Goal: Task Accomplishment & Management: Use online tool/utility

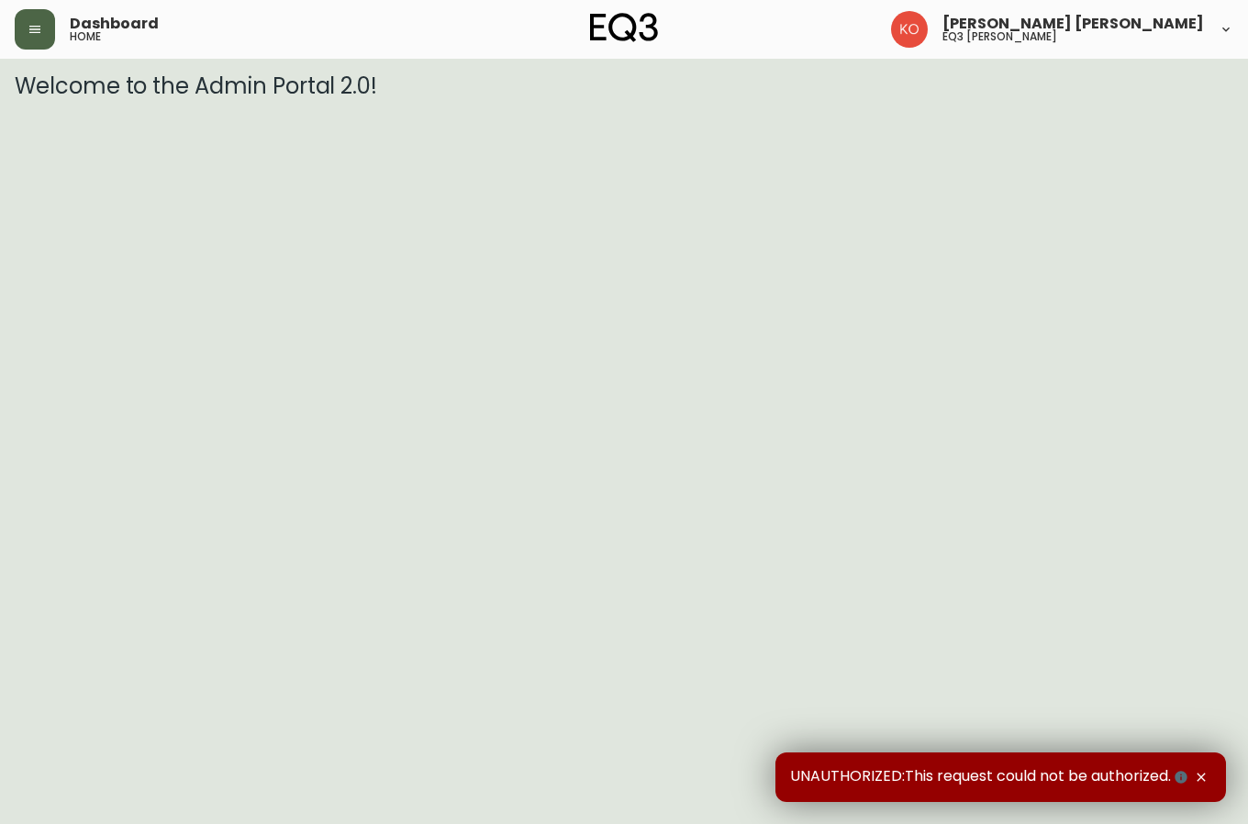
click at [33, 29] on icon "button" at bounding box center [34, 29] width 11 height 7
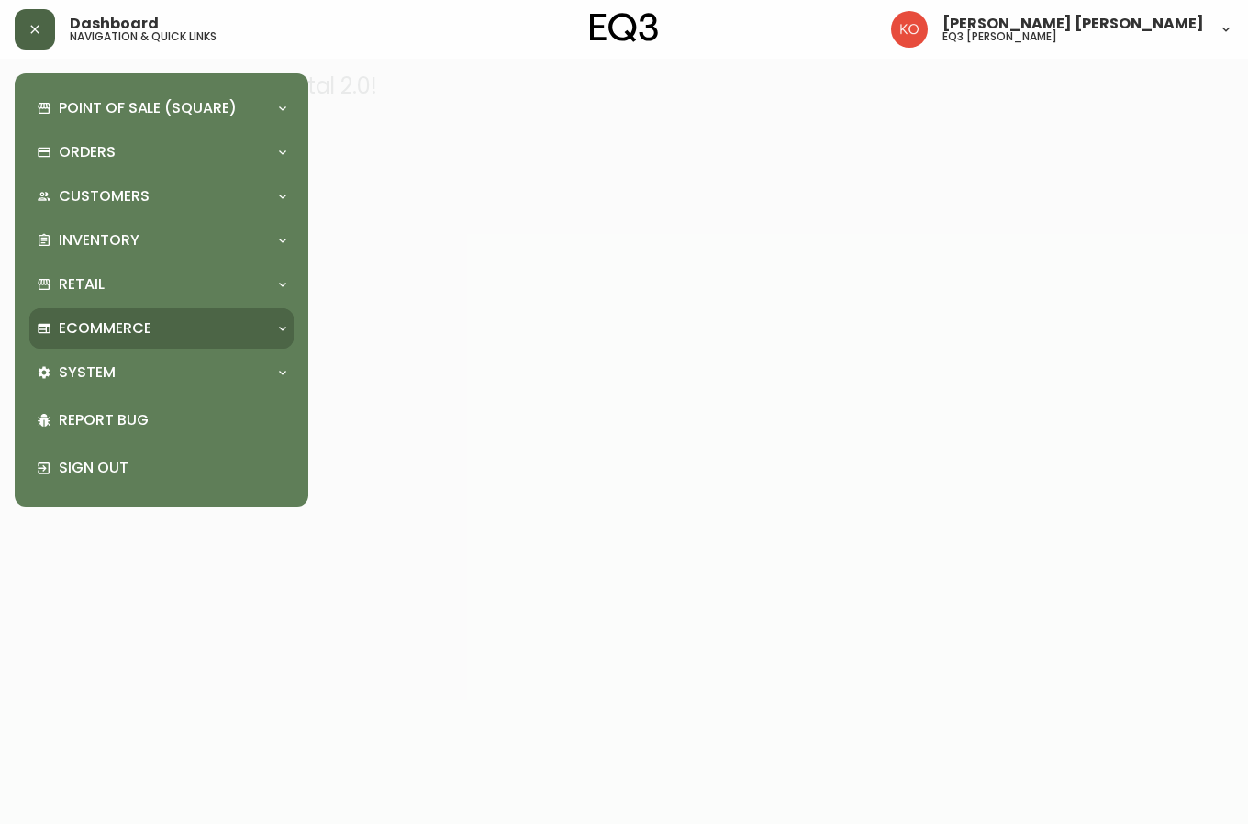
click at [180, 317] on div "Ecommerce" at bounding box center [161, 328] width 264 height 40
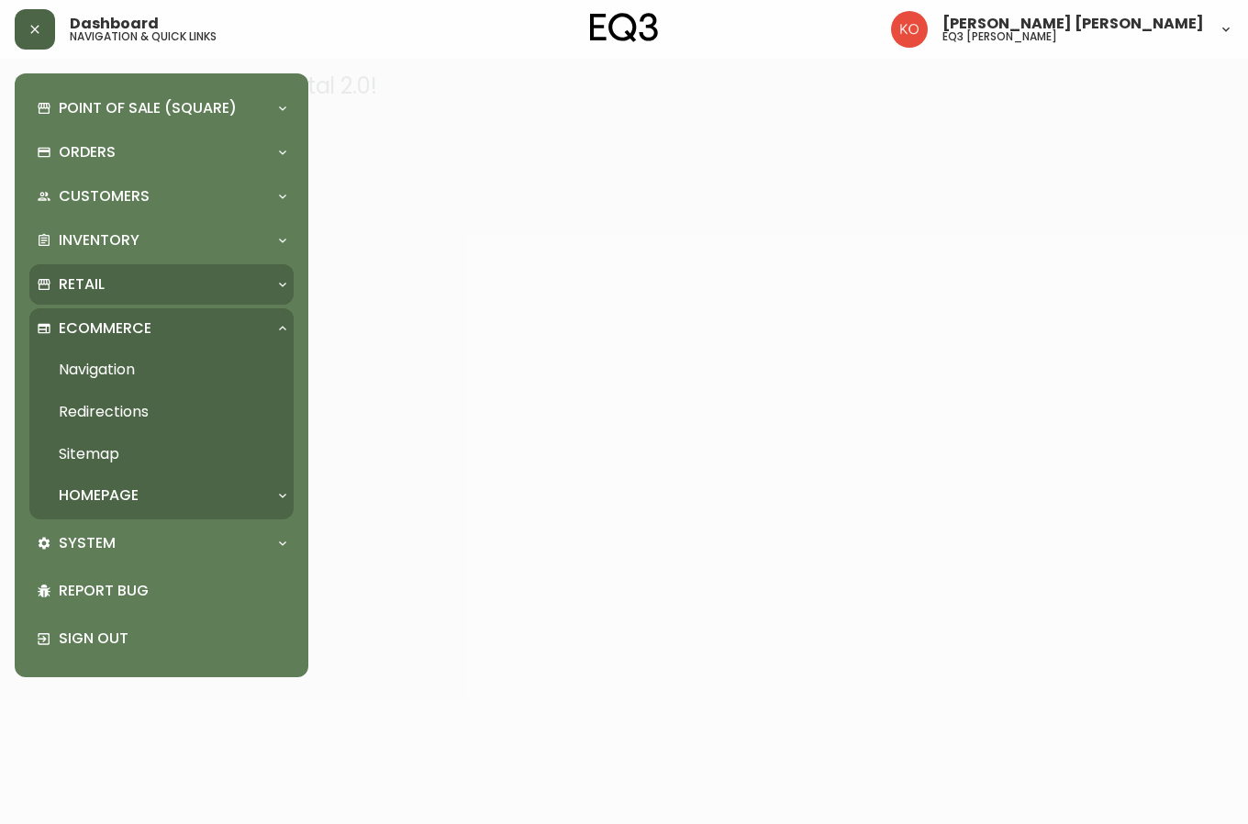
click at [150, 285] on div "Retail" at bounding box center [152, 284] width 231 height 20
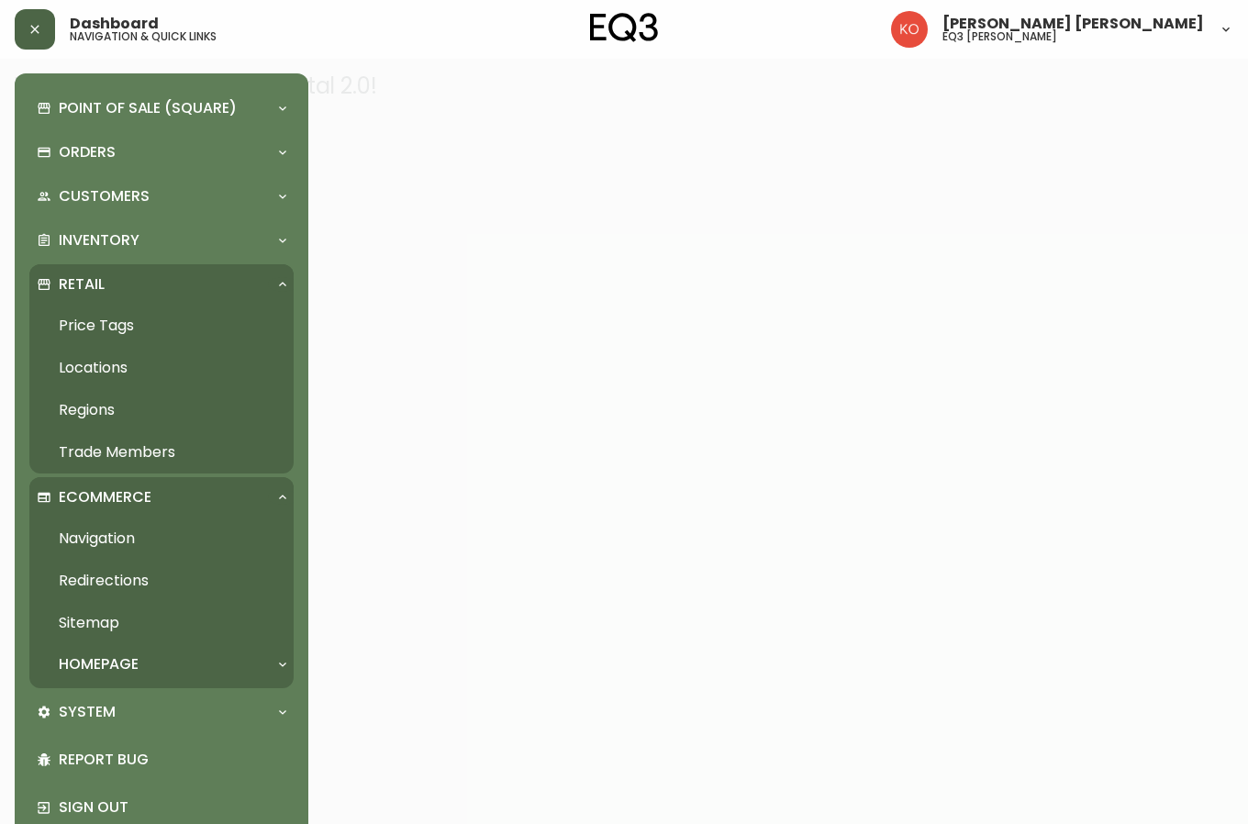
click at [131, 329] on link "Price Tags" at bounding box center [161, 326] width 264 height 42
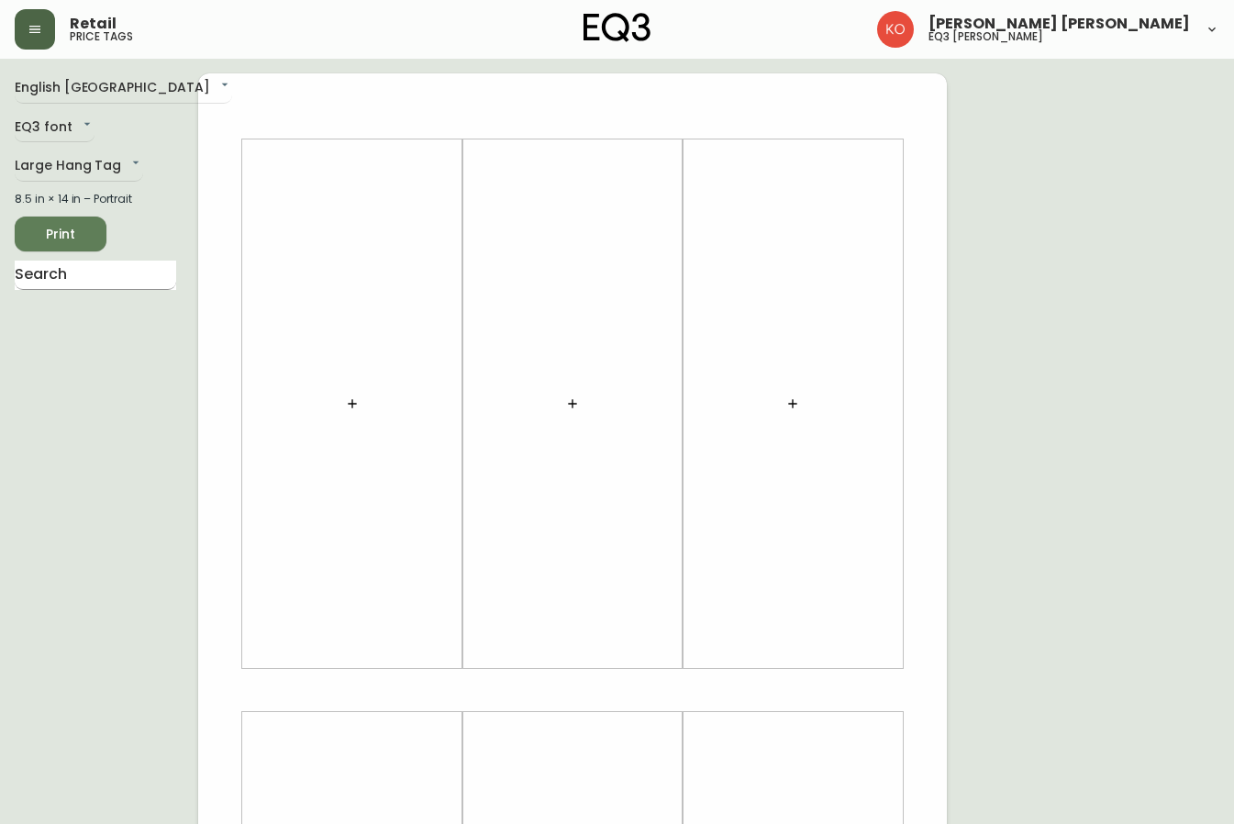
click at [136, 271] on input "text" at bounding box center [96, 275] width 162 height 29
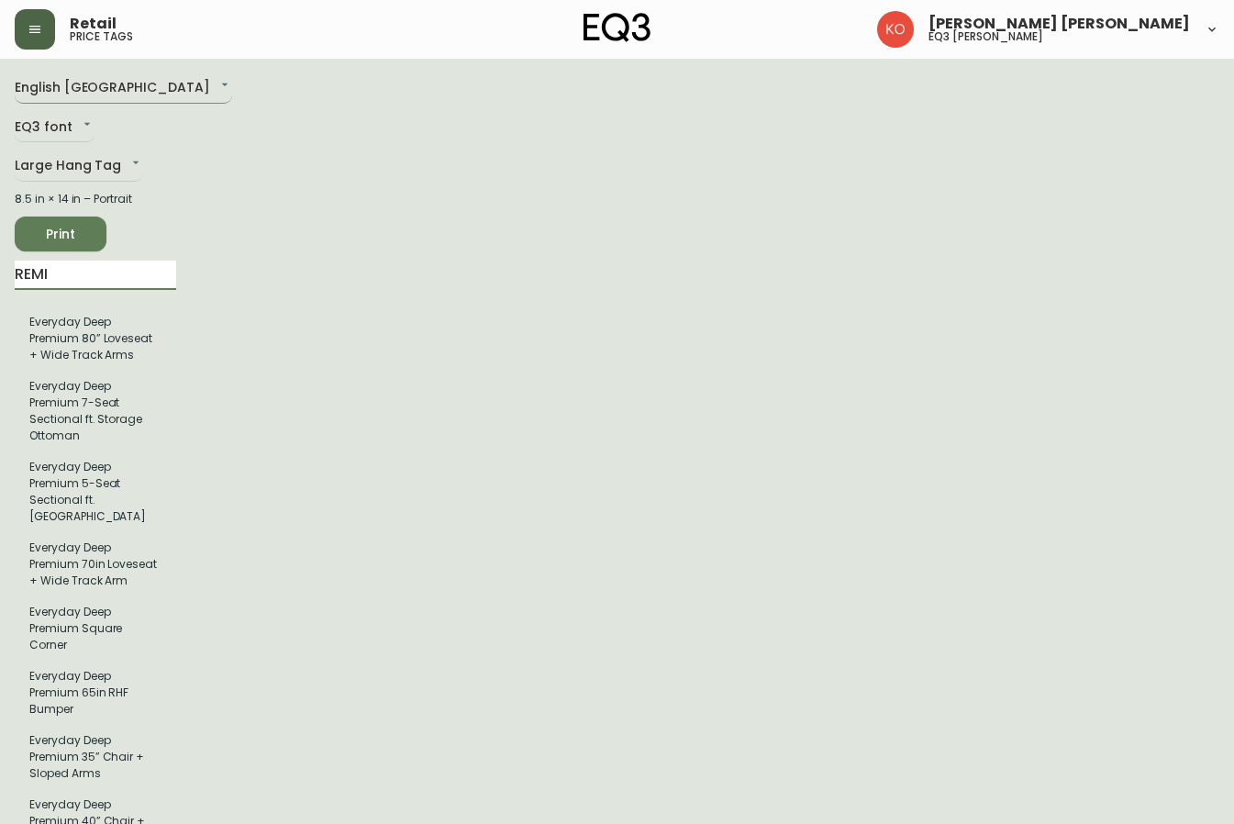
type input "REMI"
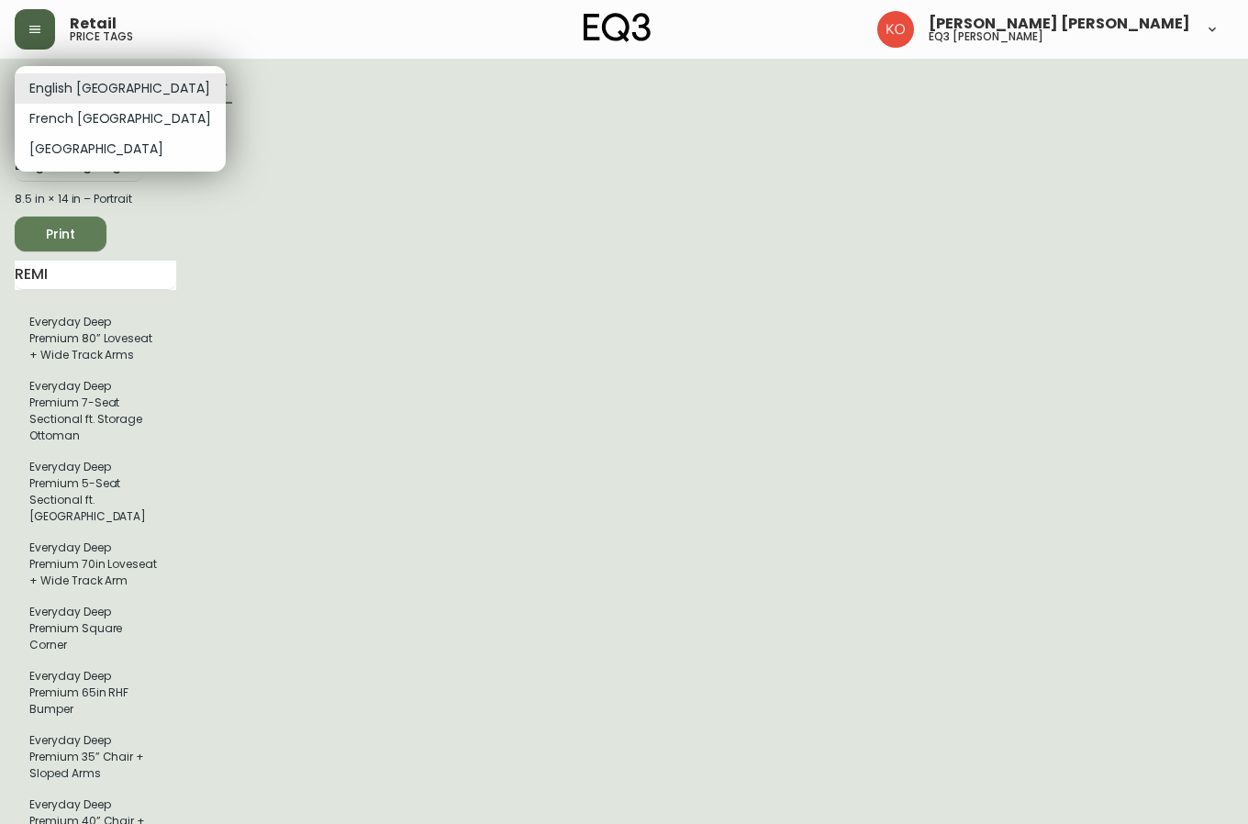
click at [81, 125] on li "French [GEOGRAPHIC_DATA]" at bounding box center [120, 119] width 211 height 30
type input "fr_CA"
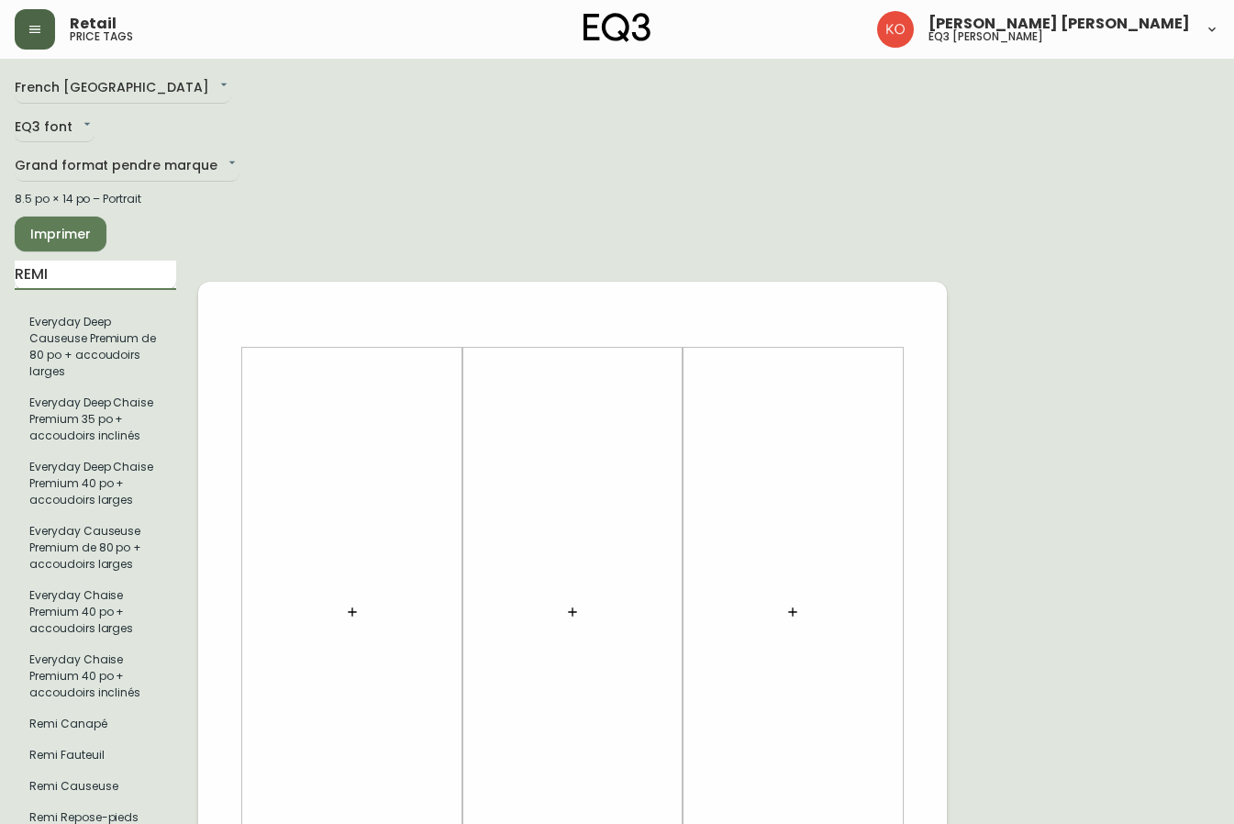
click at [128, 288] on input "REMI" at bounding box center [96, 275] width 162 height 29
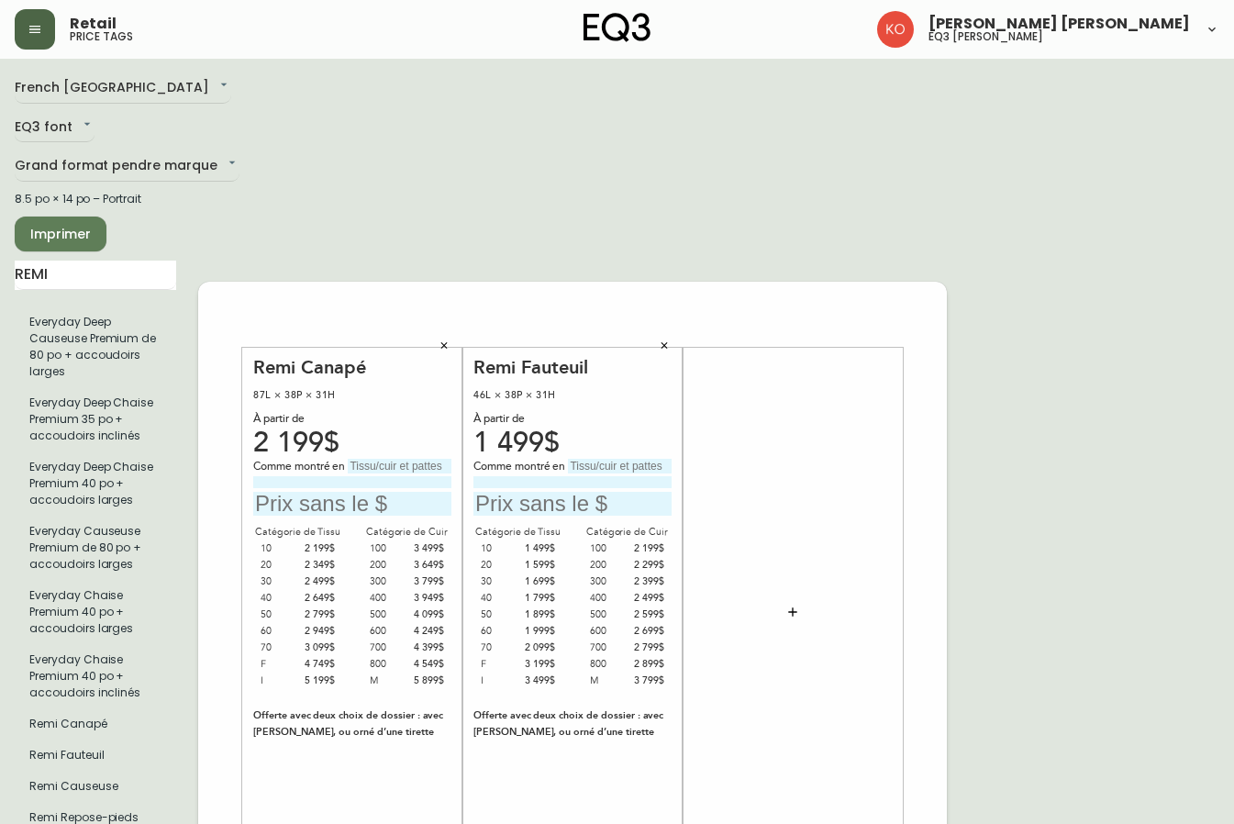
click at [319, 499] on input "text" at bounding box center [352, 504] width 198 height 25
type input "2349$"
click at [366, 462] on input "text" at bounding box center [400, 466] width 104 height 15
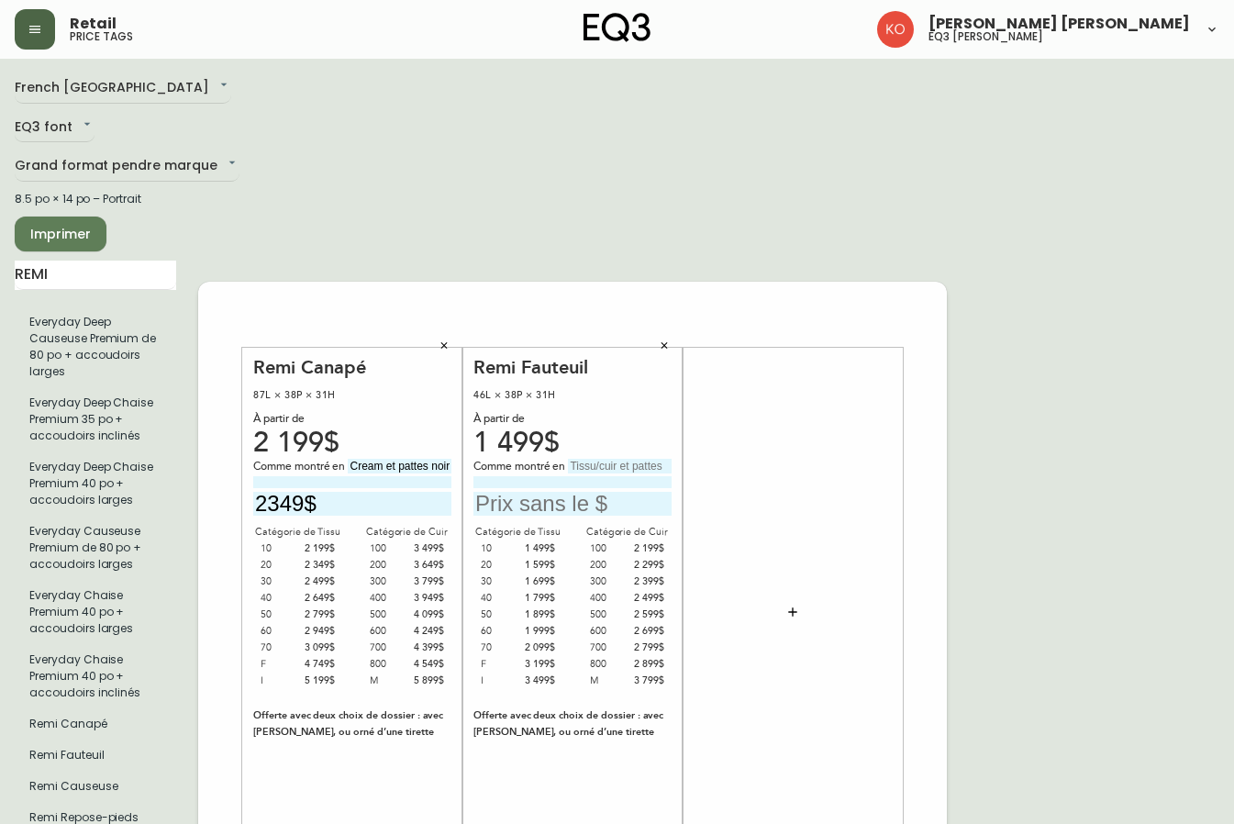
drag, startPoint x: 418, startPoint y: 459, endPoint x: 498, endPoint y: 453, distance: 81.0
type input "Valley Cream"
click at [777, 460] on div at bounding box center [793, 611] width 198 height 511
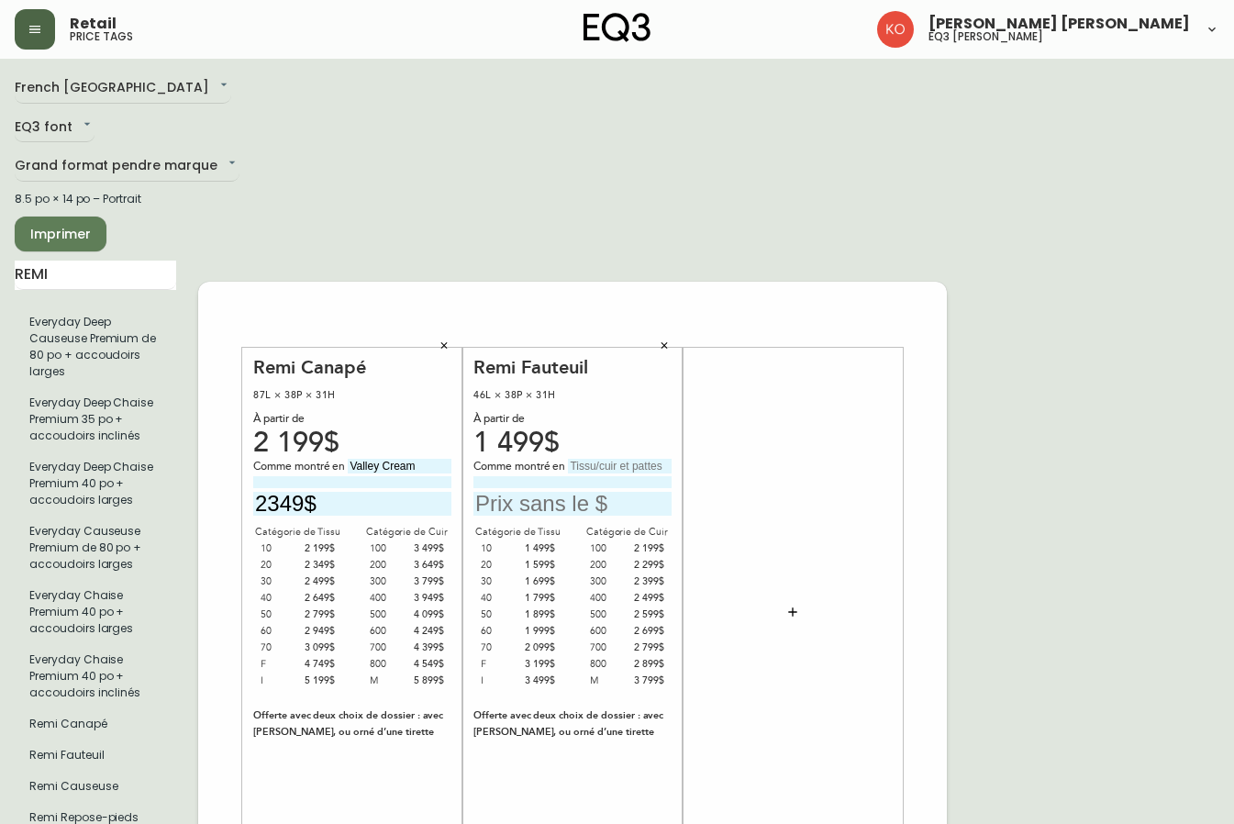
click at [547, 498] on input "text" at bounding box center [573, 504] width 198 height 25
type input "1499$"
click at [594, 459] on input "text" at bounding box center [620, 466] width 104 height 15
type input "Rein Toast"
click at [99, 277] on input "REMI" at bounding box center [96, 275] width 162 height 29
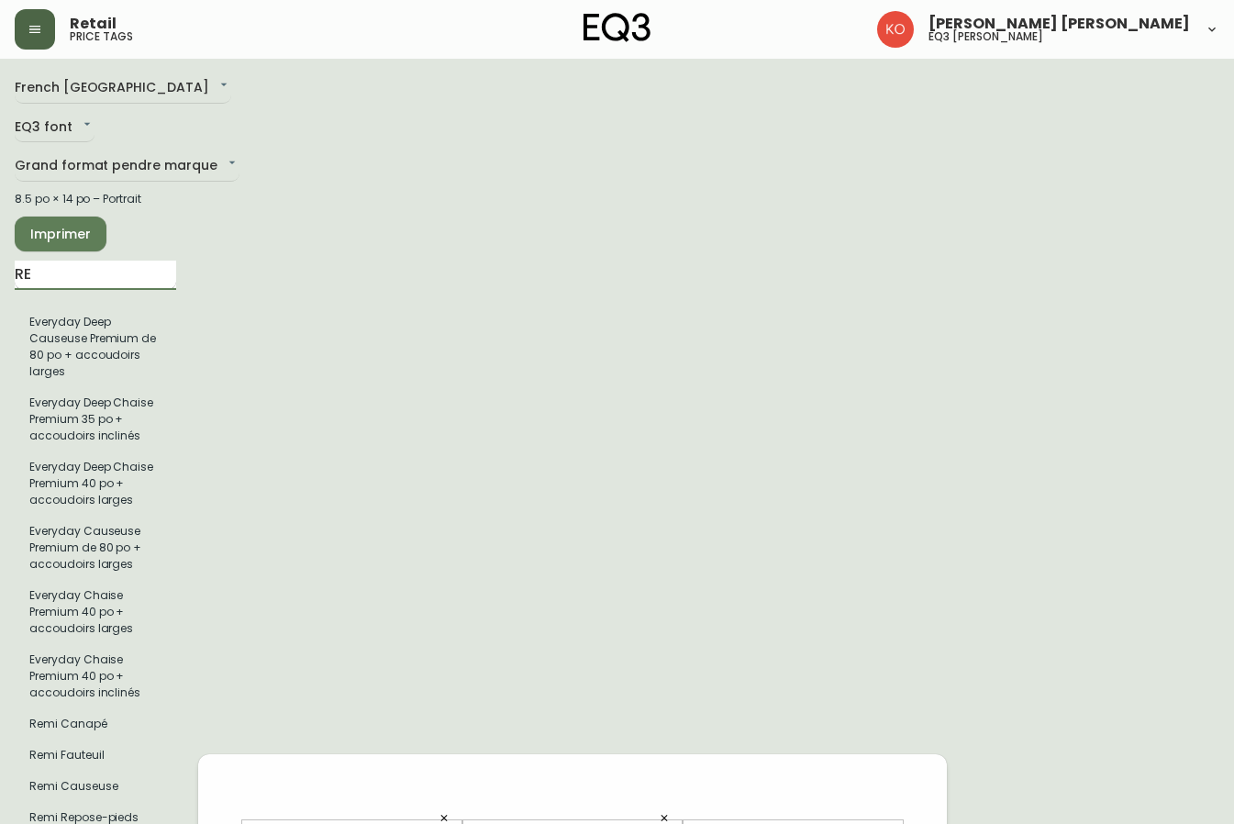
type input "R"
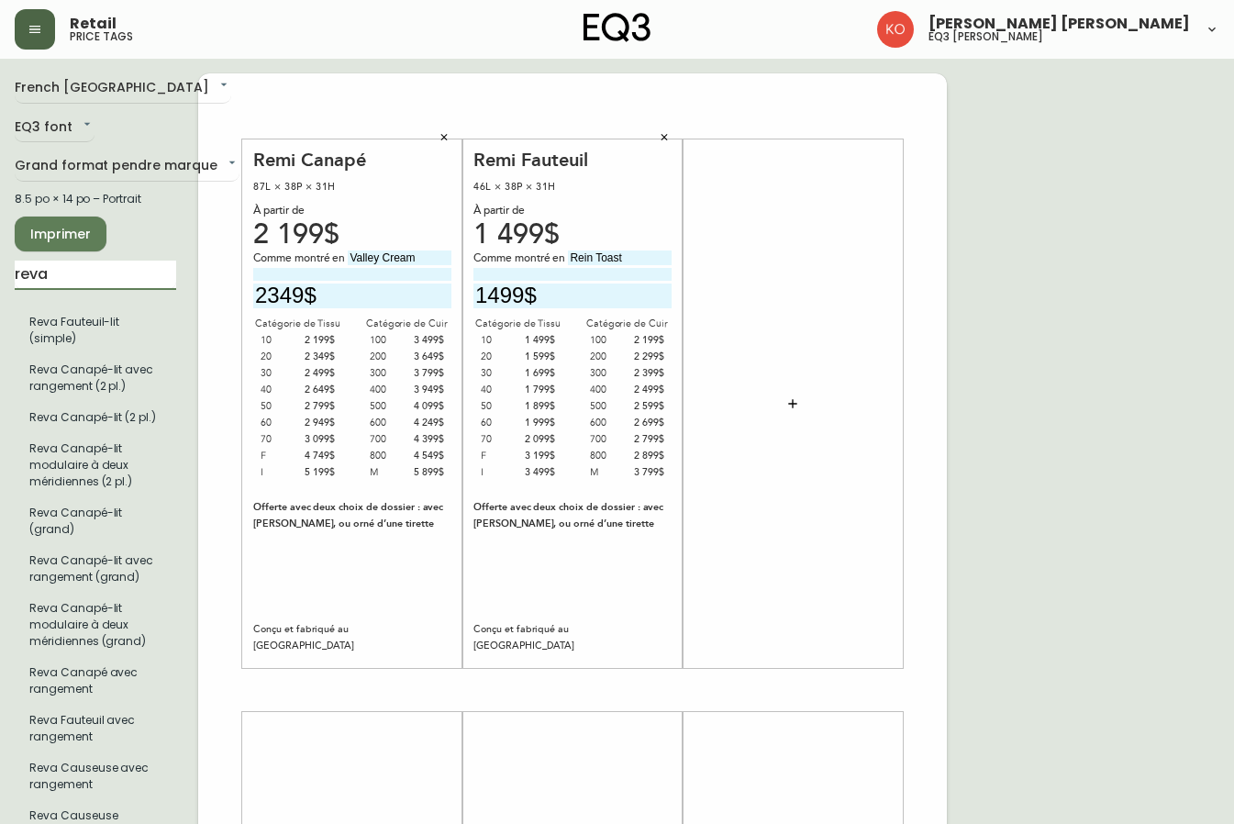
type input "reva"
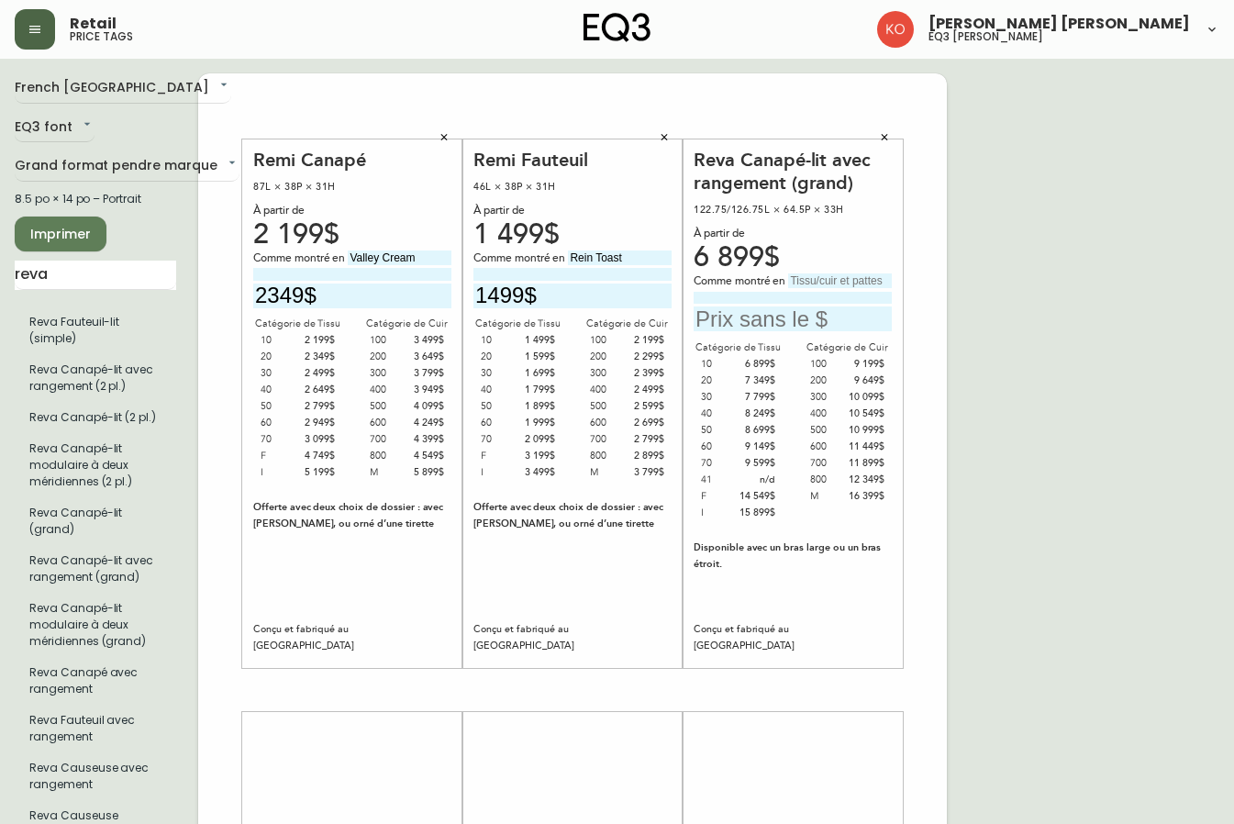
click at [719, 310] on input "text" at bounding box center [793, 319] width 198 height 25
type input "7349$"
click at [1011, 293] on div "French Canada fr_CA EQ3 font EQ3 Grand format pendre marque large 8.5 po × 14 p…" at bounding box center [617, 690] width 1205 height 1234
click at [803, 277] on input "text" at bounding box center [840, 281] width 104 height 15
type input "a"
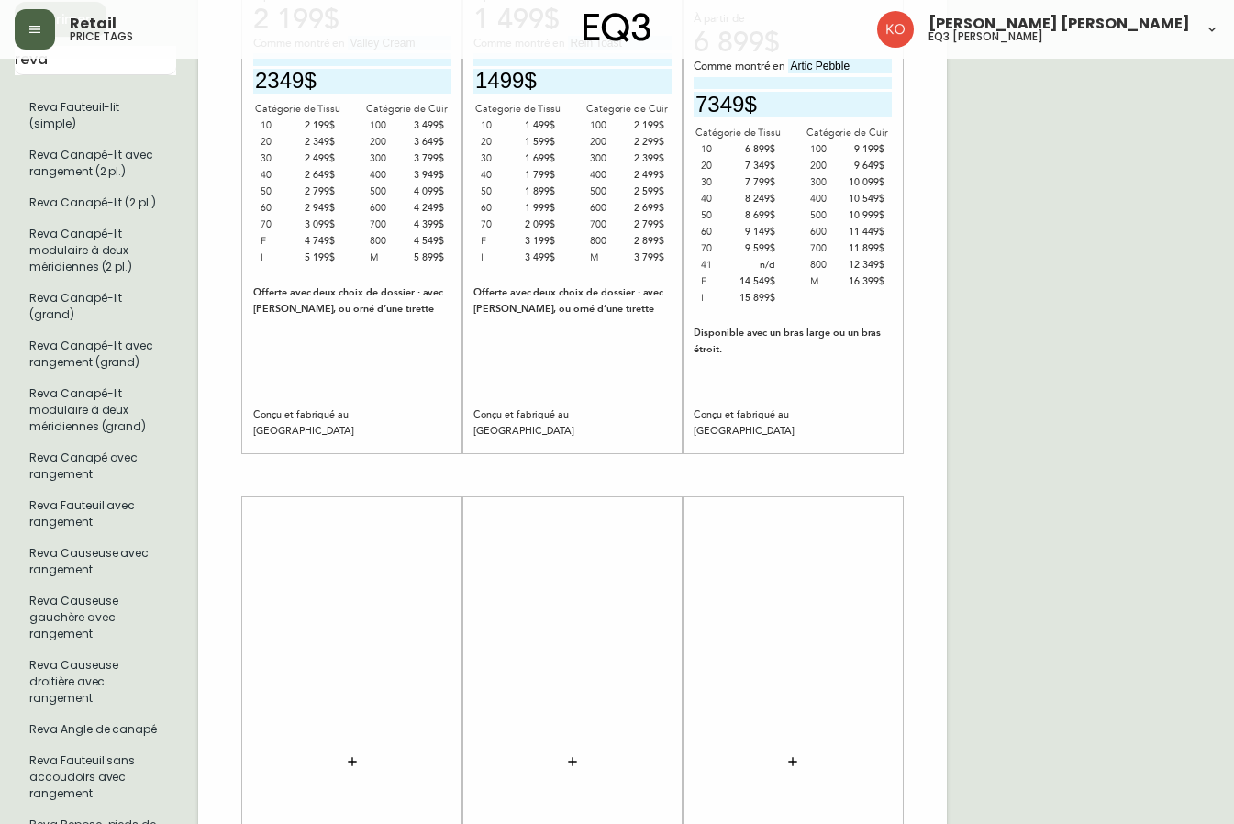
scroll to position [275, 0]
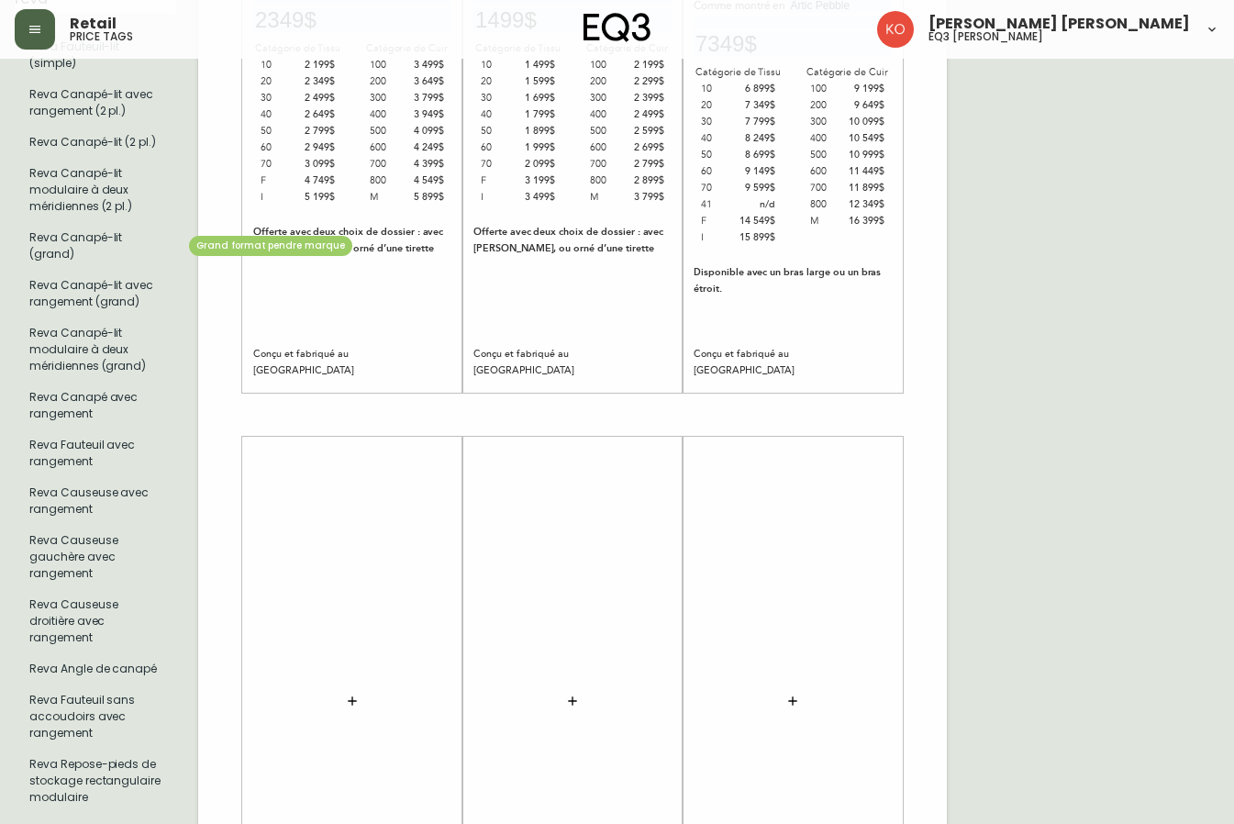
type input "Artic Pebble"
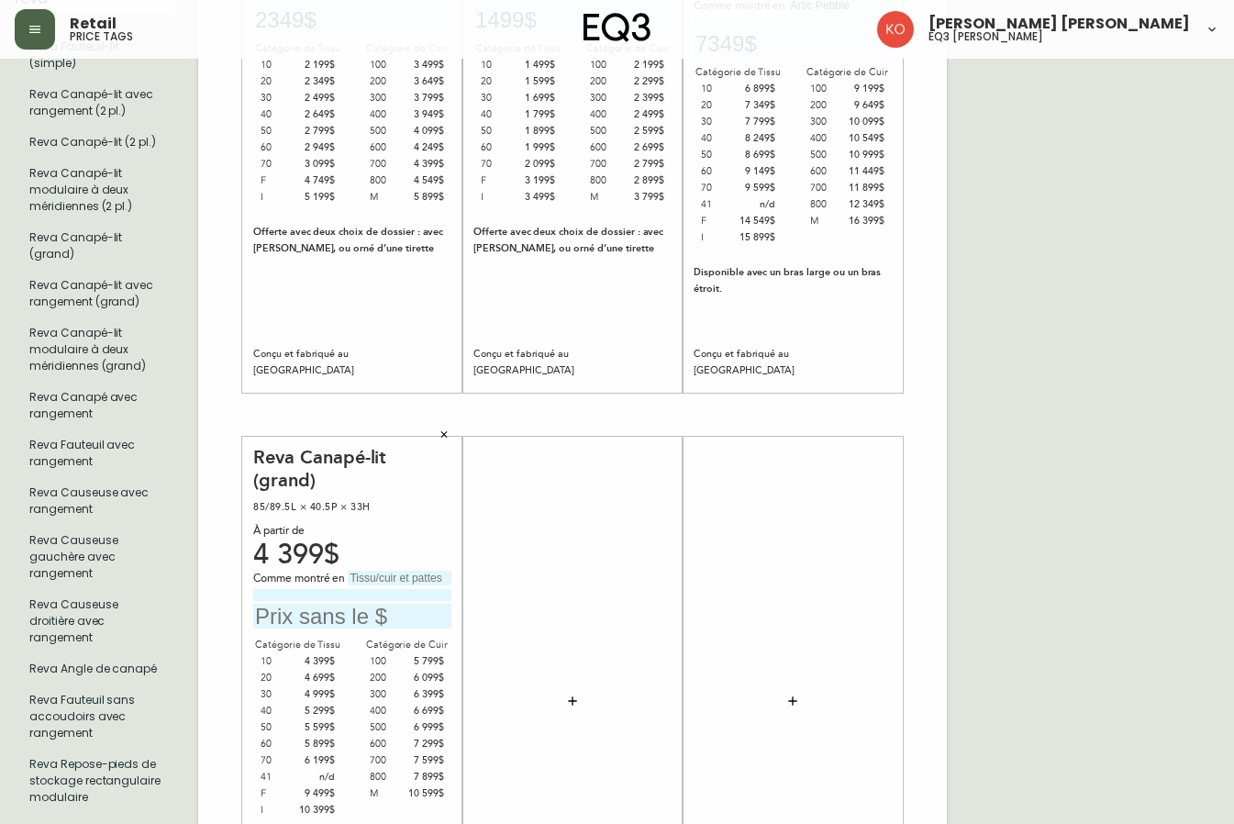
click at [337, 618] on input "text" at bounding box center [352, 616] width 198 height 25
type input "5899$"
click at [394, 578] on input "text" at bounding box center [400, 578] width 104 height 15
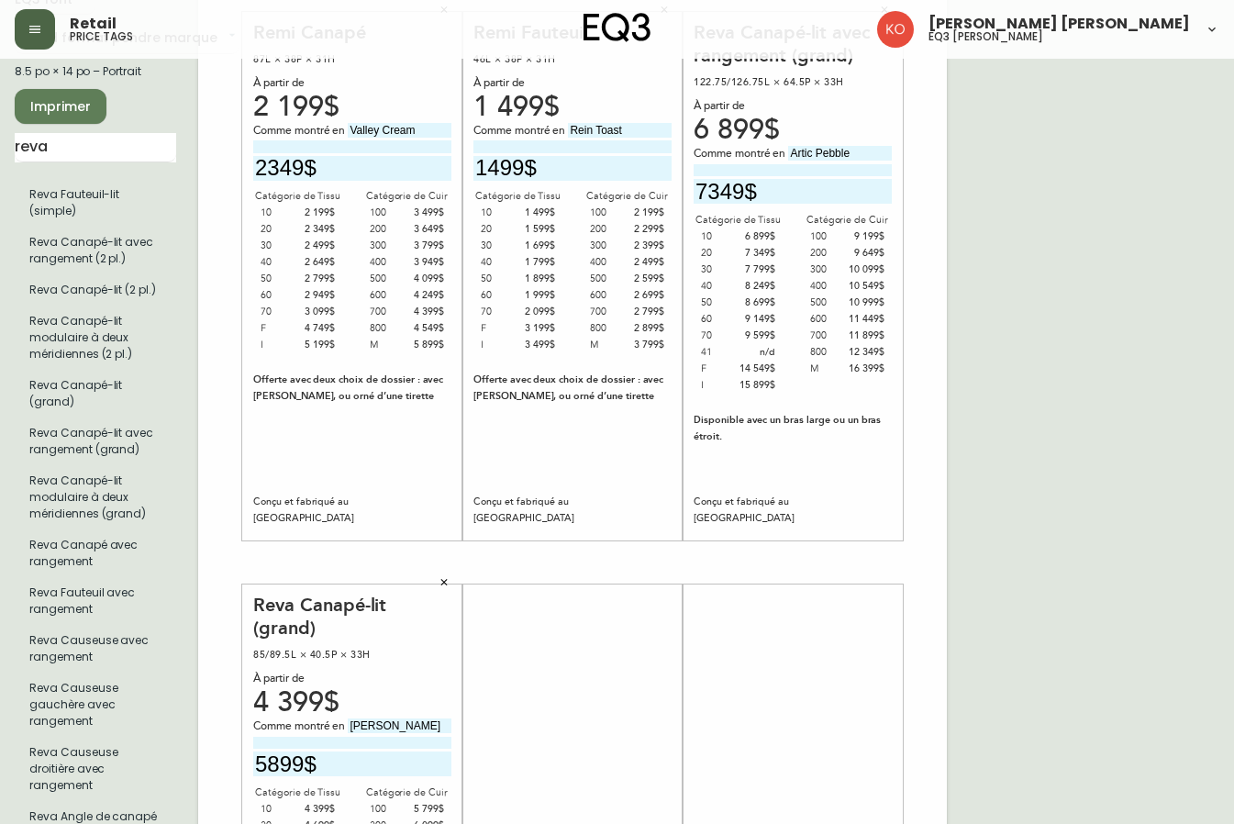
scroll to position [0, 0]
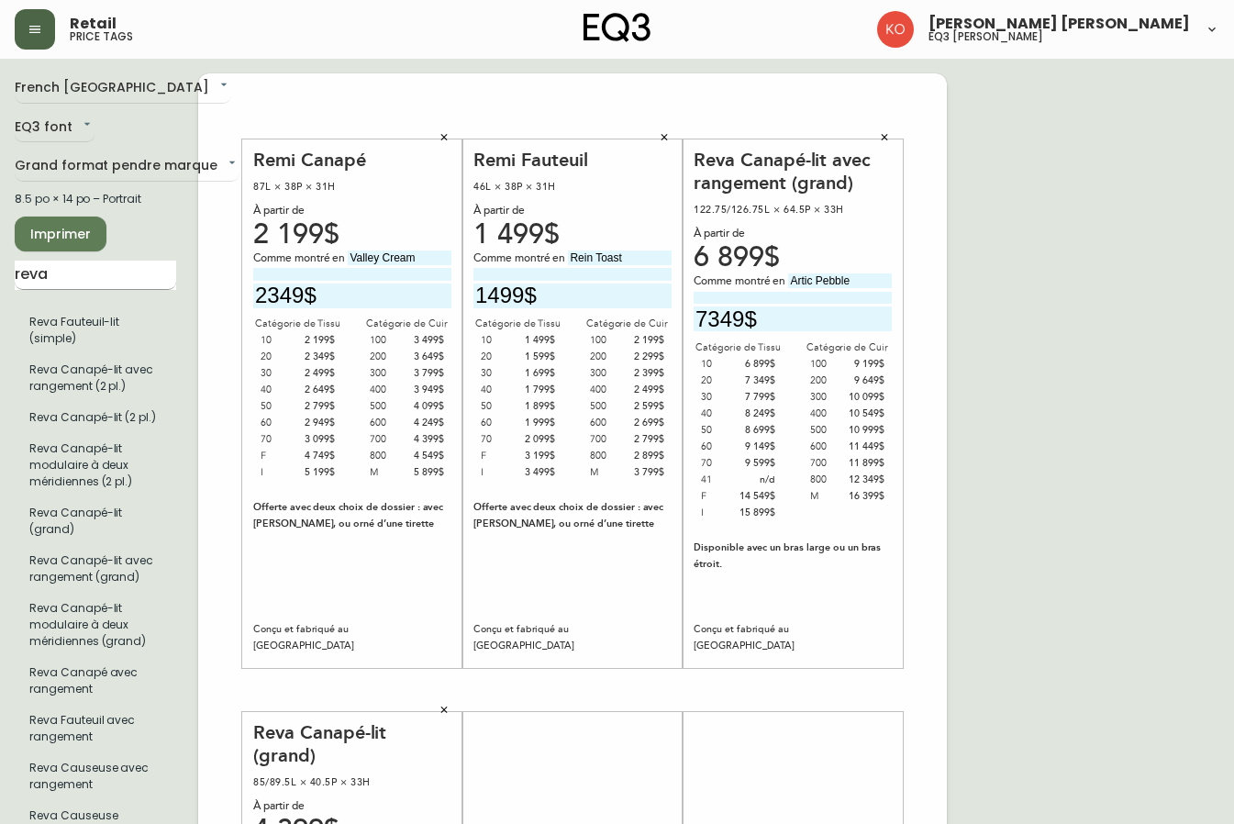
type input "[PERSON_NAME]"
click at [76, 284] on input "reva" at bounding box center [96, 275] width 162 height 29
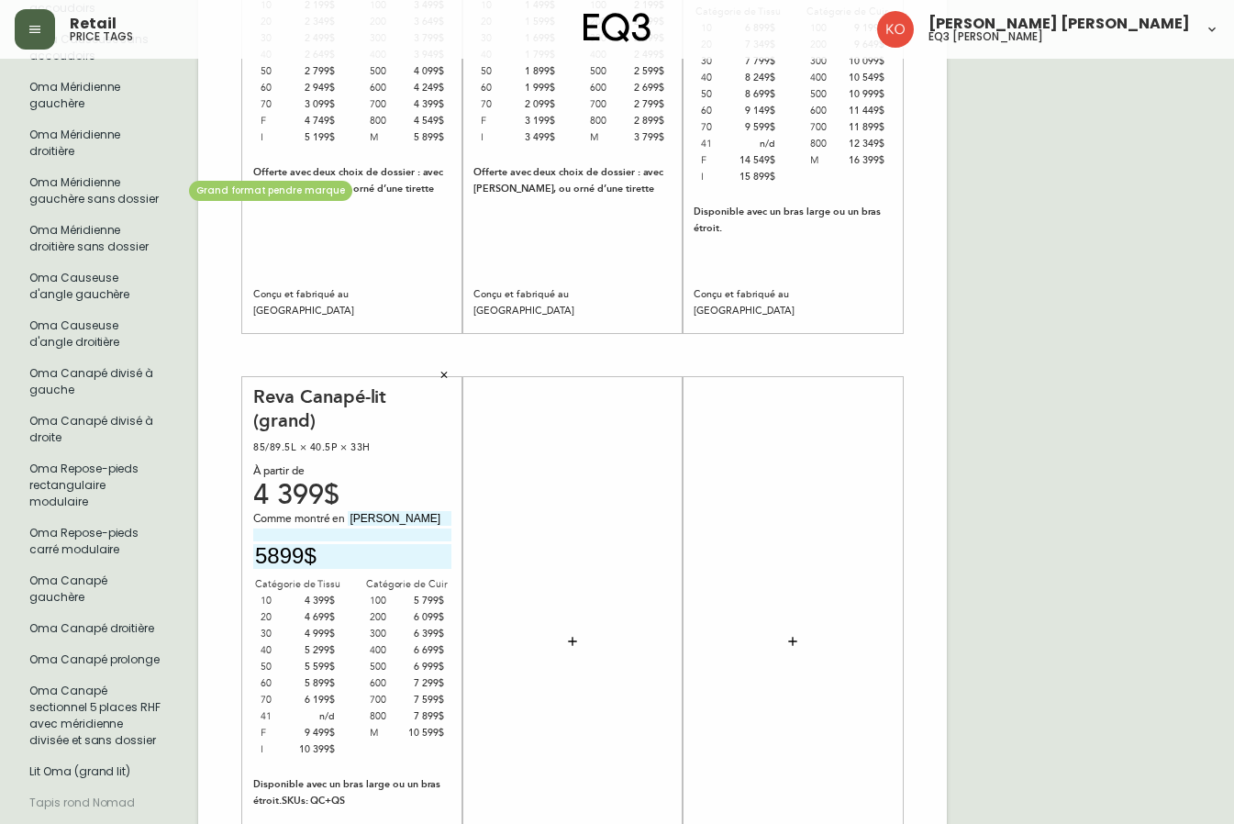
scroll to position [459, 0]
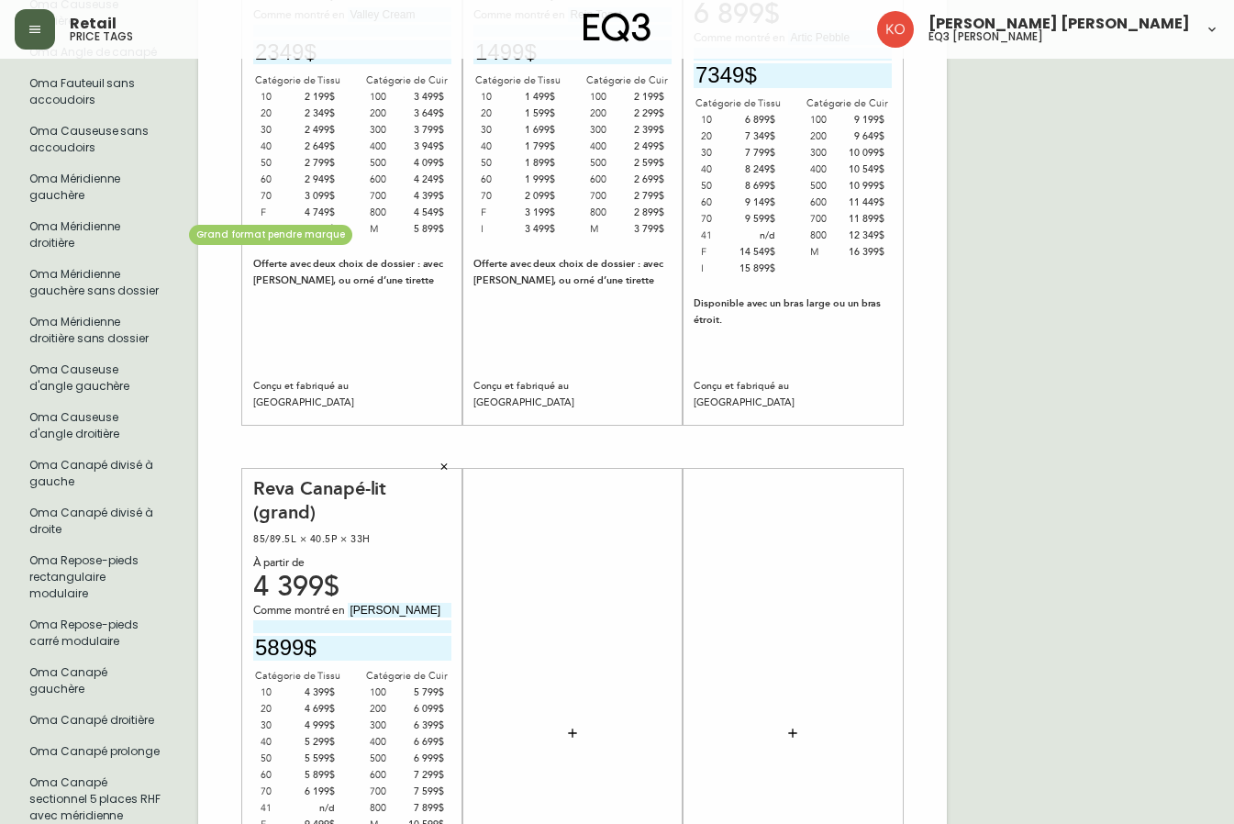
type input "oma"
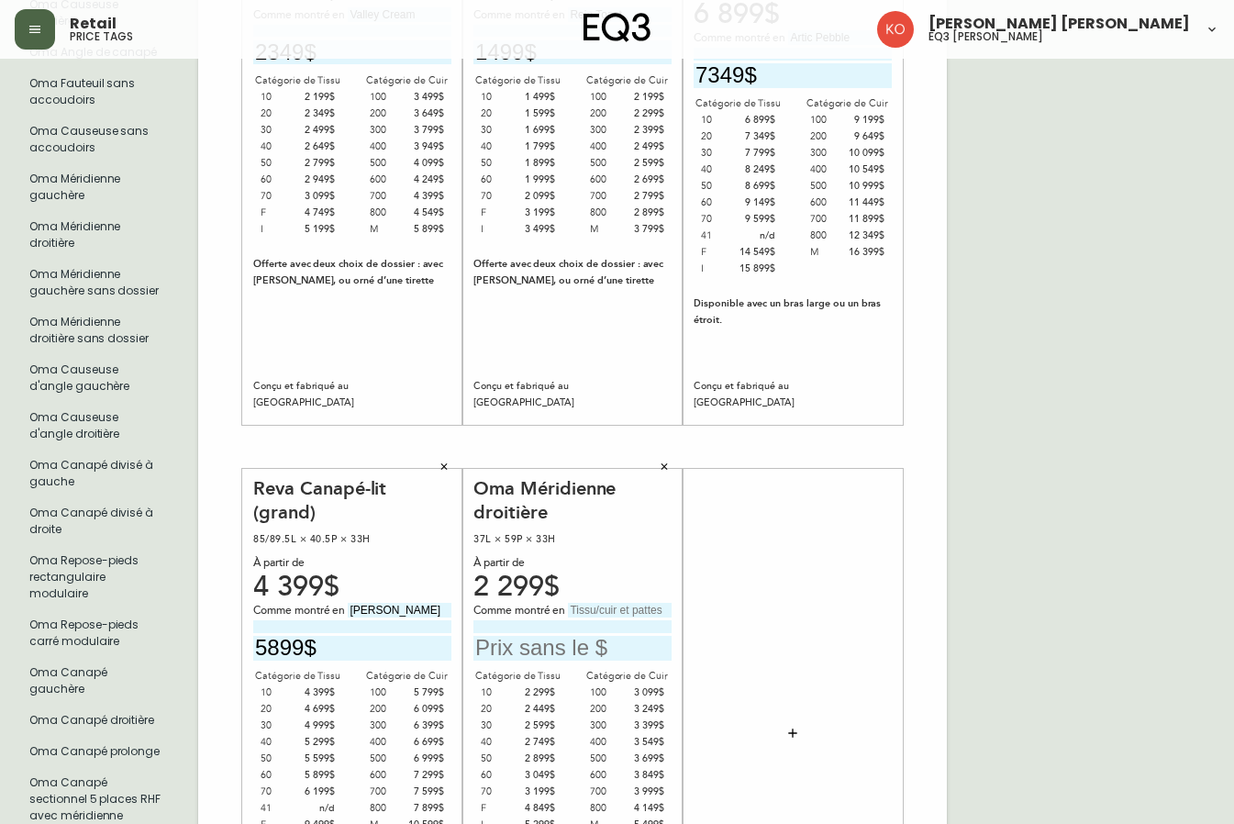
click at [545, 639] on input "text" at bounding box center [573, 648] width 198 height 25
type input "3199$"
click at [590, 603] on input "text" at bounding box center [620, 610] width 104 height 15
type input "m"
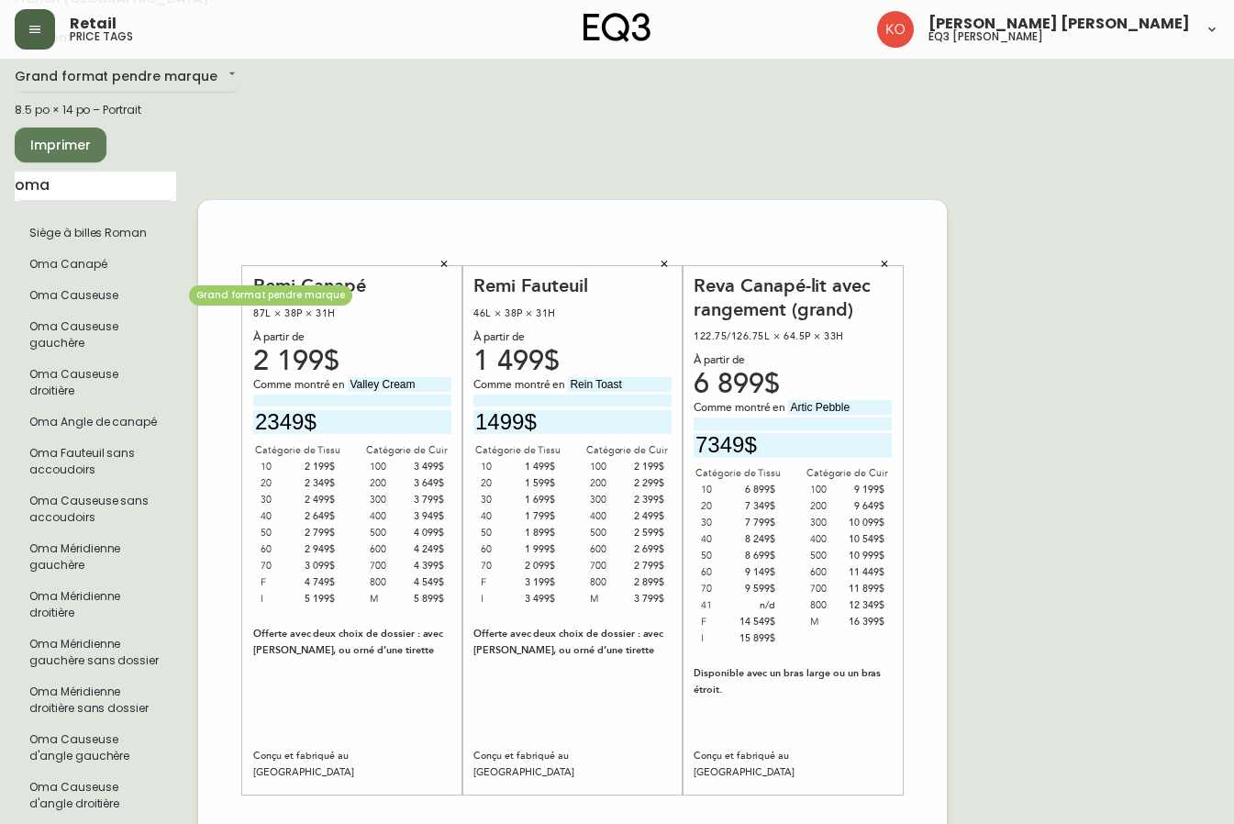
scroll to position [0, 0]
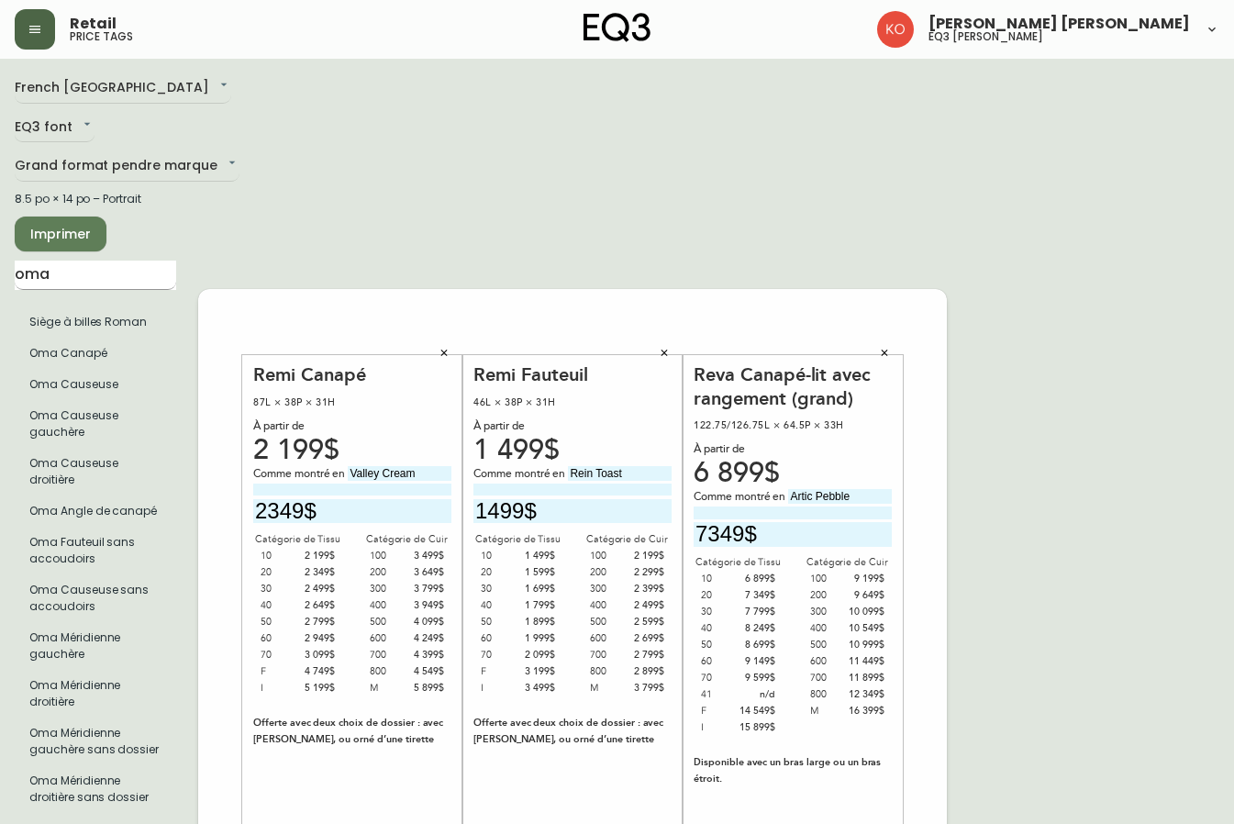
type input "[PERSON_NAME]"
click at [108, 286] on input "oma" at bounding box center [96, 275] width 162 height 29
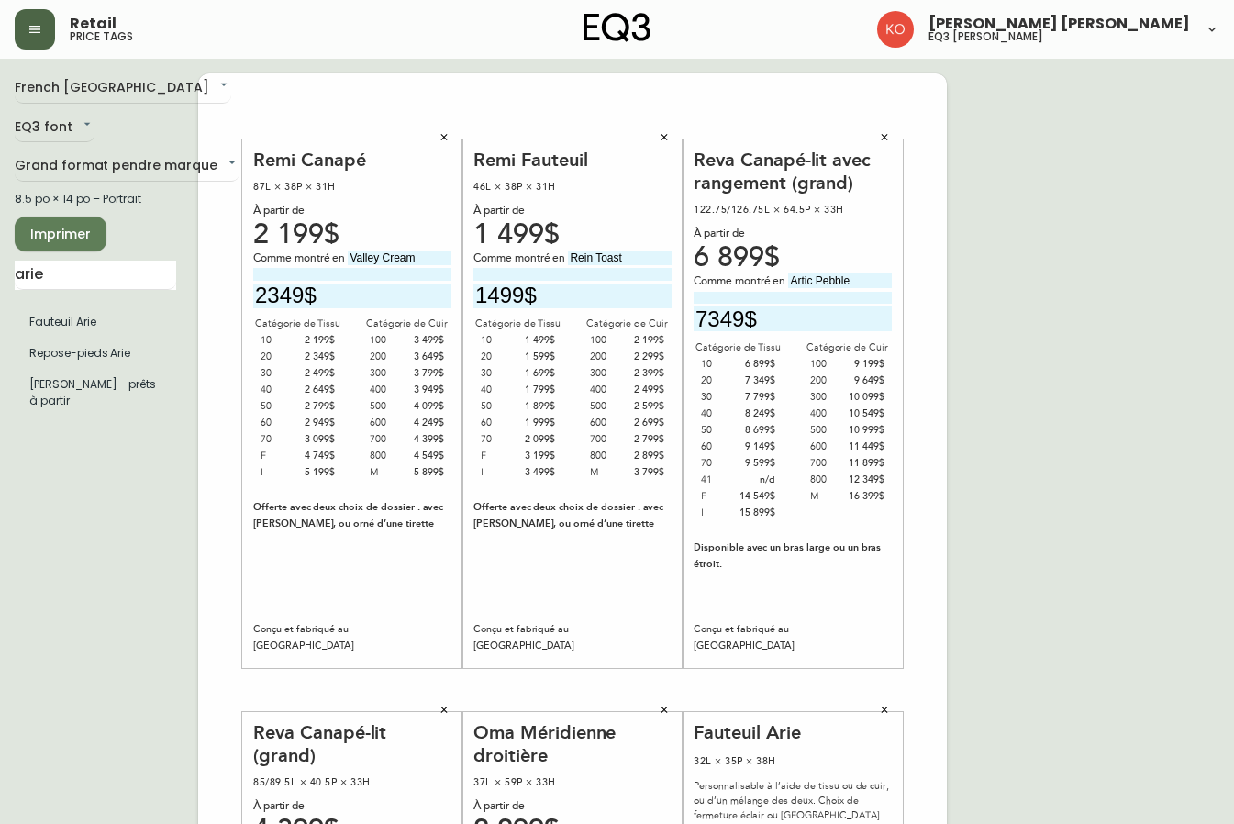
click at [46, 35] on button "button" at bounding box center [35, 29] width 40 height 40
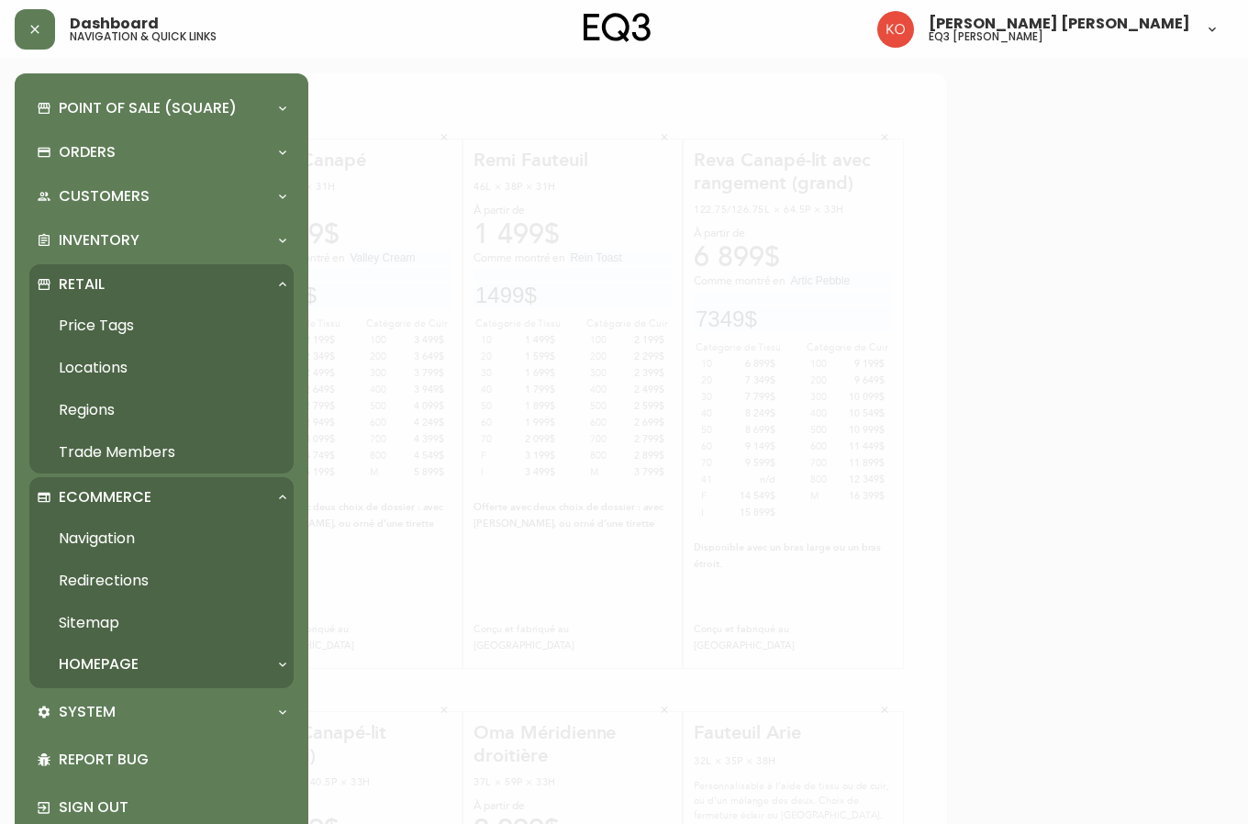
click at [95, 279] on p "Retail" at bounding box center [82, 284] width 46 height 20
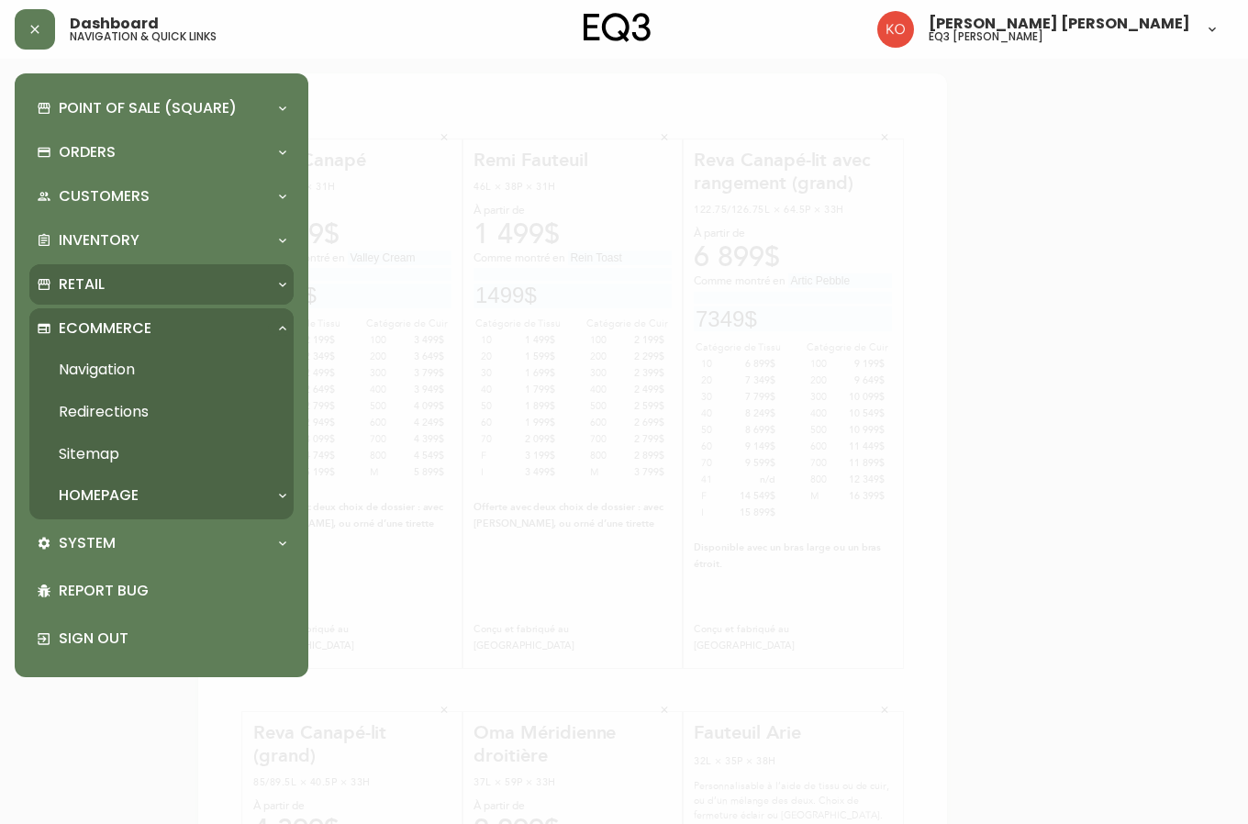
click at [95, 279] on p "Retail" at bounding box center [82, 284] width 46 height 20
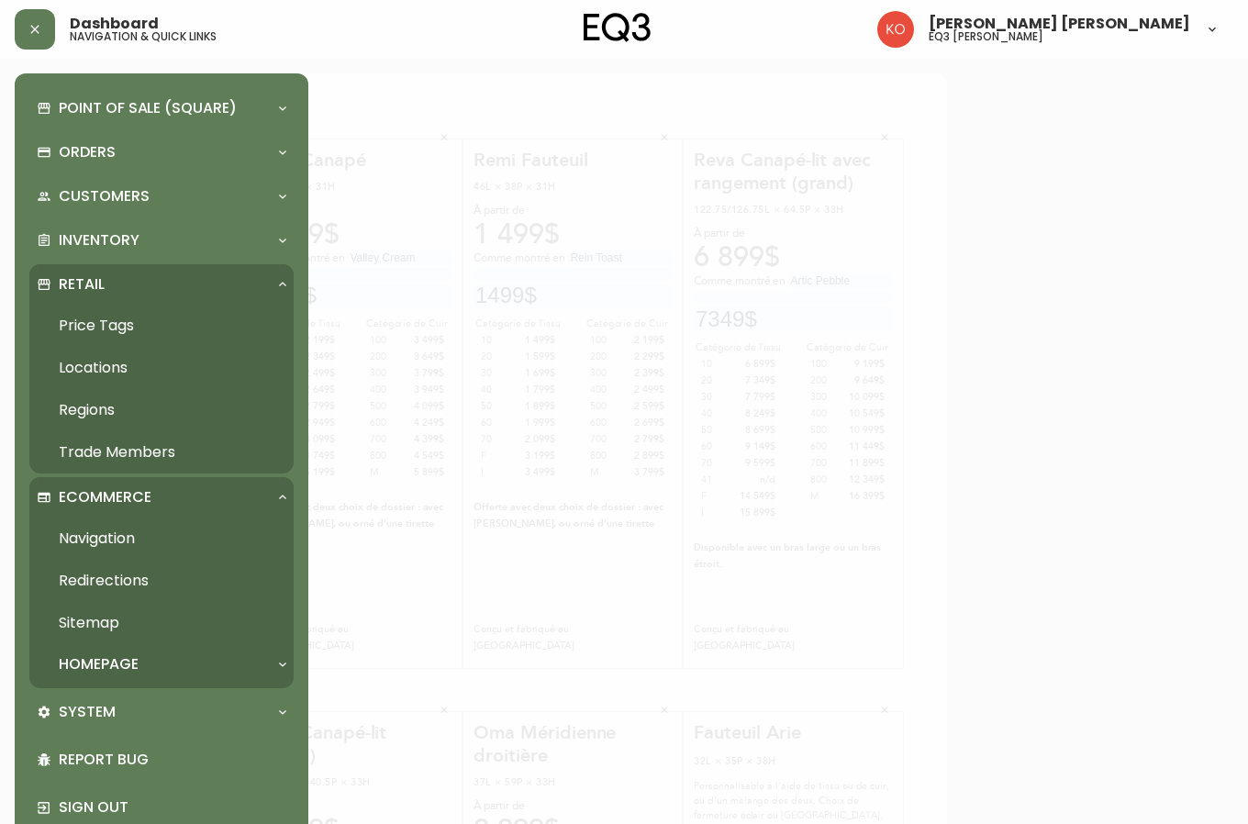
click at [110, 321] on link "Price Tags" at bounding box center [161, 326] width 264 height 42
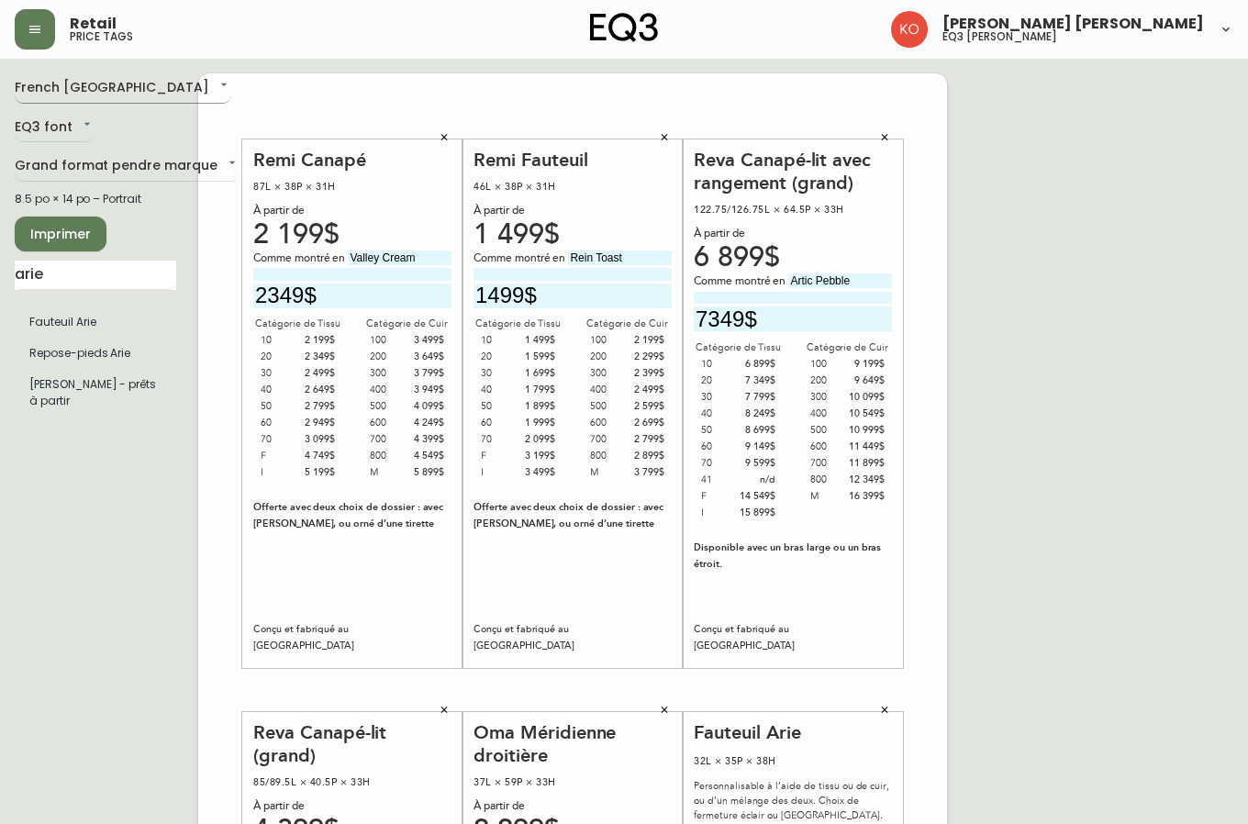
click at [103, 89] on body "Retail price tags [PERSON_NAME] [PERSON_NAME] eq3 laval - [PERSON_NAME] French …" at bounding box center [624, 653] width 1248 height 1307
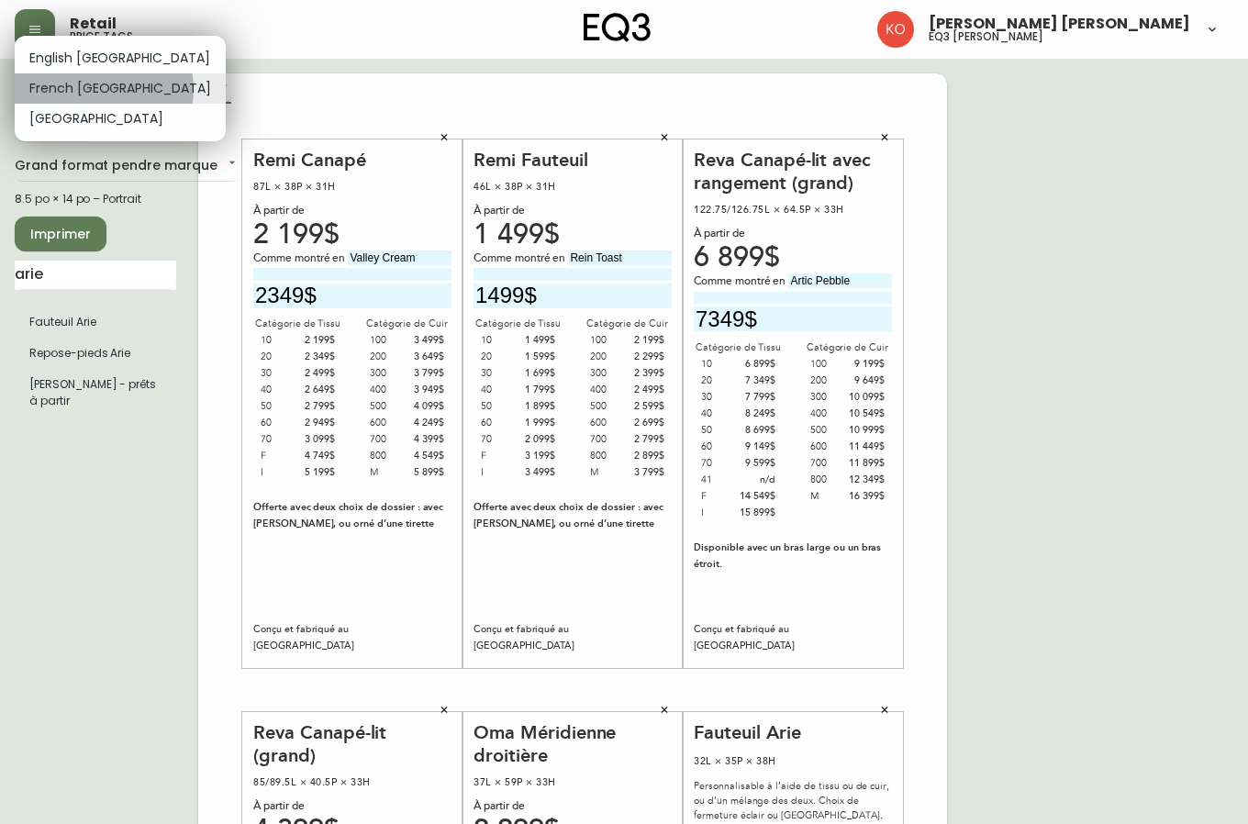
click at [103, 89] on li "French [GEOGRAPHIC_DATA]" at bounding box center [120, 88] width 211 height 30
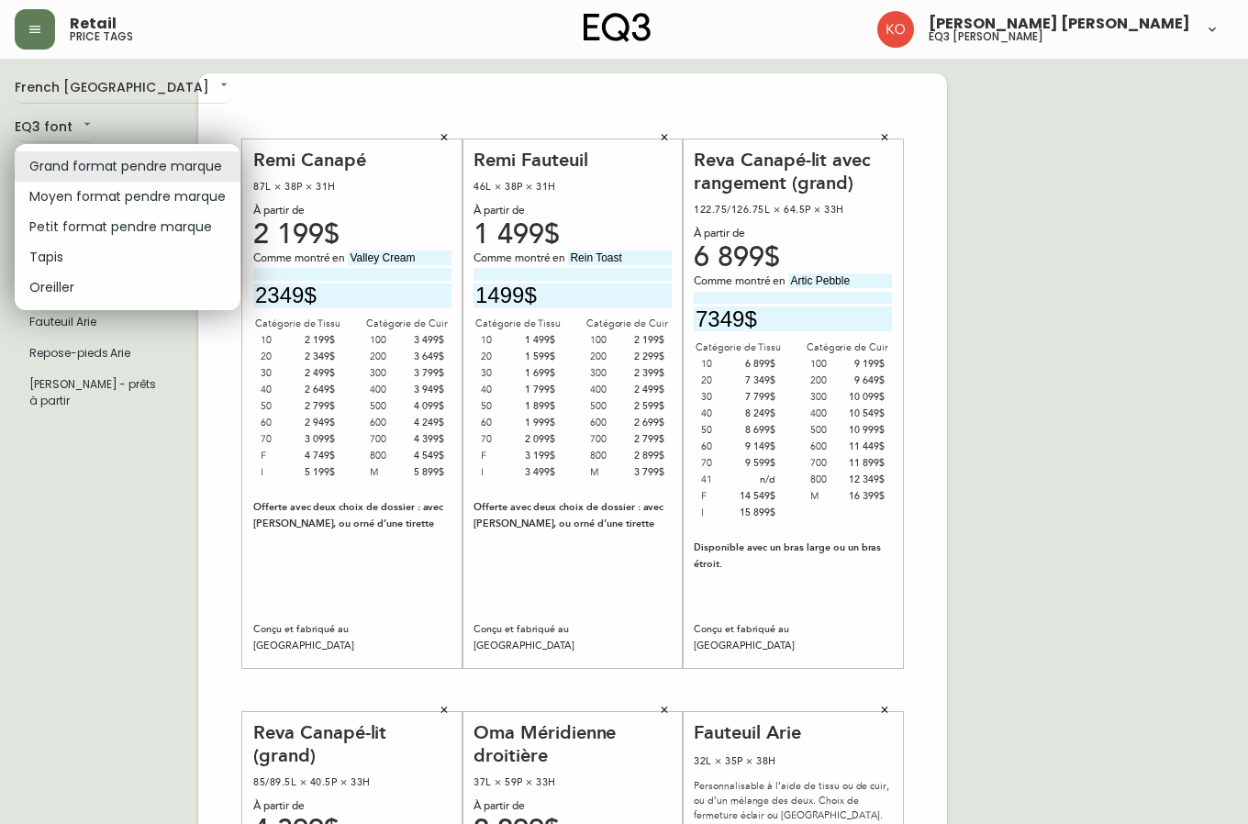
click at [113, 178] on body "Retail price tags [PERSON_NAME] [PERSON_NAME] eq3 laval - [PERSON_NAME] French …" at bounding box center [624, 653] width 1248 height 1307
click at [100, 562] on div at bounding box center [624, 412] width 1248 height 824
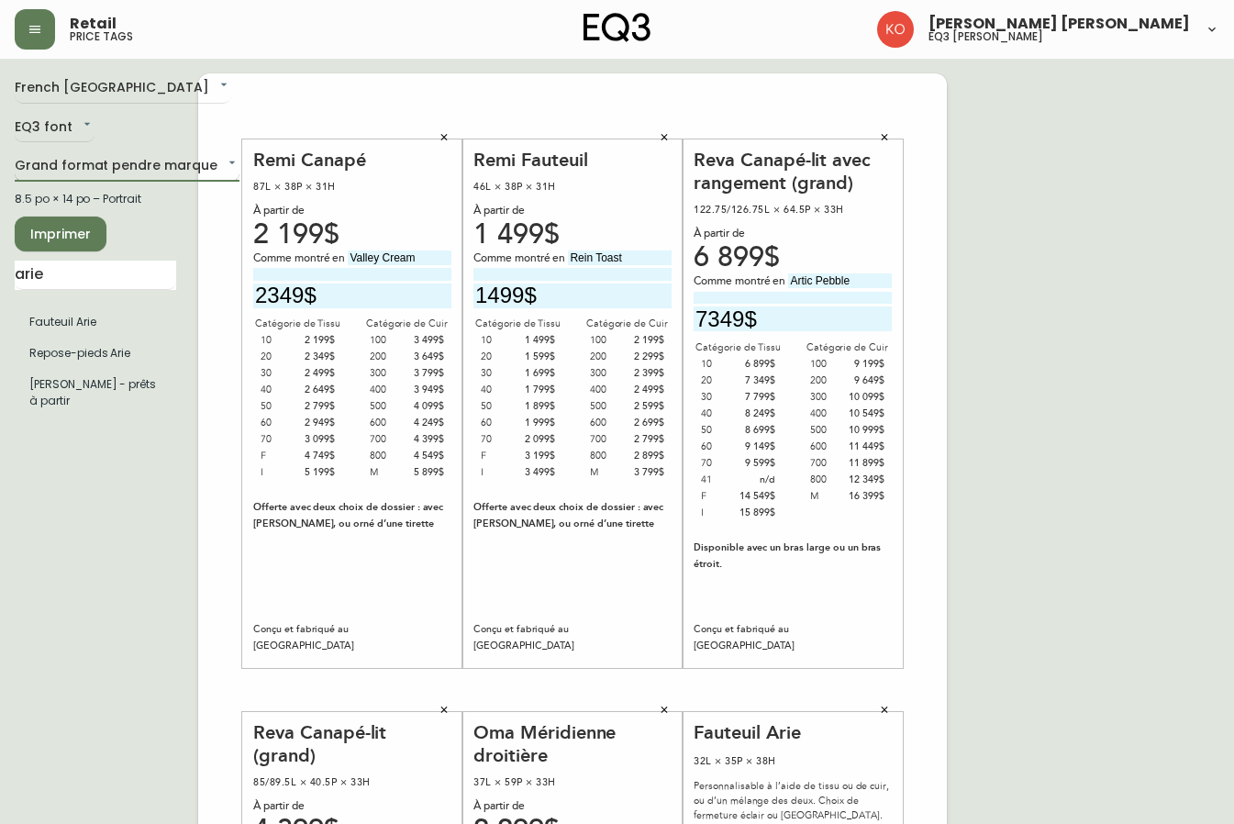
click at [217, 166] on body "Retail price tags [PERSON_NAME] [PERSON_NAME] eq3 laval - [PERSON_NAME] French …" at bounding box center [617, 653] width 1234 height 1307
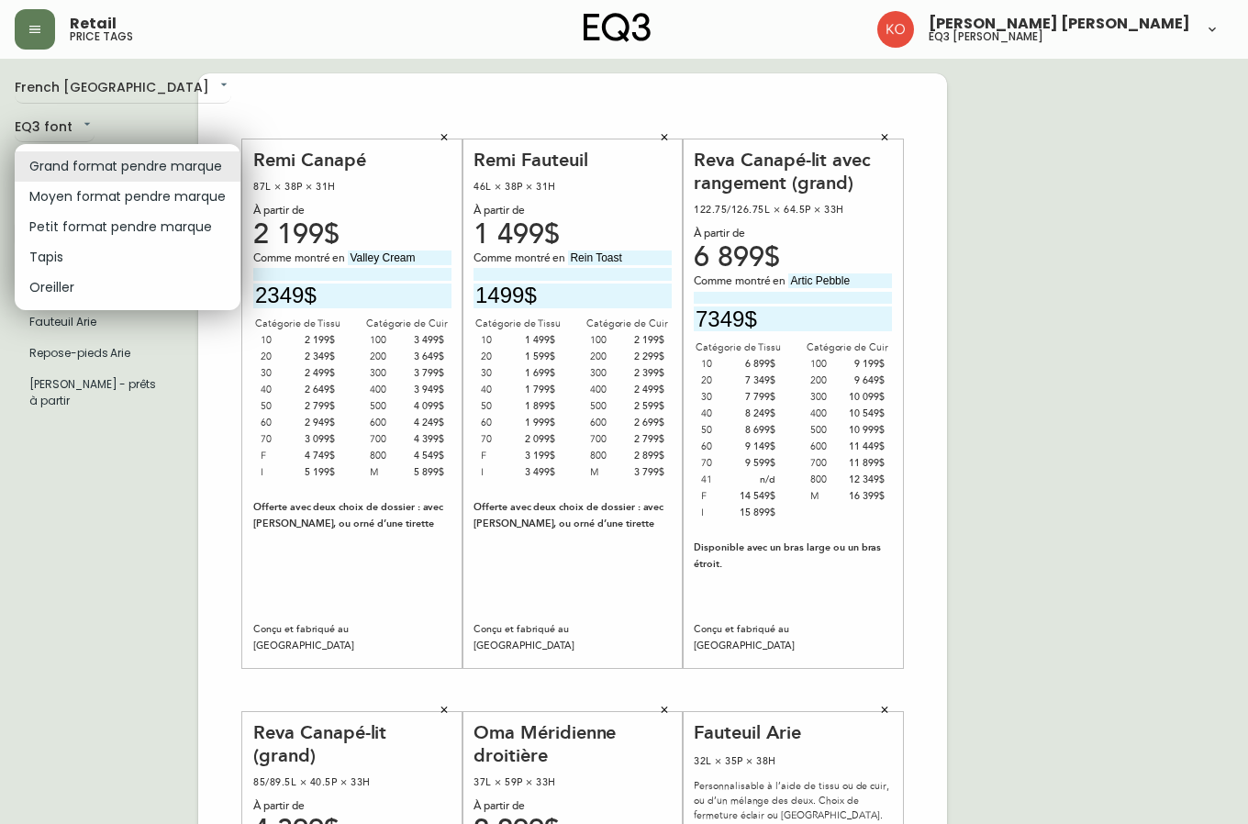
click at [1054, 634] on div at bounding box center [624, 412] width 1248 height 824
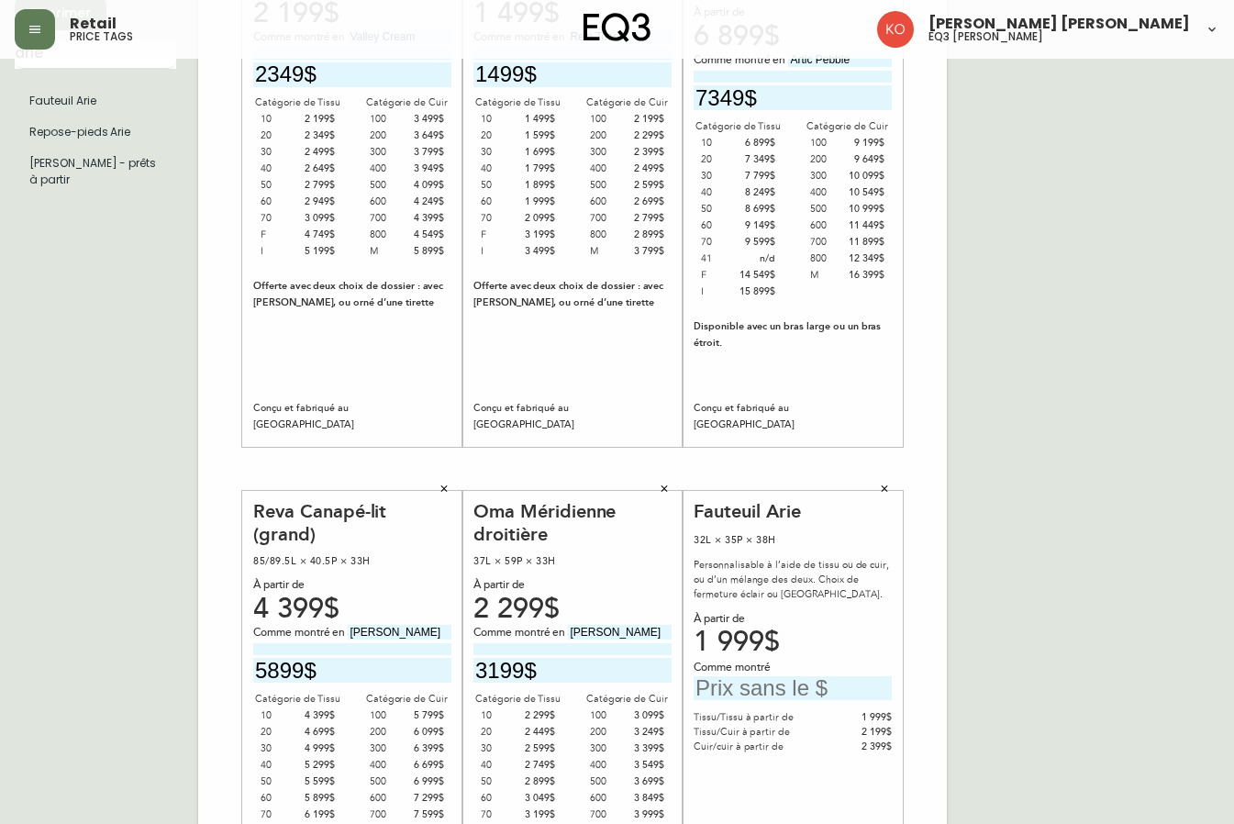
scroll to position [367, 0]
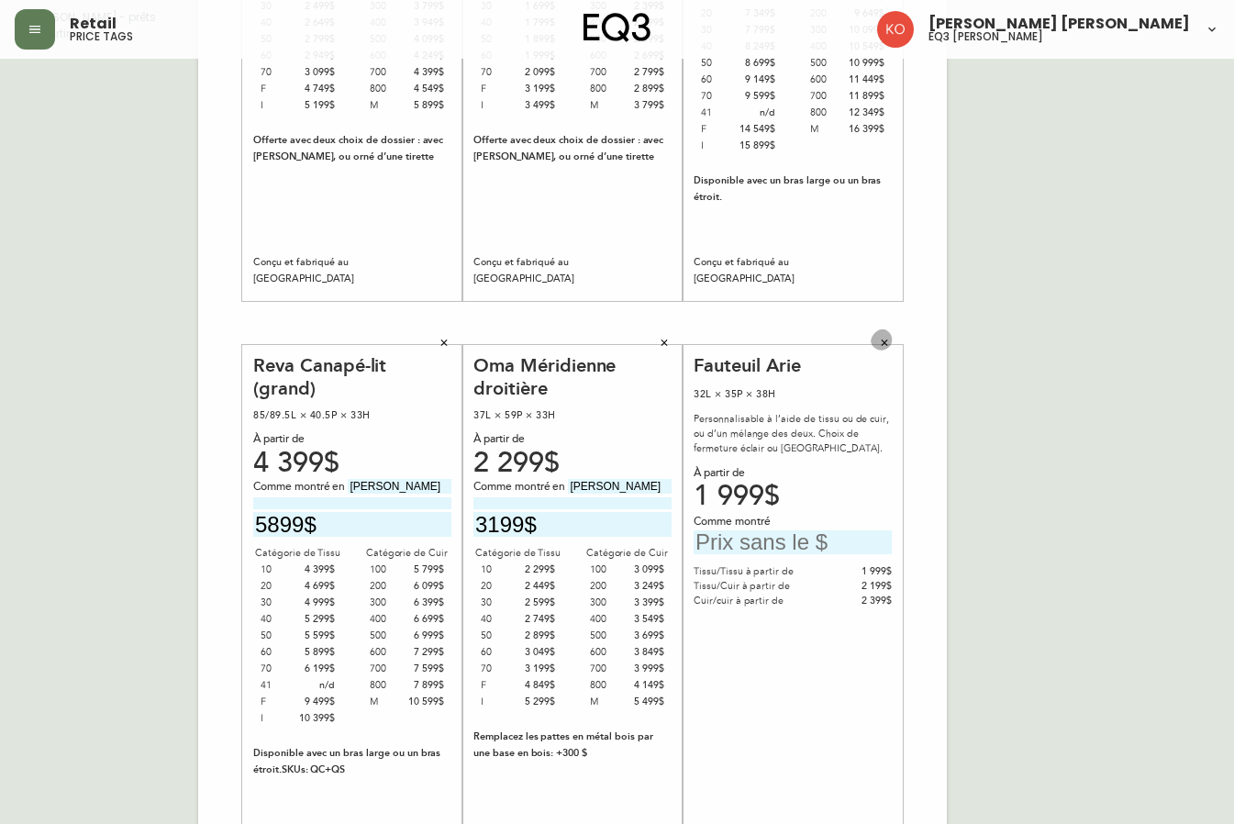
click at [887, 341] on icon "button" at bounding box center [885, 343] width 6 height 6
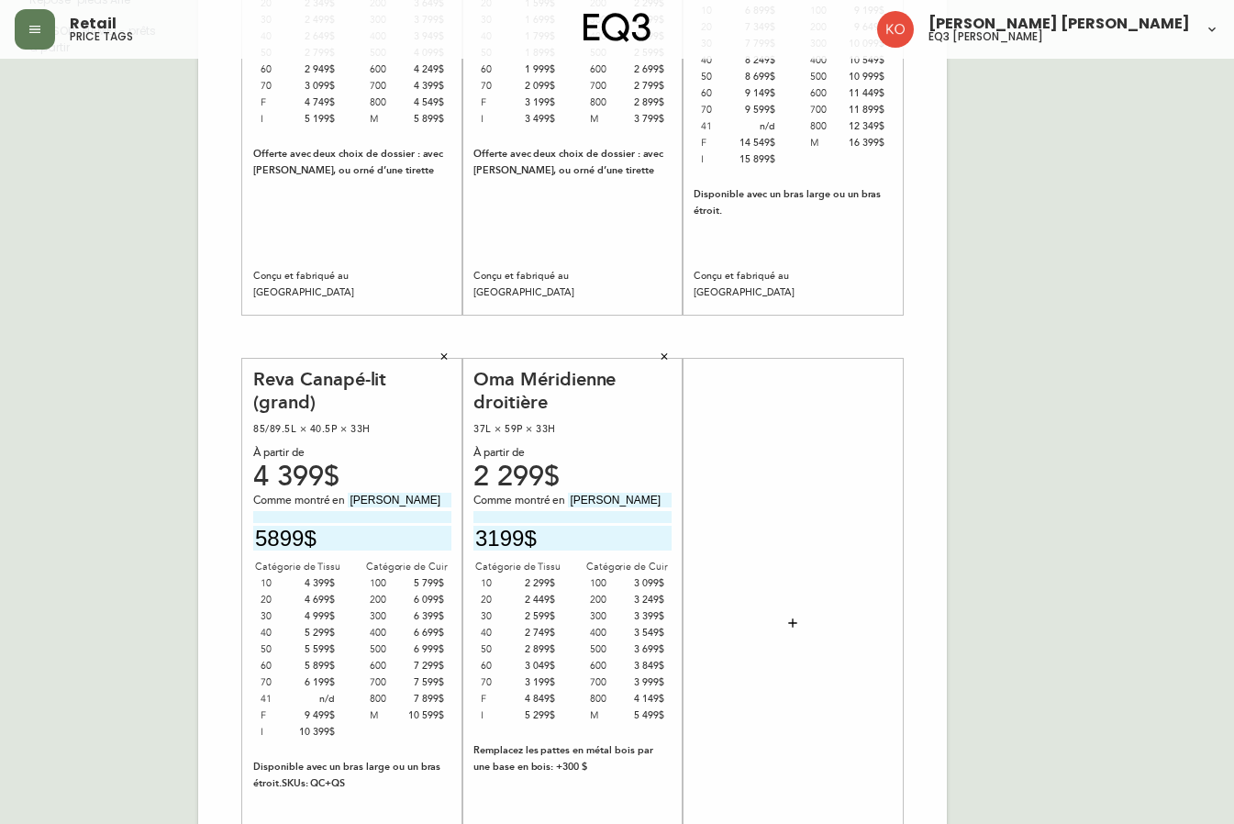
scroll to position [0, 0]
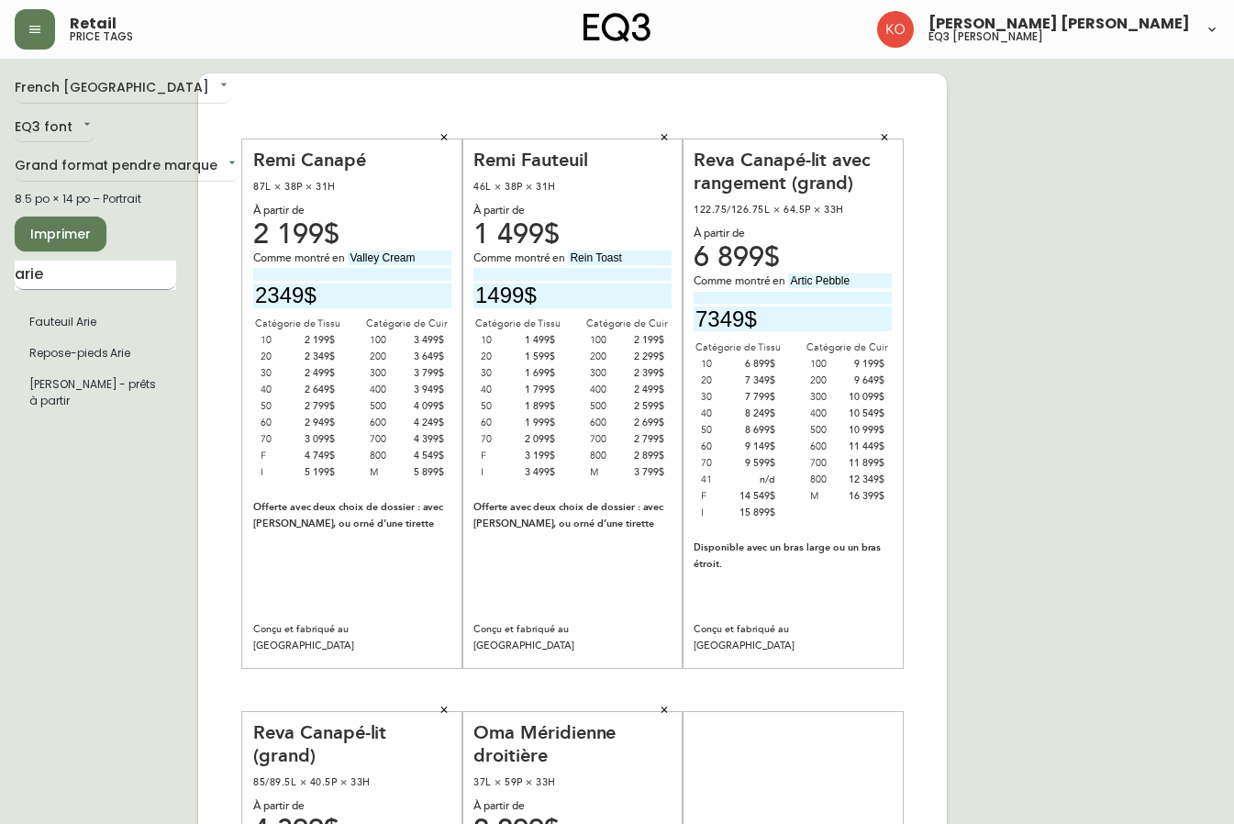
click at [89, 280] on input "arie" at bounding box center [96, 275] width 162 height 29
type input "aril"
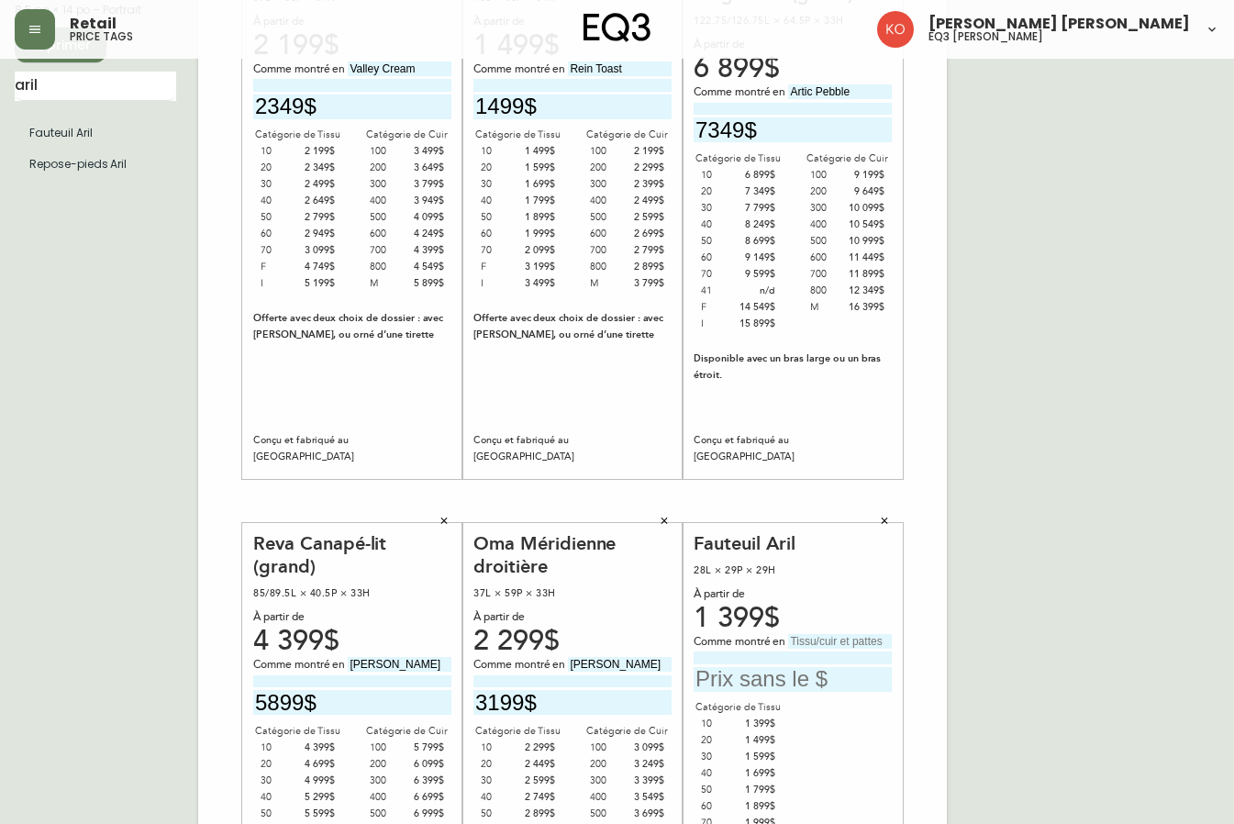
scroll to position [275, 0]
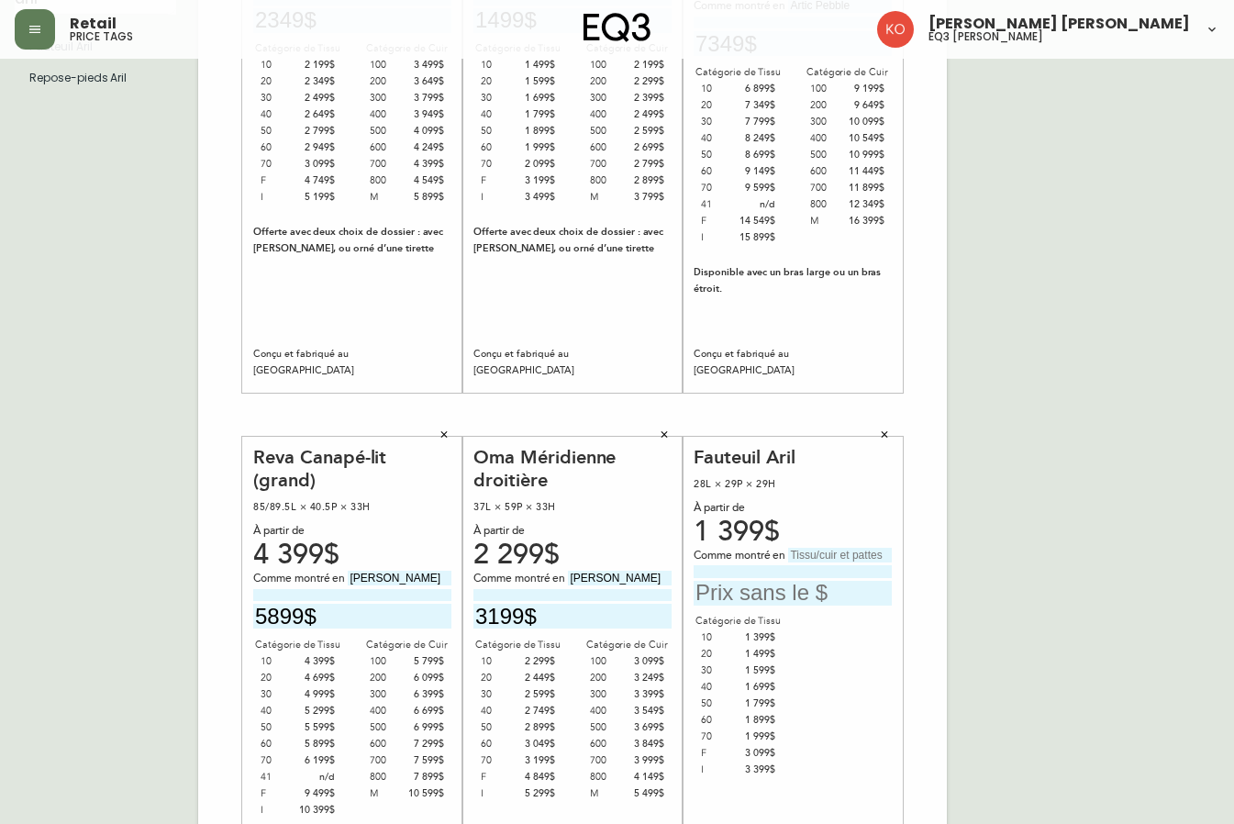
click at [819, 593] on input "text" at bounding box center [793, 593] width 198 height 25
type input "3399$"
click at [1165, 551] on div "French Canada fr_CA EQ3 font EQ3 Grand format pendre marque large 8.5 po × 14 p…" at bounding box center [617, 415] width 1205 height 1234
click at [810, 553] on input "text" at bounding box center [840, 555] width 104 height 15
type input "b"
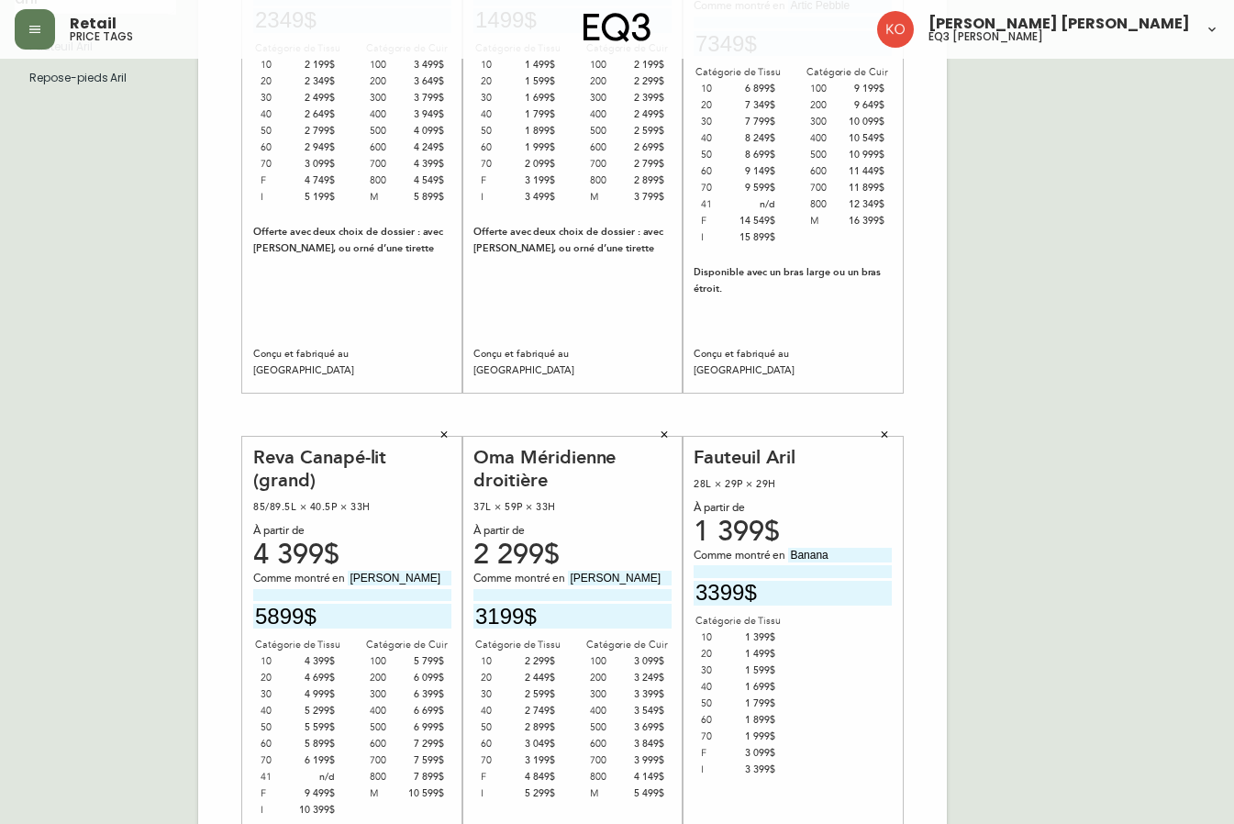
type input "Banana"
click at [1065, 460] on div "French Canada fr_CA EQ3 font EQ3 Grand format pendre marque large 8.5 po × 14 p…" at bounding box center [617, 415] width 1205 height 1234
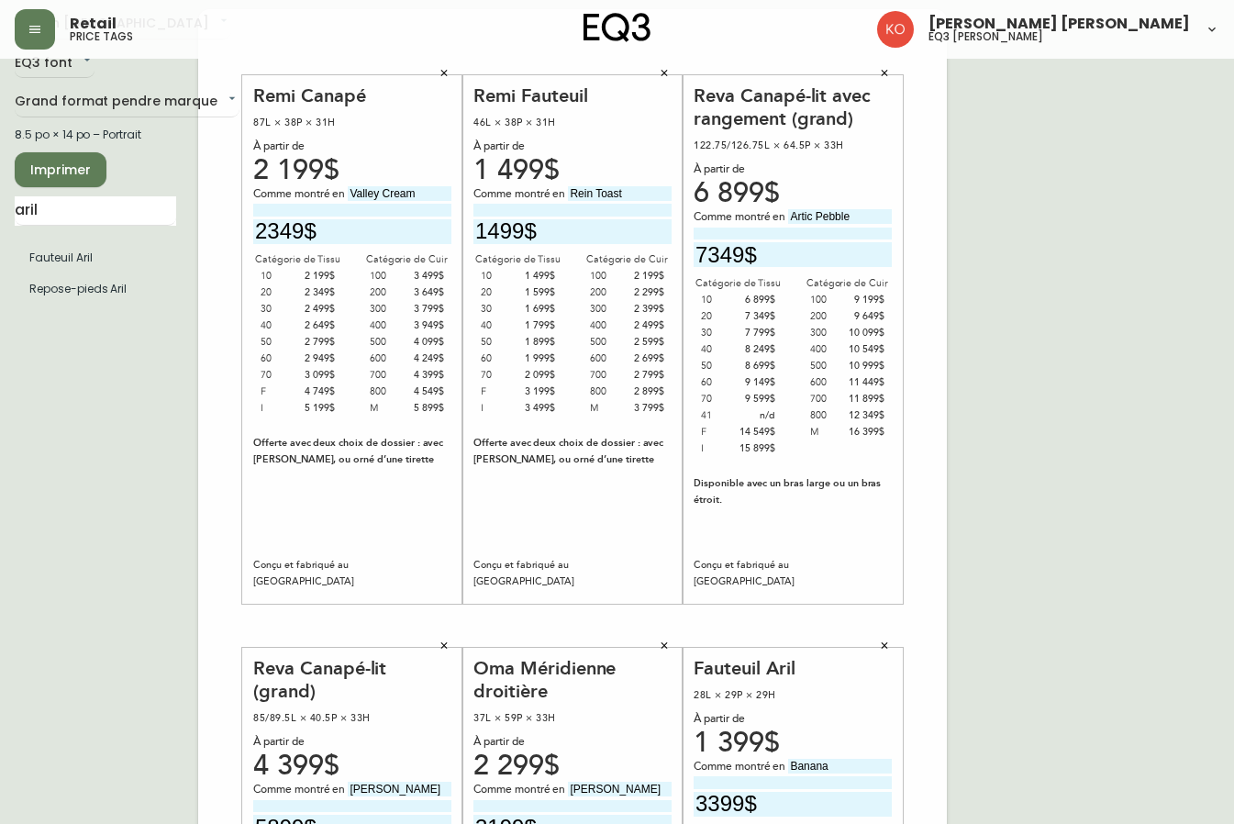
scroll to position [0, 0]
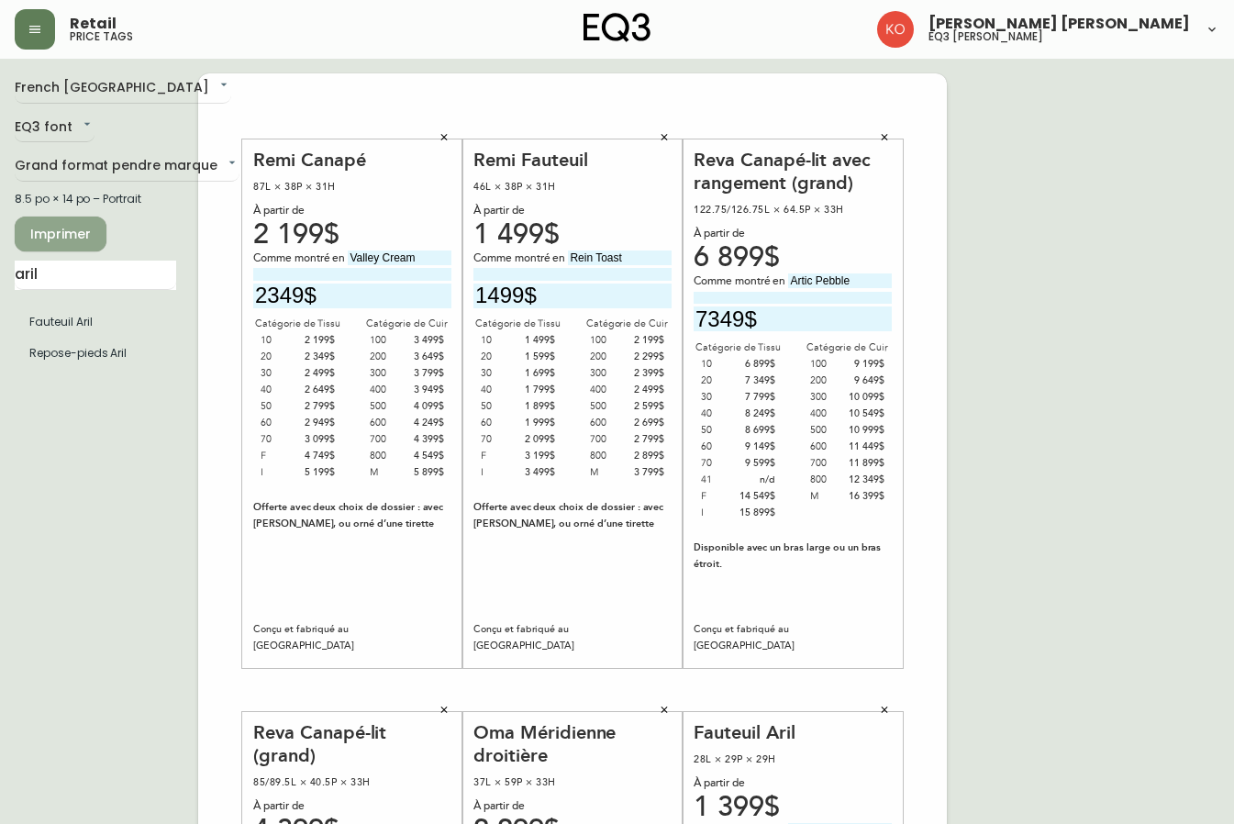
click at [50, 237] on span "Imprimer" at bounding box center [60, 234] width 62 height 23
click at [44, 243] on span "Imprimer" at bounding box center [60, 234] width 62 height 23
click at [47, 231] on span "Imprimer" at bounding box center [60, 234] width 62 height 23
click at [95, 227] on button "Imprimer" at bounding box center [61, 234] width 92 height 35
click at [96, 273] on input "aril" at bounding box center [96, 275] width 162 height 29
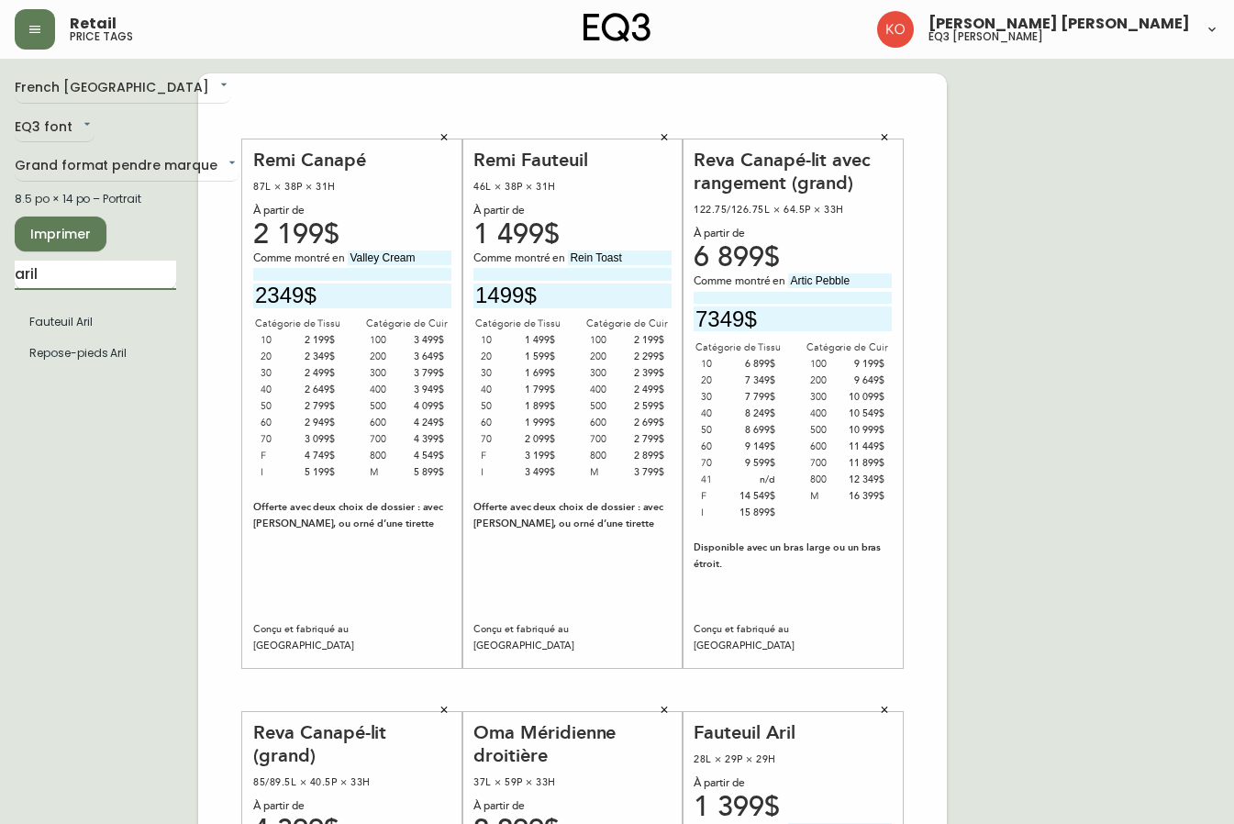
click at [96, 273] on input "aril" at bounding box center [96, 275] width 162 height 29
click at [439, 134] on icon "button" at bounding box center [444, 137] width 11 height 11
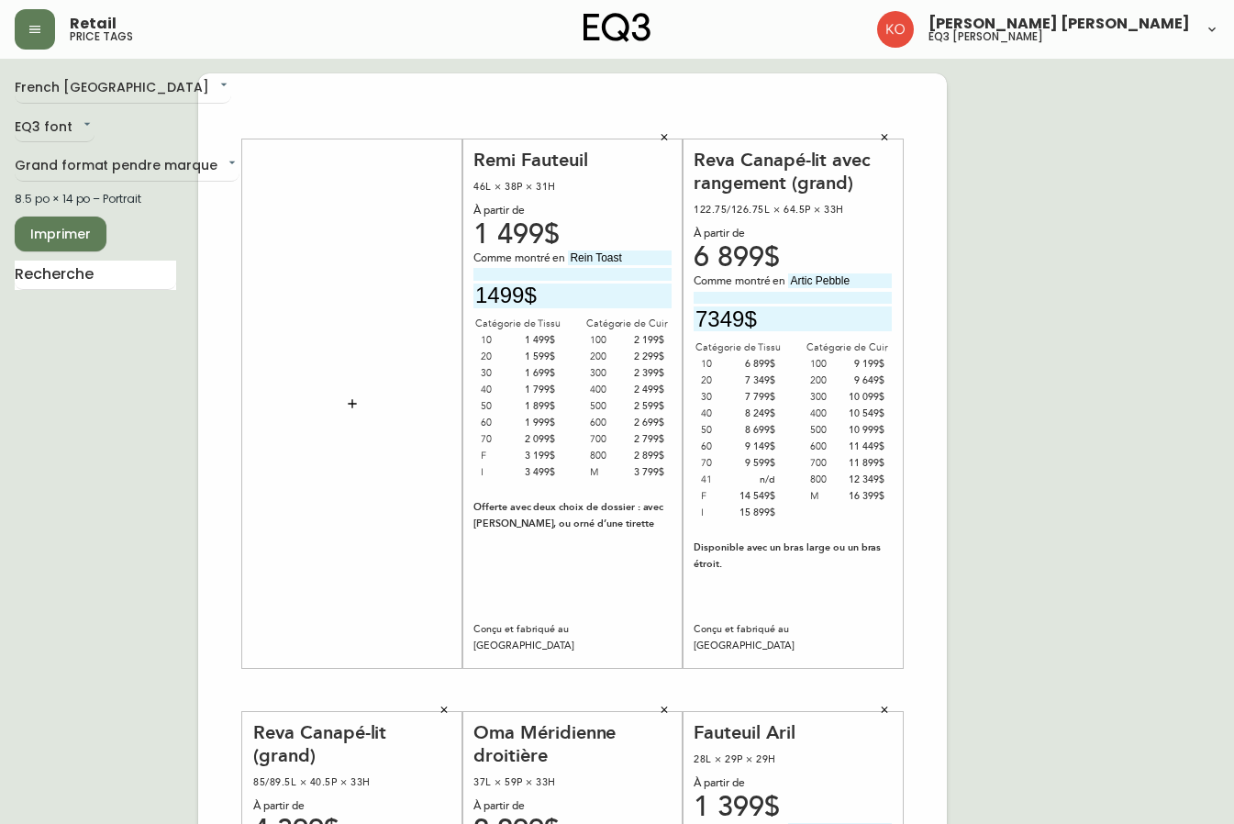
click at [665, 136] on icon "button" at bounding box center [665, 137] width 6 height 6
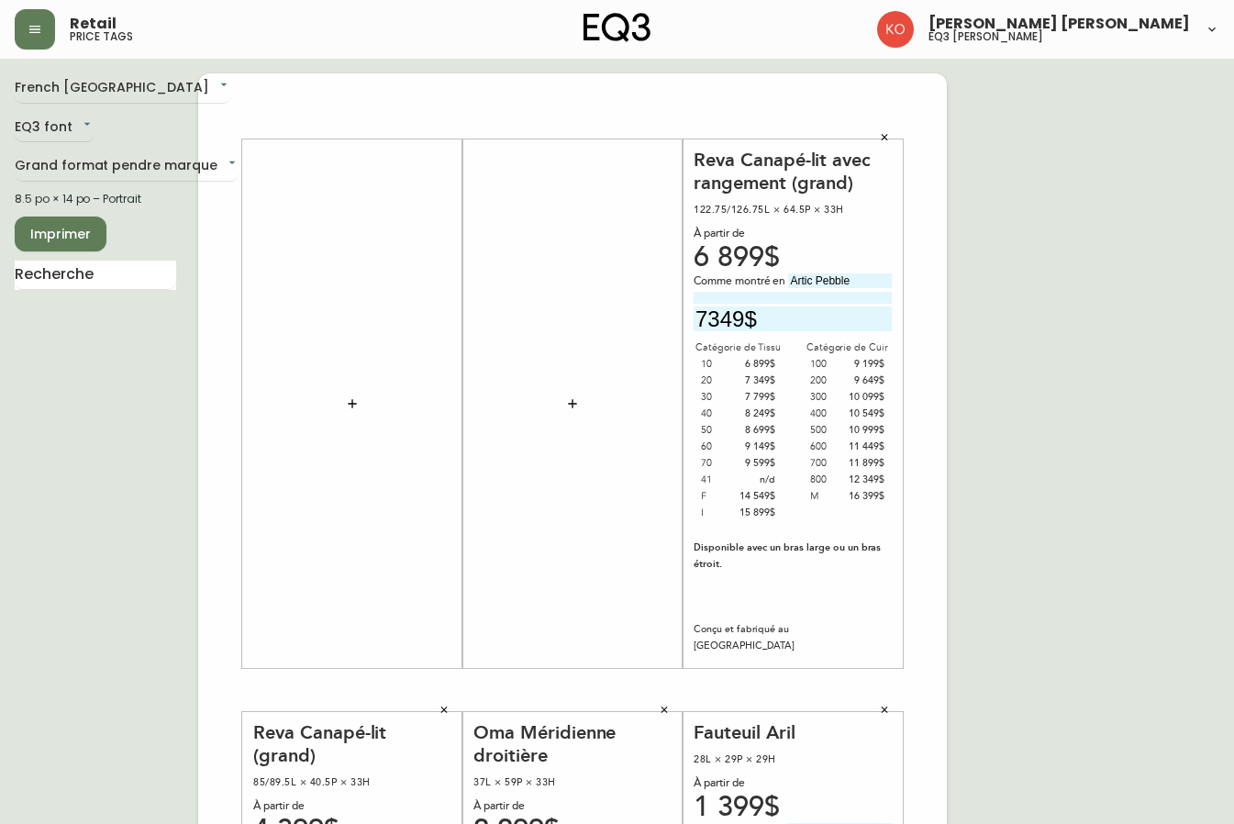
click at [877, 139] on button "button" at bounding box center [885, 138] width 28 height 28
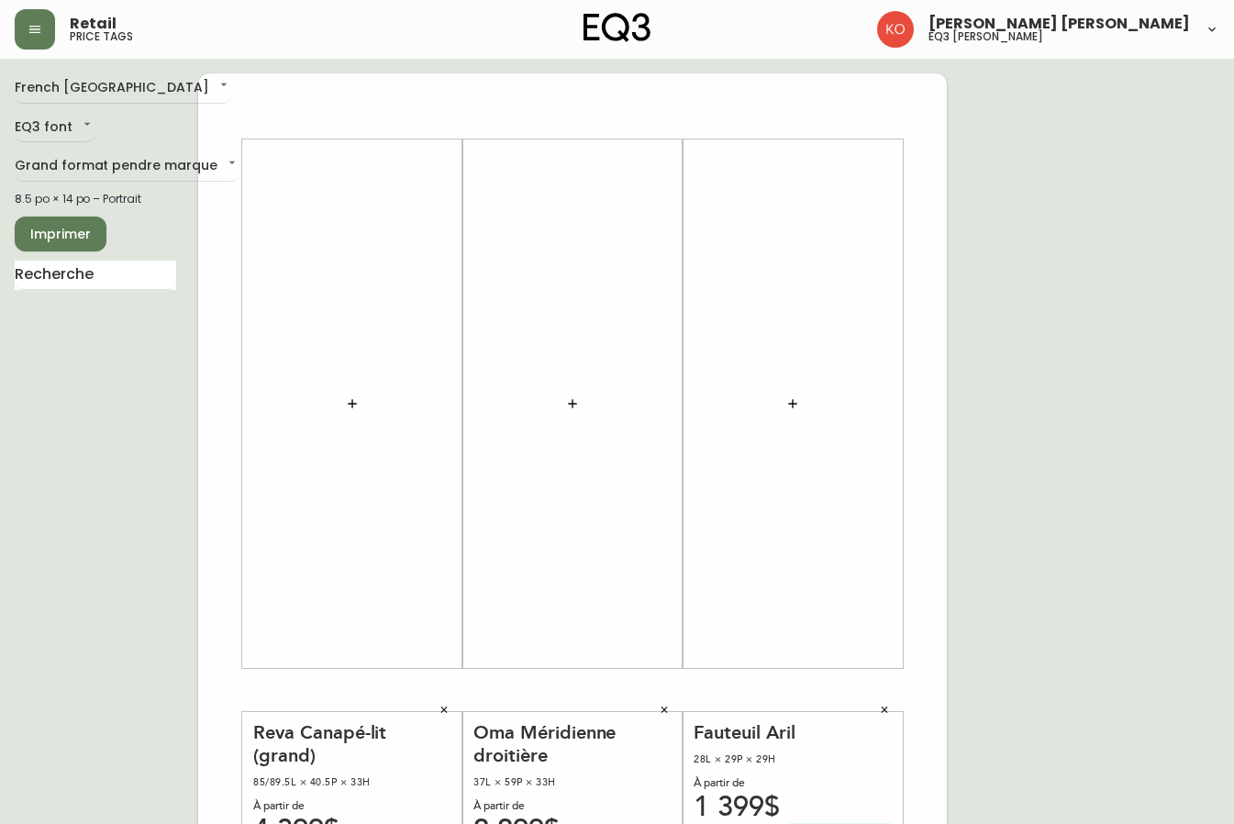
click at [884, 705] on icon "button" at bounding box center [884, 710] width 11 height 11
click at [664, 708] on icon "button" at bounding box center [664, 710] width 11 height 11
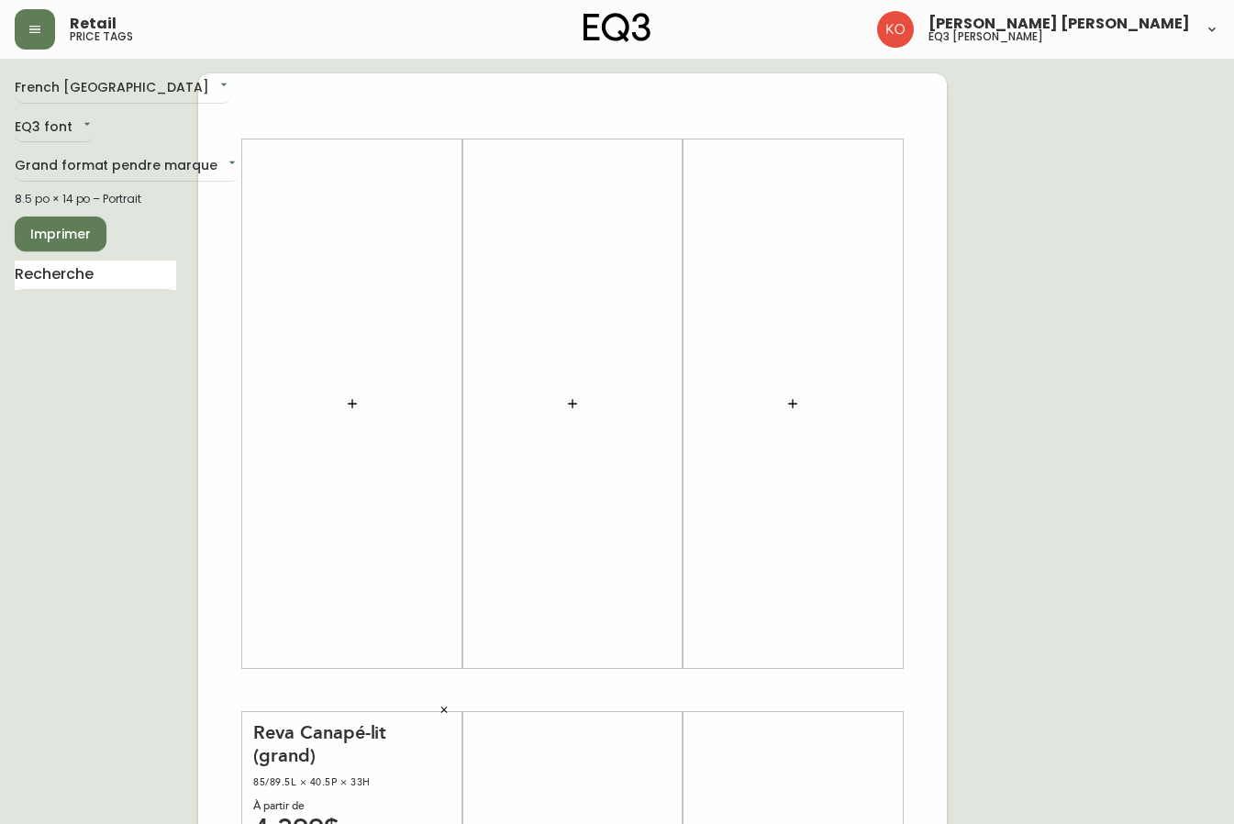
click at [440, 708] on icon "button" at bounding box center [444, 710] width 11 height 11
click at [140, 270] on input "text" at bounding box center [96, 275] width 162 height 29
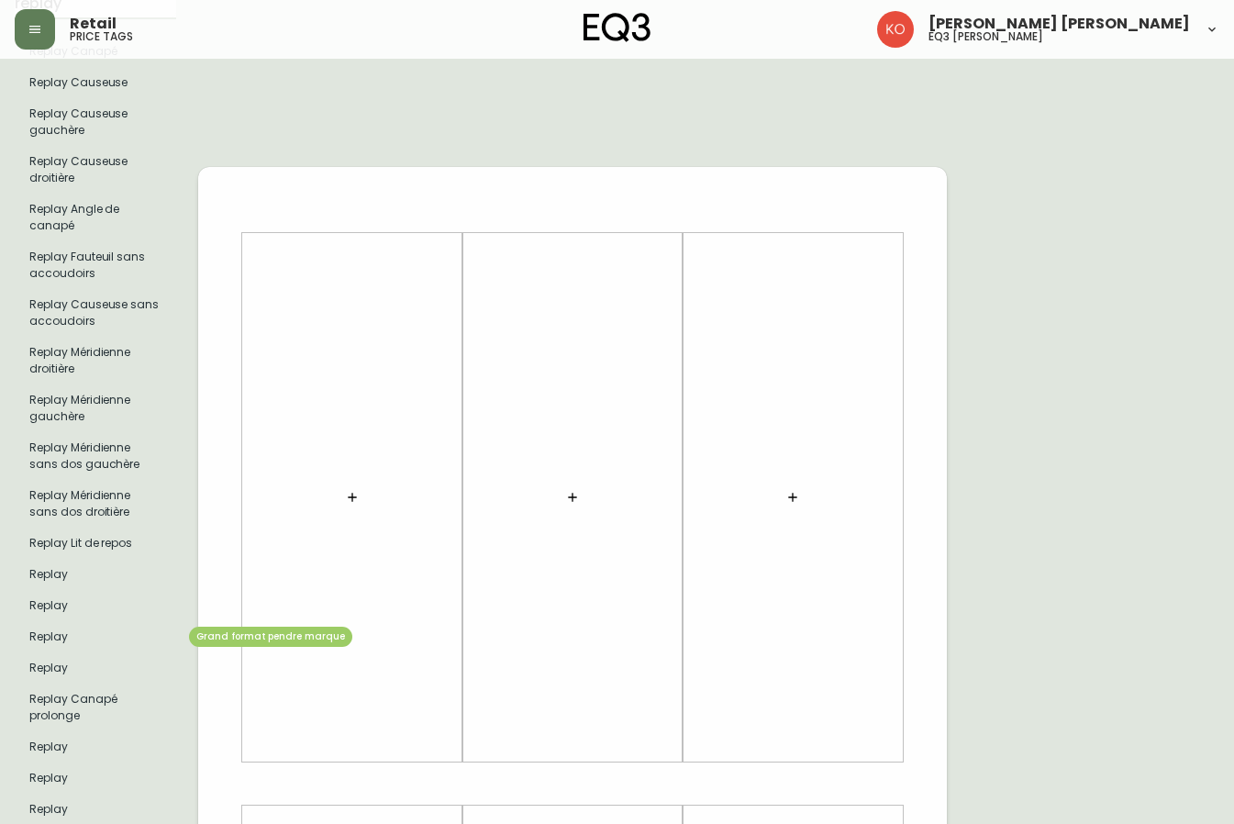
scroll to position [275, 0]
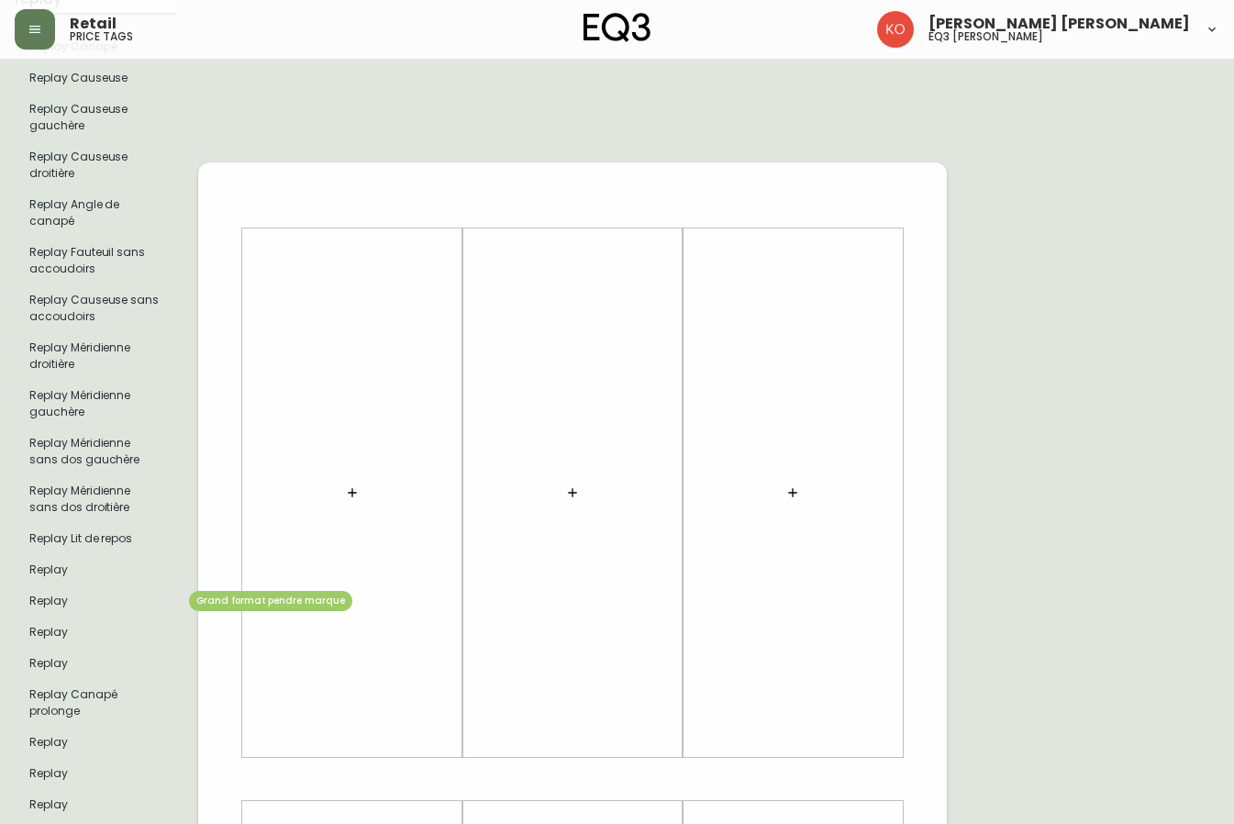
type input "replay"
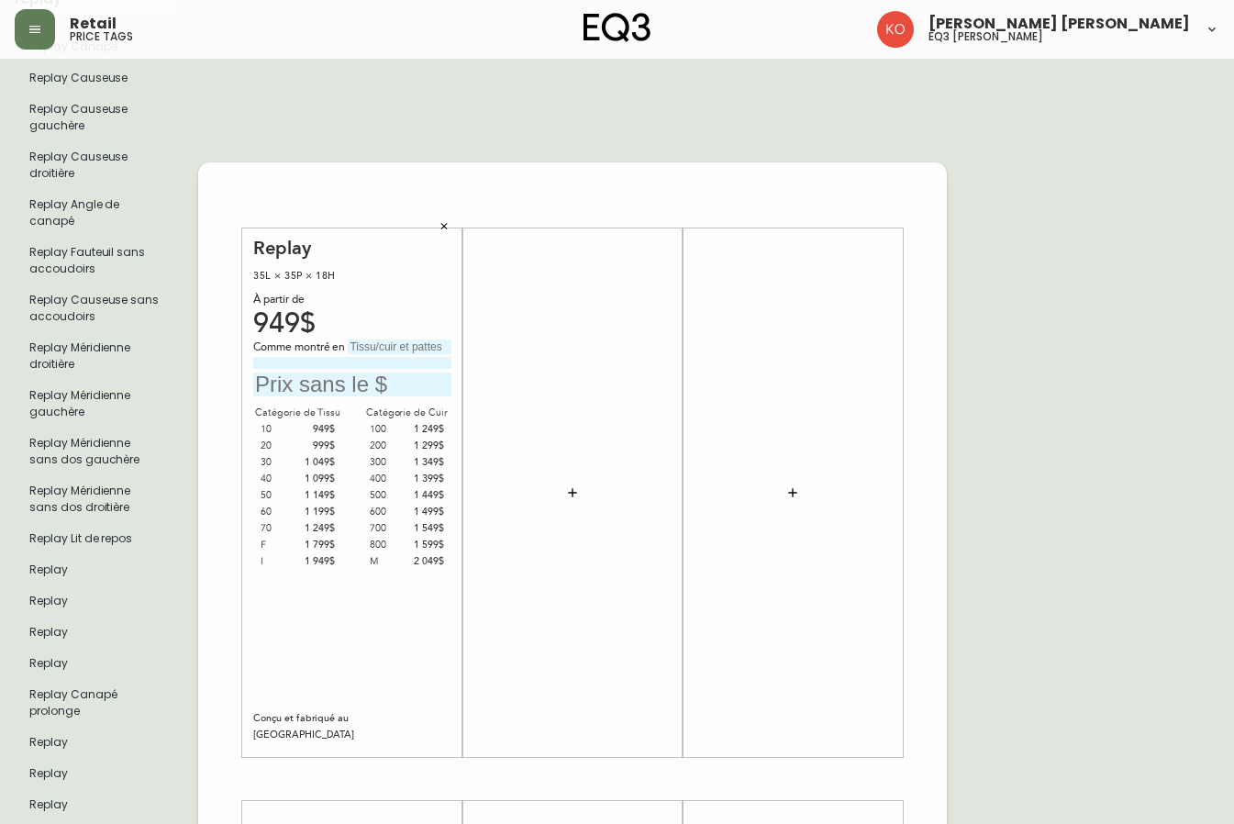
click at [446, 220] on icon "button" at bounding box center [444, 225] width 11 height 11
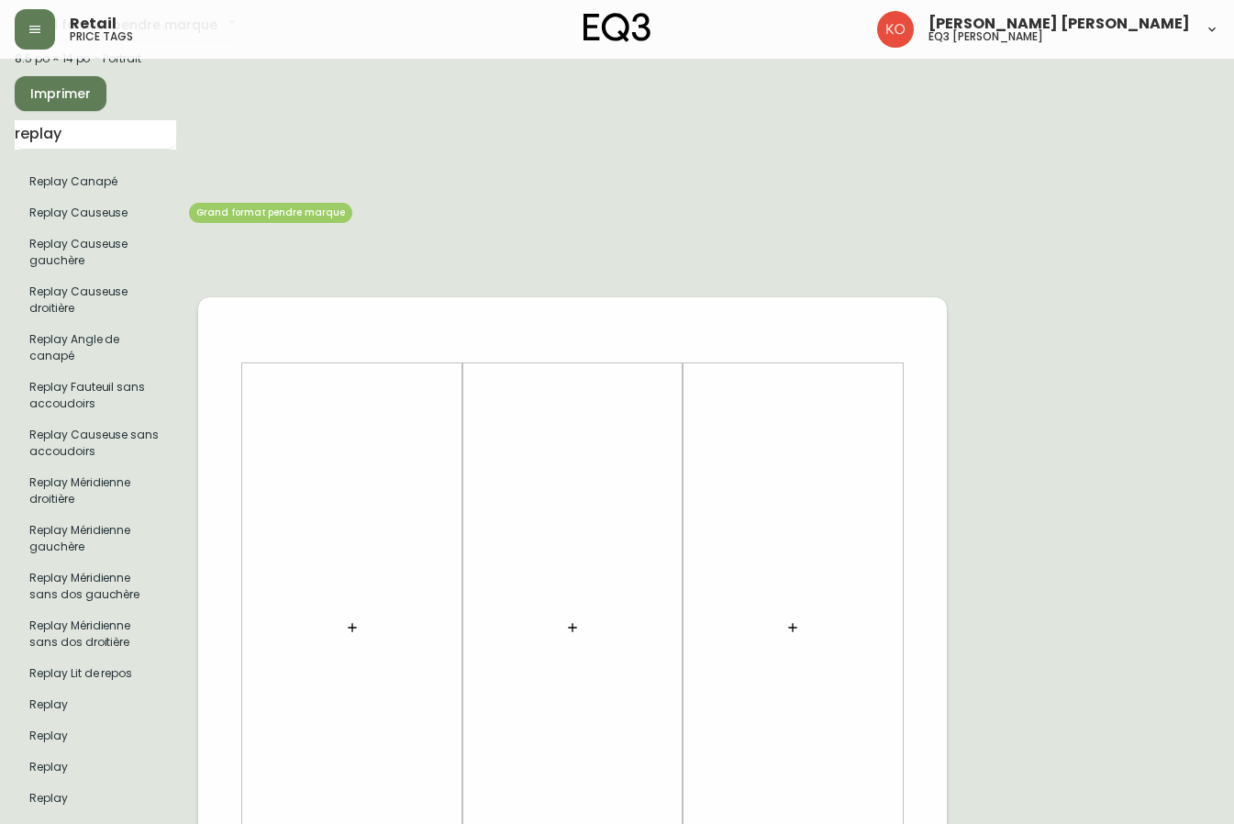
scroll to position [92, 0]
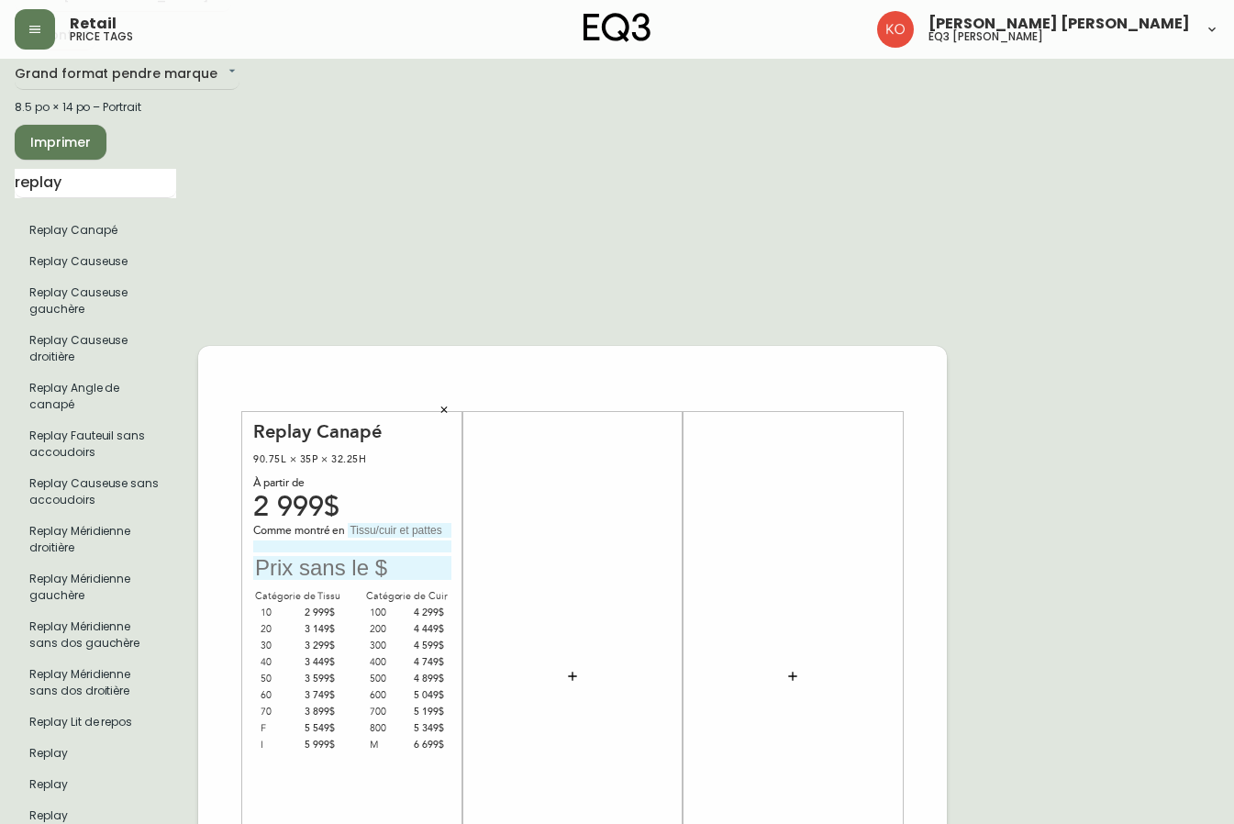
click at [395, 532] on input "text" at bounding box center [400, 530] width 104 height 15
type input "[PERSON_NAME]"
click at [347, 574] on input "text" at bounding box center [352, 568] width 198 height 25
type input "3899$"
click at [85, 180] on input "replay" at bounding box center [96, 183] width 162 height 29
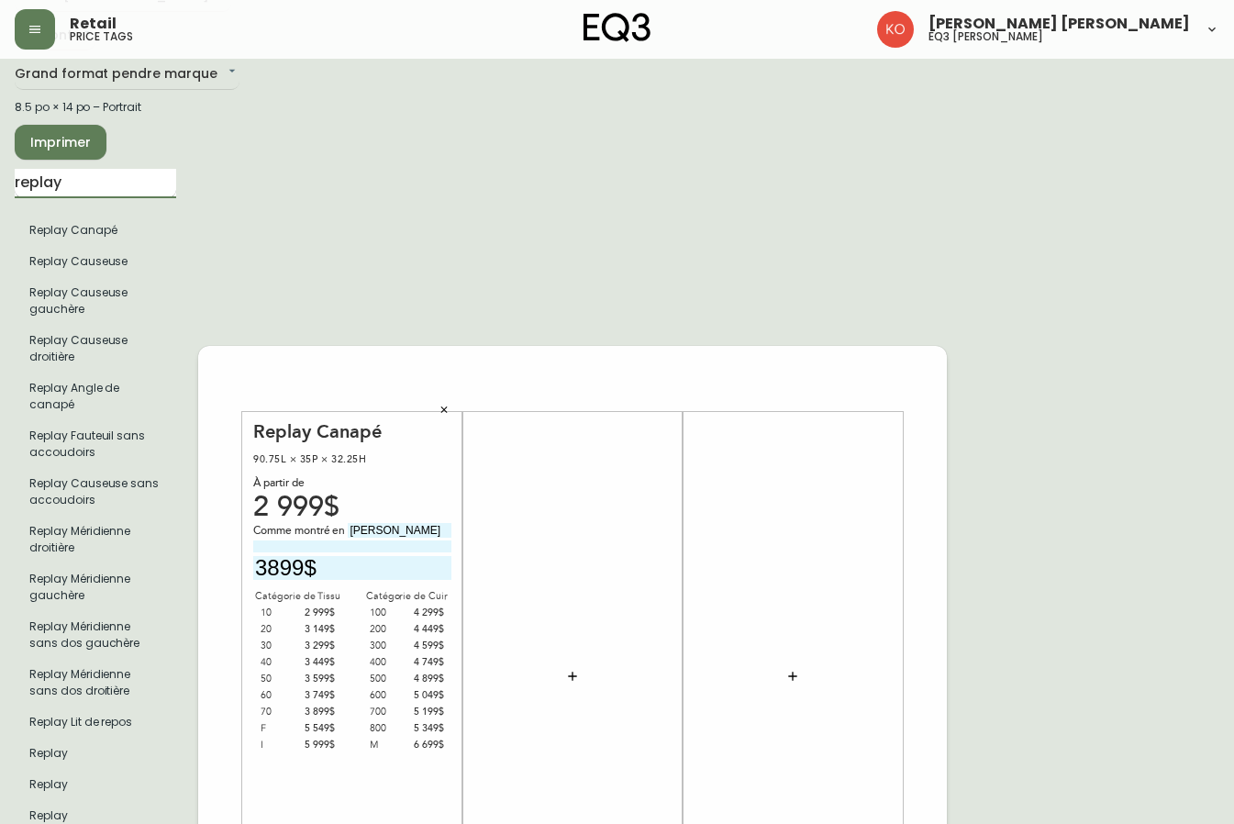
click at [85, 180] on input "replay" at bounding box center [96, 183] width 162 height 29
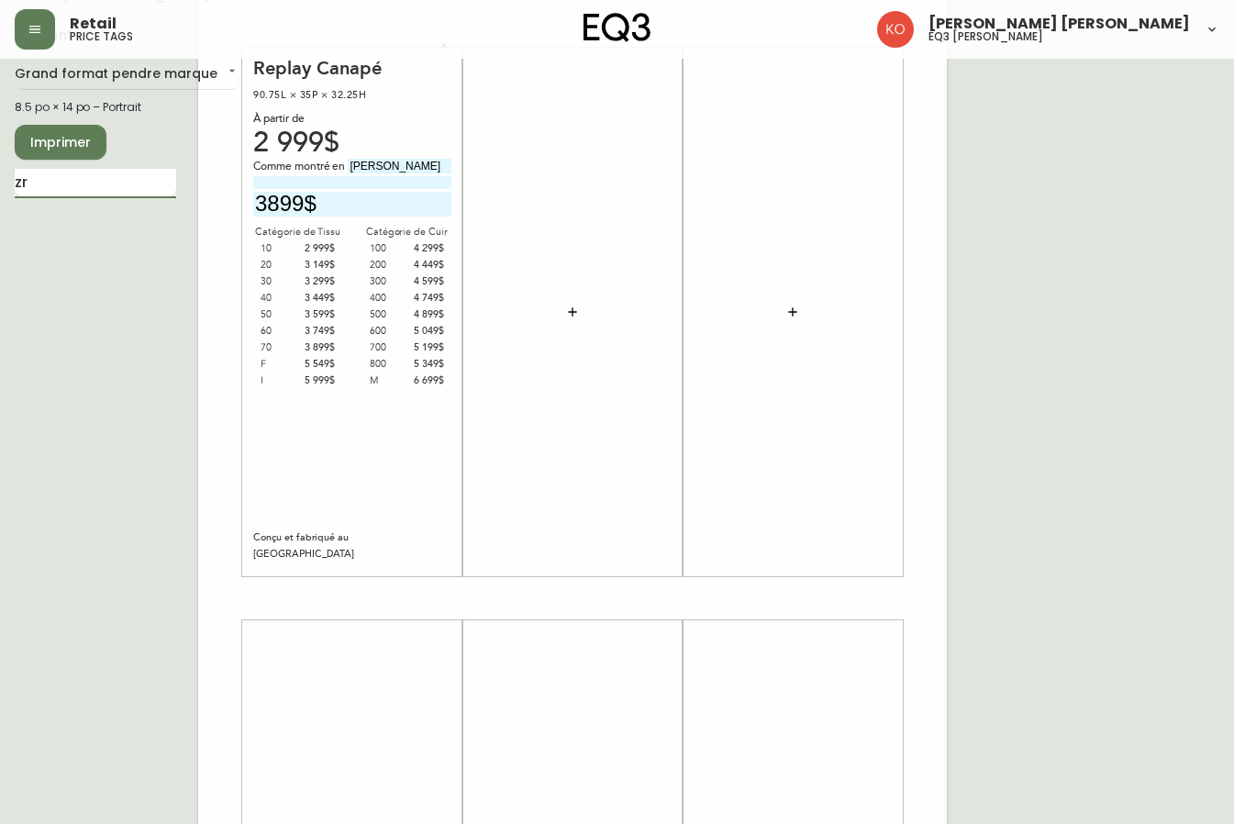
type input "z"
type input "aril"
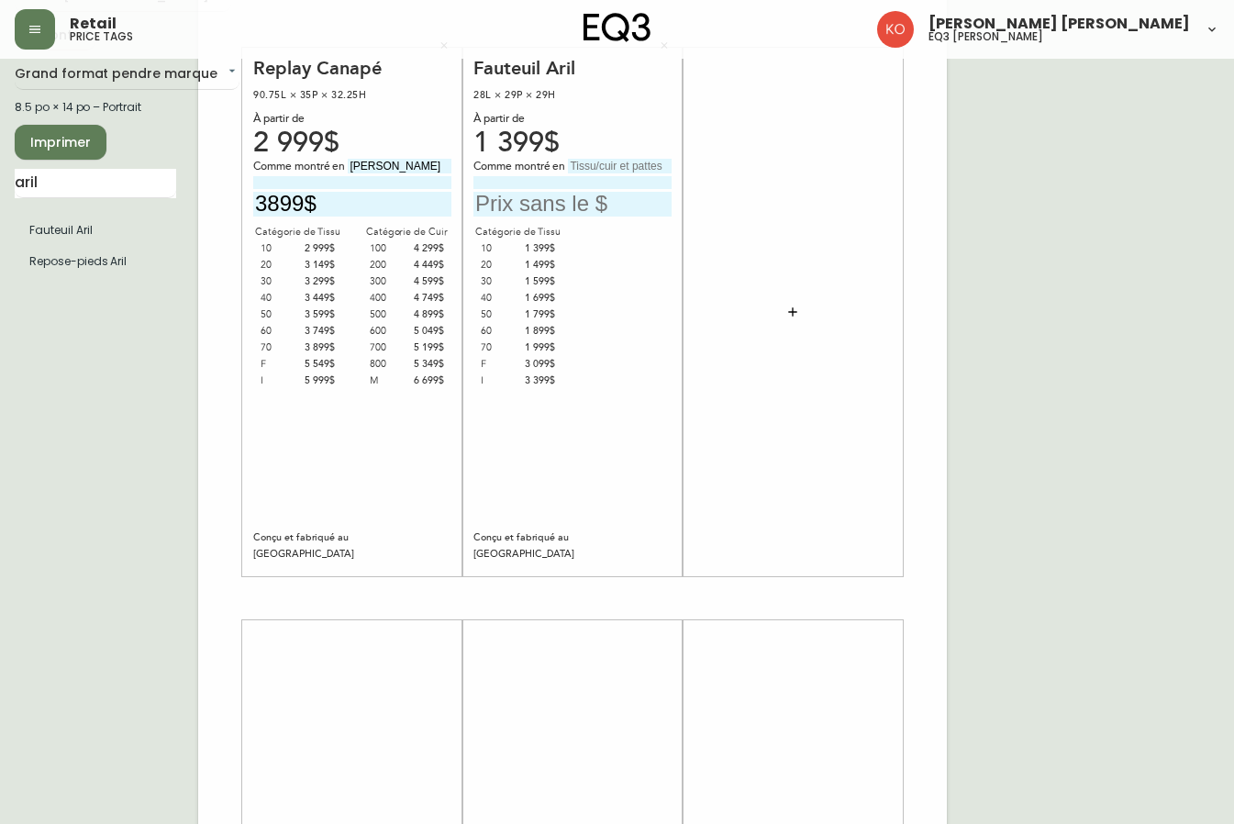
click at [590, 164] on input "text" at bounding box center [620, 166] width 104 height 15
type input "sail"
click at [564, 201] on input "text" at bounding box center [573, 204] width 198 height 25
type input "3399$"
click at [609, 307] on div "Catégorie de Tissu 10 1 399$ 20 1 499$ 30 1 599$ 40 1 699$ 50 1 799$ 60 1 899$ …" at bounding box center [573, 306] width 198 height 165
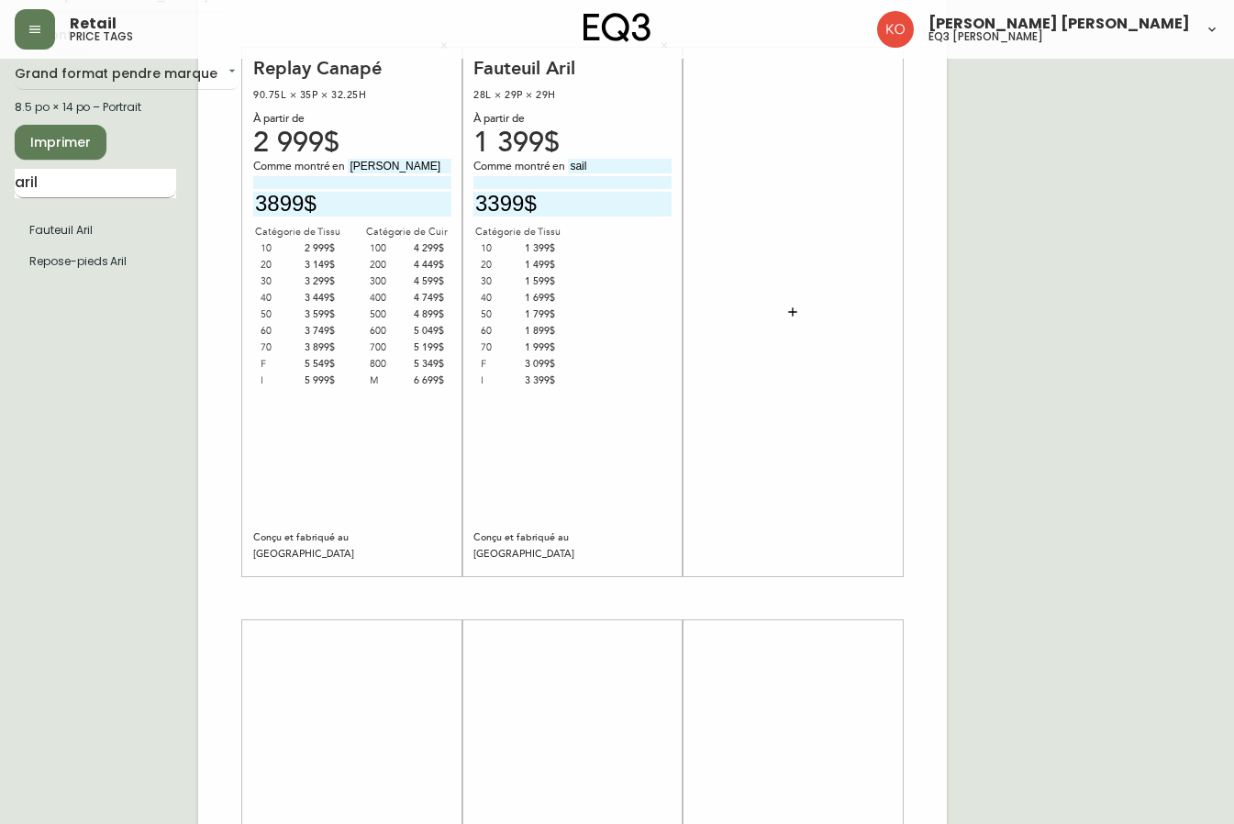
click at [125, 172] on input "aril" at bounding box center [96, 183] width 162 height 29
type input "a"
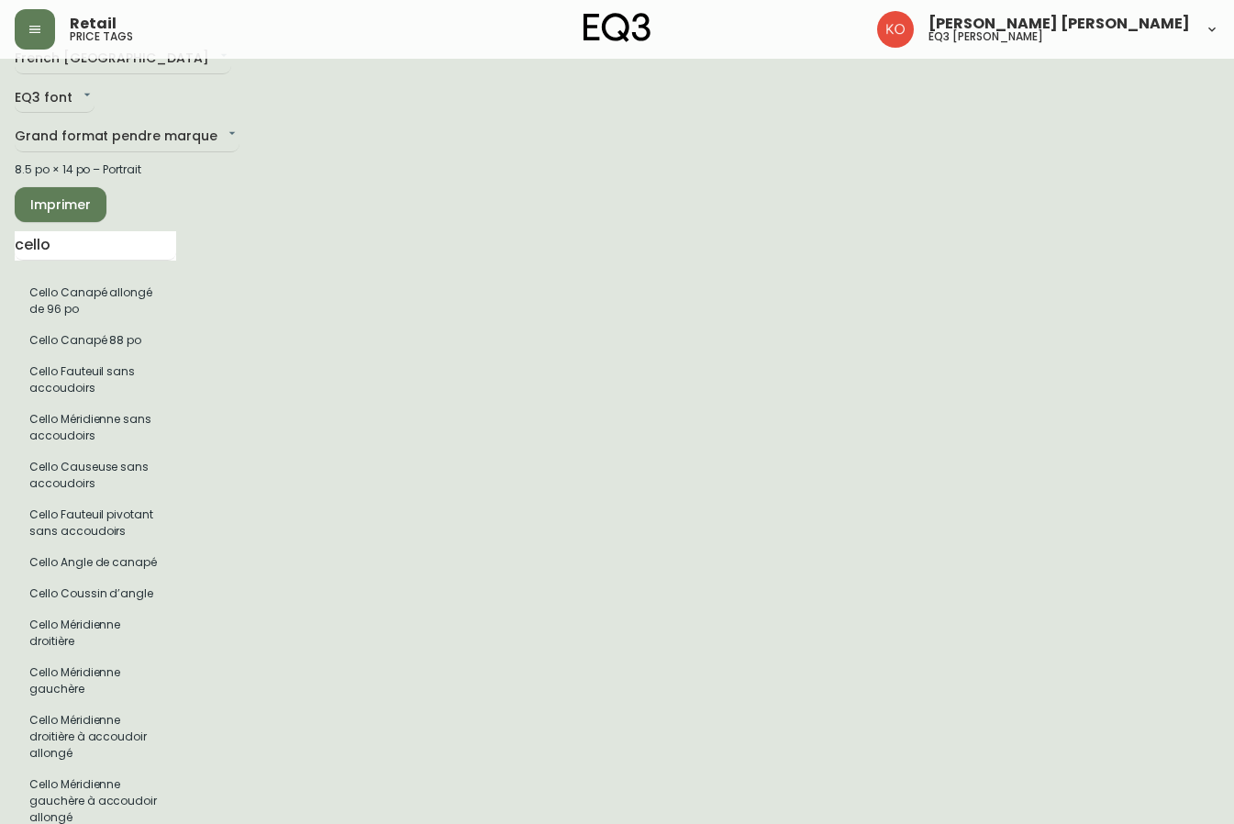
scroll to position [0, 0]
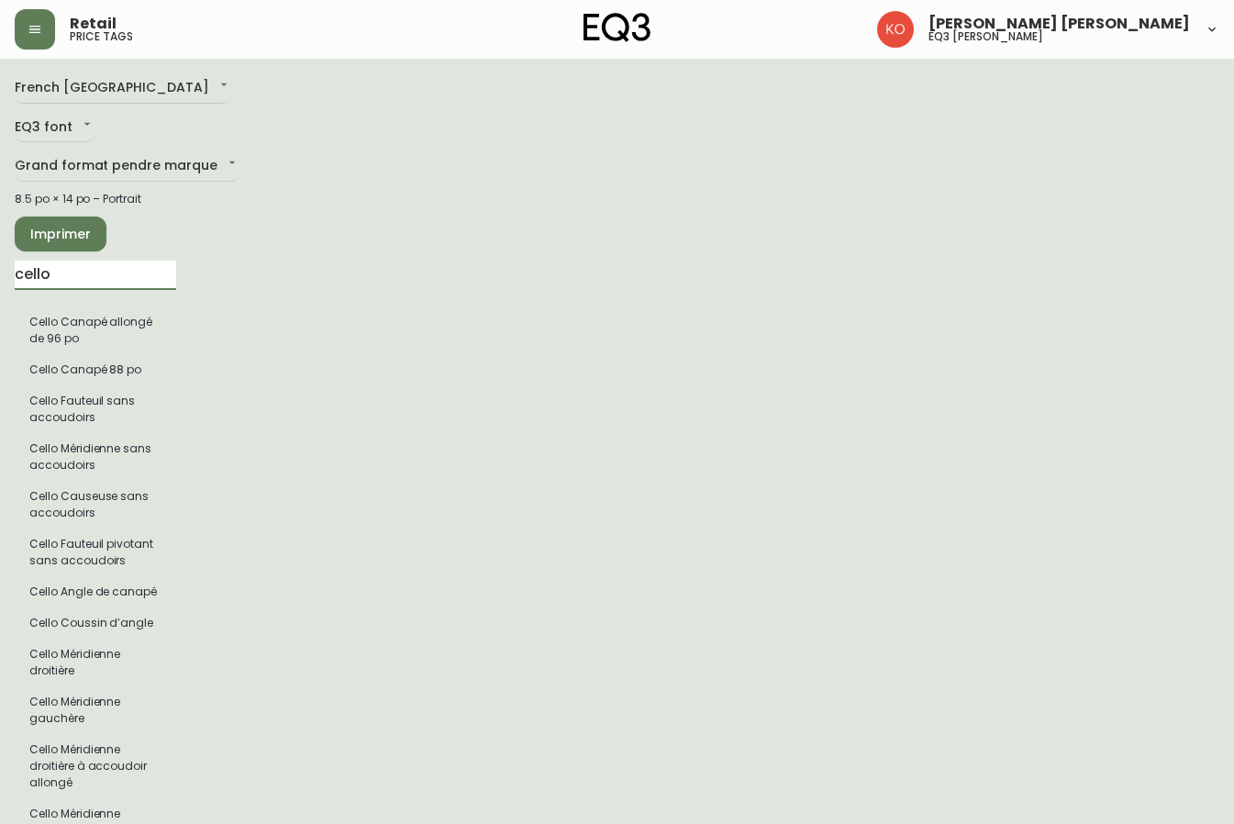
click at [141, 262] on input "cello" at bounding box center [96, 275] width 162 height 29
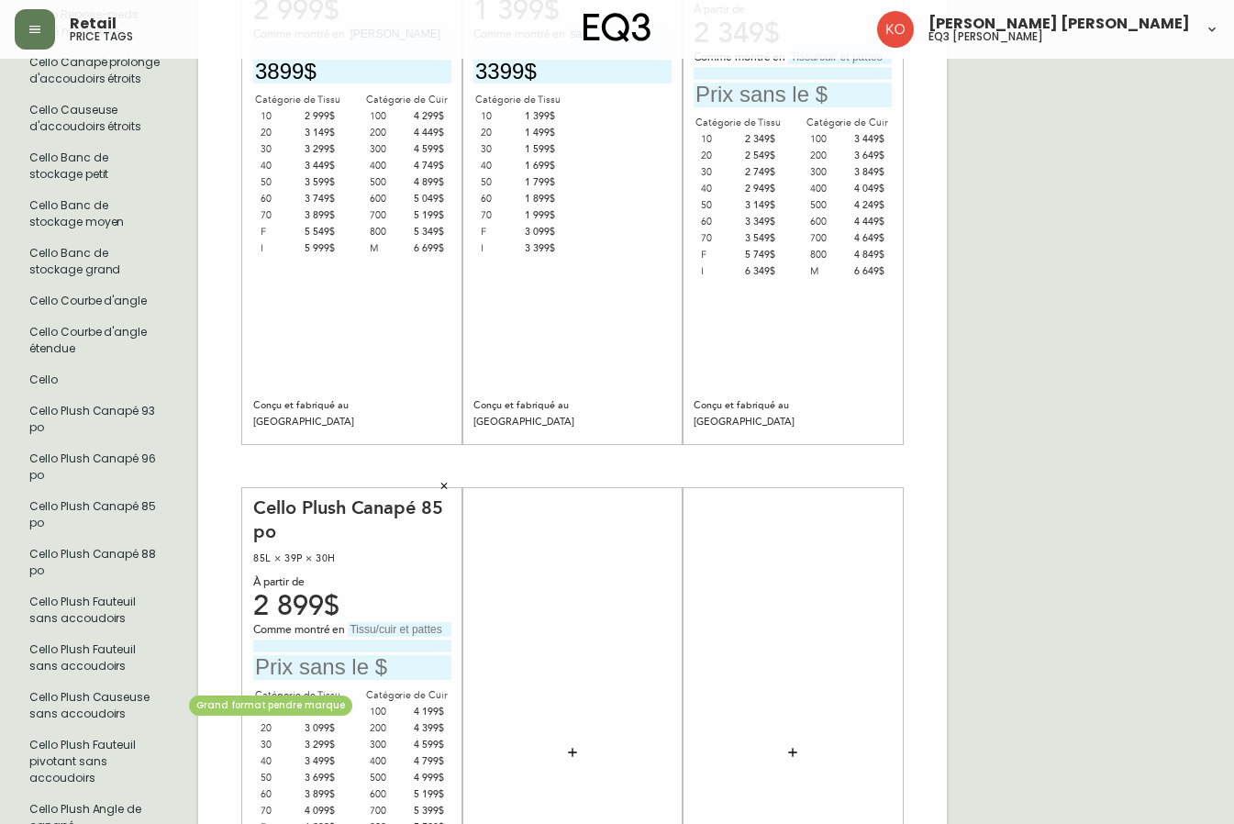
scroll to position [1377, 0]
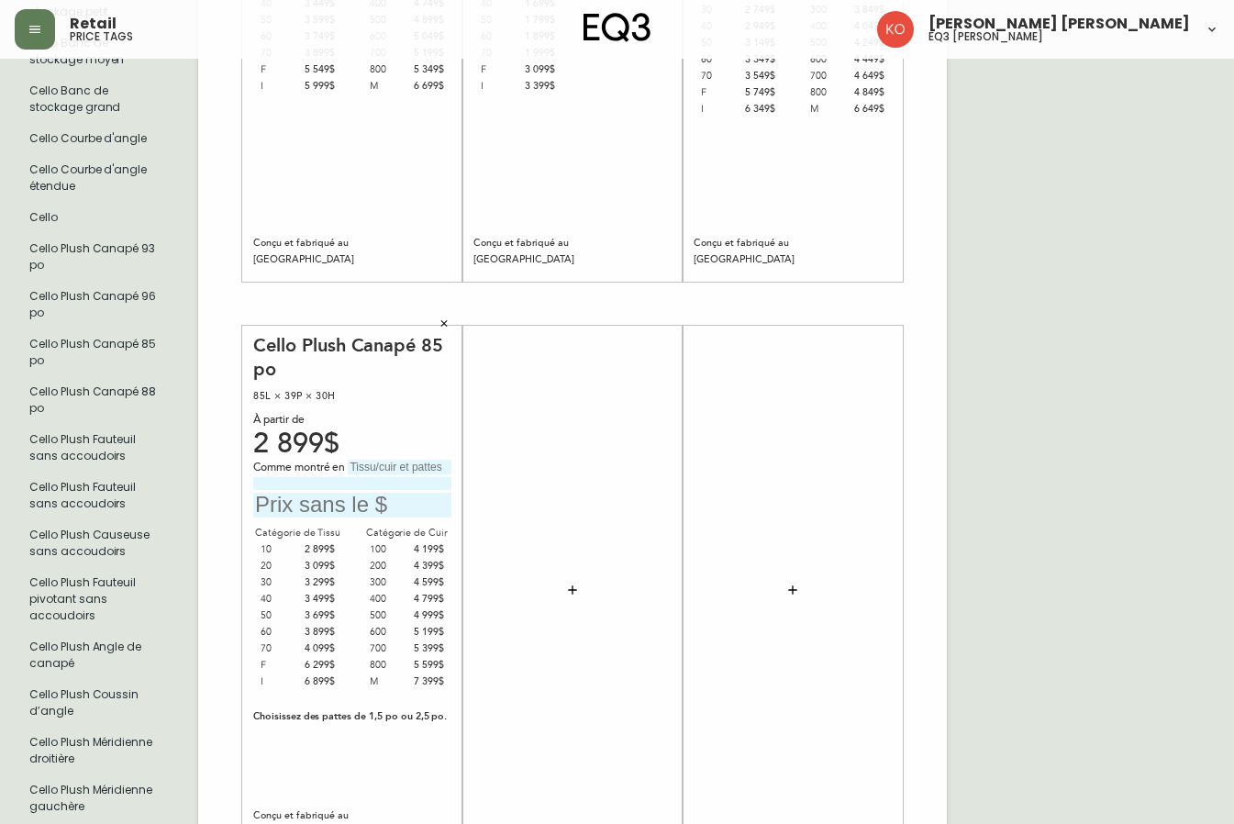
type input "cello"
click at [351, 508] on input "text" at bounding box center [352, 505] width 198 height 25
type input "3699$"
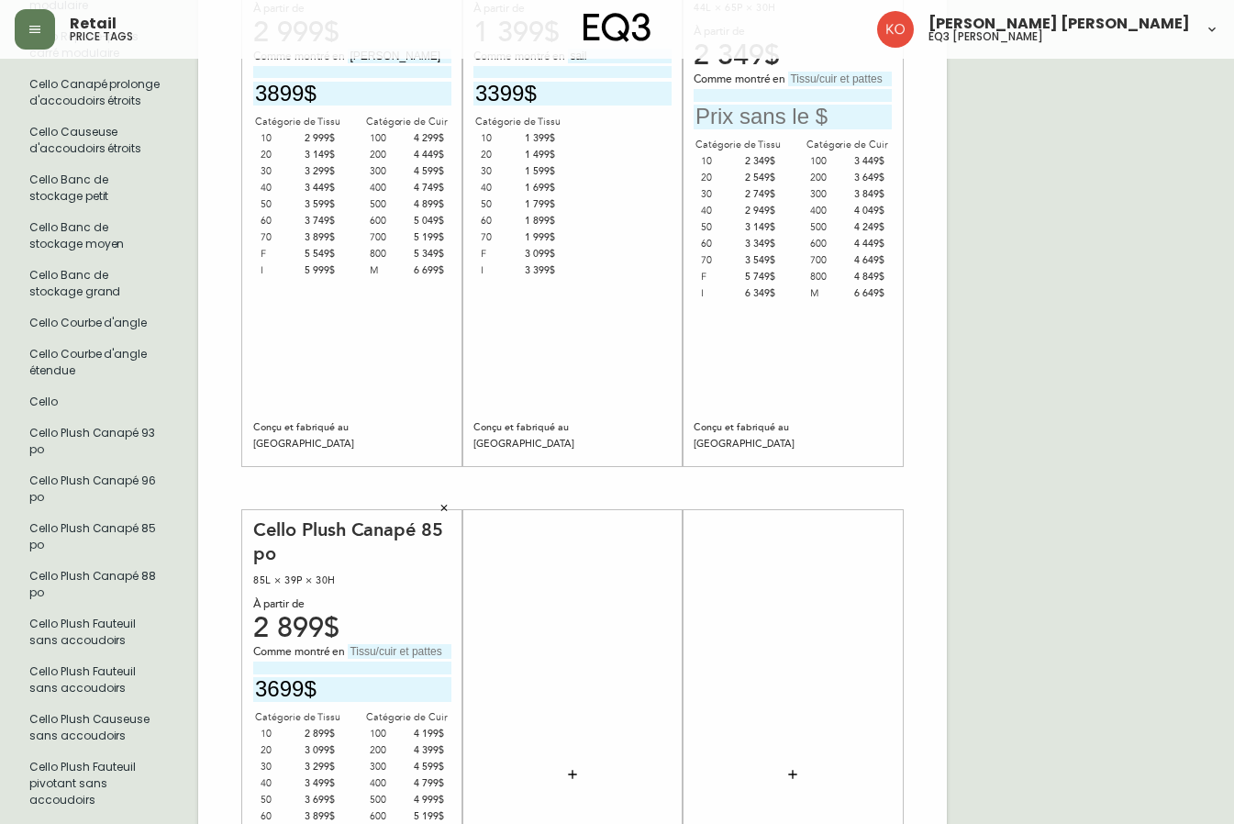
scroll to position [1193, 0]
click at [363, 646] on input "text" at bounding box center [400, 650] width 104 height 15
click at [356, 652] on input "coda beach" at bounding box center [400, 650] width 104 height 15
click at [386, 652] on input "[GEOGRAPHIC_DATA]" at bounding box center [400, 650] width 104 height 15
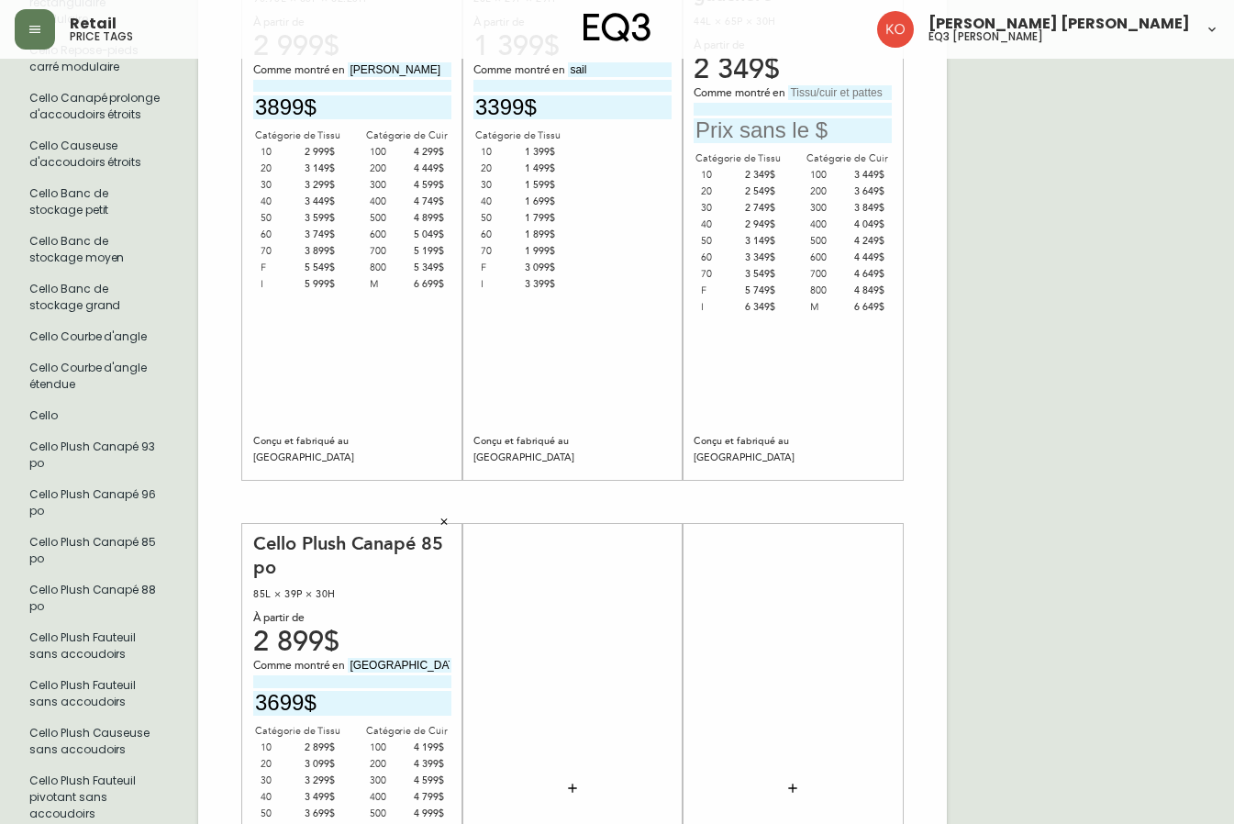
scroll to position [1101, 0]
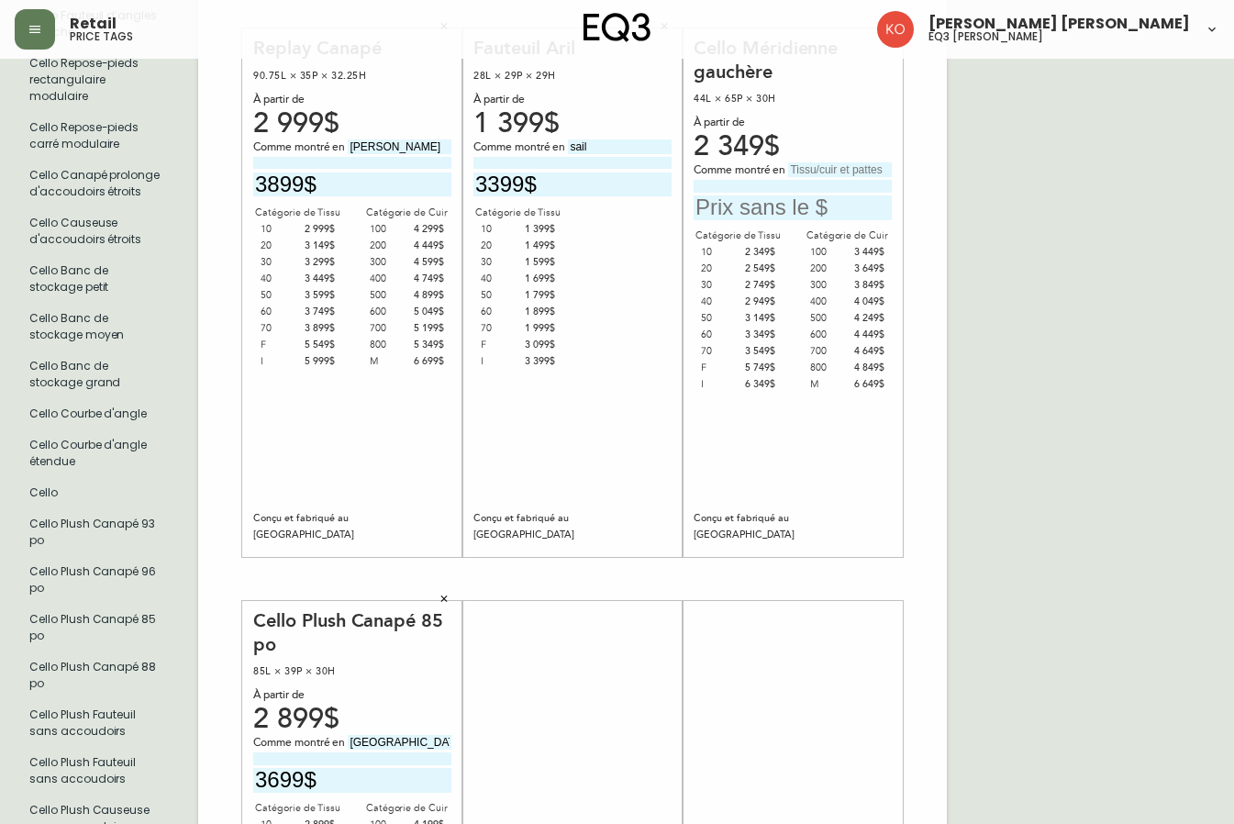
type input "[GEOGRAPHIC_DATA]"
click at [791, 211] on input "text" at bounding box center [793, 207] width 198 height 25
type input "3699$"
click at [812, 164] on input "text" at bounding box center [840, 169] width 104 height 15
click at [793, 170] on input "coda Beach" at bounding box center [840, 169] width 104 height 15
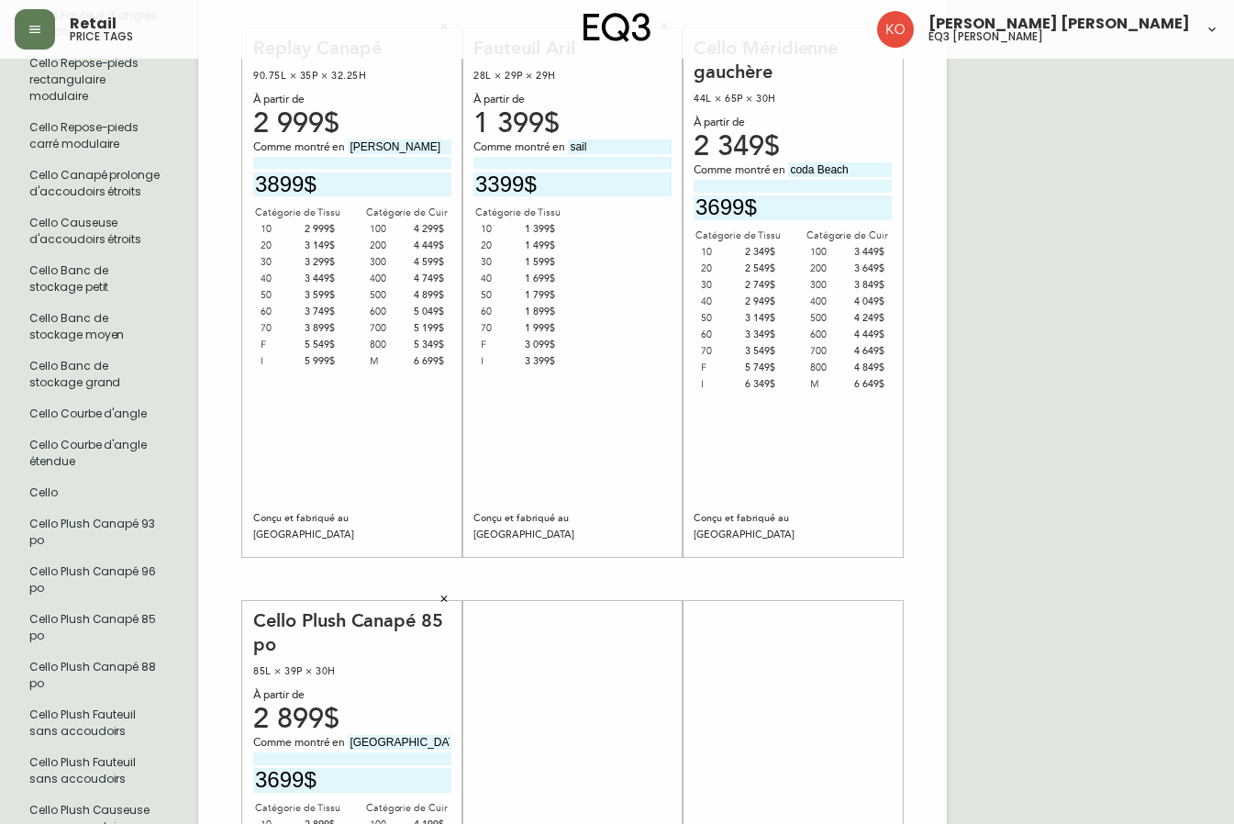
click at [798, 172] on input "coda Beach" at bounding box center [840, 169] width 104 height 15
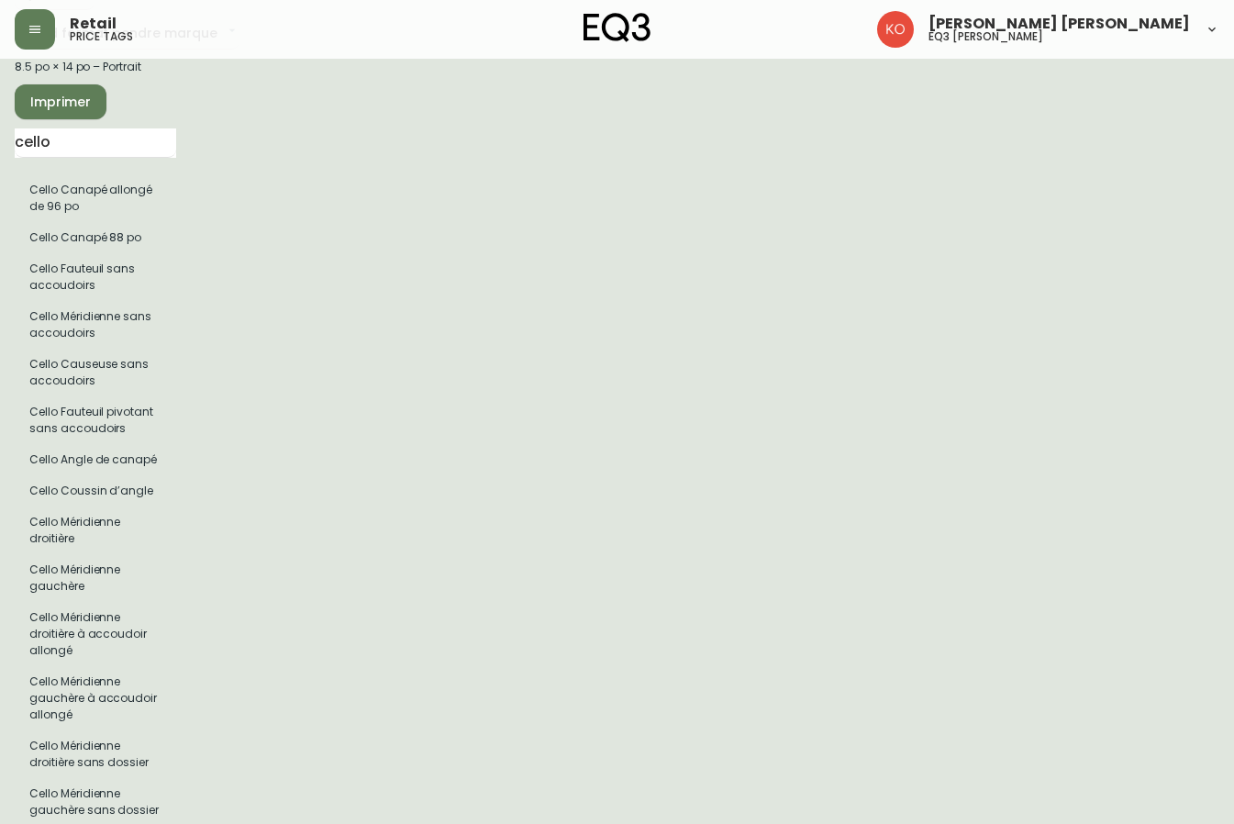
scroll to position [0, 0]
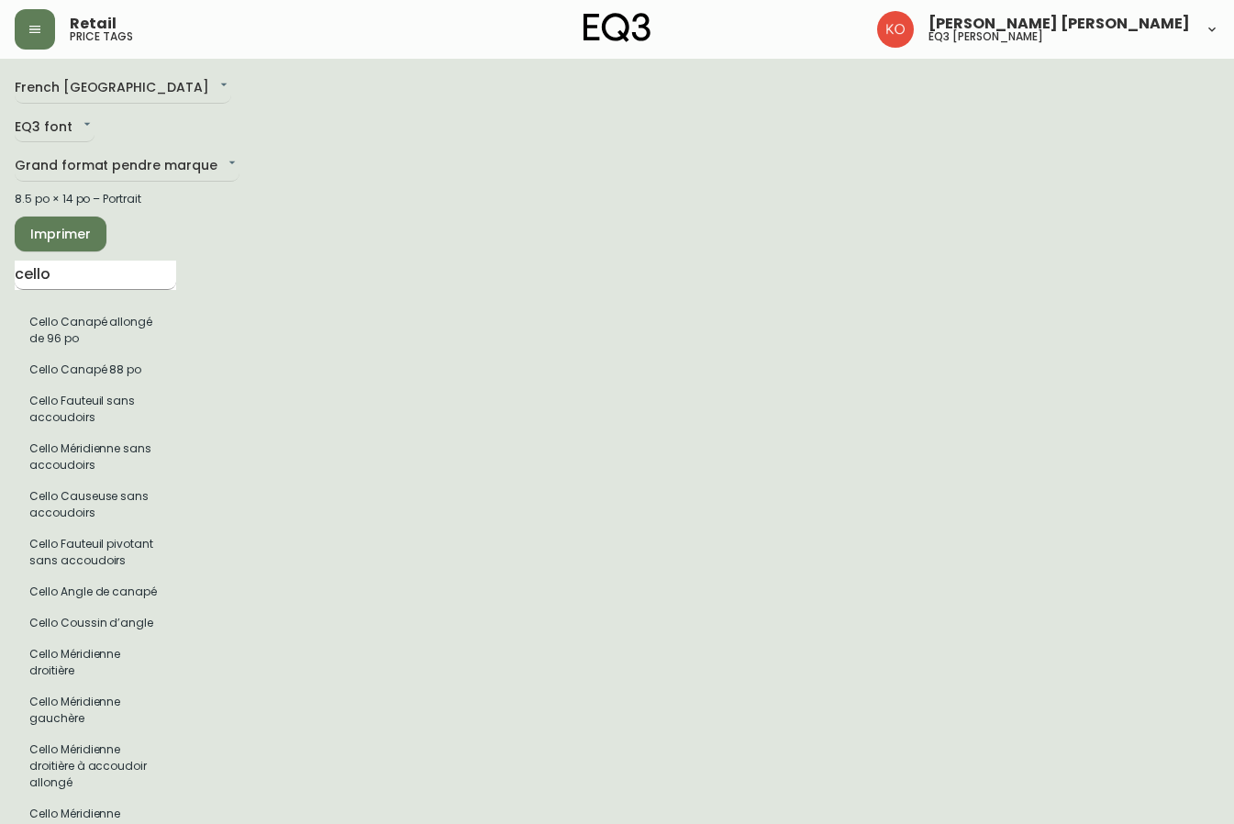
type input "[GEOGRAPHIC_DATA]"
click at [93, 268] on input "cello" at bounding box center [96, 275] width 162 height 29
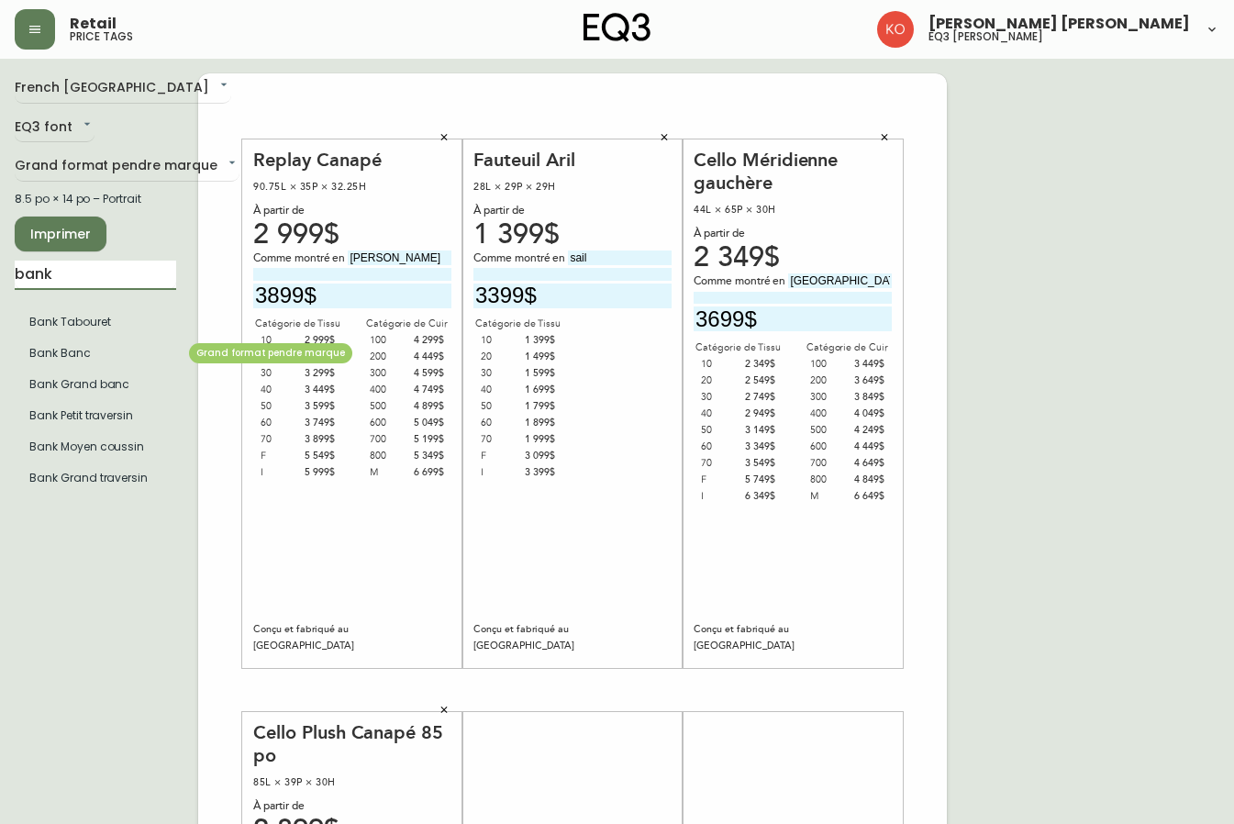
type input "bank"
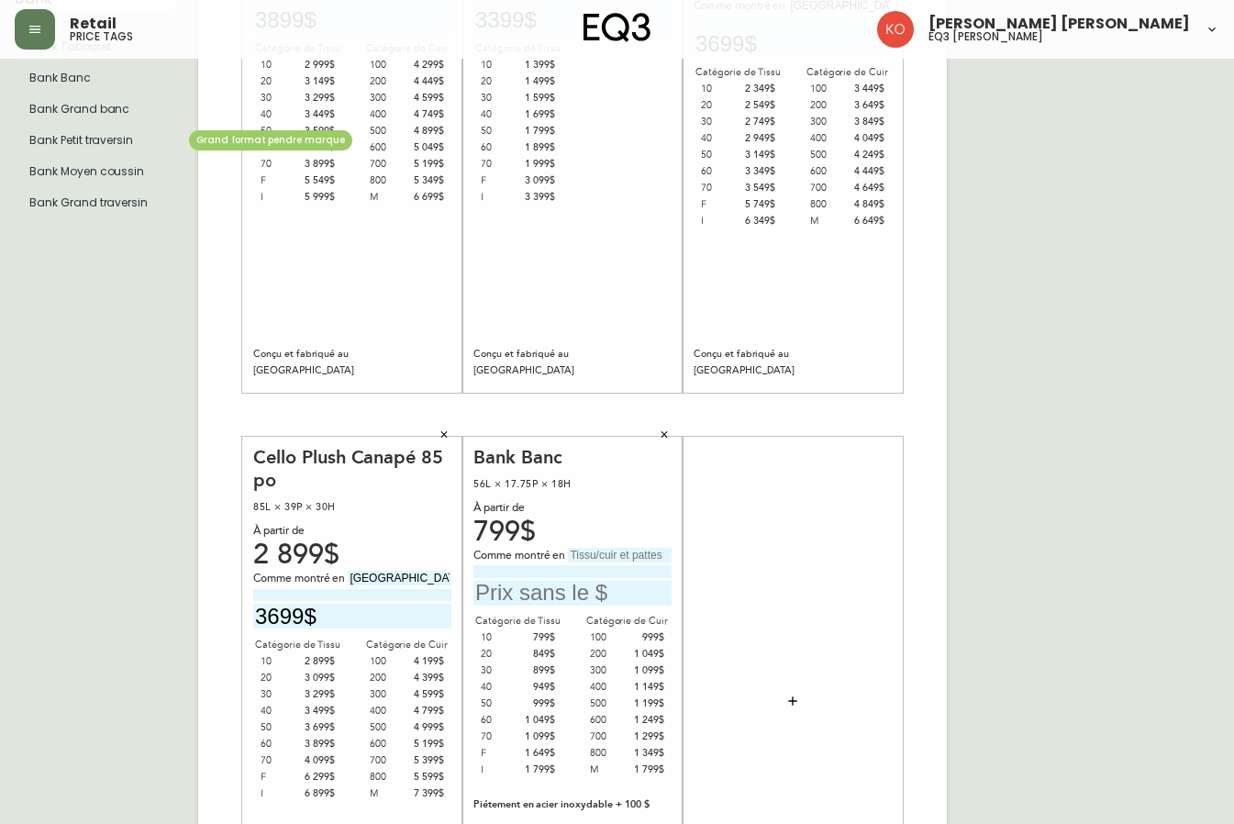
scroll to position [184, 0]
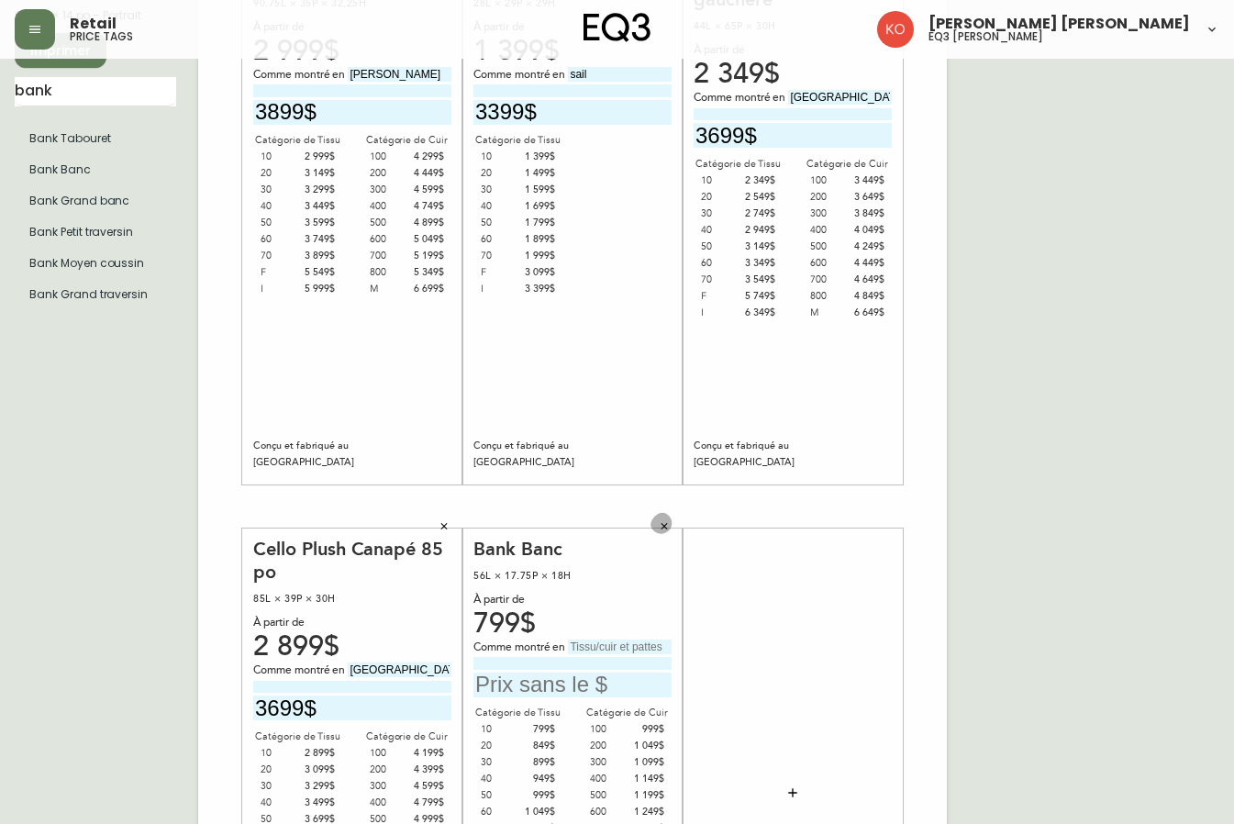
click at [662, 527] on icon "button" at bounding box center [664, 526] width 11 height 11
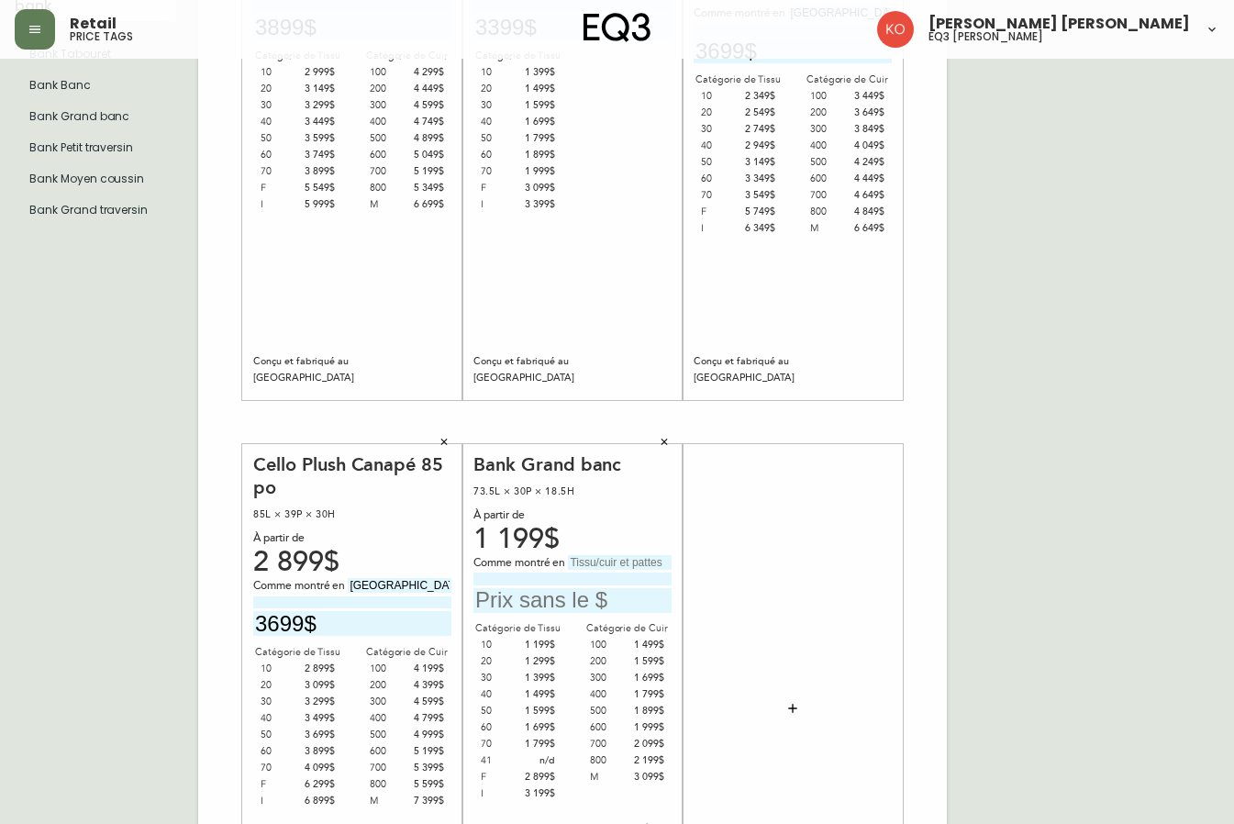
scroll to position [367, 0]
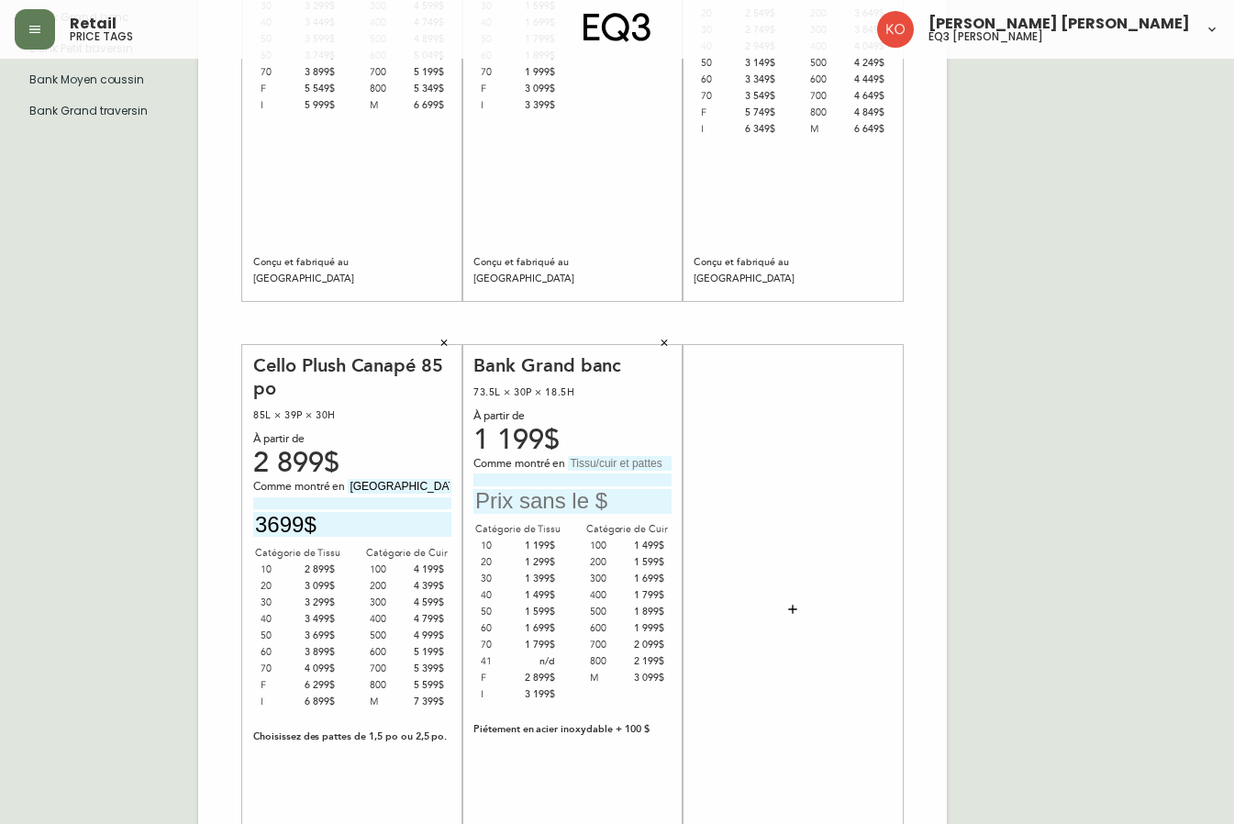
click at [565, 502] on input "text" at bounding box center [573, 501] width 198 height 25
type input "2199$"
click at [572, 466] on input "text" at bounding box center [620, 463] width 104 height 15
type input "c"
type input "Cochella Madera"
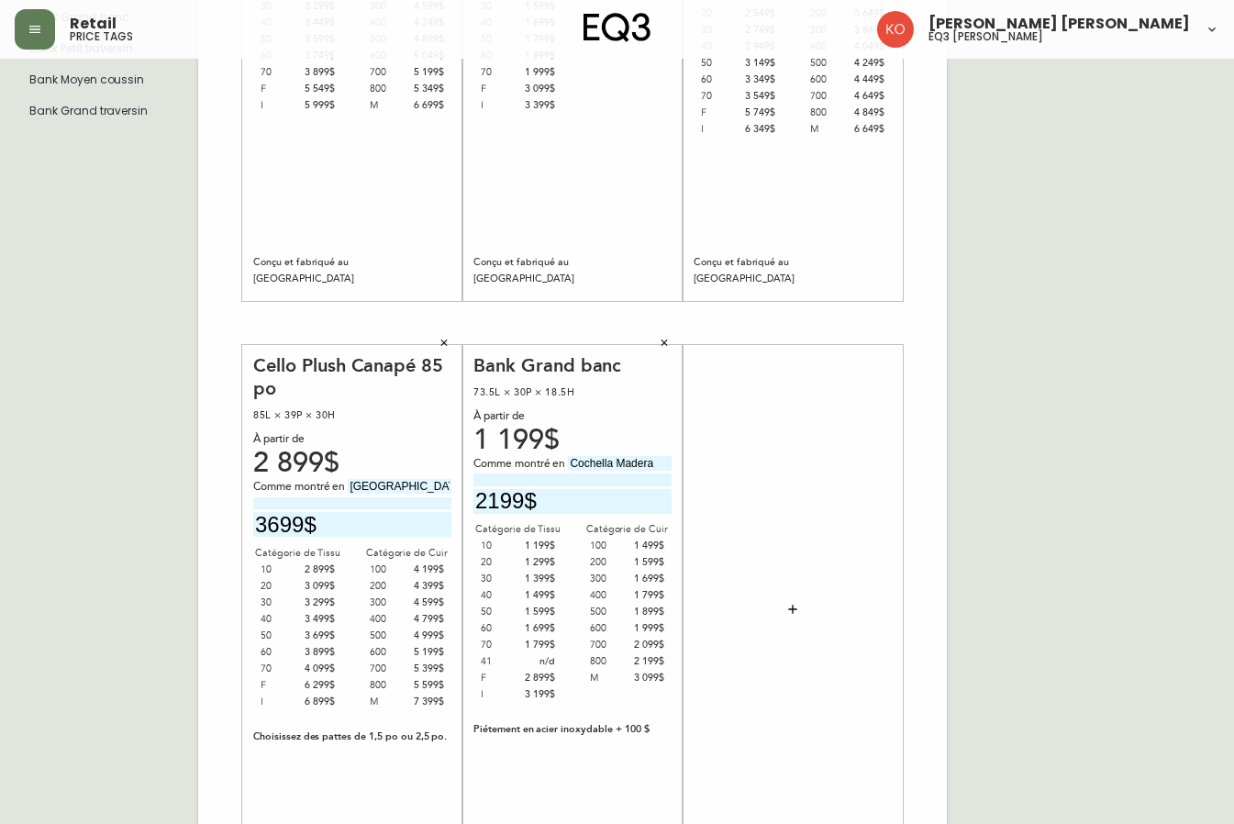
click at [1006, 448] on div "French [GEOGRAPHIC_DATA] fr_CA EQ3 font EQ3 Grand format pendre marque large 8.…" at bounding box center [617, 323] width 1205 height 1234
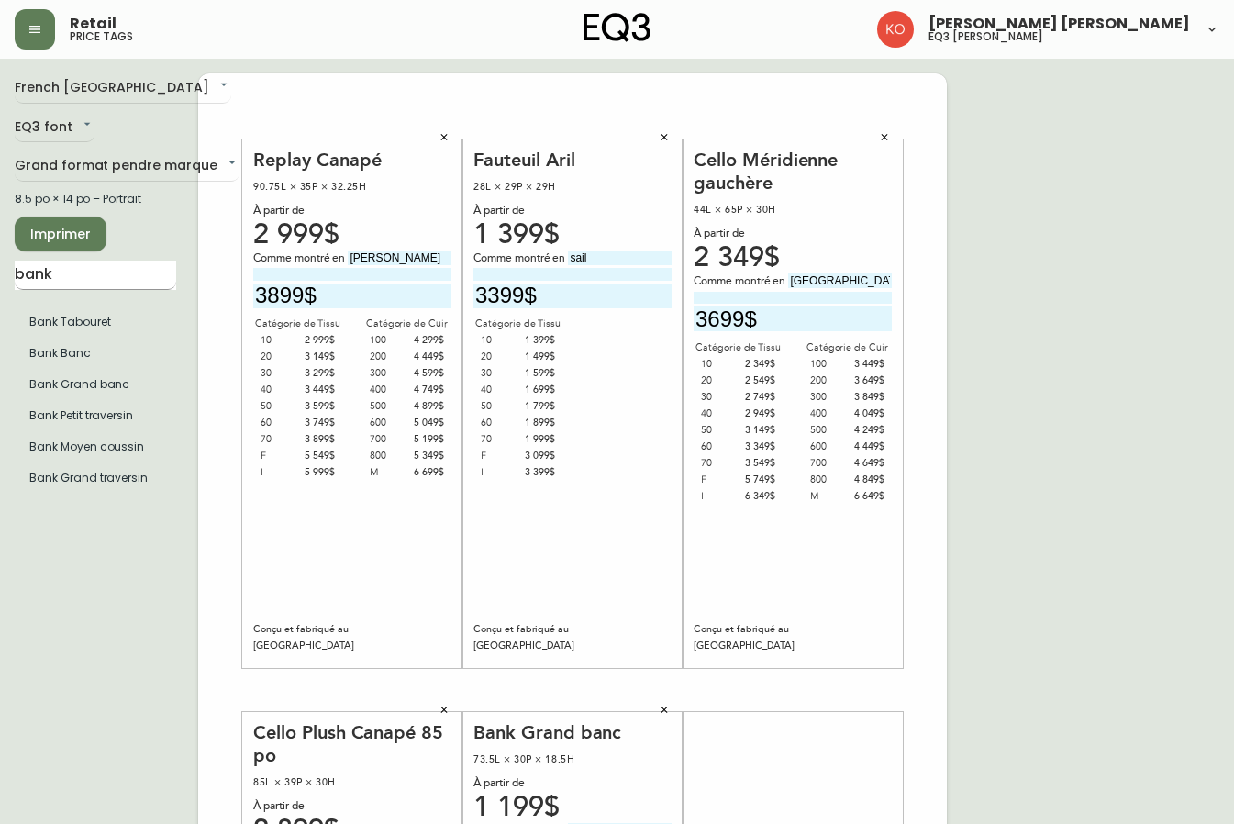
click at [117, 275] on input "bank" at bounding box center [96, 275] width 162 height 29
type input "g"
type input "d"
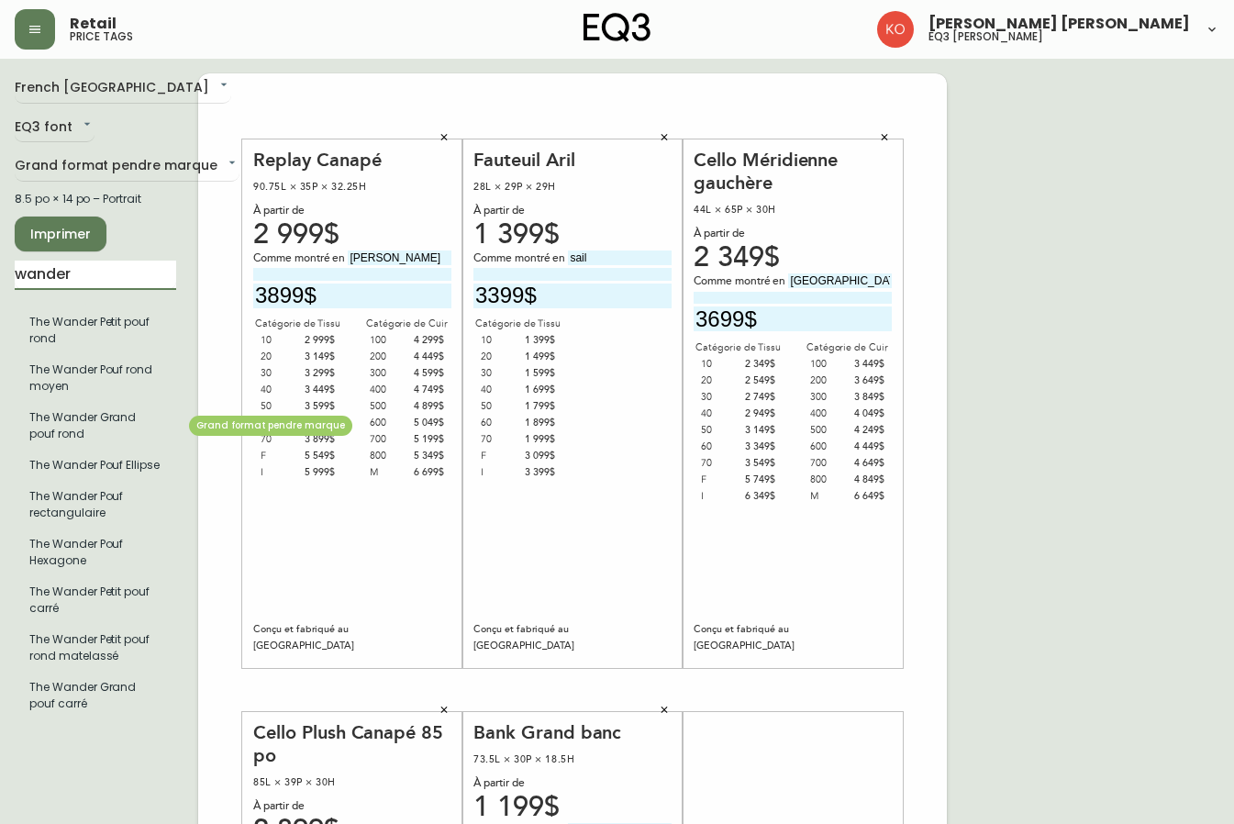
type input "wander"
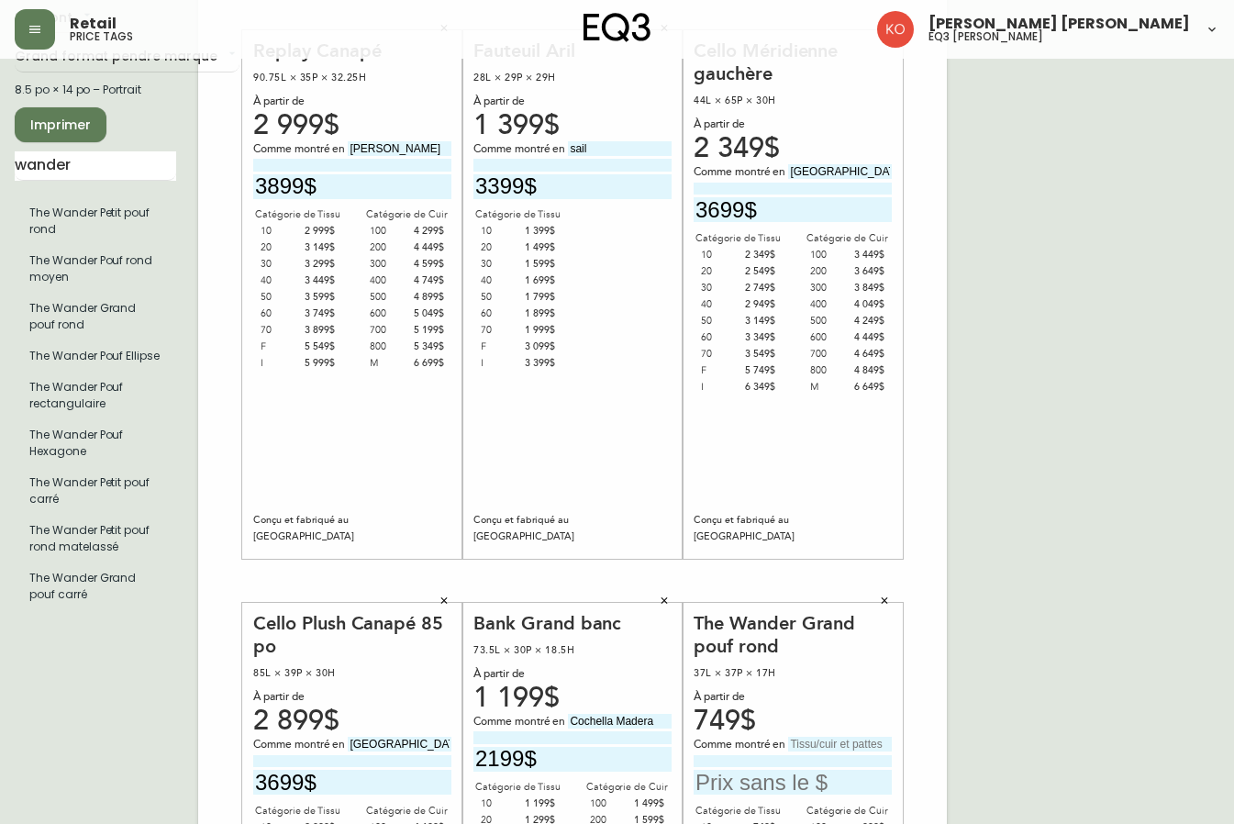
scroll to position [275, 0]
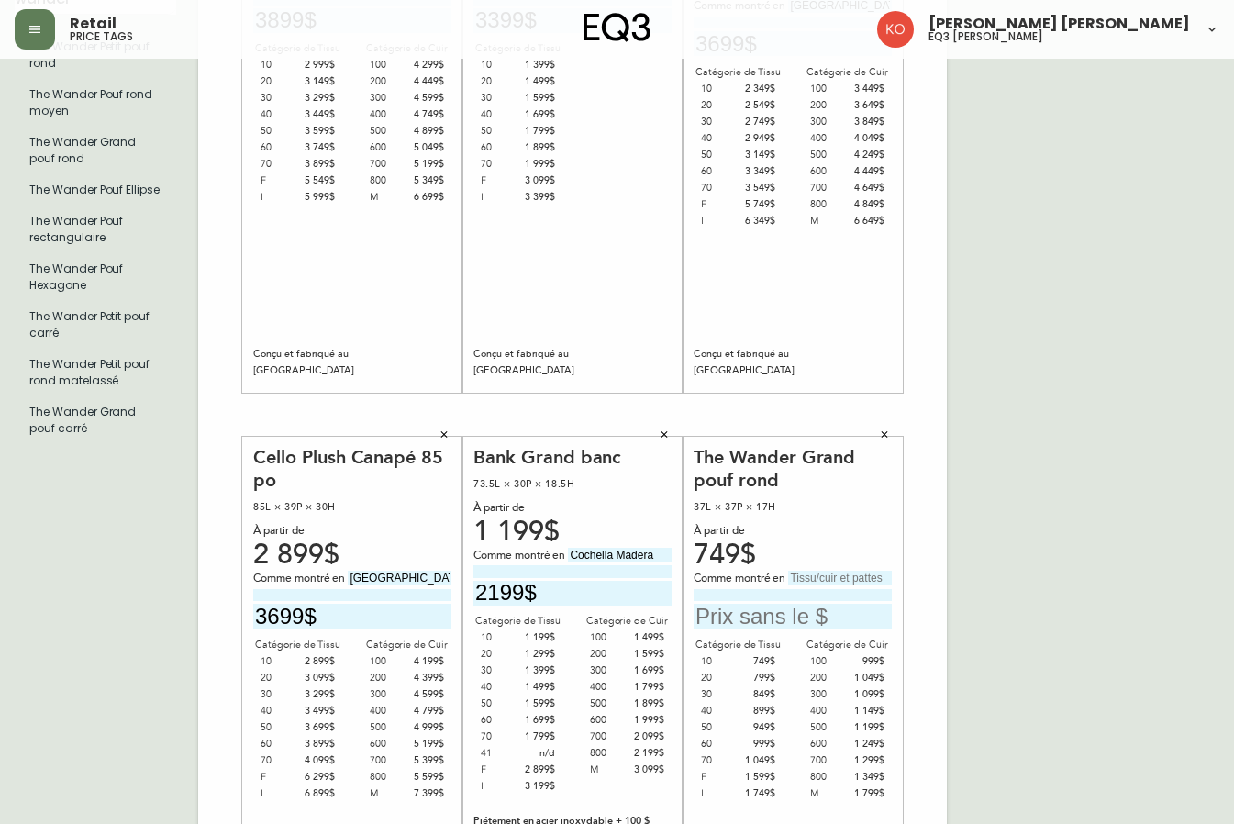
click at [750, 610] on input "text" at bounding box center [793, 616] width 198 height 25
click at [809, 579] on input "text" at bounding box center [840, 578] width 104 height 15
type input "p"
type input "Paloma deep green"
click at [759, 620] on input "text" at bounding box center [793, 616] width 198 height 25
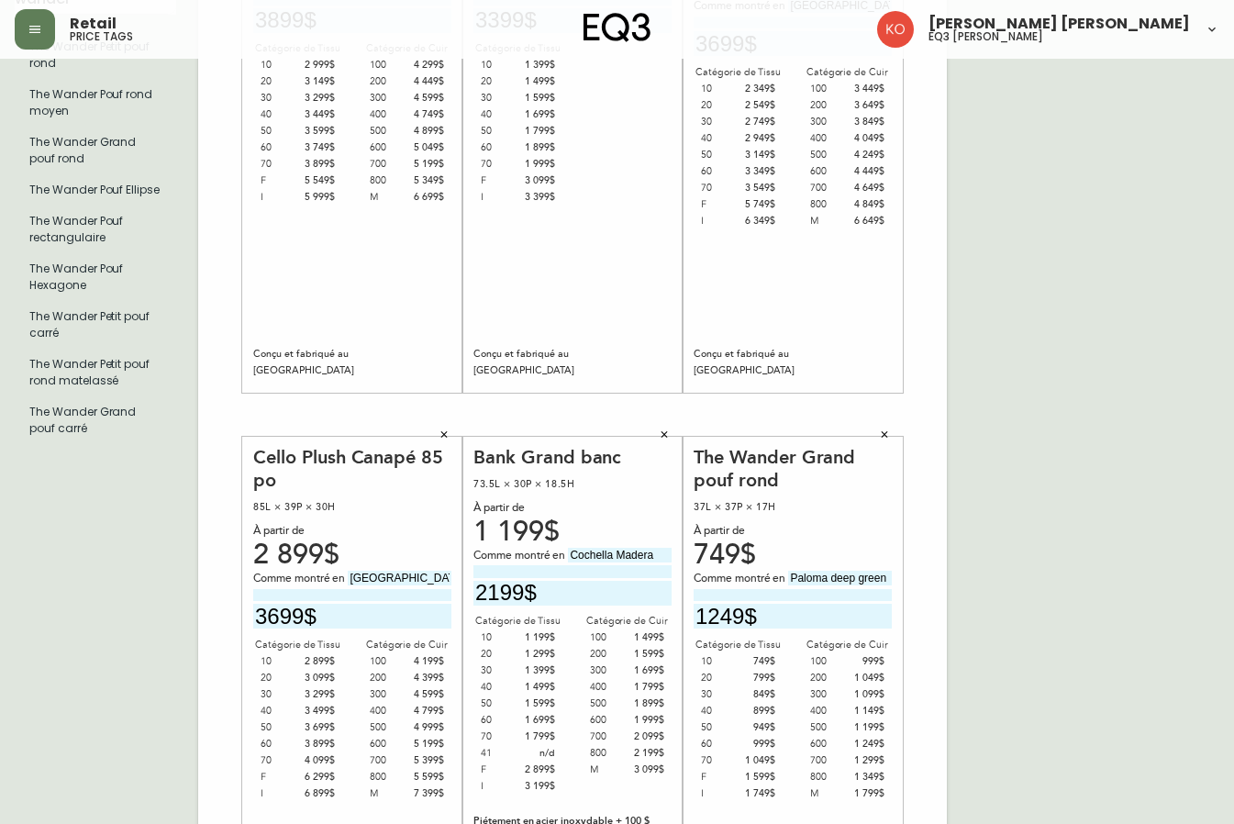
type input "1249$"
click at [1060, 480] on div "French Canada fr_CA EQ3 font EQ3 Grand format pendre marque large 8.5 po × 14 p…" at bounding box center [617, 415] width 1205 height 1234
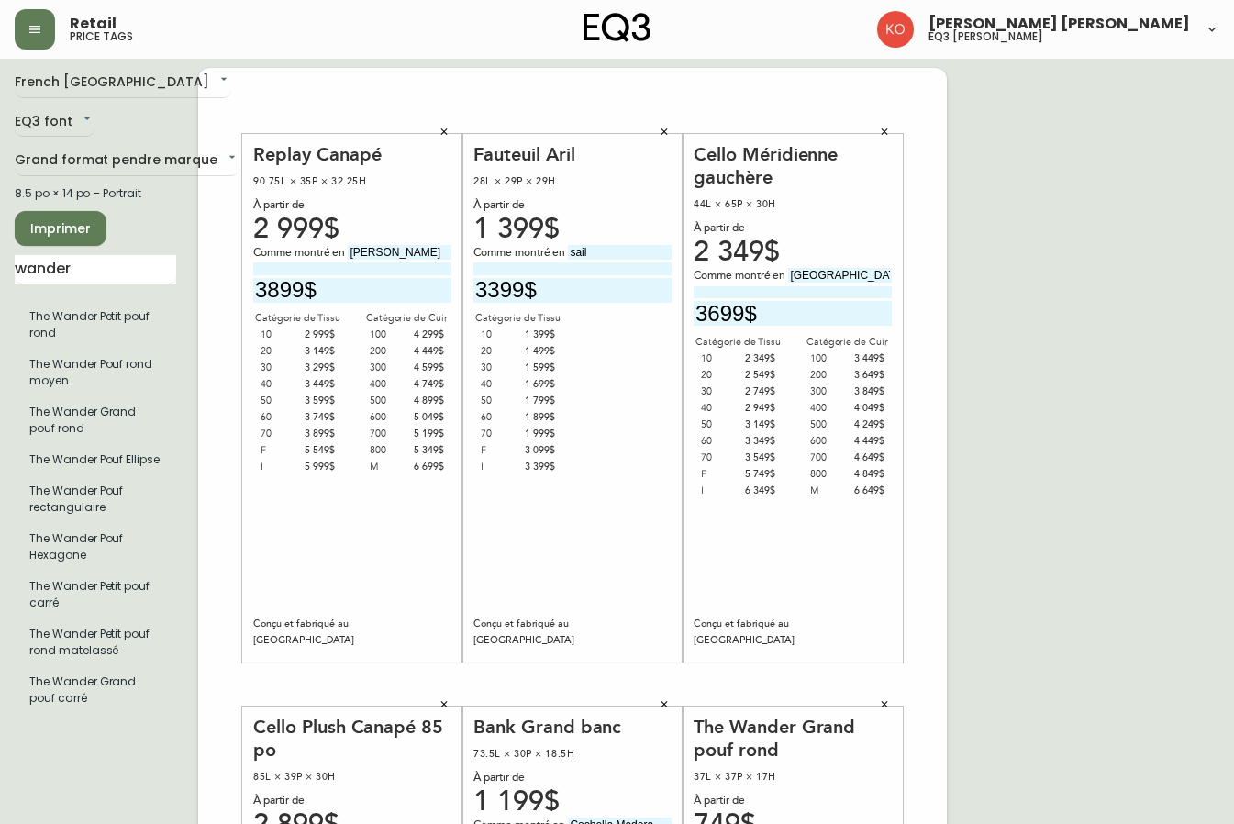
scroll to position [0, 0]
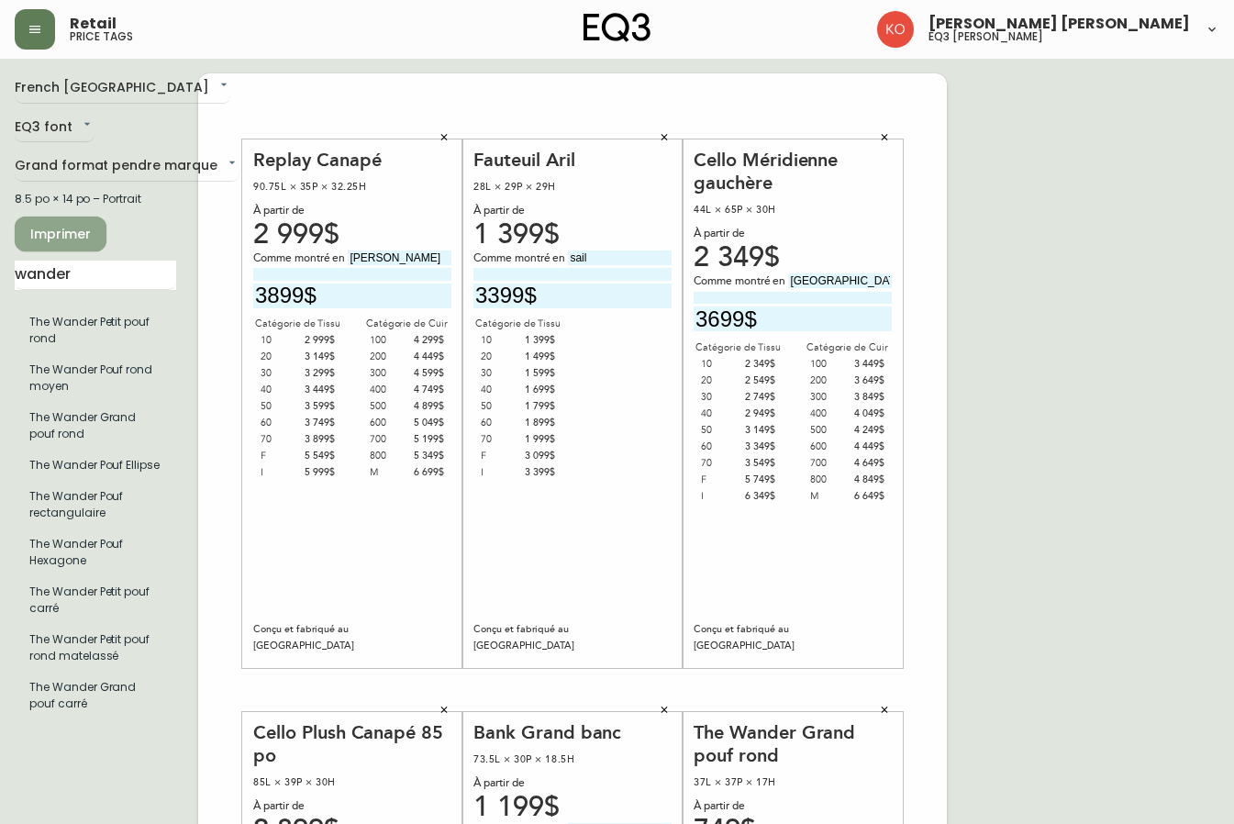
click at [79, 233] on span "Imprimer" at bounding box center [60, 234] width 62 height 23
click at [92, 240] on button "Imprimer" at bounding box center [61, 234] width 92 height 35
click at [68, 242] on span "Imprimer" at bounding box center [60, 234] width 62 height 23
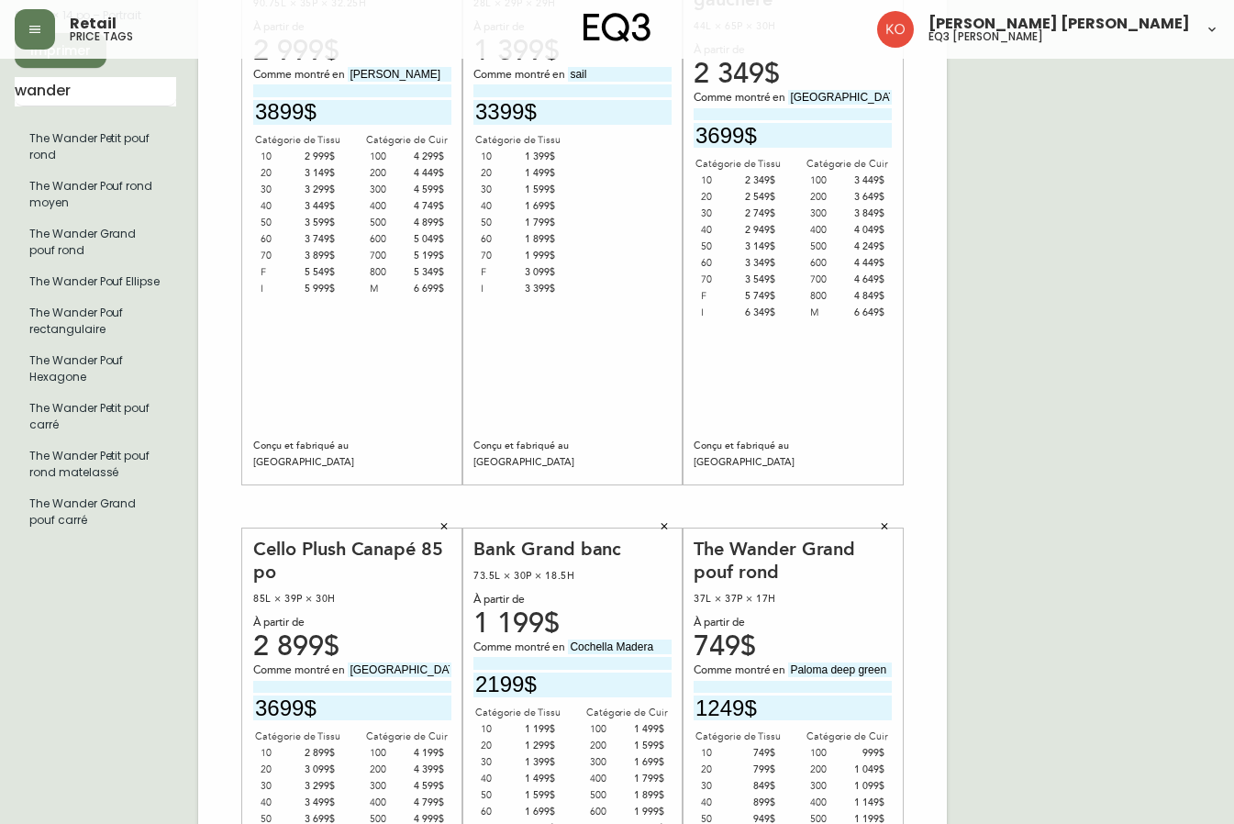
click at [889, 526] on icon "button" at bounding box center [884, 526] width 11 height 11
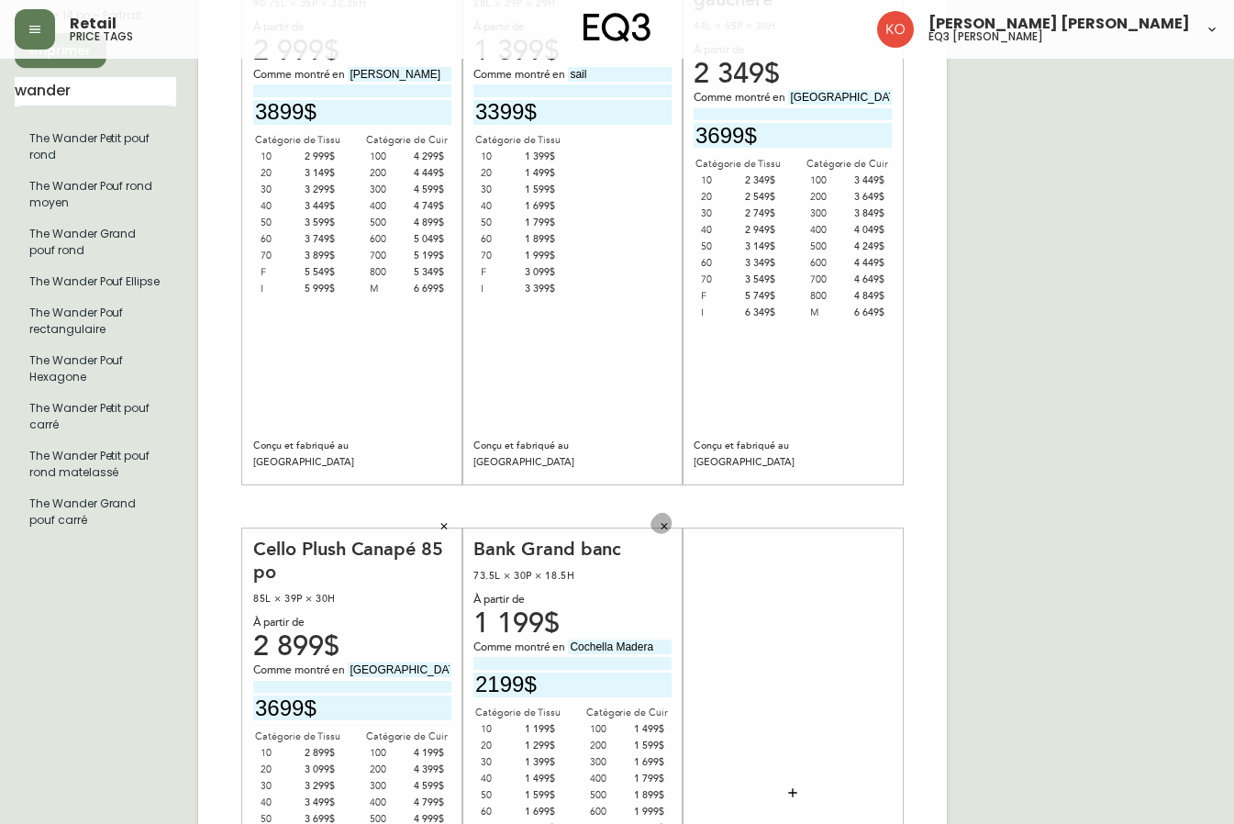
click at [656, 528] on button "button" at bounding box center [665, 527] width 28 height 28
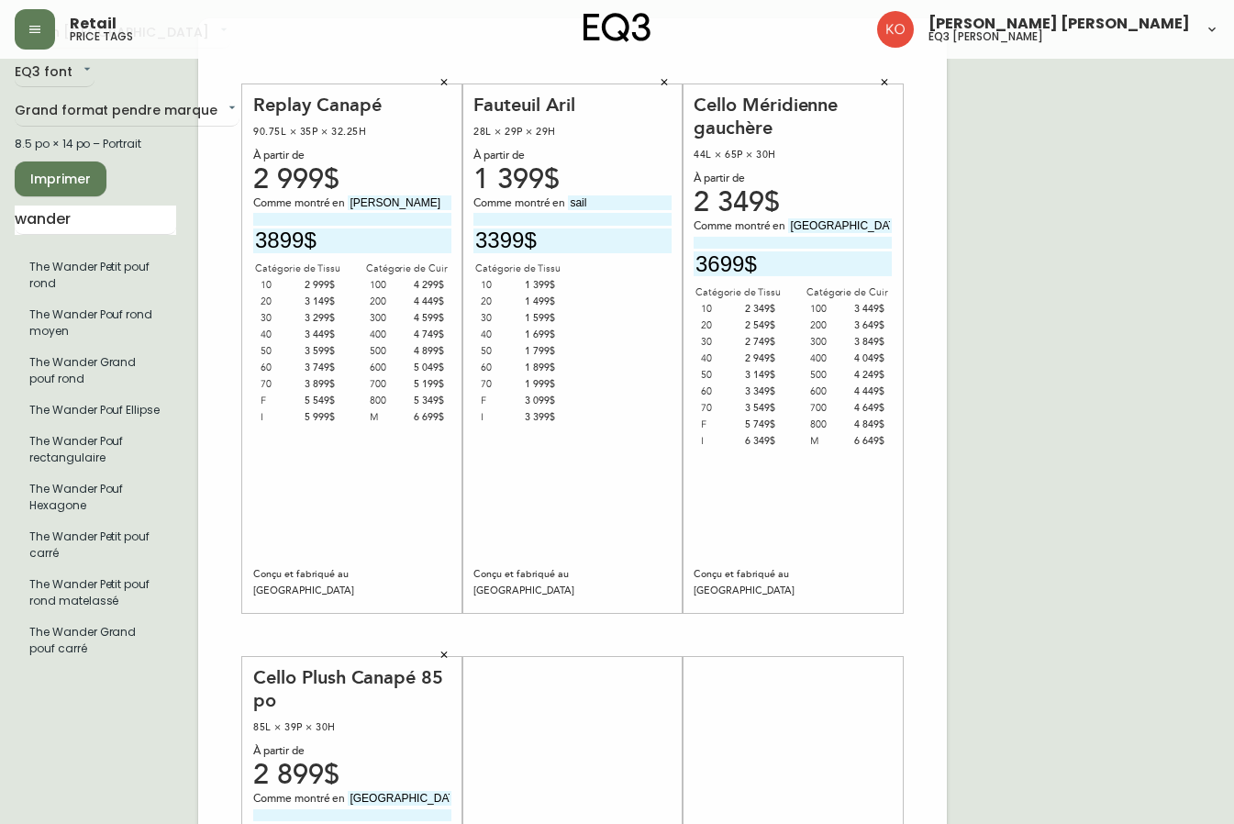
scroll to position [0, 0]
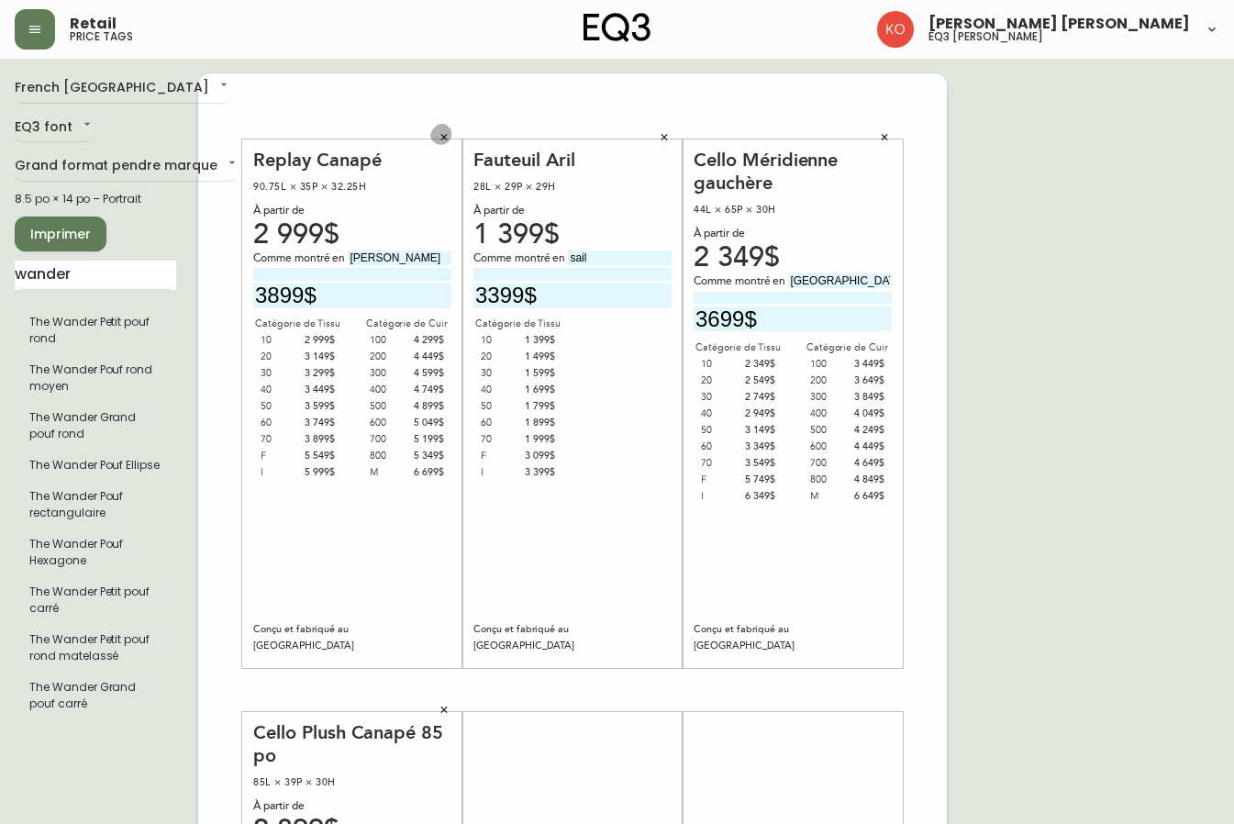
click at [435, 140] on button "button" at bounding box center [444, 138] width 28 height 28
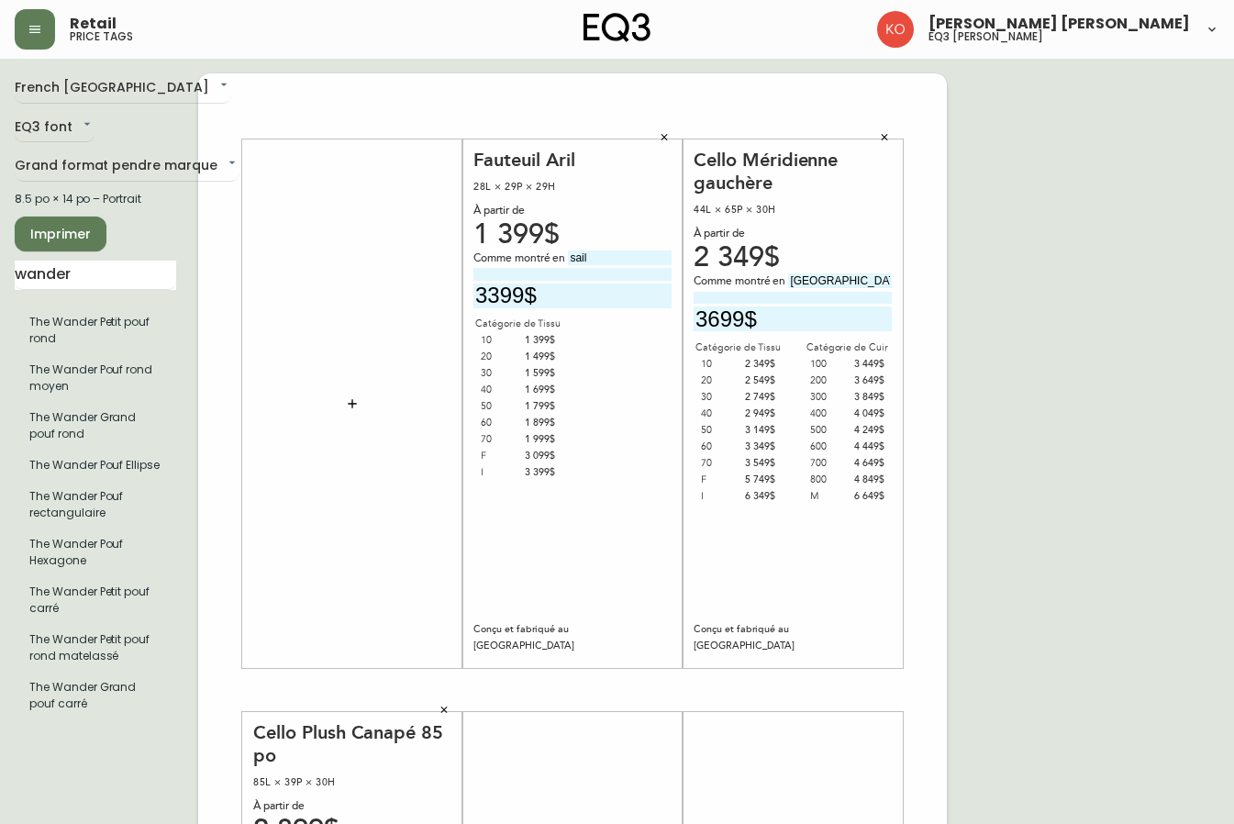
click at [665, 138] on icon "button" at bounding box center [665, 137] width 6 height 6
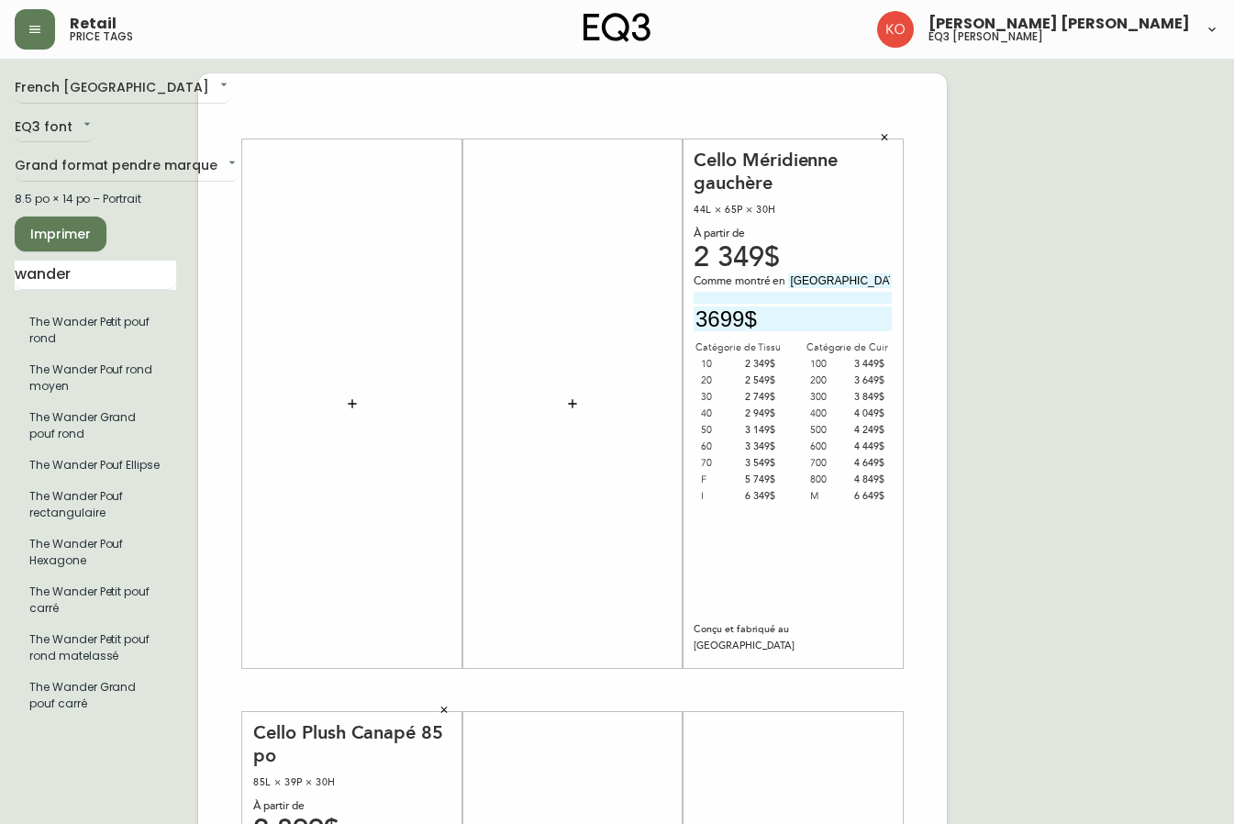
drag, startPoint x: 882, startPoint y: 131, endPoint x: 872, endPoint y: 139, distance: 12.5
click at [876, 135] on button "button" at bounding box center [885, 138] width 28 height 28
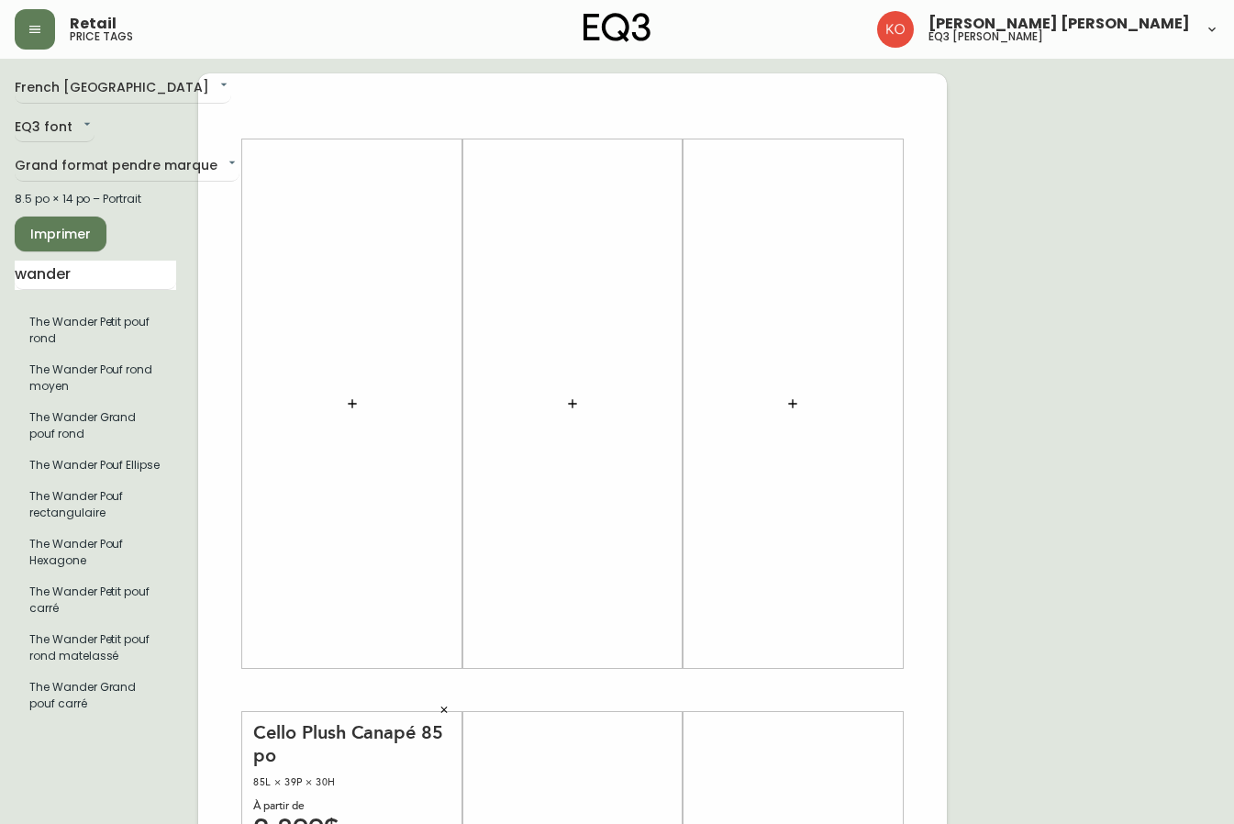
click at [443, 718] on button "button" at bounding box center [444, 711] width 28 height 28
click at [128, 274] on input "wander" at bounding box center [96, 275] width 162 height 29
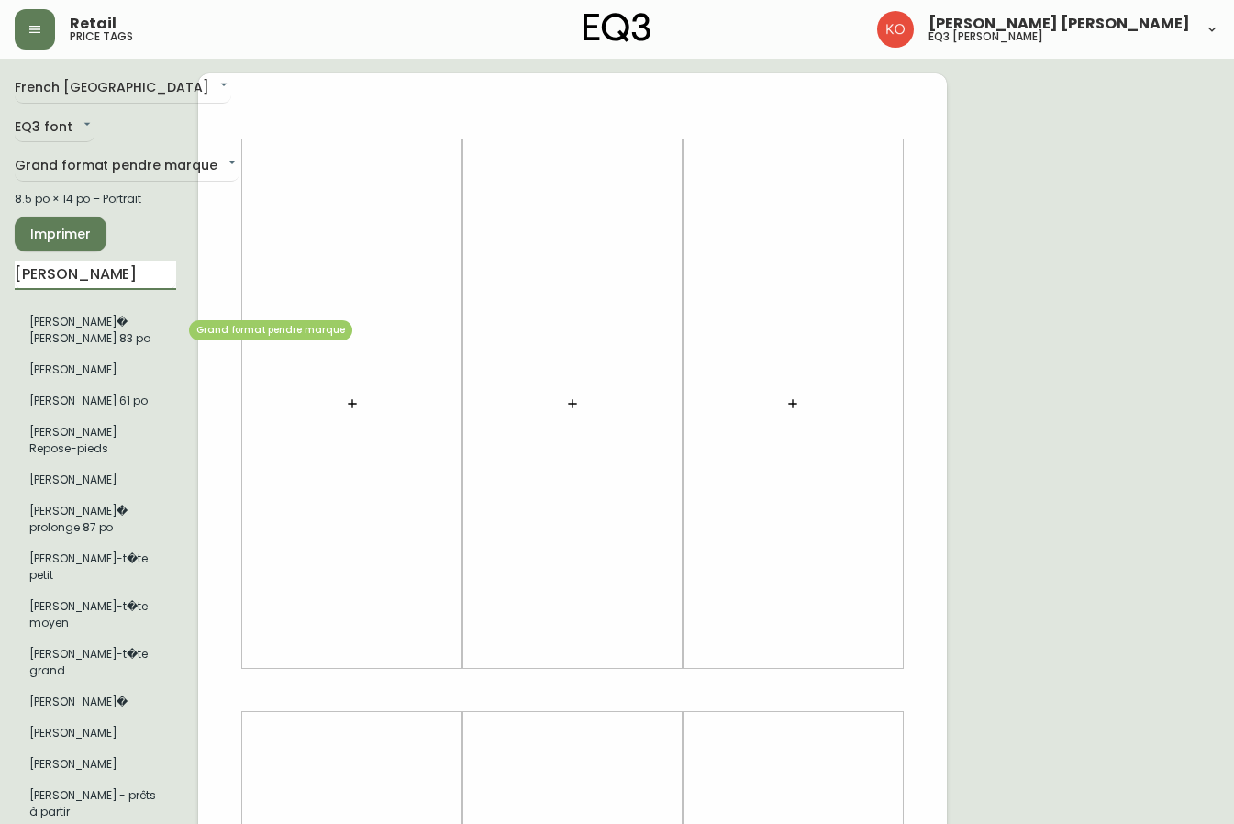
type input "[PERSON_NAME]"
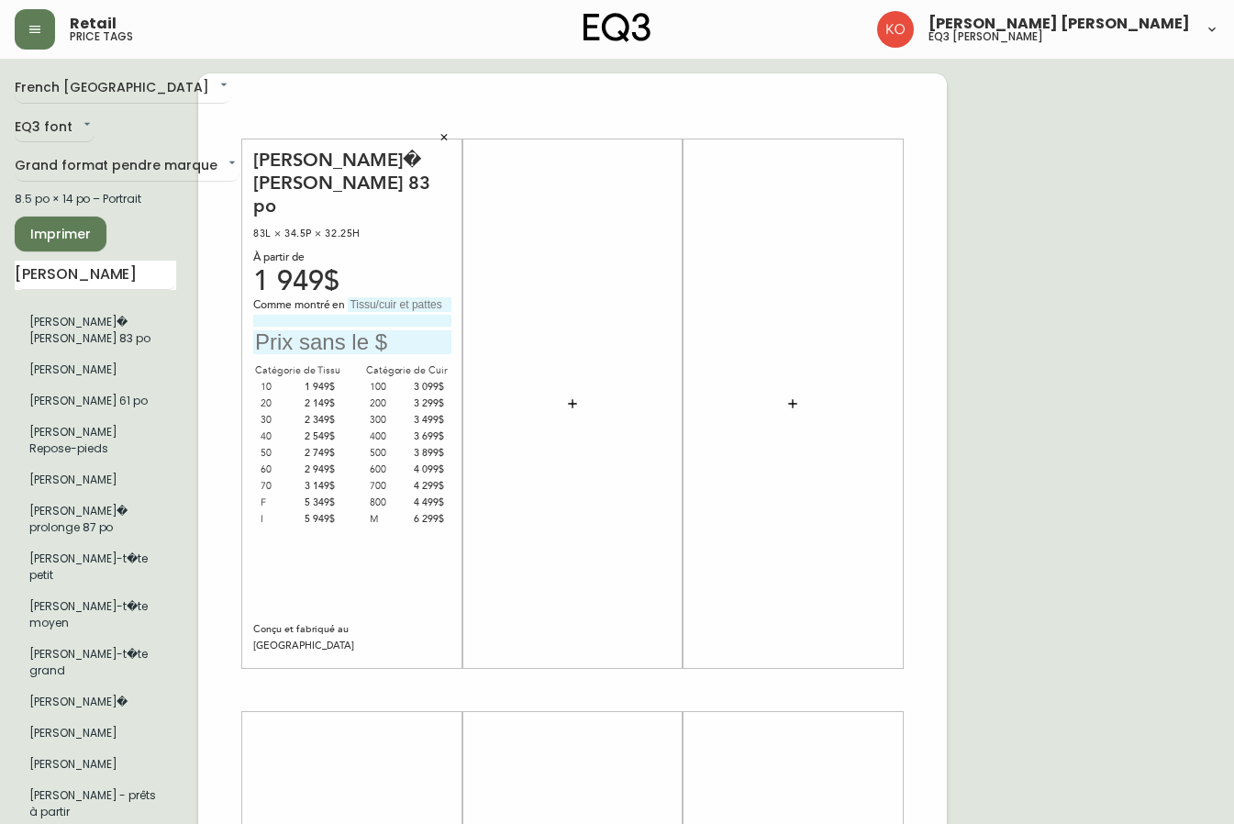
click at [362, 297] on input "text" at bounding box center [400, 304] width 104 height 15
type input "Panama Natural"
click at [334, 330] on input "text" at bounding box center [352, 342] width 198 height 25
type input "2149$"
click at [542, 113] on div "[PERSON_NAME]� [PERSON_NAME] 83 po 83L × 34.5P × 32.25H À partir de 1 949$ Comm…" at bounding box center [572, 690] width 749 height 1234
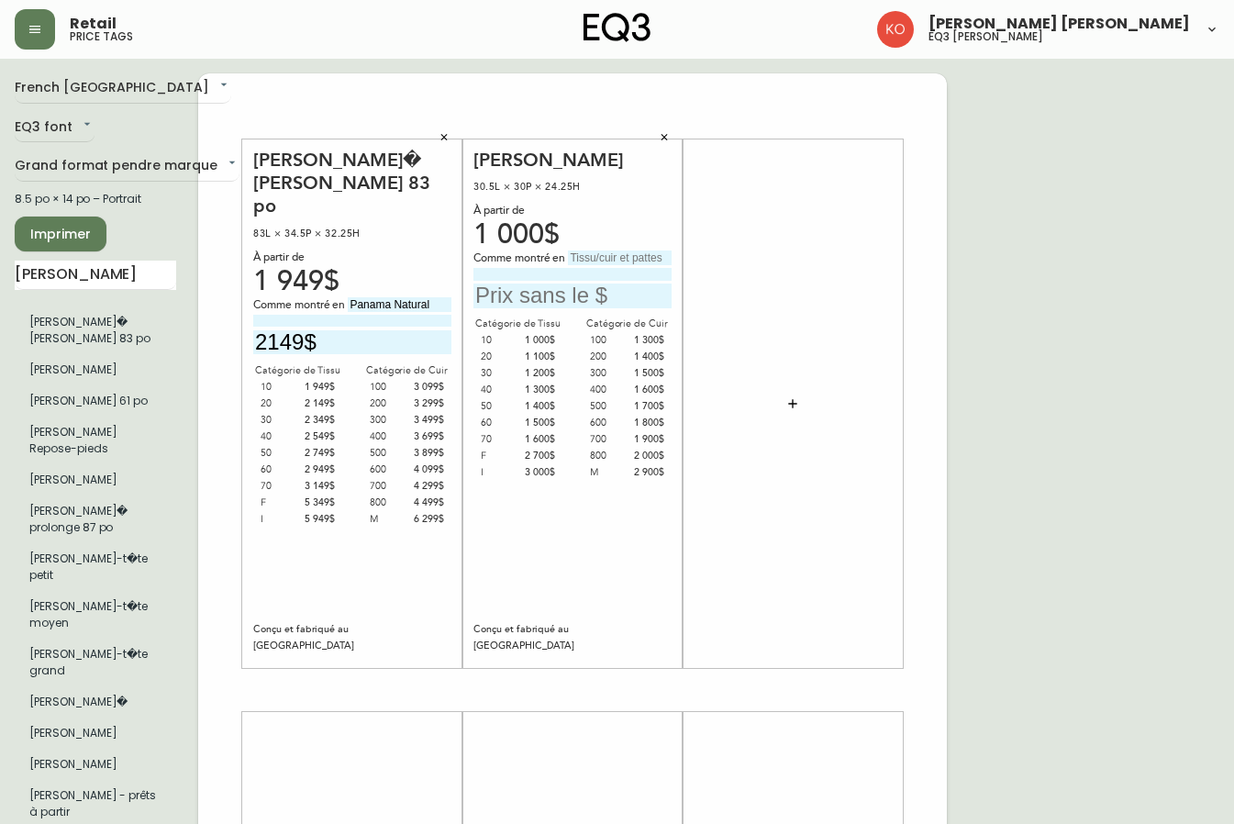
click at [583, 299] on input "text" at bounding box center [573, 296] width 198 height 25
type input "1100$"
click at [584, 260] on input "text" at bounding box center [620, 258] width 104 height 15
type input "Panama Natural"
click at [140, 278] on input "[PERSON_NAME]" at bounding box center [96, 275] width 162 height 29
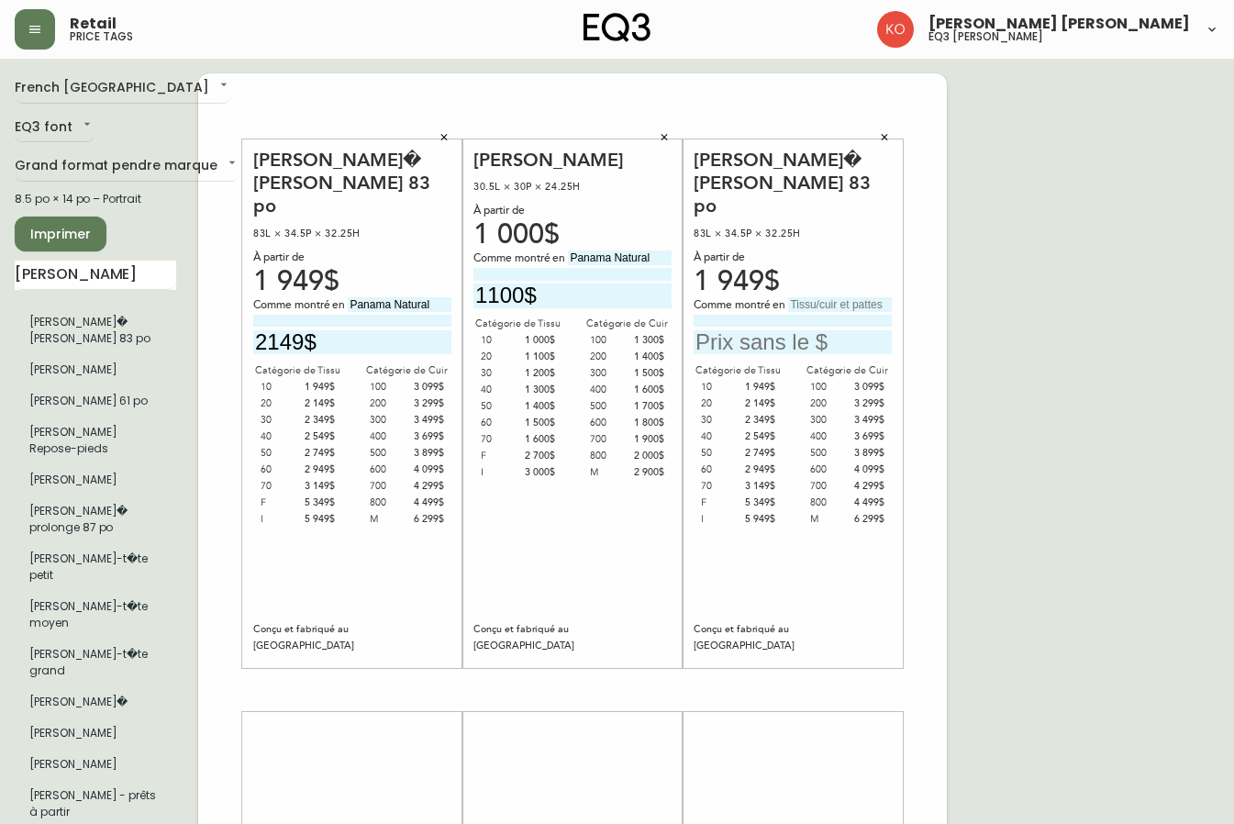
click at [813, 297] on input "text" at bounding box center [840, 304] width 104 height 15
type input "Paloma deep green"
click at [804, 330] on input "text" at bounding box center [793, 342] width 198 height 25
type input "4099$"
click at [1061, 326] on div "French Canada fr_CA EQ3 font EQ3 Grand format pendre marque large 8.5 po × 14 p…" at bounding box center [617, 690] width 1205 height 1234
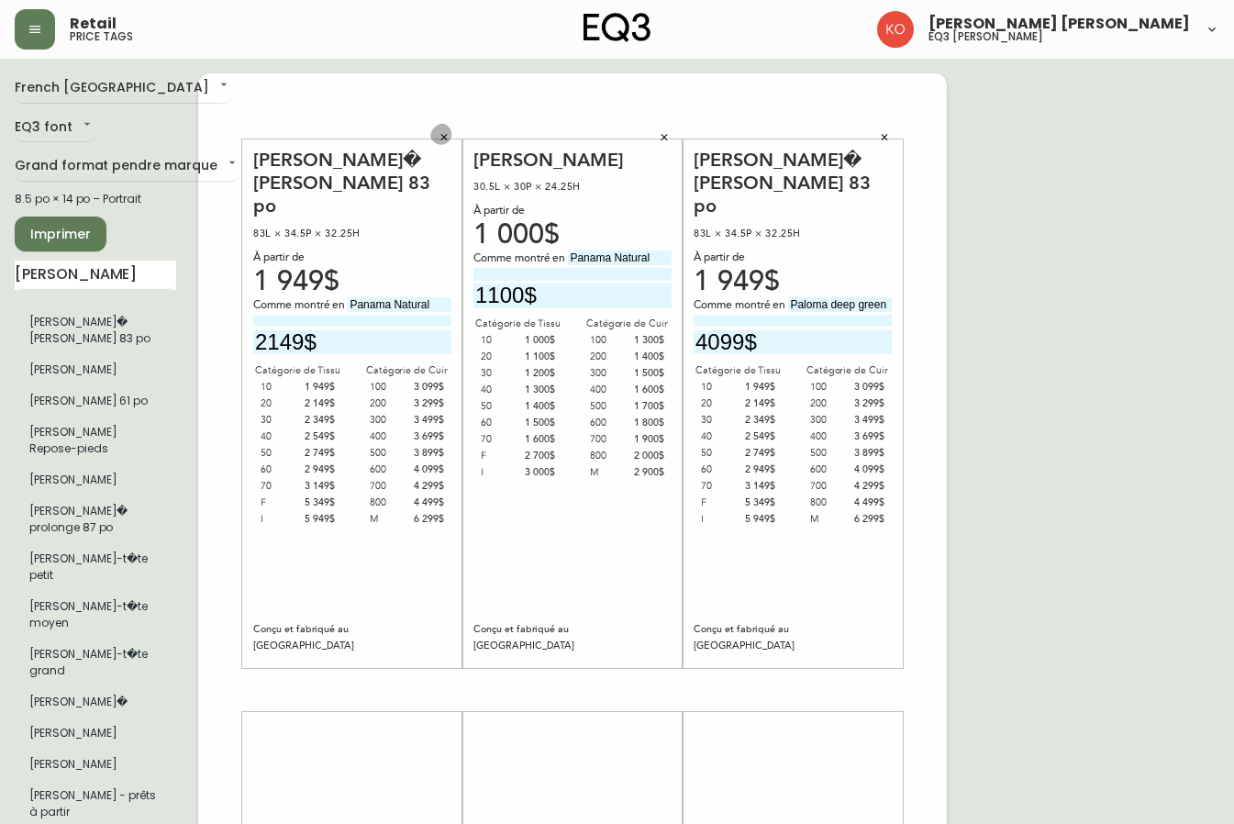
click at [440, 142] on icon "button" at bounding box center [444, 137] width 11 height 11
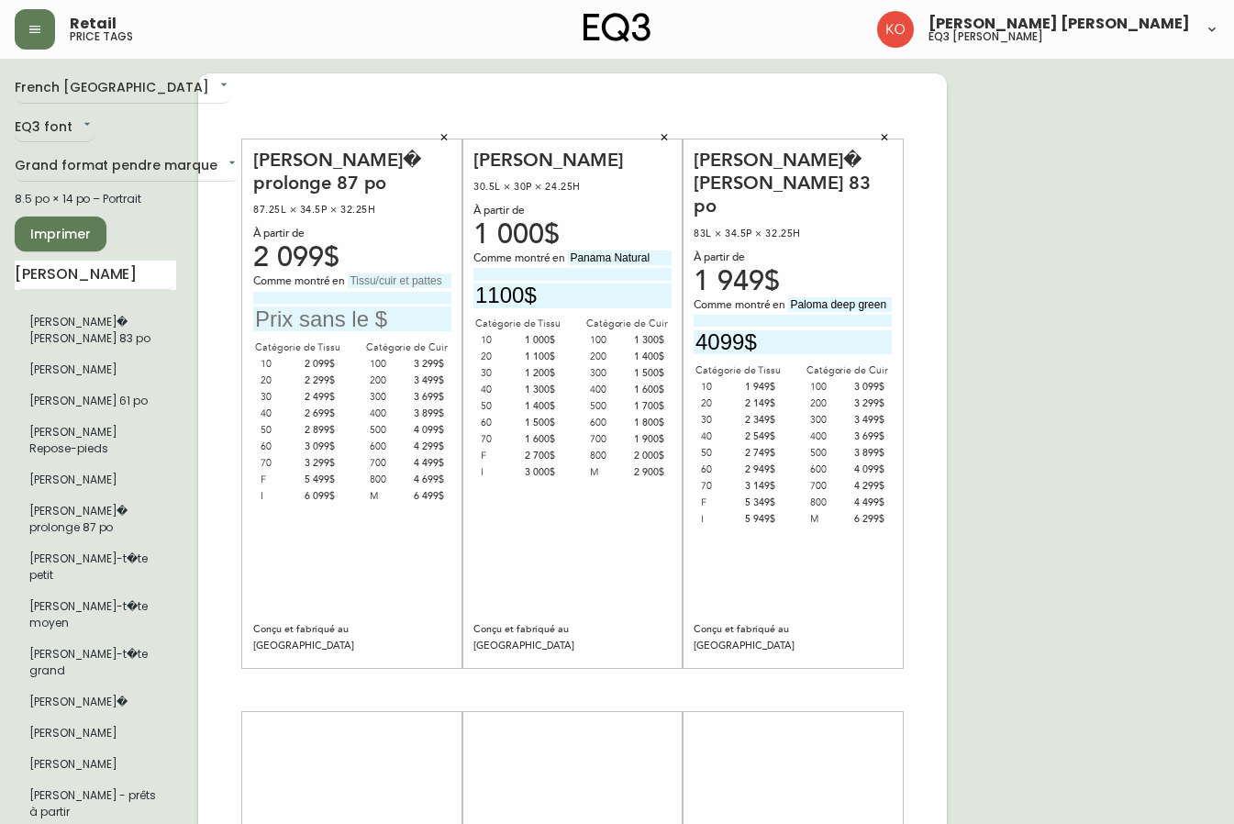
click at [408, 280] on input "text" at bounding box center [400, 281] width 104 height 15
type input "Panama Natural"
click at [342, 322] on input "text" at bounding box center [352, 319] width 198 height 25
type input "2299$"
click at [99, 274] on input "[PERSON_NAME]" at bounding box center [96, 275] width 162 height 29
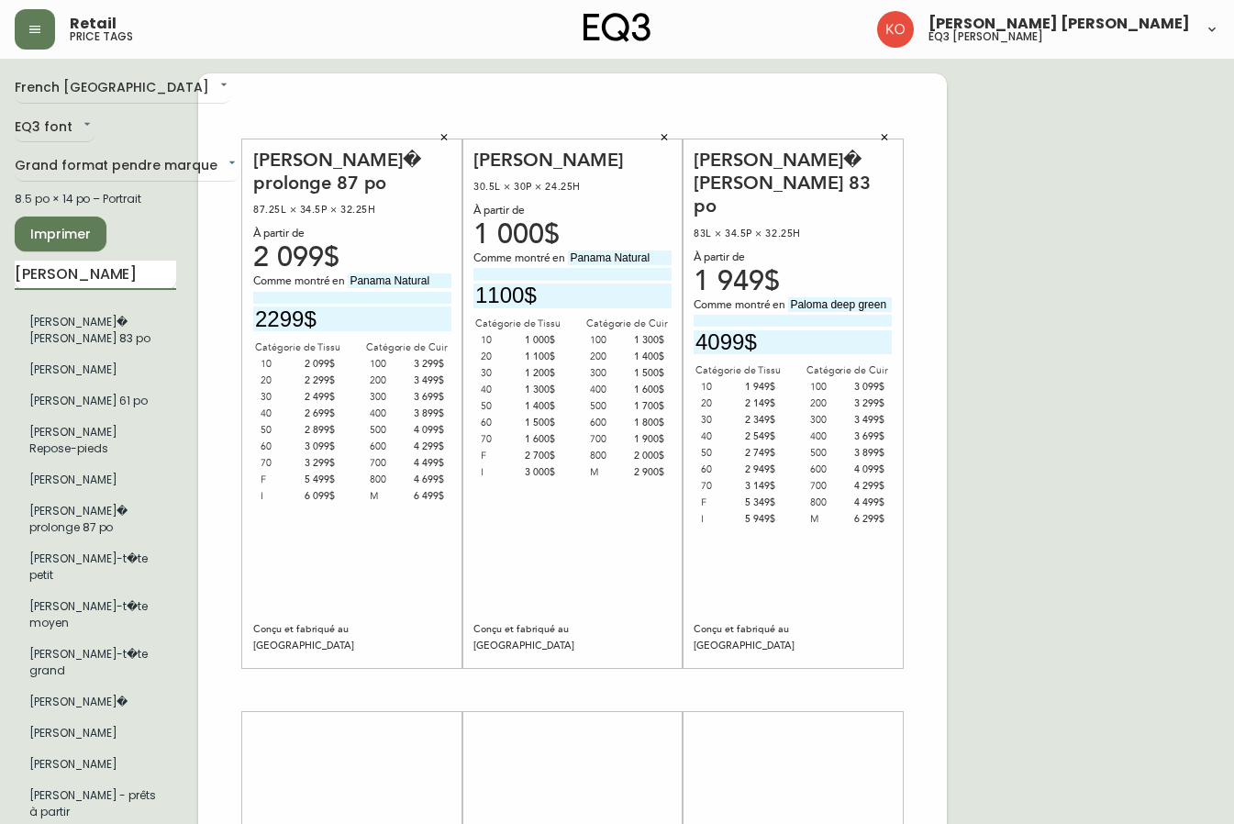
click at [99, 274] on input "[PERSON_NAME]" at bounding box center [96, 275] width 162 height 29
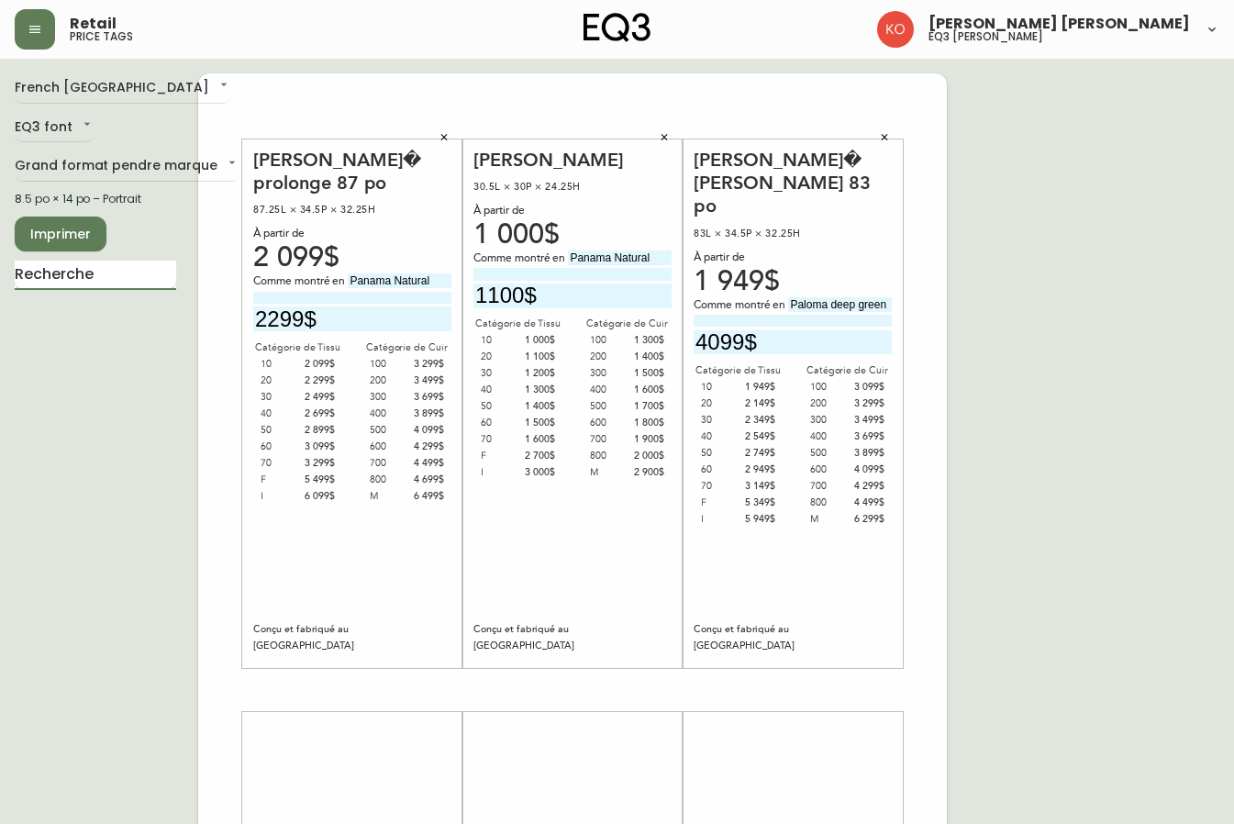
click at [99, 274] on input "text" at bounding box center [96, 275] width 162 height 29
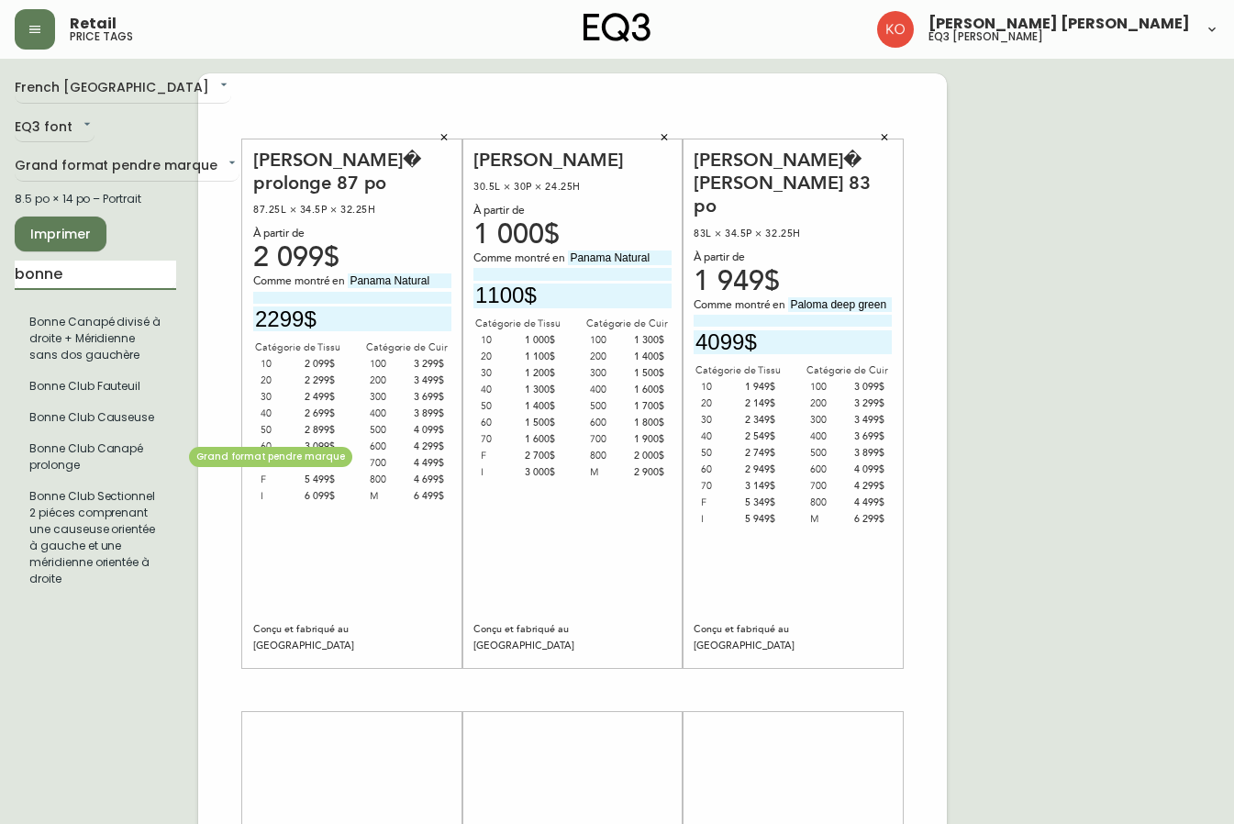
type input "bonne"
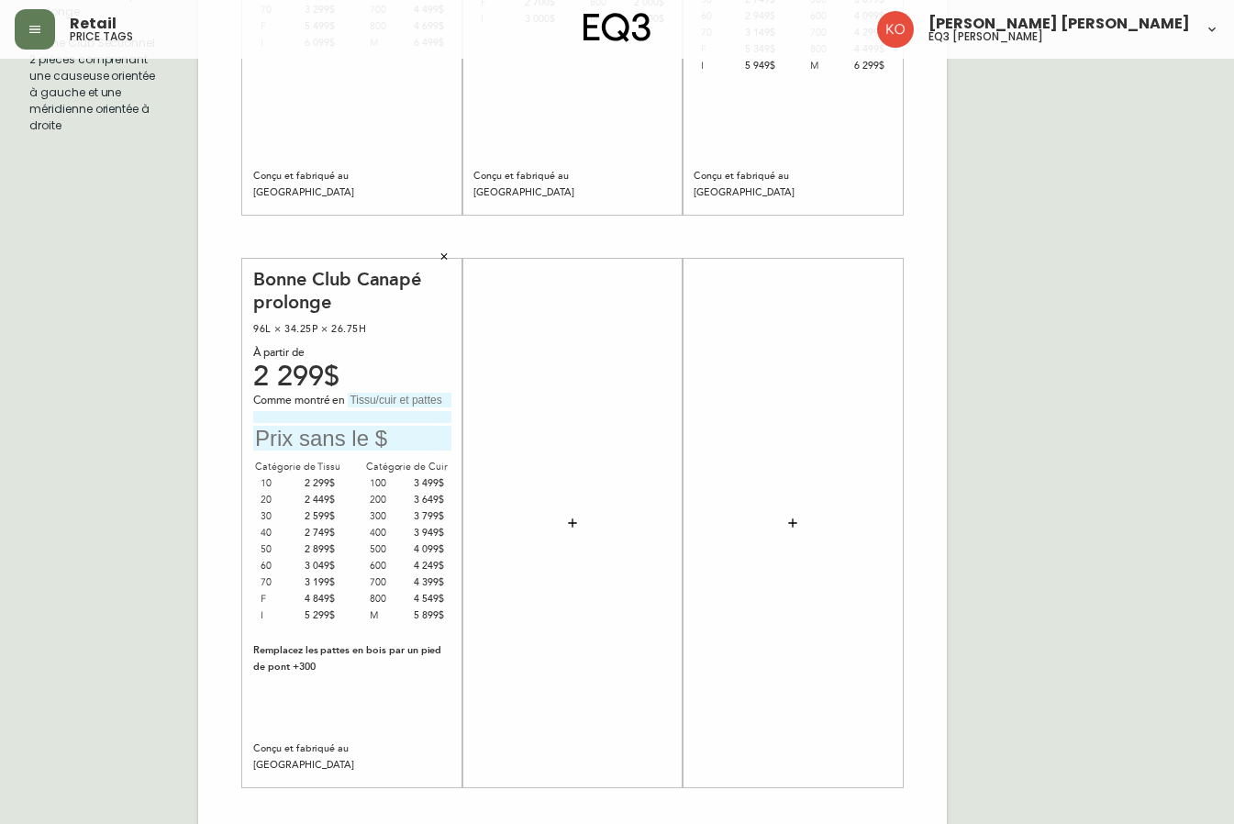
scroll to position [459, 0]
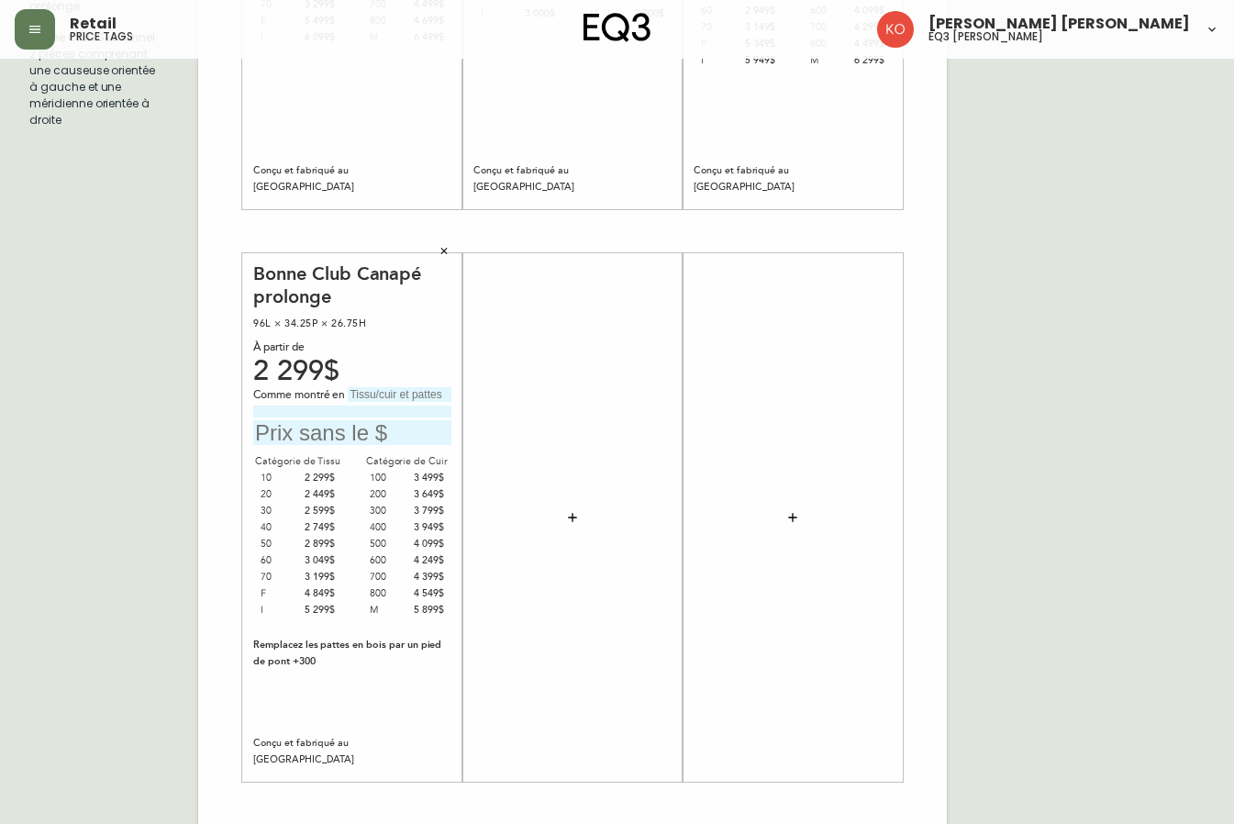
click at [323, 439] on input "text" at bounding box center [352, 432] width 198 height 25
click at [374, 389] on input "text" at bounding box center [400, 394] width 104 height 15
type input "[PERSON_NAME] turquoise"
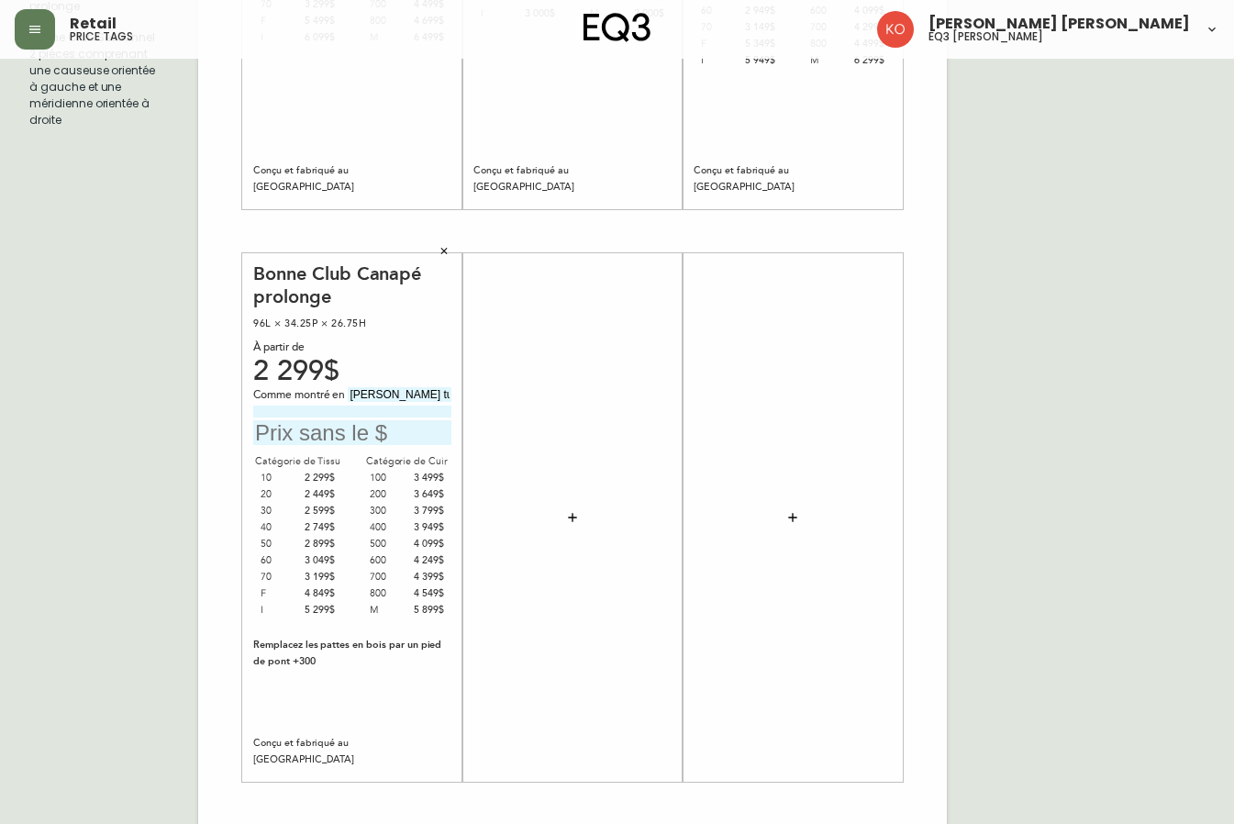
click at [514, 416] on div at bounding box center [573, 517] width 198 height 511
click at [307, 430] on input "text" at bounding box center [352, 432] width 198 height 25
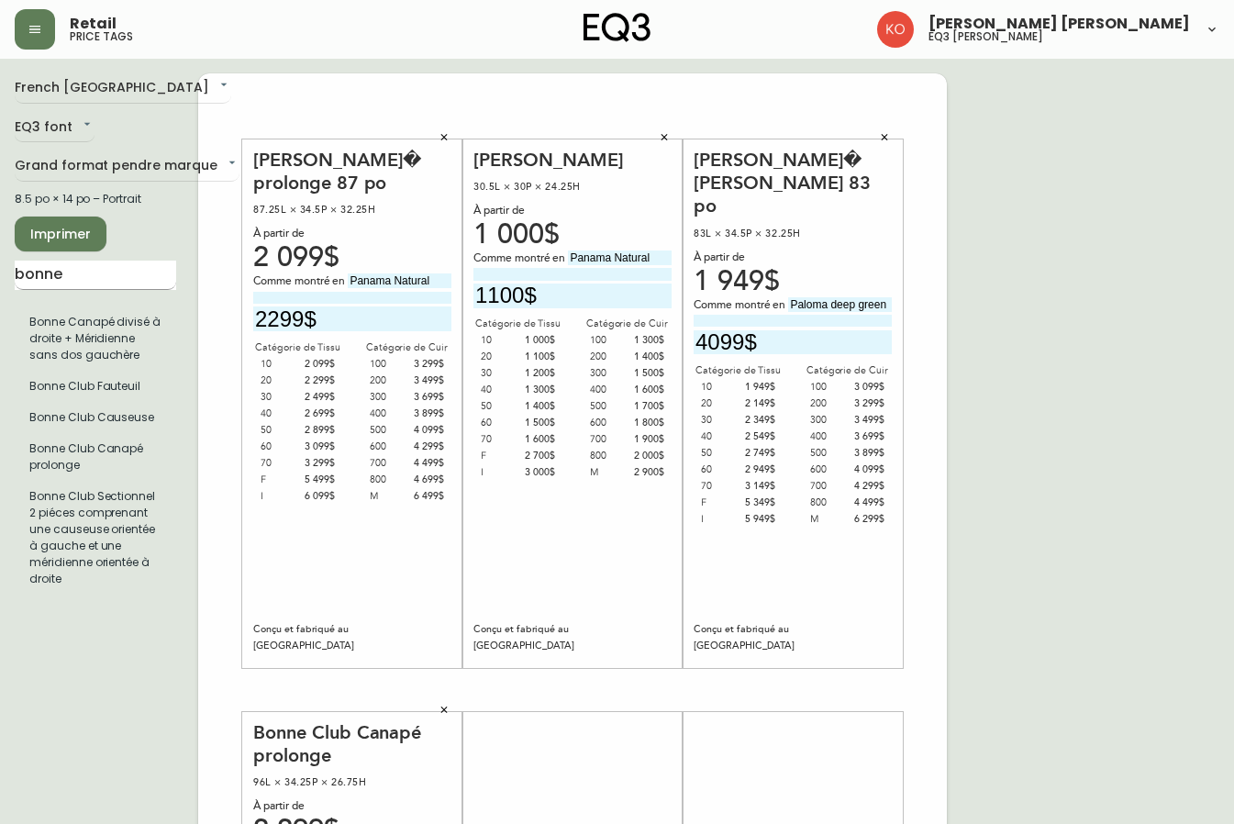
type input "3049$"
click at [99, 284] on input "bonne" at bounding box center [96, 275] width 162 height 29
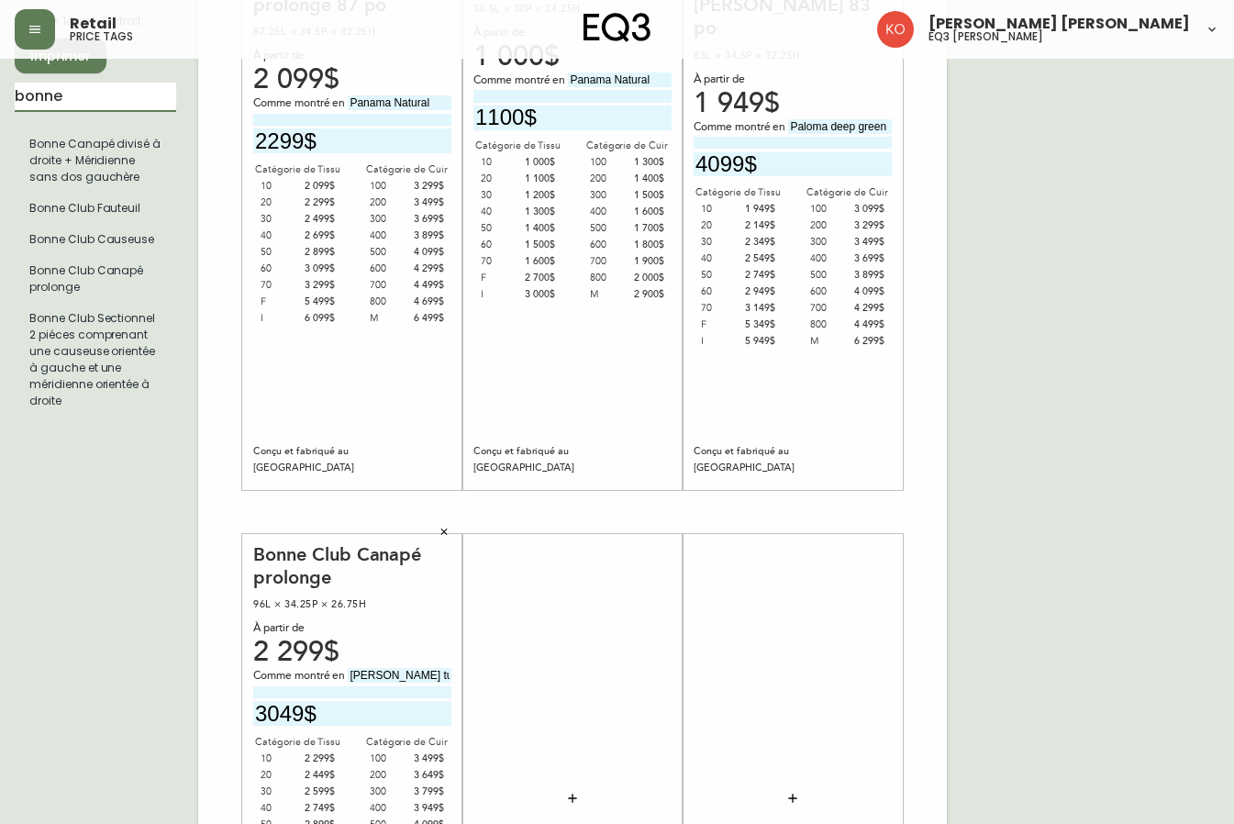
scroll to position [184, 0]
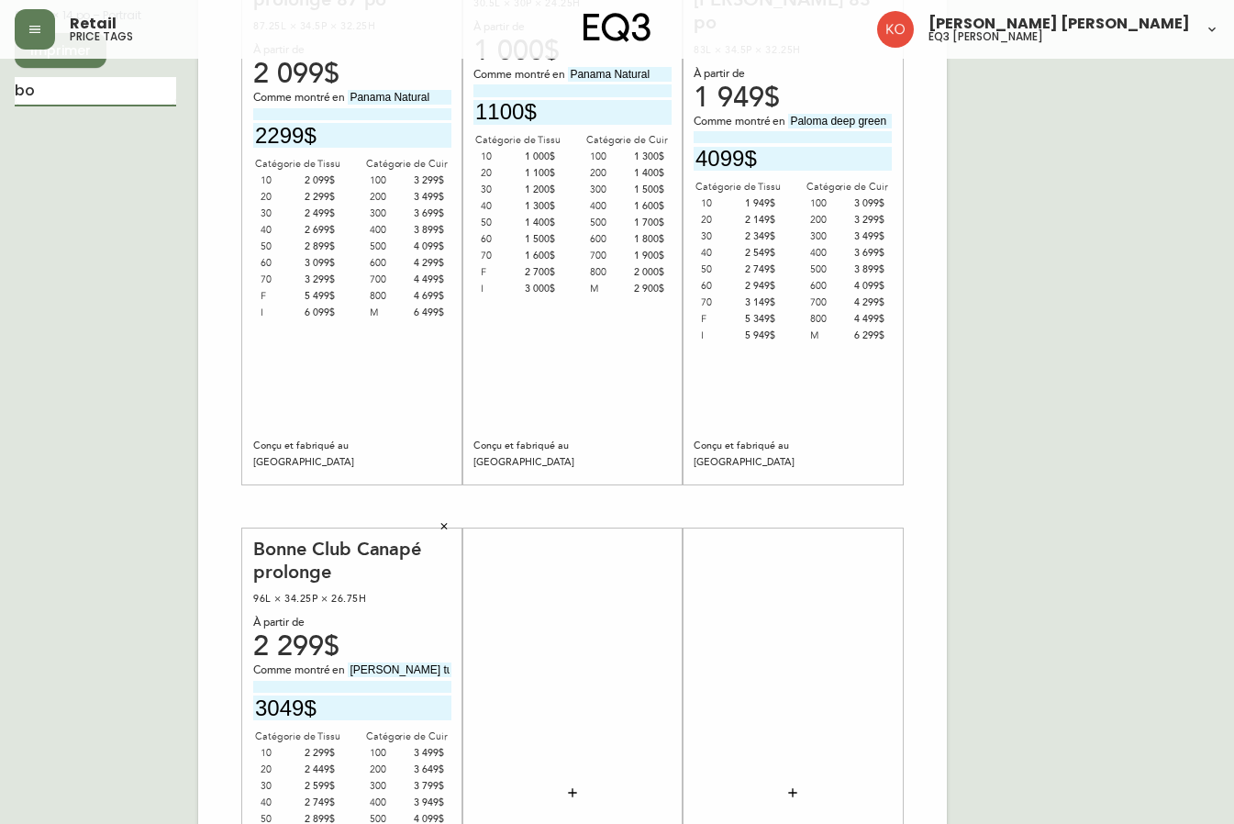
type input "b"
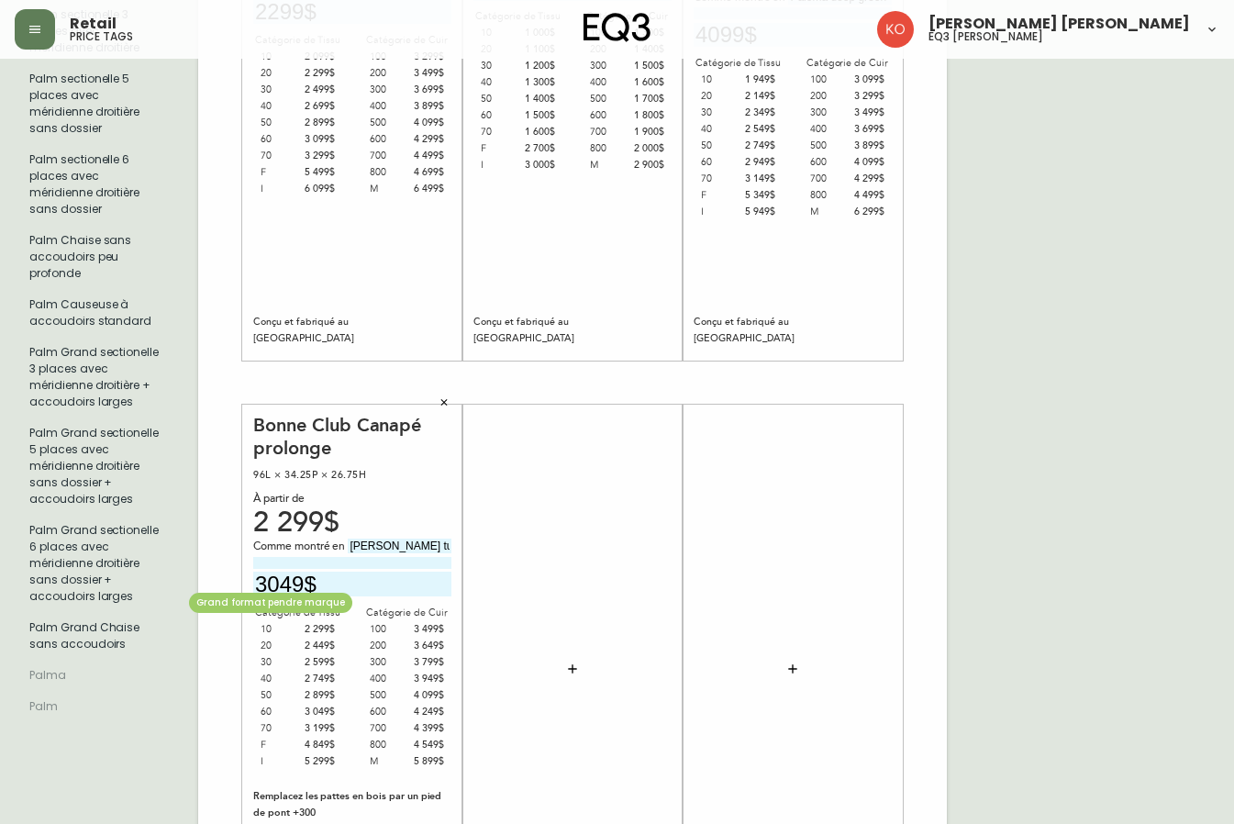
scroll to position [275, 0]
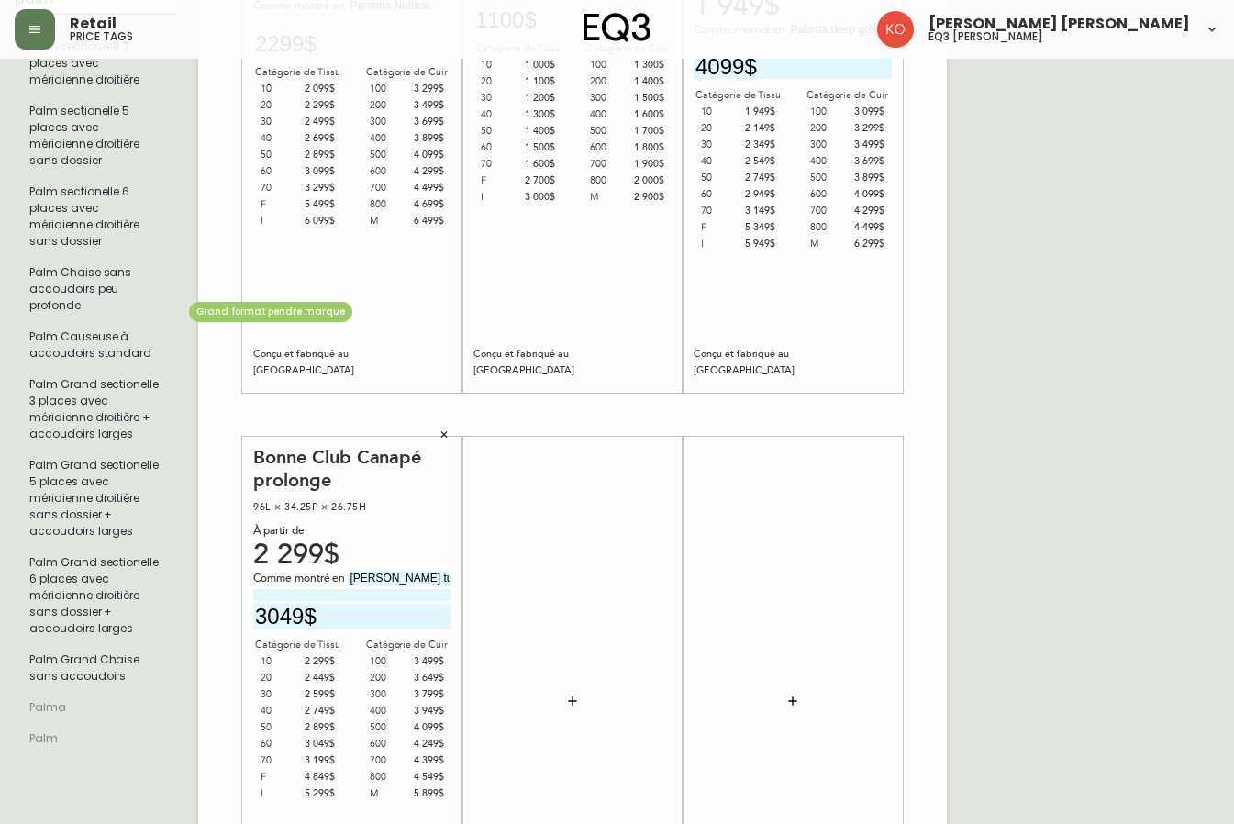
type input "palm"
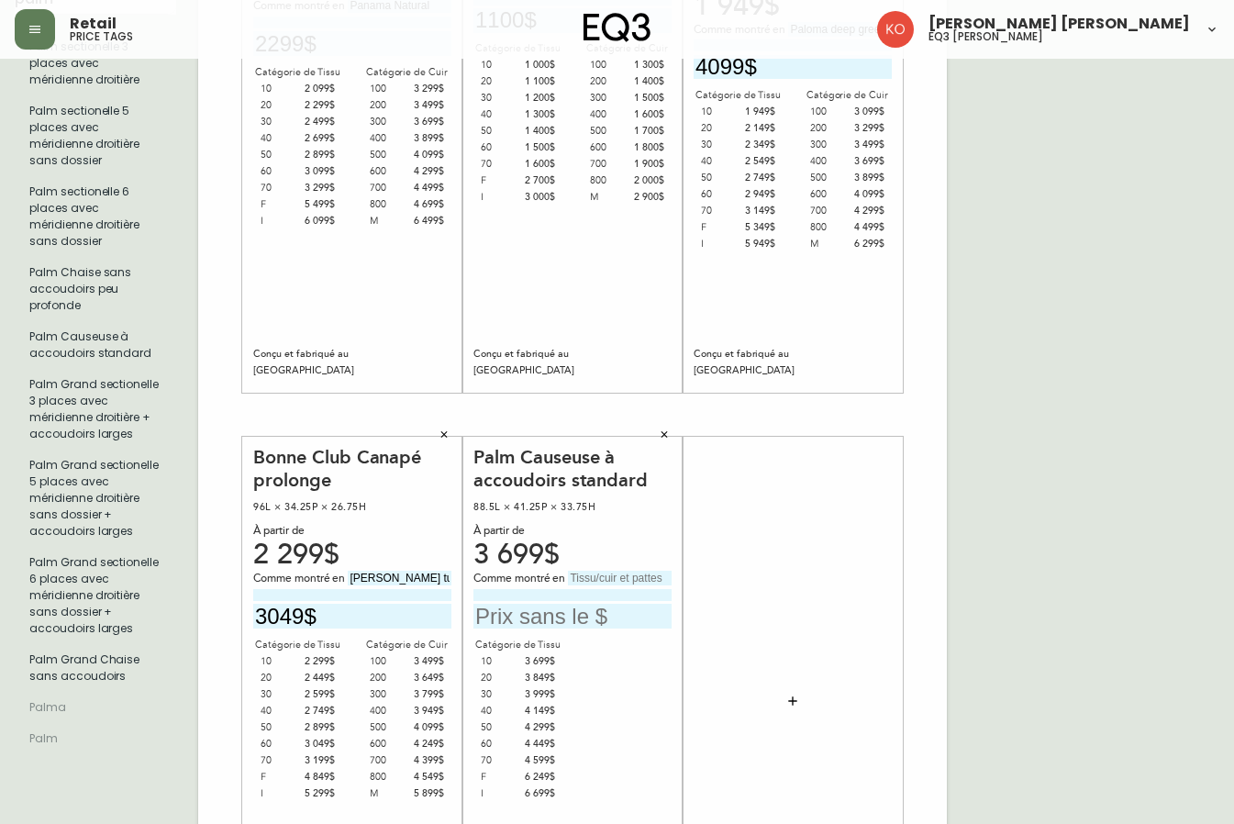
click at [608, 578] on input "text" at bounding box center [620, 578] width 104 height 15
type input "c"
type input "Cedar Taupe"
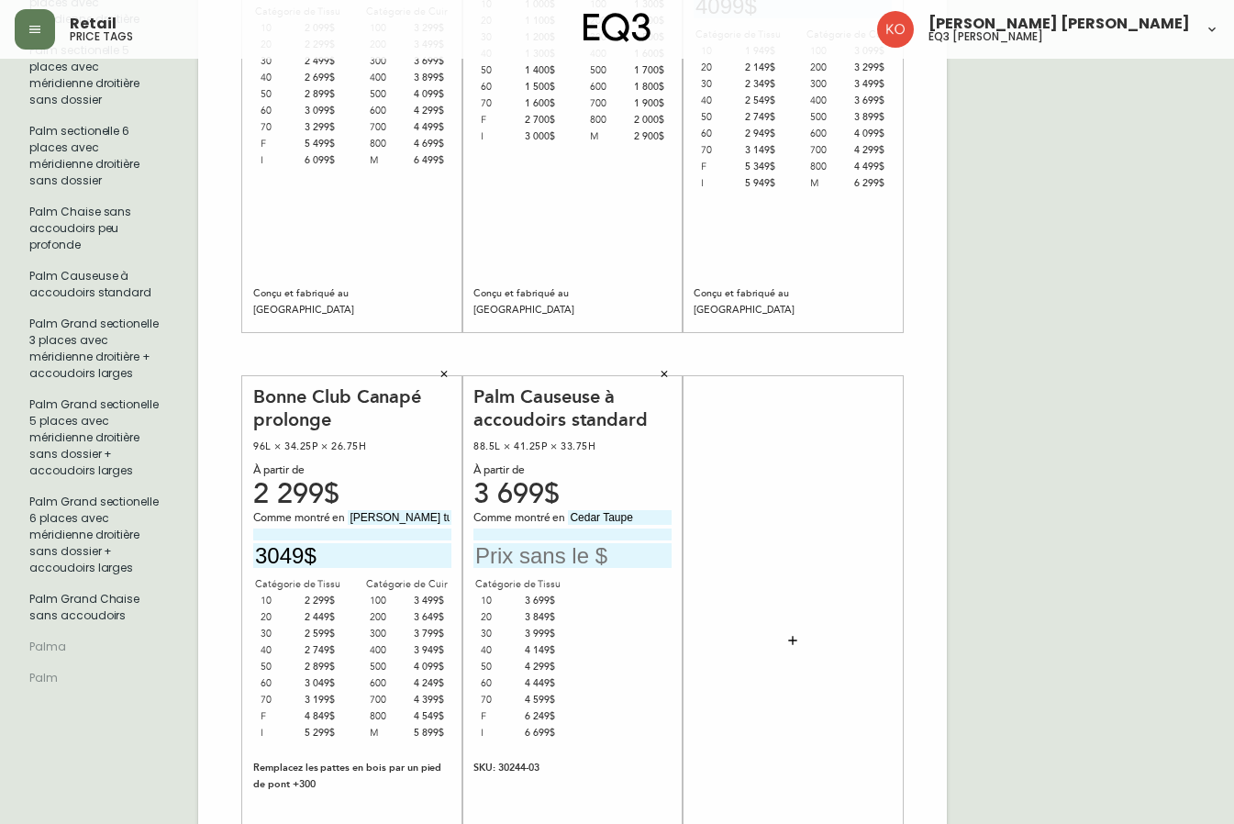
scroll to position [367, 0]
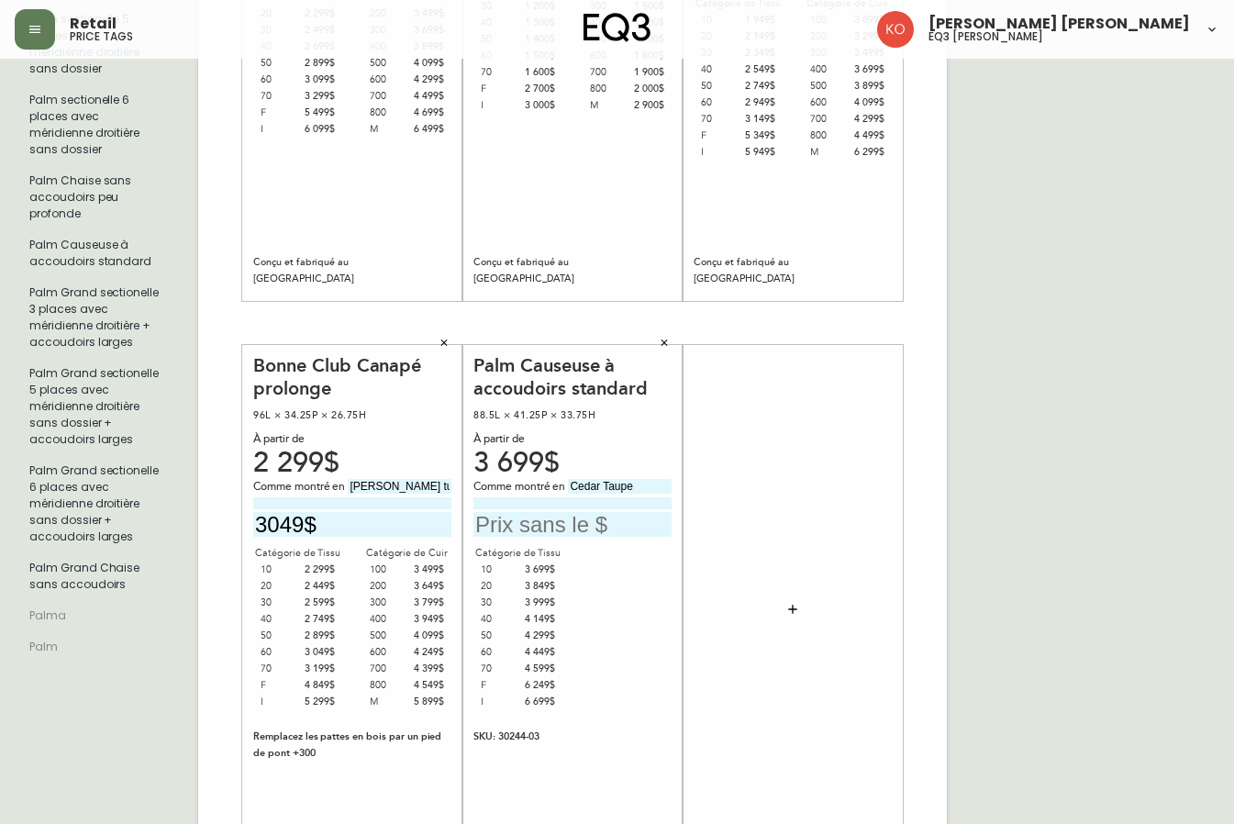
click at [581, 518] on input "text" at bounding box center [573, 524] width 198 height 25
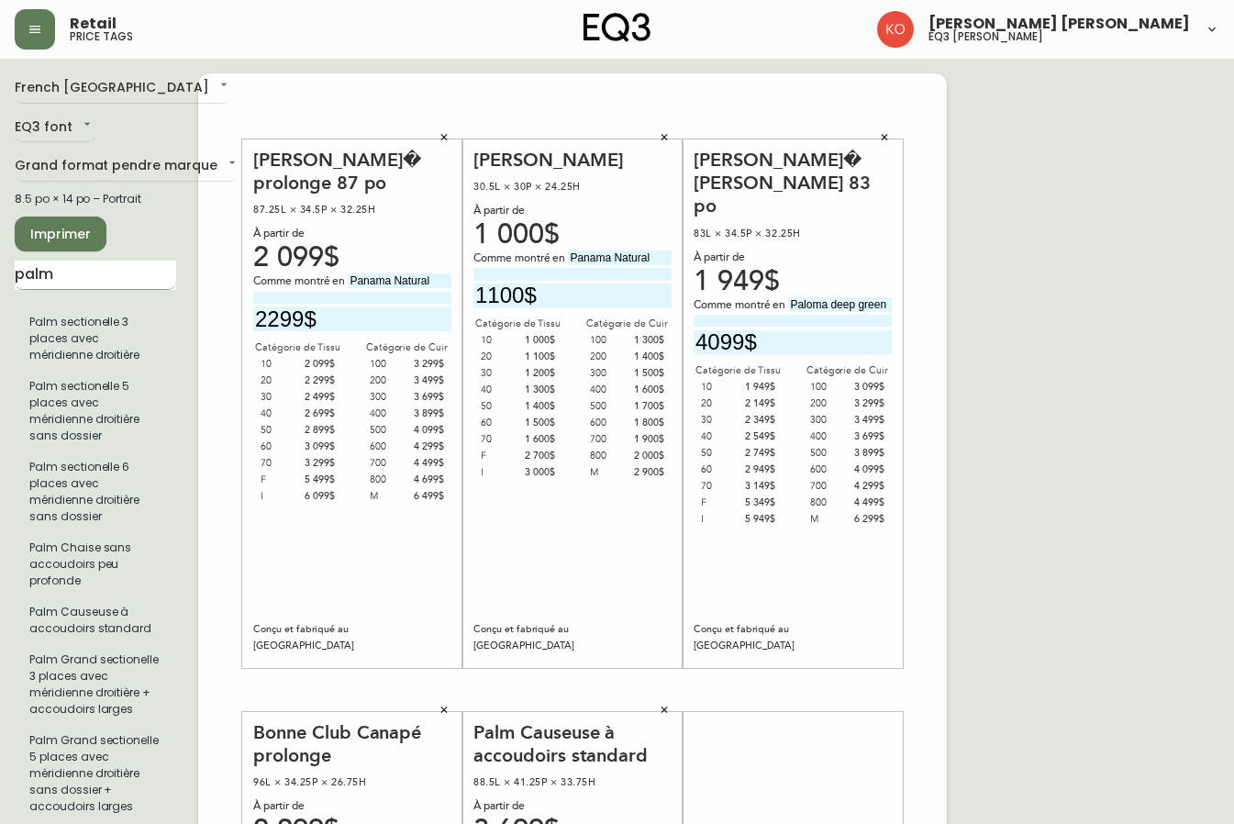
type input "3399$"
click at [100, 274] on input "palm" at bounding box center [96, 275] width 162 height 29
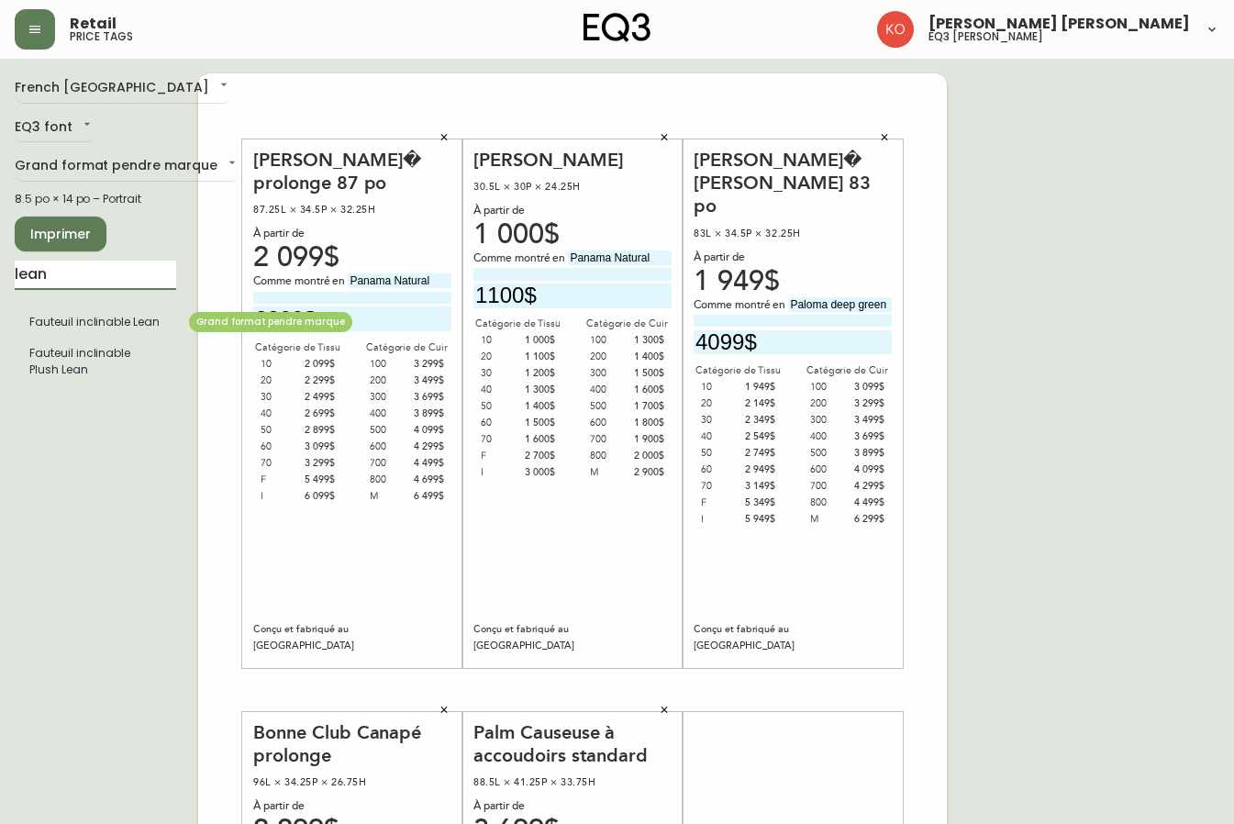
type input "lean"
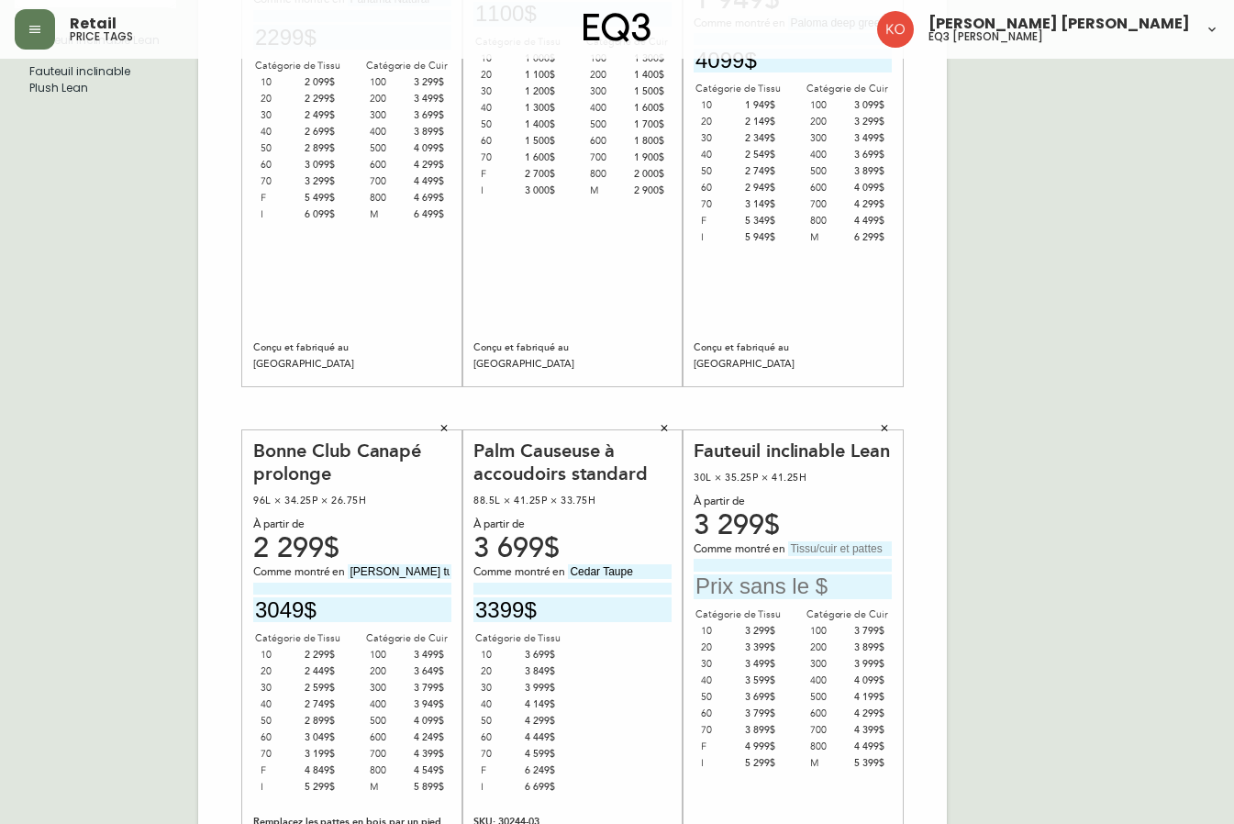
scroll to position [367, 0]
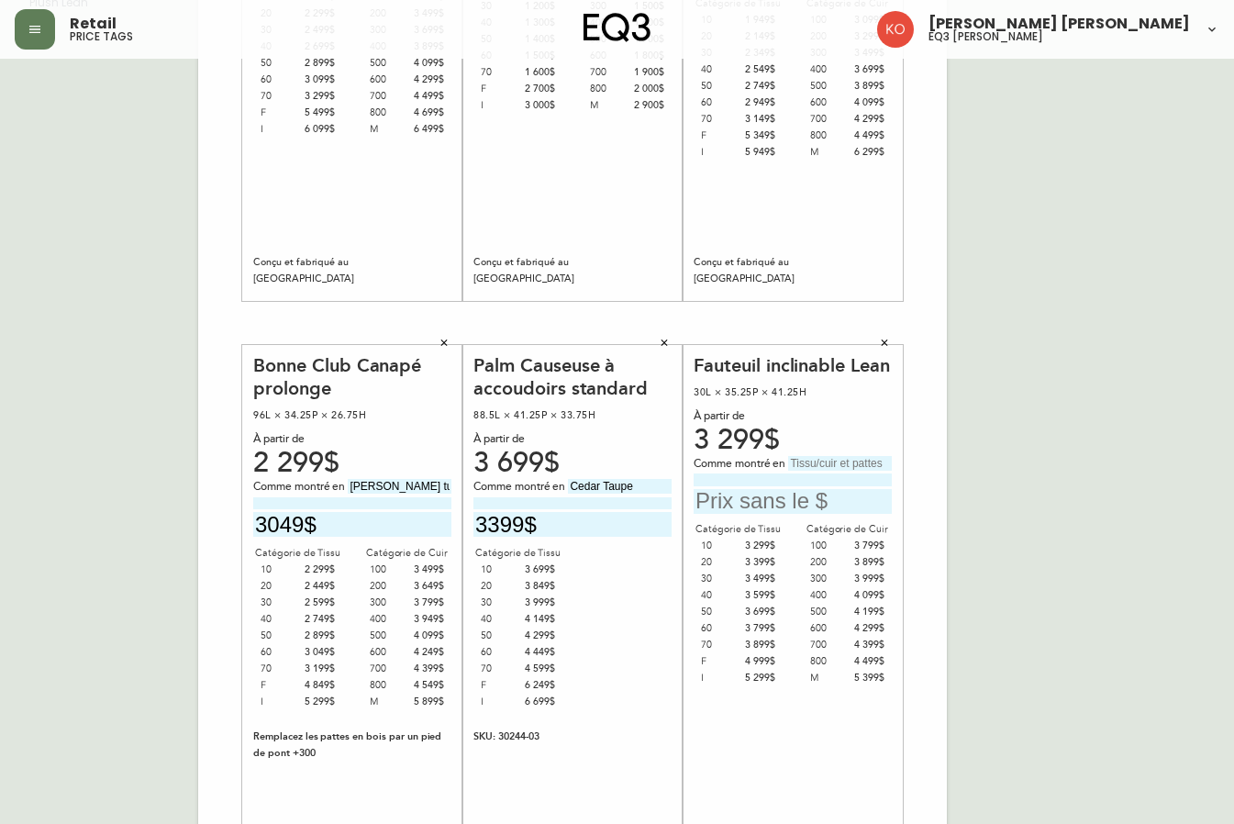
click at [840, 471] on input "text" at bounding box center [840, 463] width 104 height 15
type input "a"
type input "Artic Wolf"
click at [758, 514] on input "text" at bounding box center [793, 501] width 198 height 25
type input "3399$"
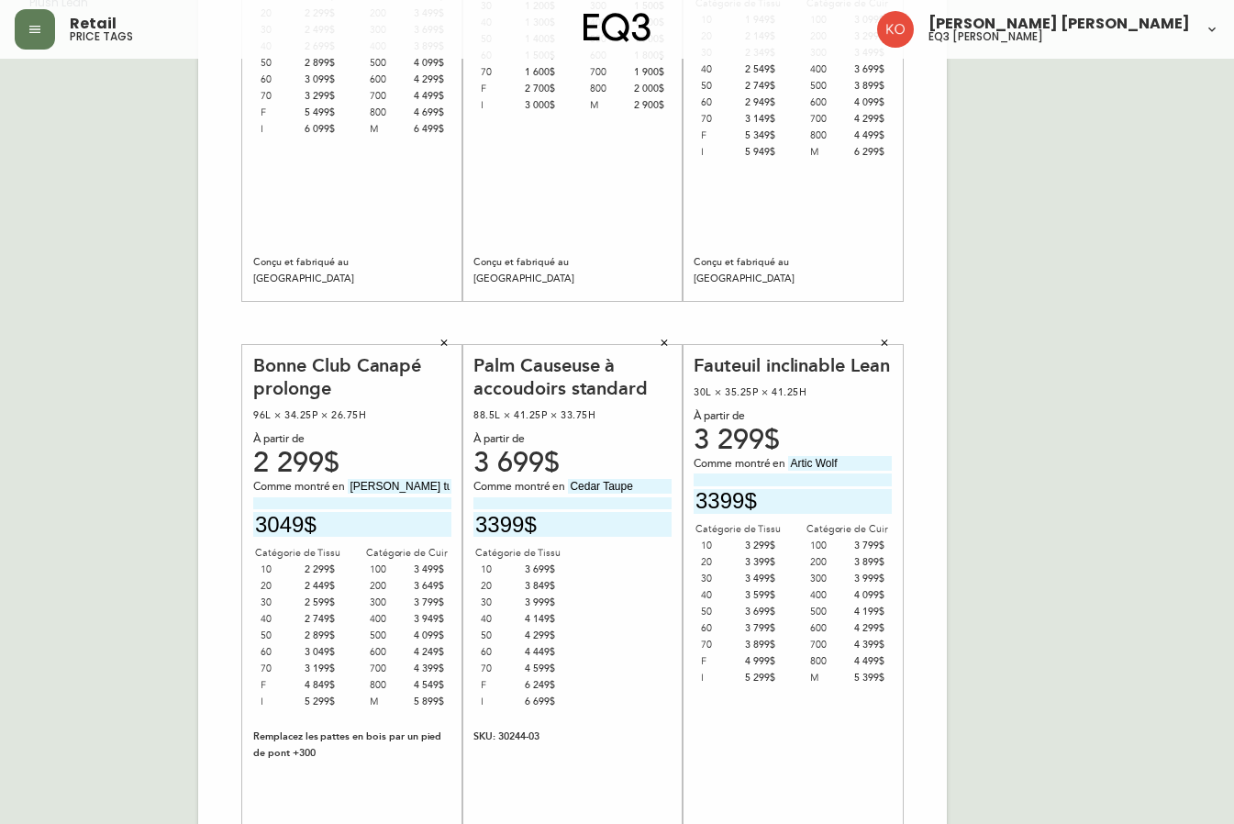
click at [964, 532] on div "French Canada fr_CA EQ3 font EQ3 Grand format pendre marque large 8.5 po × 14 p…" at bounding box center [617, 323] width 1205 height 1234
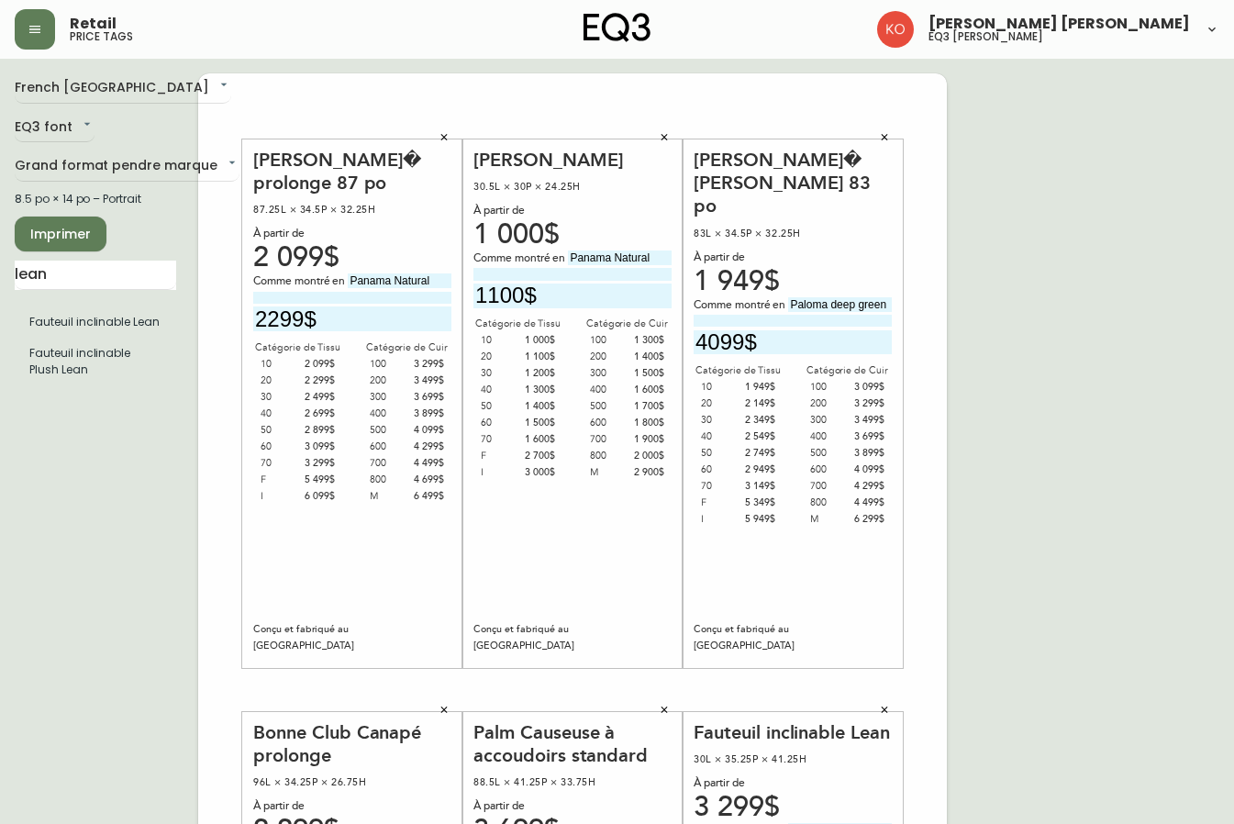
click at [61, 243] on span "Imprimer" at bounding box center [60, 234] width 62 height 23
click at [88, 234] on span "Imprimer" at bounding box center [60, 234] width 62 height 23
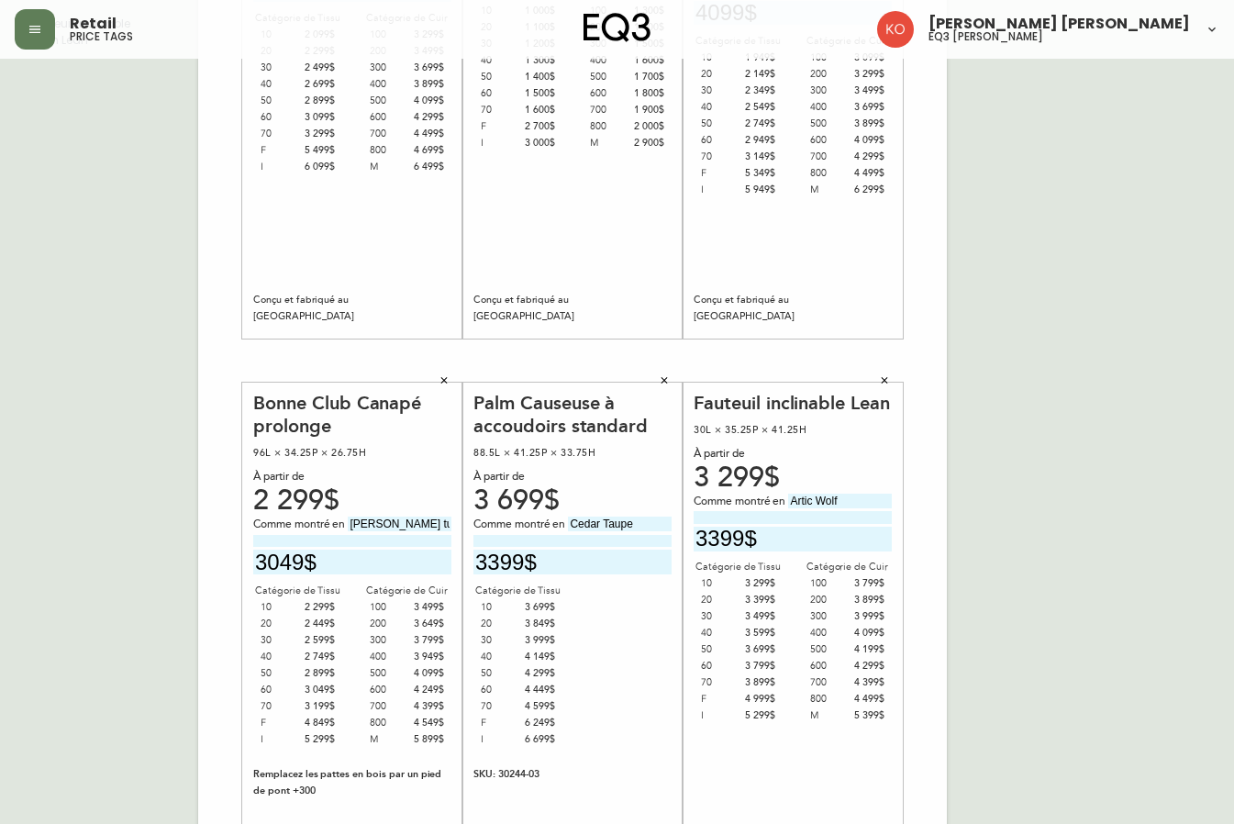
scroll to position [367, 0]
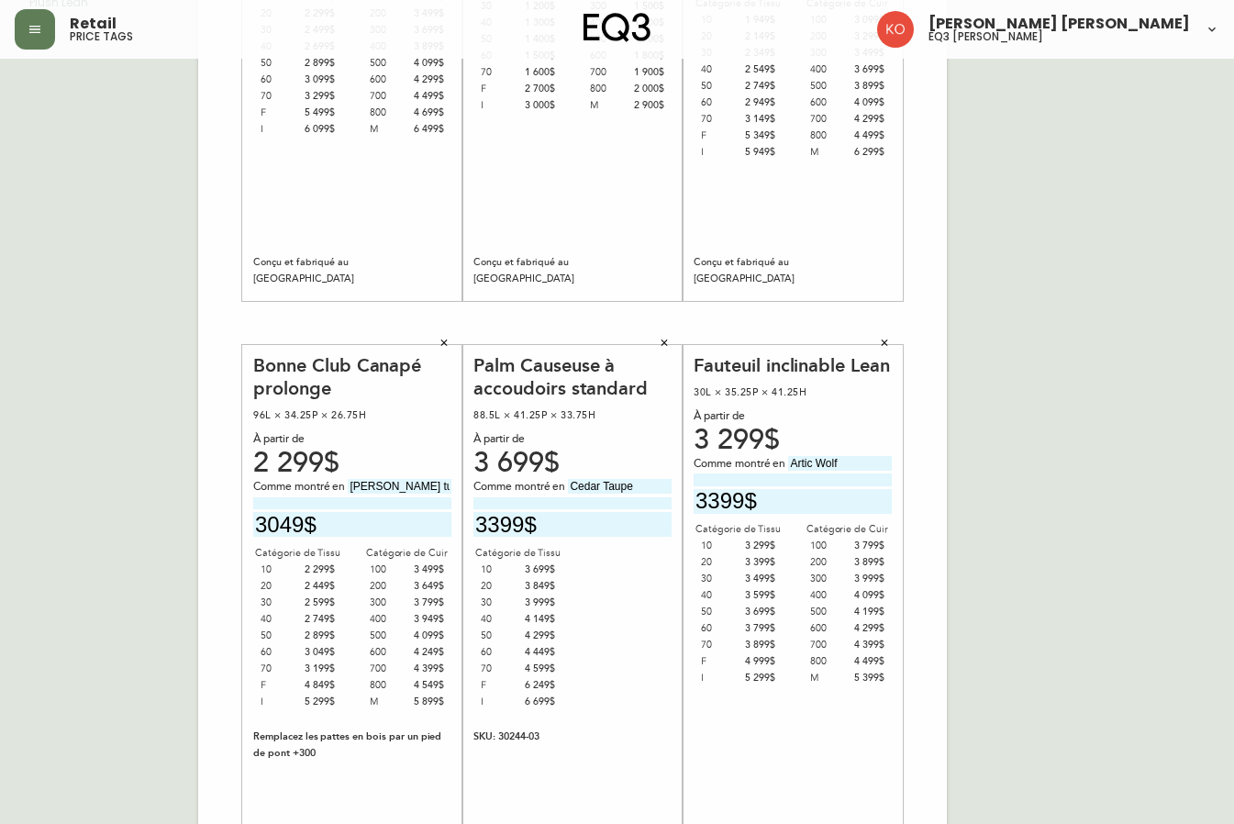
click at [881, 349] on button "button" at bounding box center [885, 343] width 28 height 28
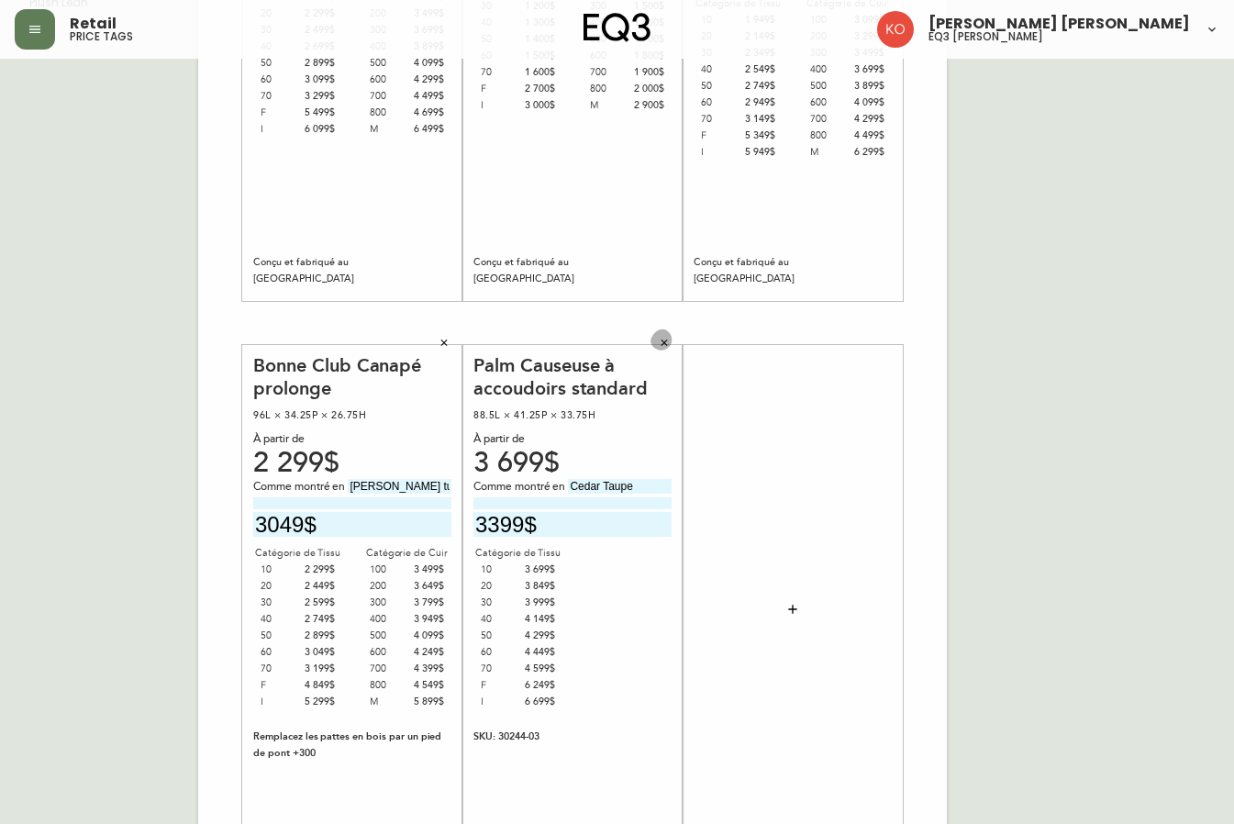
click at [664, 338] on icon "button" at bounding box center [664, 343] width 11 height 11
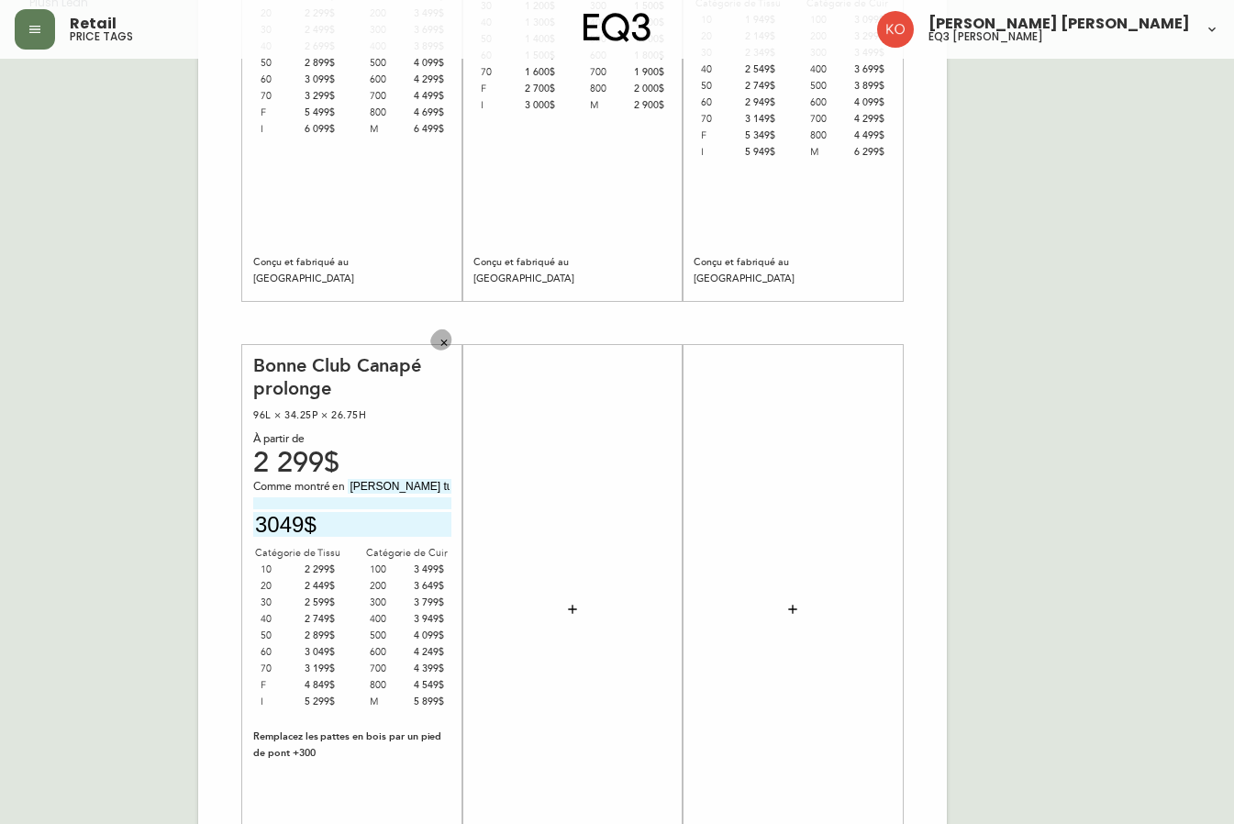
click at [440, 347] on icon "button" at bounding box center [444, 343] width 11 height 11
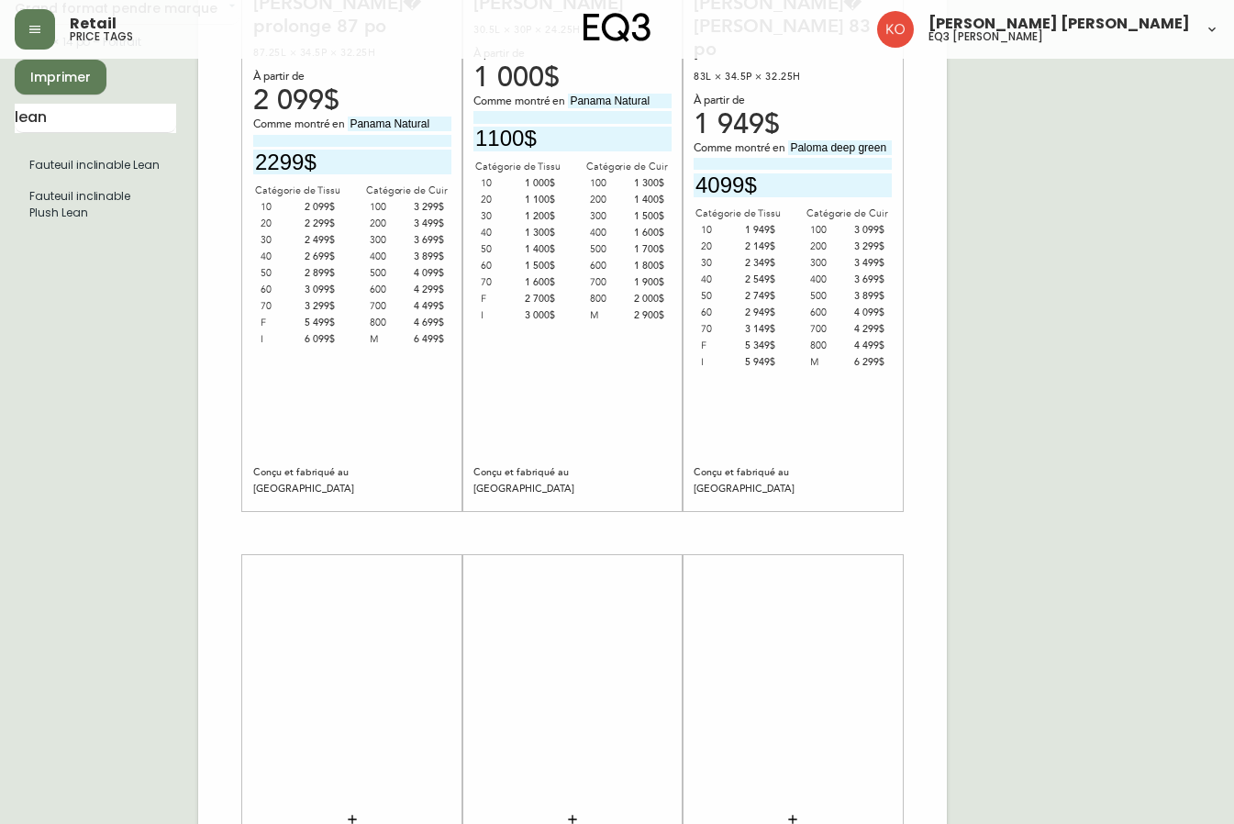
scroll to position [0, 0]
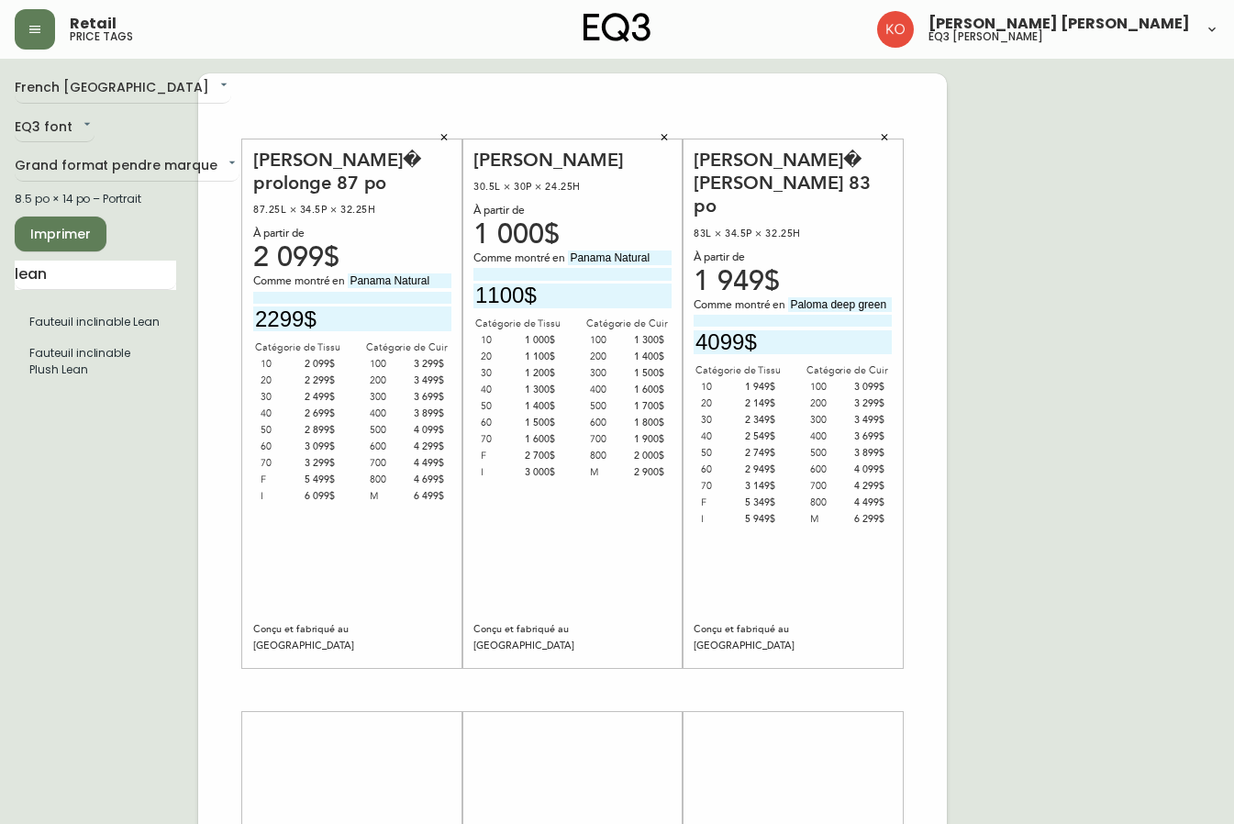
click at [447, 140] on icon "button" at bounding box center [444, 137] width 6 height 6
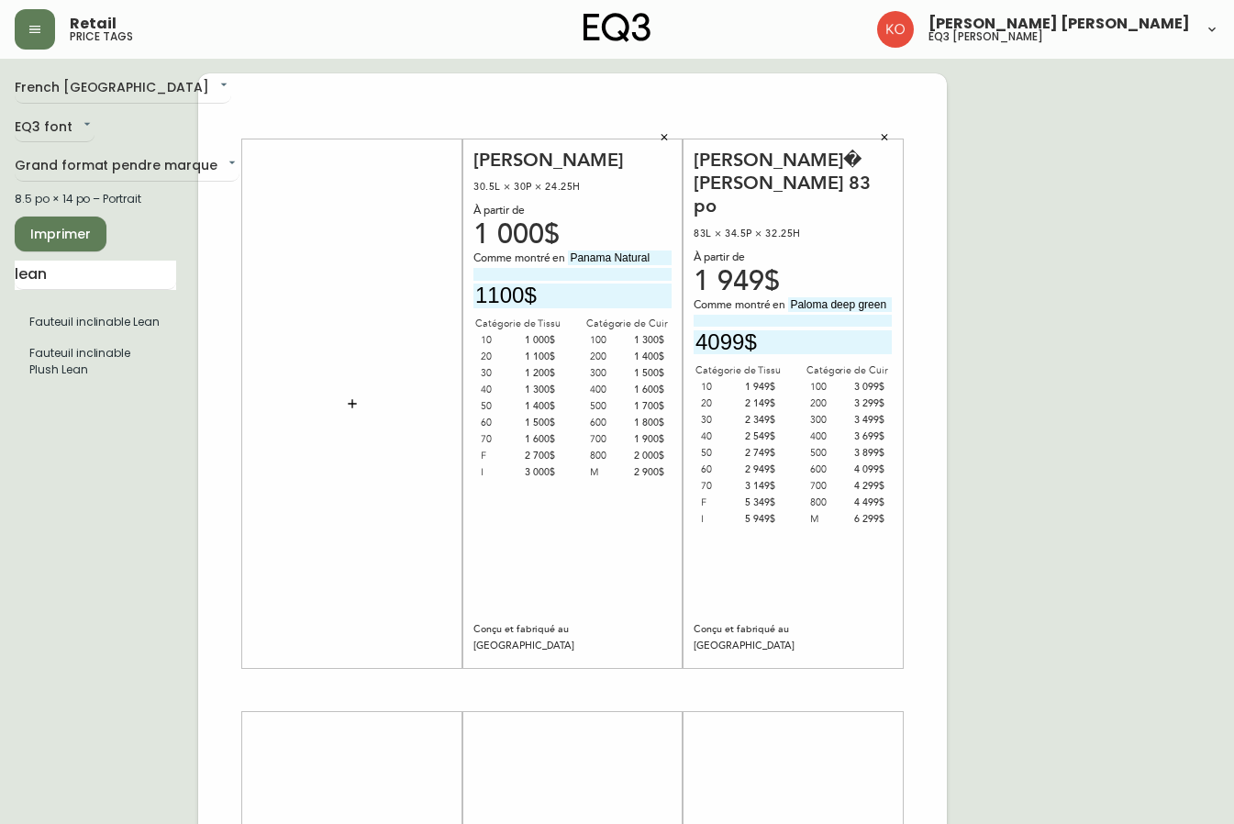
click at [665, 132] on icon "button" at bounding box center [664, 137] width 11 height 11
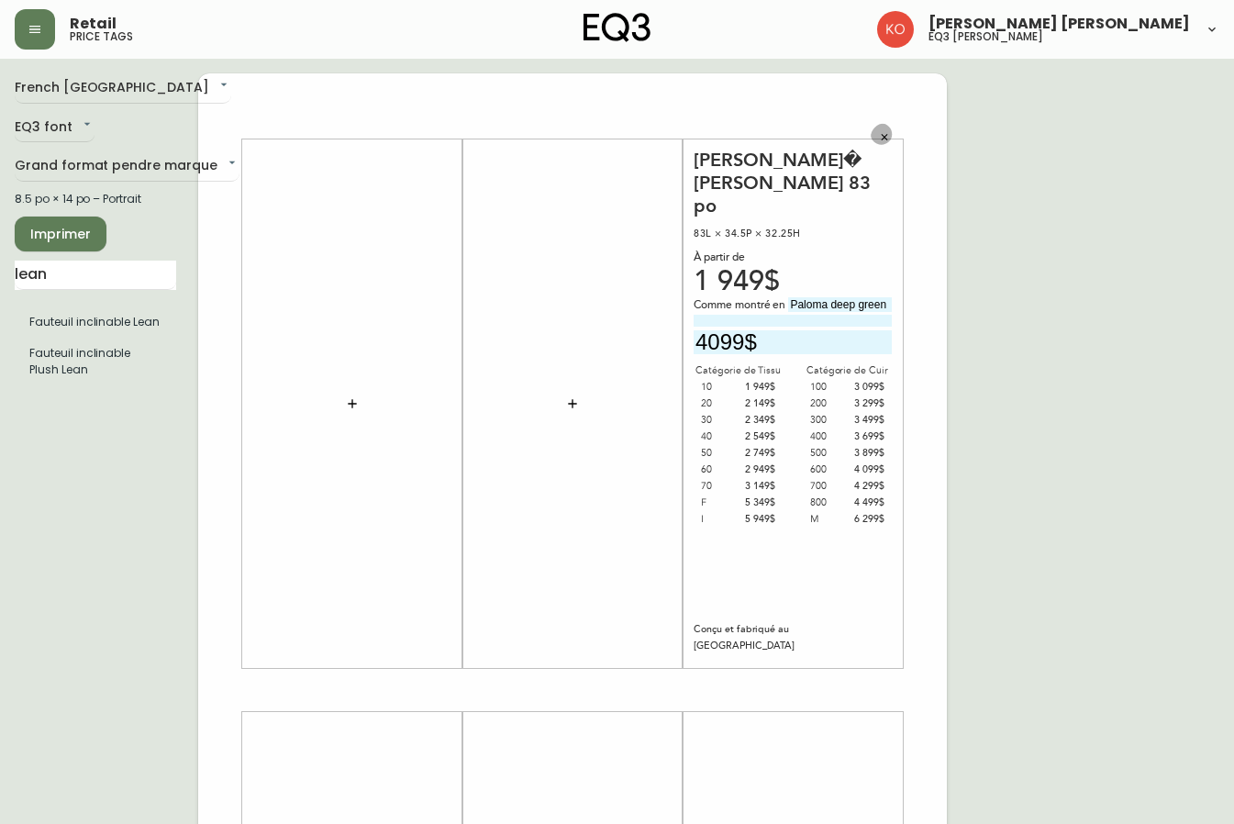
click at [890, 140] on button "button" at bounding box center [885, 138] width 28 height 28
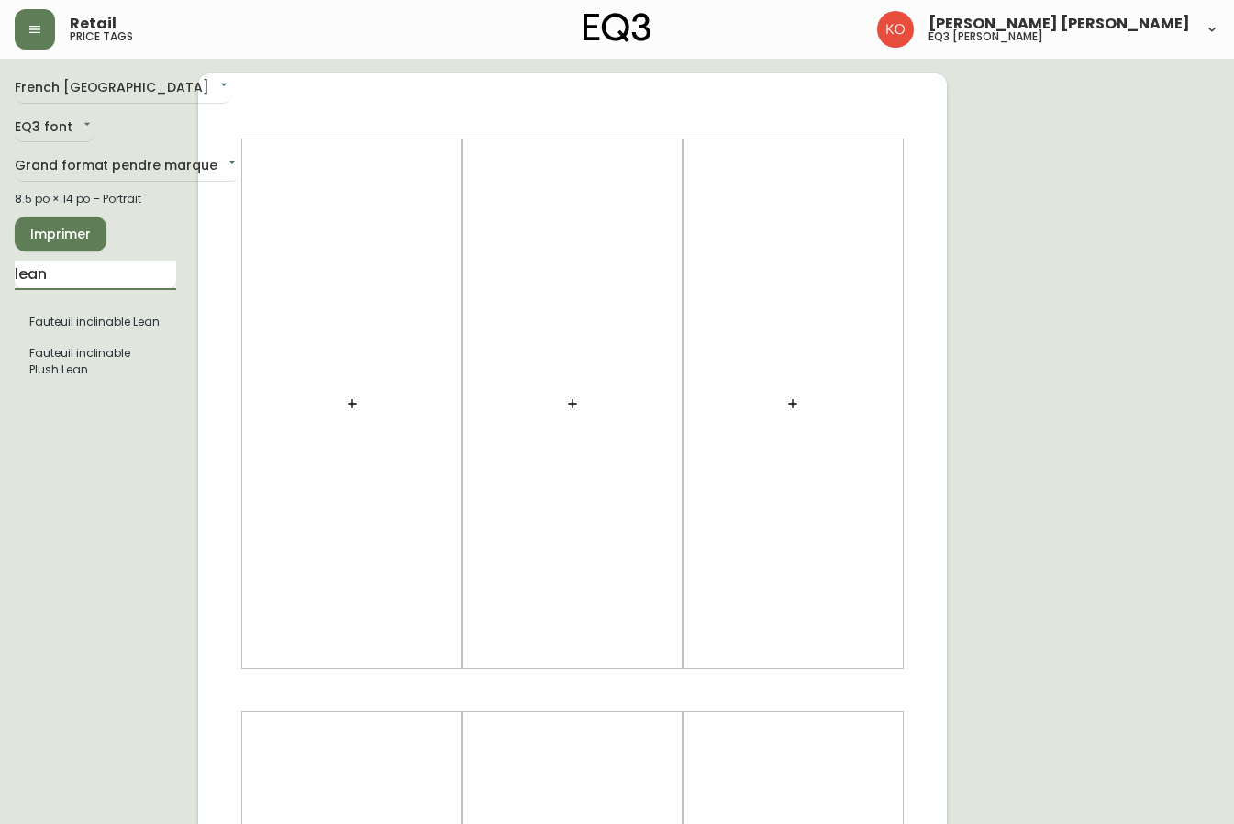
click at [93, 285] on input "lean" at bounding box center [96, 275] width 162 height 29
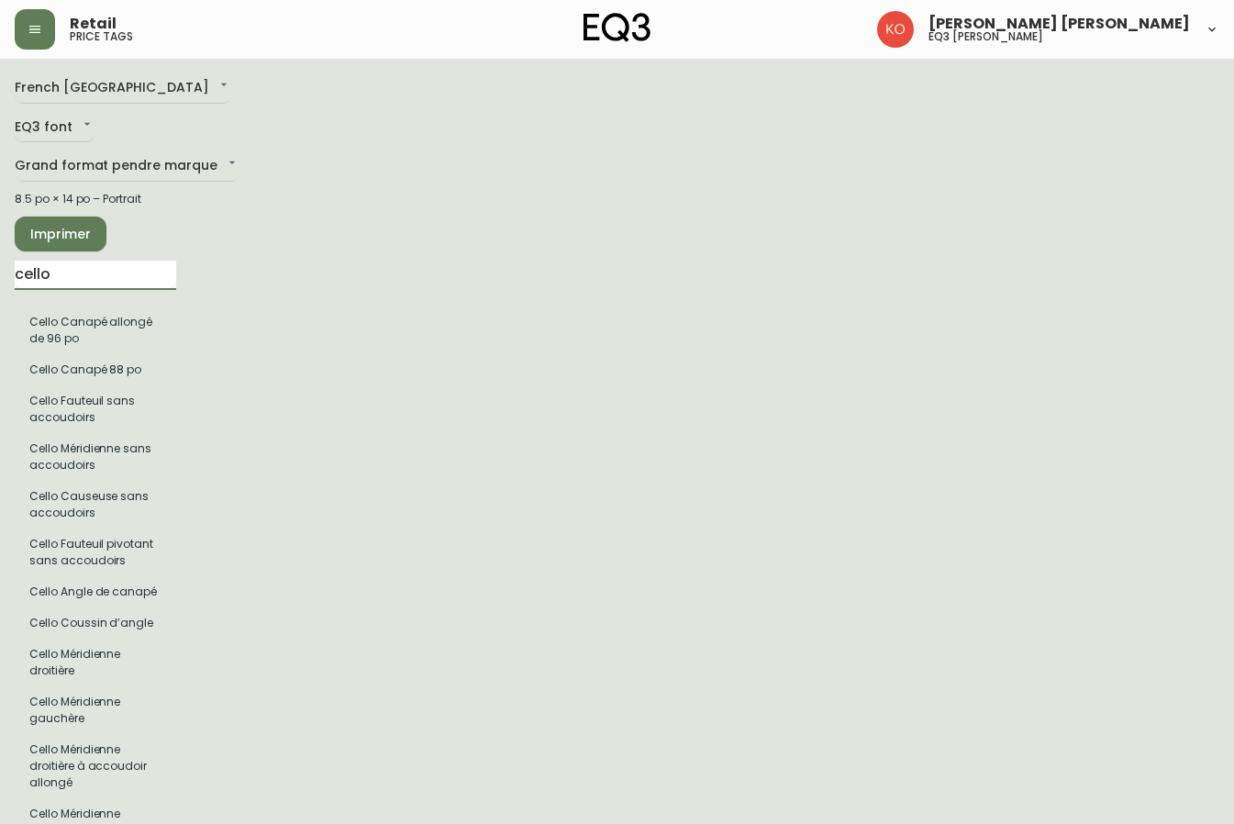
type input "cello"
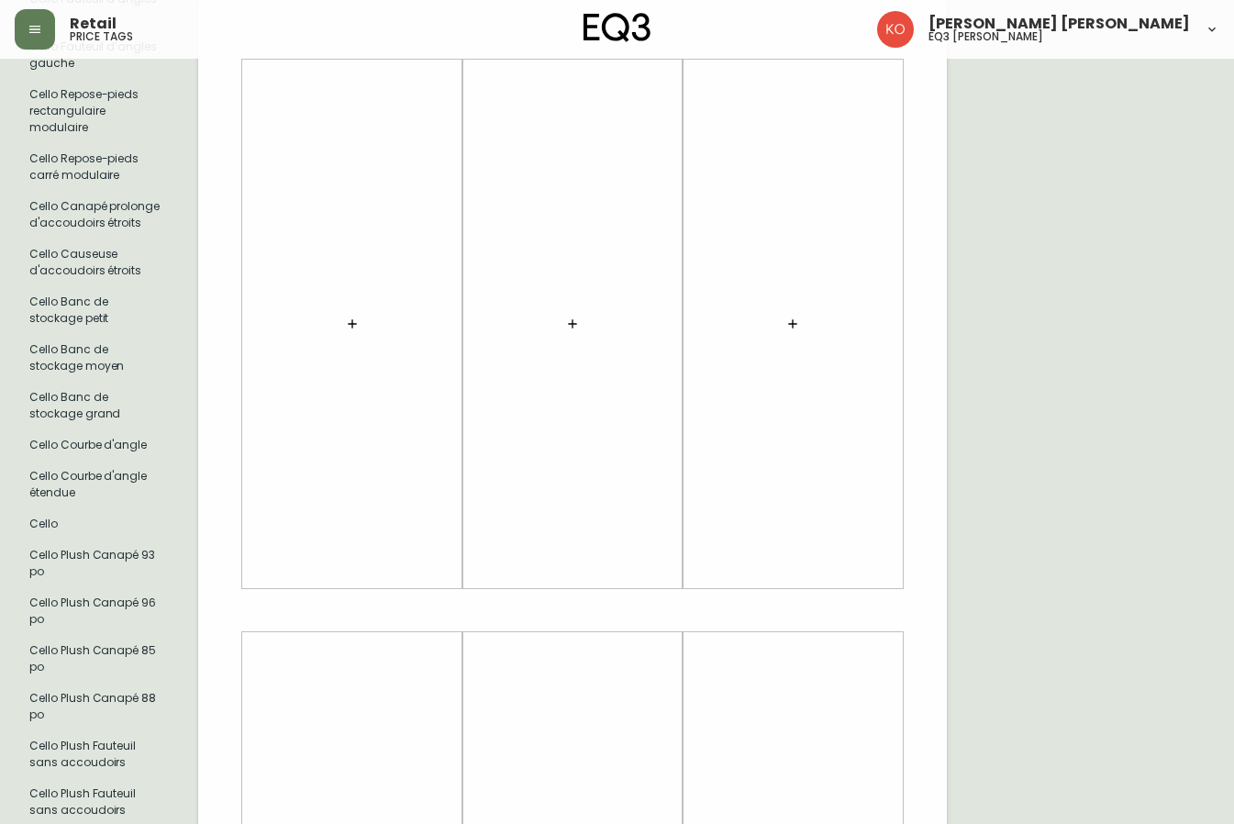
scroll to position [1101, 0]
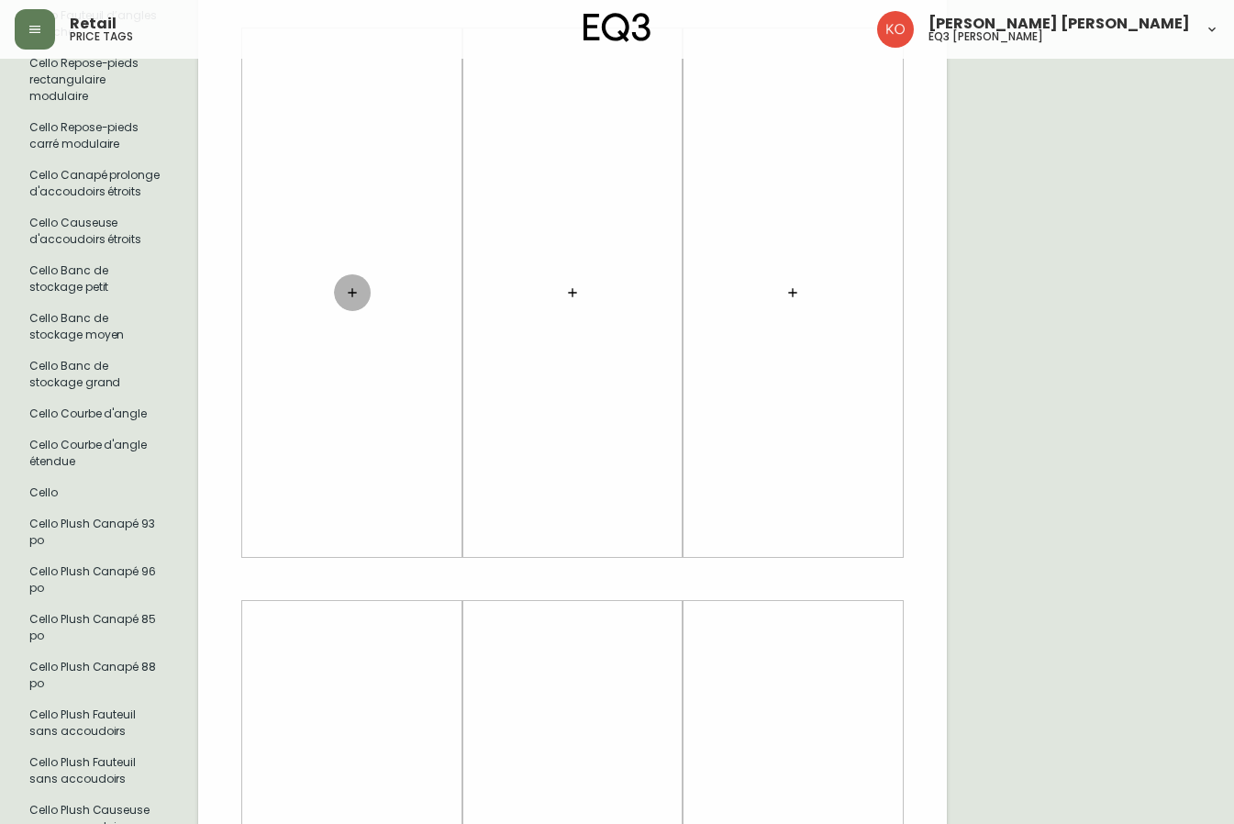
click at [351, 281] on button "button" at bounding box center [352, 292] width 37 height 37
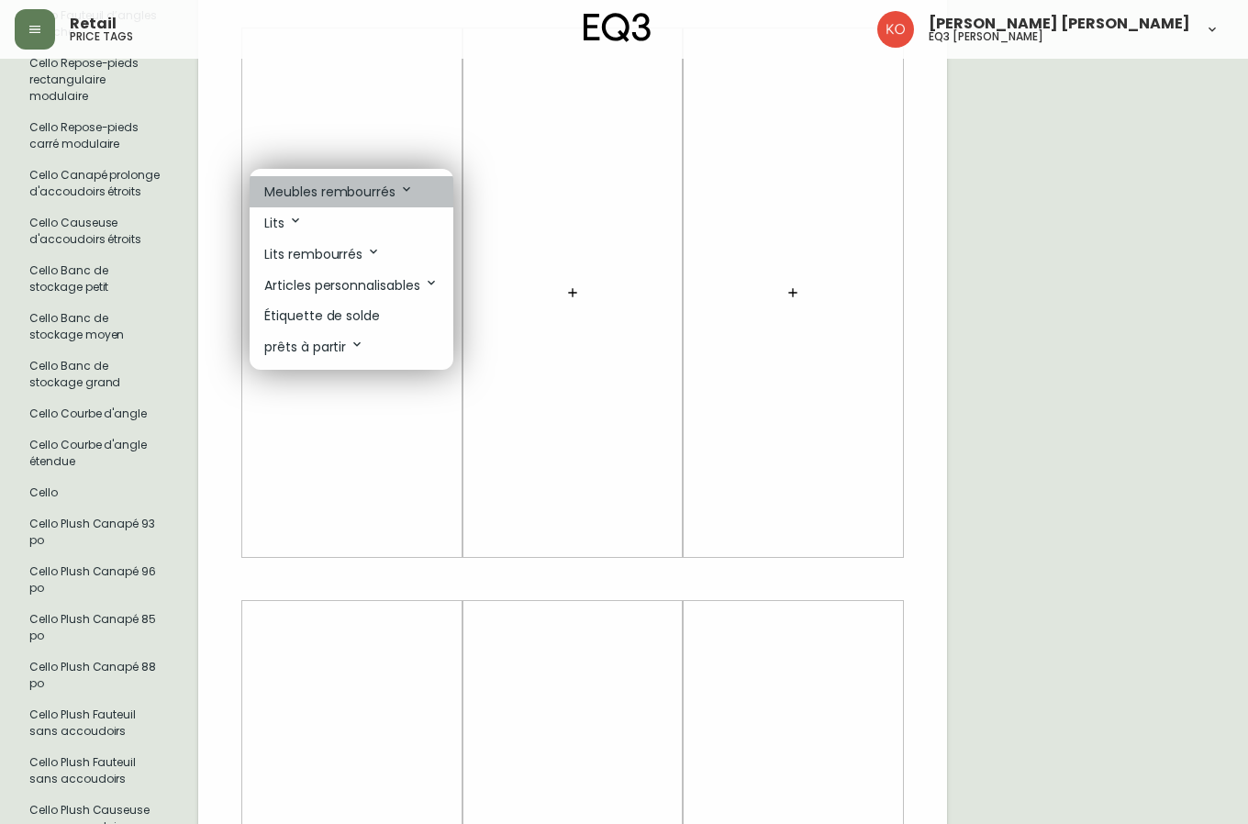
click at [403, 188] on icon at bounding box center [406, 189] width 15 height 15
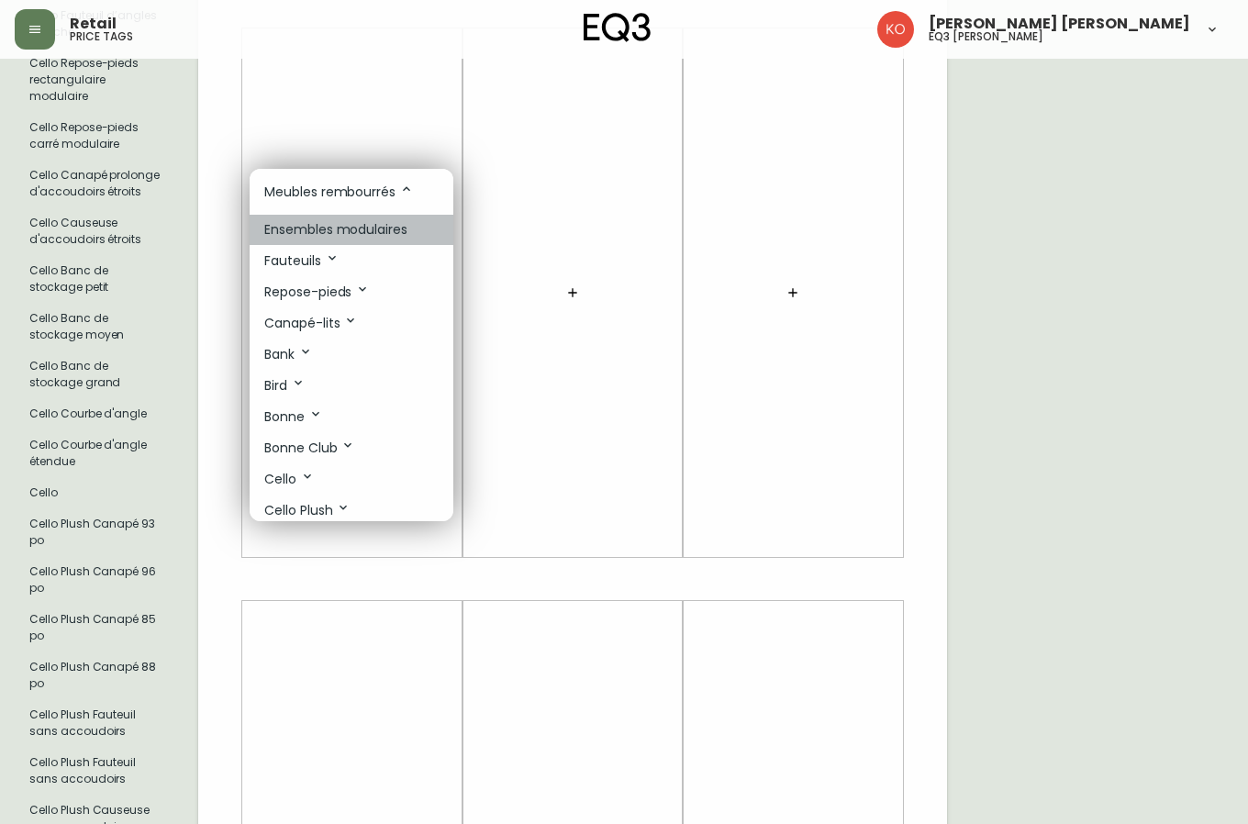
click at [399, 227] on p "Ensembles modulaires" at bounding box center [335, 229] width 143 height 19
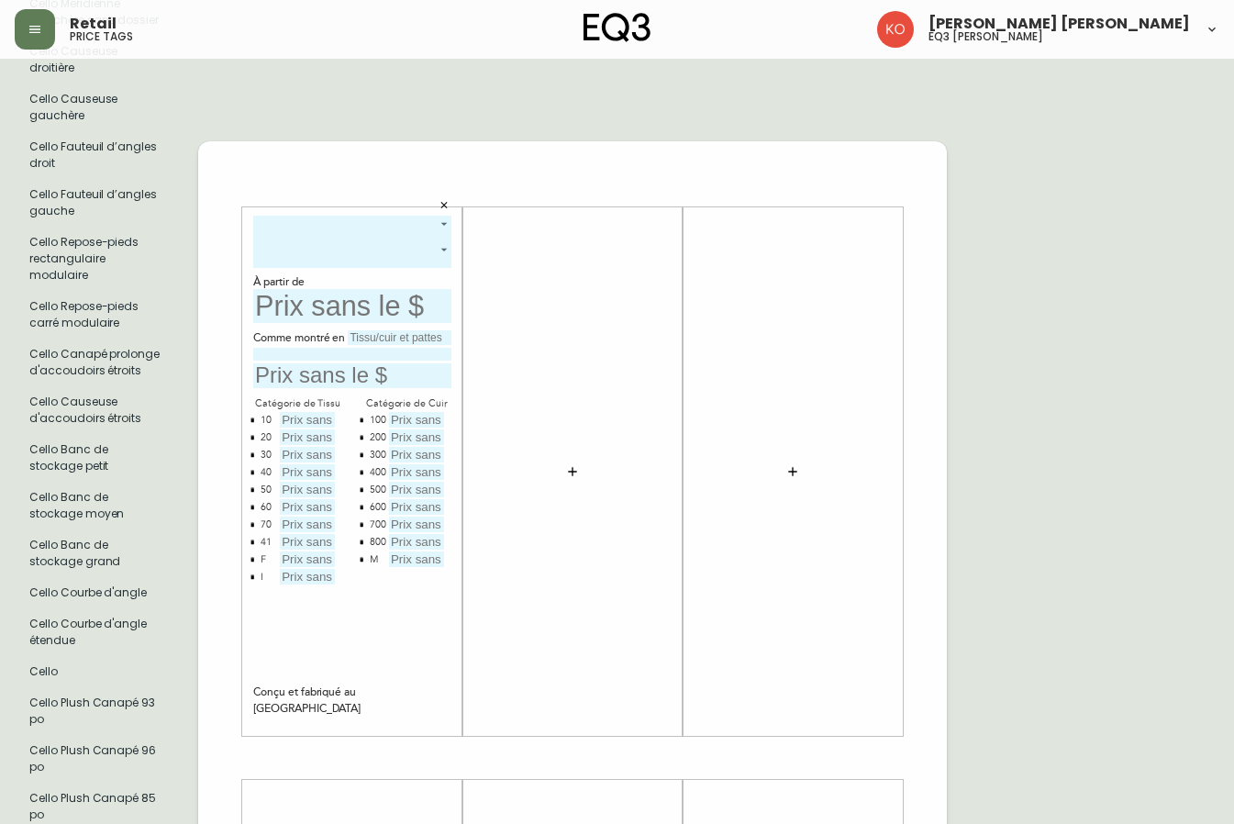
scroll to position [918, 0]
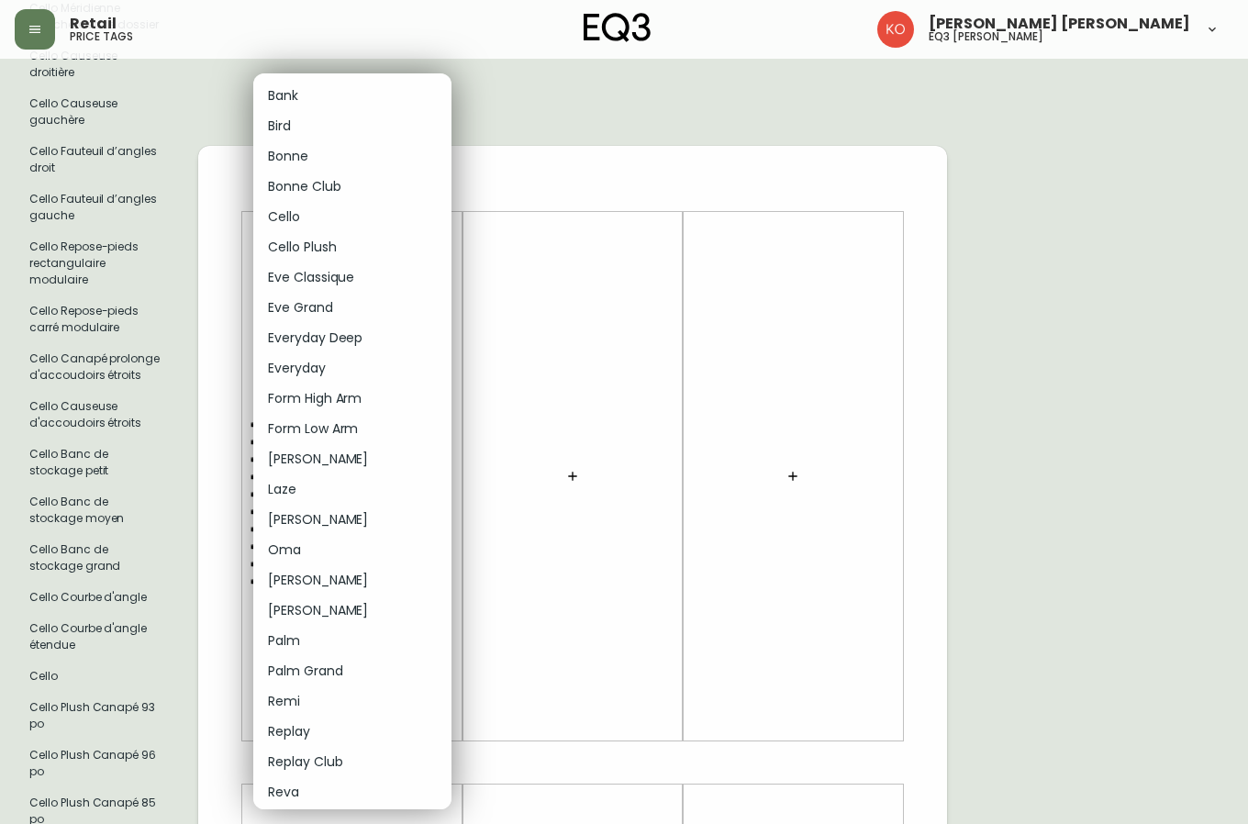
click at [439, 230] on body "Retail price tags [PERSON_NAME] [PERSON_NAME] eq3 laval - [PERSON_NAME] French …" at bounding box center [624, 726] width 1248 height 3288
click at [310, 203] on li "Cello" at bounding box center [352, 217] width 198 height 30
type input "4"
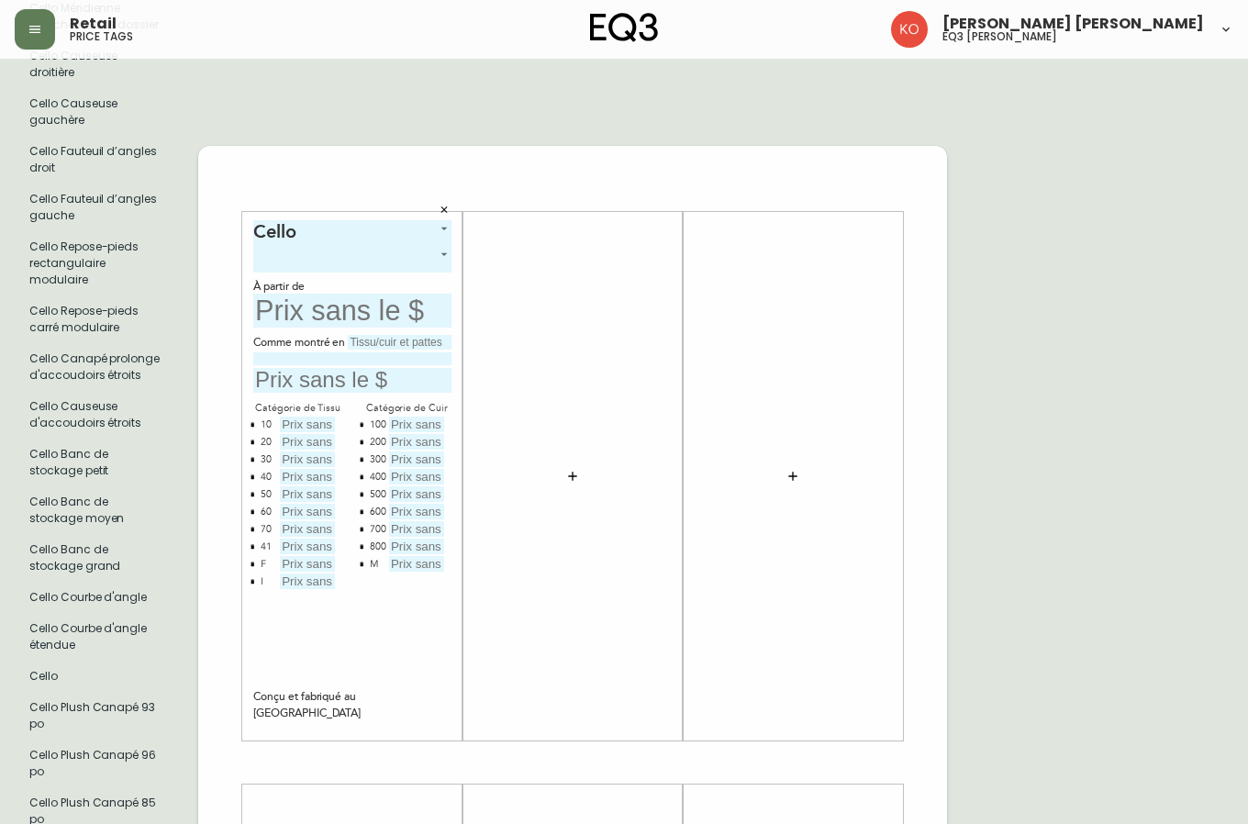
click at [442, 253] on body "Retail price tags [PERSON_NAME] [PERSON_NAME] eq3 laval - [PERSON_NAME] French …" at bounding box center [624, 726] width 1248 height 3288
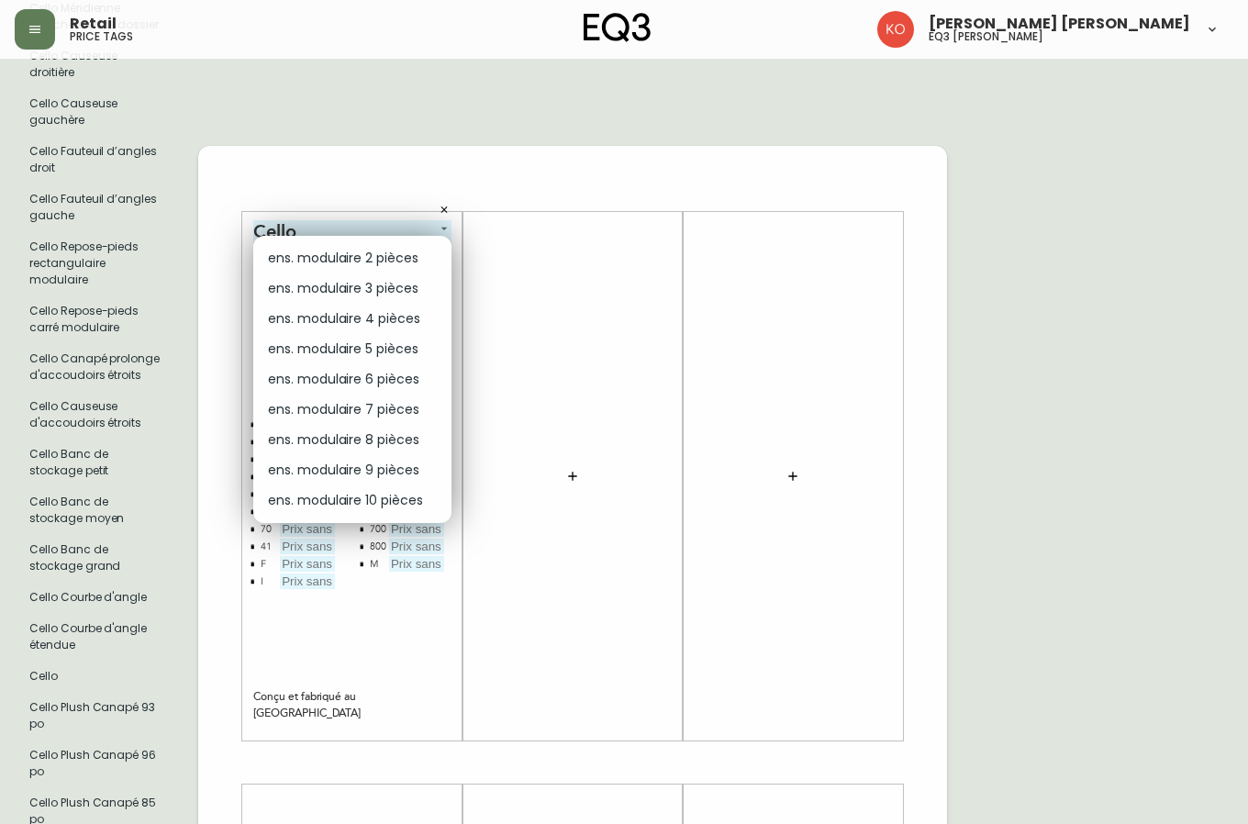
click at [397, 270] on li "ens. modulaire 2 pièces" at bounding box center [352, 258] width 198 height 30
type input "0"
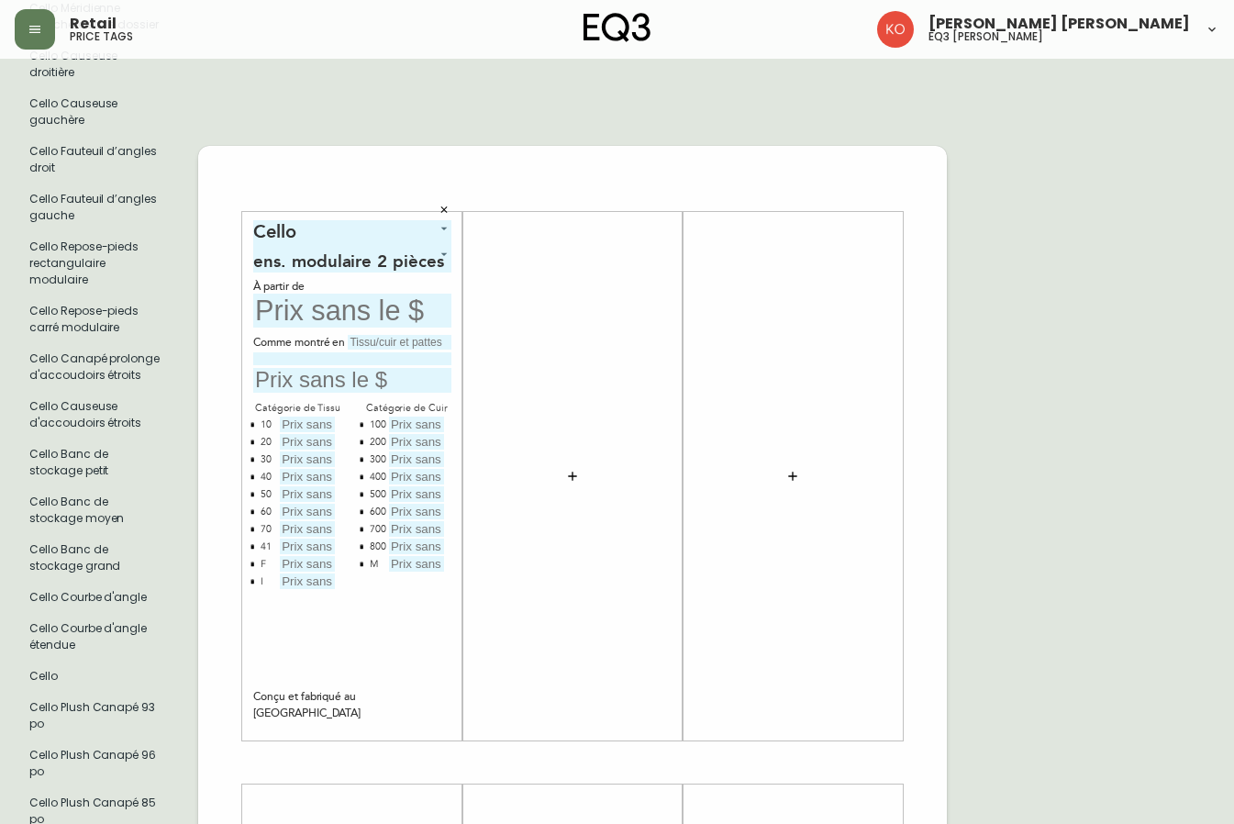
click at [335, 311] on input "text" at bounding box center [352, 311] width 198 height 34
click at [366, 385] on input "text" at bounding box center [352, 380] width 198 height 25
type input "6399$"
click at [319, 420] on input "text" at bounding box center [307, 425] width 55 height 16
type input "4799$"
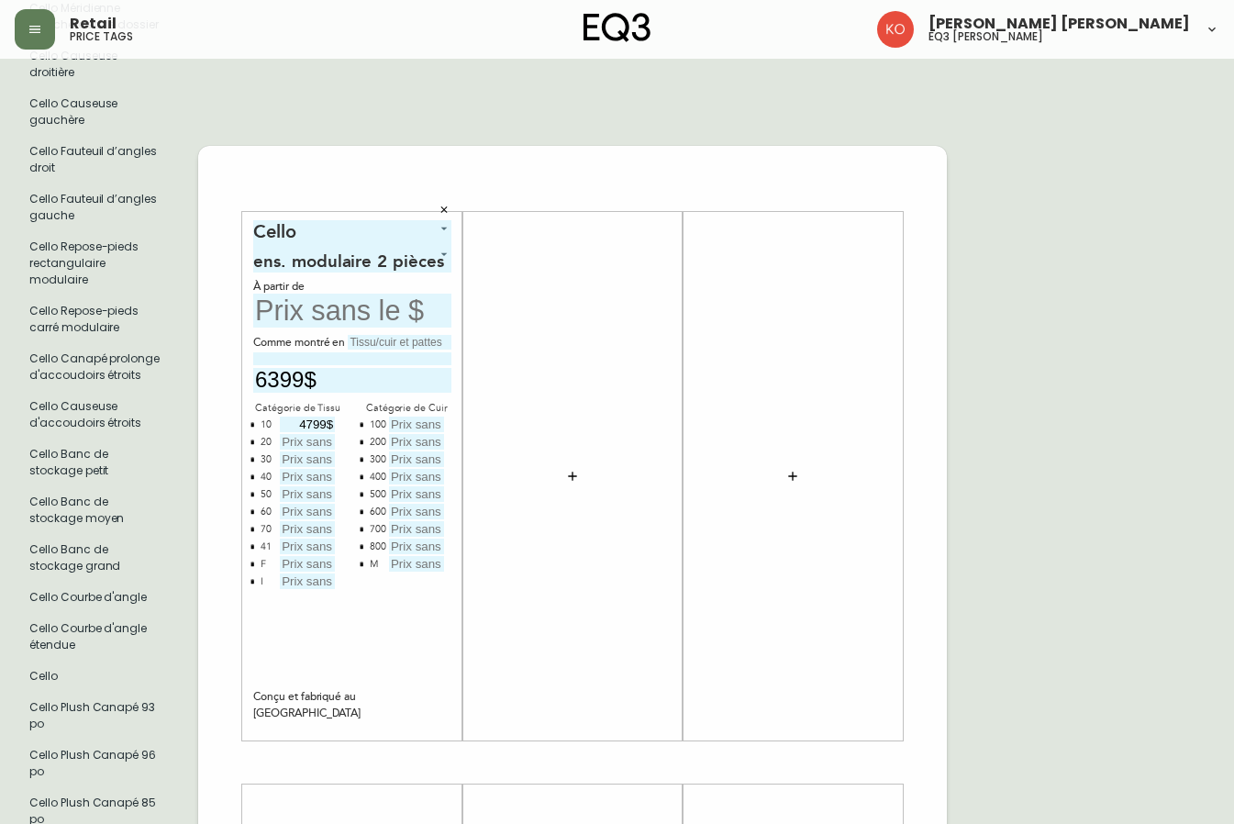
click at [311, 448] on input "text" at bounding box center [307, 442] width 55 height 16
type input "5199$"
click at [305, 463] on input "text" at bounding box center [307, 460] width 55 height 16
type input "5599$"
click at [306, 481] on input "text" at bounding box center [307, 477] width 55 height 16
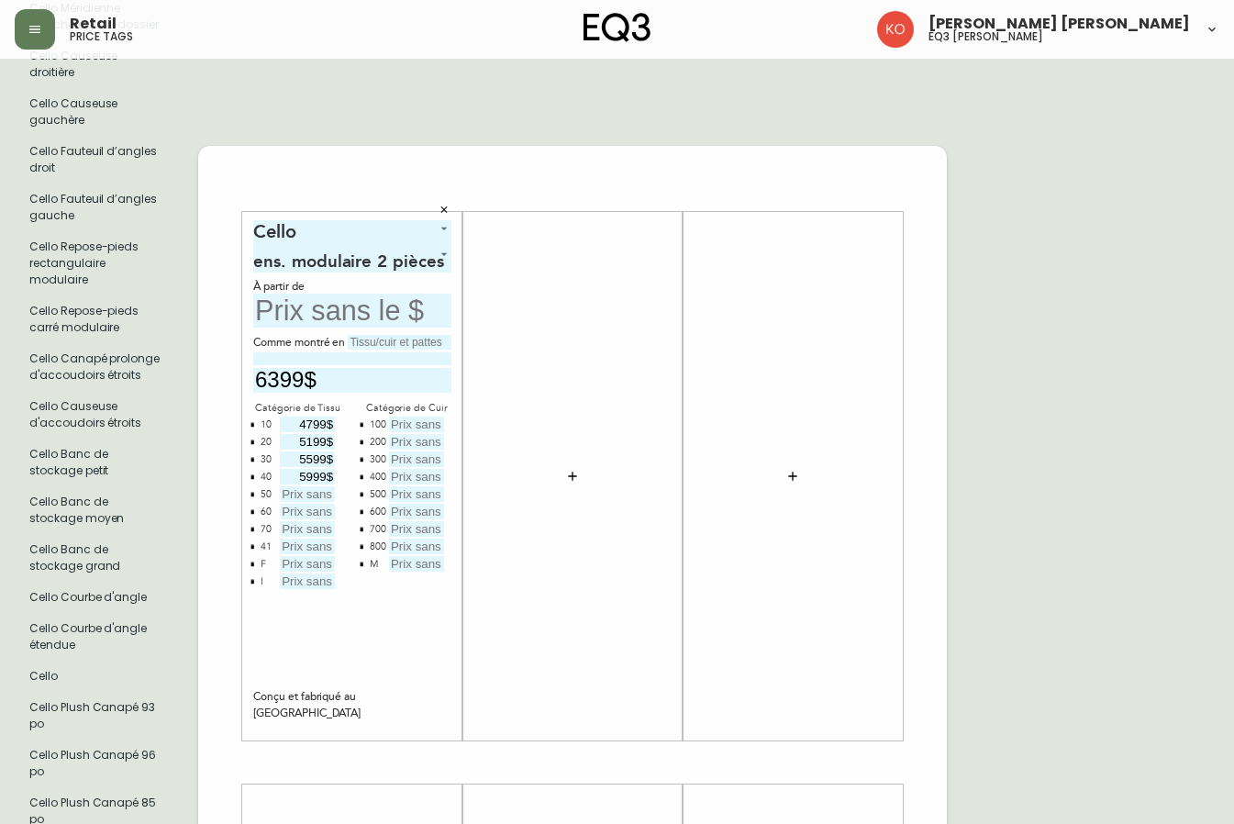
type input "5999$"
click at [300, 493] on input "text" at bounding box center [307, 494] width 55 height 16
click at [314, 487] on input "6199$" at bounding box center [307, 494] width 55 height 16
type input "6399$"
click at [297, 512] on input "text" at bounding box center [307, 512] width 55 height 16
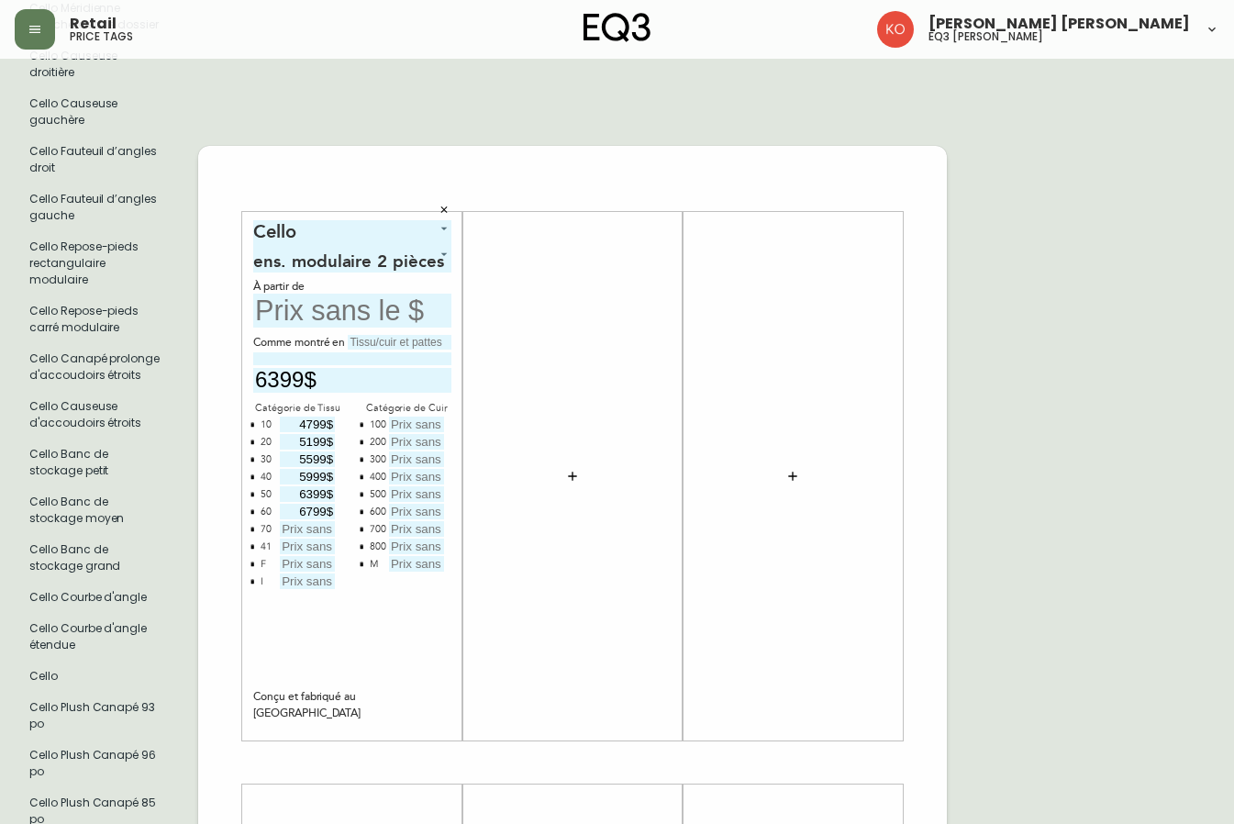
type input "6799$"
click at [309, 530] on input "text" at bounding box center [307, 529] width 55 height 16
type input "7199$"
click at [321, 544] on input "text" at bounding box center [307, 547] width 55 height 16
click at [321, 564] on input "text" at bounding box center [307, 564] width 55 height 16
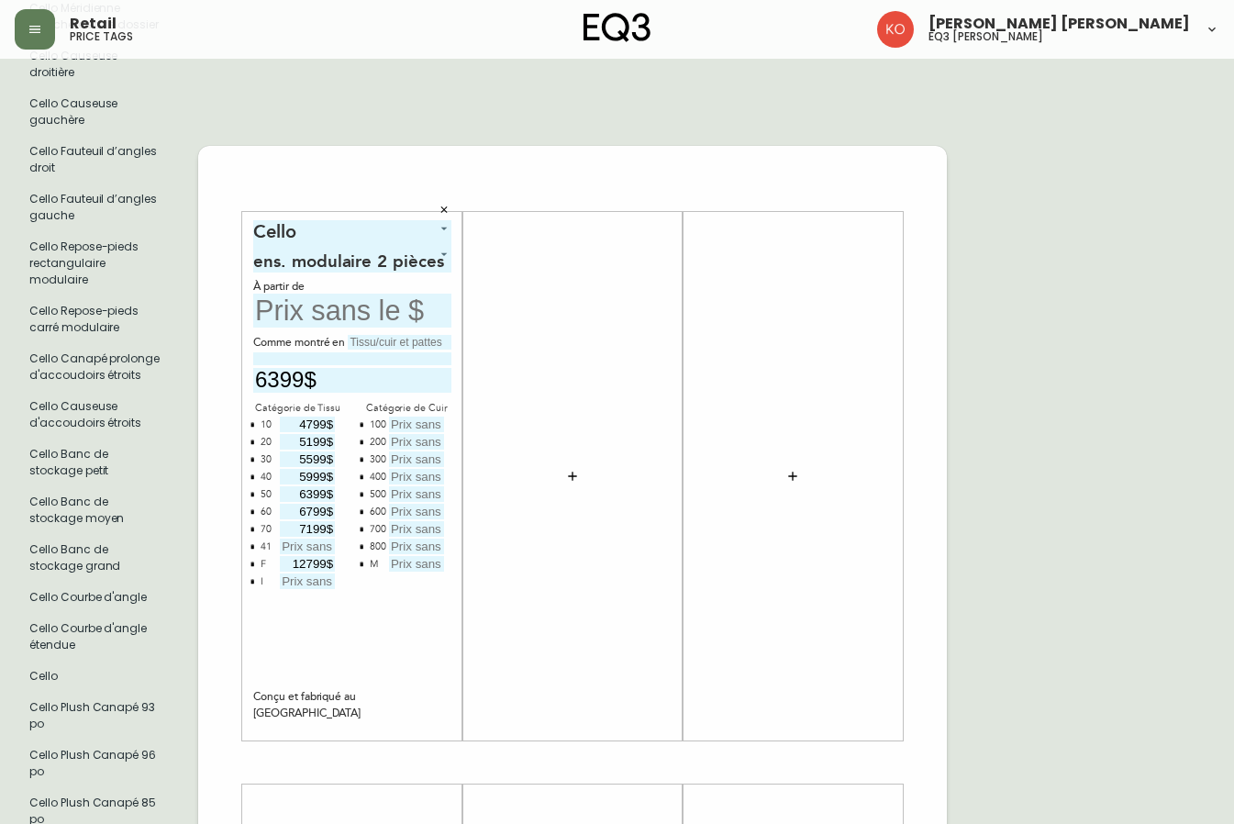
type input "12799$"
click at [320, 586] on input "text" at bounding box center [307, 582] width 55 height 16
click at [324, 584] on input "text" at bounding box center [307, 582] width 55 height 16
click at [313, 582] on input "text" at bounding box center [307, 582] width 55 height 16
type input "12799$"
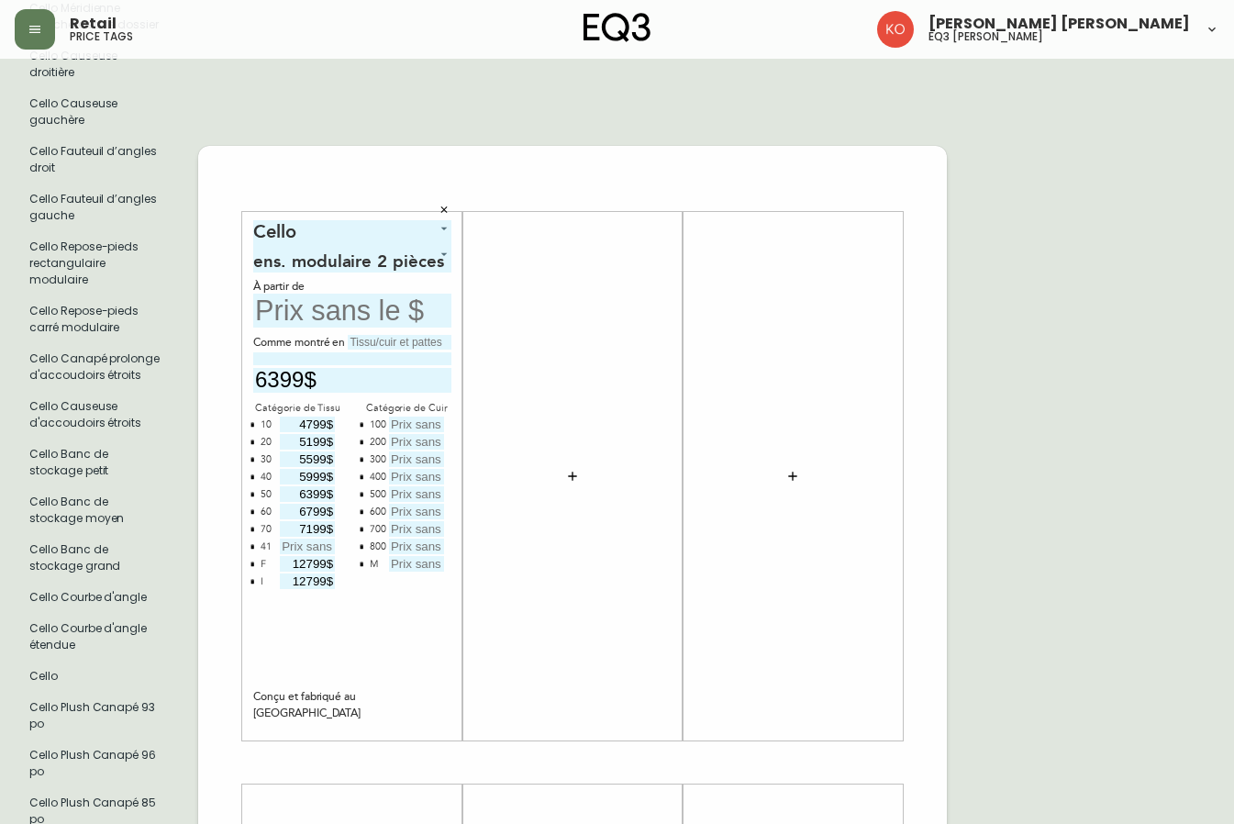
click at [391, 610] on div "Cello 4 ens. modulaire 2 pièces 0 À partir de Comme montré en 6399$ Catégorie d…" at bounding box center [352, 475] width 198 height 511
click at [320, 561] on input "12799$" at bounding box center [307, 564] width 55 height 16
click at [324, 564] on input "12799$" at bounding box center [307, 564] width 55 height 16
drag, startPoint x: 324, startPoint y: 564, endPoint x: 285, endPoint y: 560, distance: 38.7
click at [285, 560] on input "12799$" at bounding box center [307, 564] width 55 height 16
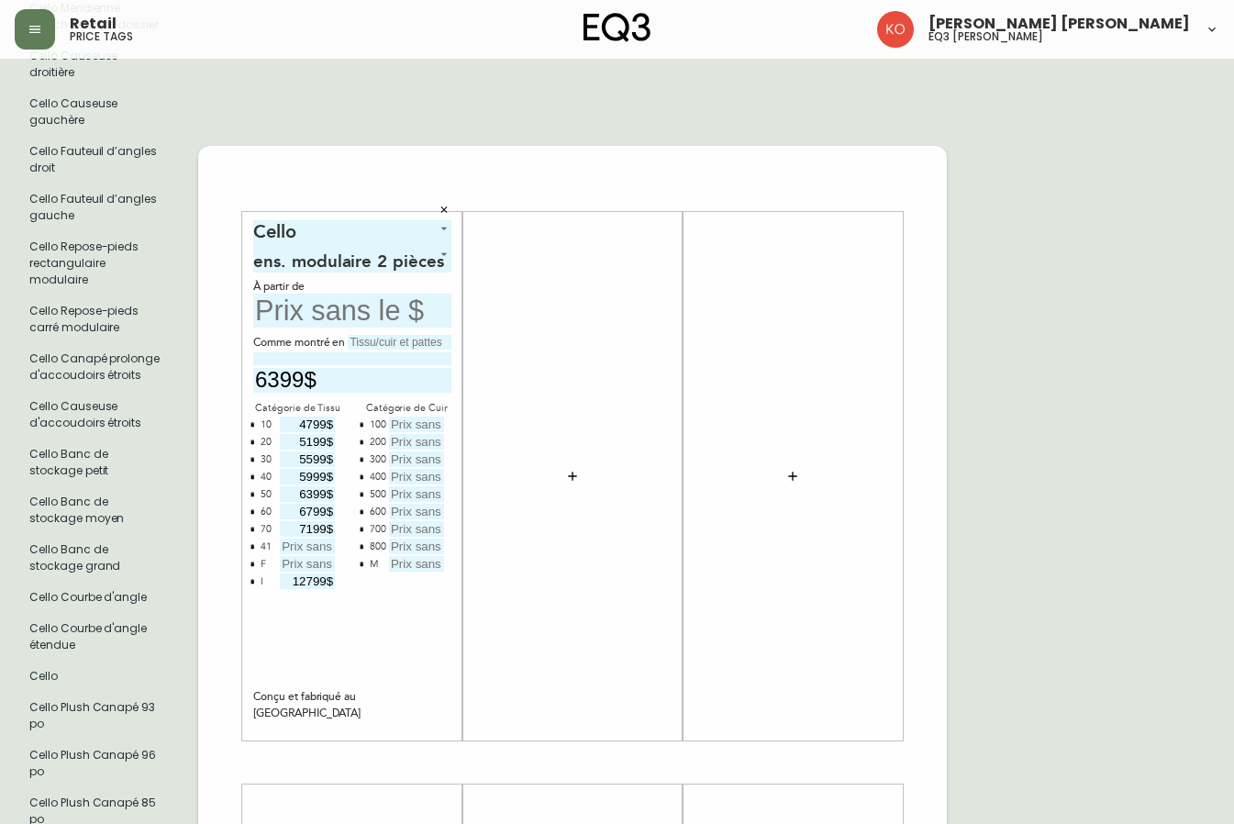
click at [385, 655] on div "Cello 4 ens. modulaire 2 pièces 0 À partir de Comme montré en 6399$ Catégorie d…" at bounding box center [352, 475] width 198 height 511
click at [397, 430] on input "text" at bounding box center [416, 425] width 55 height 16
type input "7099$"
click at [433, 445] on input "text" at bounding box center [416, 442] width 55 height 16
type input "7499$"
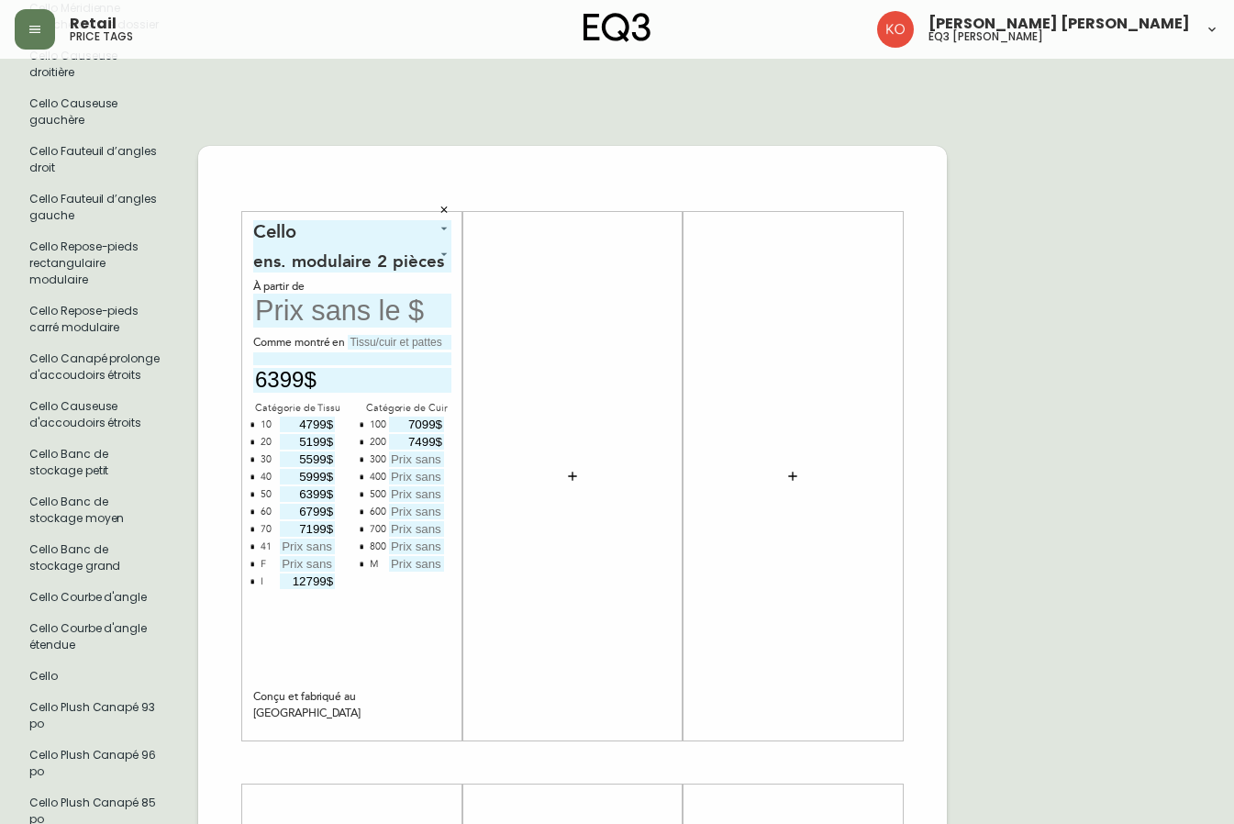
click at [415, 468] on div at bounding box center [415, 460] width 58 height 17
click at [423, 461] on input "text" at bounding box center [416, 460] width 55 height 16
type input "7899$"
click at [429, 478] on input "text" at bounding box center [416, 477] width 55 height 16
type input "8699$"
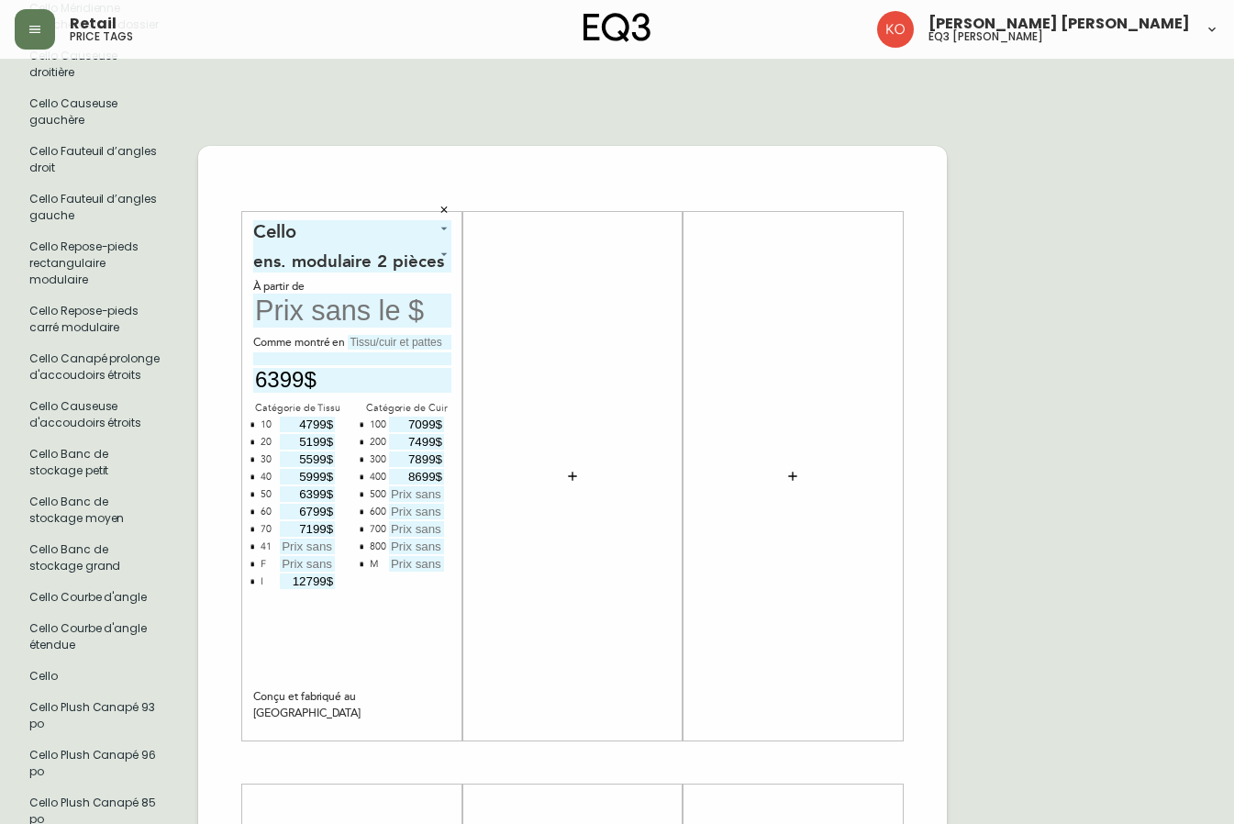
click at [418, 500] on input "text" at bounding box center [416, 494] width 55 height 16
type input "9099$"
click at [430, 509] on input "text" at bounding box center [416, 512] width 55 height 16
type input "9499$"
click at [431, 532] on input "text" at bounding box center [416, 529] width 55 height 16
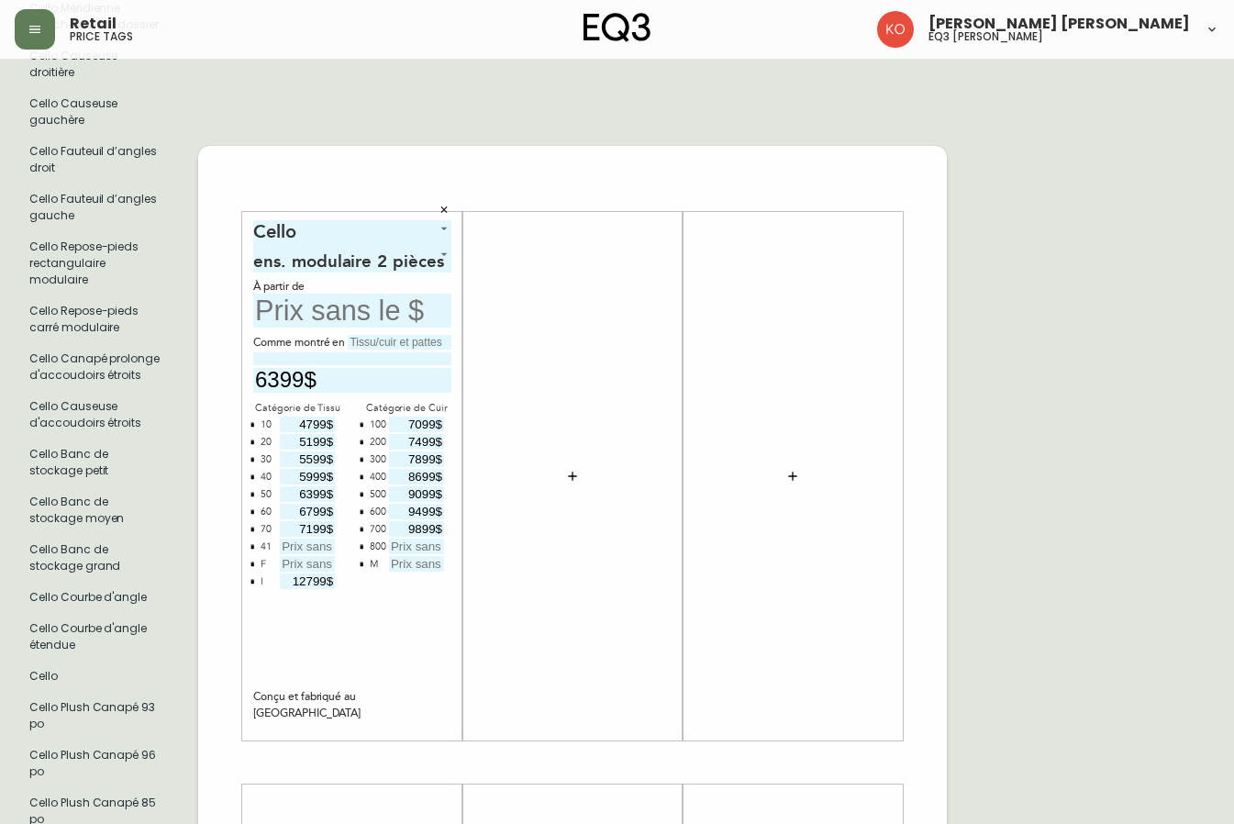
type input "9899$"
click at [425, 543] on input "text" at bounding box center [416, 547] width 55 height 16
type input "9899$"
click at [414, 521] on input "9899$" at bounding box center [416, 529] width 55 height 16
click at [432, 534] on input "9899$" at bounding box center [416, 529] width 55 height 16
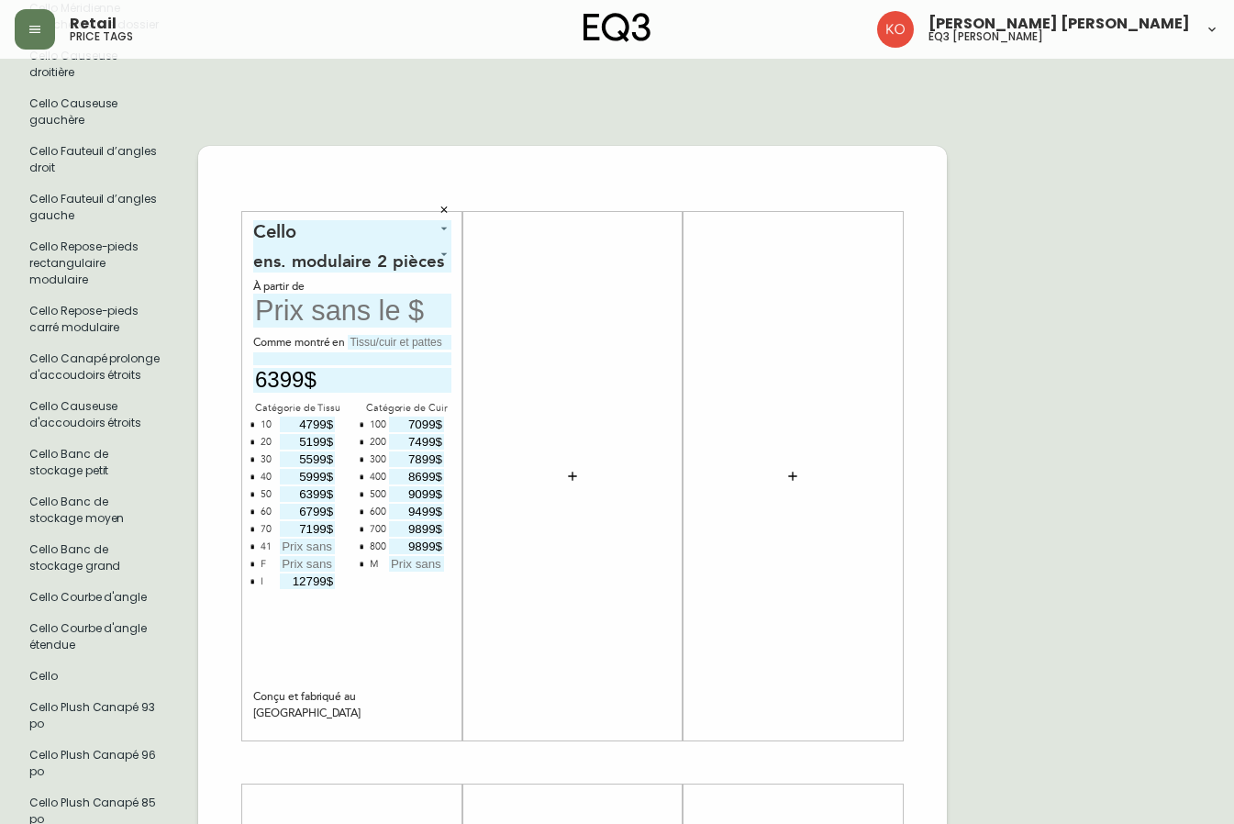
click at [421, 529] on input "9899$" at bounding box center [416, 529] width 55 height 16
type input "9499$"
click at [423, 517] on input "9499$" at bounding box center [416, 512] width 55 height 16
type input "9099$"
click at [423, 492] on input "9099$" at bounding box center [416, 494] width 55 height 16
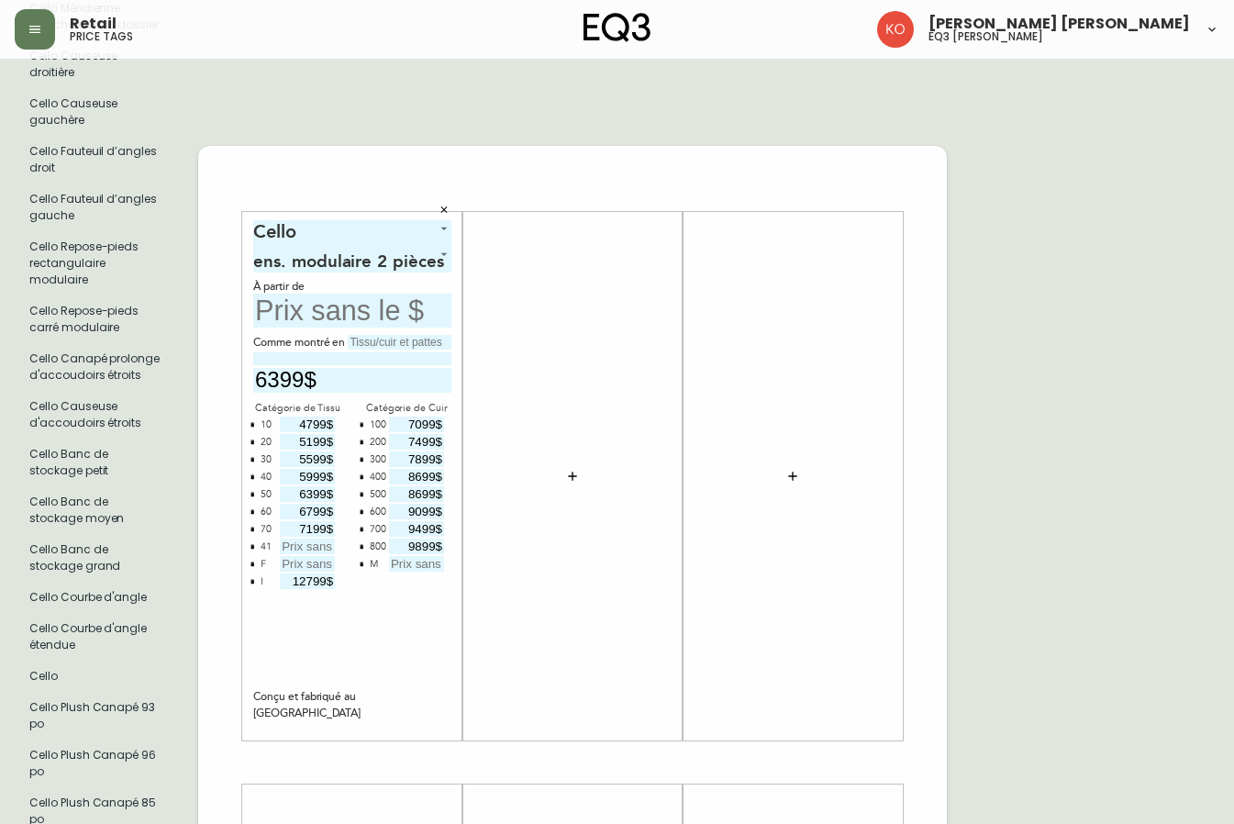
type input "8699$"
click at [422, 475] on input "8699$" at bounding box center [416, 477] width 55 height 16
click at [436, 474] on input "8699$" at bounding box center [416, 477] width 55 height 16
click at [429, 474] on input "8699$" at bounding box center [416, 477] width 55 height 16
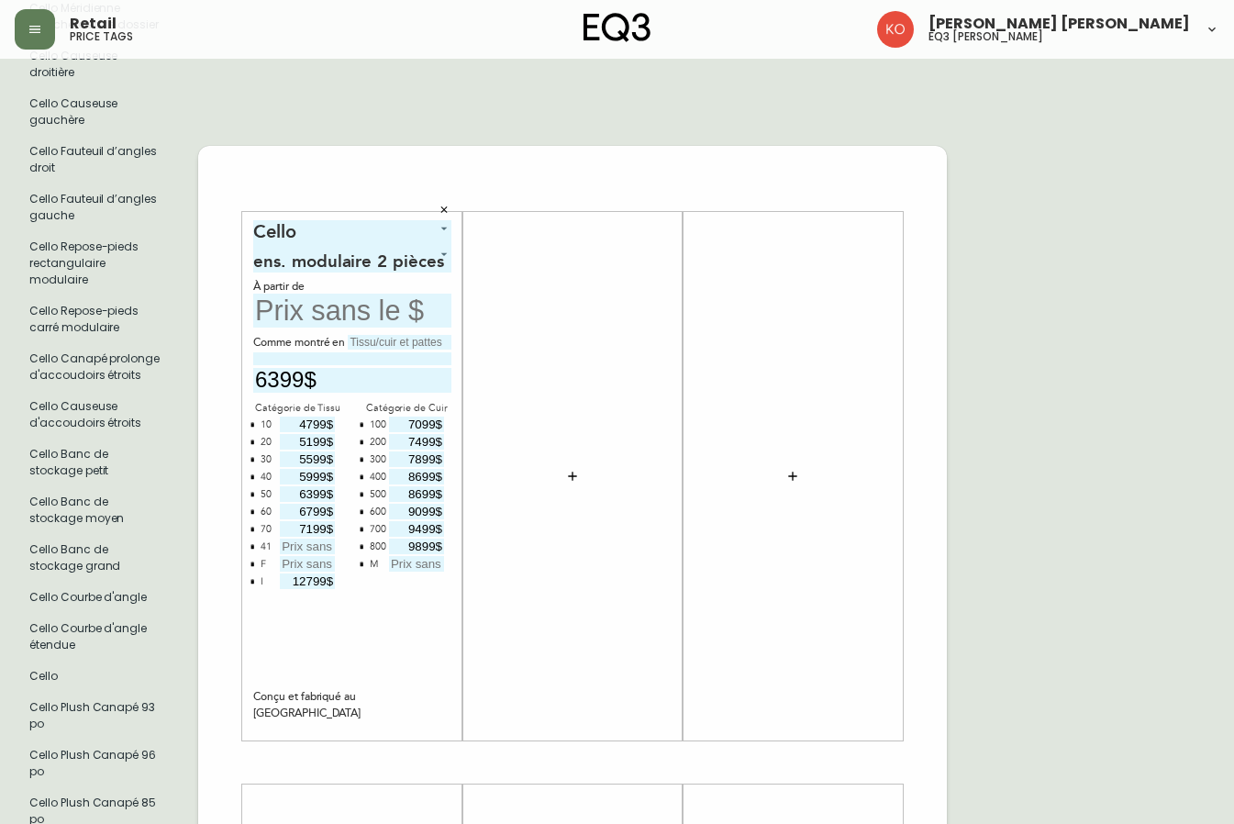
click at [432, 476] on input "8699$" at bounding box center [416, 477] width 55 height 16
type input "8$"
click at [474, 495] on div at bounding box center [573, 475] width 198 height 511
click at [391, 342] on input "text" at bounding box center [400, 342] width 104 height 15
type input "v"
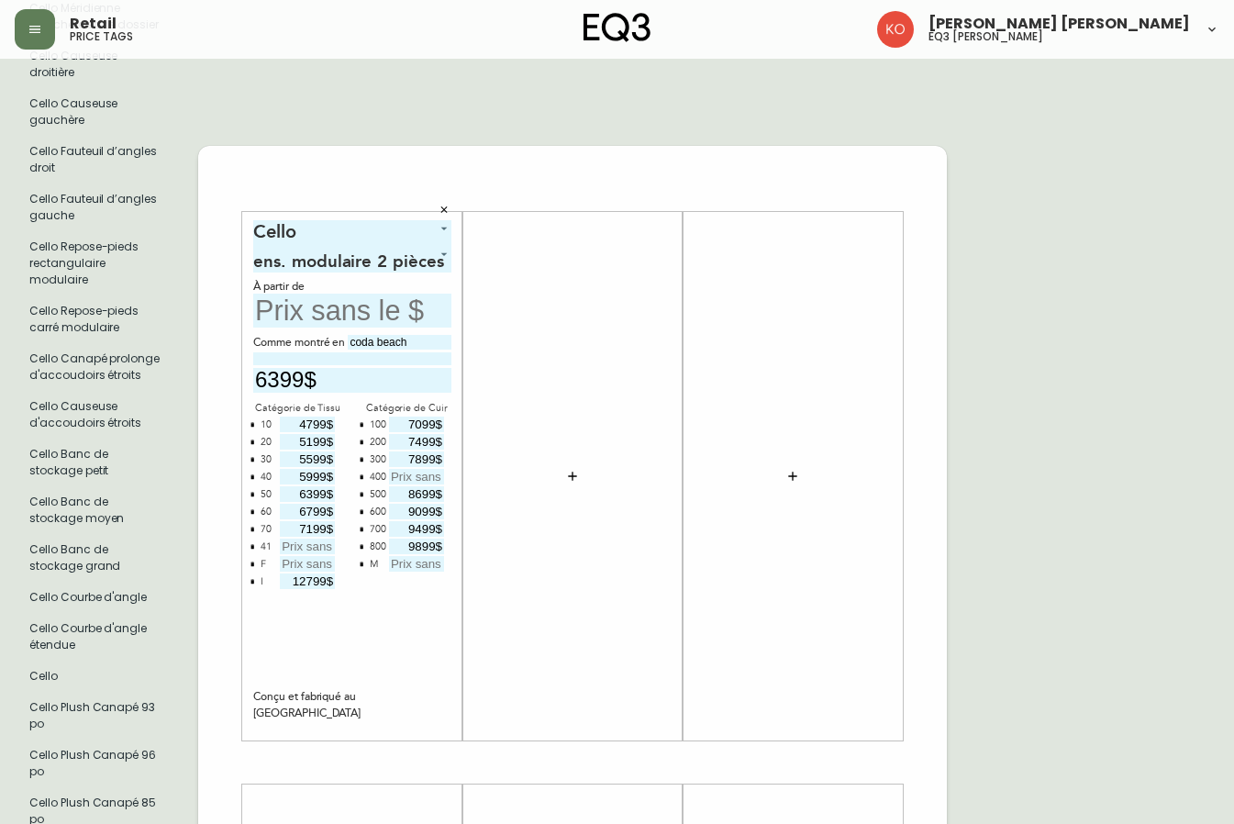
click at [380, 336] on input "coda beach" at bounding box center [400, 342] width 104 height 15
click at [384, 340] on input "coda beach" at bounding box center [400, 342] width 104 height 15
click at [358, 345] on input "coda Beach" at bounding box center [400, 342] width 104 height 15
type input "[GEOGRAPHIC_DATA]"
click at [614, 553] on div at bounding box center [573, 475] width 198 height 511
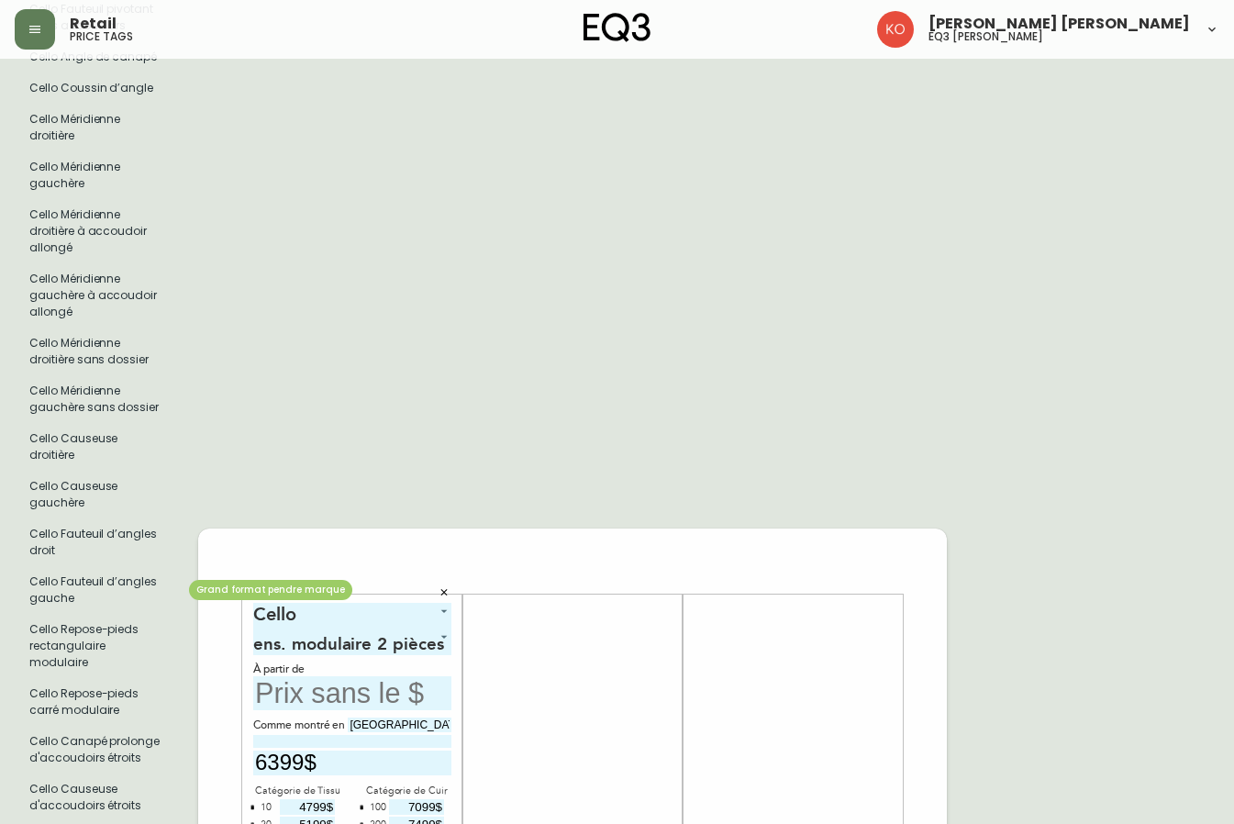
scroll to position [826, 0]
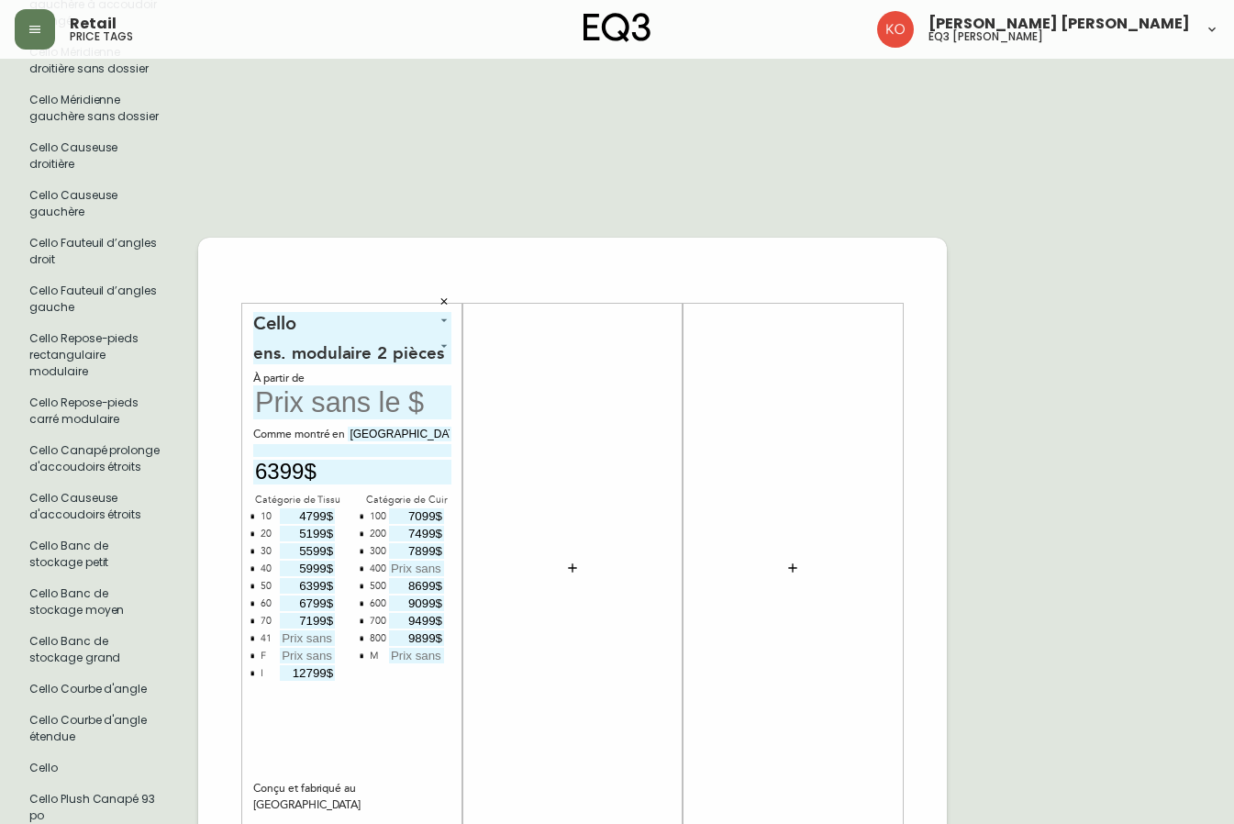
click at [347, 408] on input "text" at bounding box center [352, 402] width 198 height 34
type input "4799$"
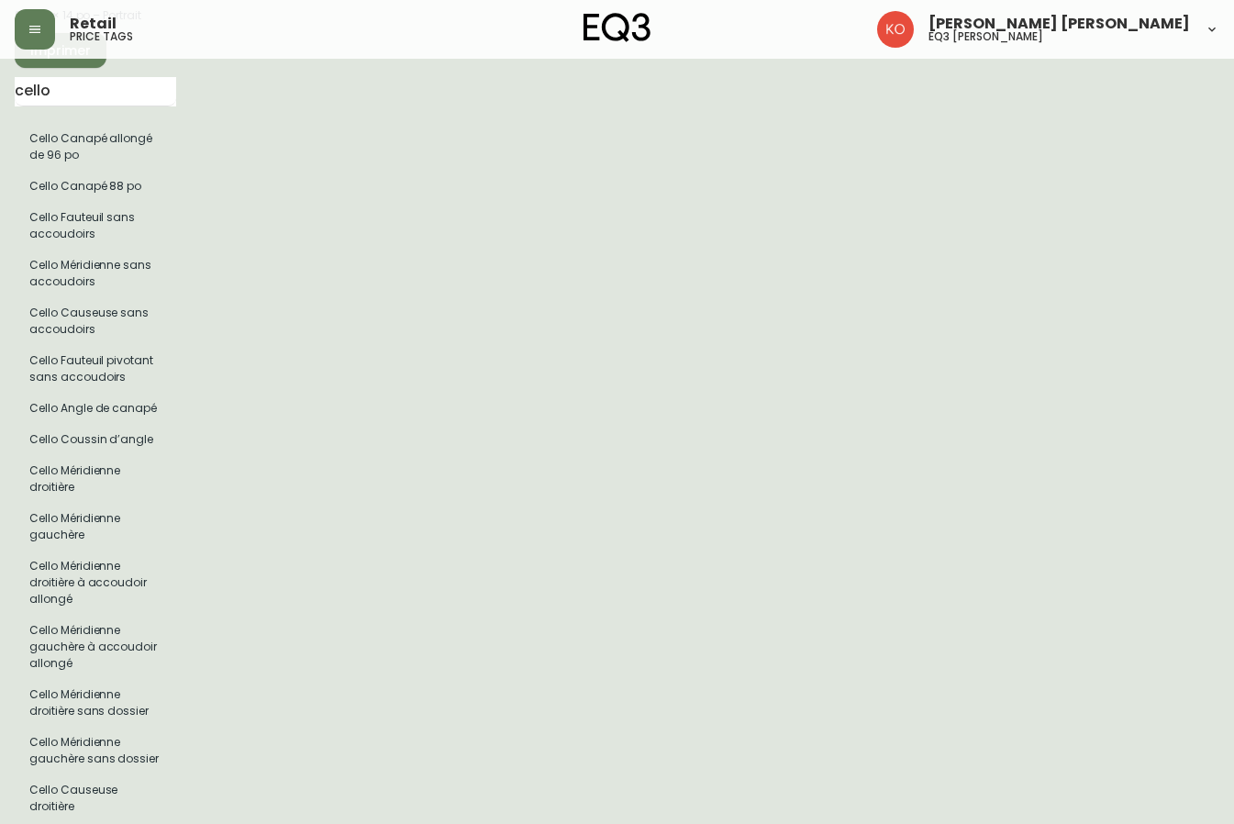
scroll to position [0, 0]
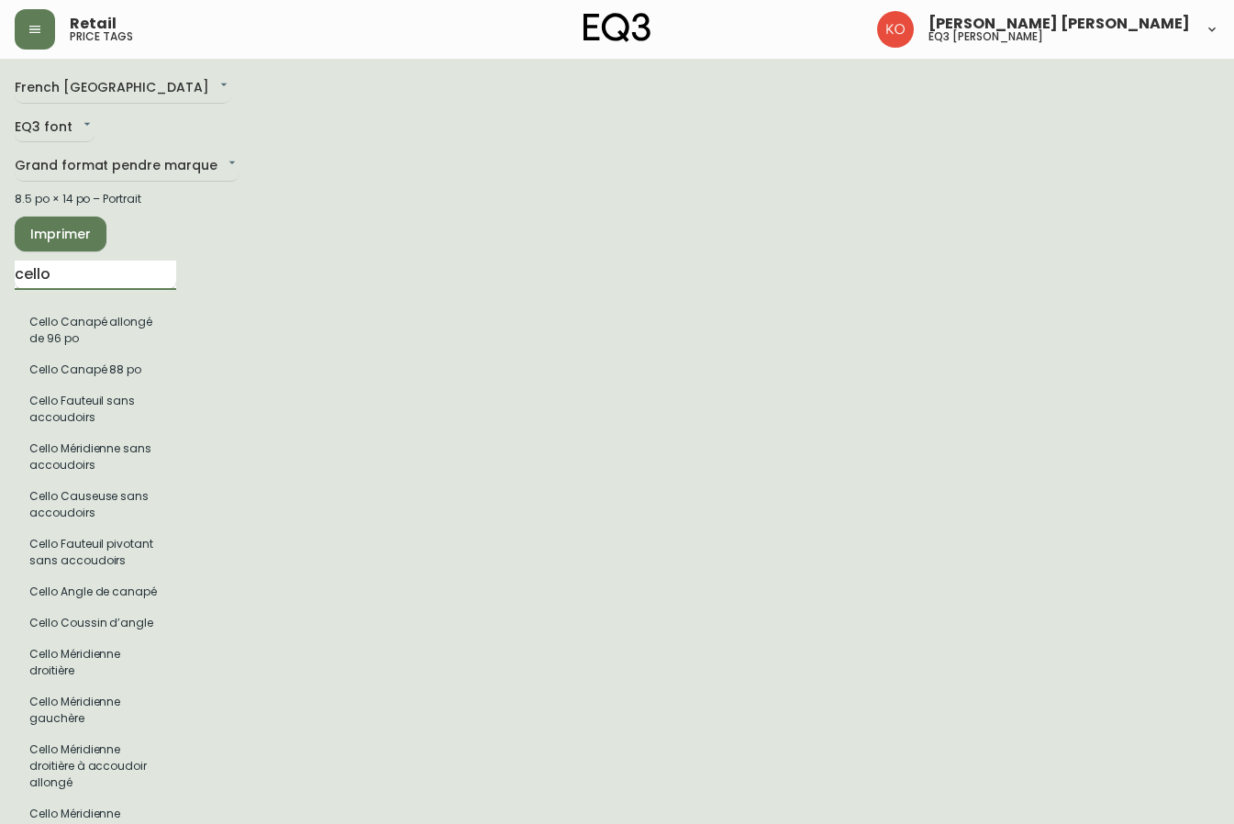
click at [64, 280] on input "cello" at bounding box center [96, 275] width 162 height 29
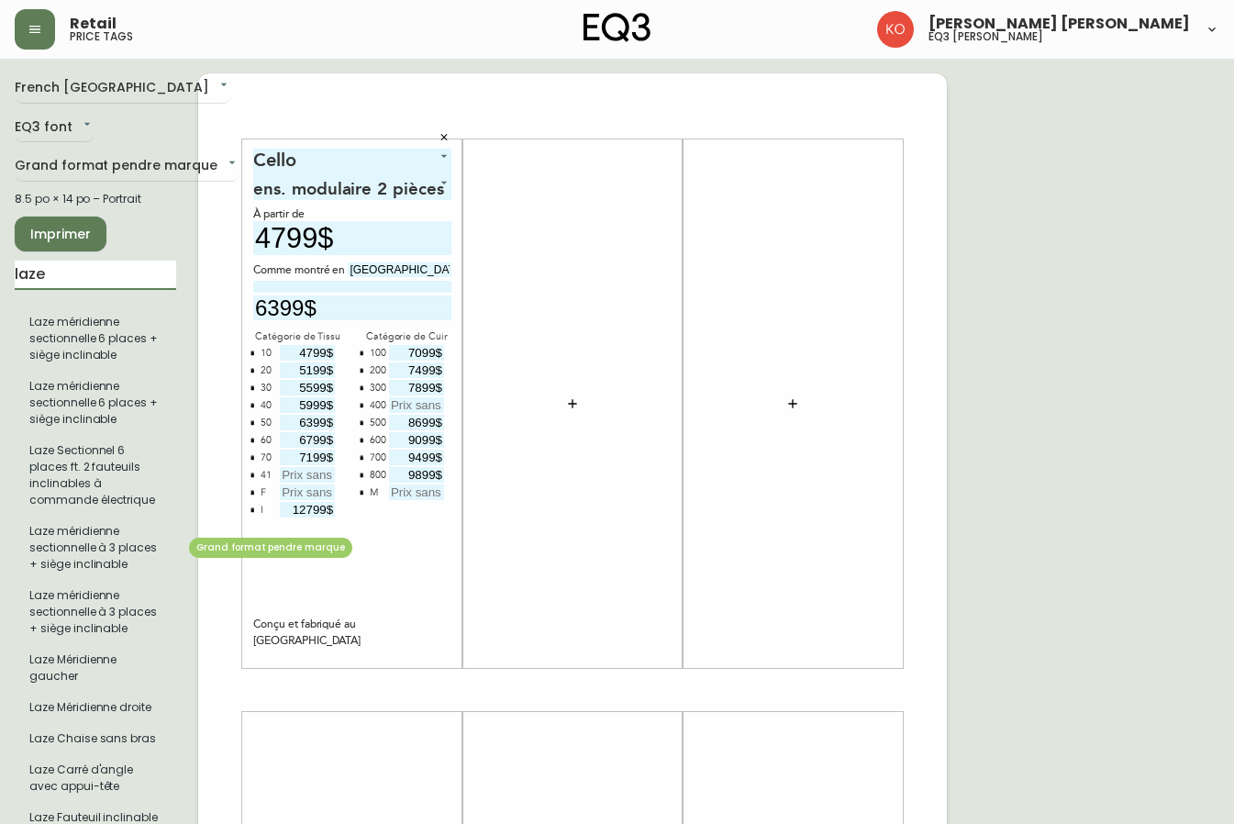
type input "laze"
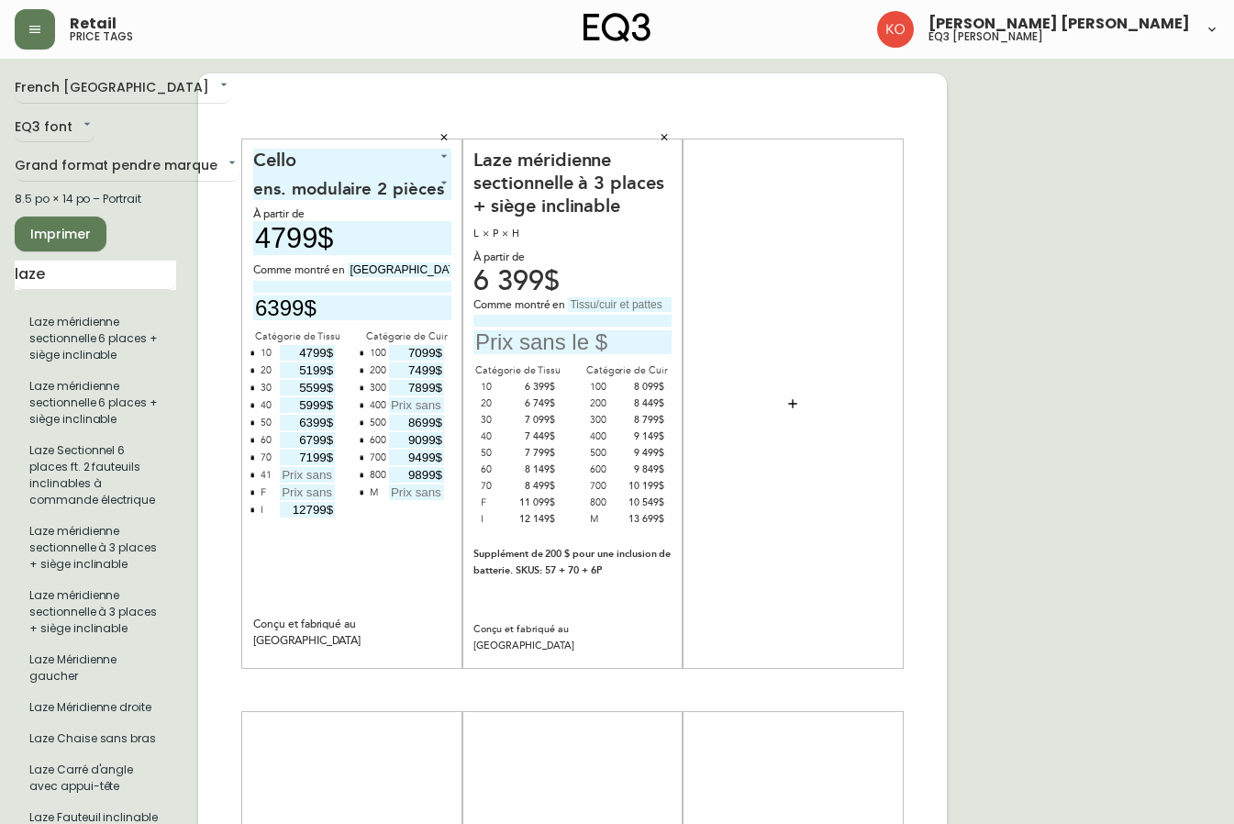
click at [620, 302] on input "text" at bounding box center [620, 304] width 104 height 15
type input "cedar oatmeal"
click at [526, 343] on input "text" at bounding box center [573, 342] width 198 height 25
type input "7099$"
click at [44, 271] on input "laze" at bounding box center [96, 275] width 162 height 29
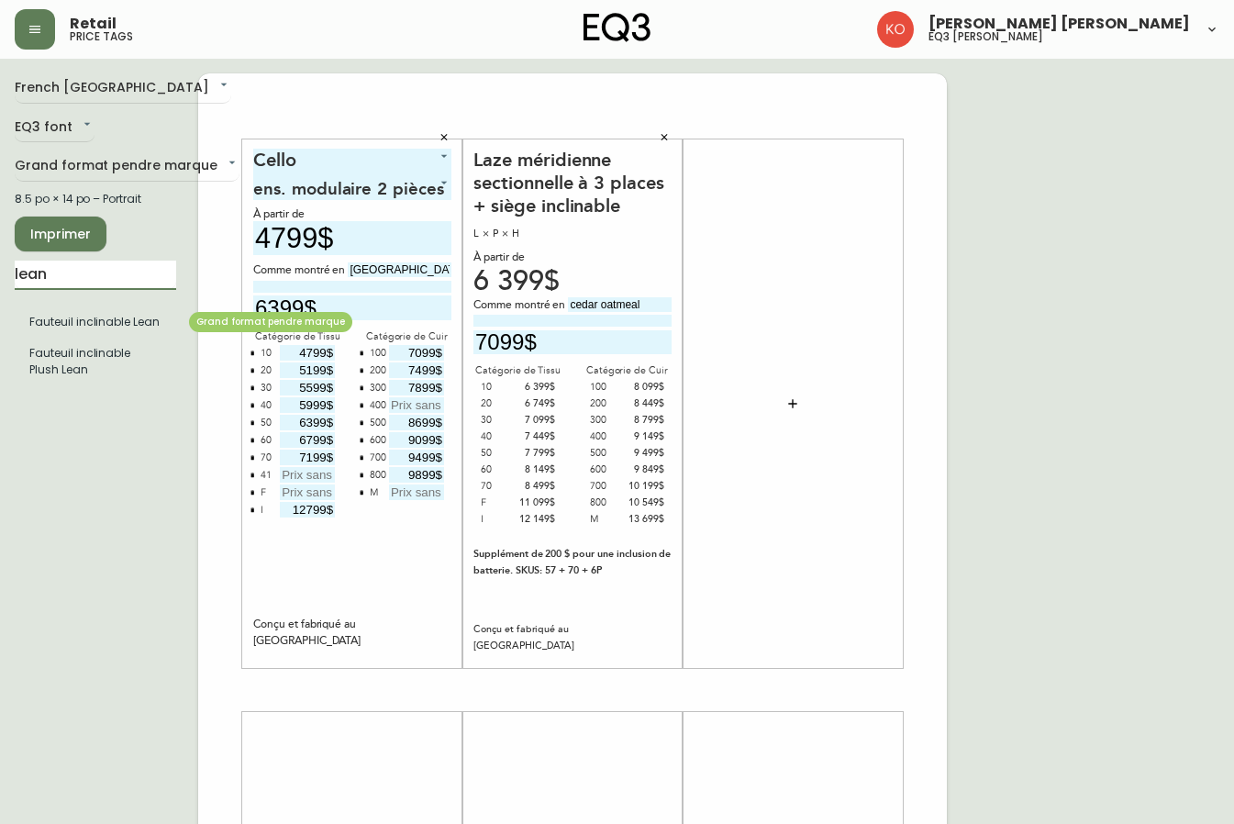
type input "lean"
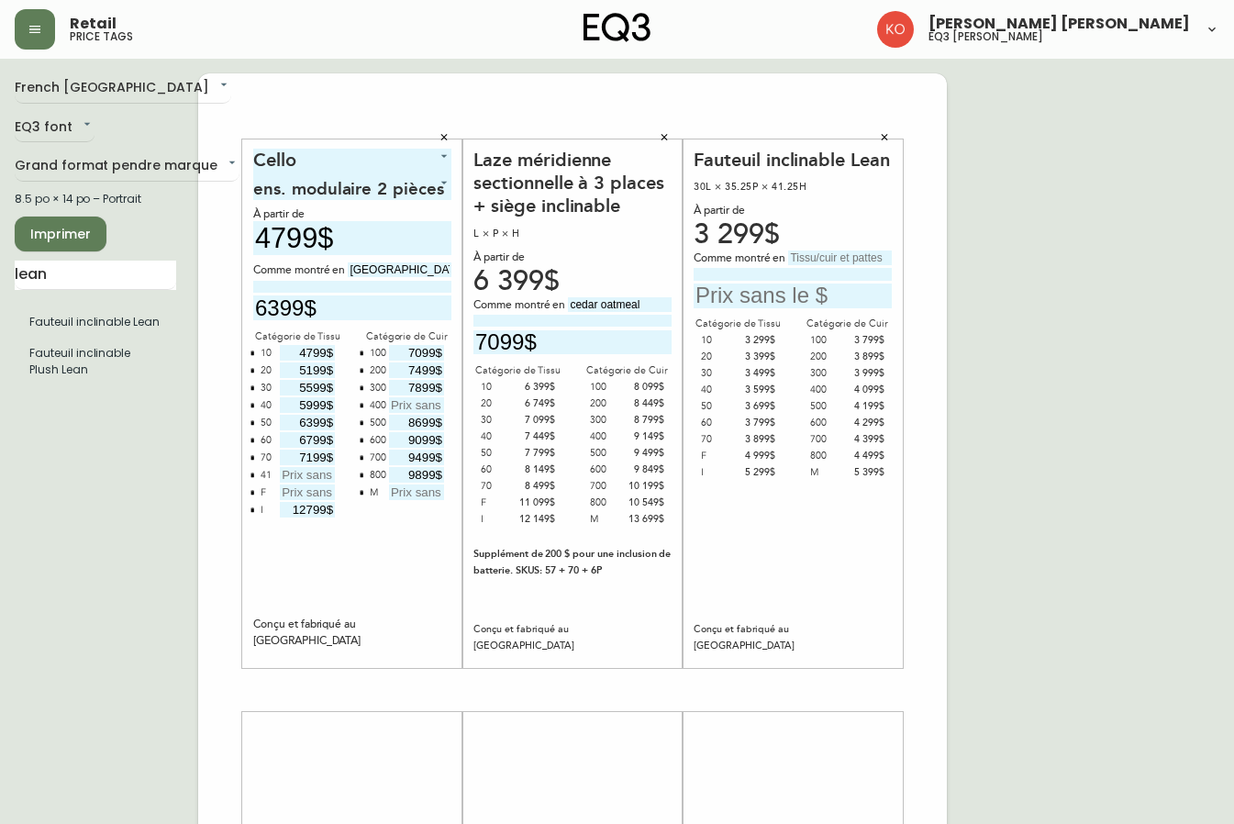
click at [816, 265] on input "text" at bounding box center [840, 258] width 104 height 15
type input "p"
type input "[PERSON_NAME]"
click at [810, 308] on input "text" at bounding box center [793, 296] width 198 height 25
type input "4299$"
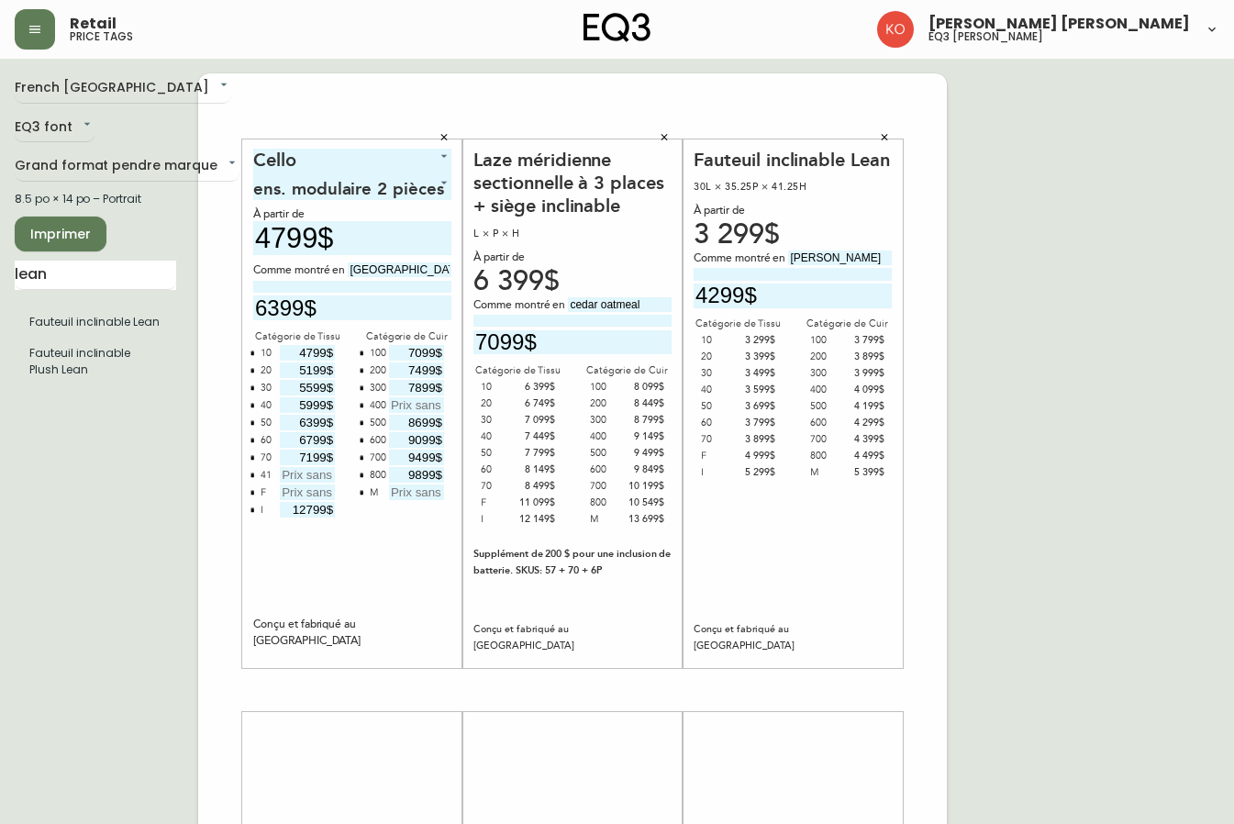
click at [1146, 374] on div "French Canada fr_CA EQ3 font EQ3 Grand format pendre marque large 8.5 po × 14 p…" at bounding box center [617, 690] width 1205 height 1234
click at [73, 275] on input "lean" at bounding box center [96, 275] width 162 height 29
type input "l"
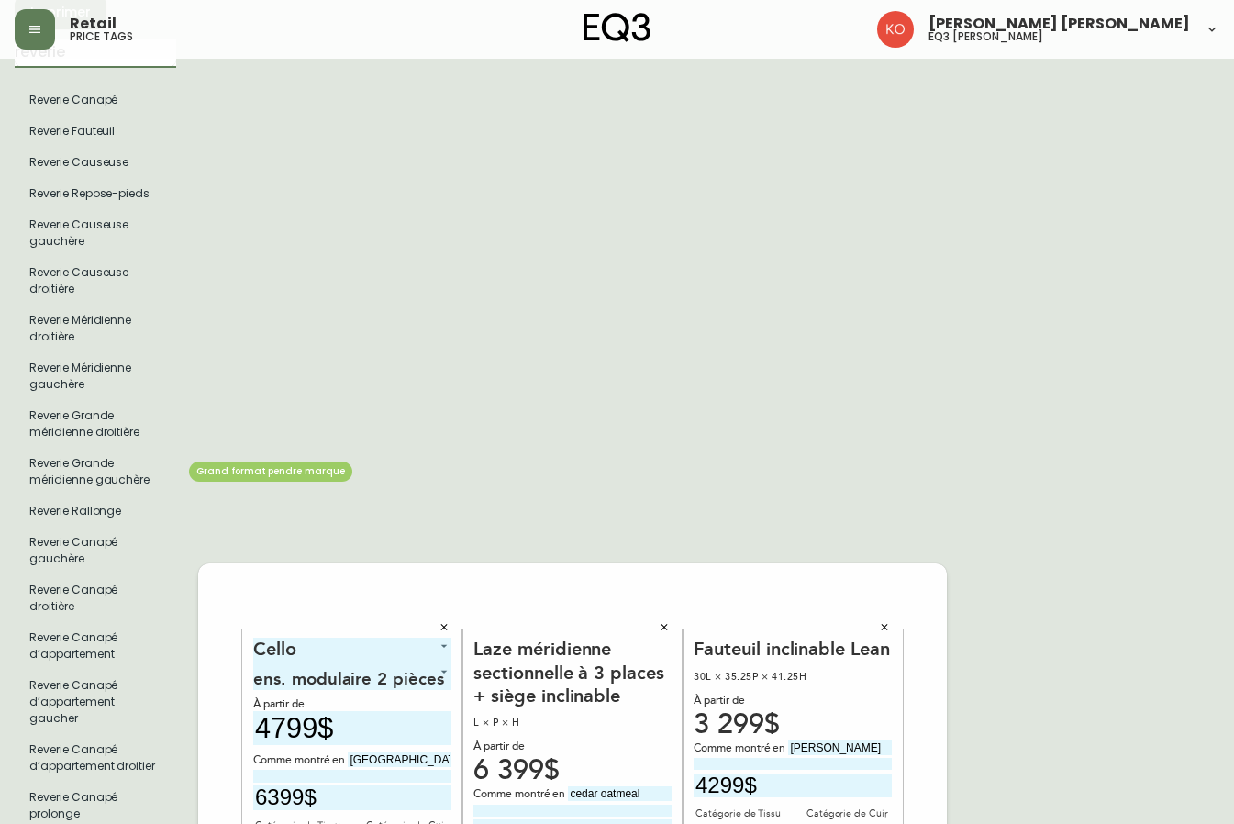
scroll to position [130, 0]
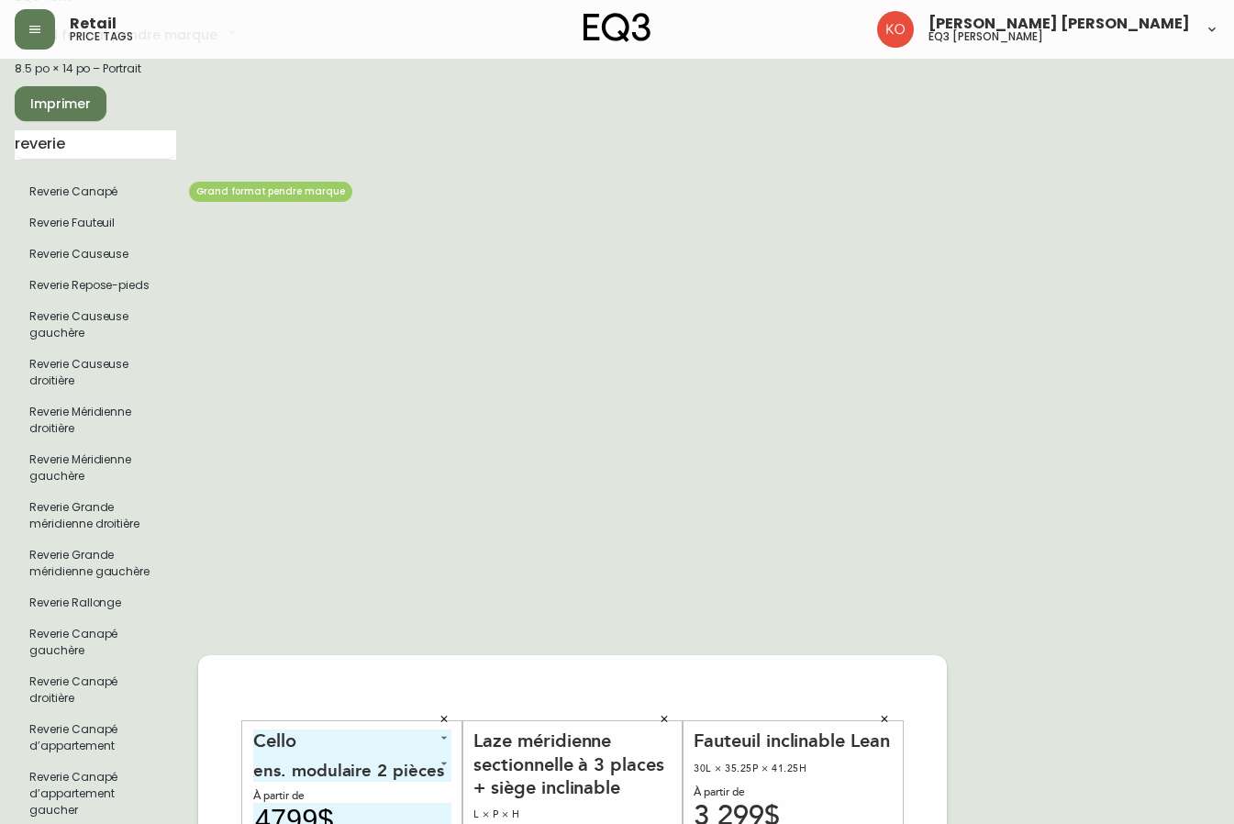
click at [105, 192] on li "Reverie Canapé" at bounding box center [96, 191] width 162 height 31
click at [125, 155] on input "reverie" at bounding box center [96, 144] width 162 height 29
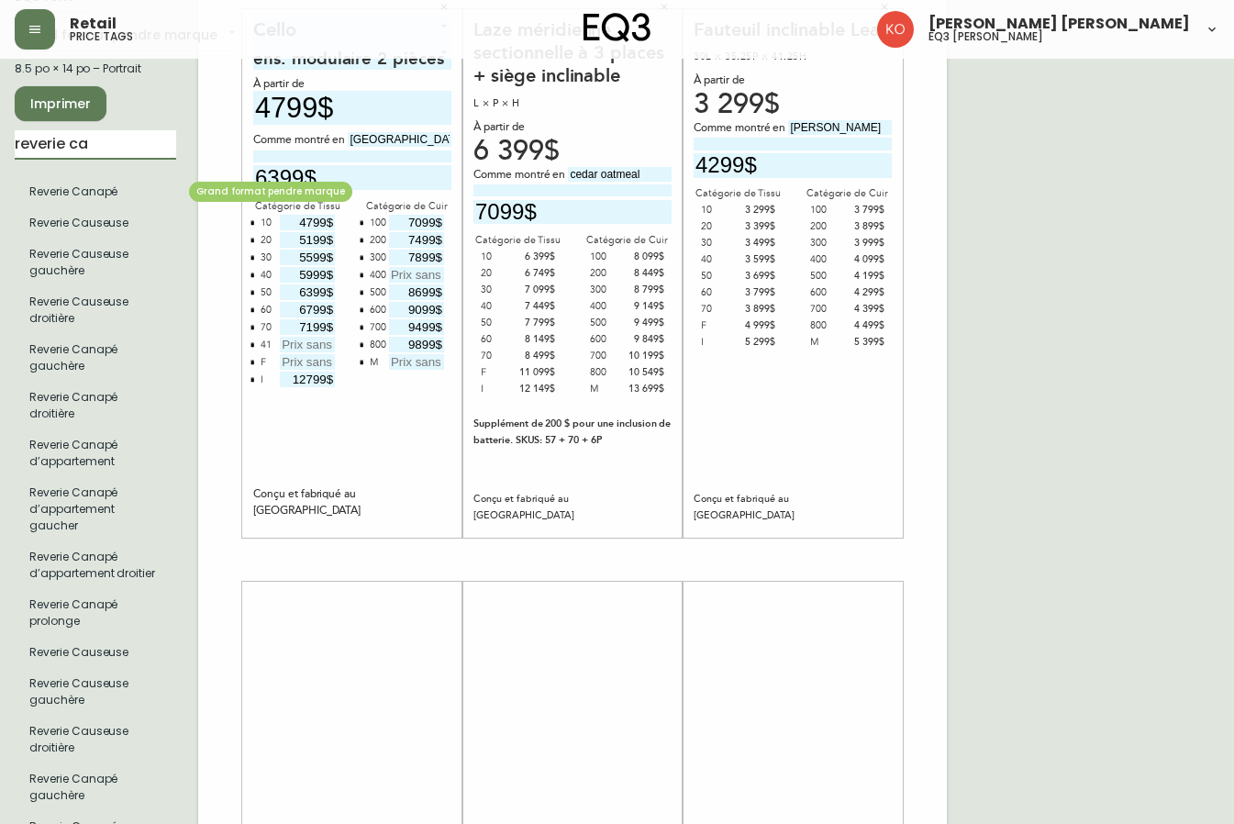
type input "reverie ca"
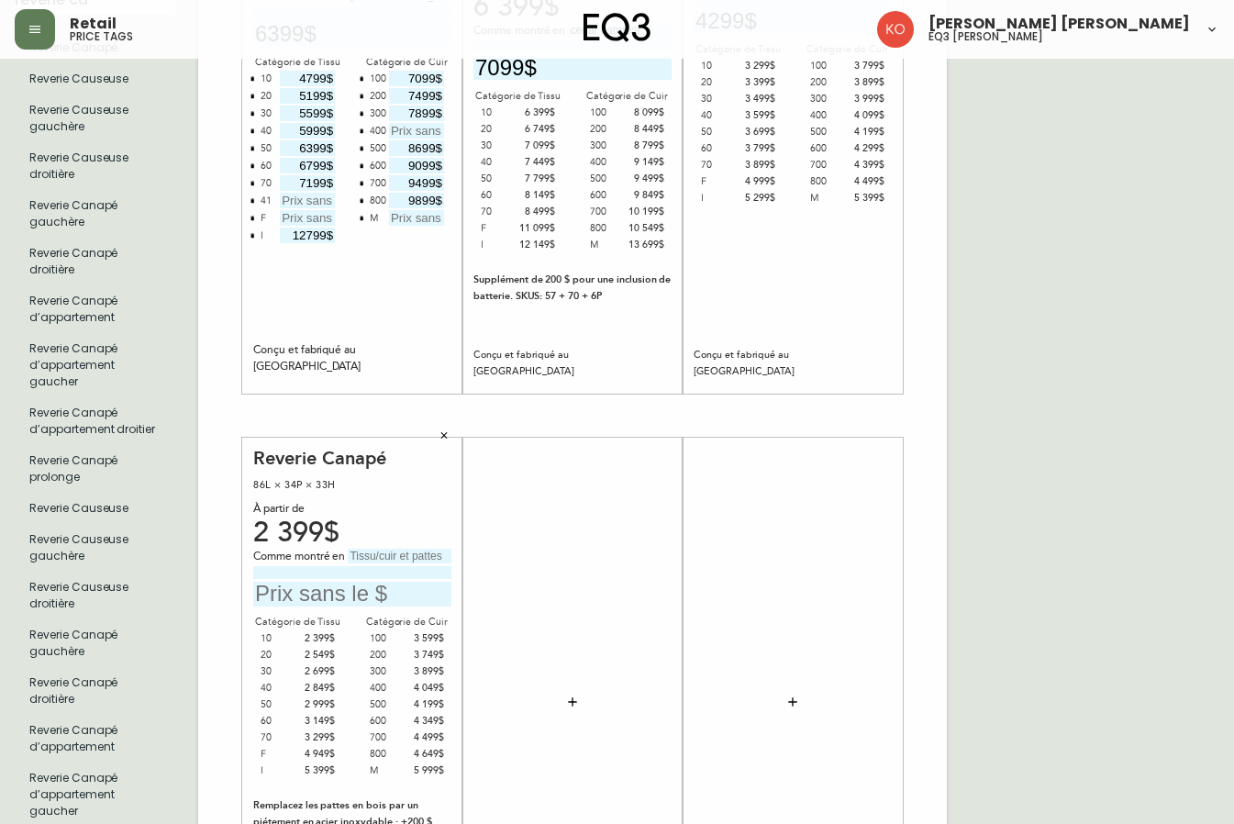
scroll to position [483, 0]
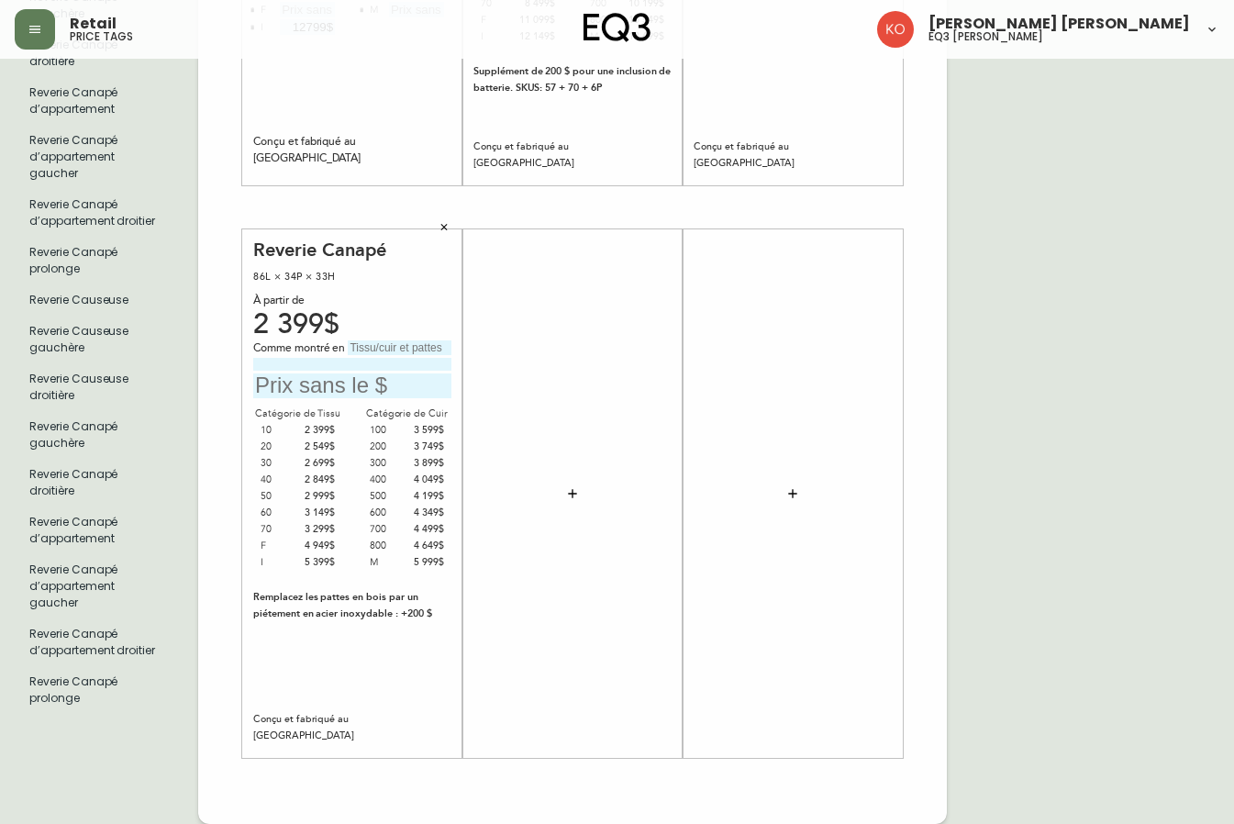
click at [368, 384] on input "text" at bounding box center [352, 386] width 198 height 25
type input "4649$"
click at [367, 352] on input "text" at bounding box center [400, 348] width 104 height 15
click at [355, 349] on input "nero" at bounding box center [400, 348] width 104 height 15
click at [352, 346] on input "nero" at bounding box center [400, 348] width 104 height 15
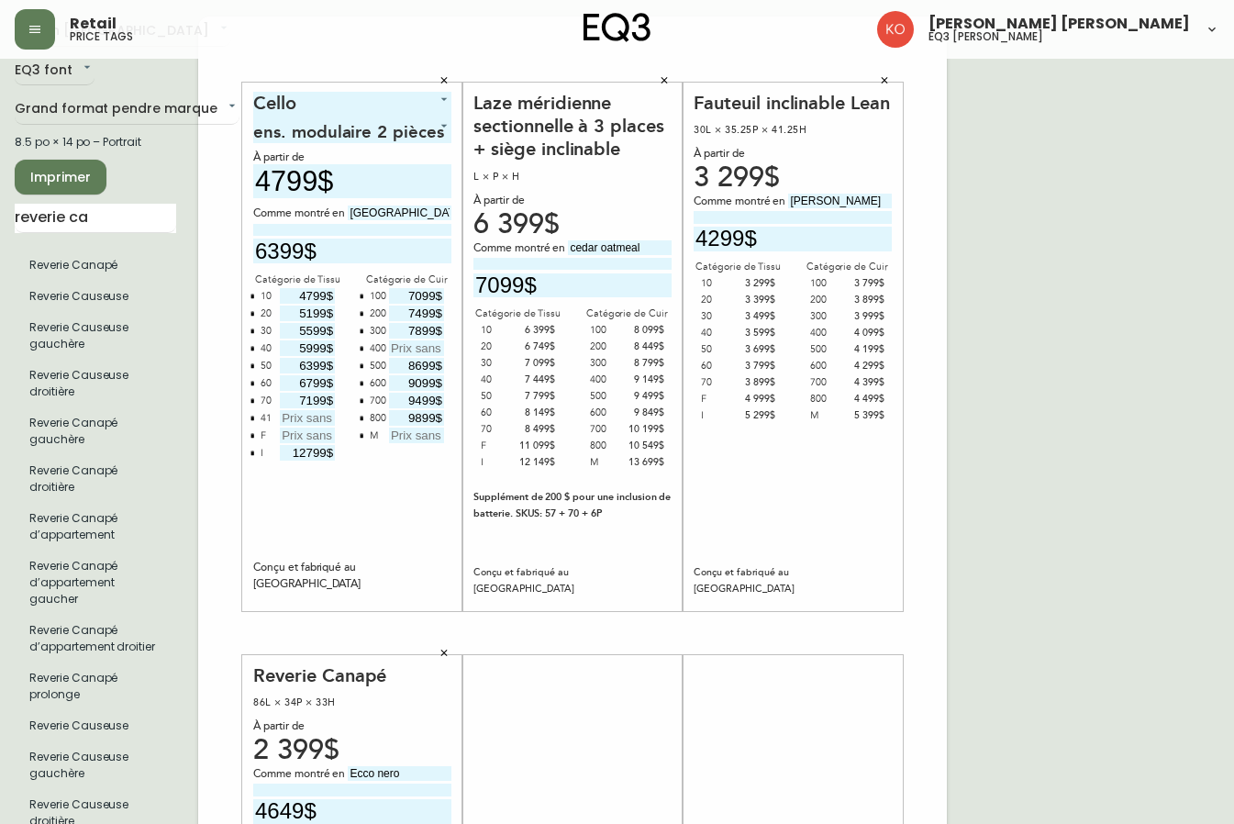
scroll to position [0, 0]
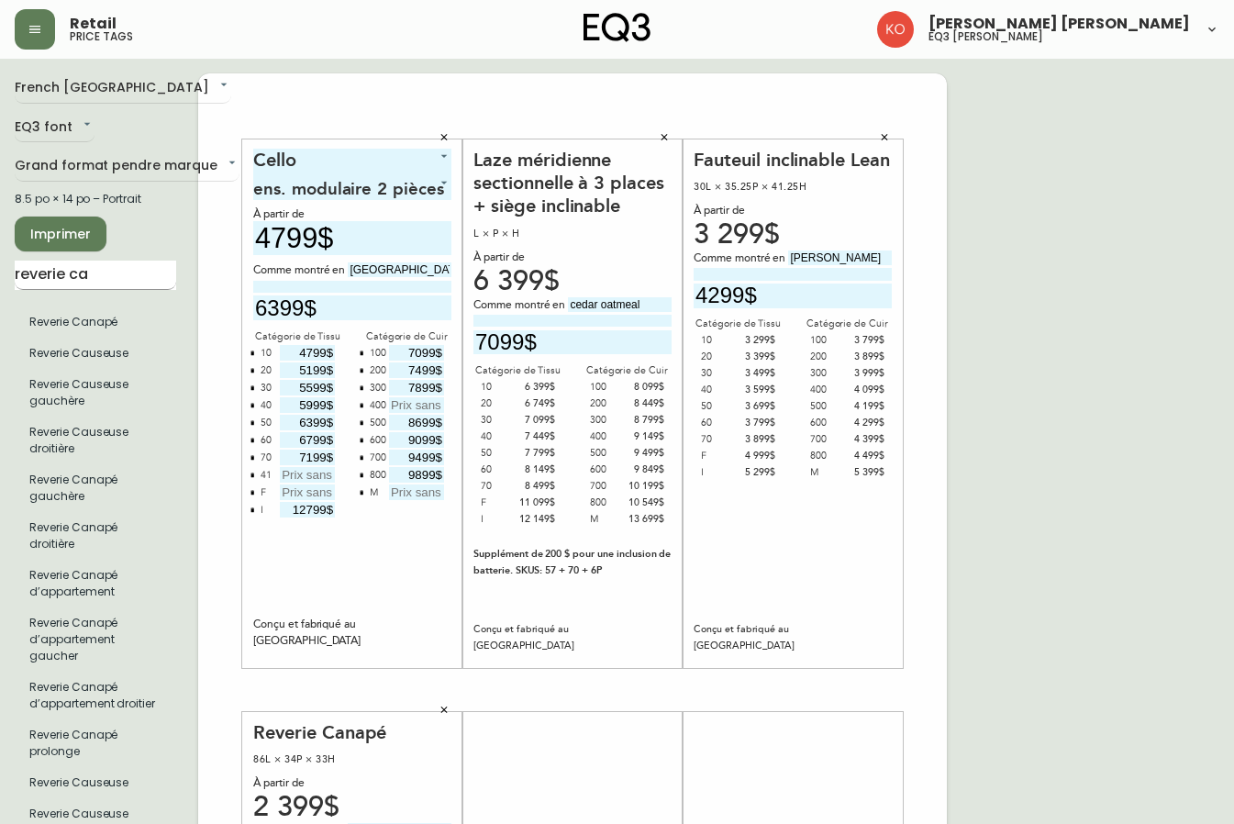
type input "Ecco nero"
click at [115, 276] on input "reverie ca" at bounding box center [96, 275] width 162 height 29
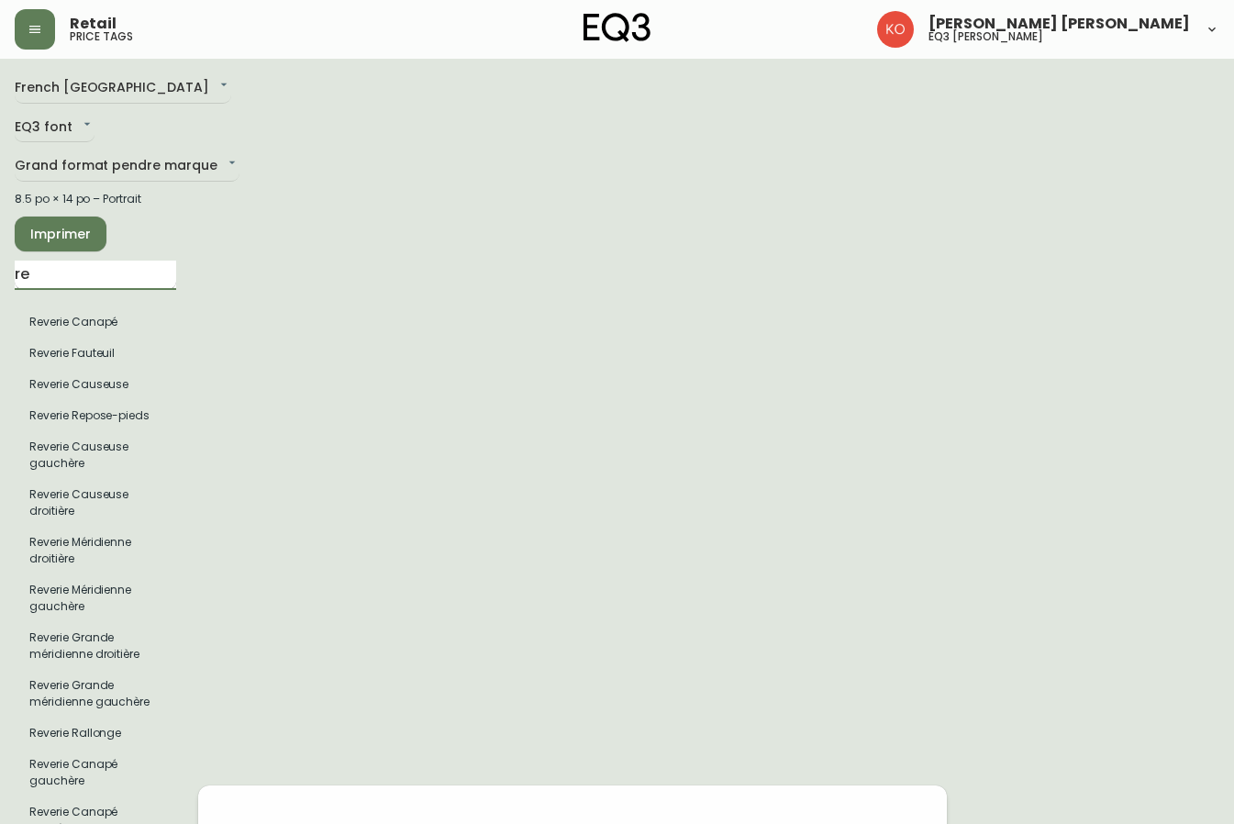
type input "r"
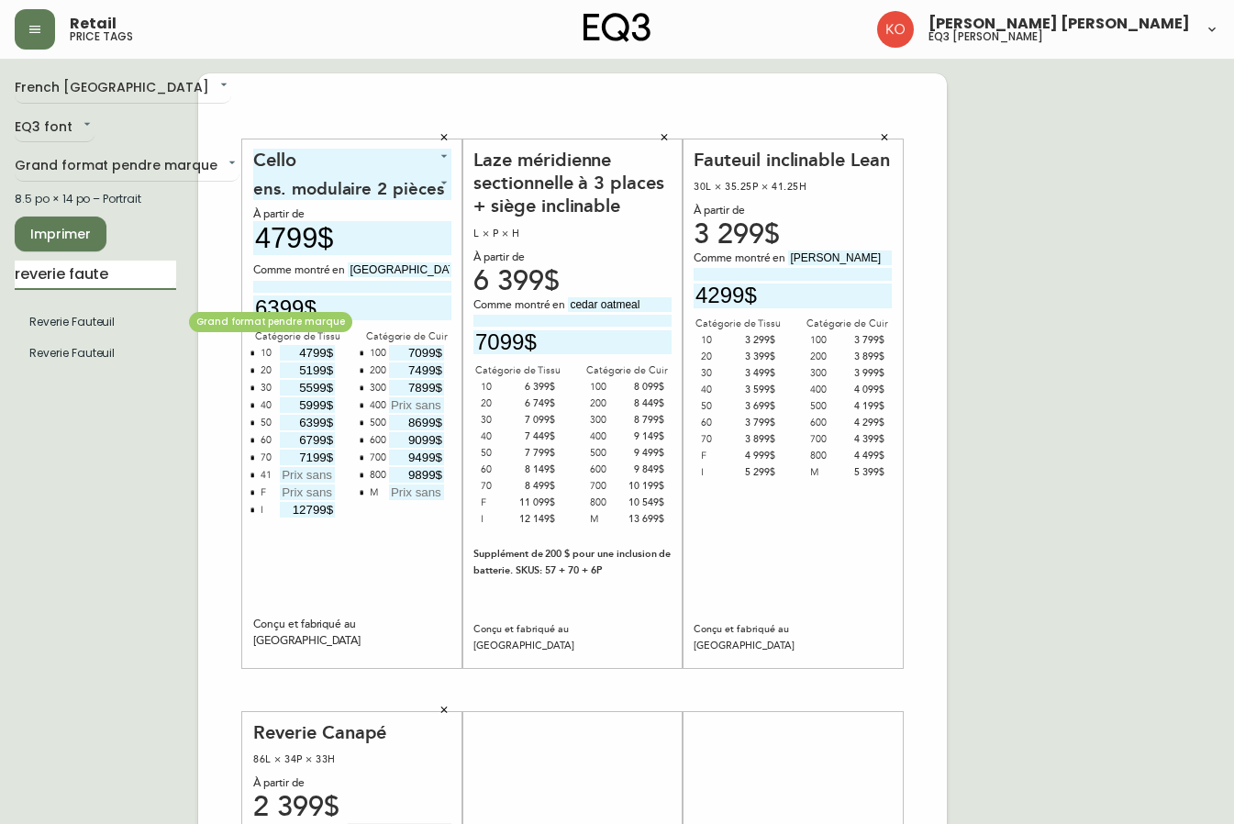
type input "reverie faute"
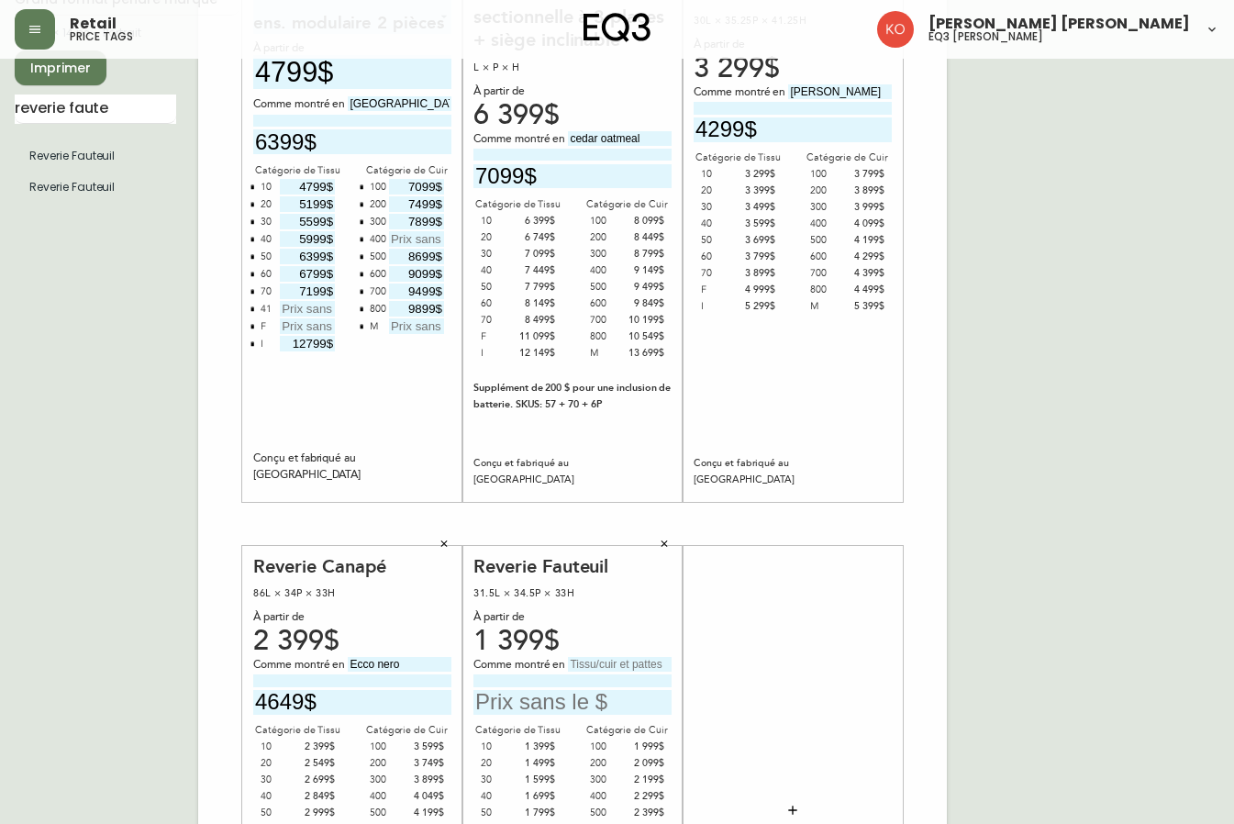
scroll to position [367, 0]
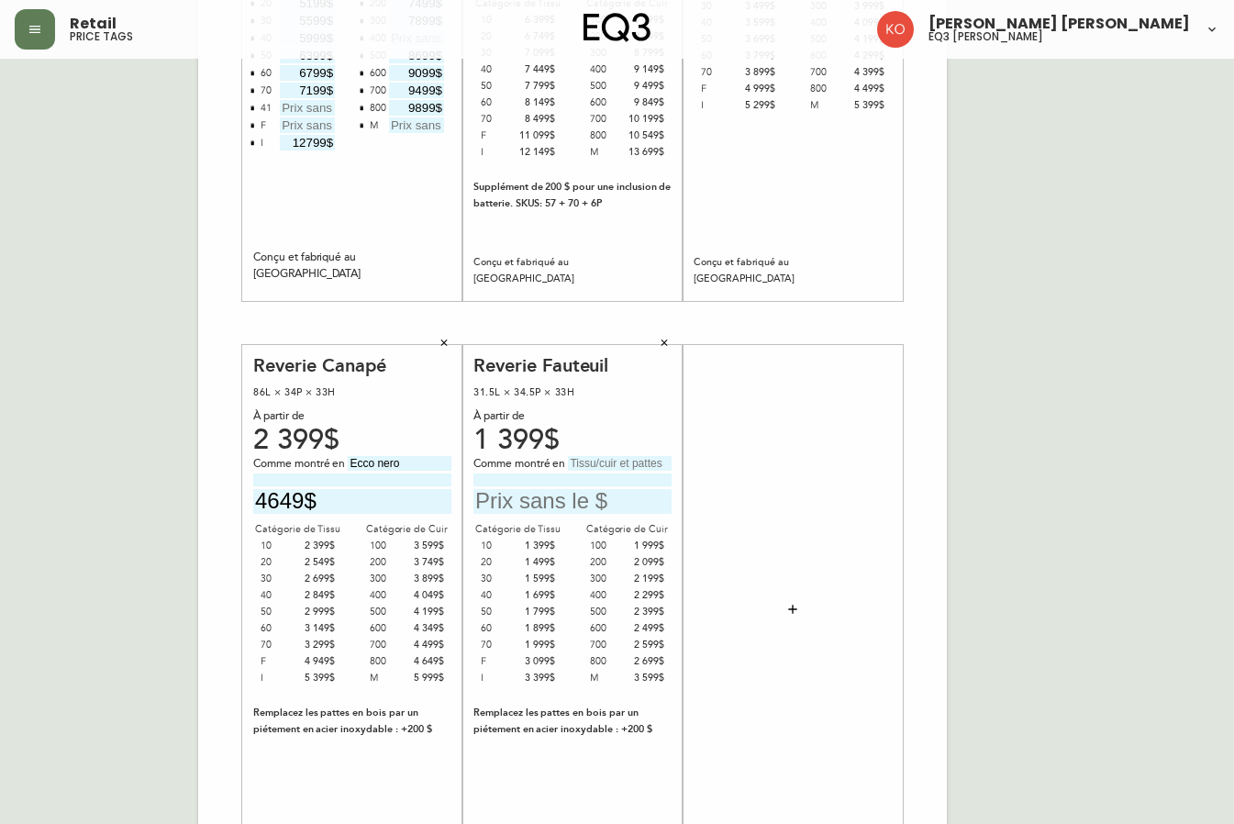
click at [584, 469] on input "text" at bounding box center [620, 463] width 104 height 15
type input "[PERSON_NAME]"
click at [531, 508] on input "text" at bounding box center [573, 501] width 198 height 25
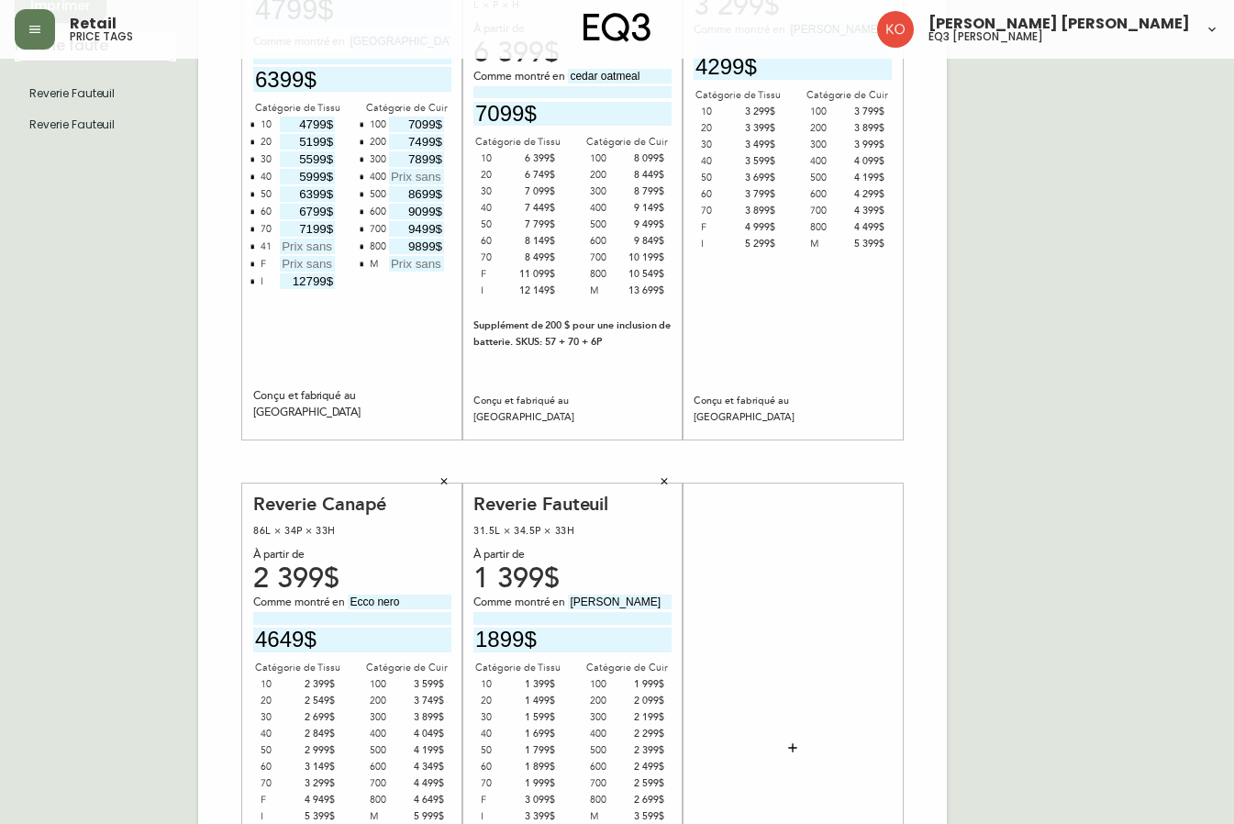
scroll to position [92, 0]
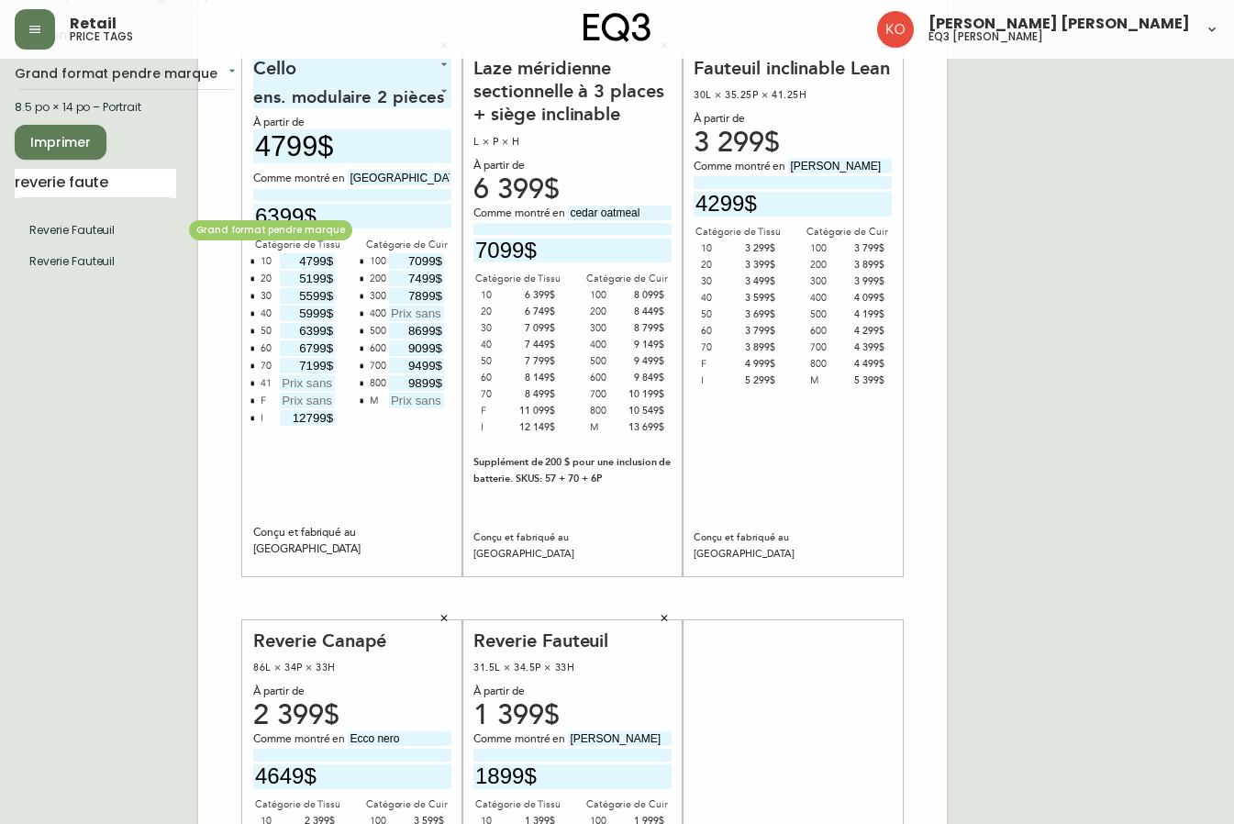
type input "1899$"
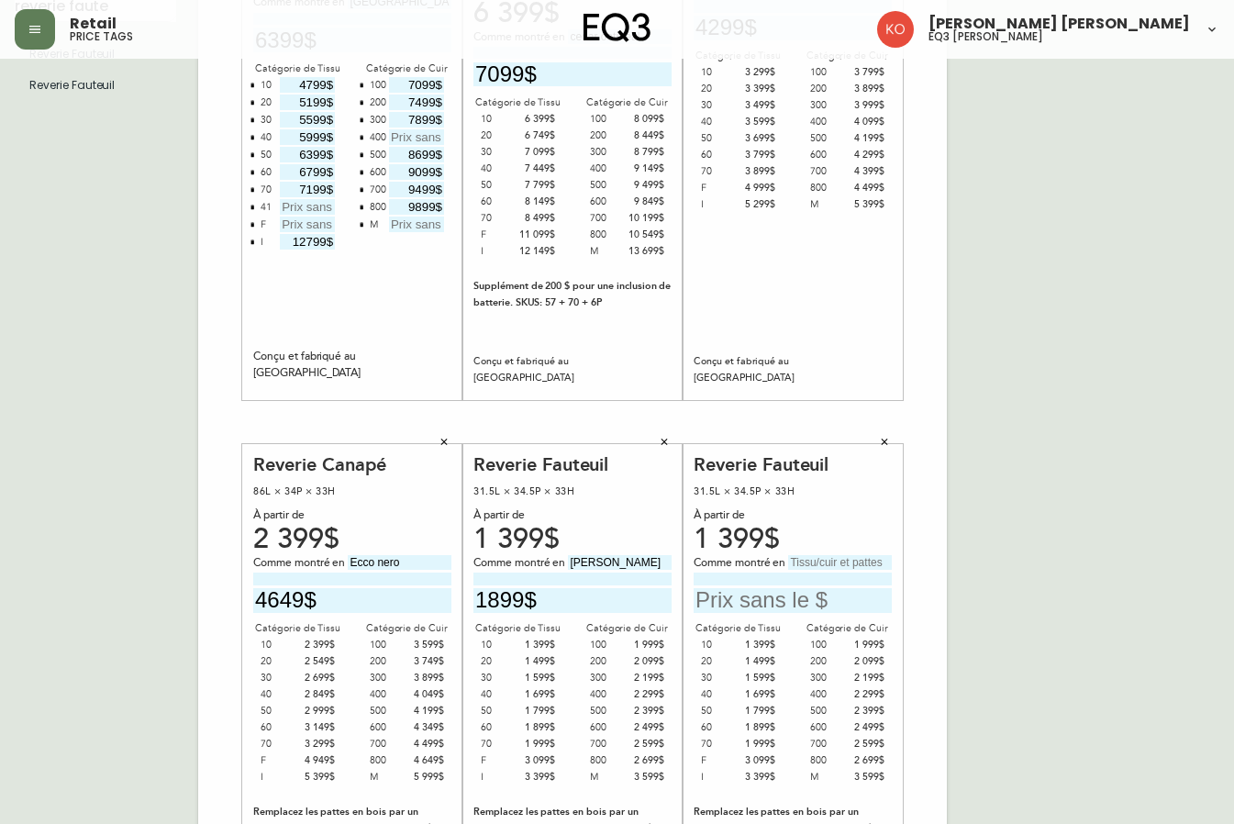
scroll to position [275, 0]
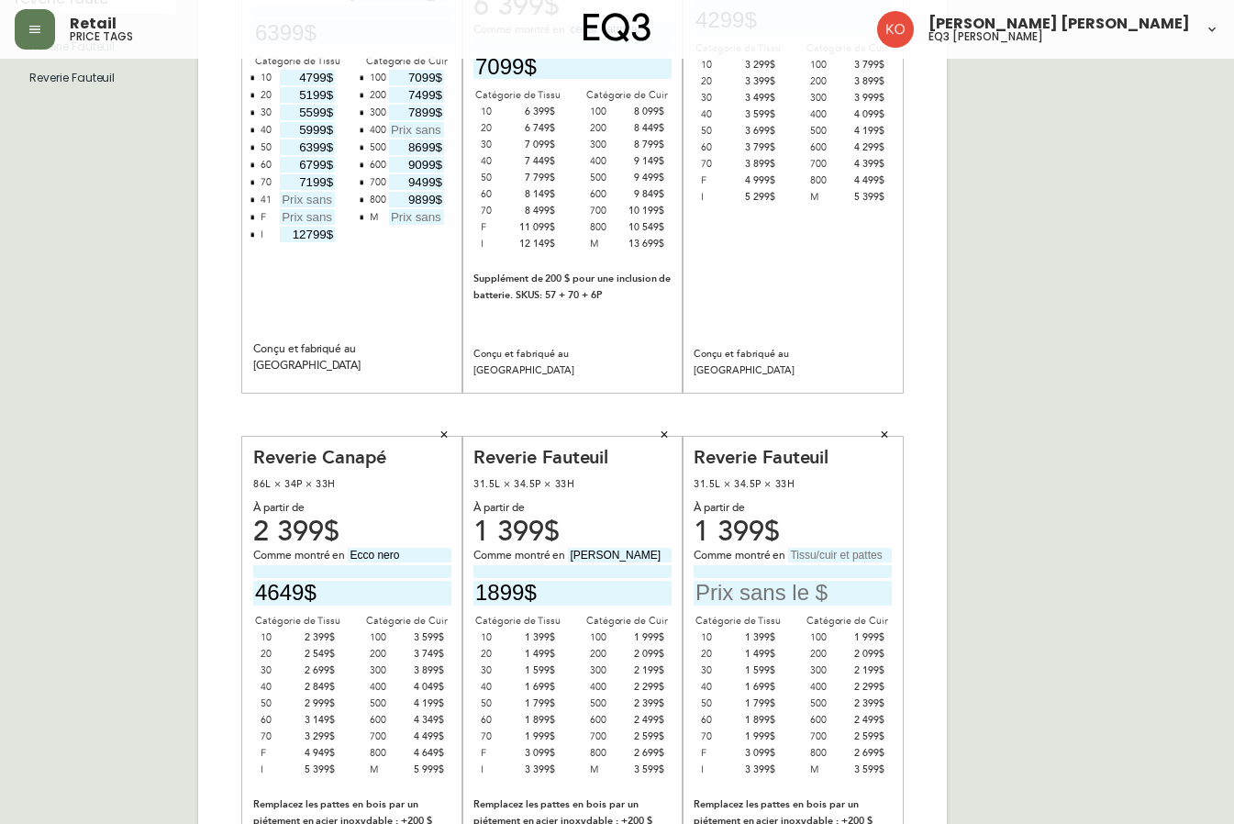
click at [812, 561] on input "text" at bounding box center [840, 555] width 104 height 15
type input "[PERSON_NAME]"
click at [789, 605] on input "text" at bounding box center [793, 593] width 198 height 25
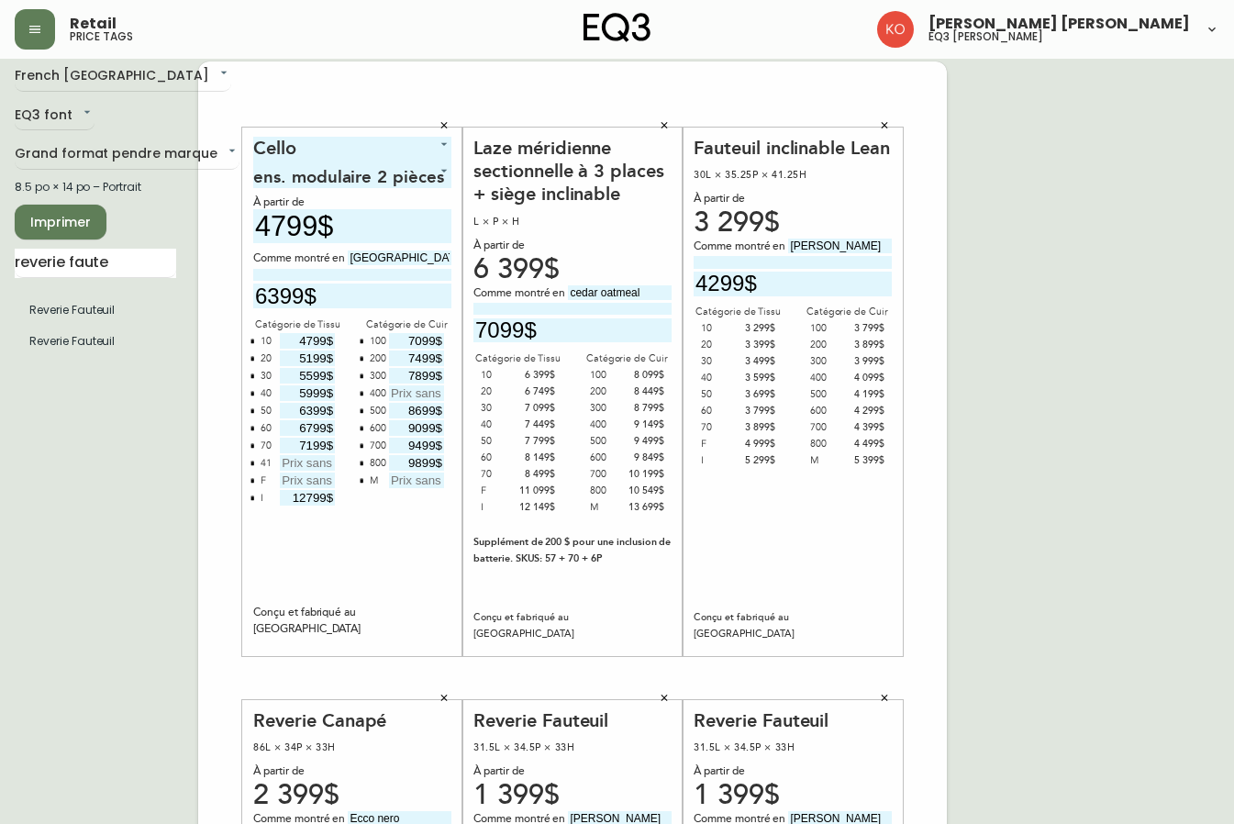
scroll to position [0, 0]
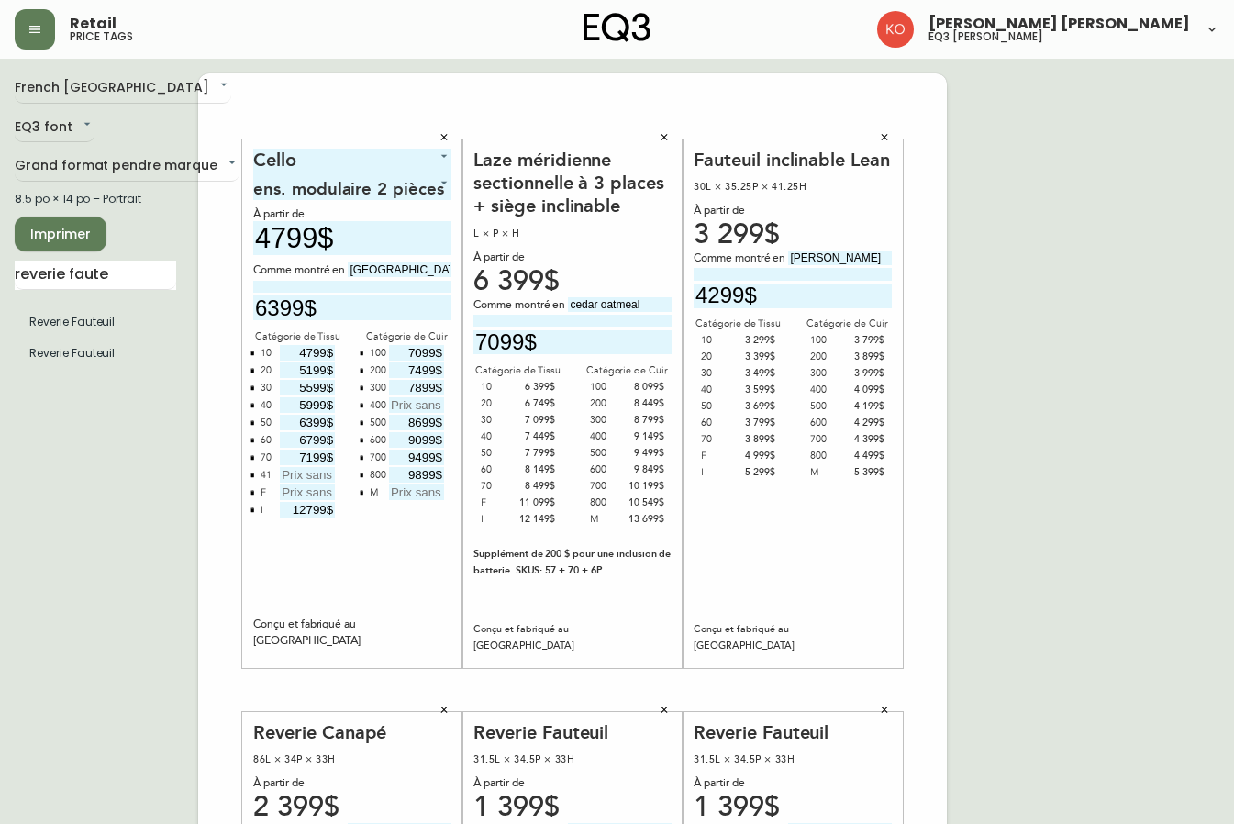
type input "1899$"
click at [83, 239] on span "Imprimer" at bounding box center [60, 234] width 62 height 23
click at [887, 137] on icon "button" at bounding box center [884, 137] width 11 height 11
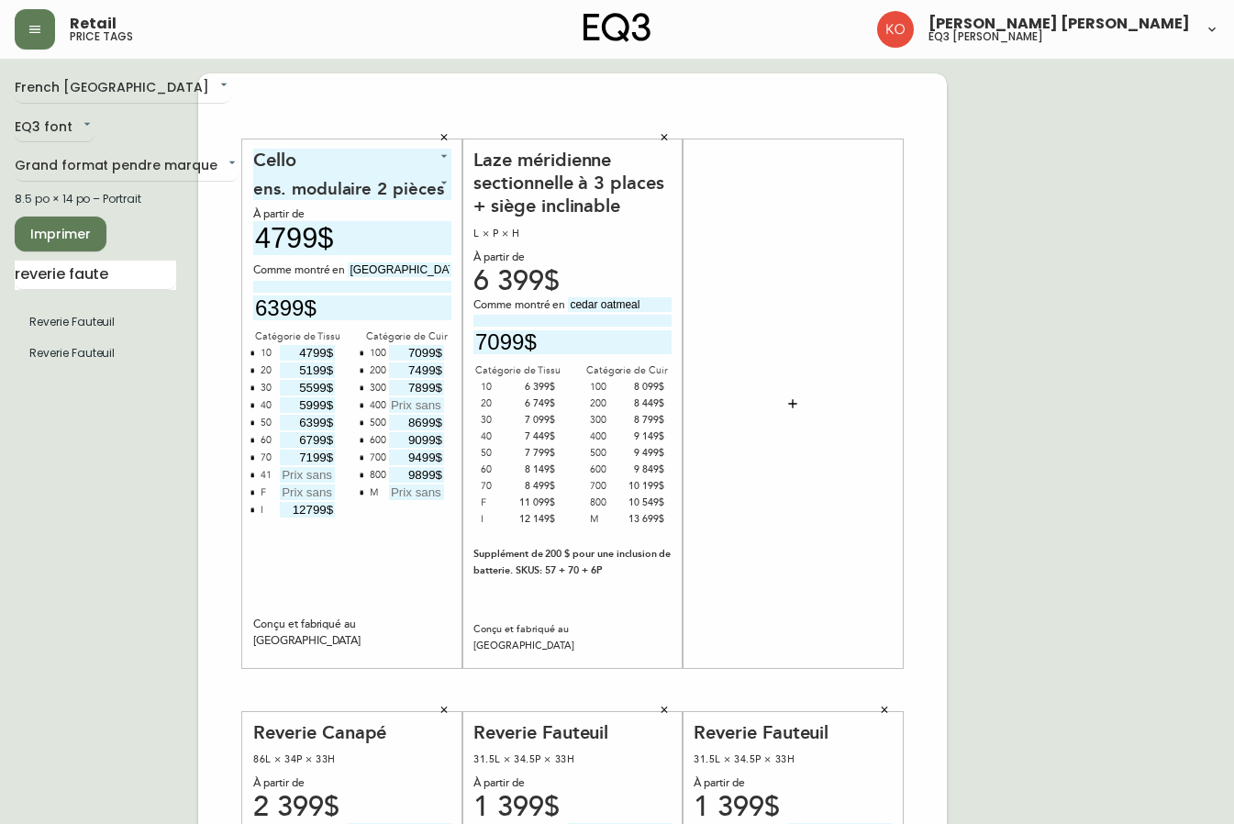
click at [669, 132] on icon "button" at bounding box center [664, 137] width 11 height 11
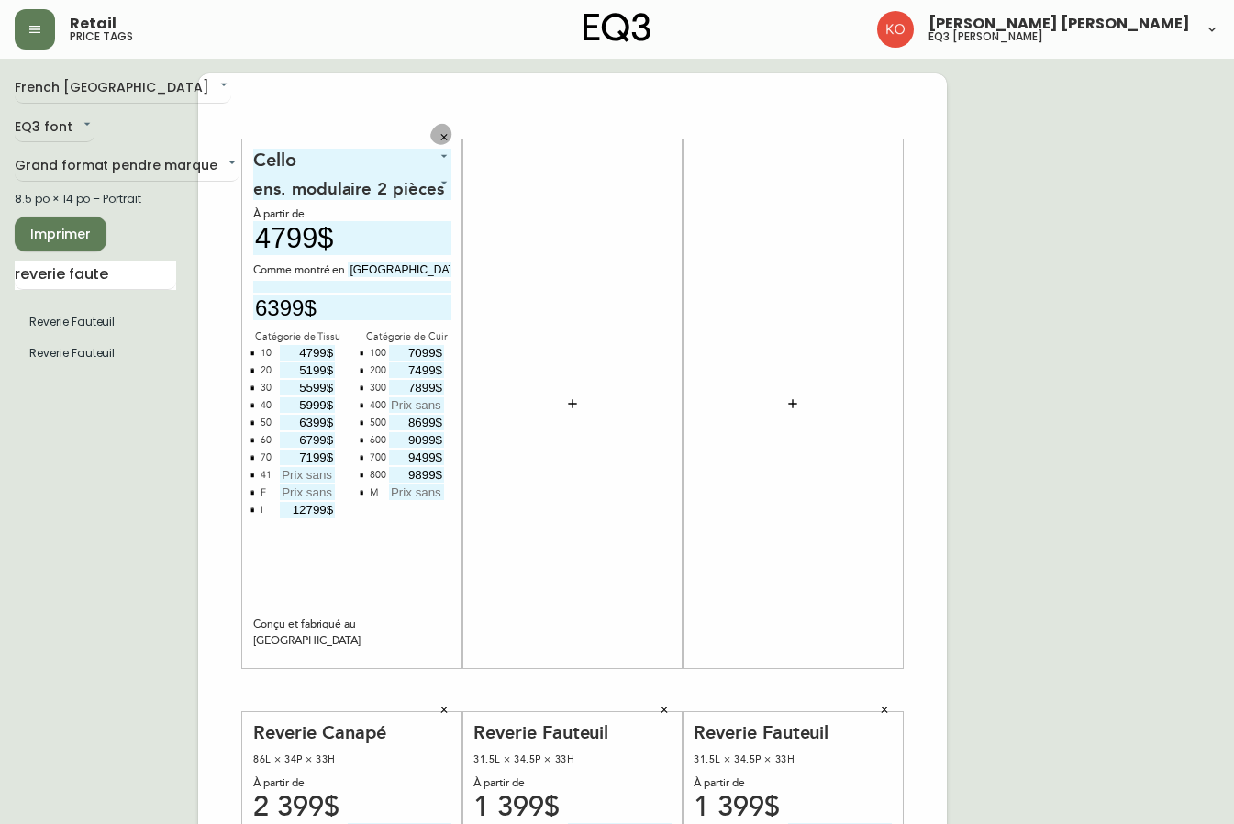
click at [451, 139] on button "button" at bounding box center [444, 138] width 28 height 28
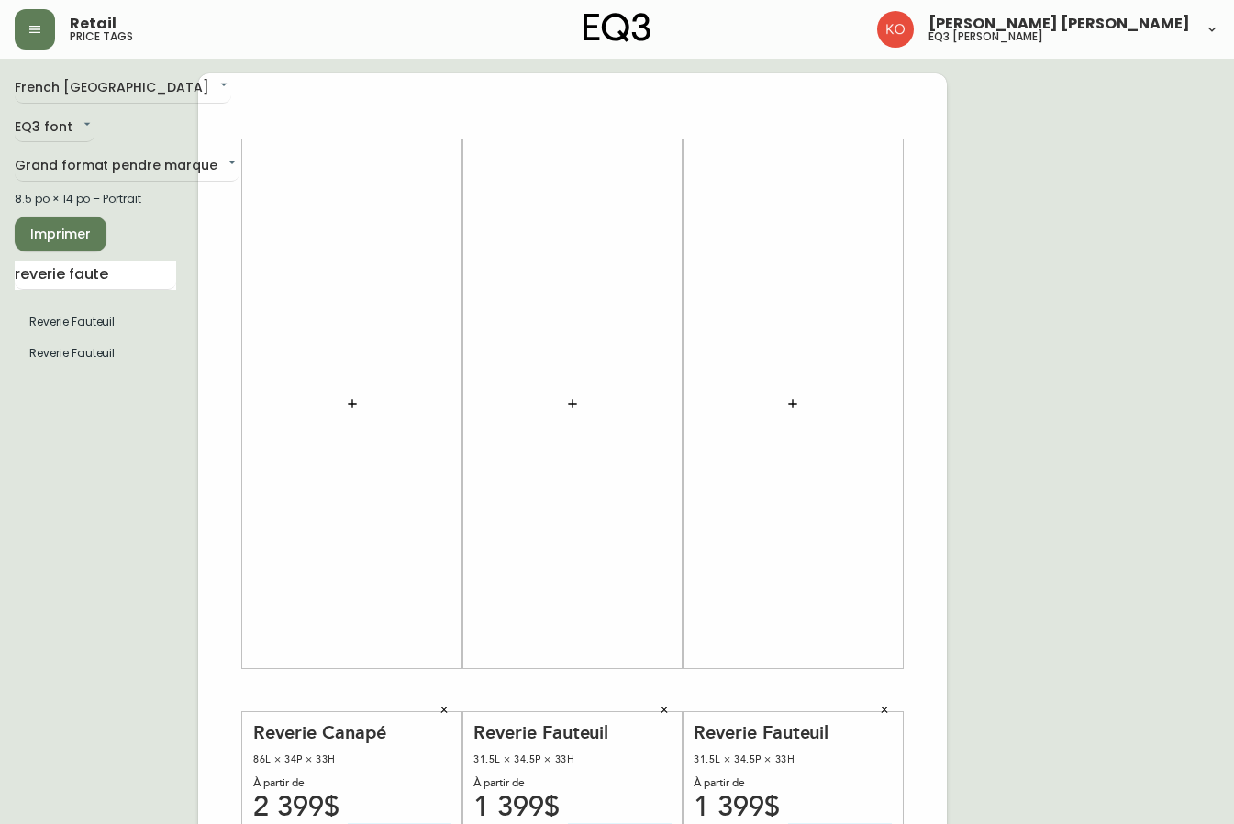
click at [441, 705] on icon "button" at bounding box center [444, 710] width 11 height 11
click at [884, 710] on icon "button" at bounding box center [885, 710] width 6 height 6
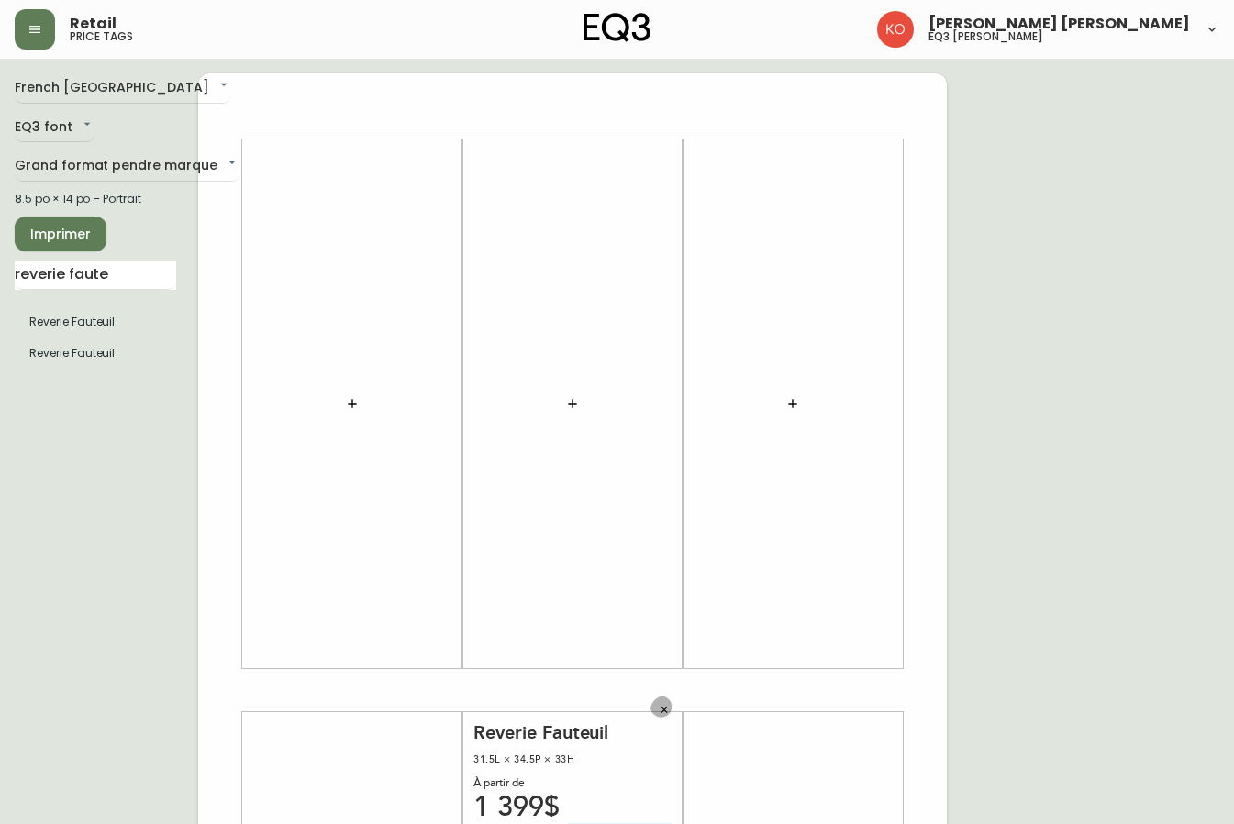
click at [658, 709] on button "button" at bounding box center [665, 711] width 28 height 28
click at [134, 278] on input "reverie faute" at bounding box center [96, 275] width 162 height 29
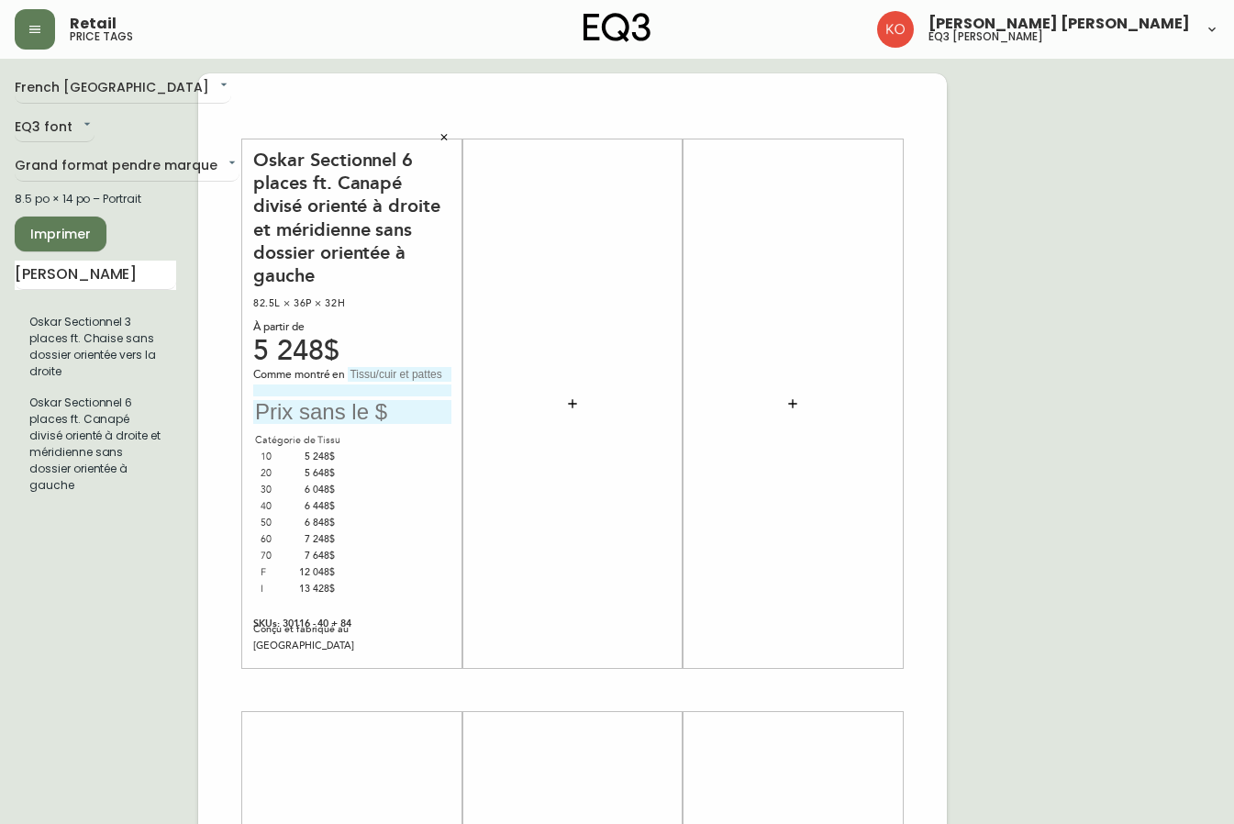
click at [378, 375] on input "text" at bounding box center [400, 374] width 104 height 15
click at [76, 287] on input "[PERSON_NAME]" at bounding box center [96, 275] width 162 height 29
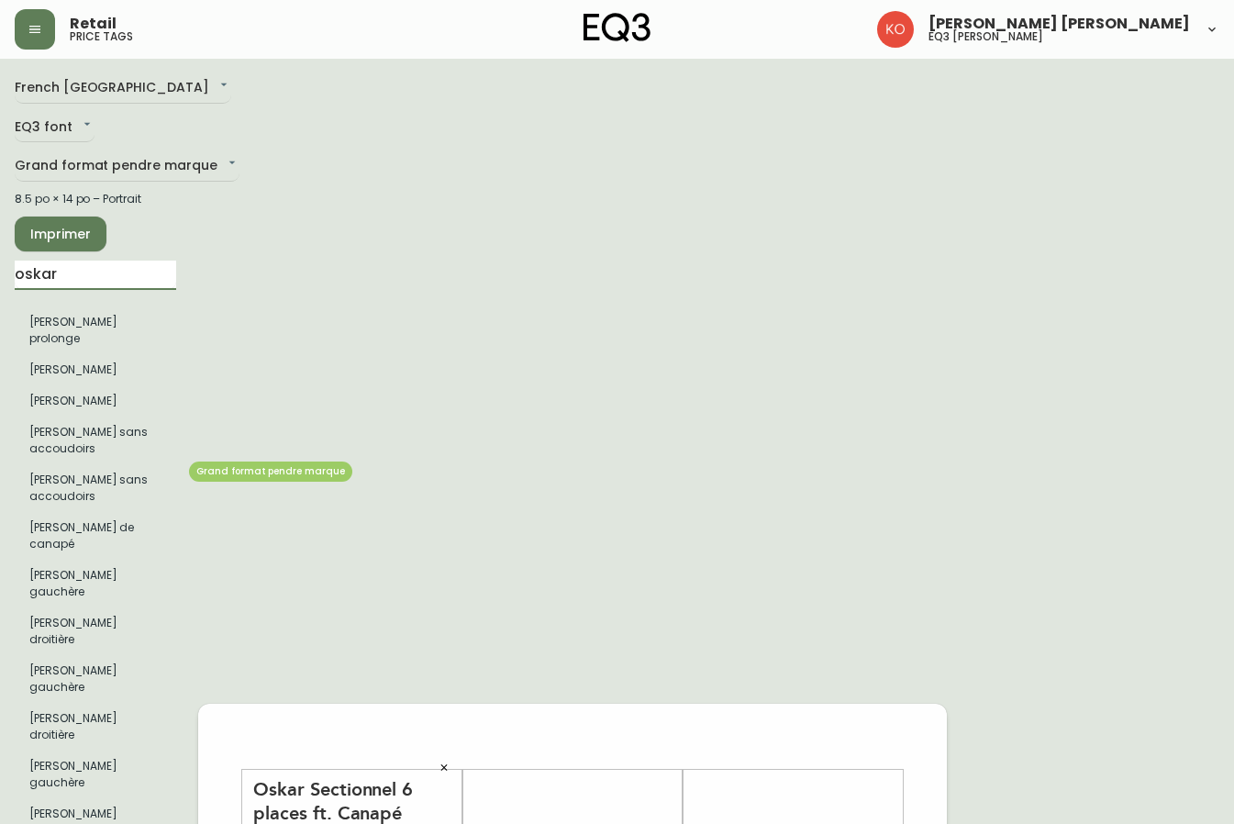
scroll to position [92, 0]
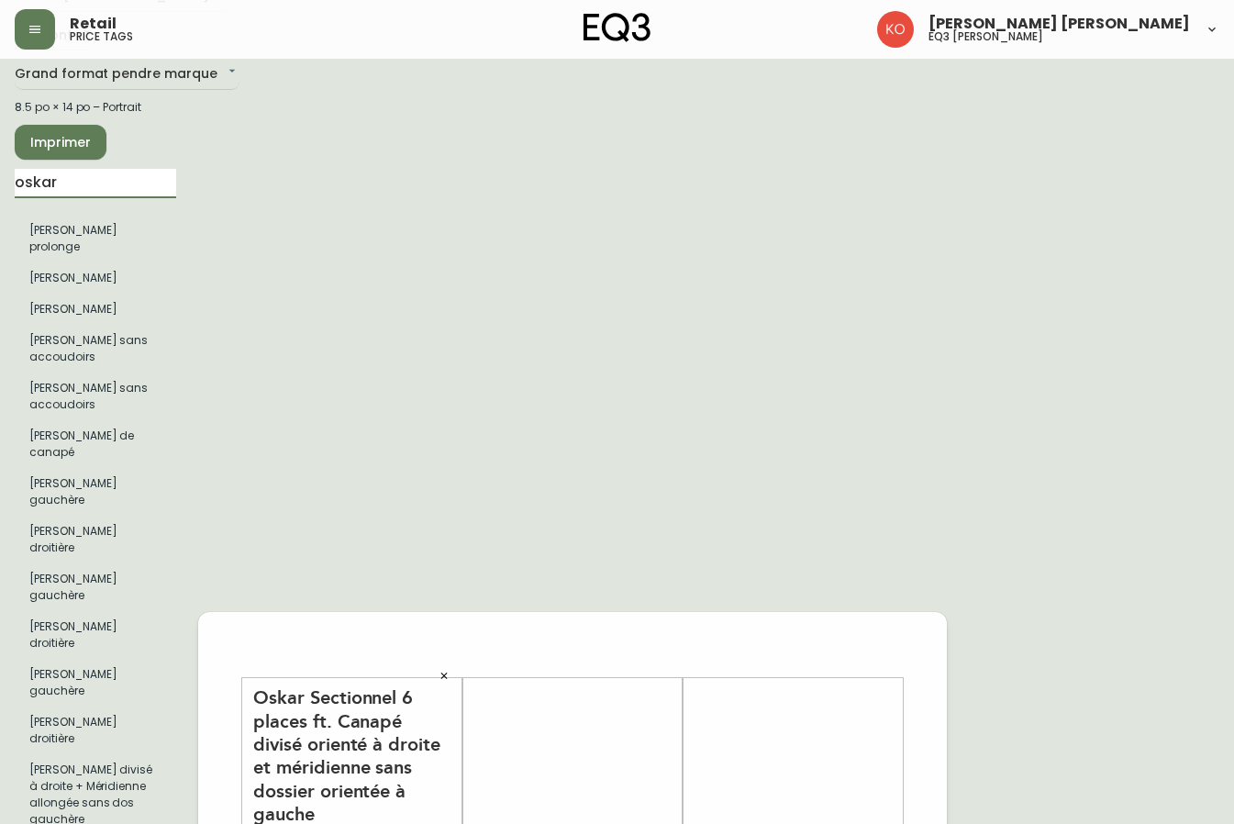
type input "oskar"
click at [94, 188] on input "oskar" at bounding box center [96, 183] width 162 height 29
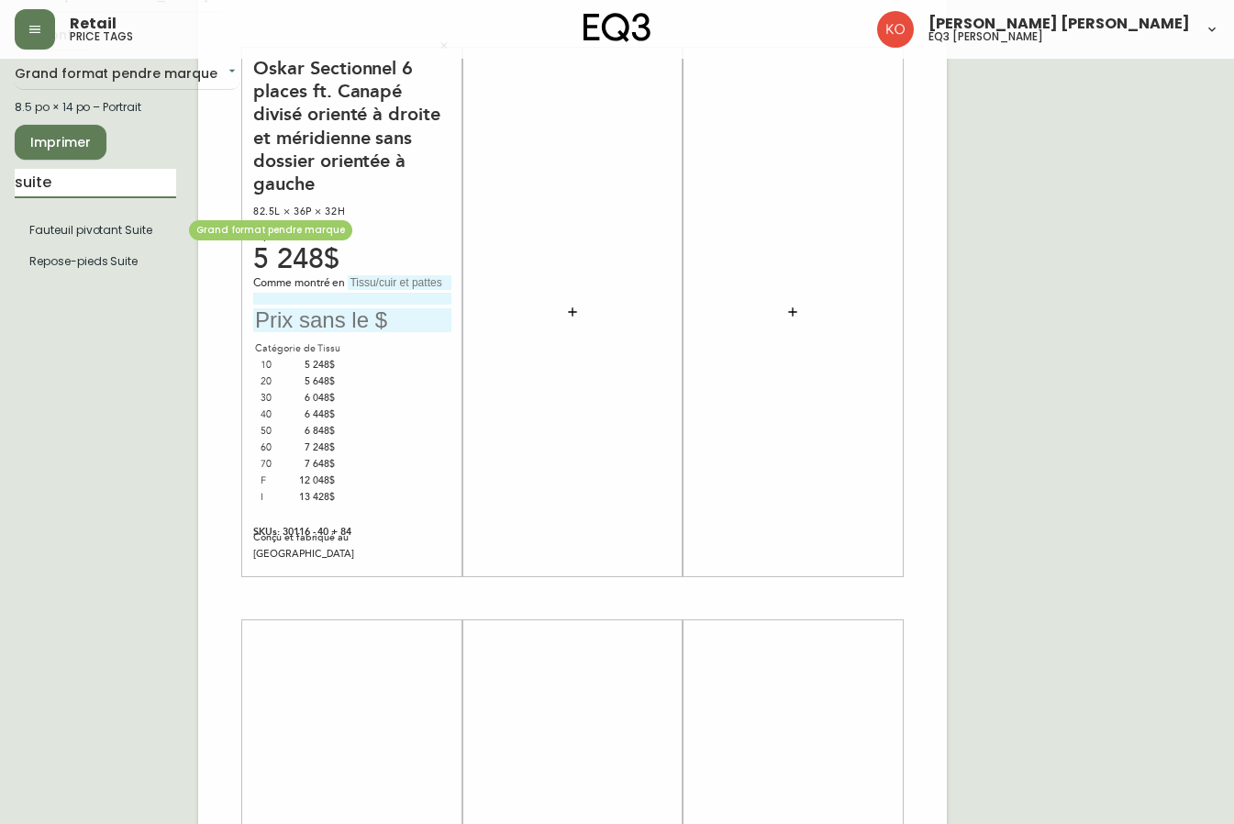
type input "suite"
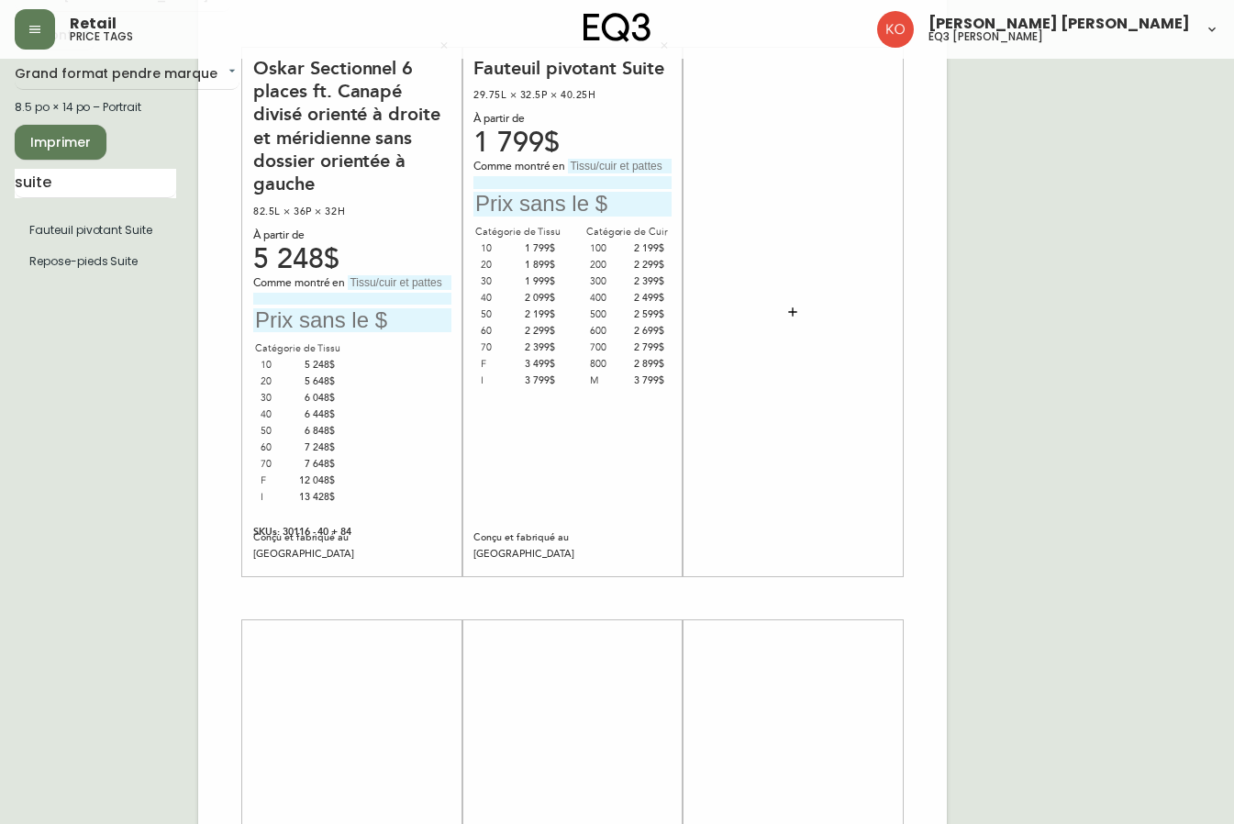
click at [615, 166] on input "text" at bounding box center [620, 166] width 104 height 15
type input "p"
type input "[PERSON_NAME]"
click at [557, 202] on input "text" at bounding box center [573, 204] width 198 height 25
type input "4$"
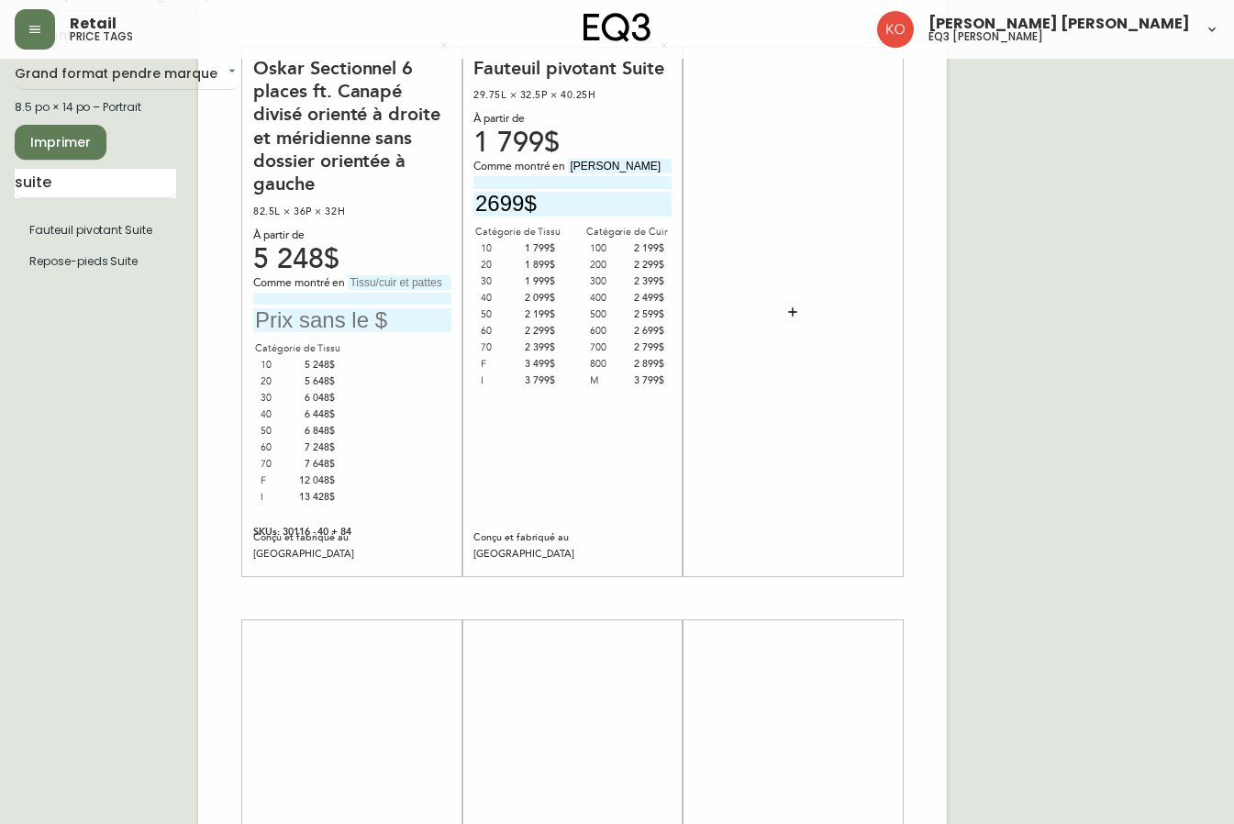
type input "2699$"
click at [772, 252] on div at bounding box center [793, 312] width 198 height 511
click at [285, 321] on input "text" at bounding box center [352, 320] width 198 height 25
click at [108, 195] on input "suite" at bounding box center [96, 183] width 162 height 29
type input "s"
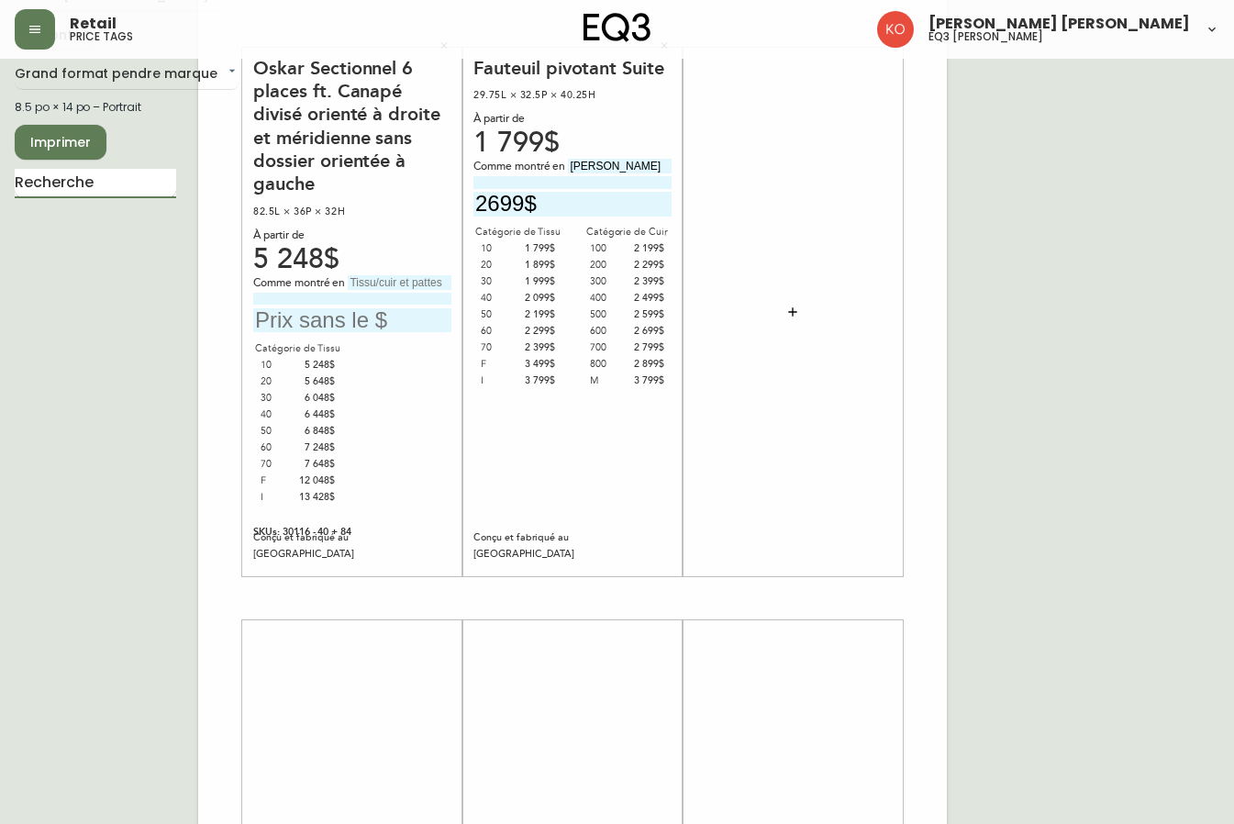
click at [120, 174] on input "text" at bounding box center [96, 183] width 162 height 29
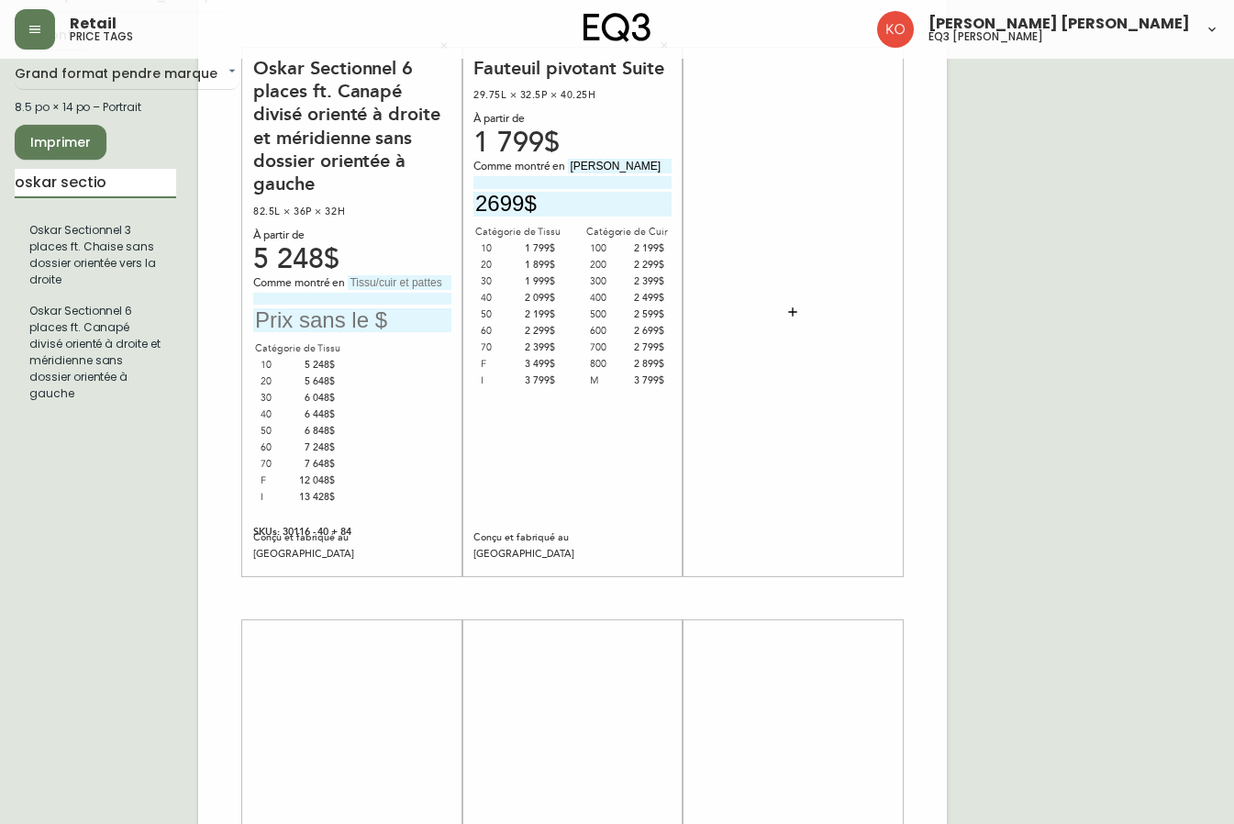
type input "oskar sectio"
click at [362, 321] on input "text" at bounding box center [352, 320] width 198 height 25
type input "6$"
type input "8598$"
click at [374, 441] on div "Catégorie de Tissu 10 5 248$ 20 5 648$ 30 6 048$ 40 6 448$ 50 6 848$ 60 7 248$ …" at bounding box center [352, 423] width 198 height 165
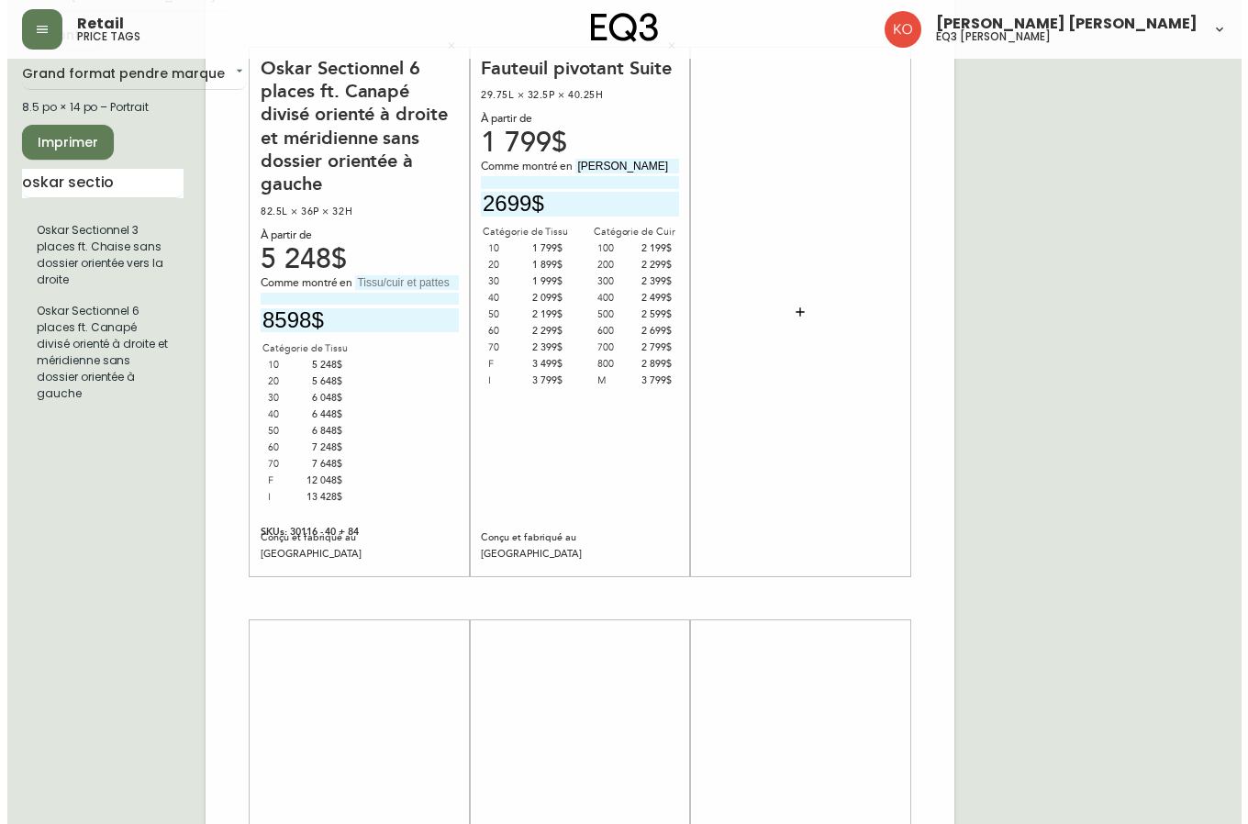
scroll to position [0, 0]
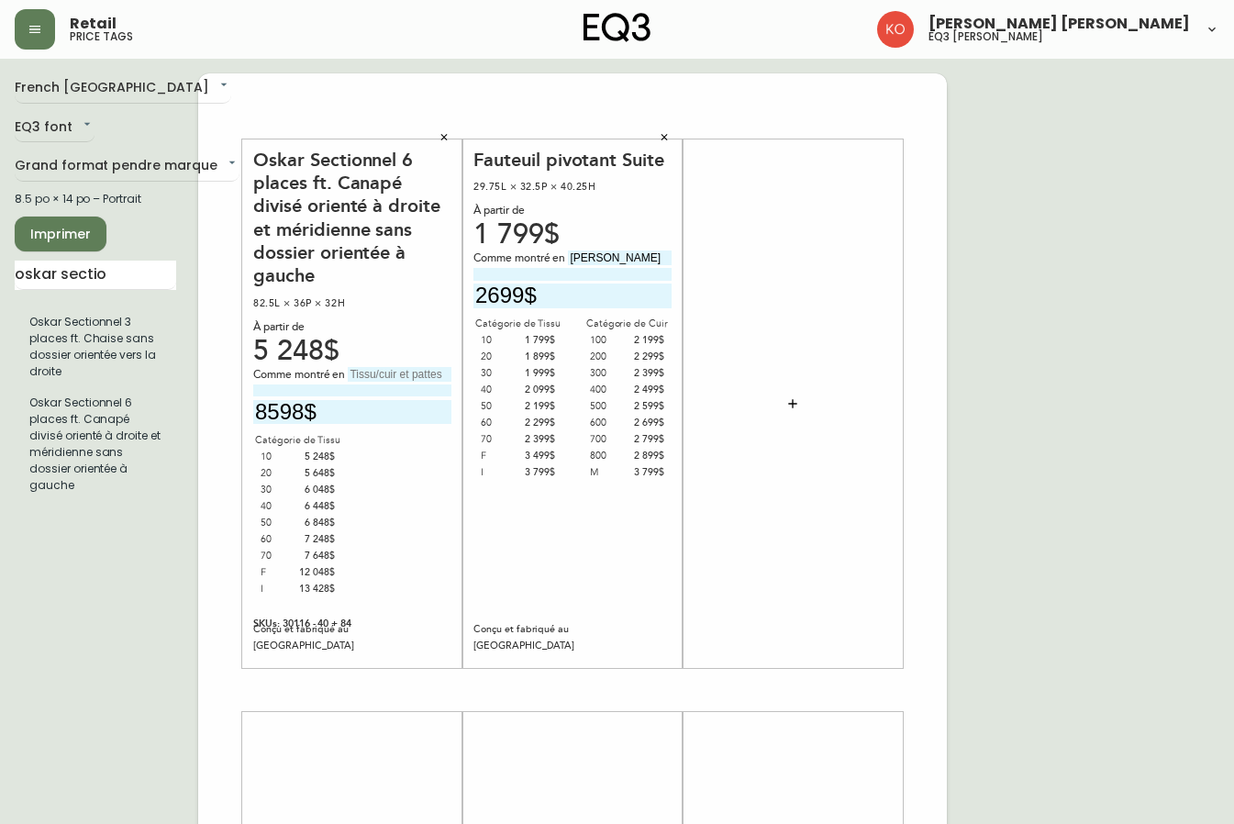
click at [440, 138] on icon "button" at bounding box center [444, 137] width 11 height 11
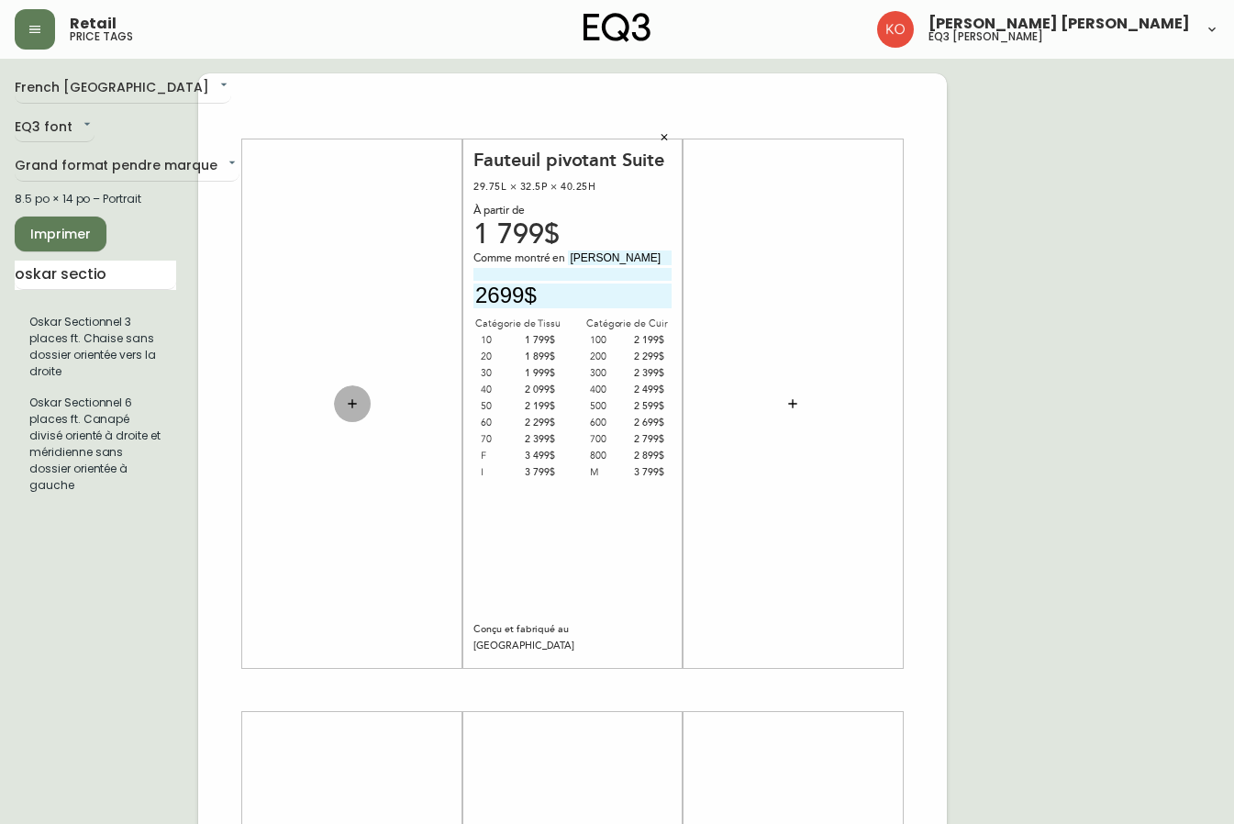
click at [350, 400] on icon "button" at bounding box center [352, 403] width 15 height 15
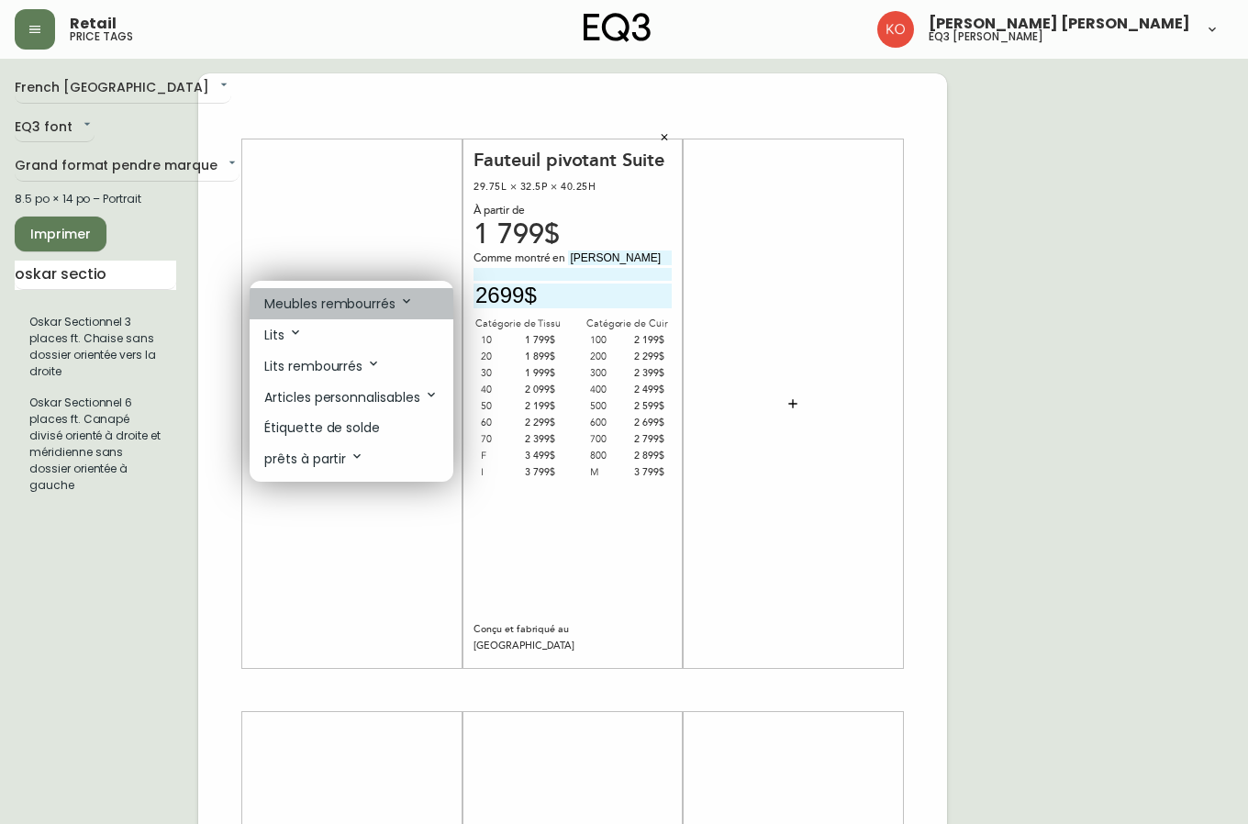
click at [366, 304] on p "Meubles rembourrés" at bounding box center [339, 304] width 150 height 20
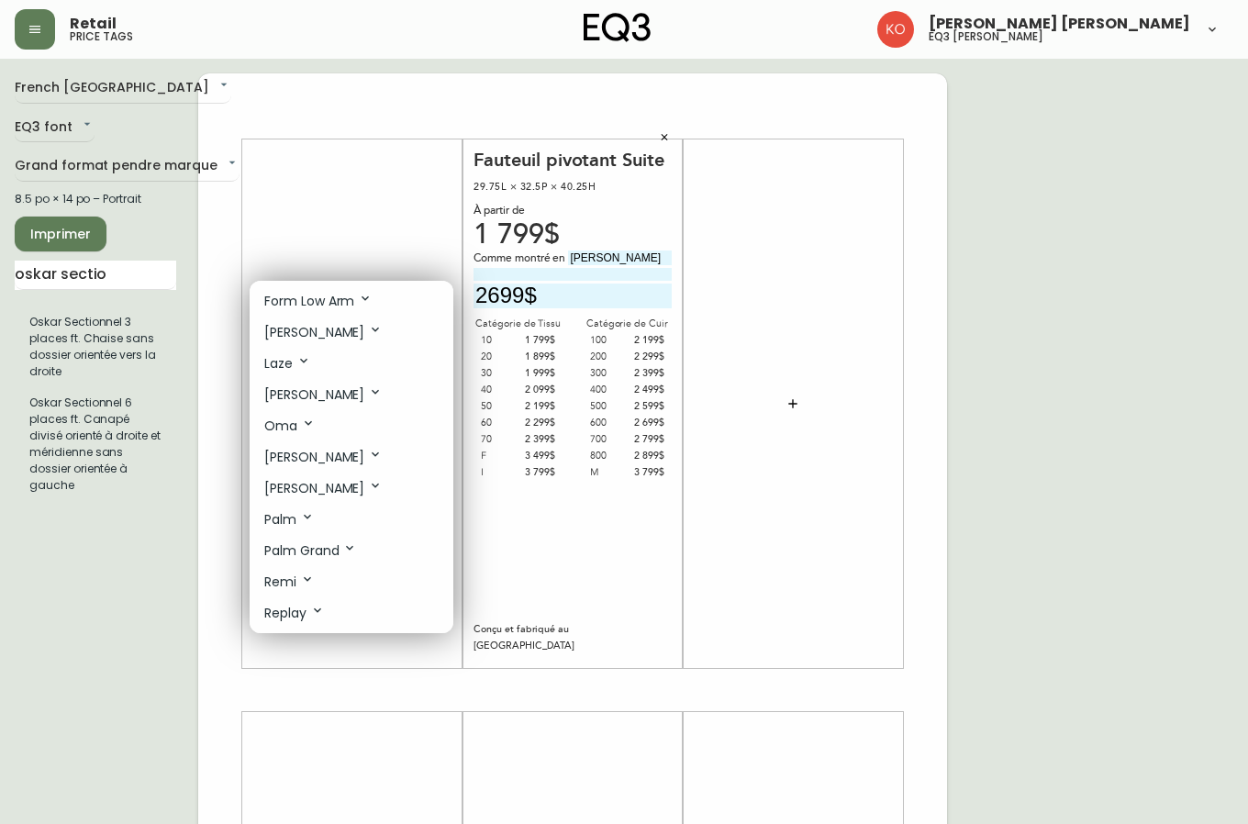
scroll to position [551, 0]
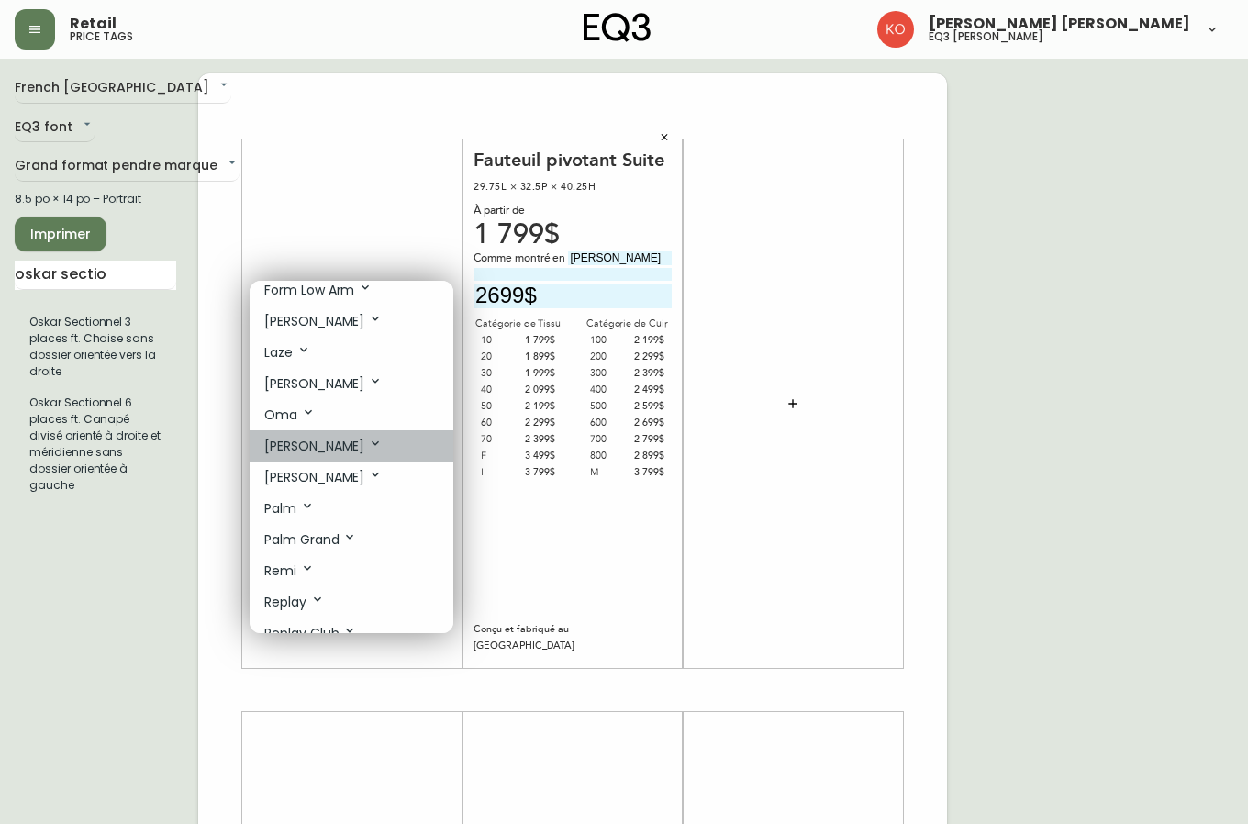
click at [368, 445] on icon at bounding box center [375, 443] width 15 height 15
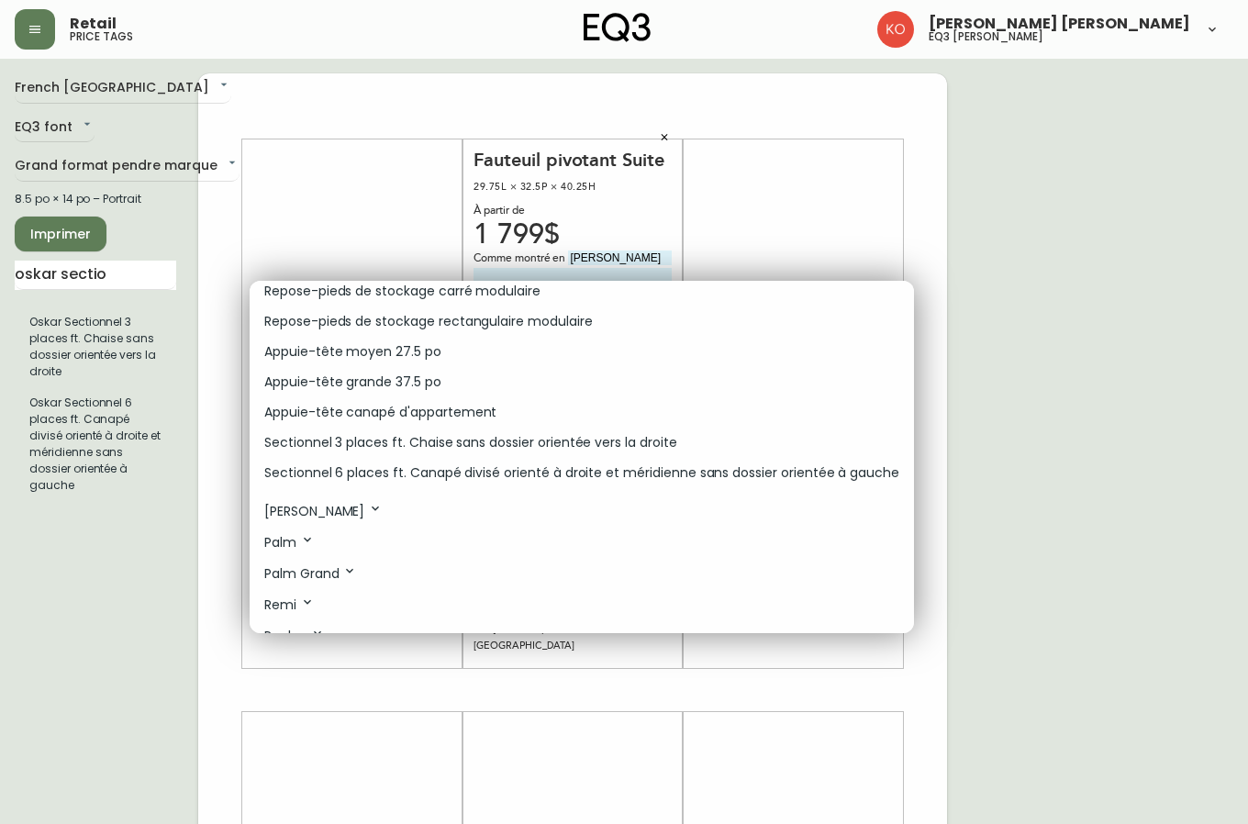
scroll to position [1468, 0]
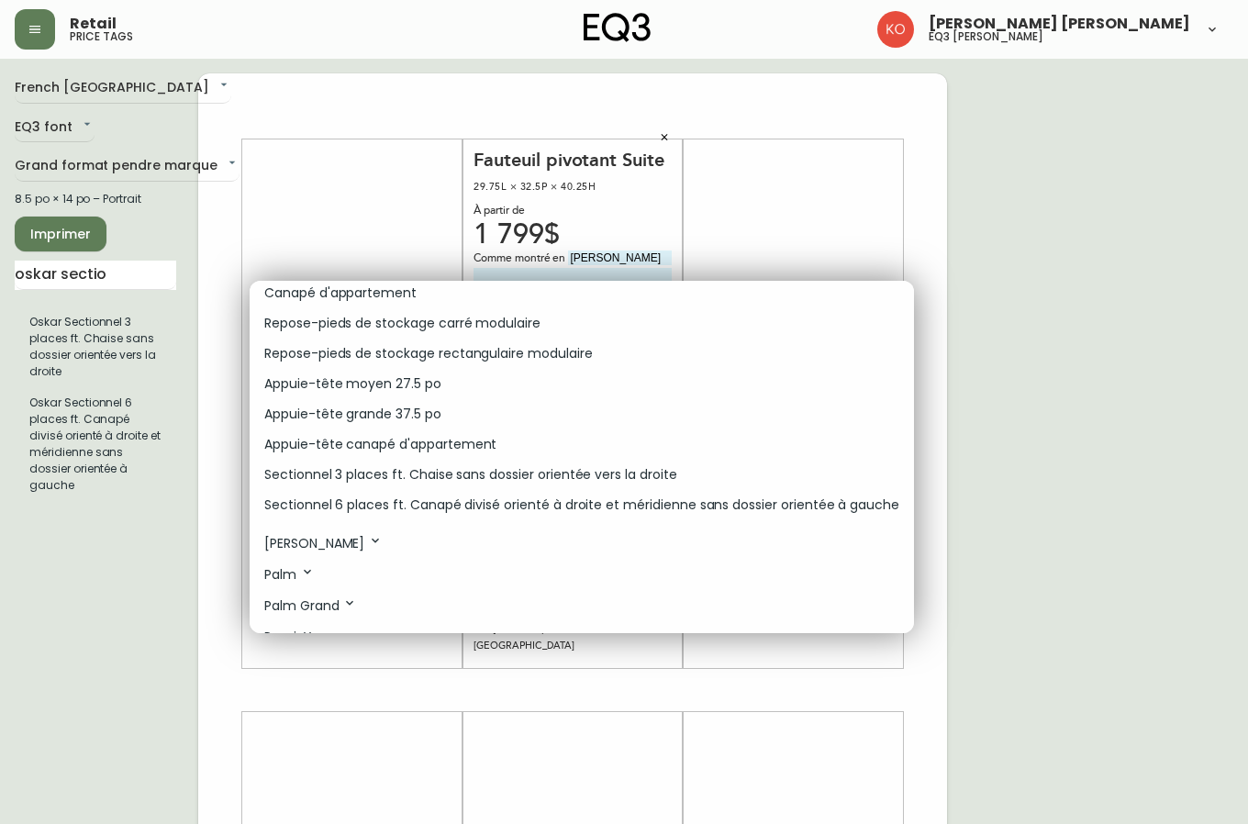
click at [377, 492] on li "Sectionnel 6 places ft. Canapé divisé orienté à droite et méridienne sans dossi…" at bounding box center [582, 505] width 664 height 30
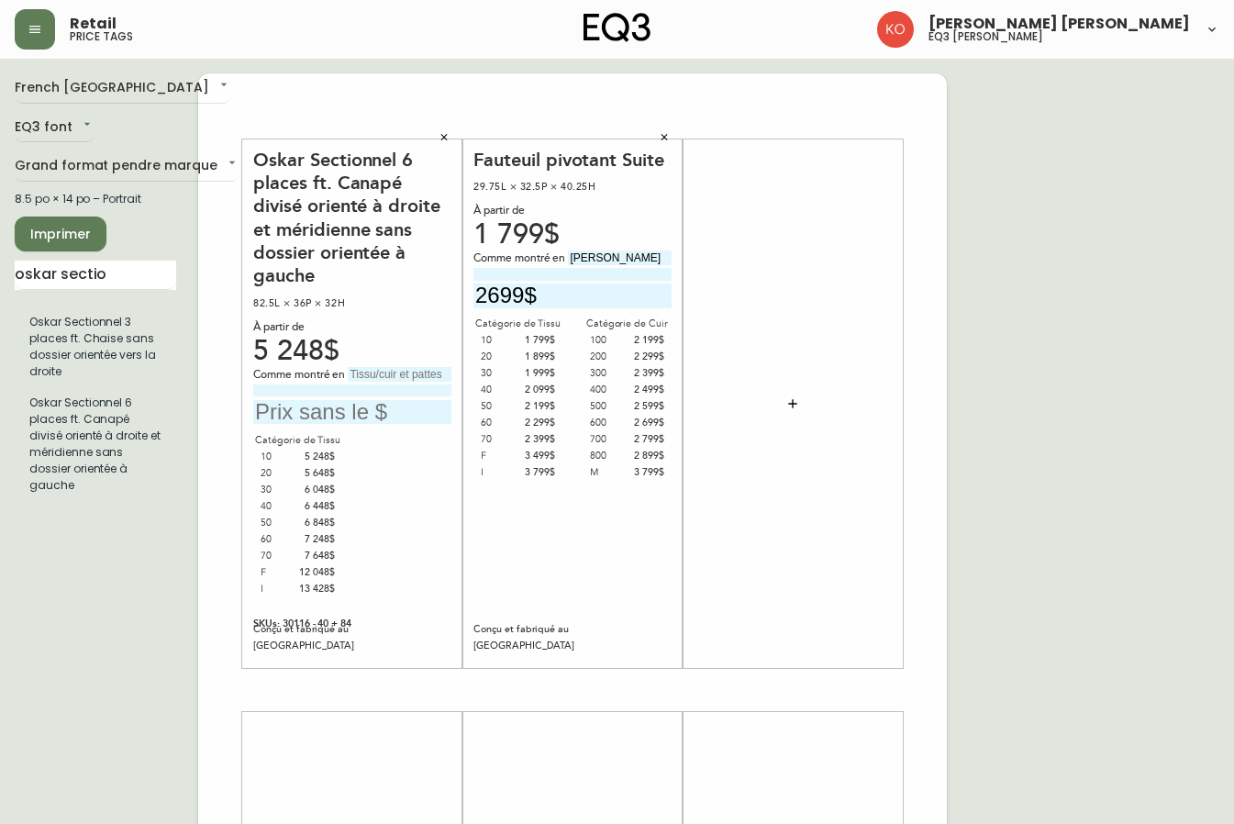
click at [328, 479] on div "5 648$" at bounding box center [317, 473] width 38 height 17
click at [445, 134] on icon "button" at bounding box center [444, 137] width 11 height 11
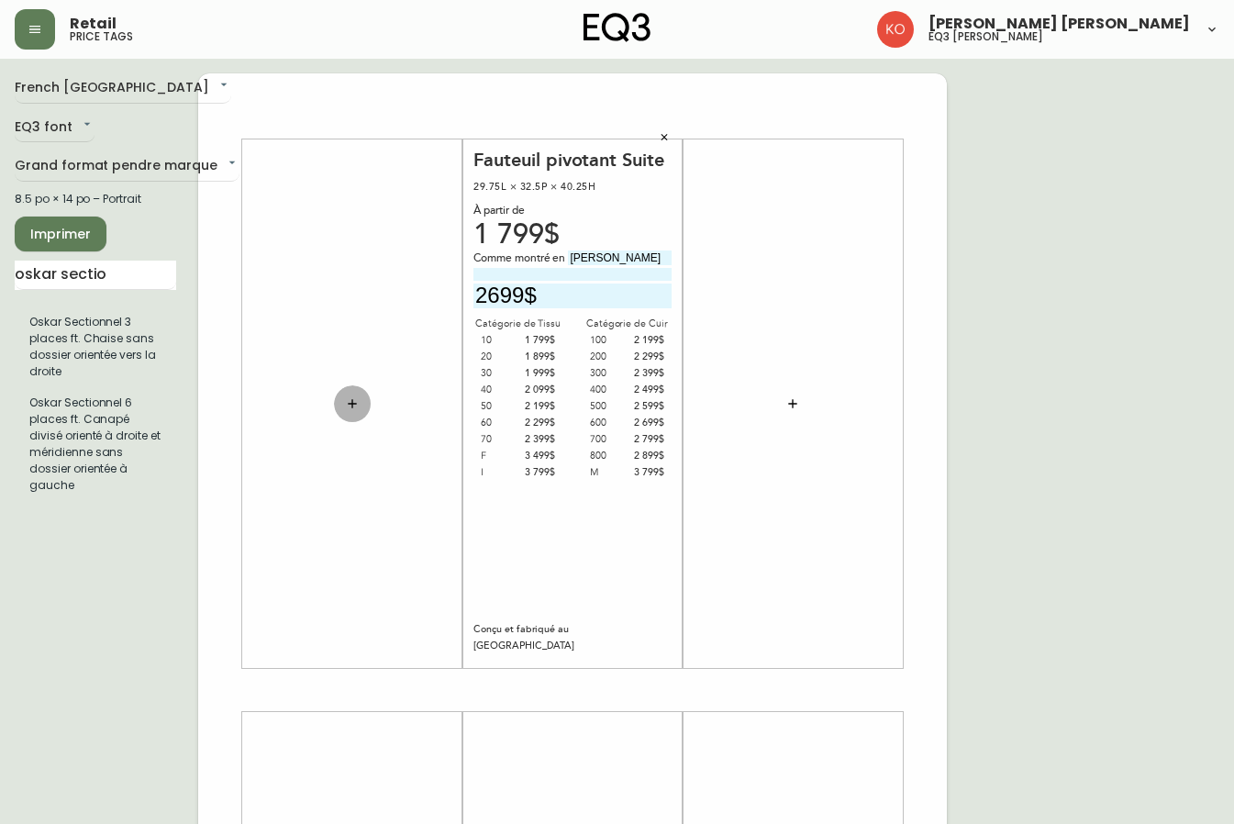
click at [352, 396] on icon "button" at bounding box center [352, 403] width 15 height 15
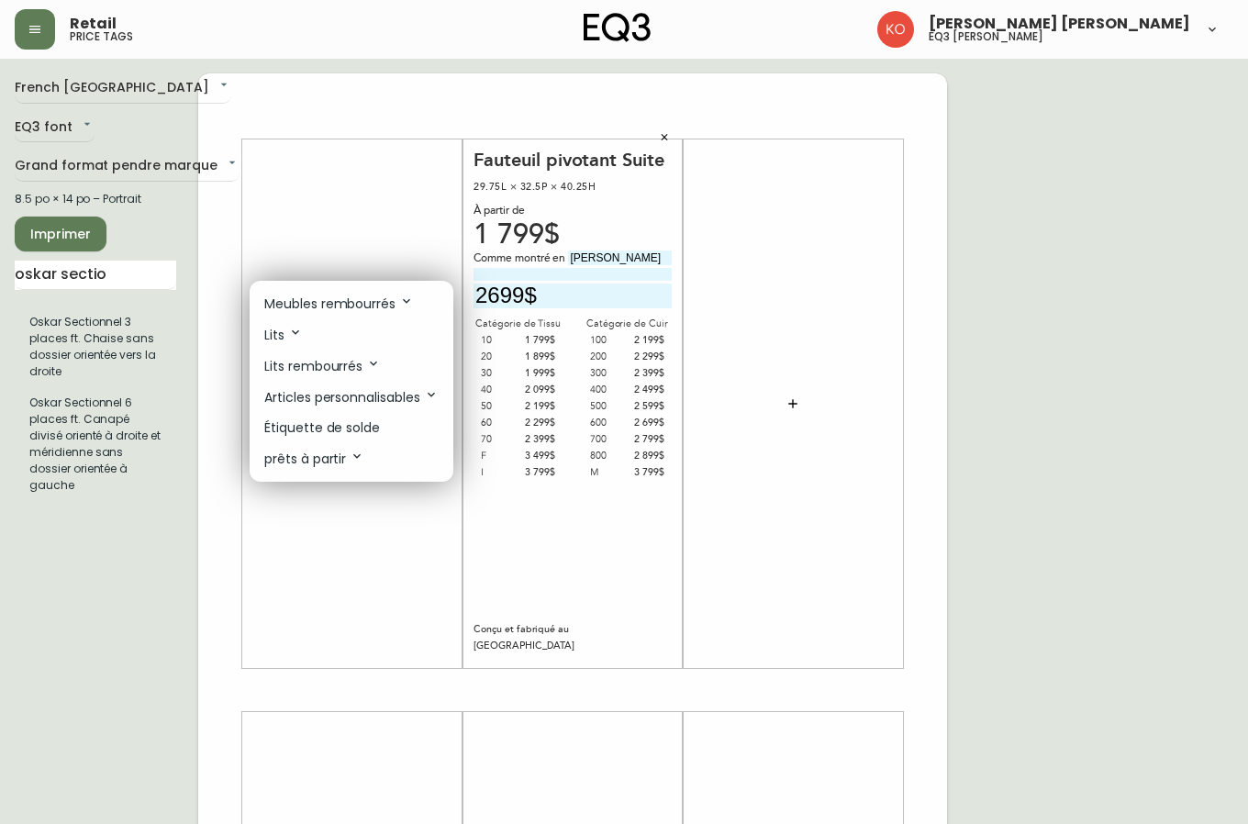
click at [373, 403] on p "Articles personnalisables" at bounding box center [351, 397] width 174 height 20
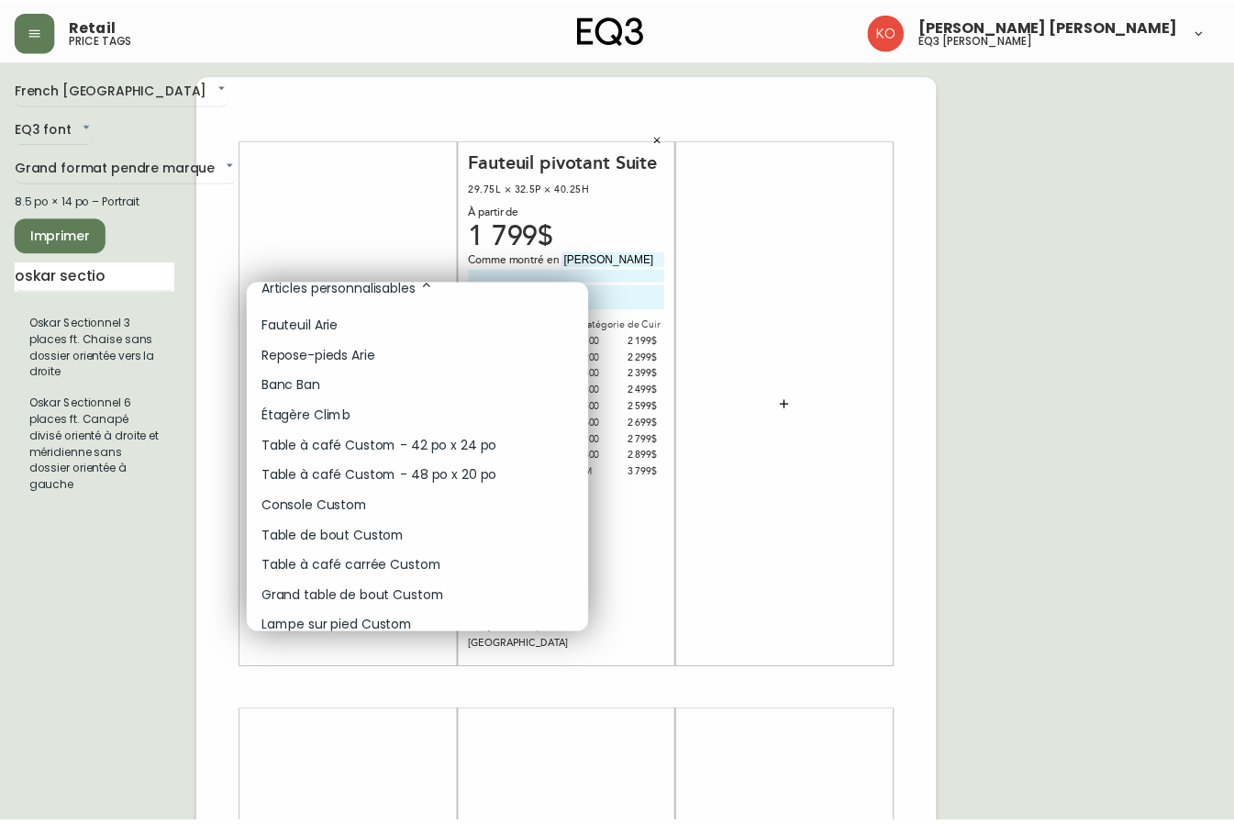
scroll to position [0, 0]
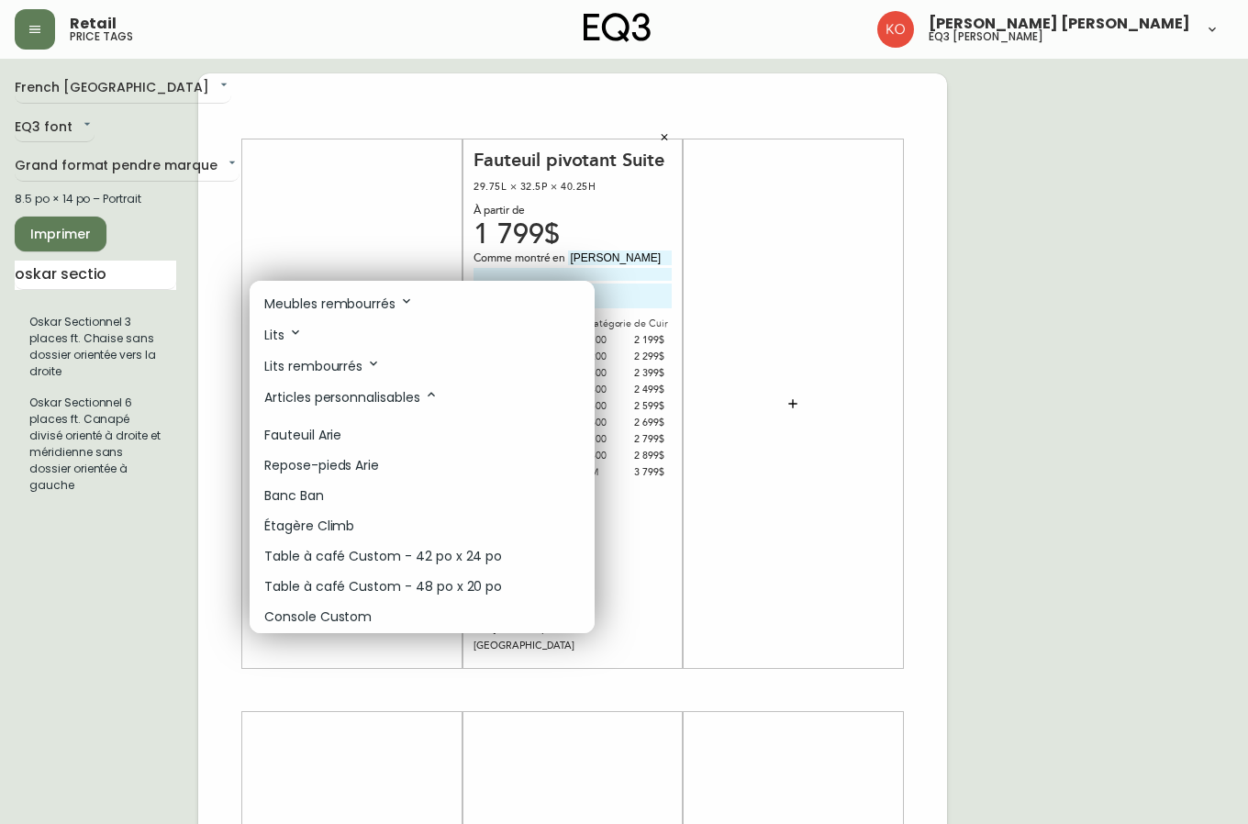
click at [119, 273] on div at bounding box center [624, 412] width 1248 height 824
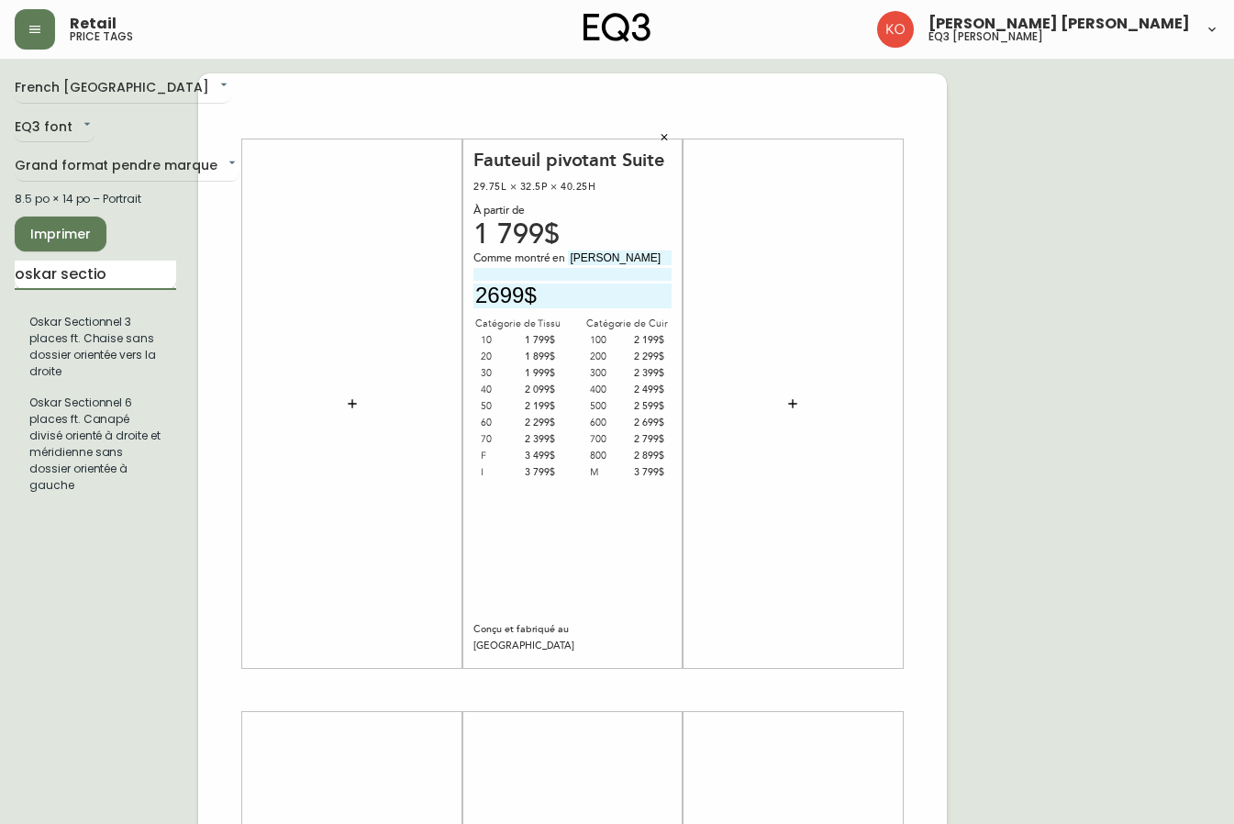
click at [127, 272] on input "oskar sectio" at bounding box center [96, 275] width 162 height 29
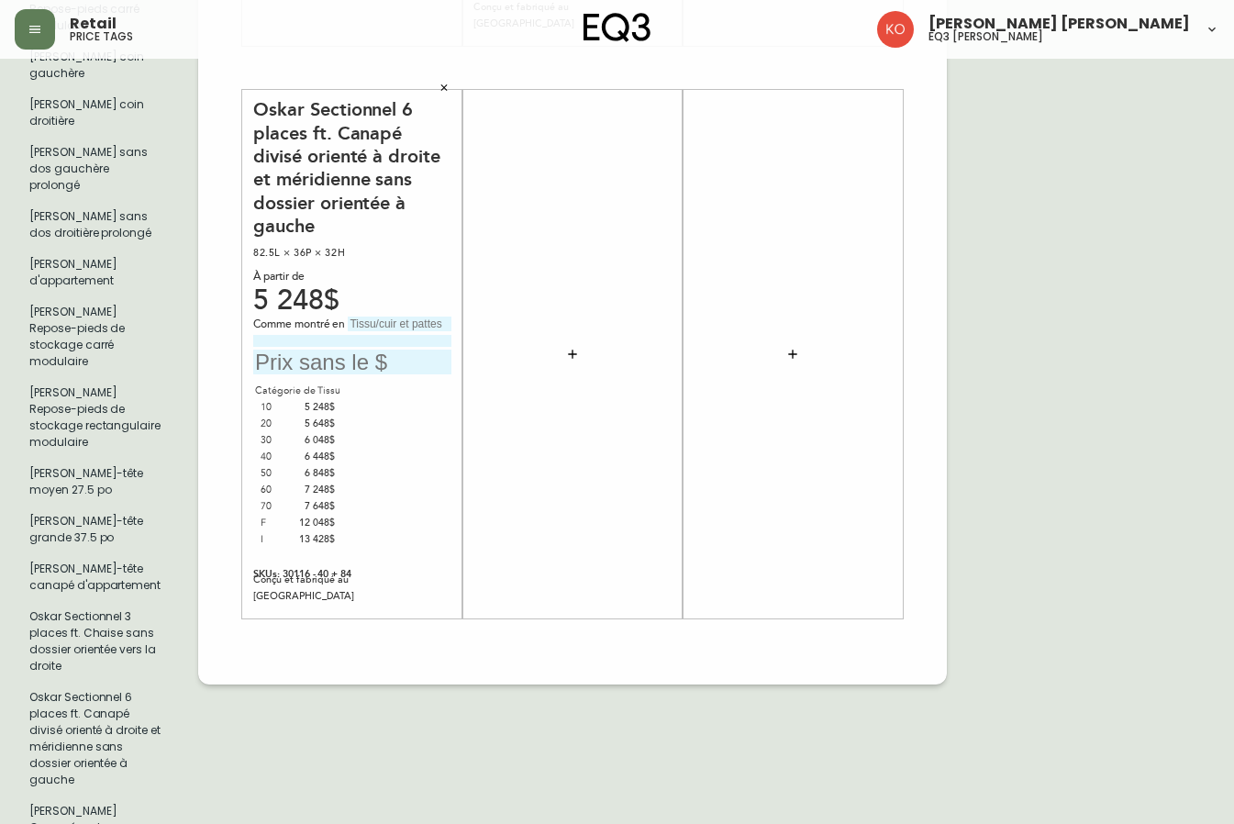
scroll to position [1285, 0]
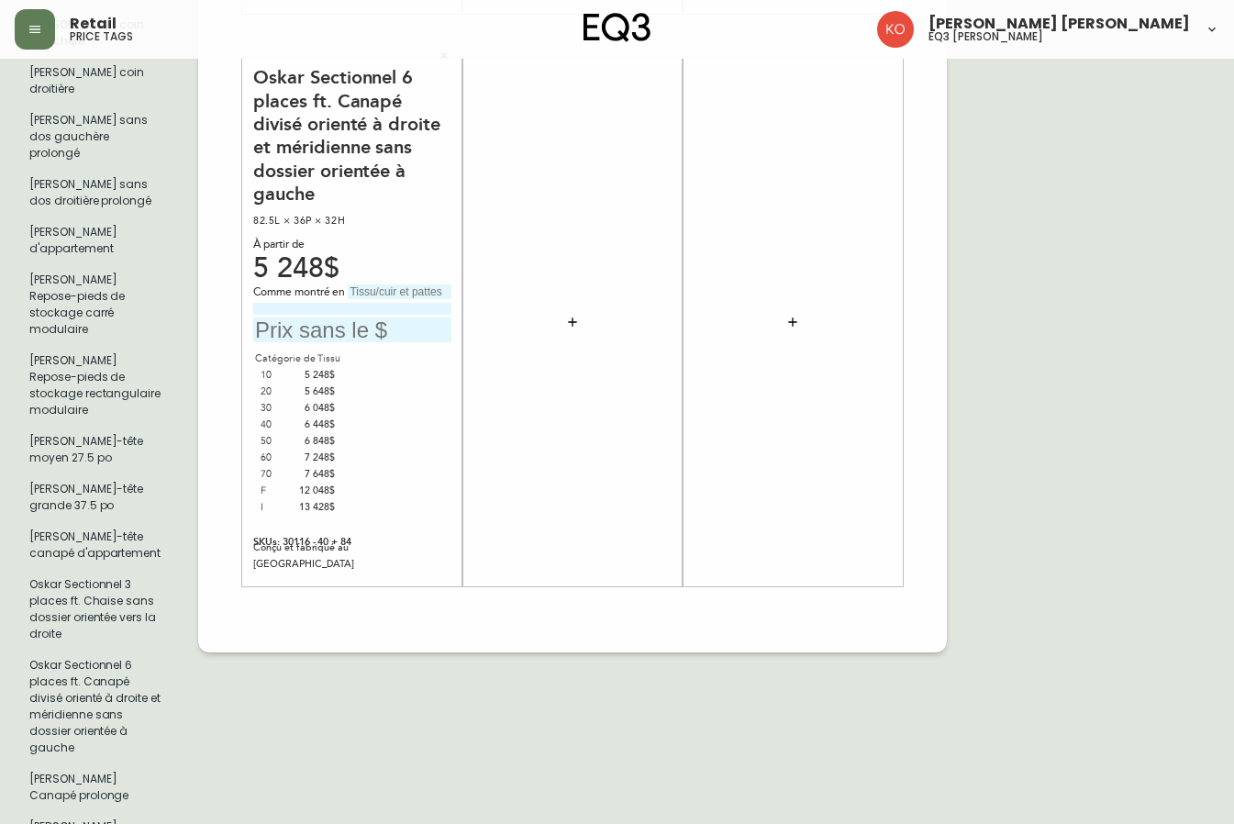
click at [288, 351] on div "Catégorie de Tissu" at bounding box center [297, 359] width 89 height 17
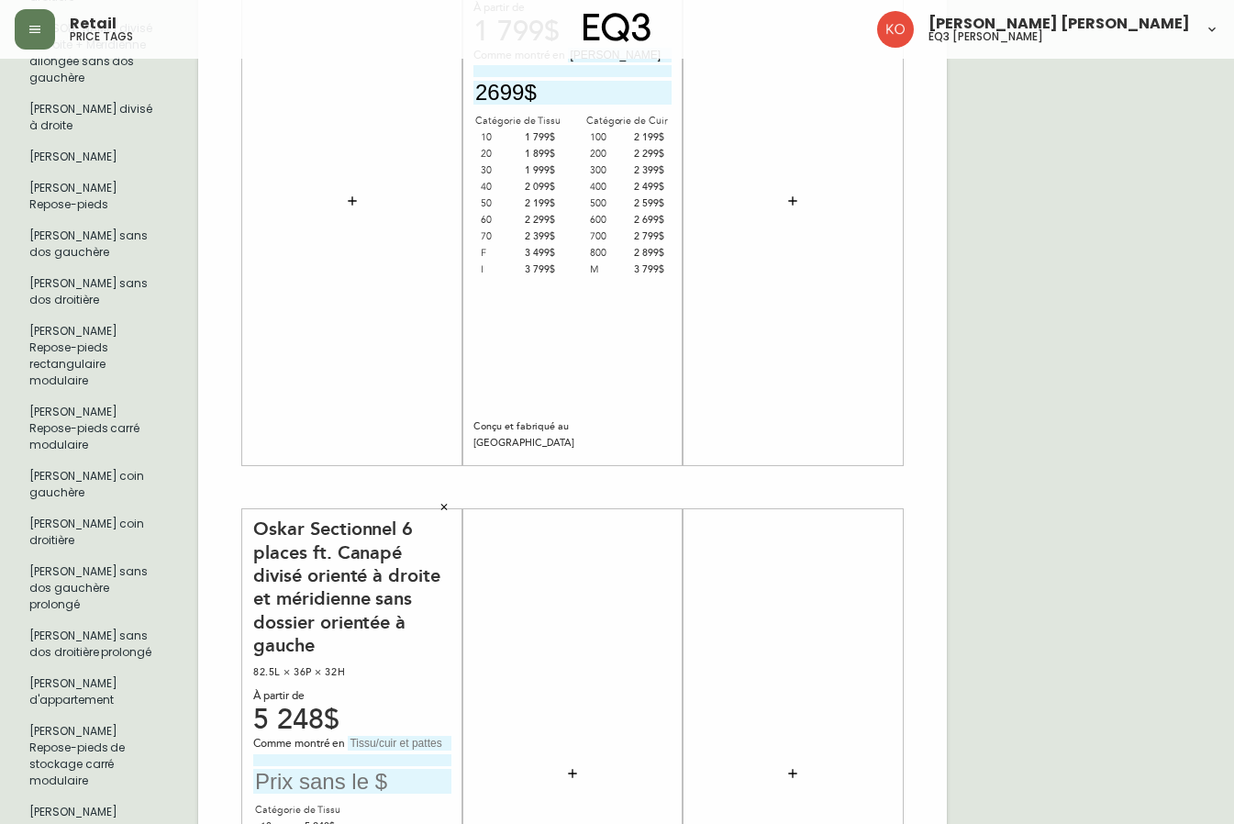
scroll to position [826, 0]
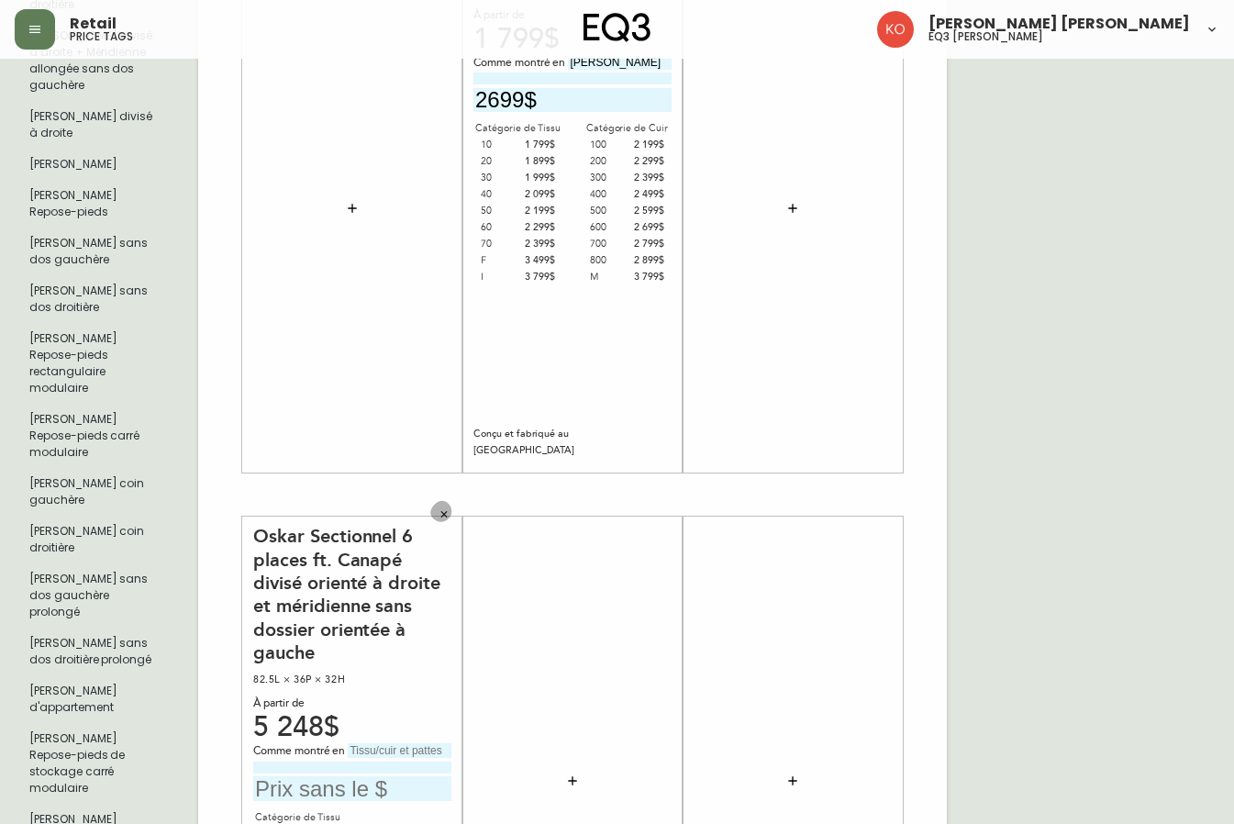
click at [438, 500] on button "button" at bounding box center [444, 514] width 28 height 28
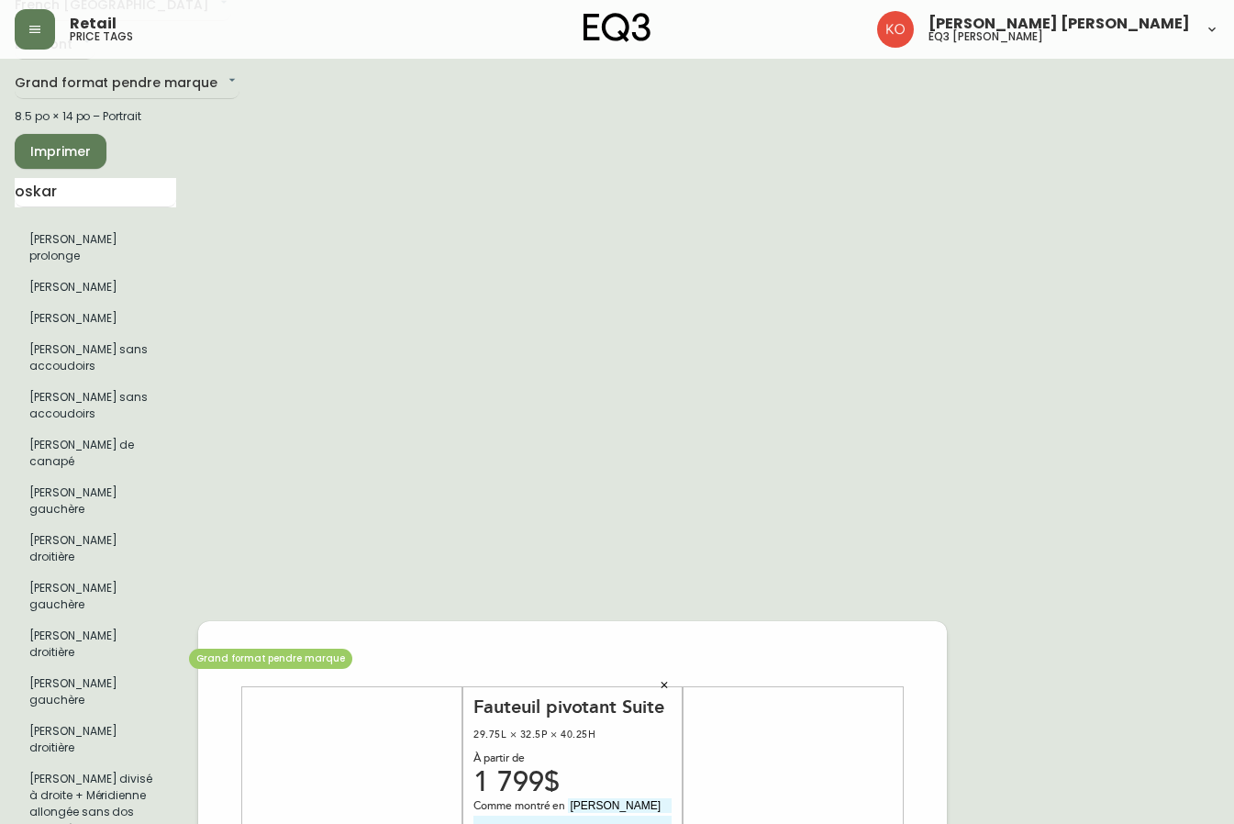
scroll to position [0, 0]
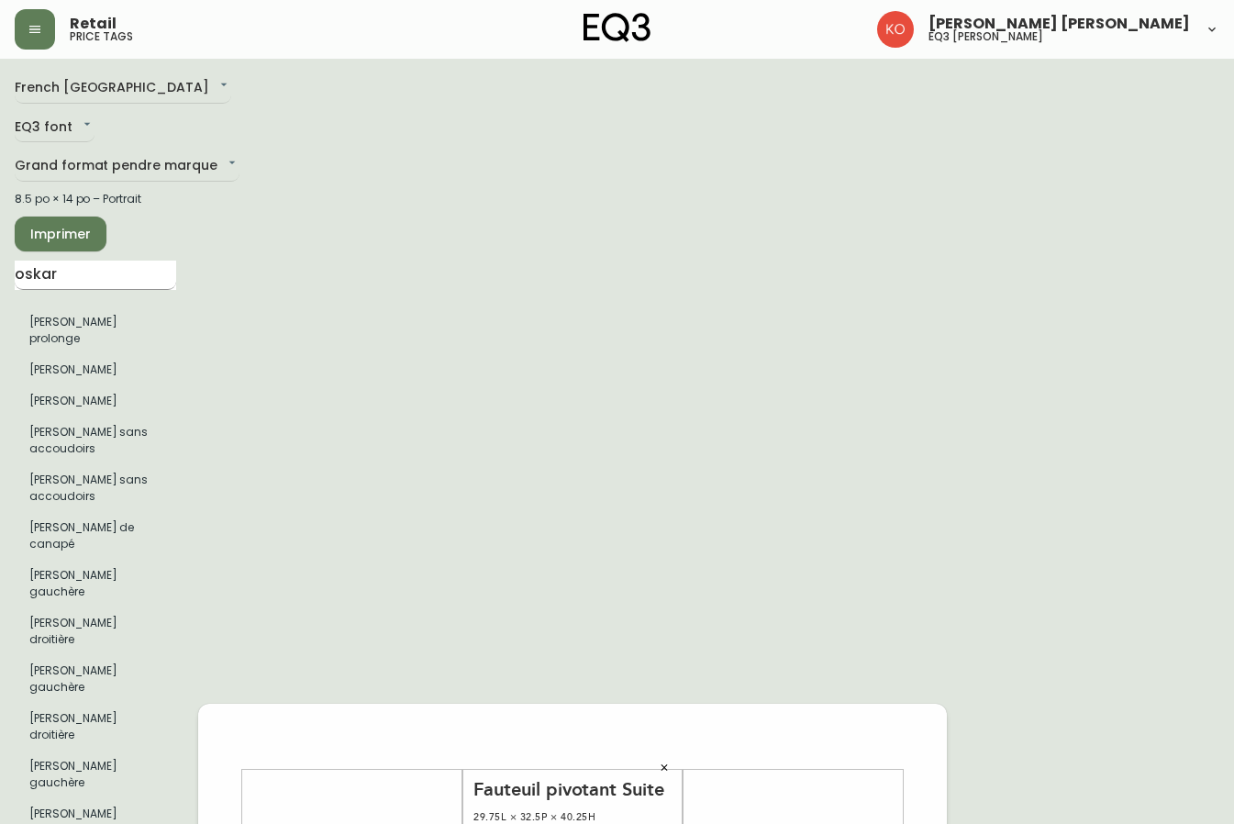
click at [122, 274] on input "oskar" at bounding box center [96, 275] width 162 height 29
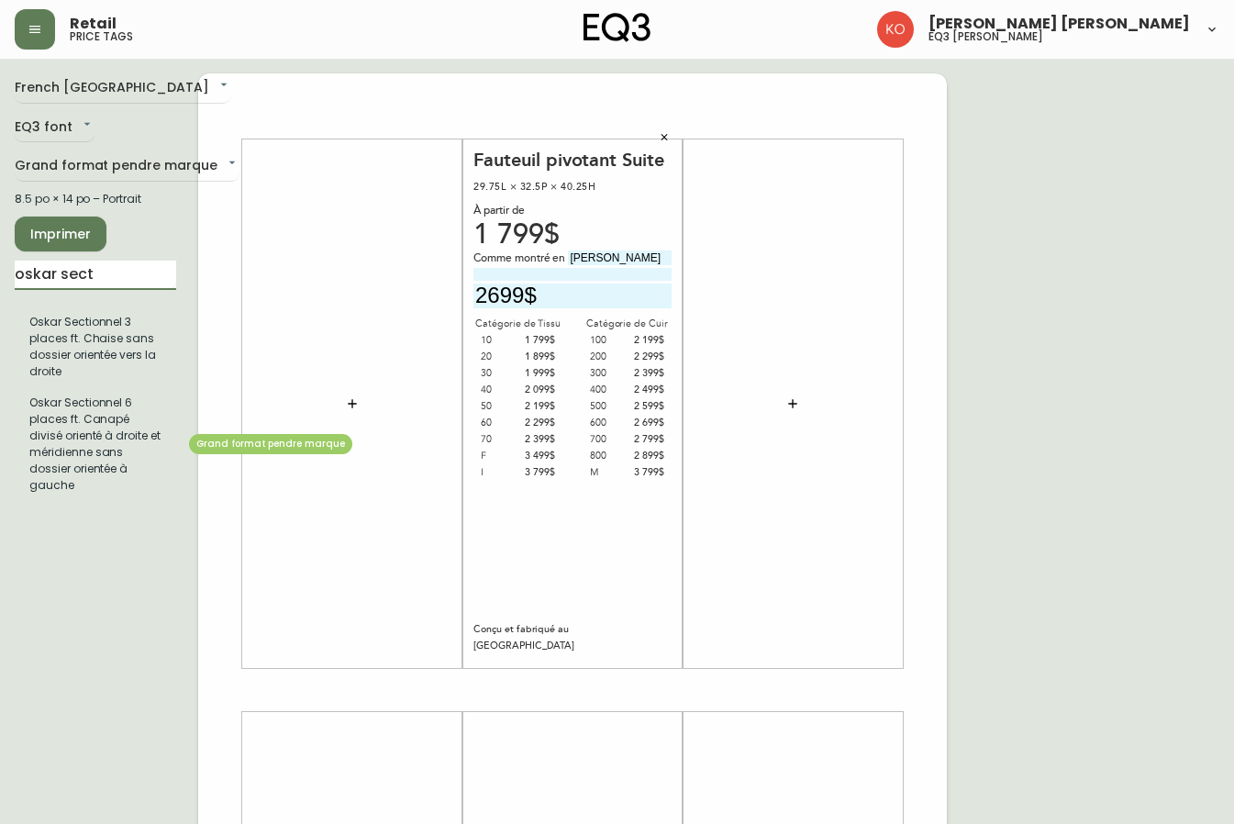
type input "oskar sect"
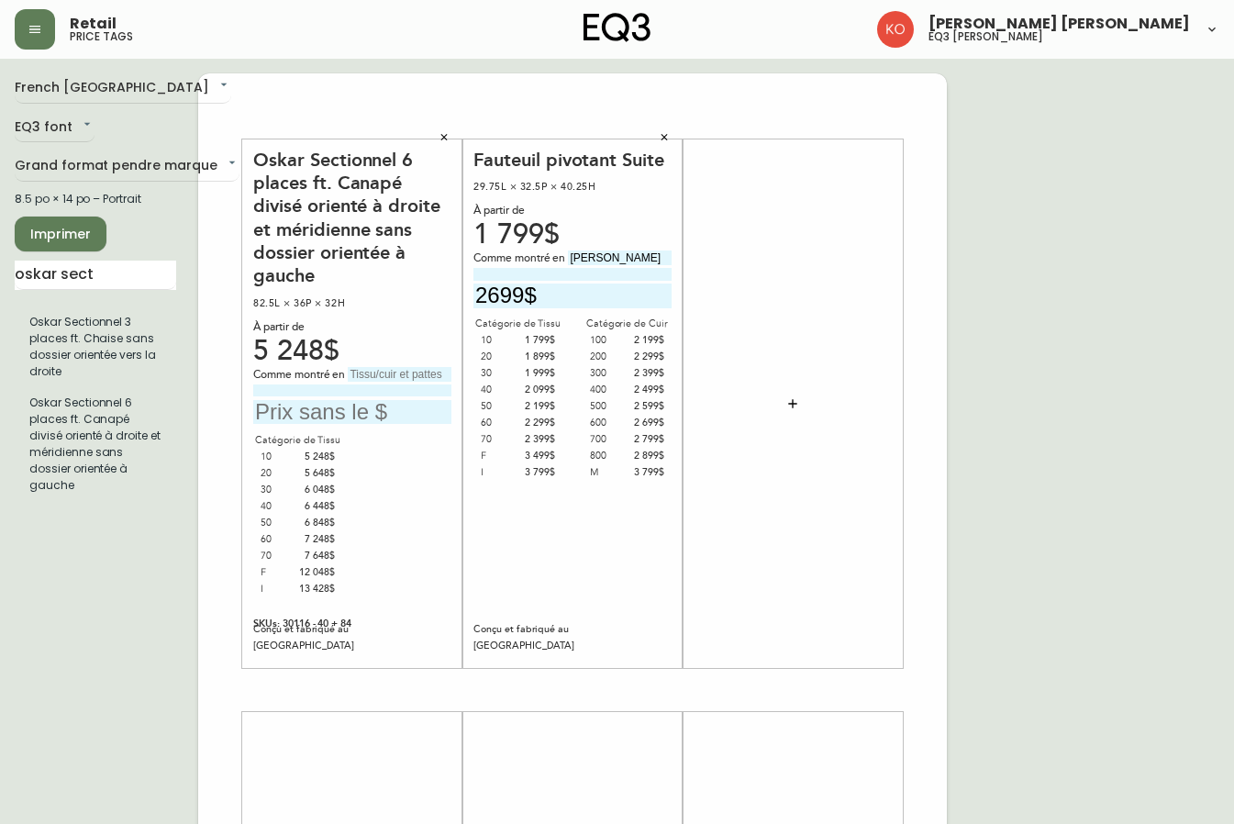
click at [307, 408] on input "text" at bounding box center [352, 412] width 198 height 25
type input "8598$"
click at [117, 287] on input "oskar sect" at bounding box center [96, 275] width 162 height 29
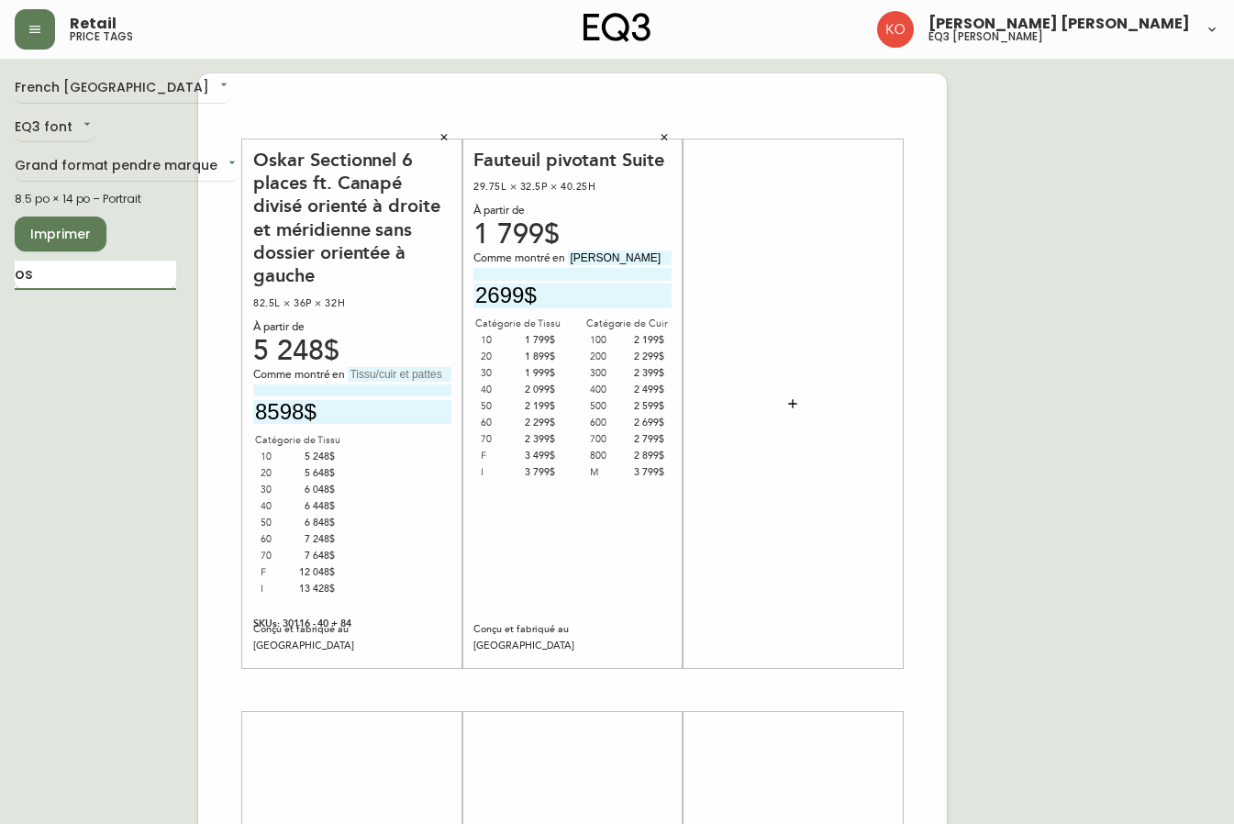
type input "o"
click at [99, 271] on input "text" at bounding box center [96, 275] width 162 height 29
click at [84, 274] on input "text" at bounding box center [96, 275] width 162 height 29
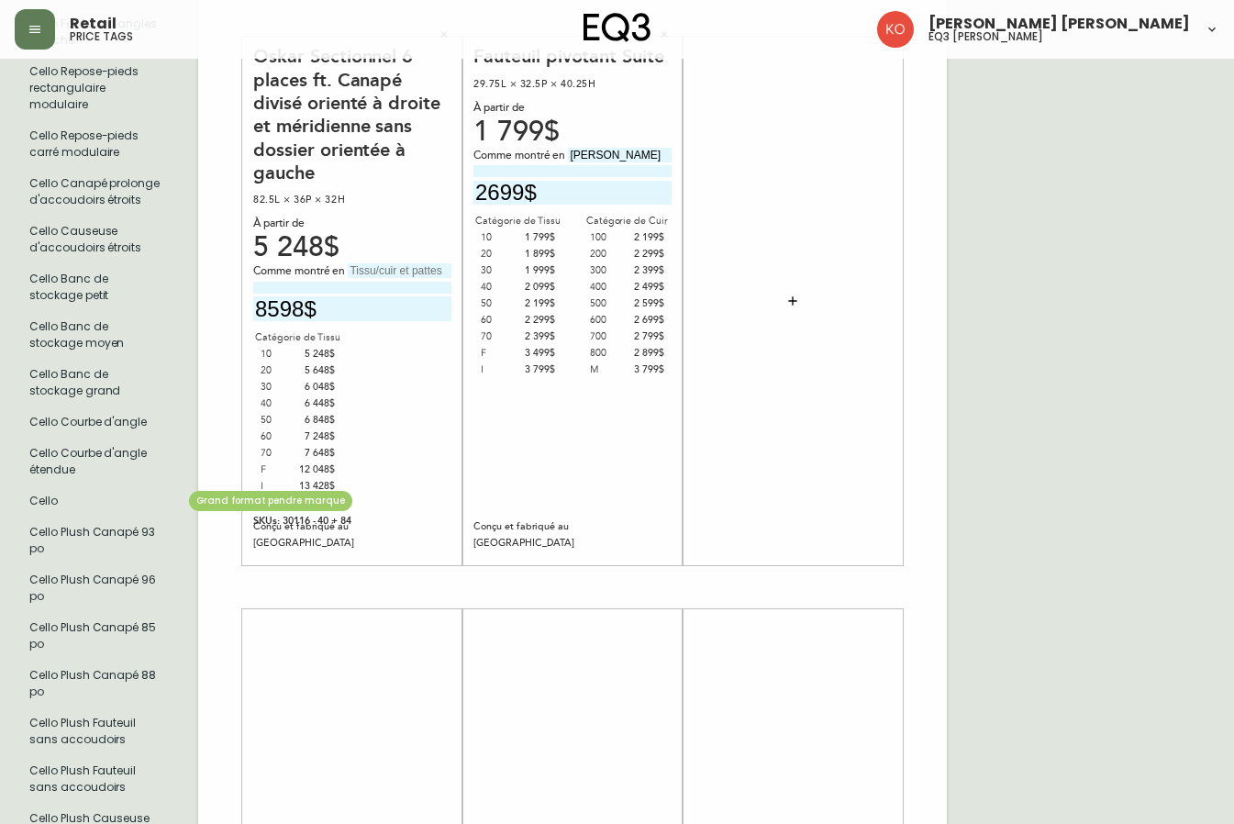
scroll to position [1193, 0]
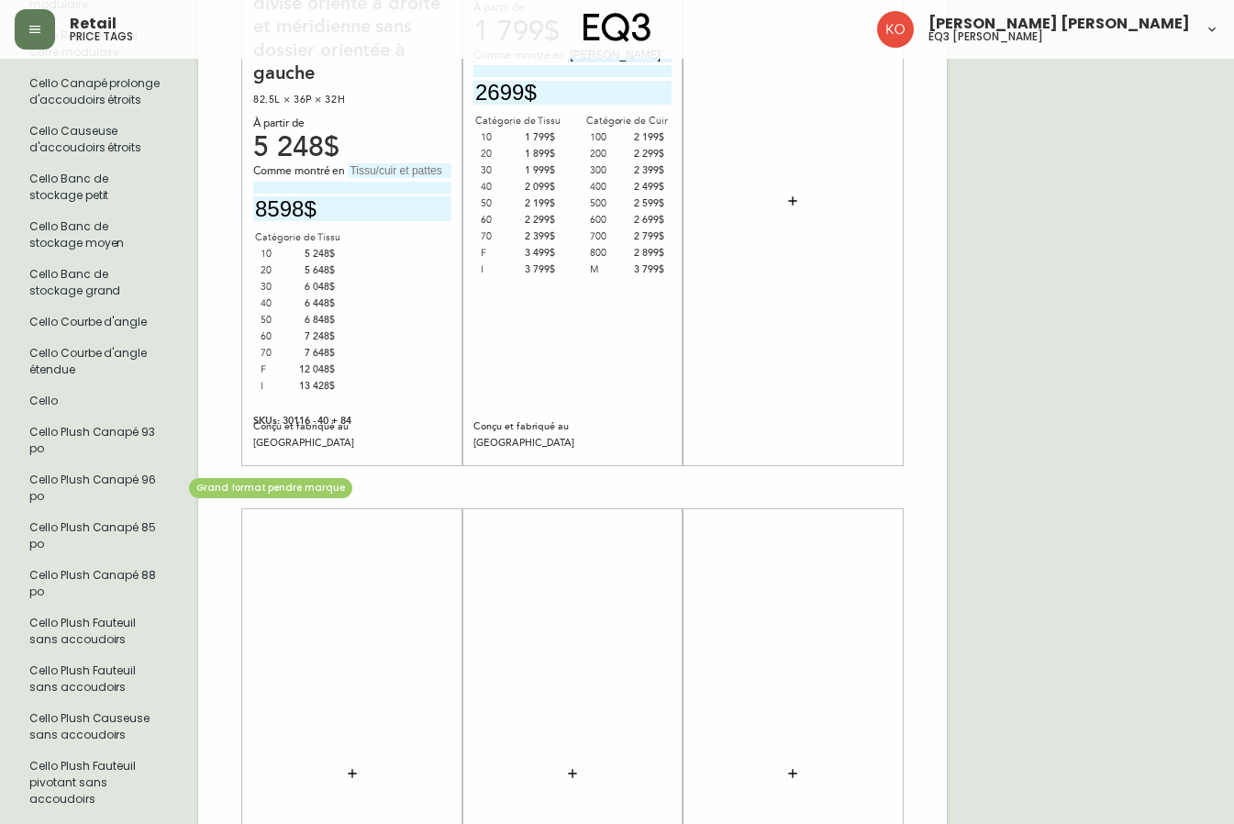
type input "cello"
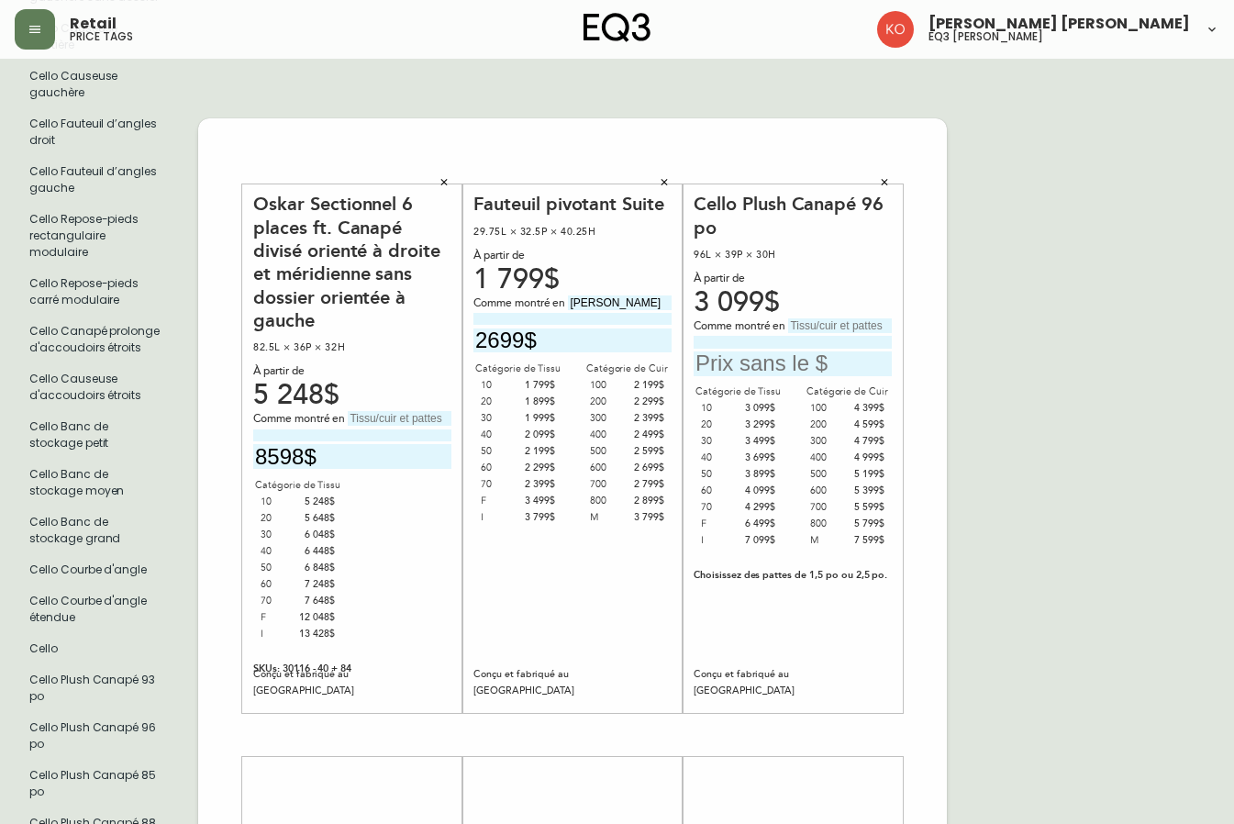
scroll to position [826, 0]
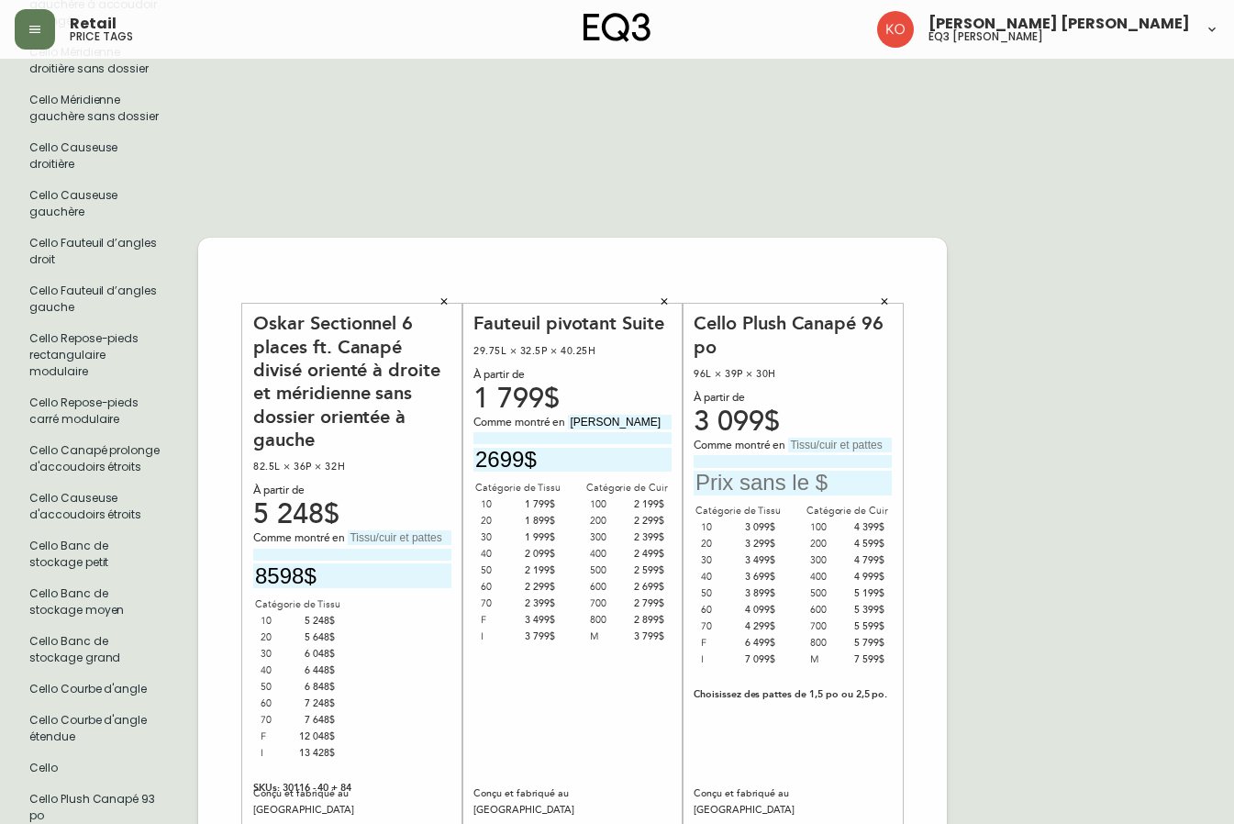
click at [781, 482] on input "text" at bounding box center [793, 483] width 198 height 25
type input "5599$"
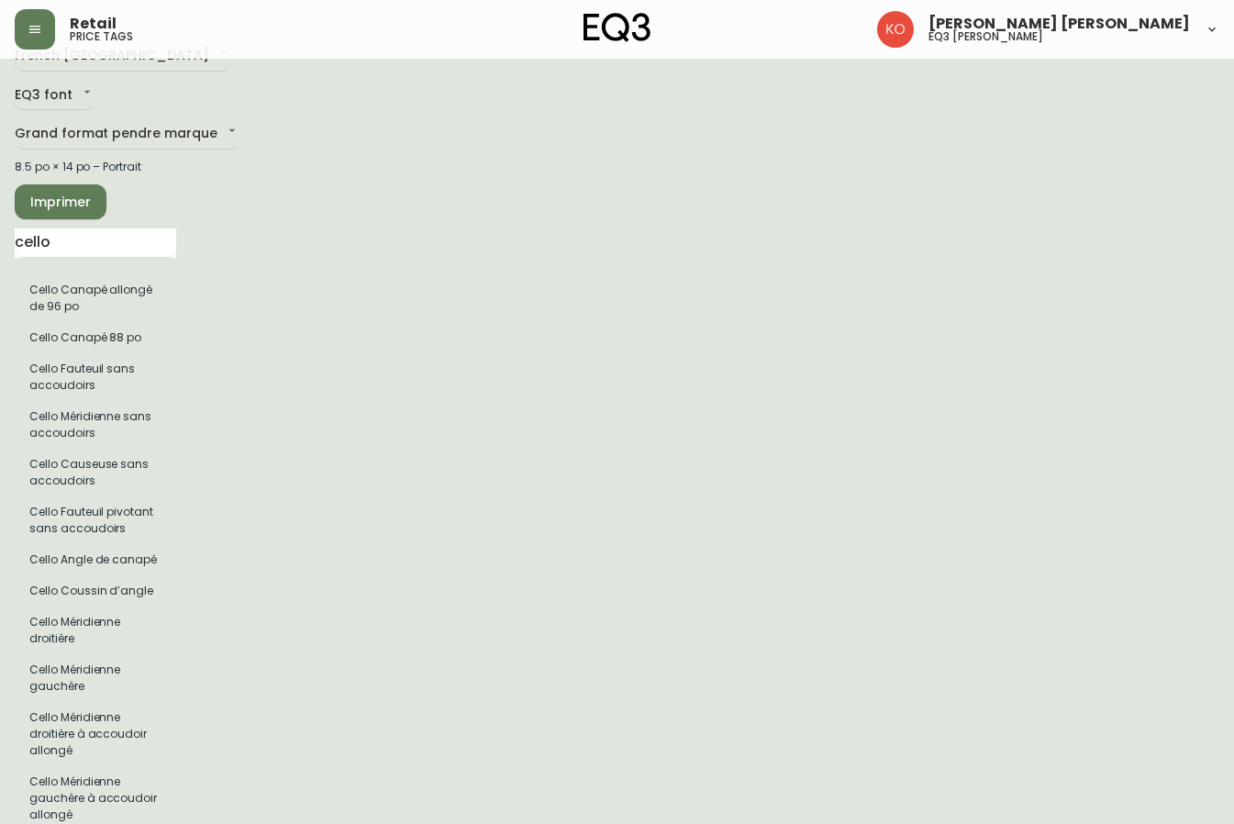
scroll to position [0, 0]
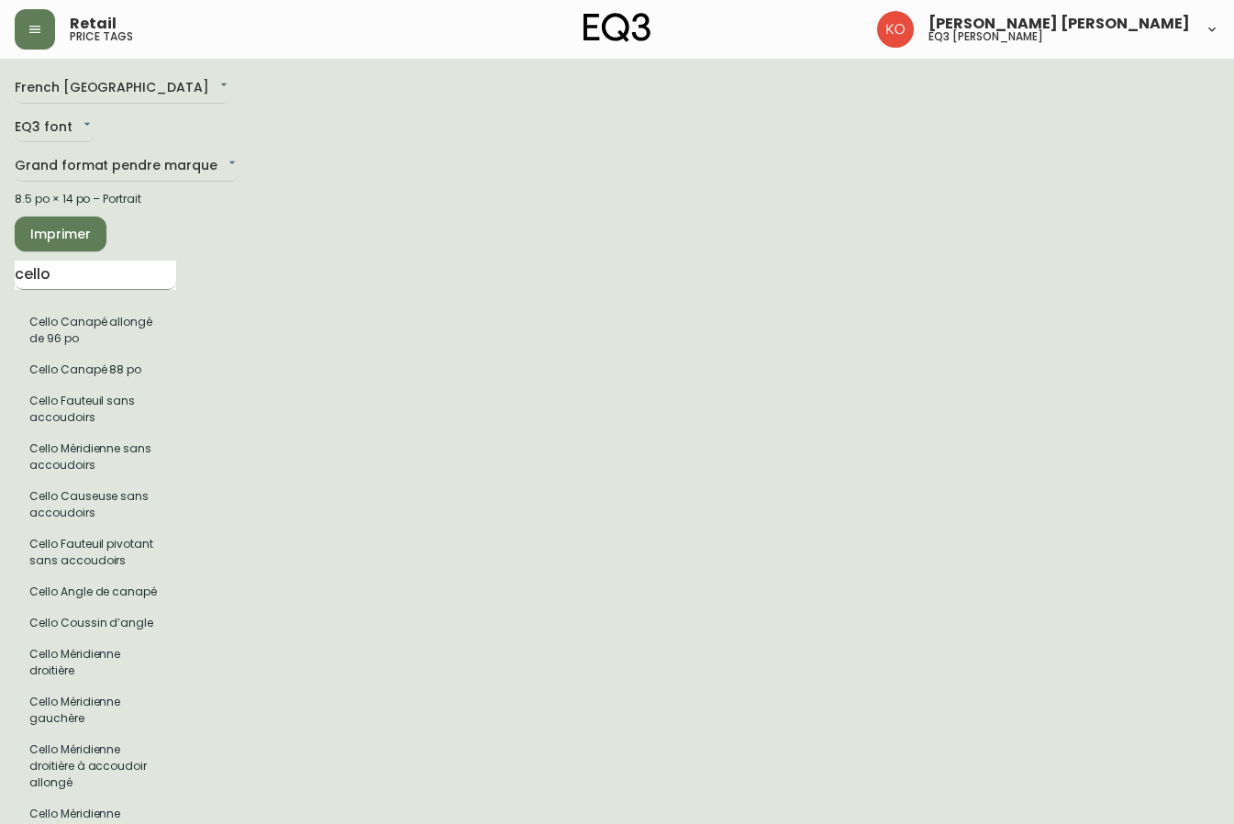
click at [131, 276] on input "cello" at bounding box center [96, 275] width 162 height 29
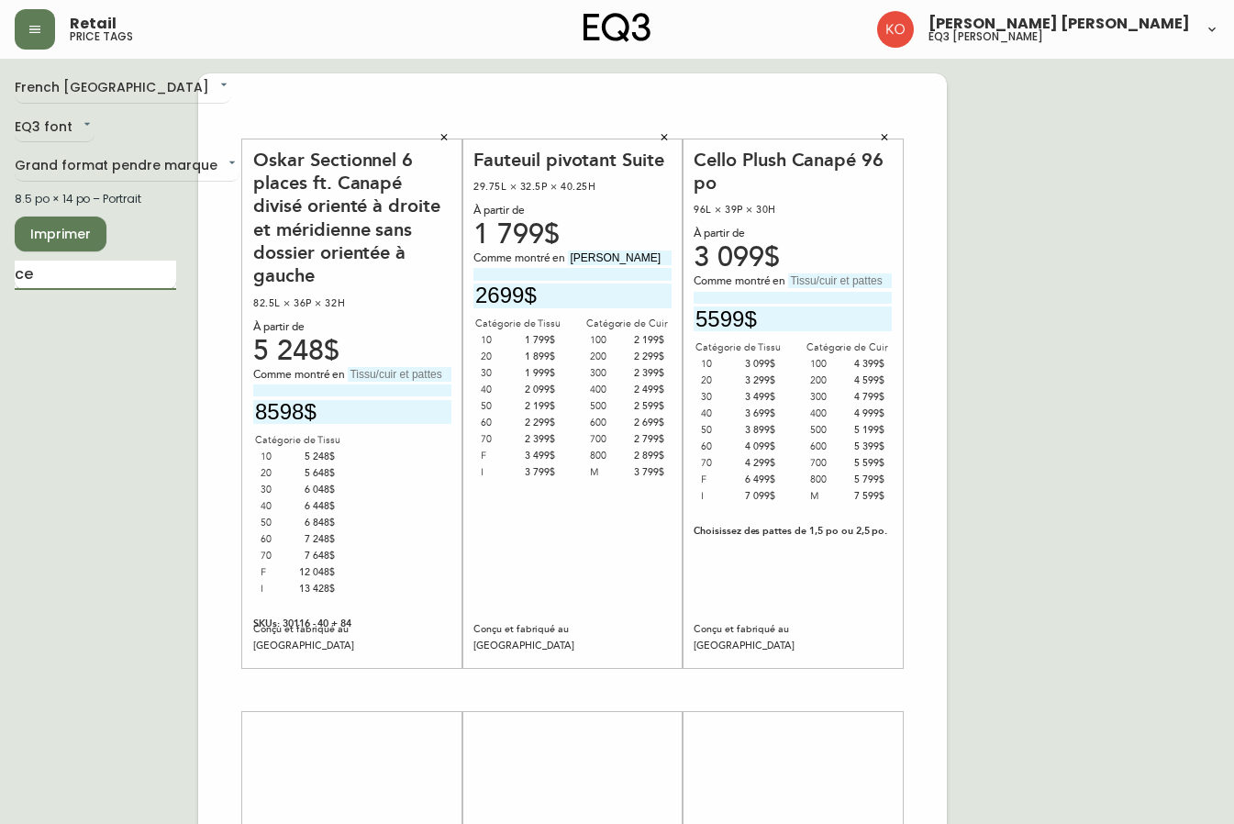
type input "c"
click at [805, 285] on input "text" at bounding box center [840, 281] width 104 height 15
type input "d"
click at [868, 275] on input "[PERSON_NAME]" at bounding box center [840, 281] width 104 height 15
type input "[PERSON_NAME]"
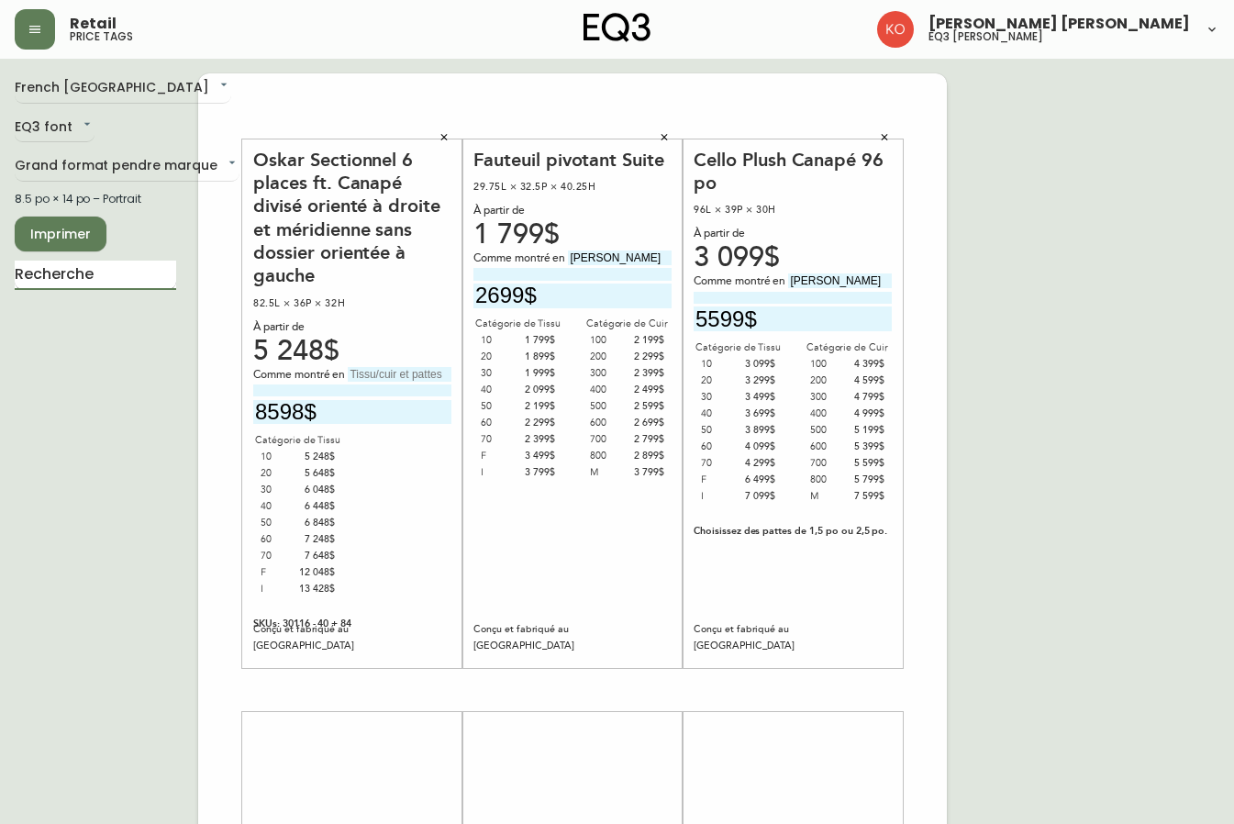
click at [84, 283] on input "text" at bounding box center [96, 275] width 162 height 29
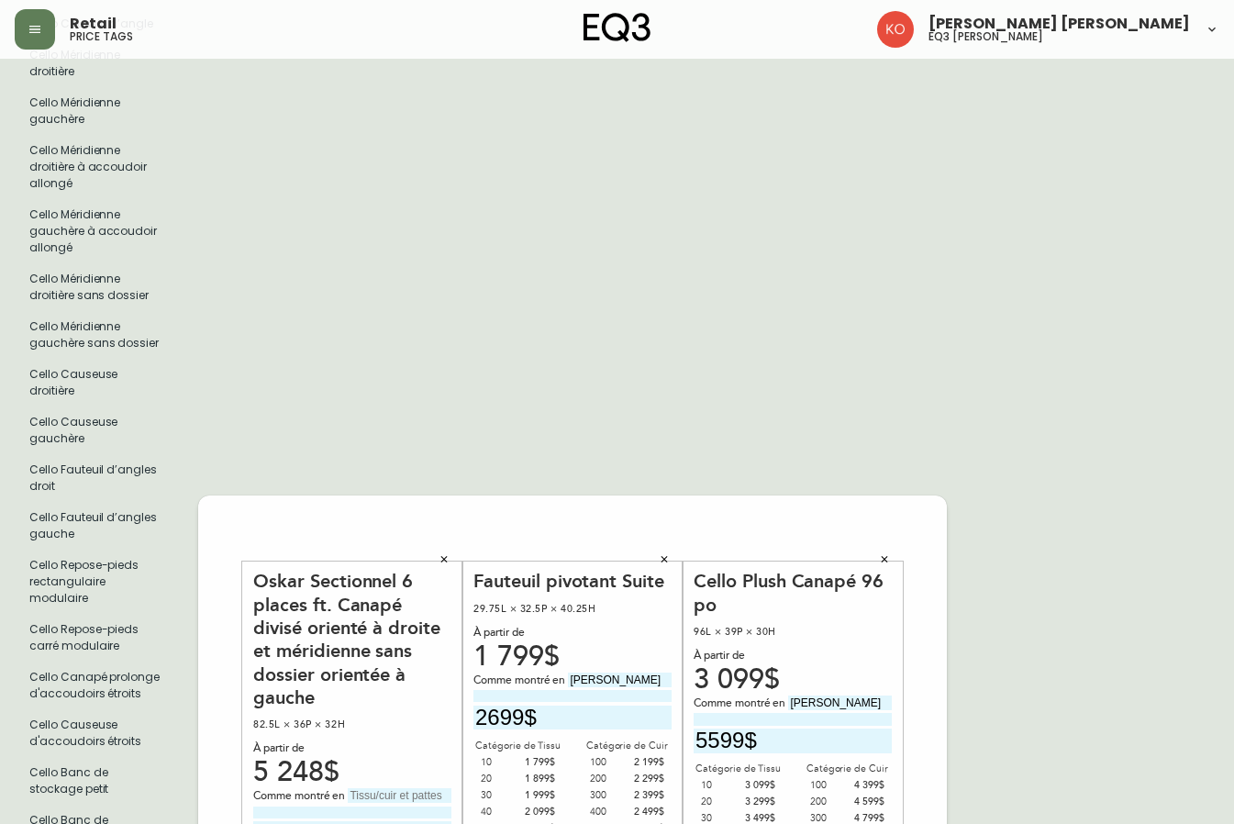
scroll to position [826, 0]
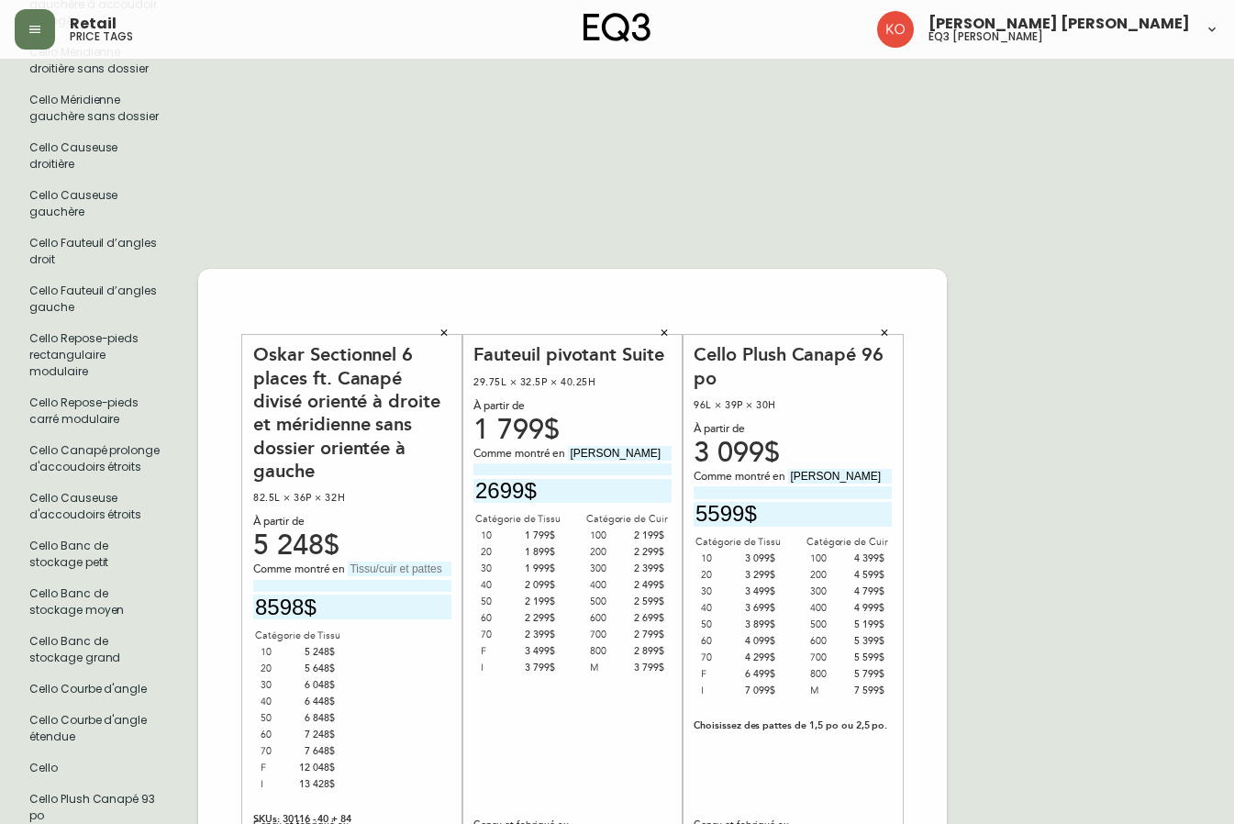
click at [886, 329] on icon "button" at bounding box center [884, 332] width 11 height 11
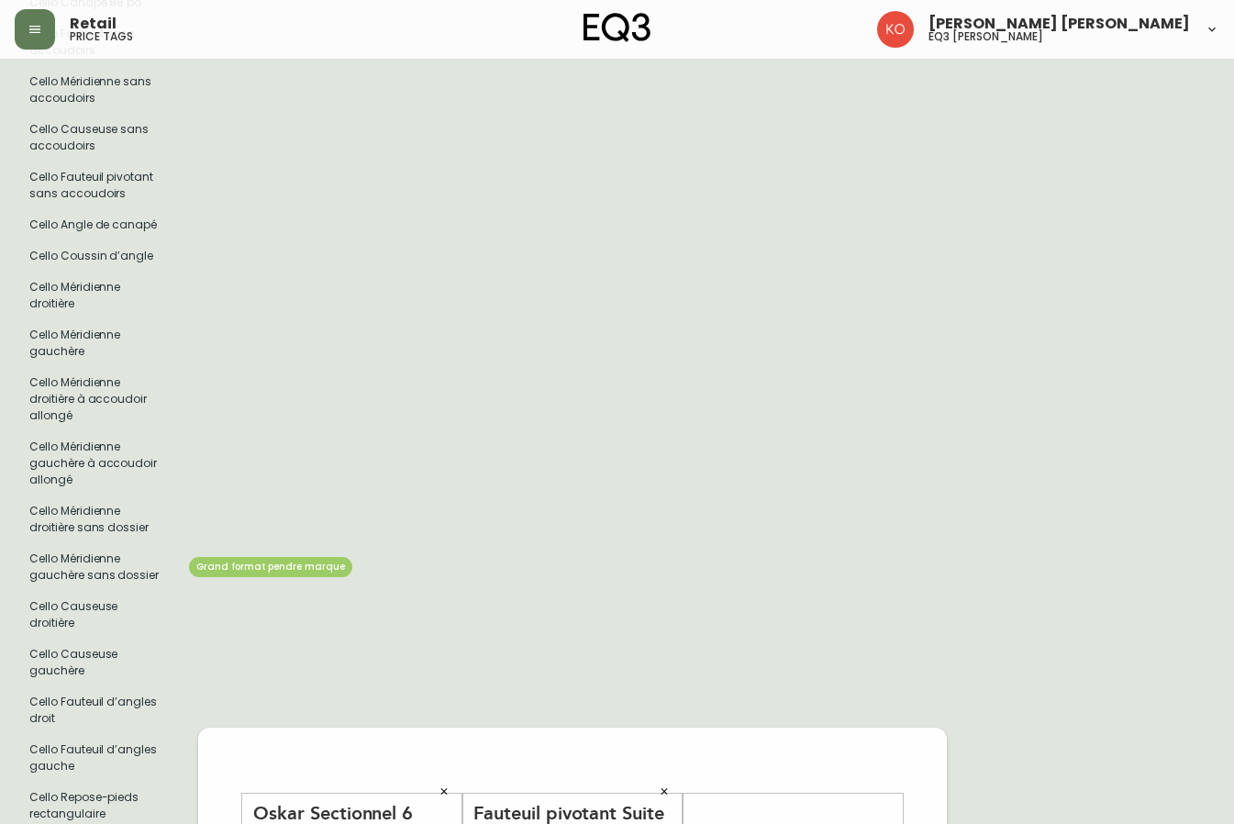
scroll to position [92, 0]
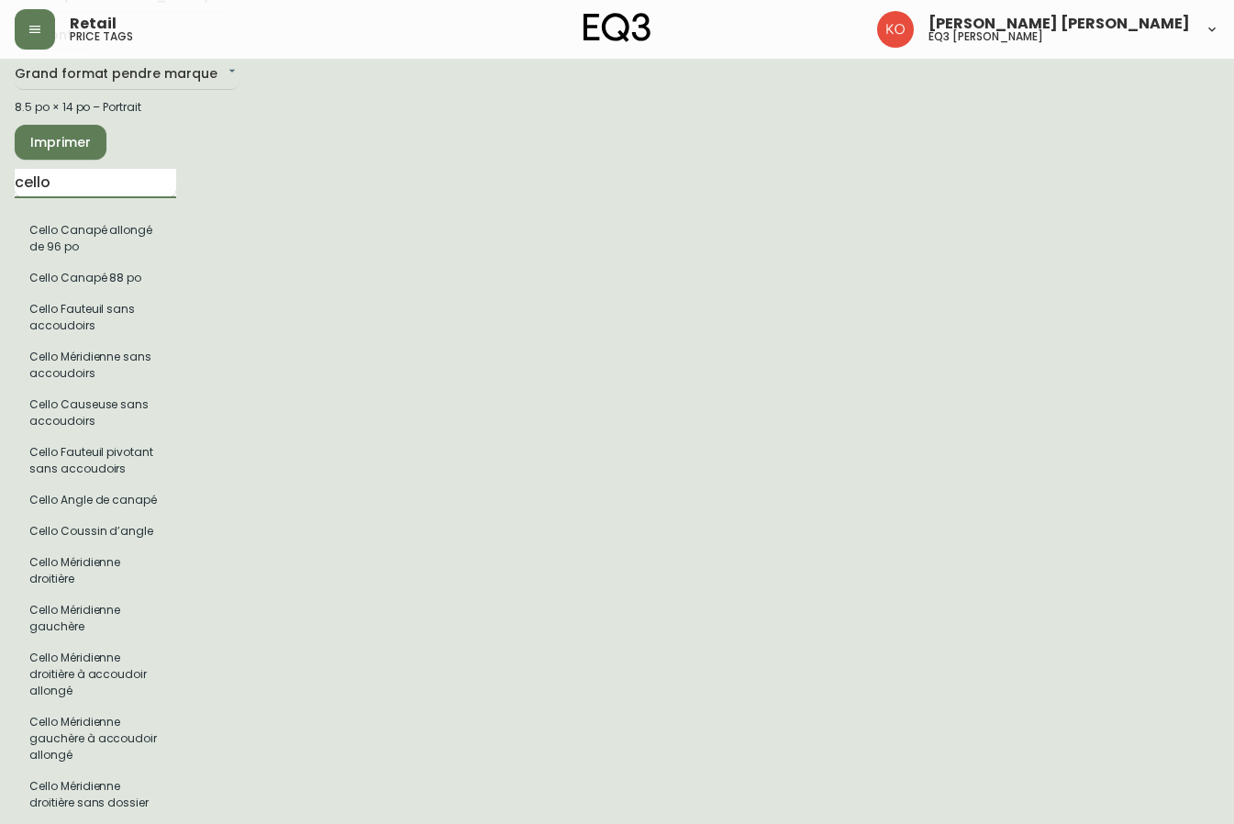
click at [131, 184] on input "cello" at bounding box center [96, 183] width 162 height 29
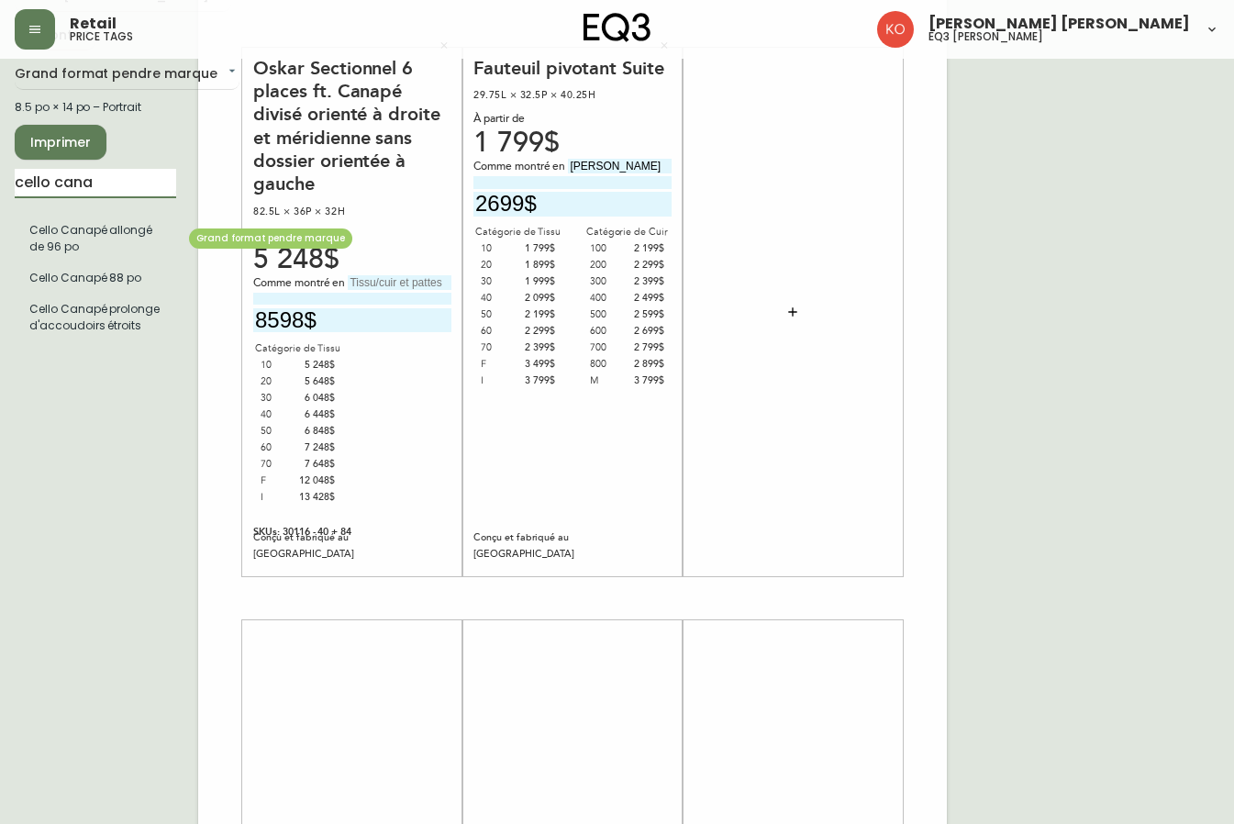
type input "cello cana"
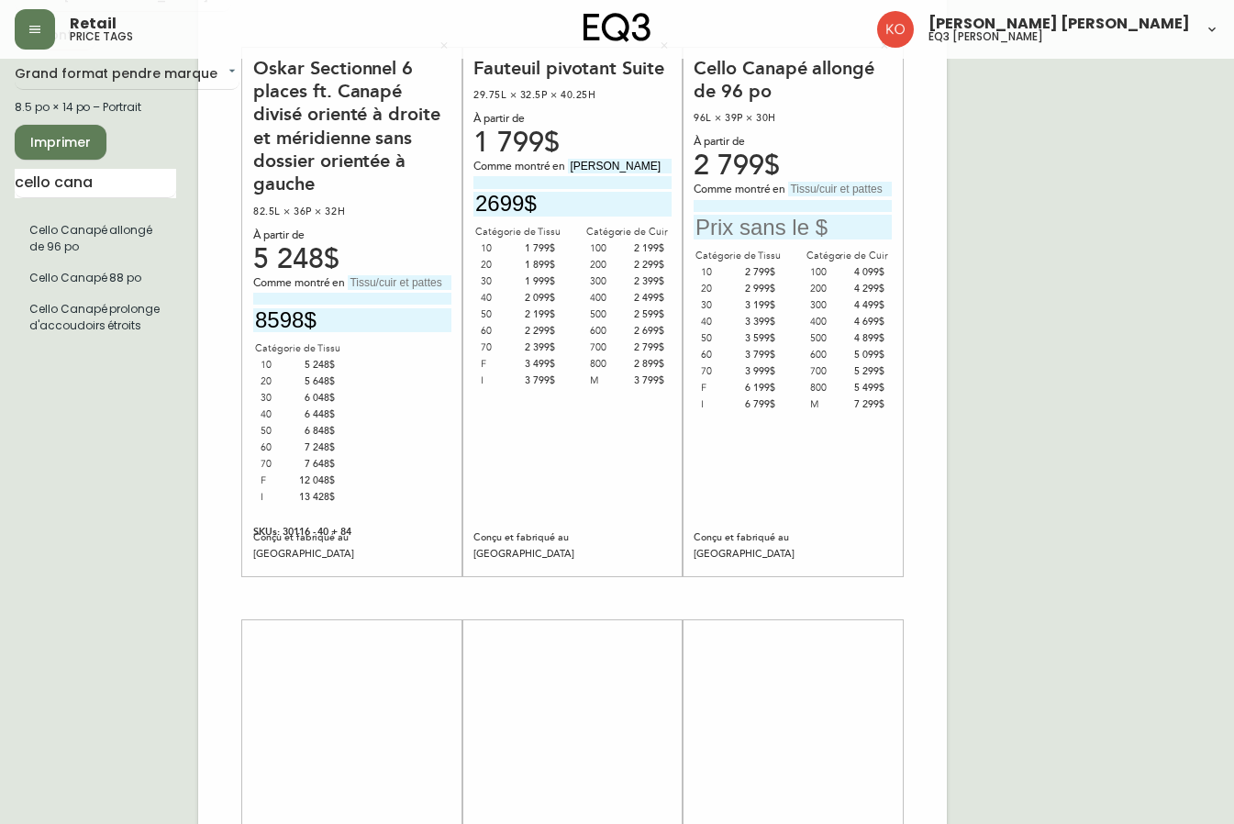
click at [803, 229] on input "text" at bounding box center [793, 227] width 198 height 25
type input "5299$"
click at [807, 195] on input "text" at bounding box center [840, 189] width 104 height 15
type input "[PERSON_NAME]"
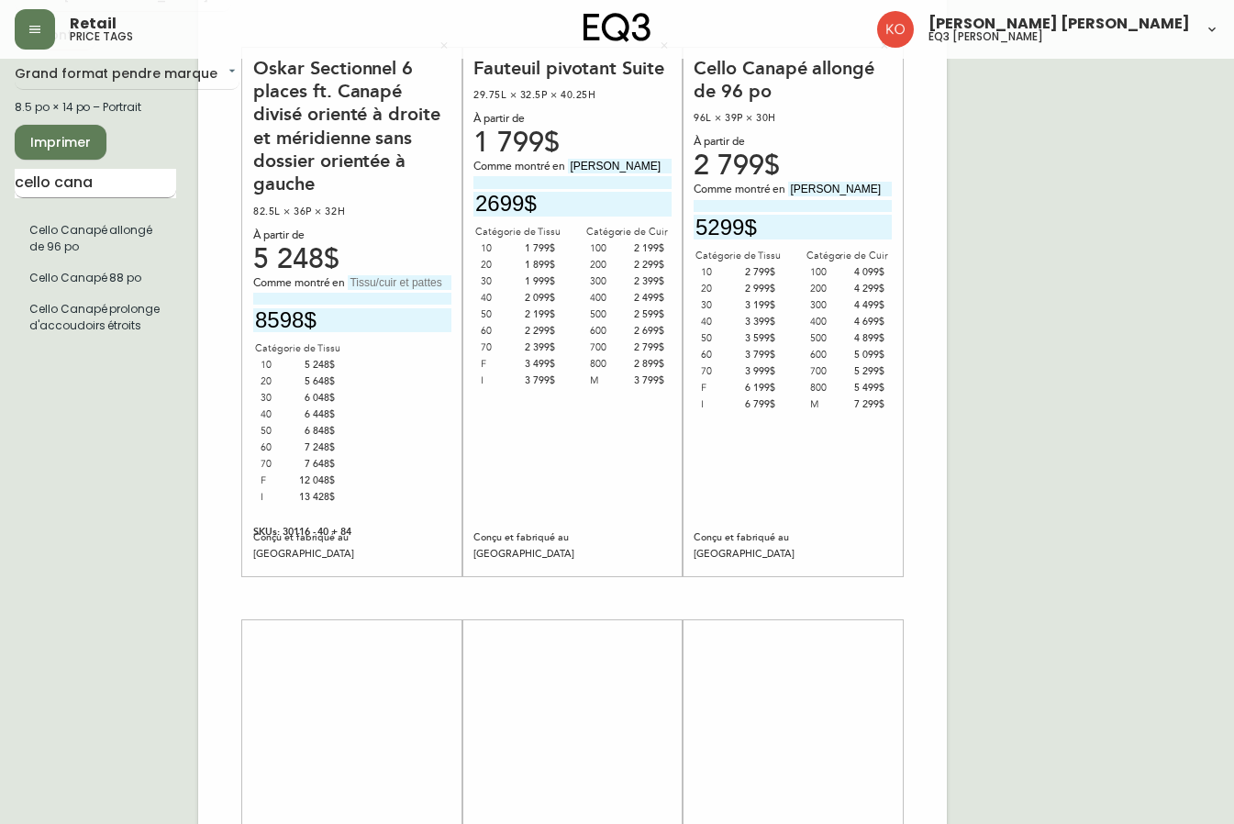
click at [138, 188] on input "cello cana" at bounding box center [96, 183] width 162 height 29
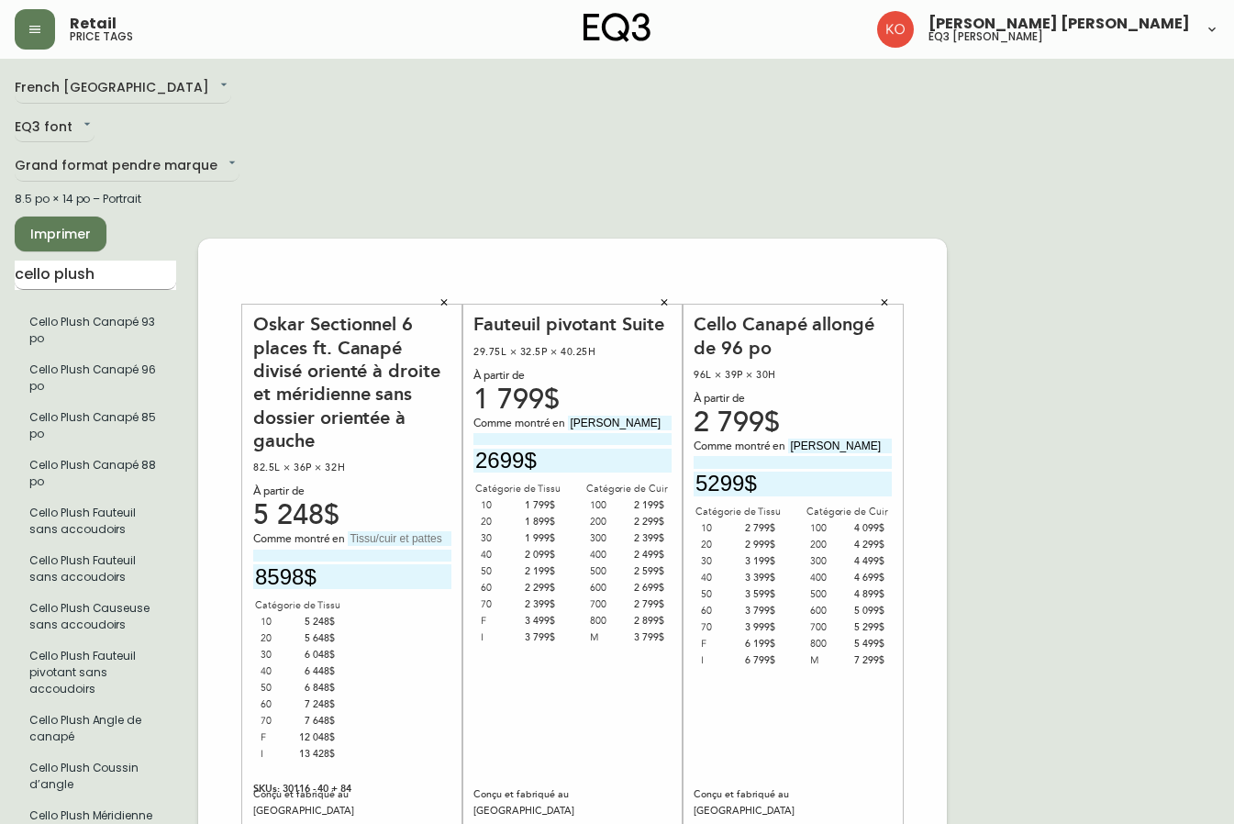
click at [125, 284] on input "cello plush" at bounding box center [96, 275] width 162 height 29
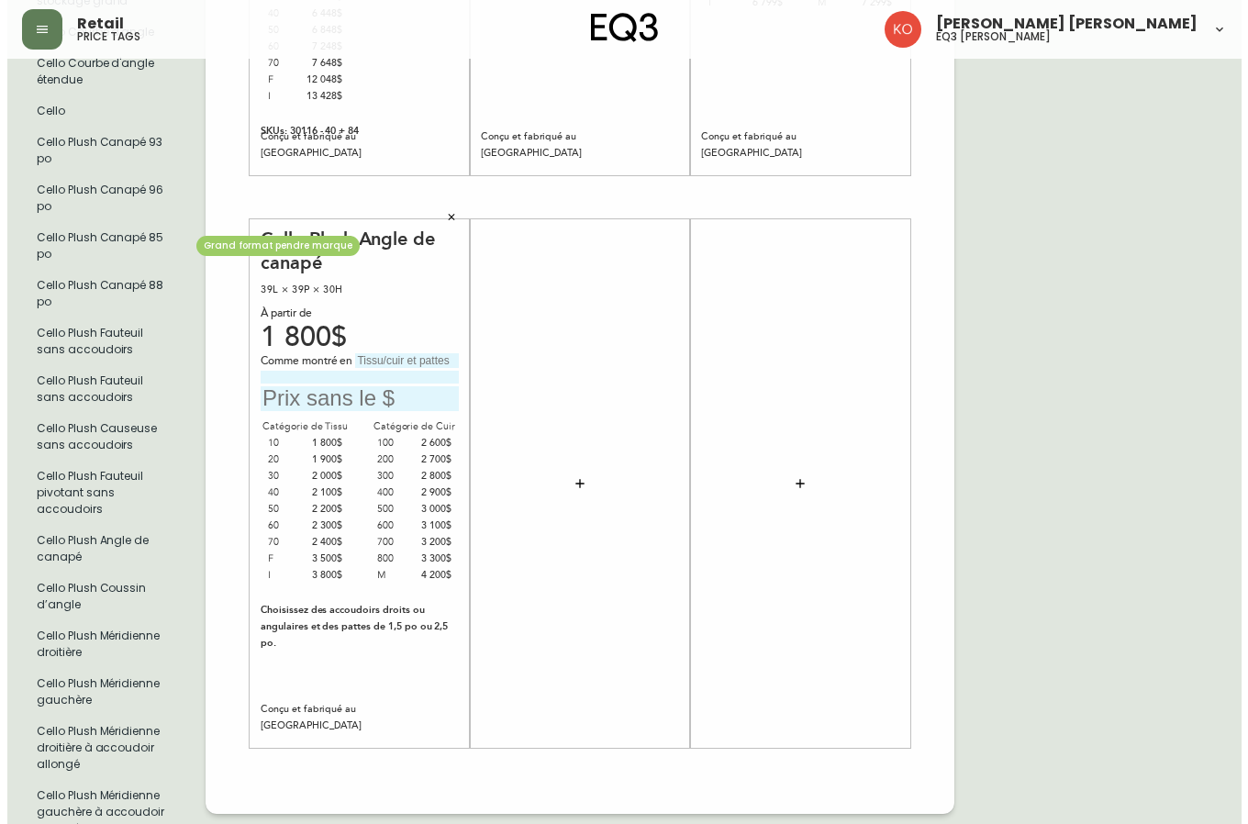
scroll to position [1454, 0]
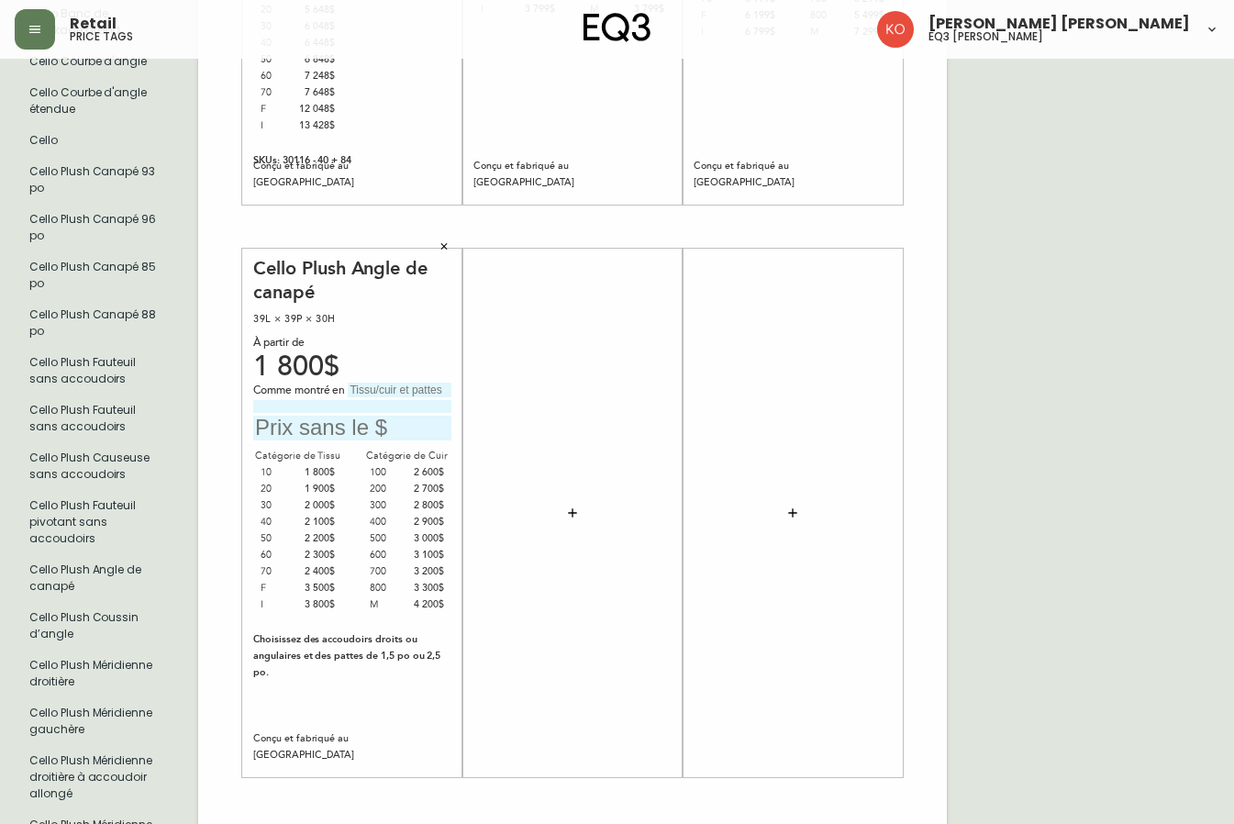
click at [445, 245] on icon "button" at bounding box center [444, 246] width 6 height 6
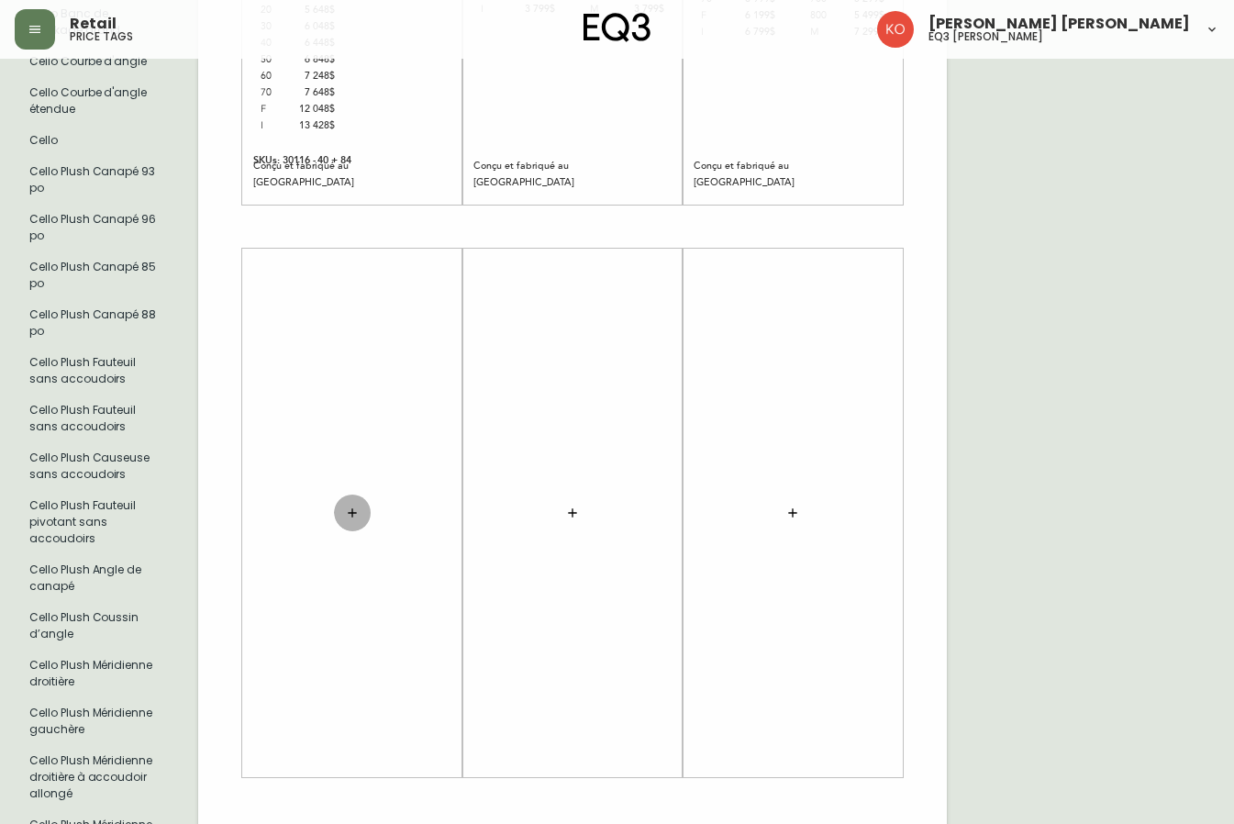
click at [352, 512] on icon "button" at bounding box center [352, 512] width 8 height 8
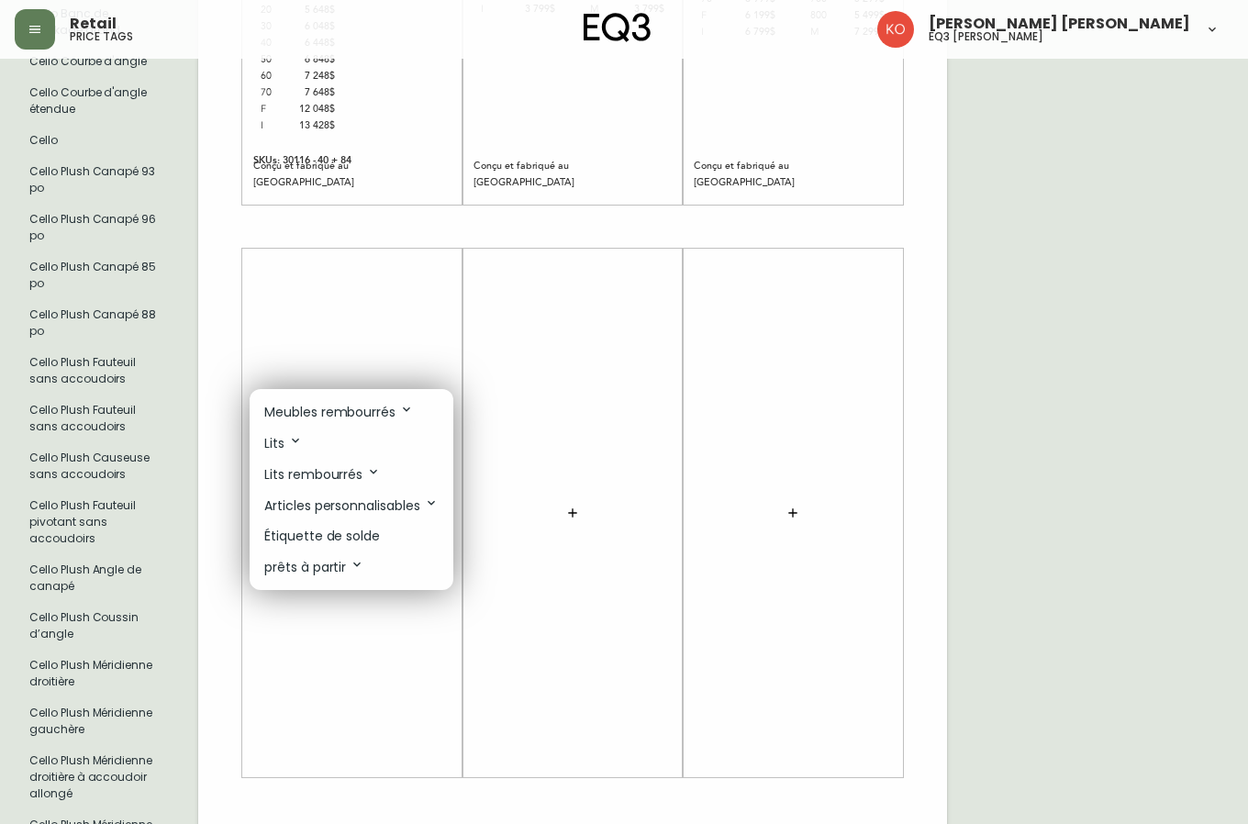
click at [349, 411] on p "Meubles rembourrés" at bounding box center [339, 412] width 150 height 20
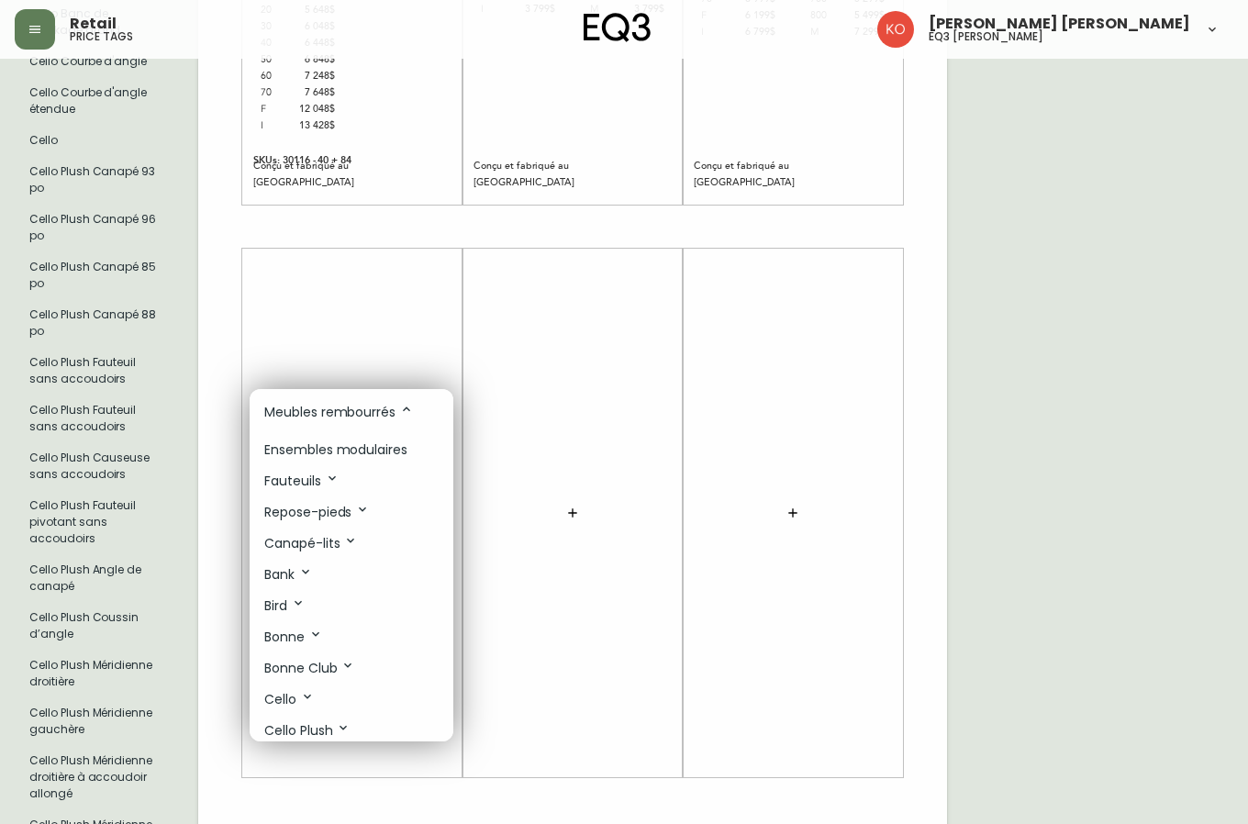
click at [305, 693] on icon at bounding box center [307, 696] width 15 height 15
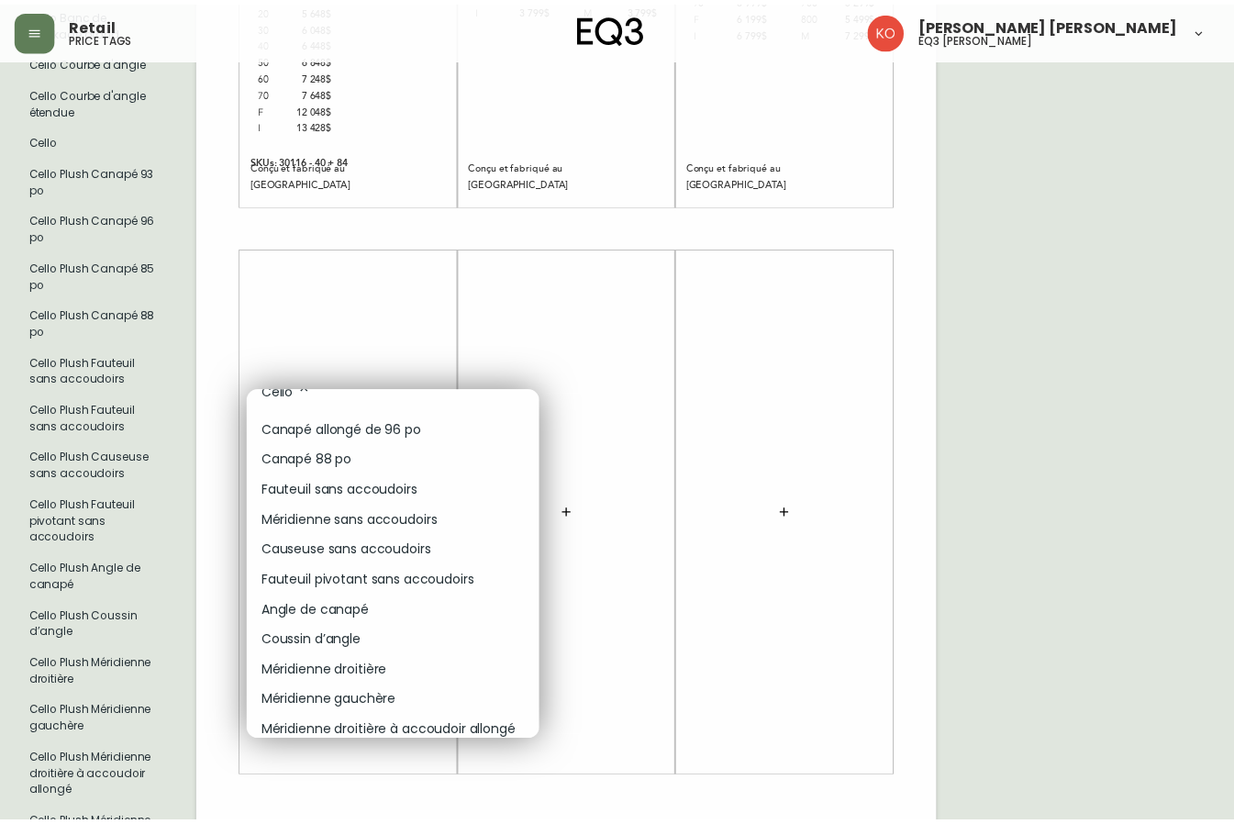
scroll to position [275, 0]
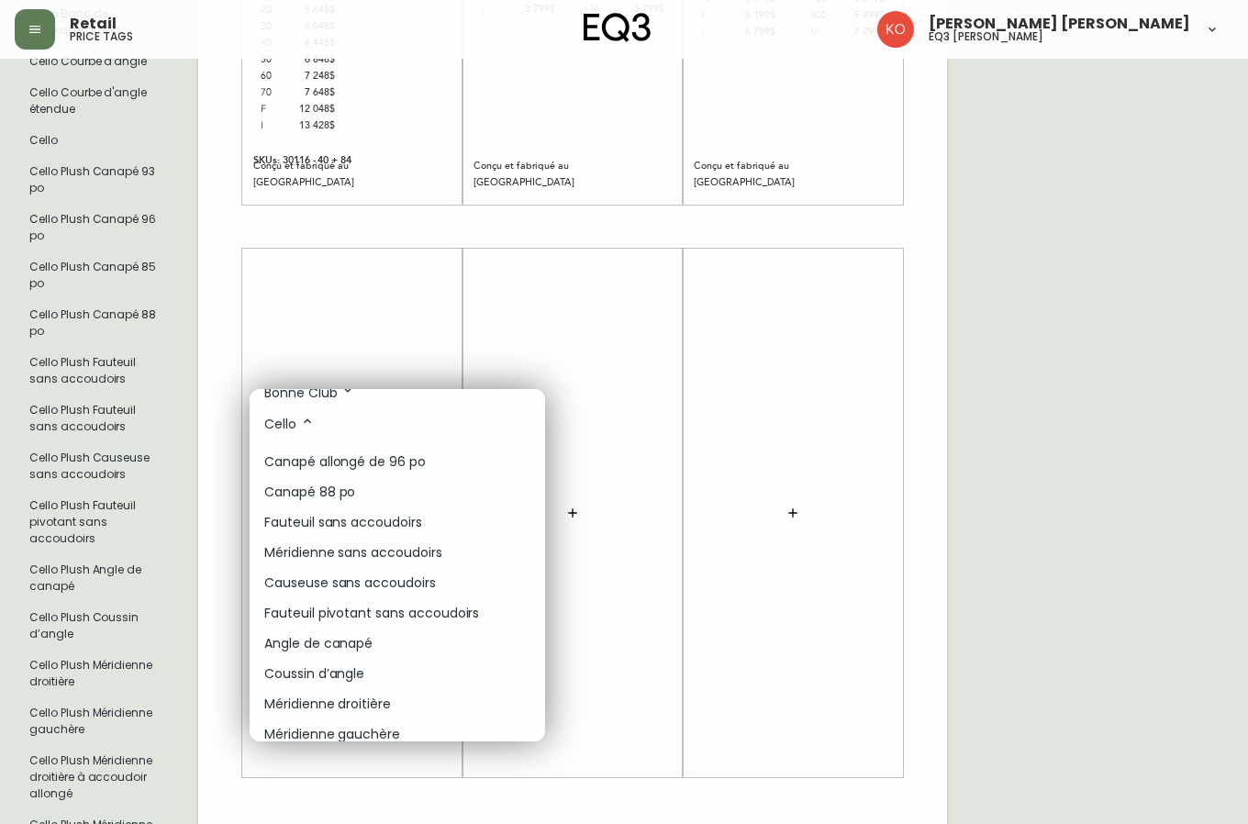
click at [396, 457] on p "Canapé allongé de 96 po" at bounding box center [345, 461] width 162 height 19
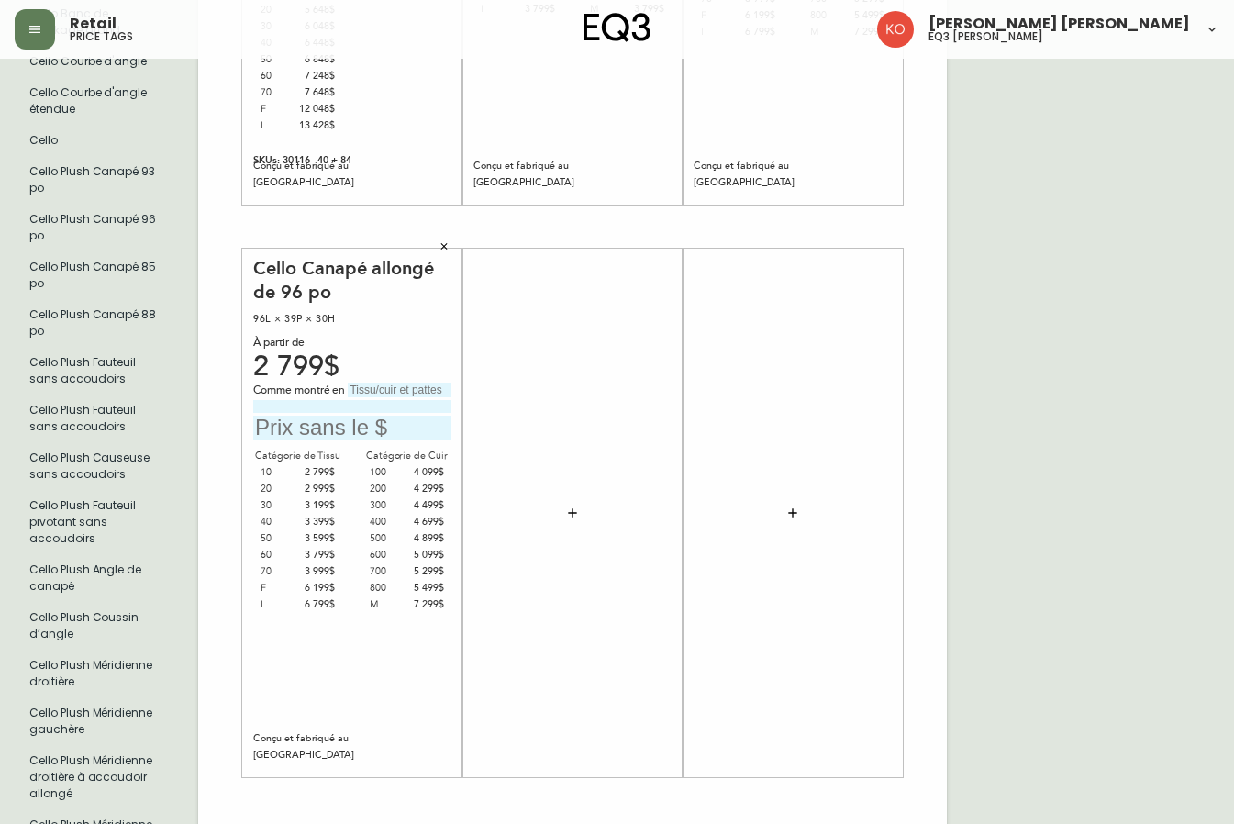
click at [440, 244] on icon "button" at bounding box center [444, 245] width 11 height 11
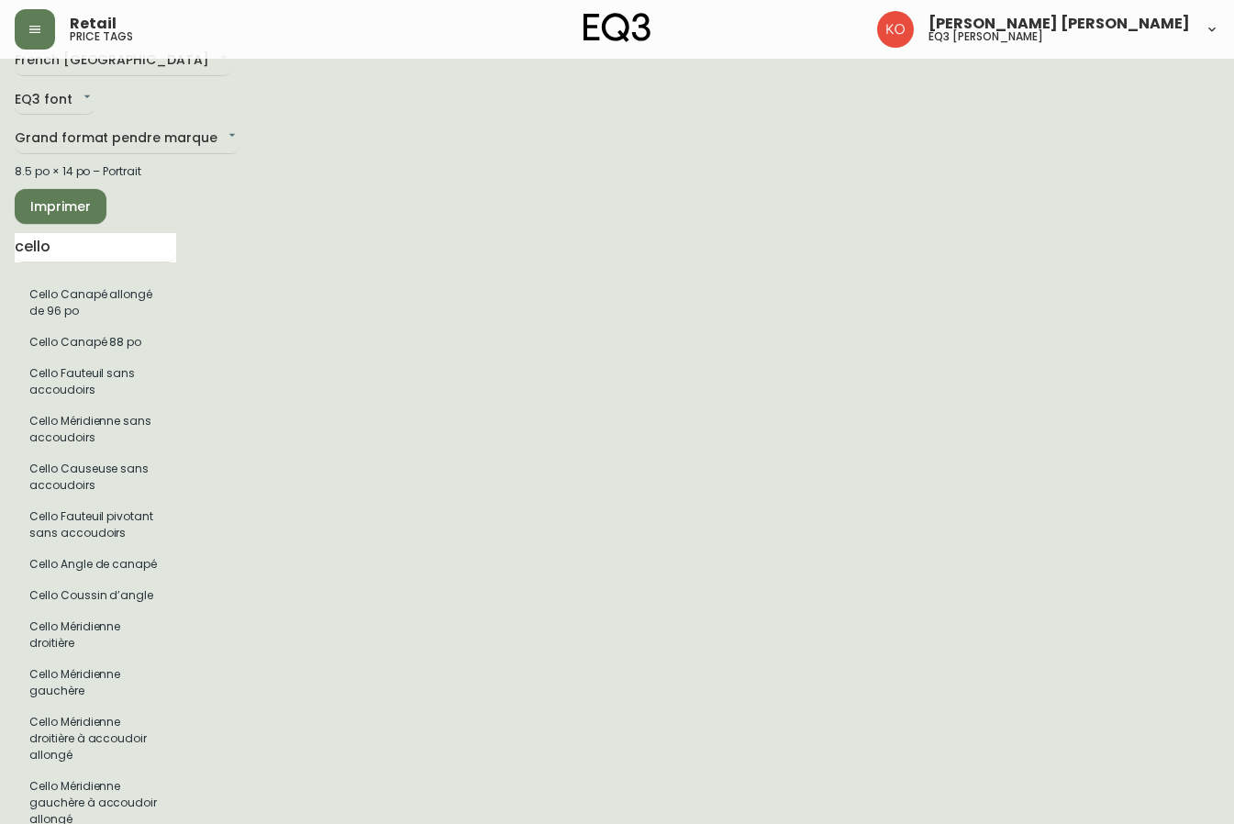
scroll to position [0, 0]
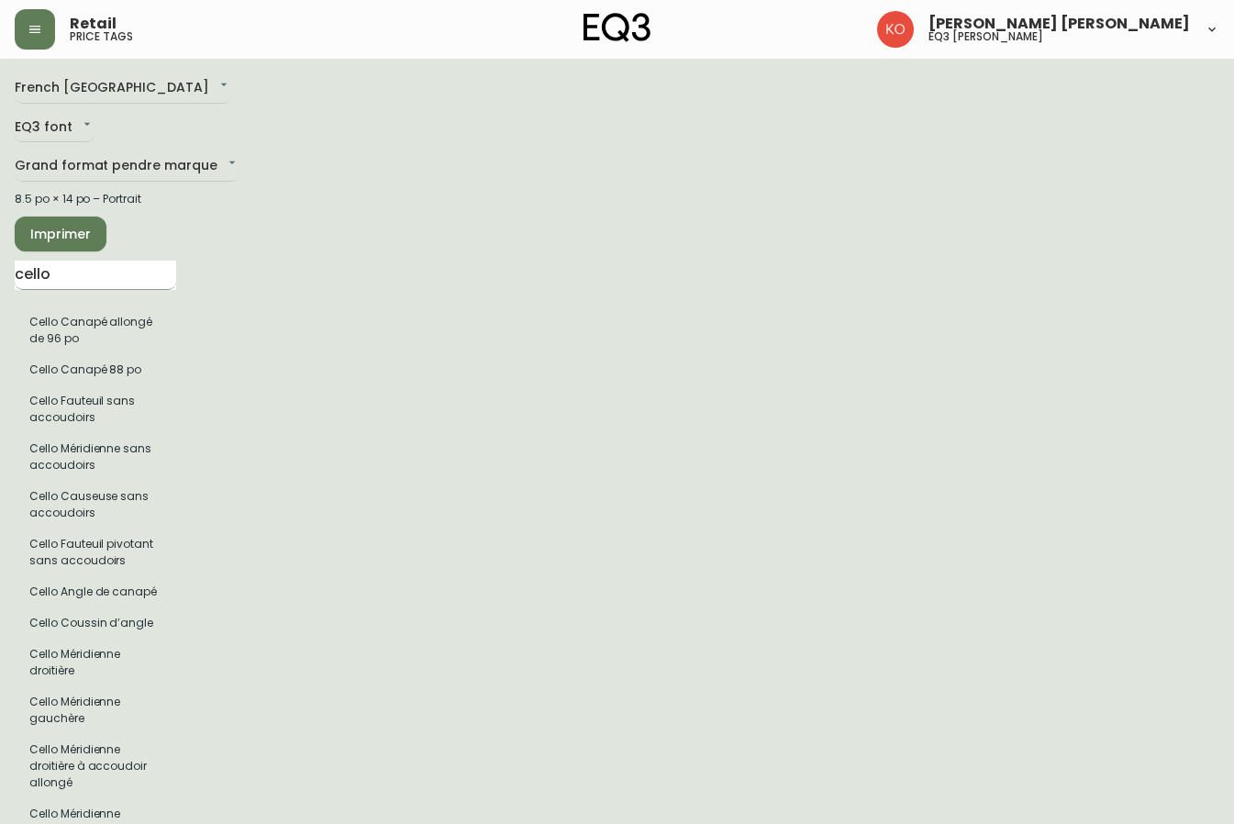
click at [160, 274] on input "cello" at bounding box center [96, 275] width 162 height 29
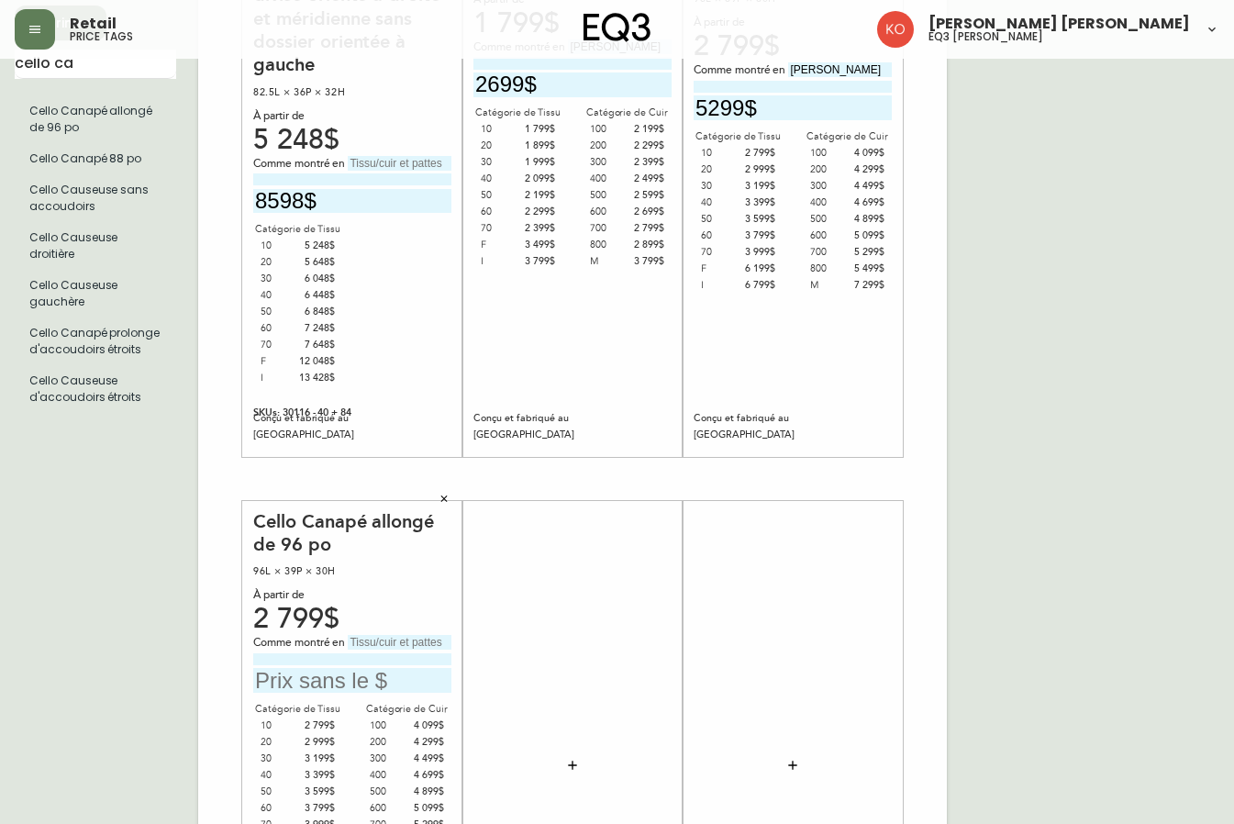
scroll to position [184, 0]
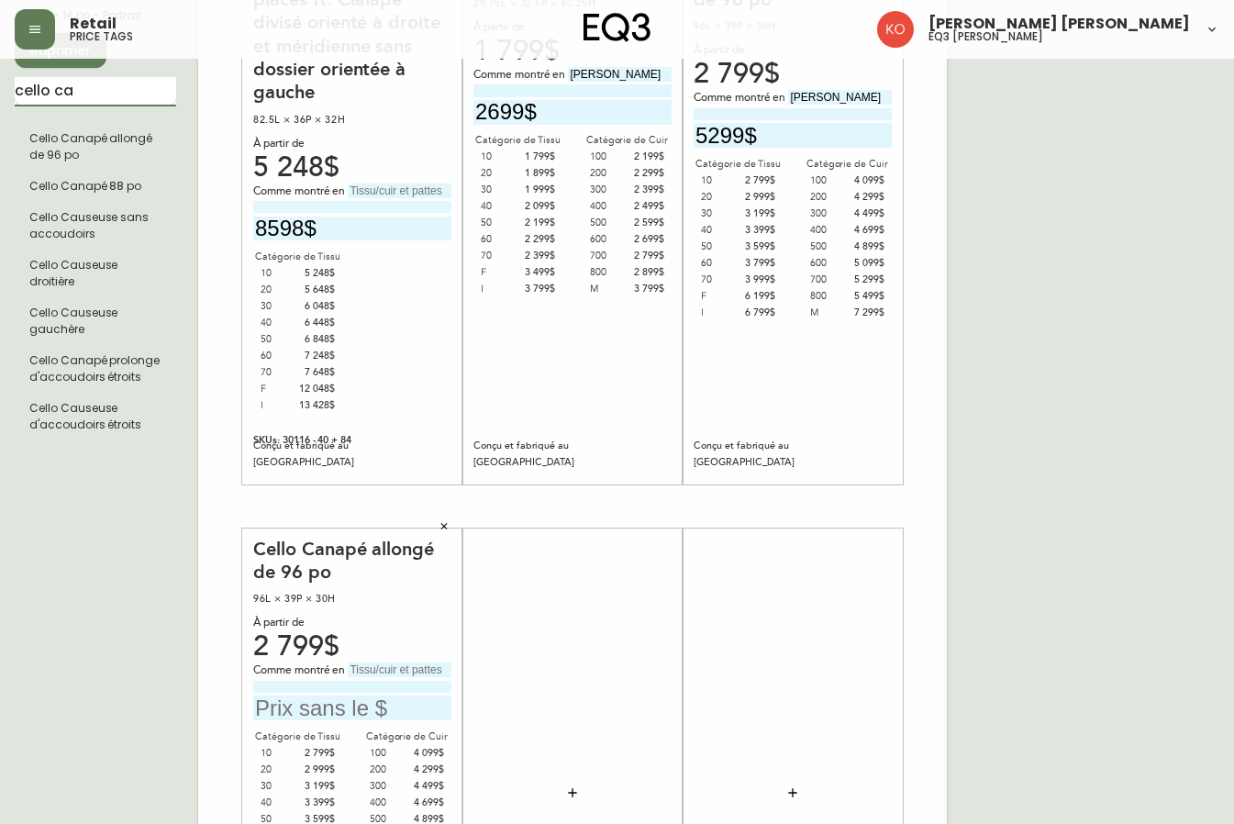
click at [98, 97] on input "cello ca" at bounding box center [96, 91] width 162 height 29
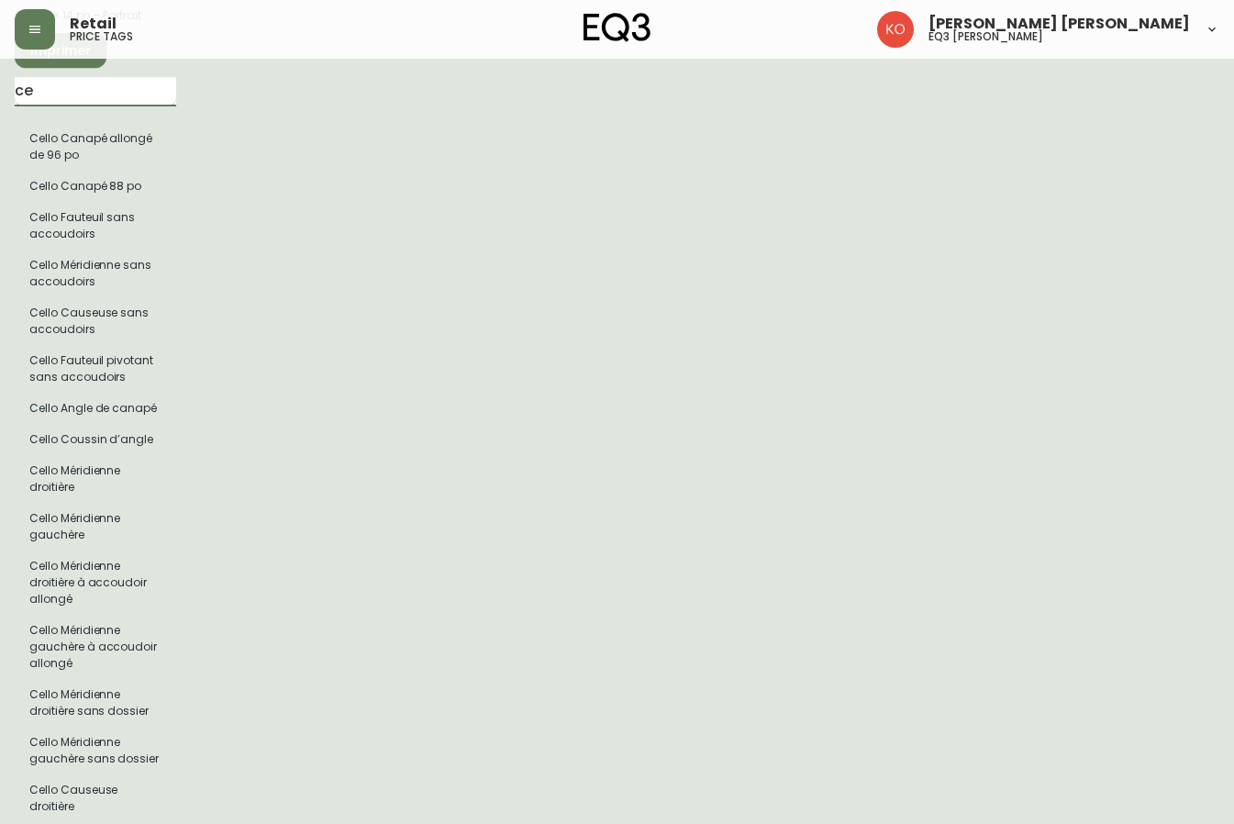
type input "c"
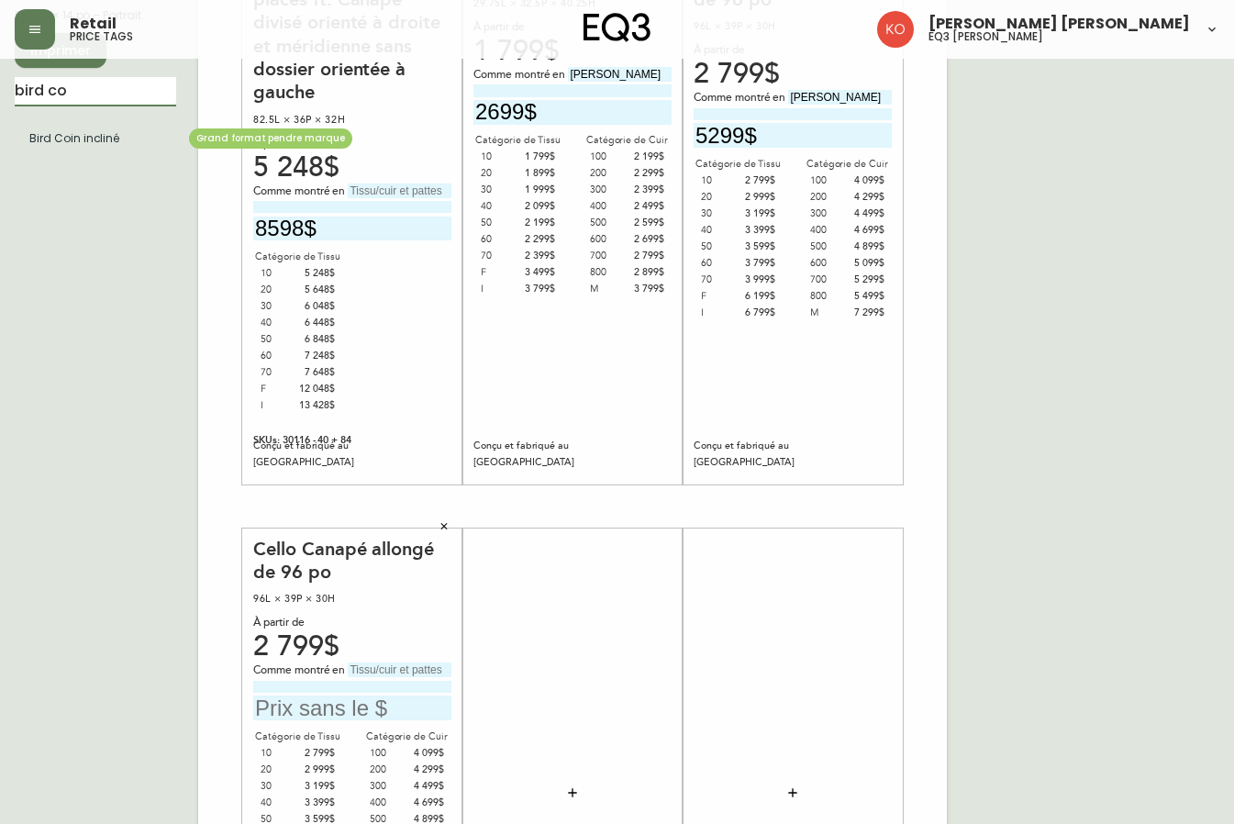
type input "bird co"
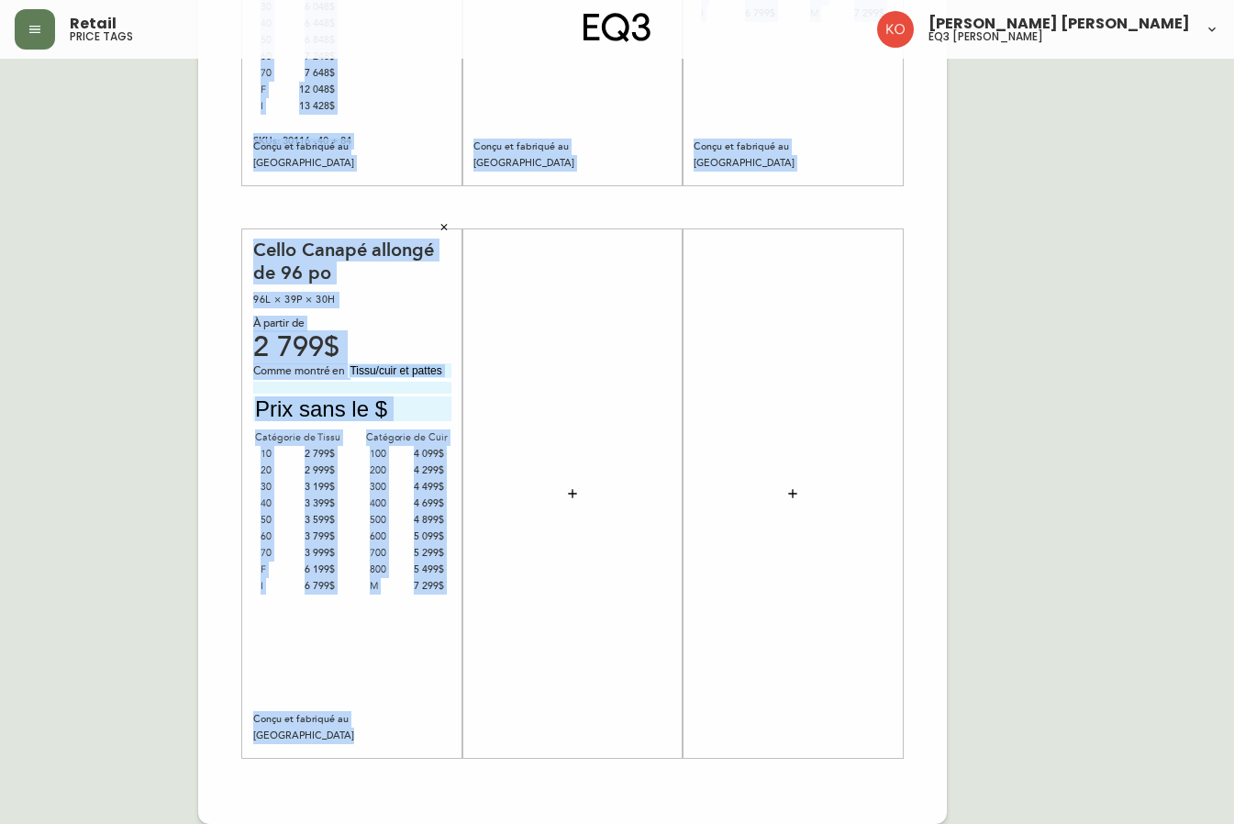
drag, startPoint x: 88, startPoint y: 156, endPoint x: 664, endPoint y: 701, distance: 793.4
click at [664, 701] on div "French Canada fr_CA EQ3 font EQ3 Grand format pendre marque large 8.5 po × 14 p…" at bounding box center [617, 208] width 1205 height 1234
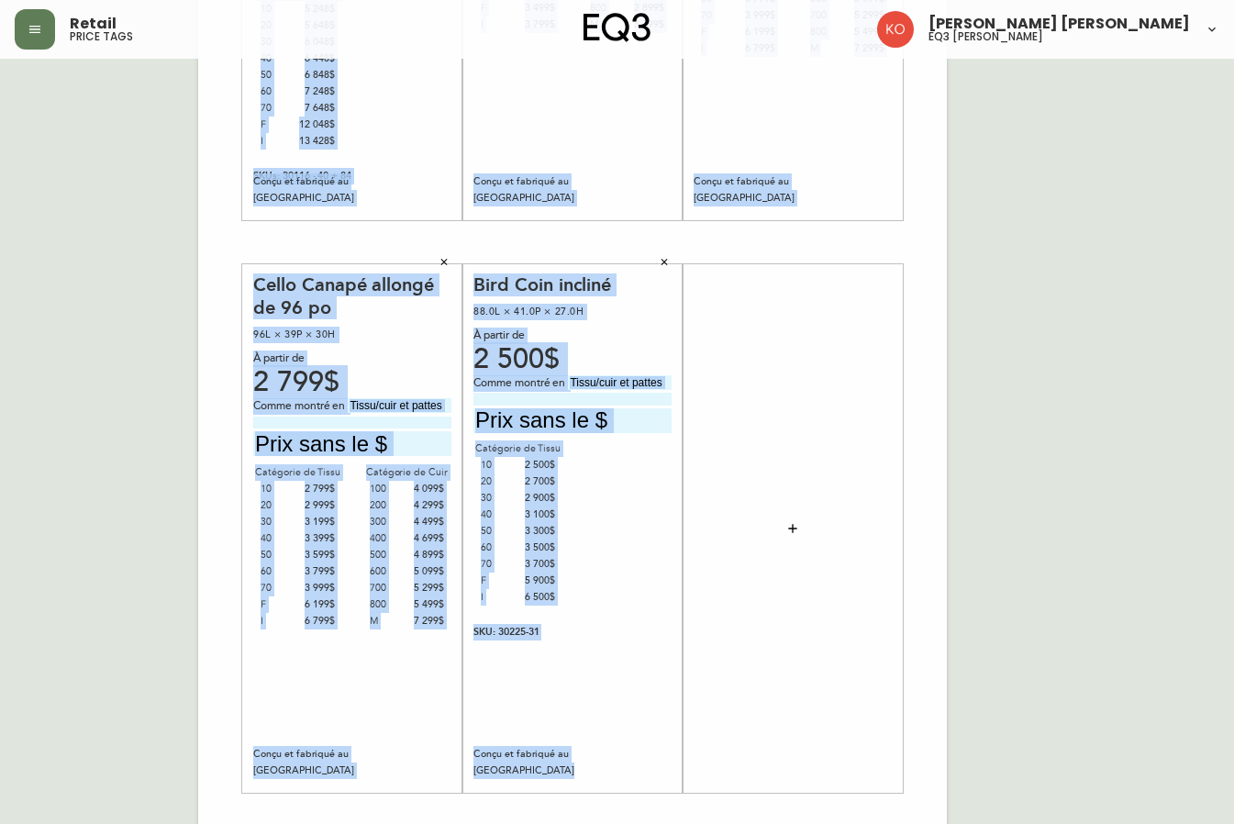
scroll to position [483, 0]
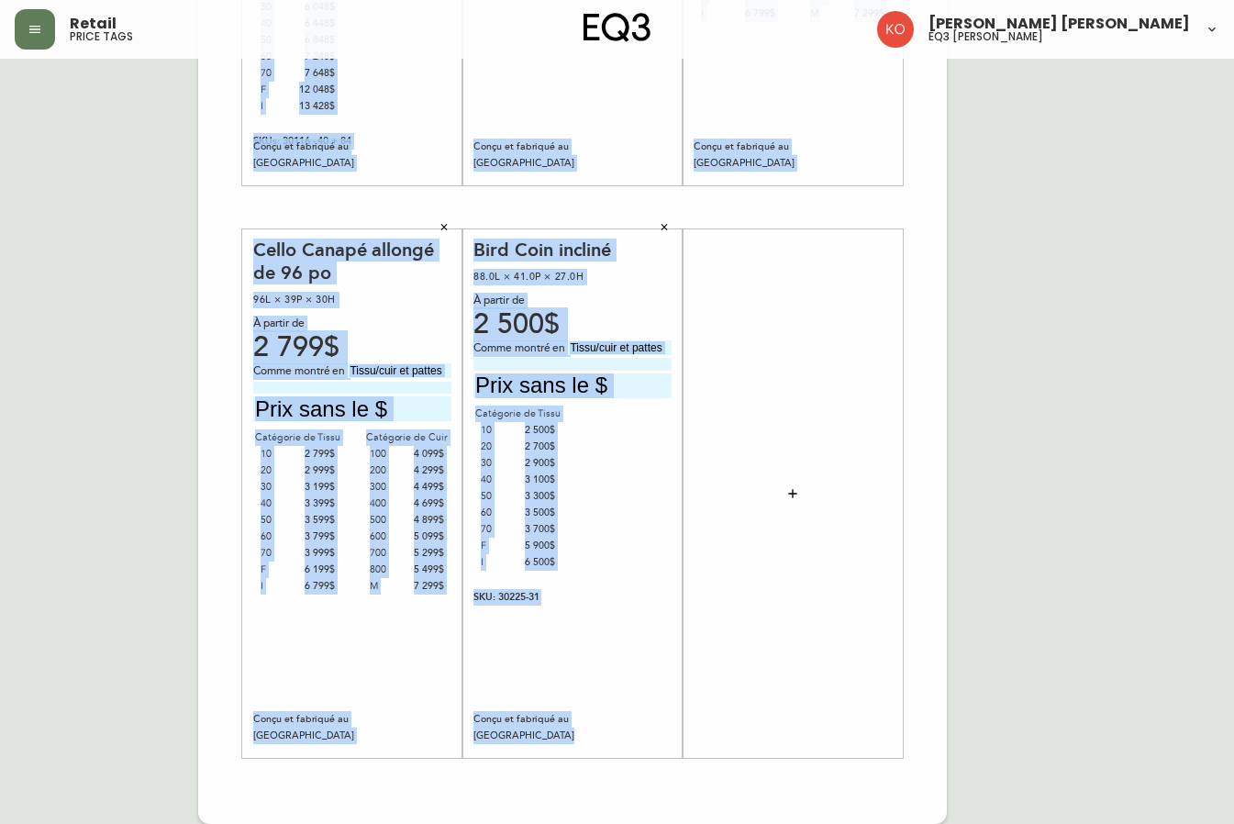
click at [654, 501] on div "Catégorie de Tissu 10 2 500$ 20 2 700$ 30 2 900$ 40 3 100$ 50 3 300$ 60 3 500$ …" at bounding box center [573, 488] width 198 height 165
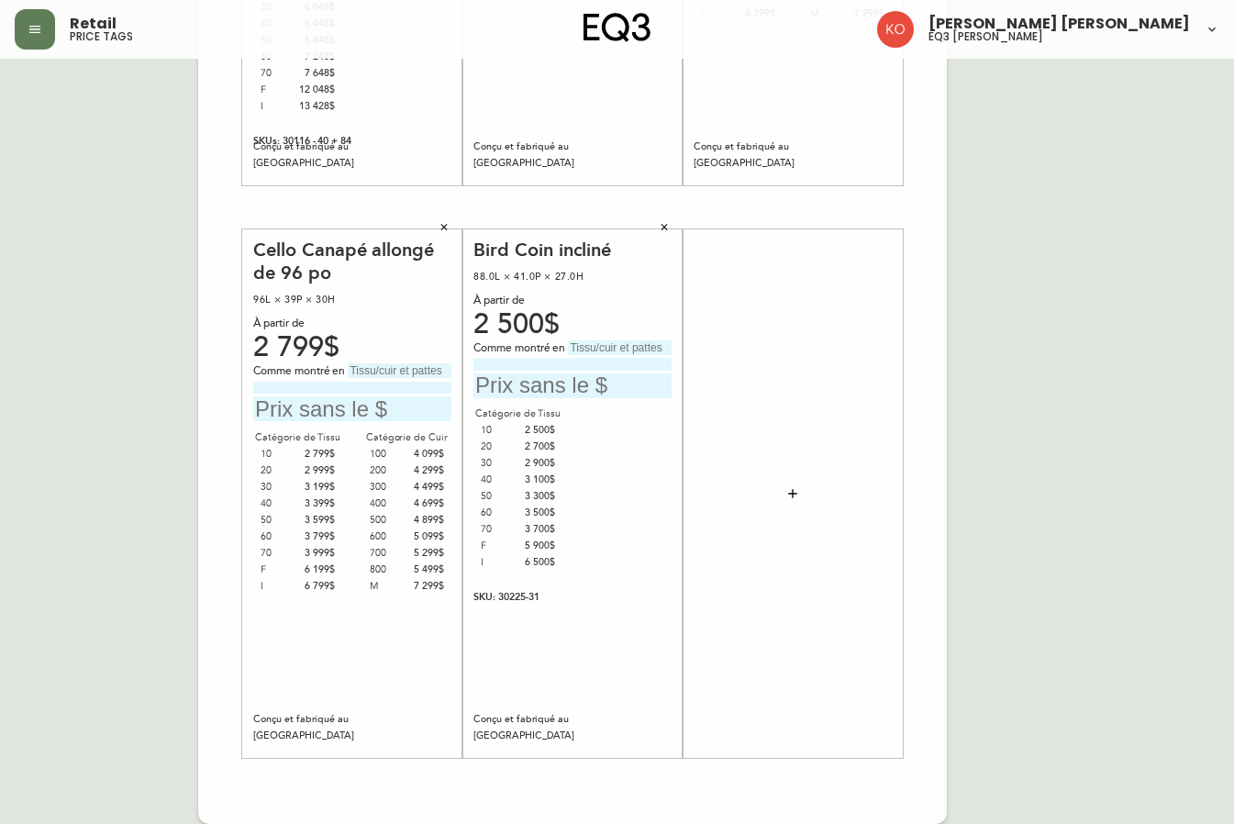
click at [569, 374] on input "text" at bounding box center [573, 386] width 198 height 25
type input "3500$"
click at [578, 353] on input "text" at bounding box center [620, 348] width 104 height 15
type input "l"
type input "Lana Olive green"
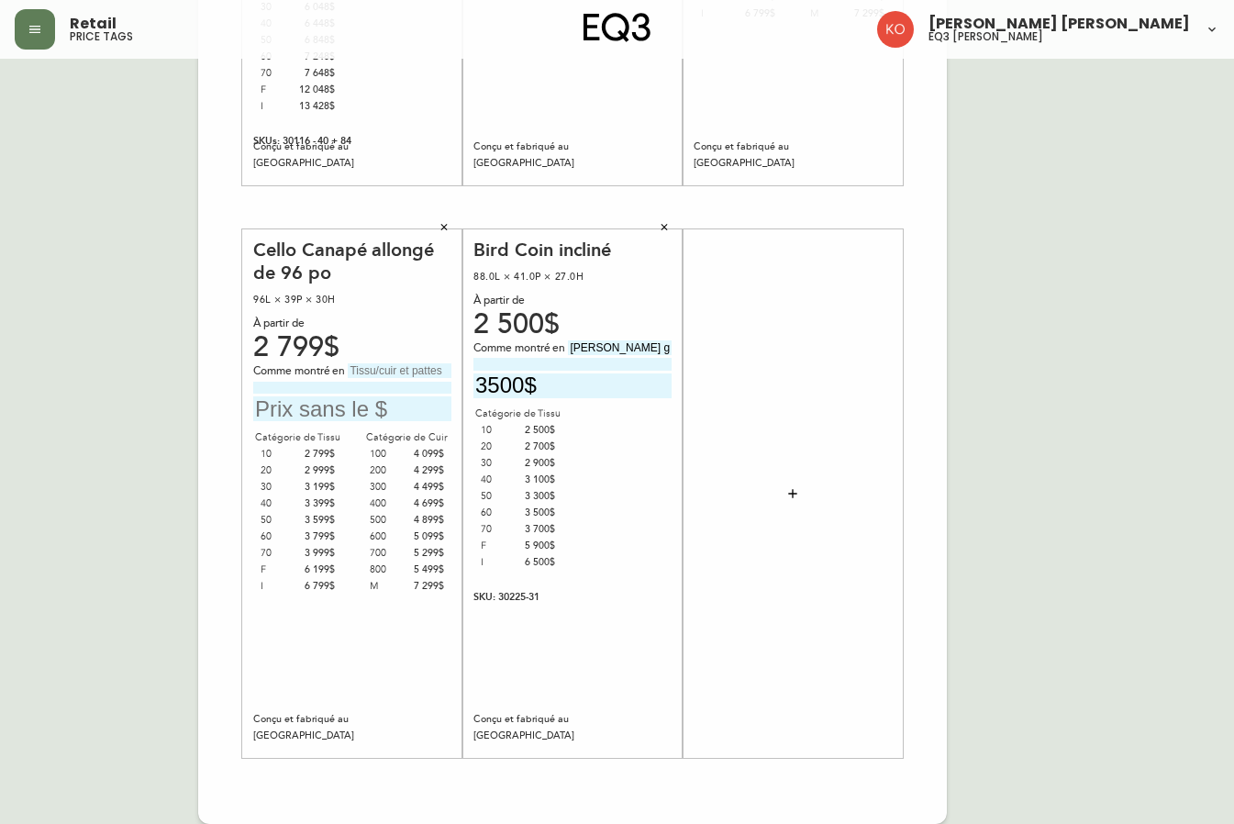
click at [828, 272] on div at bounding box center [793, 494] width 198 height 511
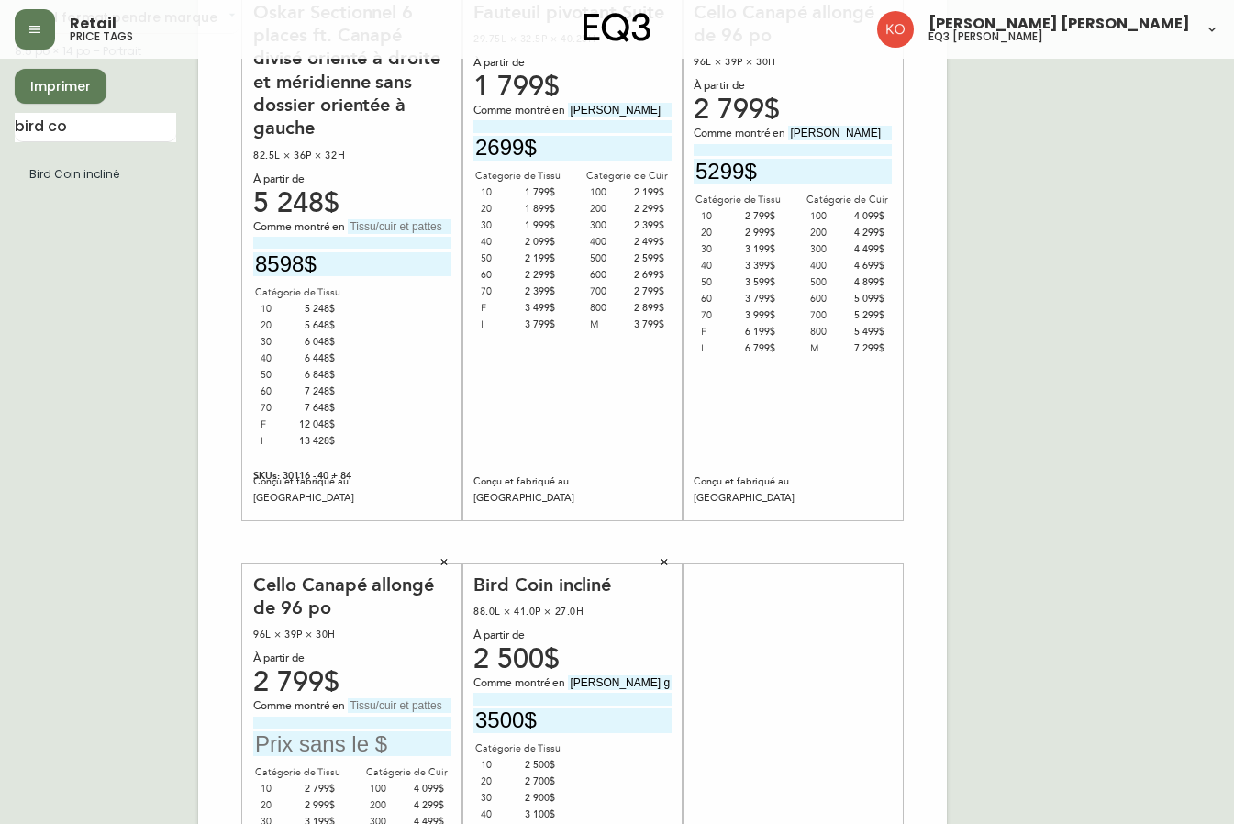
scroll to position [116, 0]
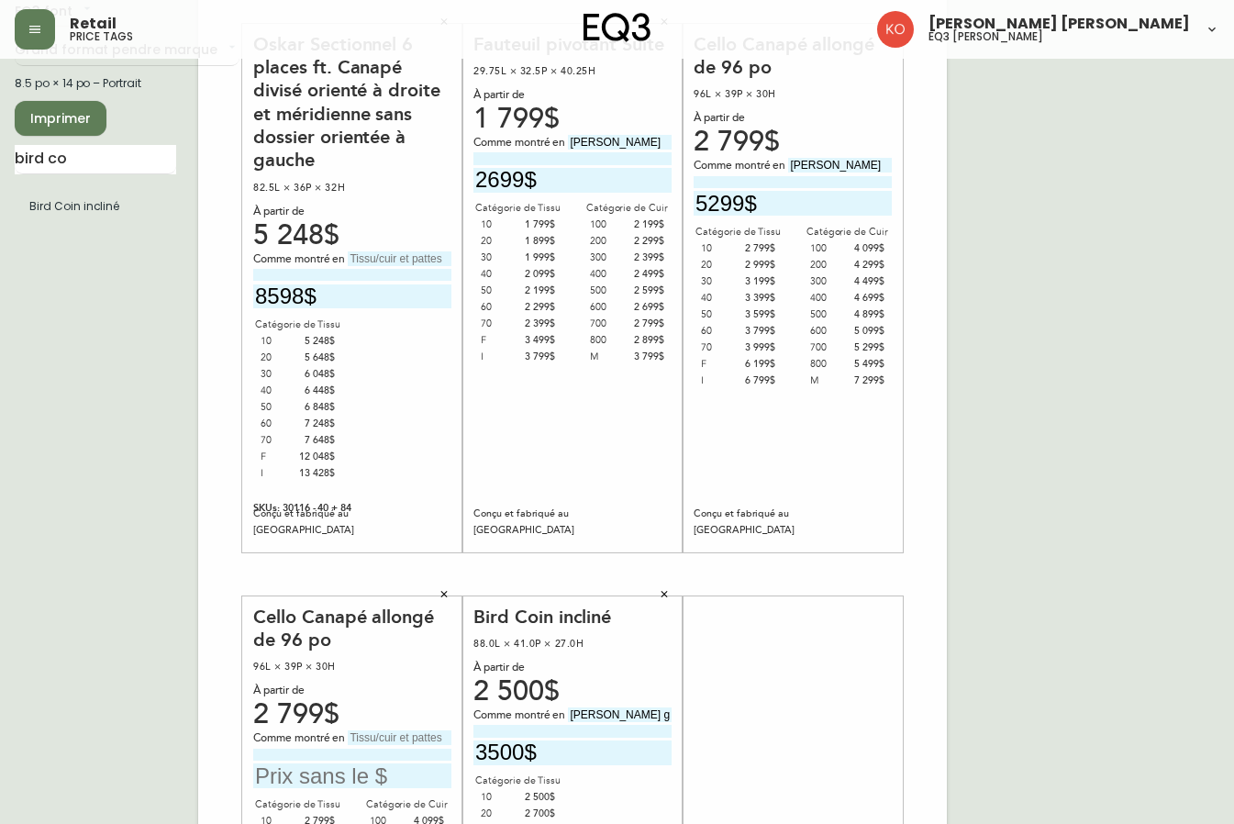
click at [392, 254] on input "text" at bounding box center [400, 258] width 104 height 15
type input "p"
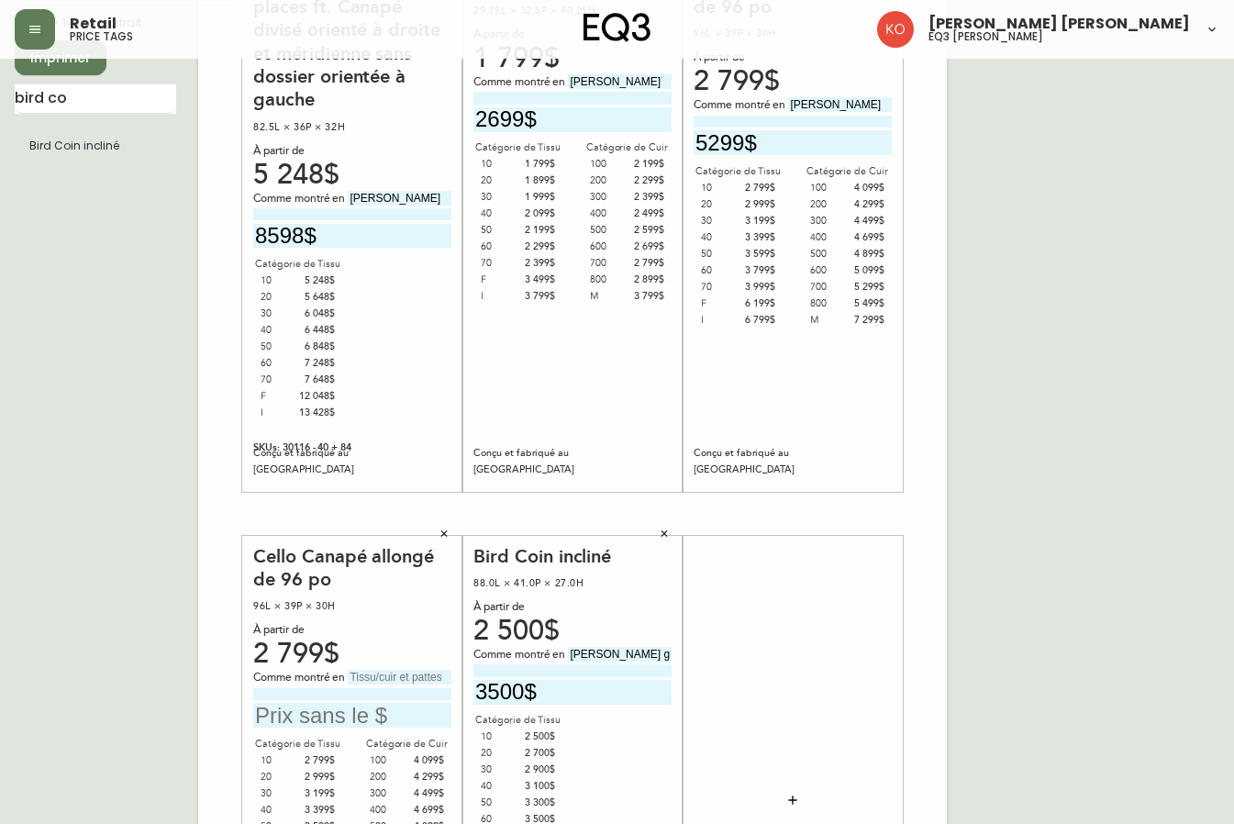
scroll to position [207, 0]
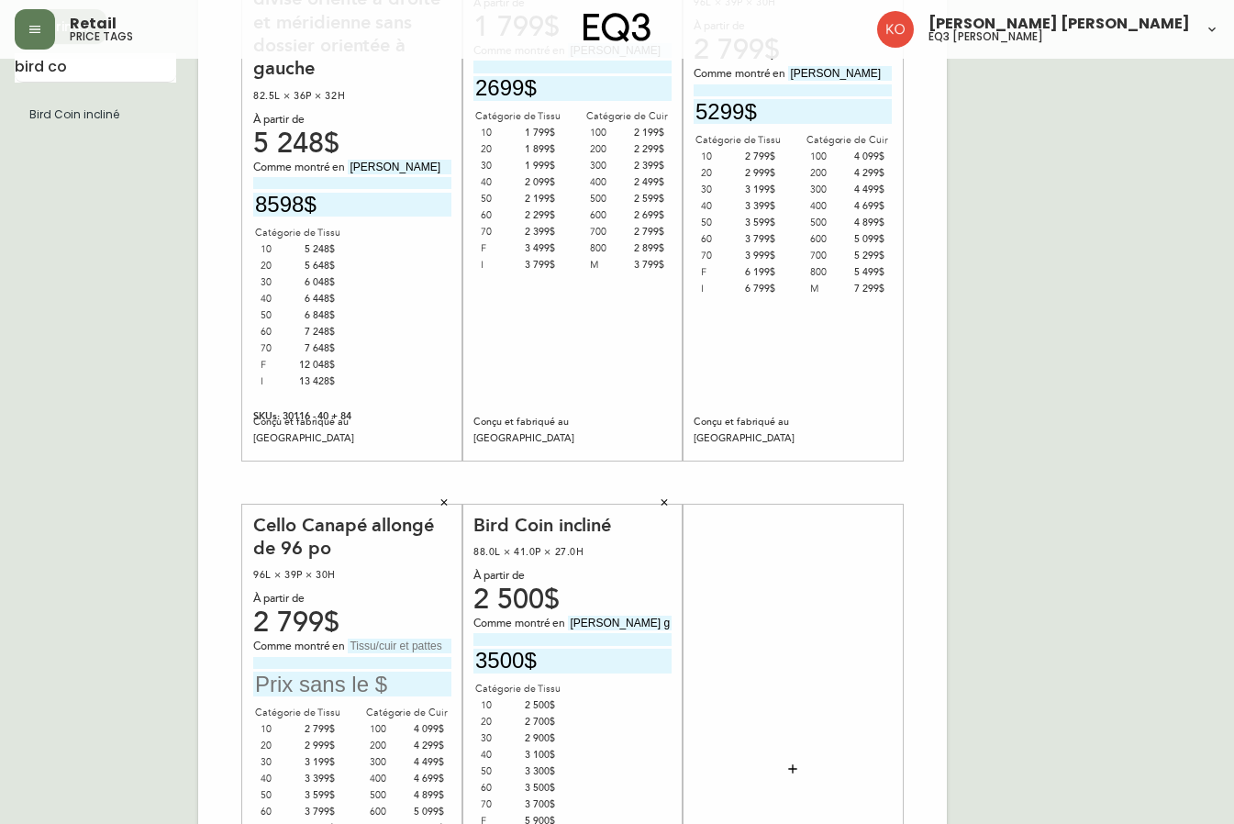
type input "Petra Terre"
click at [1100, 329] on div "French Canada fr_CA EQ3 font EQ3 Grand format pendre marque large 8.5 po × 14 p…" at bounding box center [617, 483] width 1205 height 1234
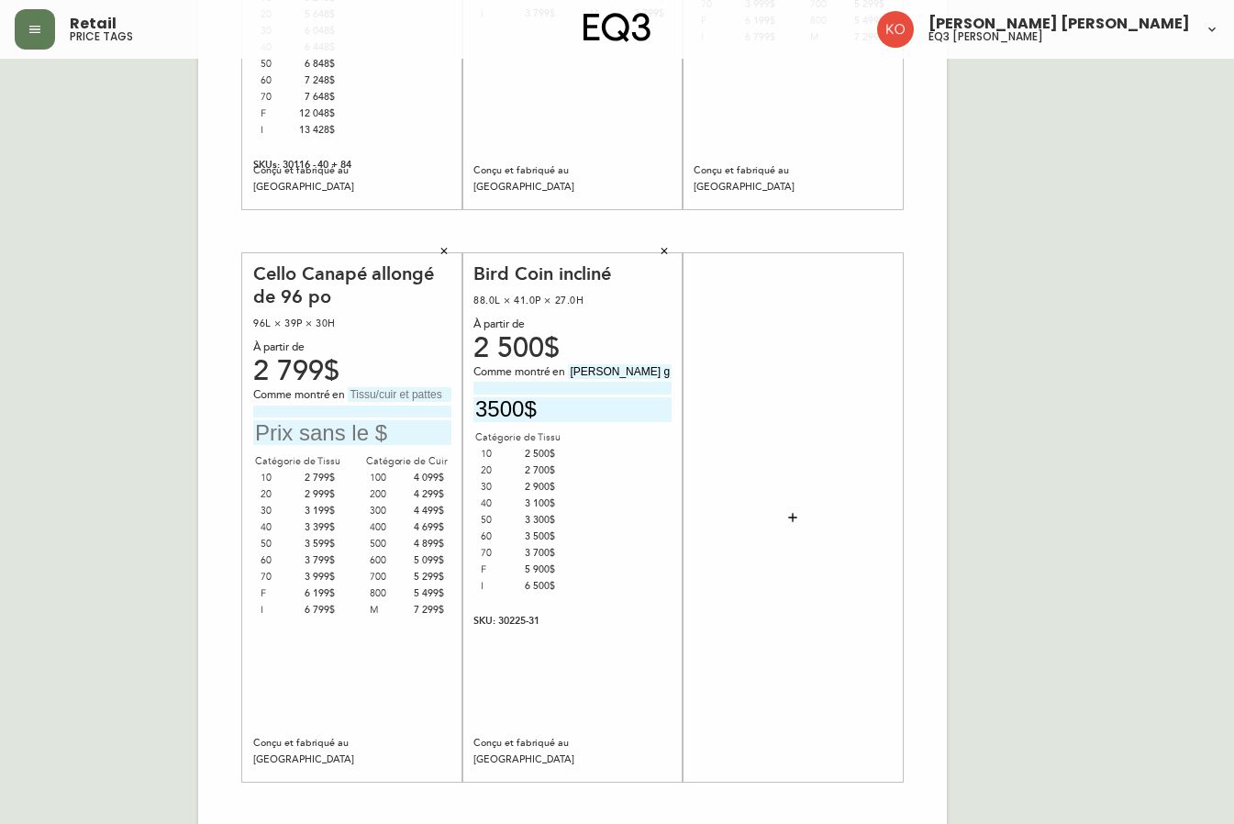
scroll to position [483, 0]
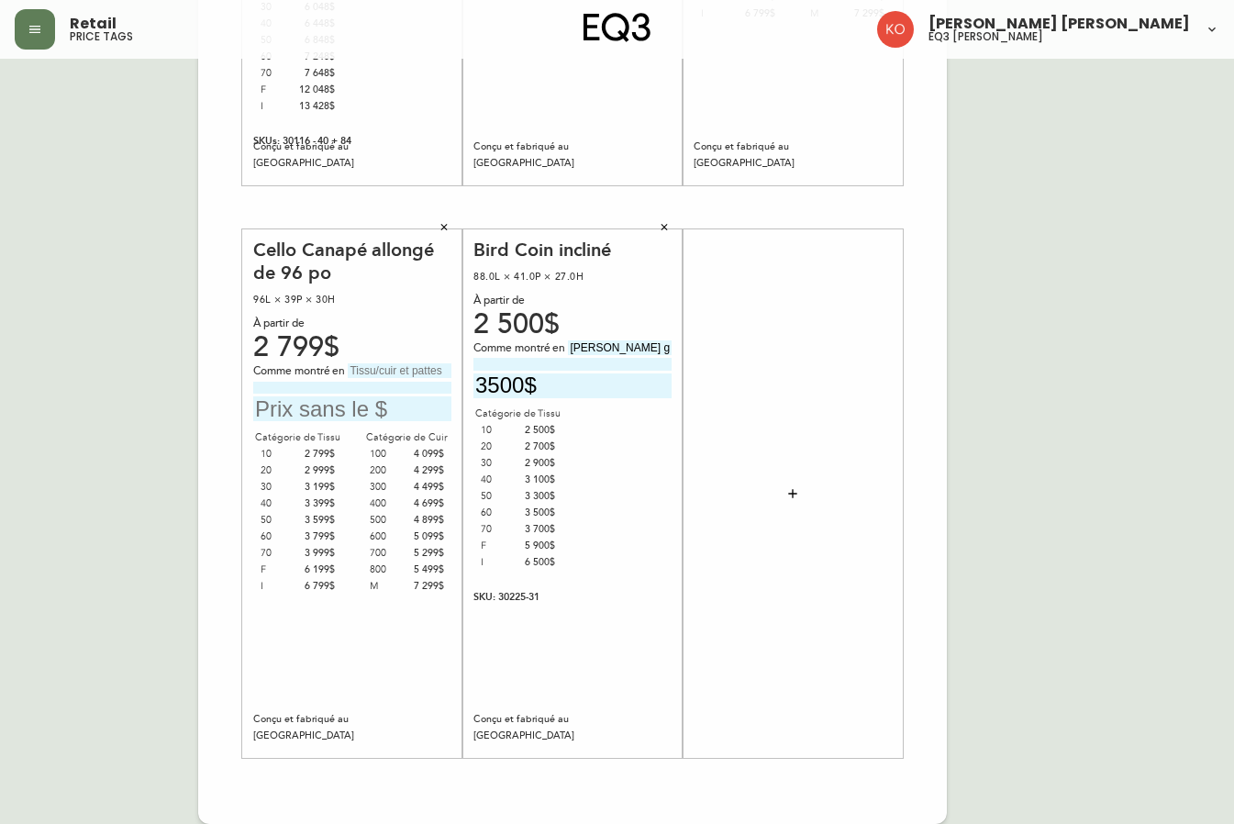
click at [396, 374] on input "text" at bounding box center [400, 370] width 104 height 15
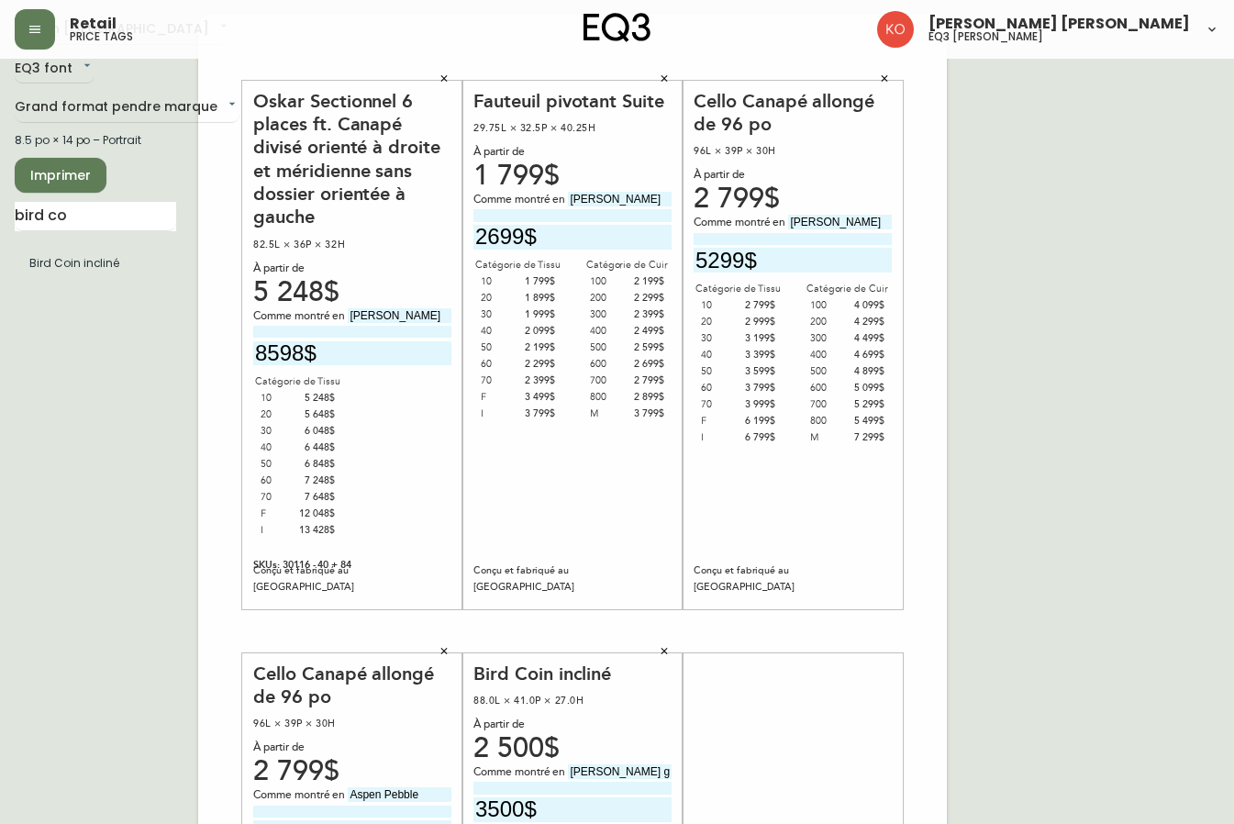
scroll to position [0, 0]
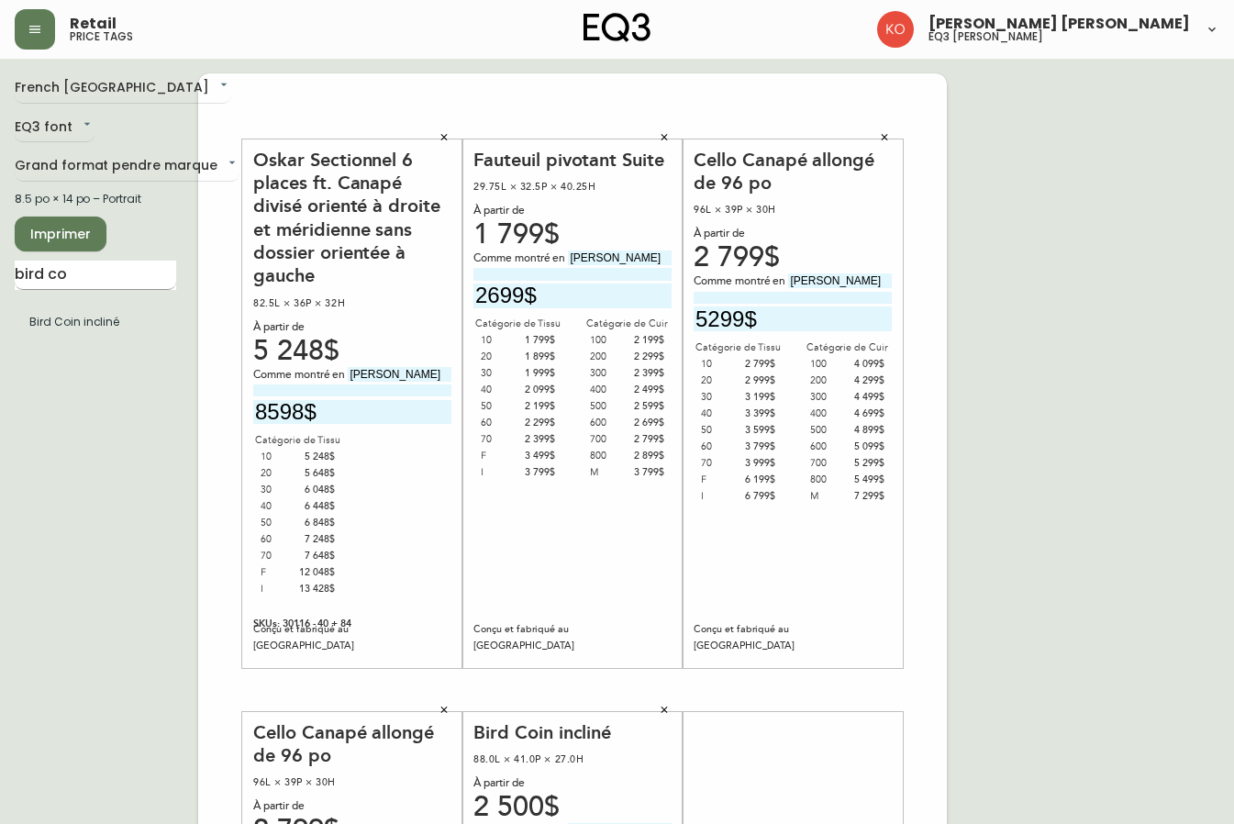
type input "Aspen Pebble"
click at [131, 280] on input "bird co" at bounding box center [96, 275] width 162 height 29
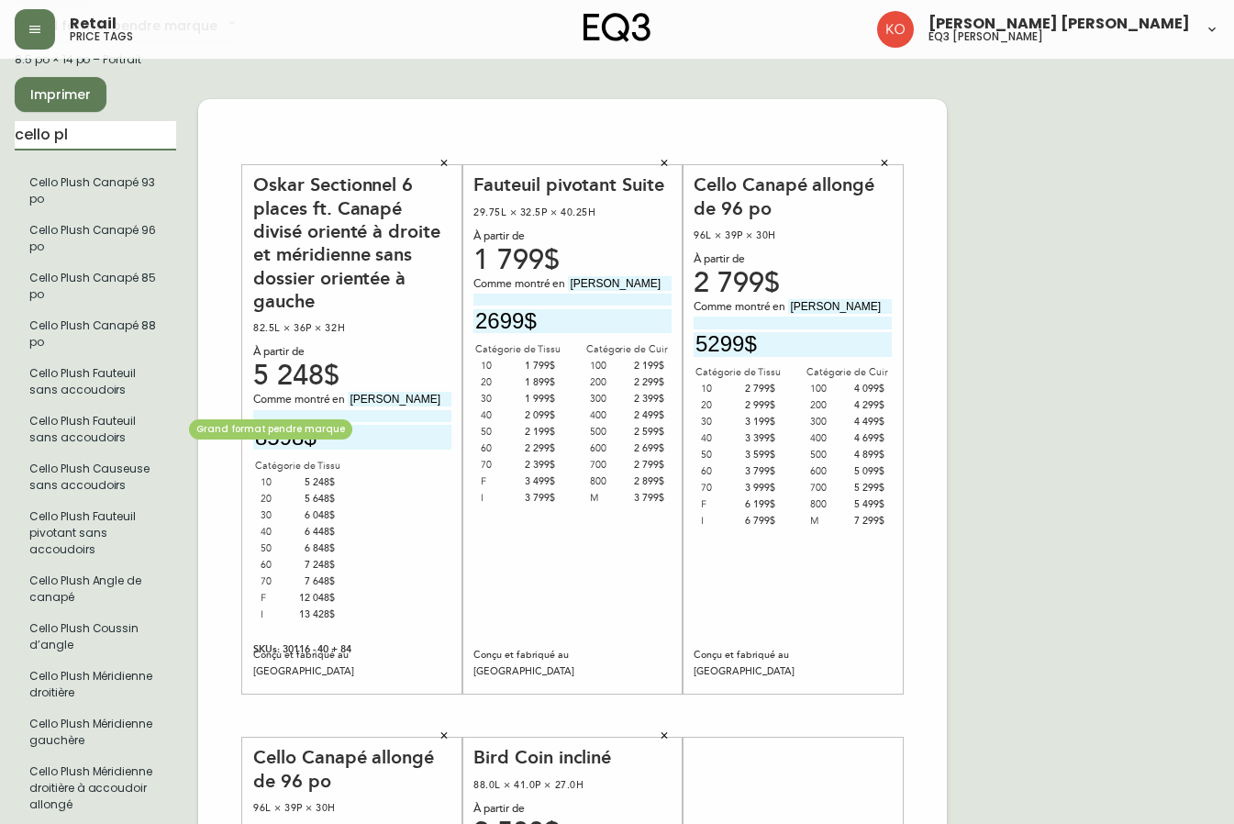
scroll to position [184, 0]
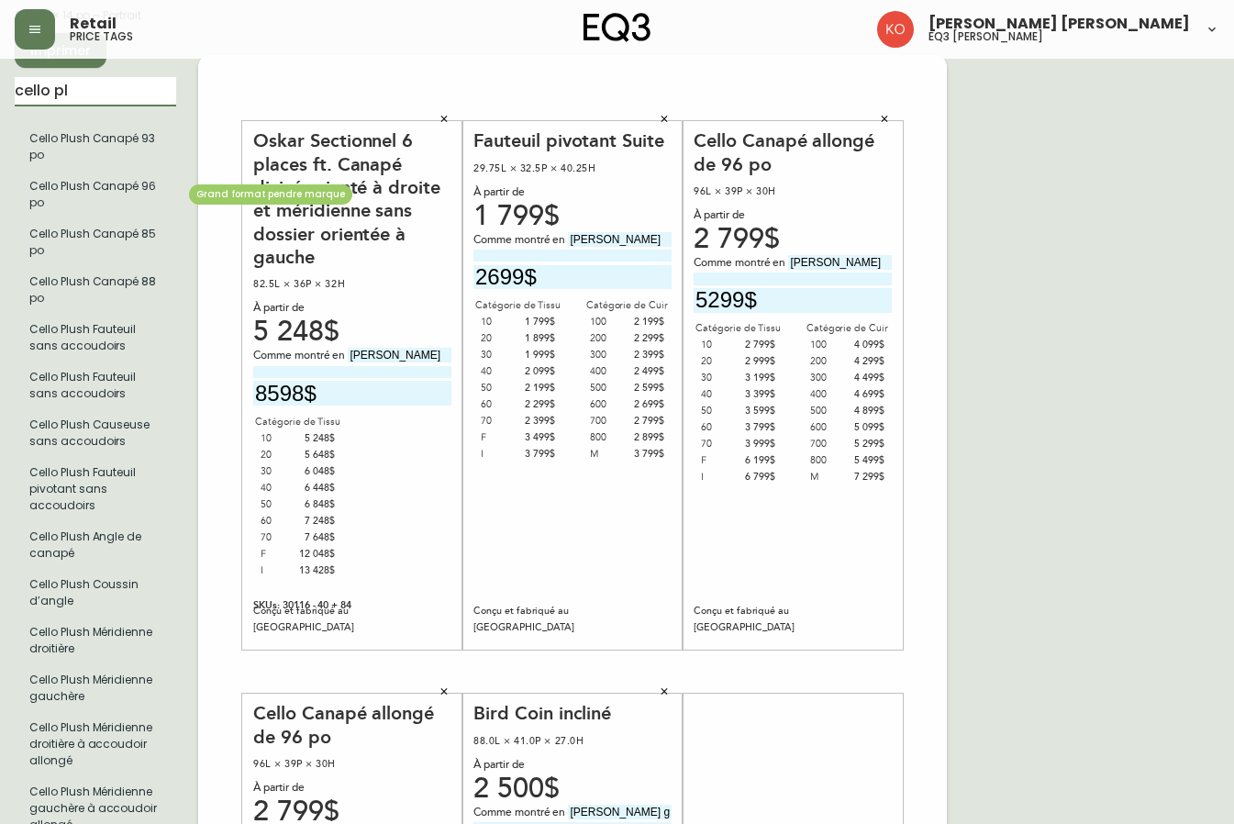
type input "cello pl"
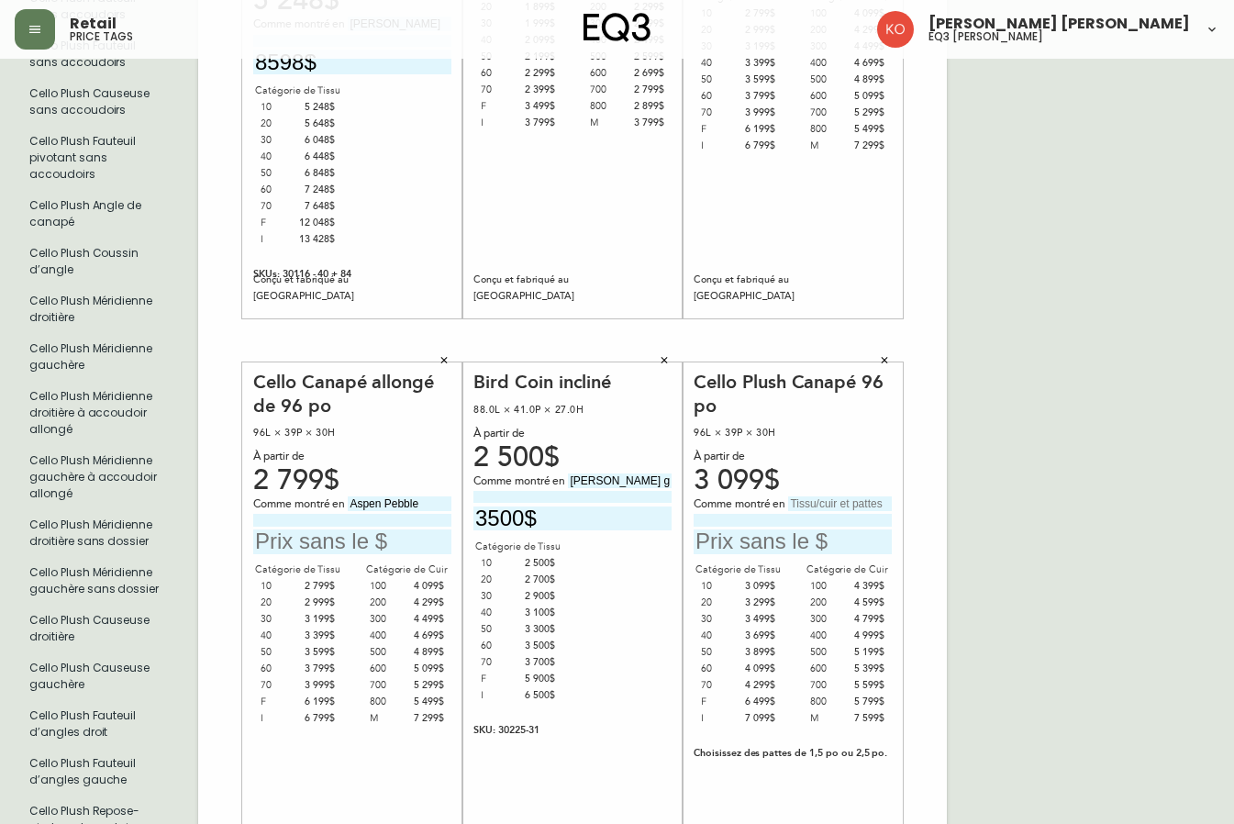
scroll to position [551, 0]
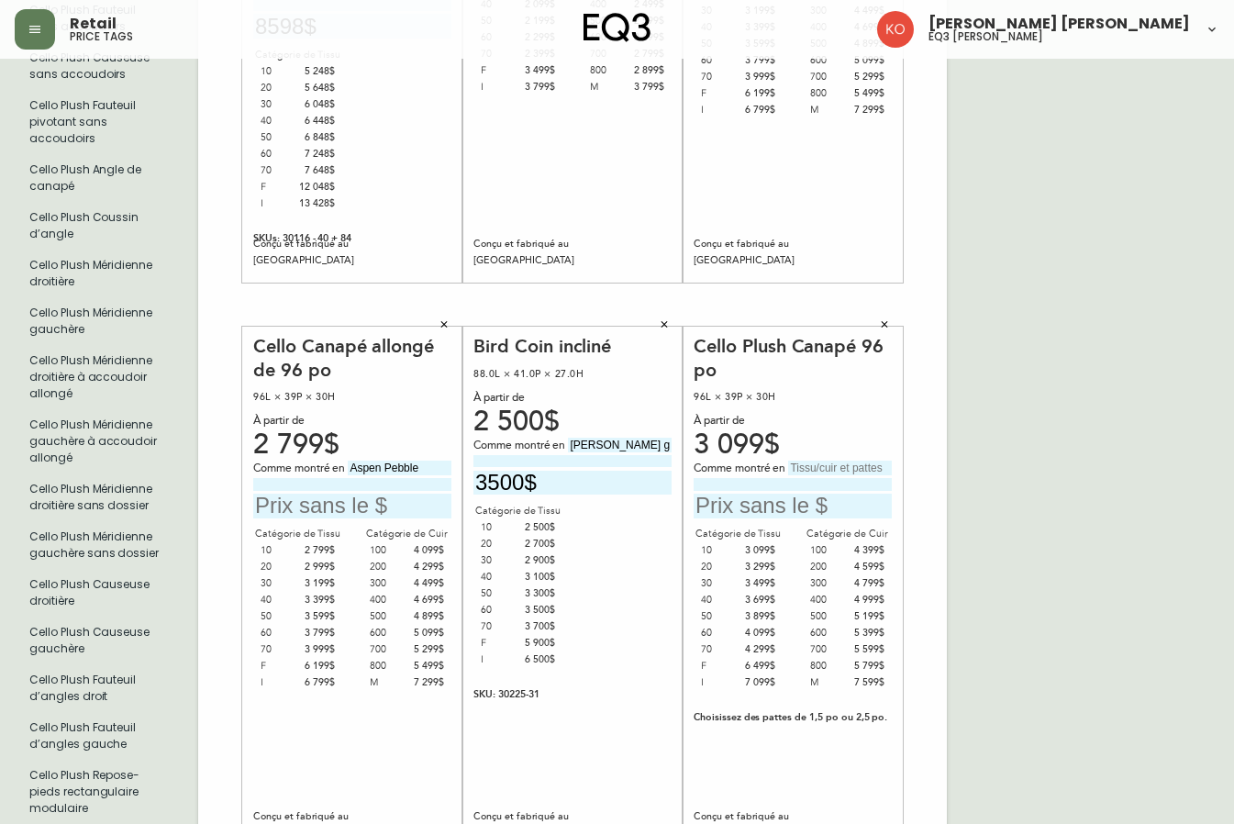
click at [809, 474] on input "text" at bounding box center [840, 468] width 104 height 15
type input "Aspen Pebble"
click at [371, 507] on input "text" at bounding box center [352, 506] width 198 height 25
type input "3399$"
click at [744, 511] on input "text" at bounding box center [793, 506] width 198 height 25
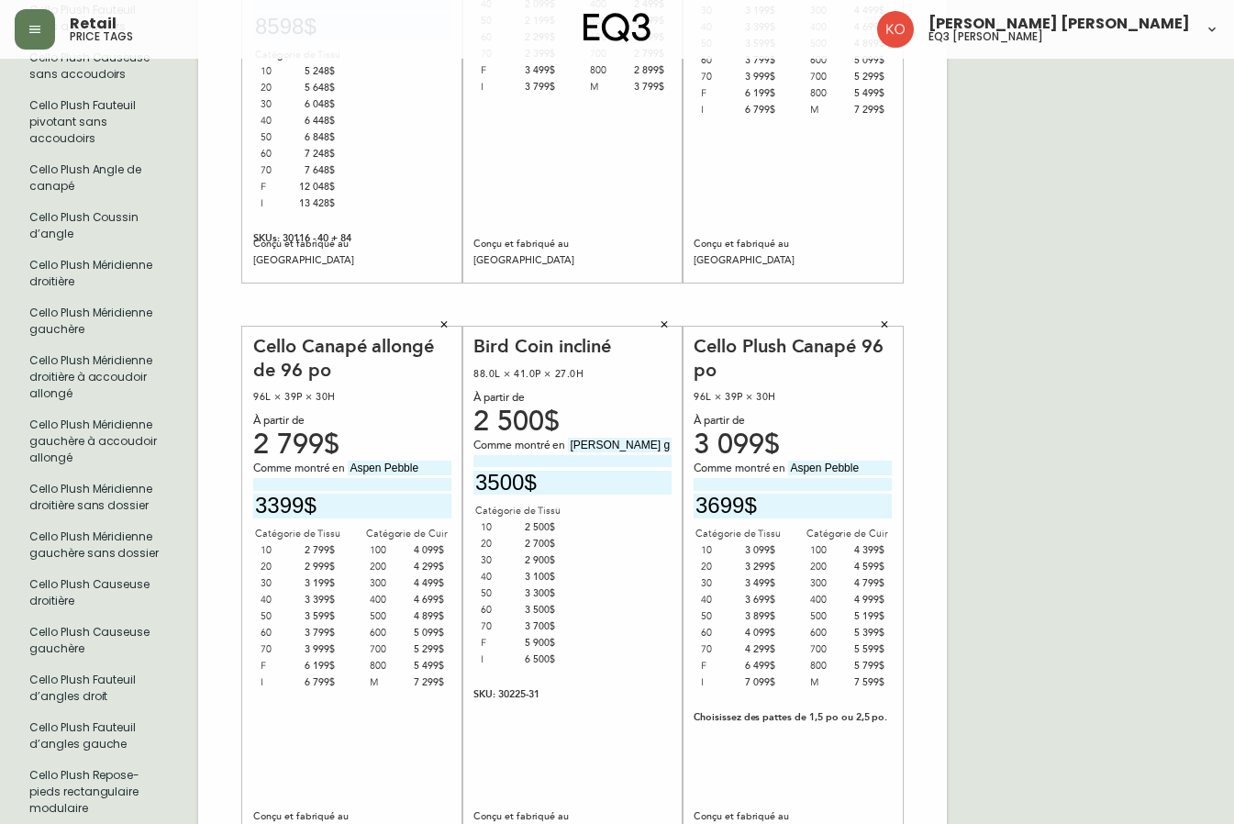
type input "3699$"
click at [444, 328] on icon "button" at bounding box center [444, 323] width 11 height 11
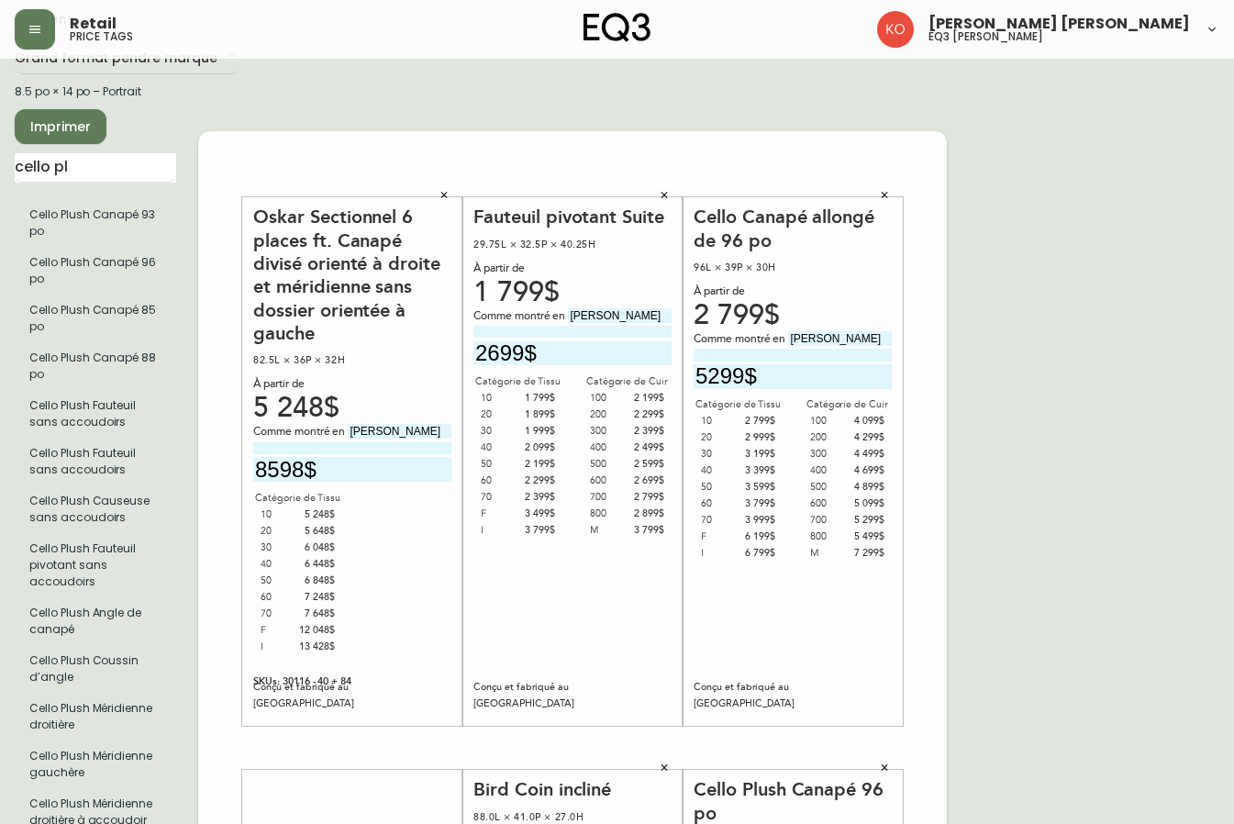
scroll to position [0, 0]
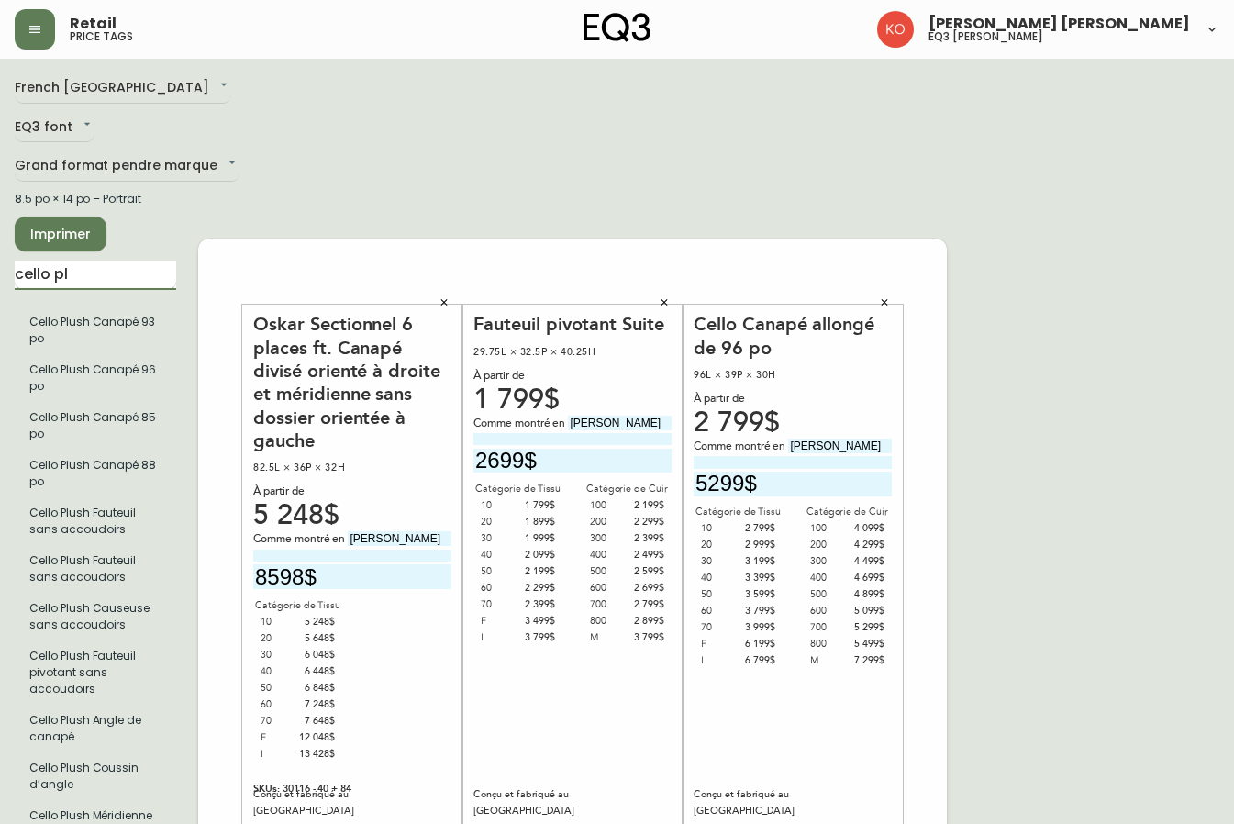
click at [95, 279] on input "cello pl" at bounding box center [96, 275] width 162 height 29
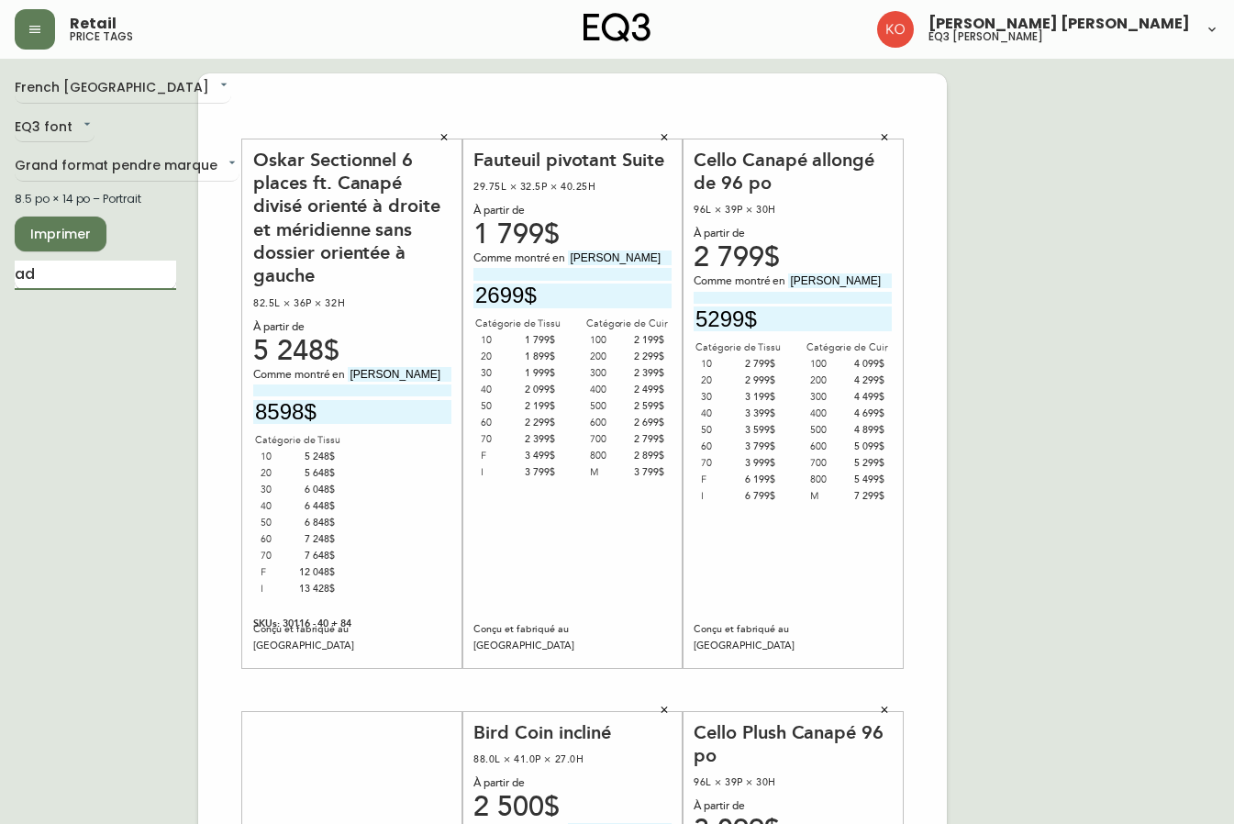
type input "a"
click at [98, 276] on input "text" at bounding box center [96, 275] width 162 height 29
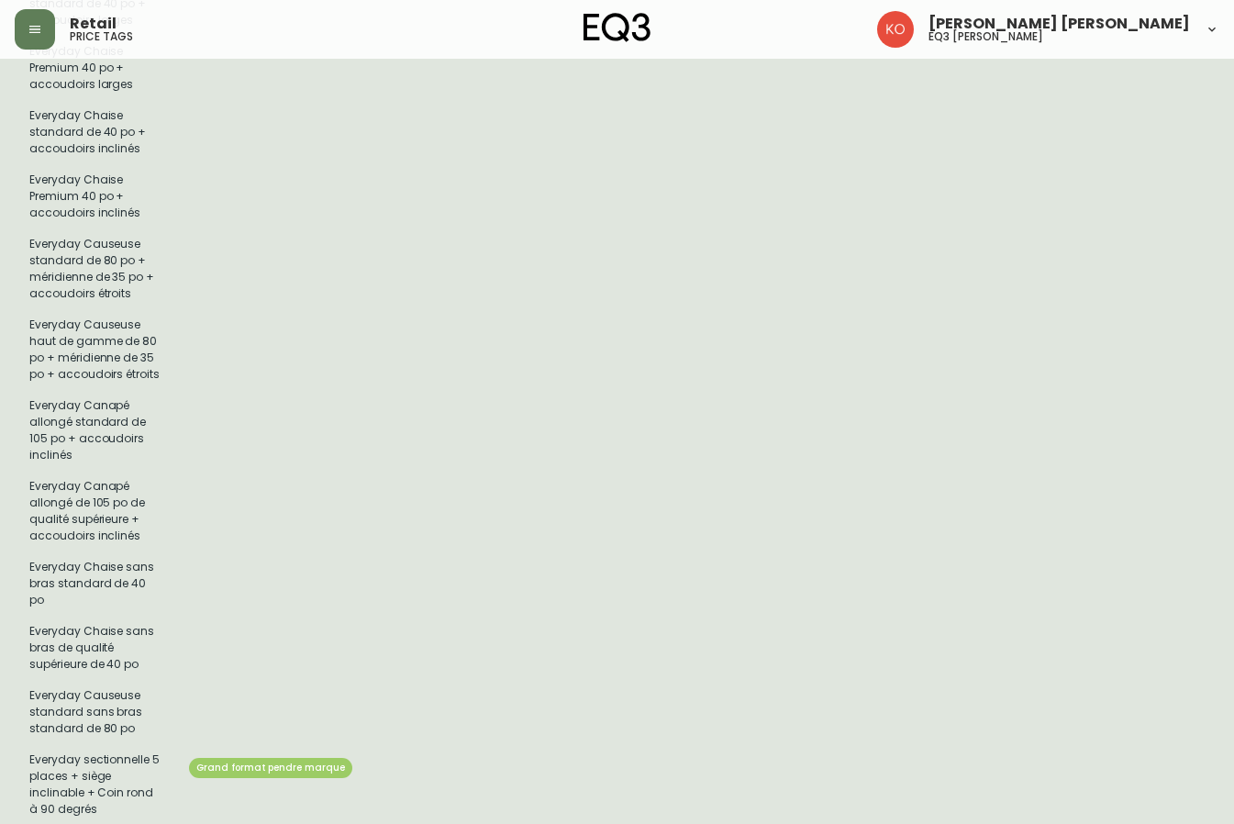
scroll to position [2420, 0]
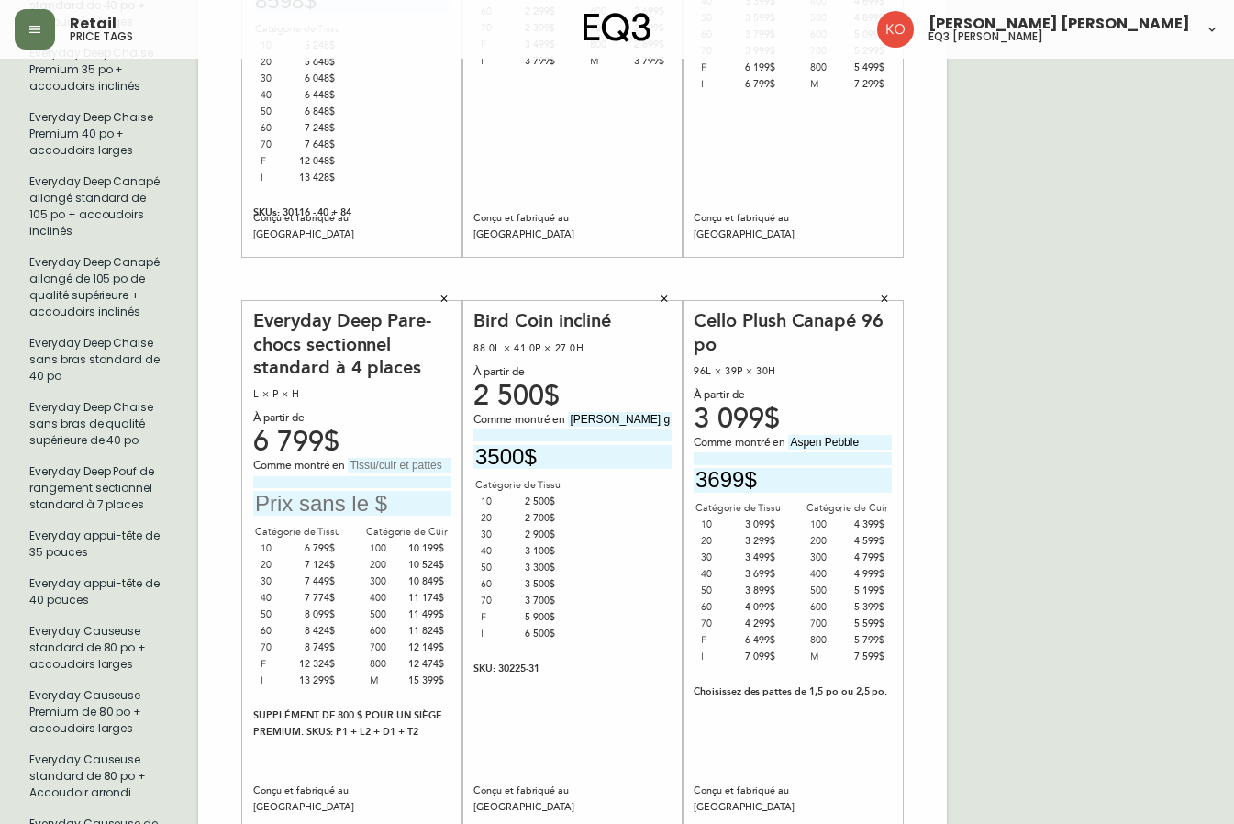
click at [442, 293] on icon "button" at bounding box center [444, 298] width 11 height 11
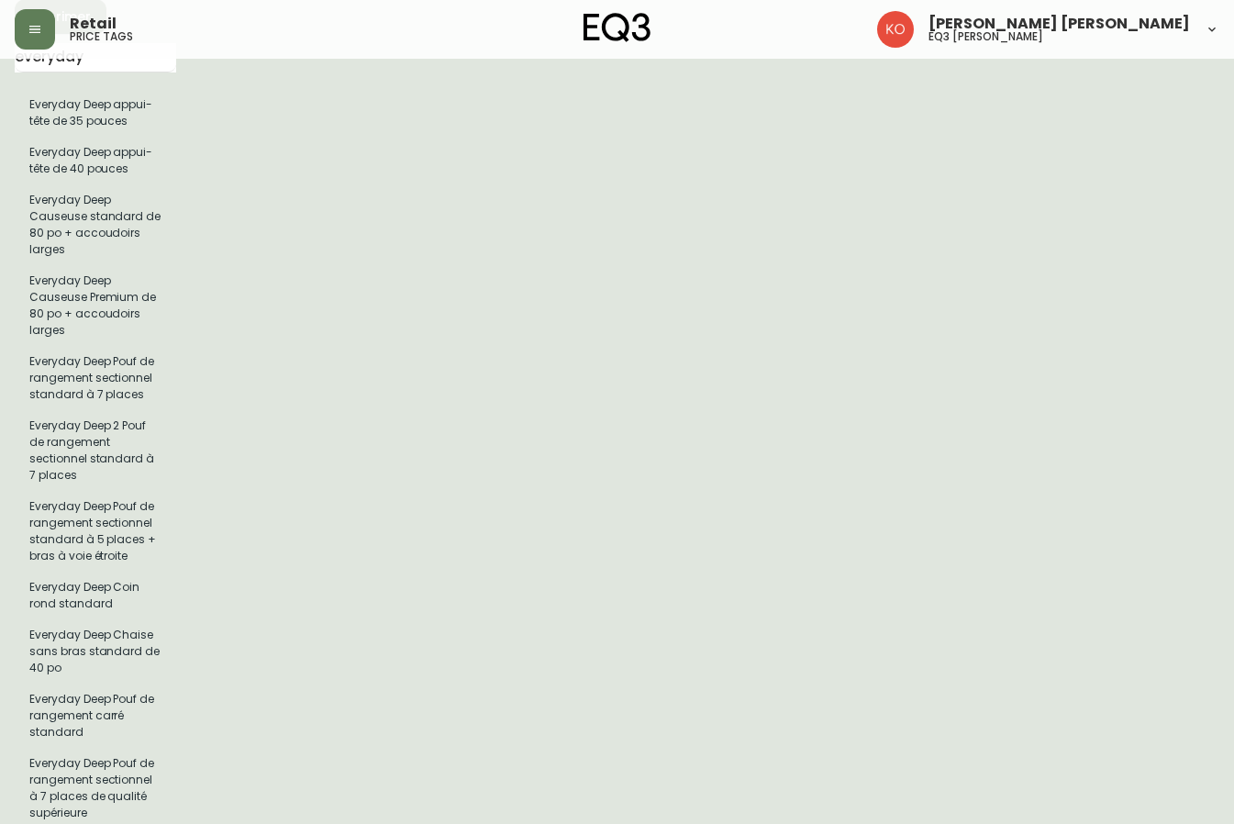
scroll to position [0, 0]
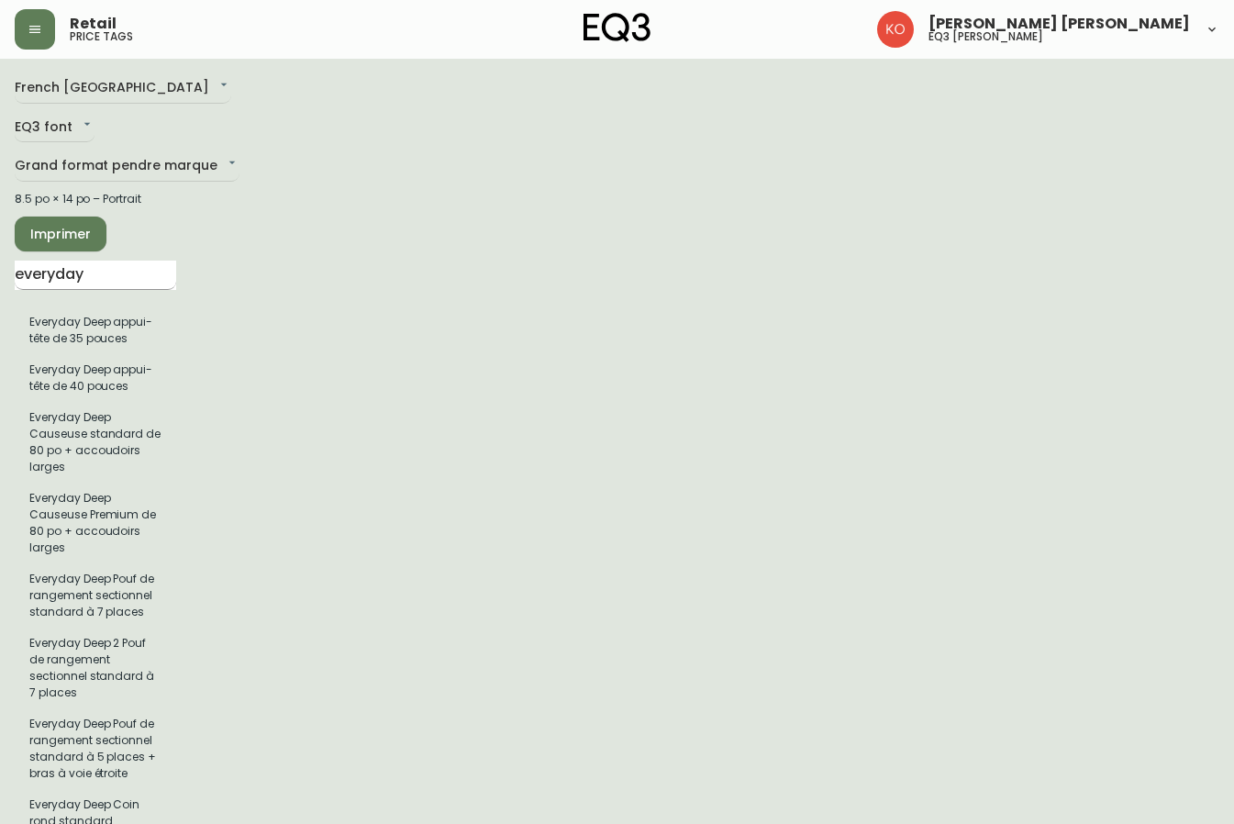
click at [149, 268] on input "everyday" at bounding box center [96, 275] width 162 height 29
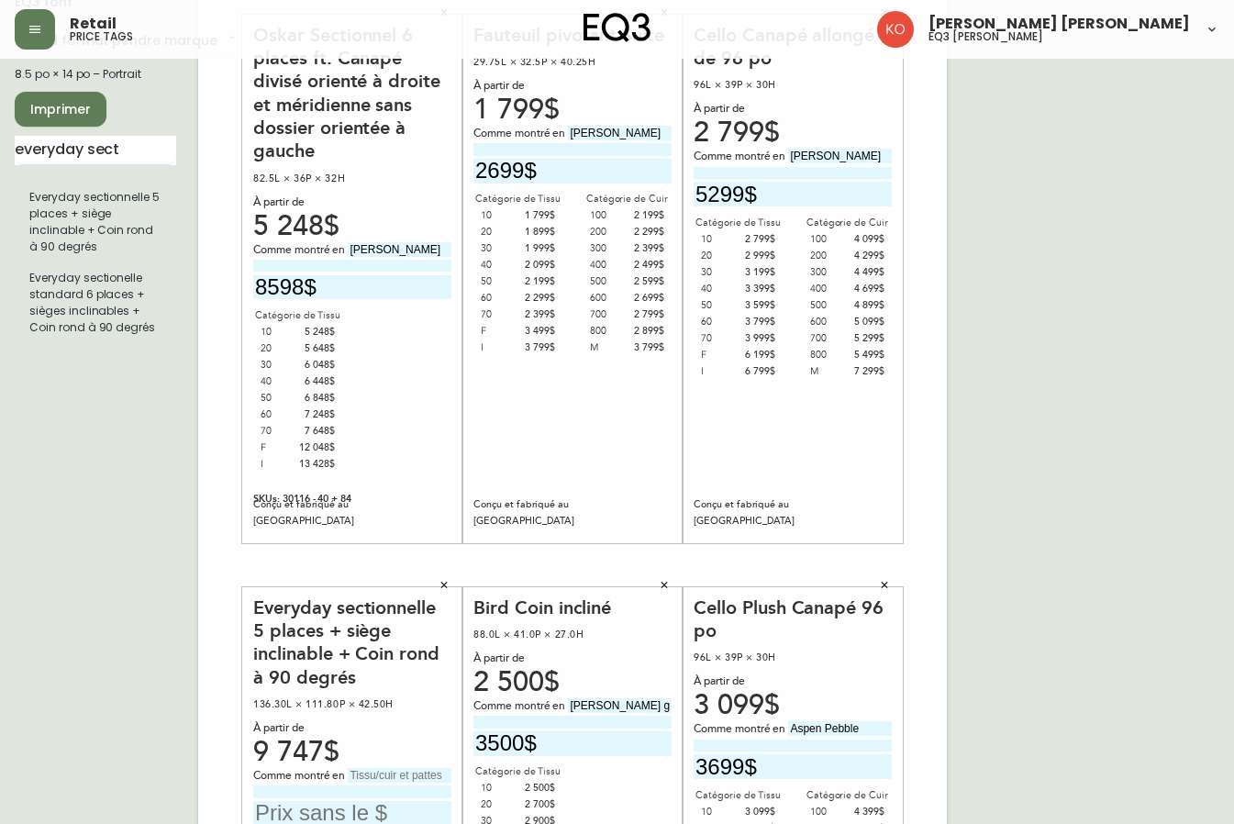
scroll to position [92, 0]
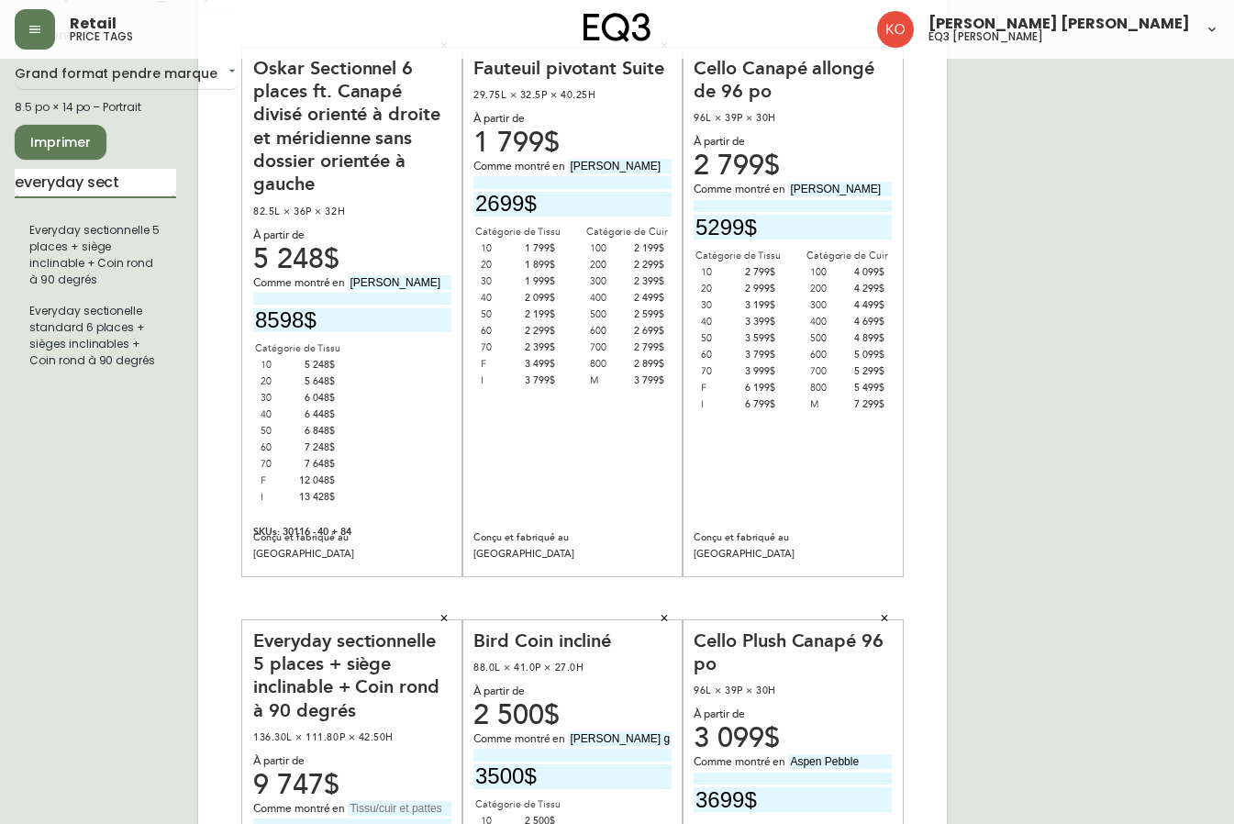
click at [130, 184] on input "everyday sect" at bounding box center [96, 183] width 162 height 29
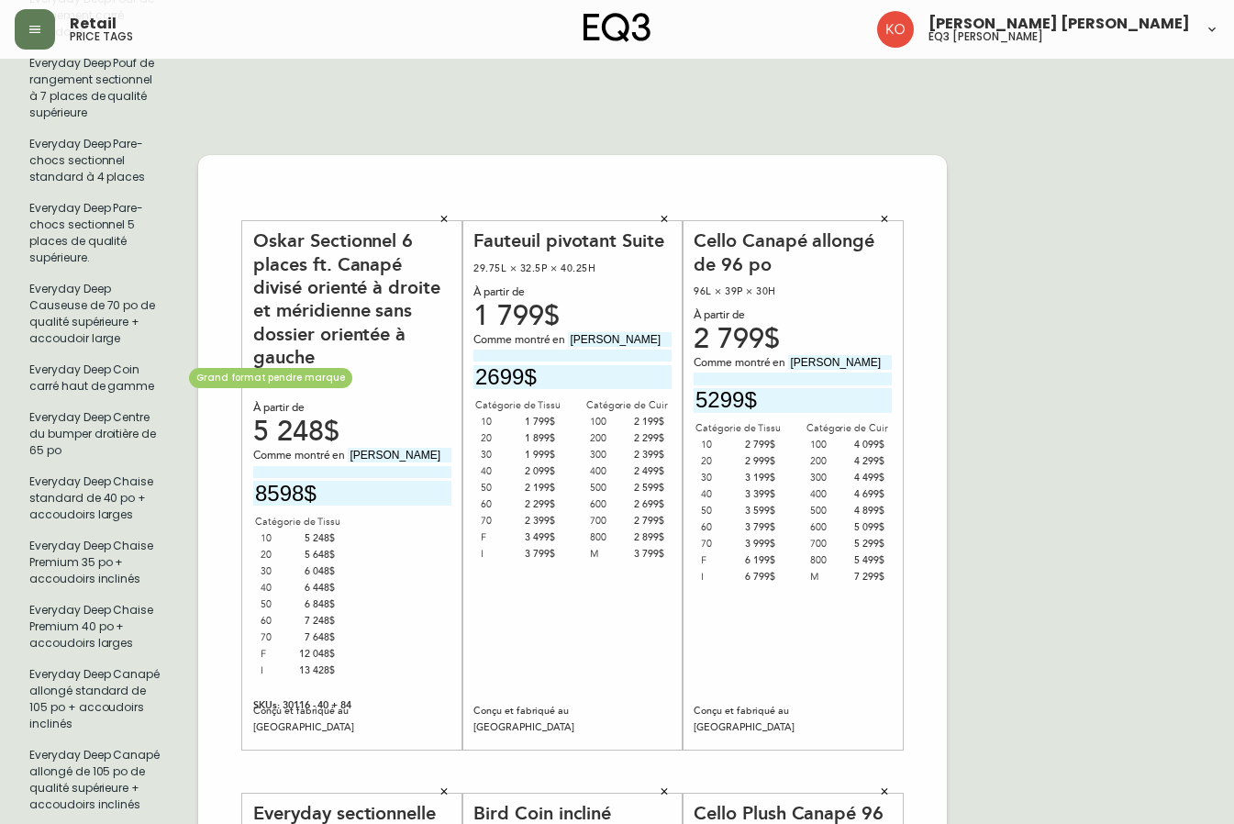
scroll to position [1010, 0]
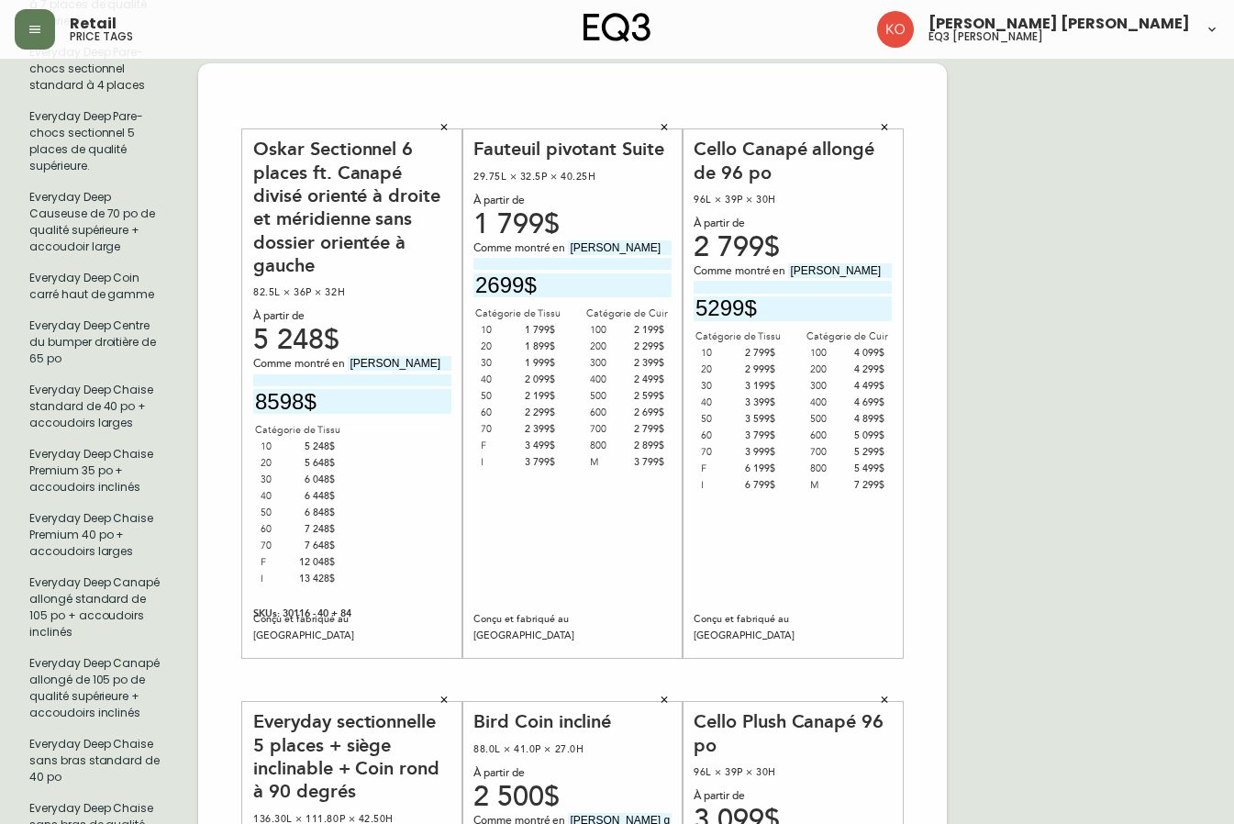
type input "everyday"
click at [441, 694] on icon "button" at bounding box center [444, 699] width 11 height 11
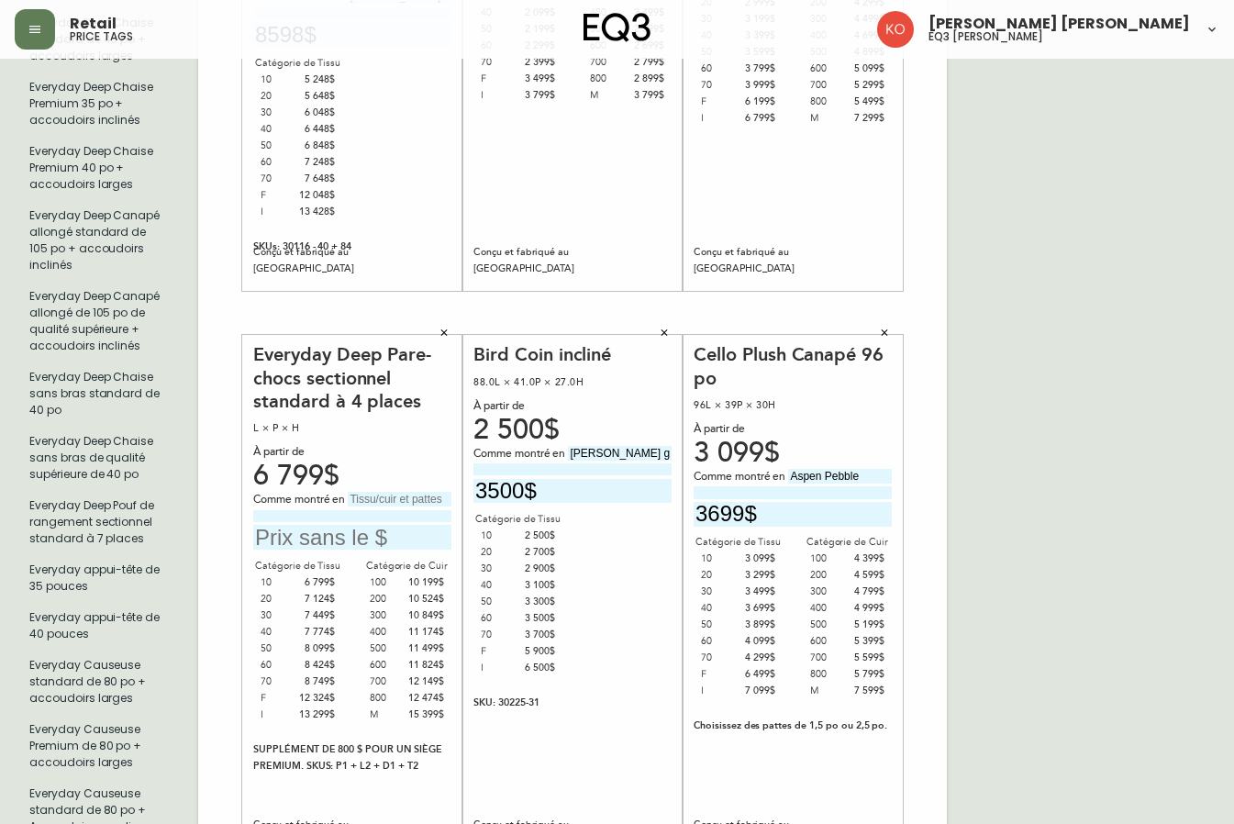
click at [338, 525] on input "text" at bounding box center [352, 537] width 198 height 25
type input "8749$"
click at [384, 496] on input "text" at bounding box center [400, 499] width 104 height 15
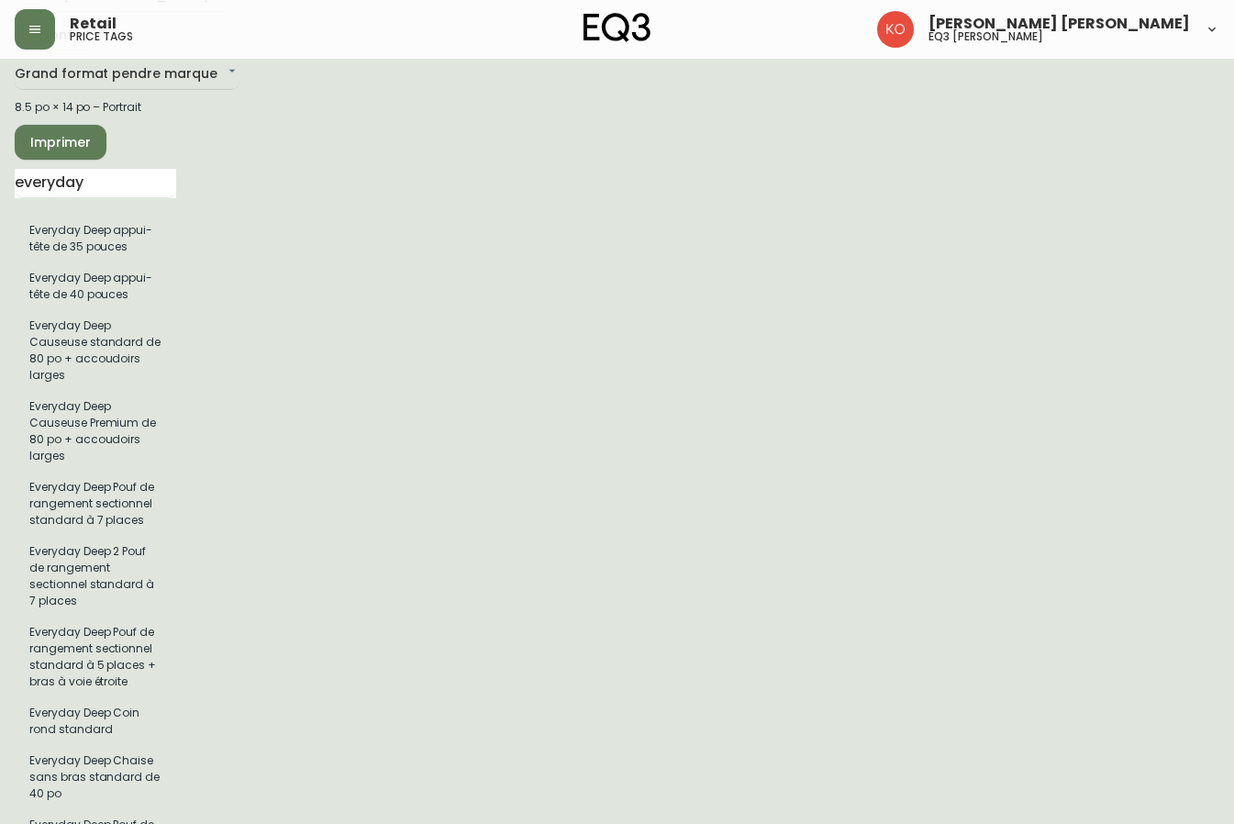
scroll to position [0, 0]
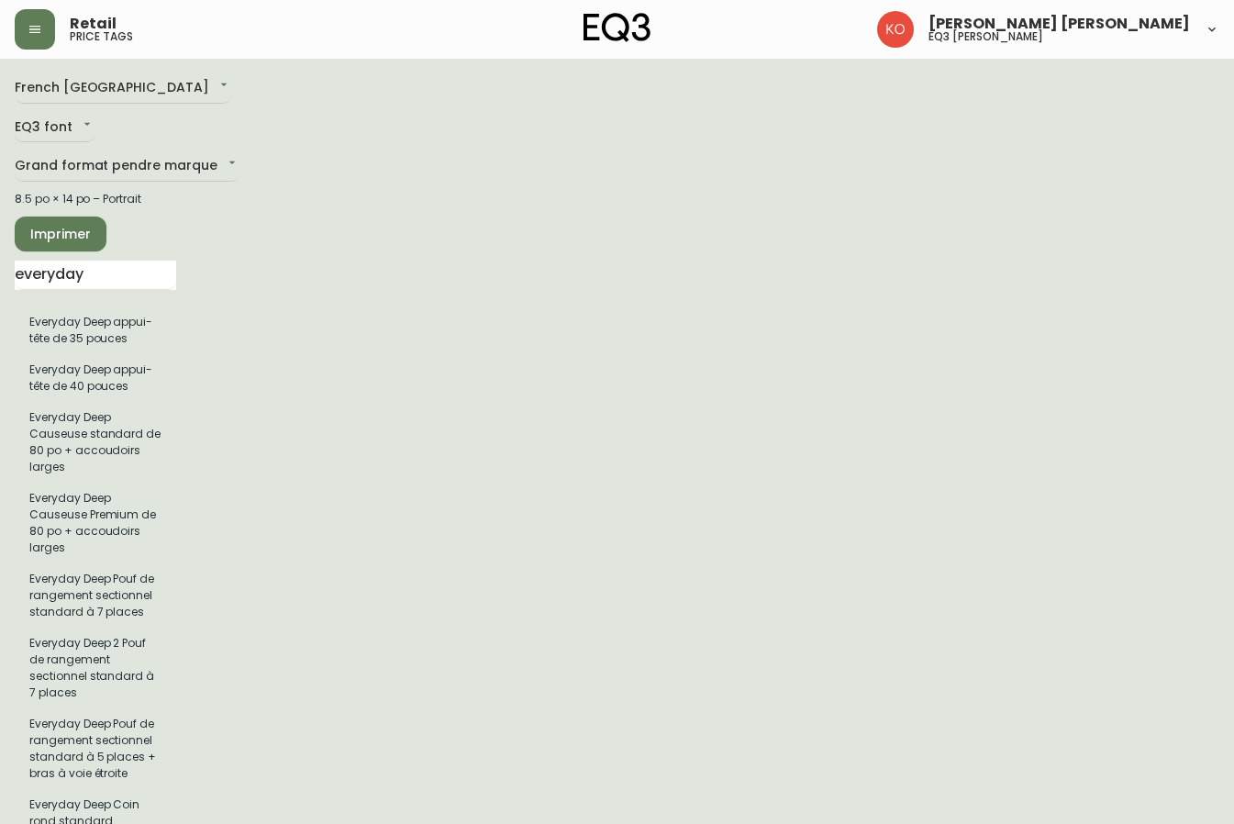
type input "Boucle Cream"
click at [64, 237] on span "Imprimer" at bounding box center [60, 234] width 62 height 23
click at [86, 232] on span "Imprimer" at bounding box center [60, 234] width 62 height 23
click at [39, 240] on span "Imprimer" at bounding box center [60, 234] width 62 height 23
click at [75, 240] on span "Imprimer" at bounding box center [60, 234] width 62 height 23
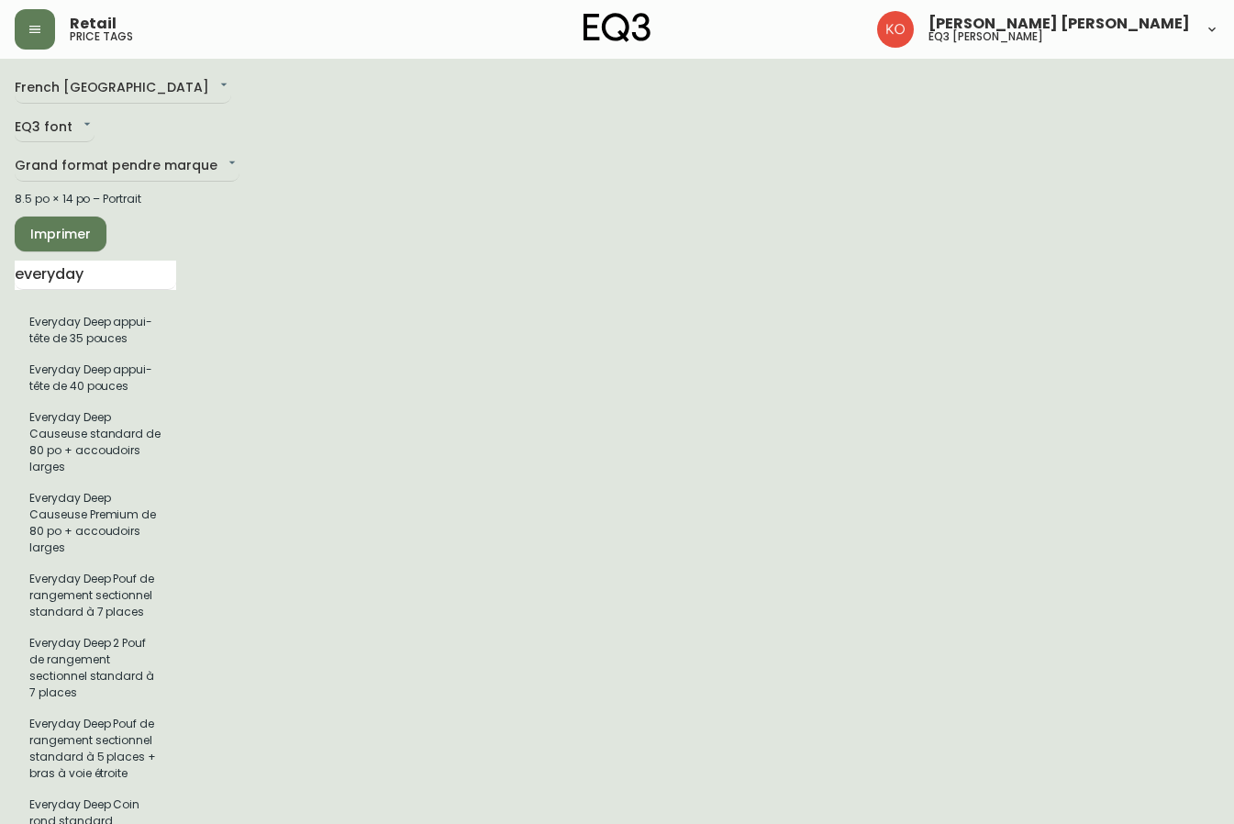
click at [84, 246] on button "Imprimer" at bounding box center [61, 234] width 92 height 35
click at [123, 274] on input "everyday" at bounding box center [96, 275] width 162 height 29
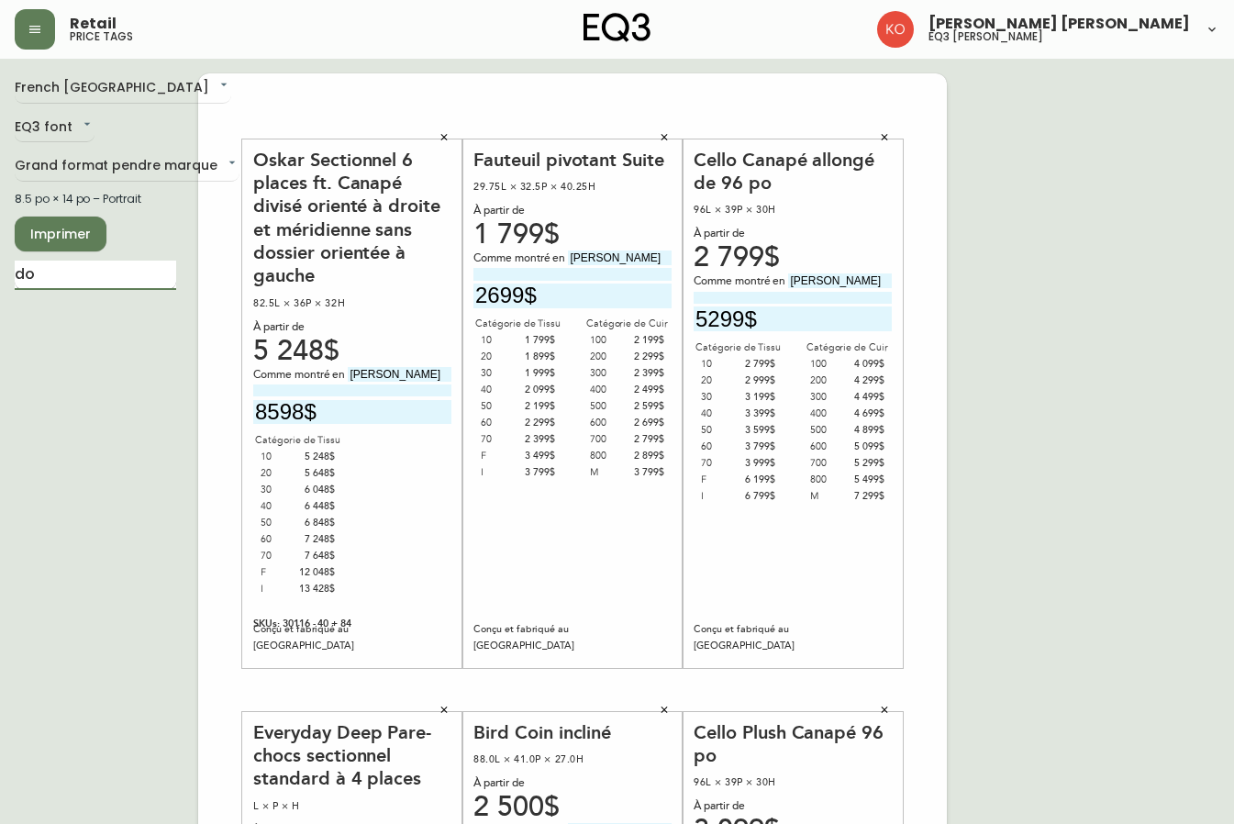
type input "d"
type input "g"
click at [68, 243] on span "Imprimer" at bounding box center [60, 234] width 62 height 23
click at [59, 246] on button "Imprimer" at bounding box center [61, 234] width 92 height 35
click at [71, 230] on span "Imprimer" at bounding box center [60, 234] width 62 height 23
